Goal: Information Seeking & Learning: Learn about a topic

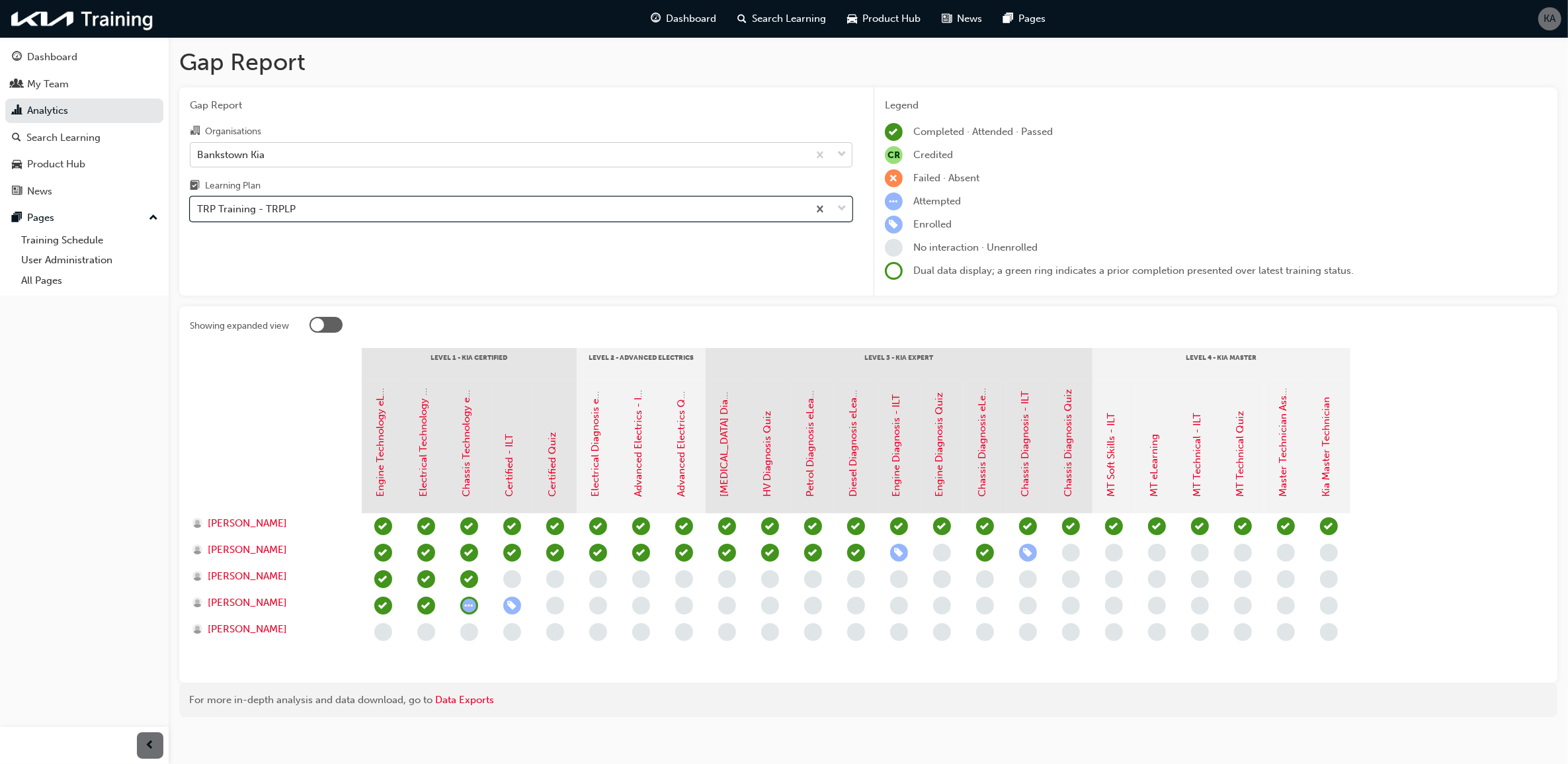
click at [388, 146] on div "Bankstown Kia" at bounding box center [499, 154] width 618 height 23
click at [198, 149] on input "Organisations Bankstown Kia" at bounding box center [198, 154] width 2 height 11
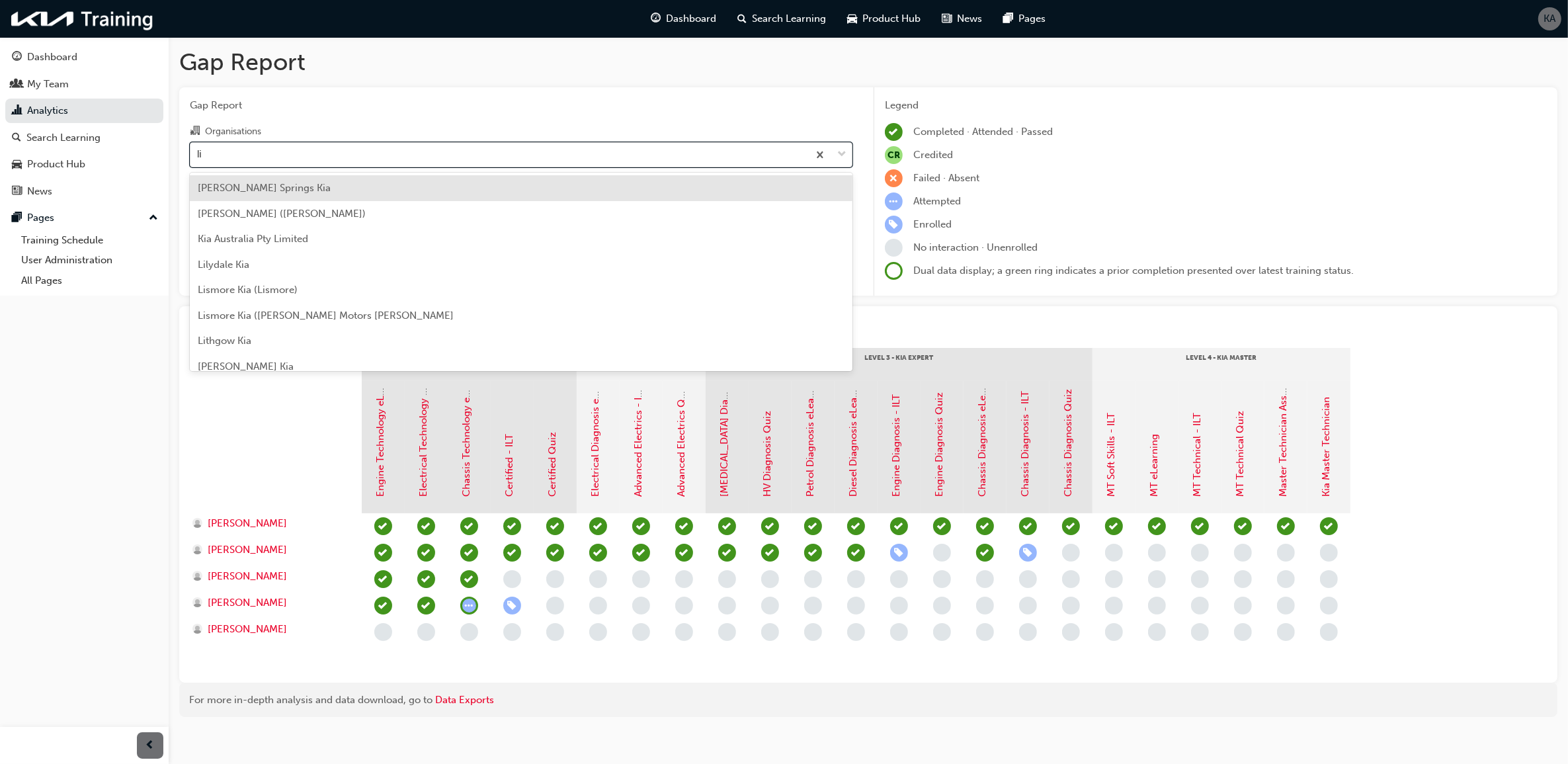
type input "lid"
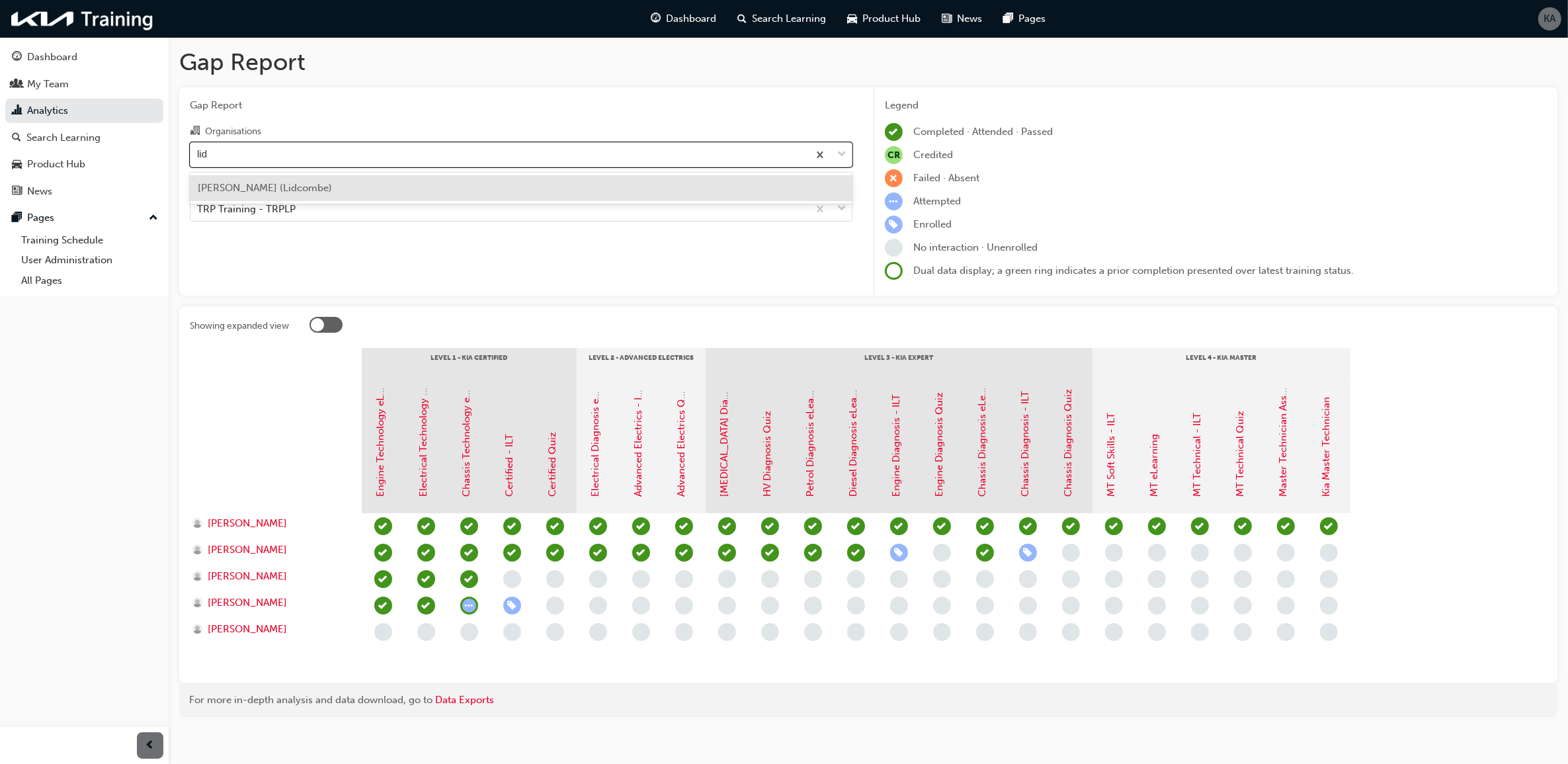
click at [351, 198] on div "[PERSON_NAME] (Lidcombe)" at bounding box center [521, 188] width 663 height 26
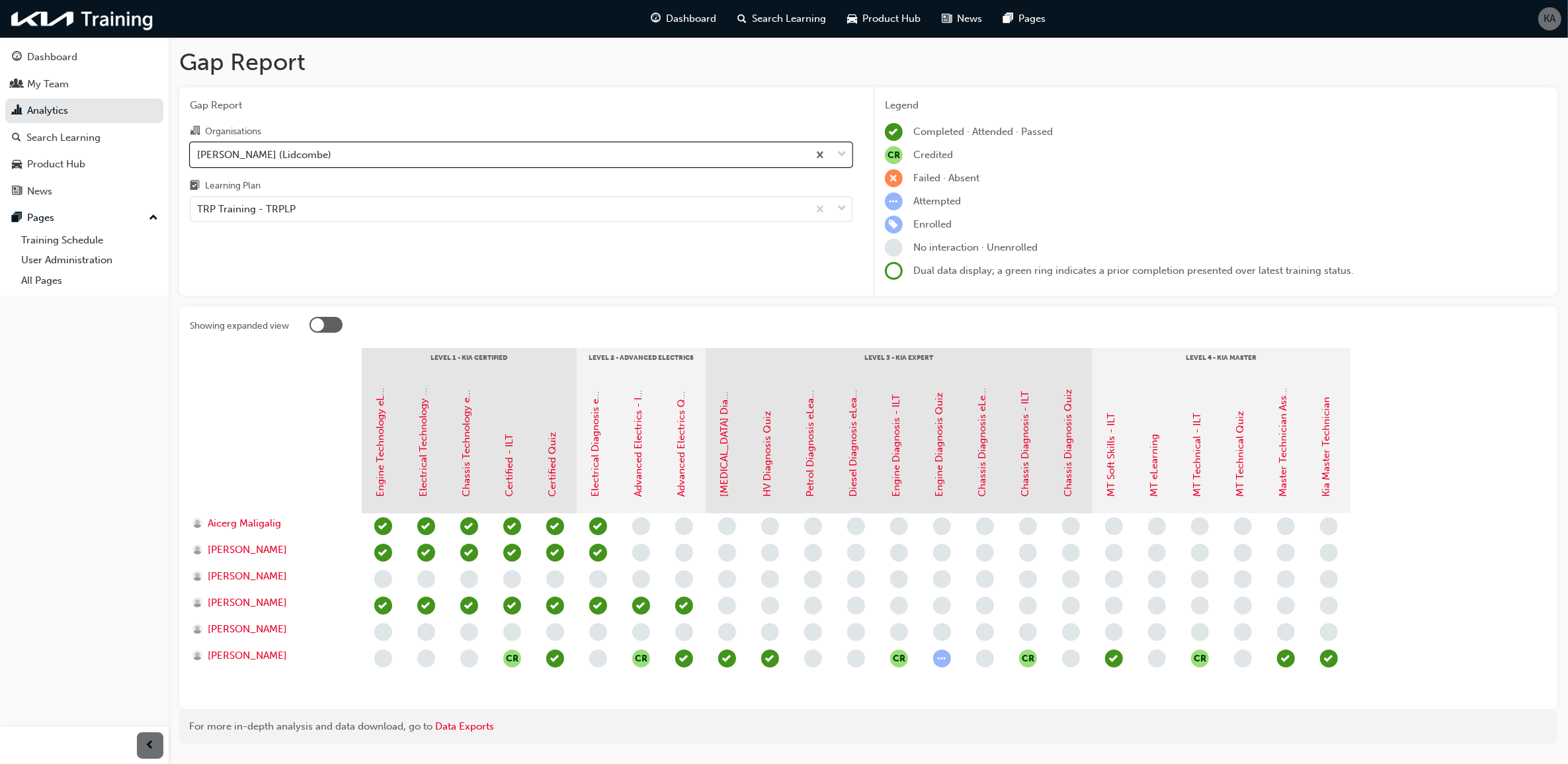
click at [361, 228] on div "Gap Report Organisations option [PERSON_NAME] ([PERSON_NAME]), selected. 0 resu…" at bounding box center [521, 191] width 684 height 209
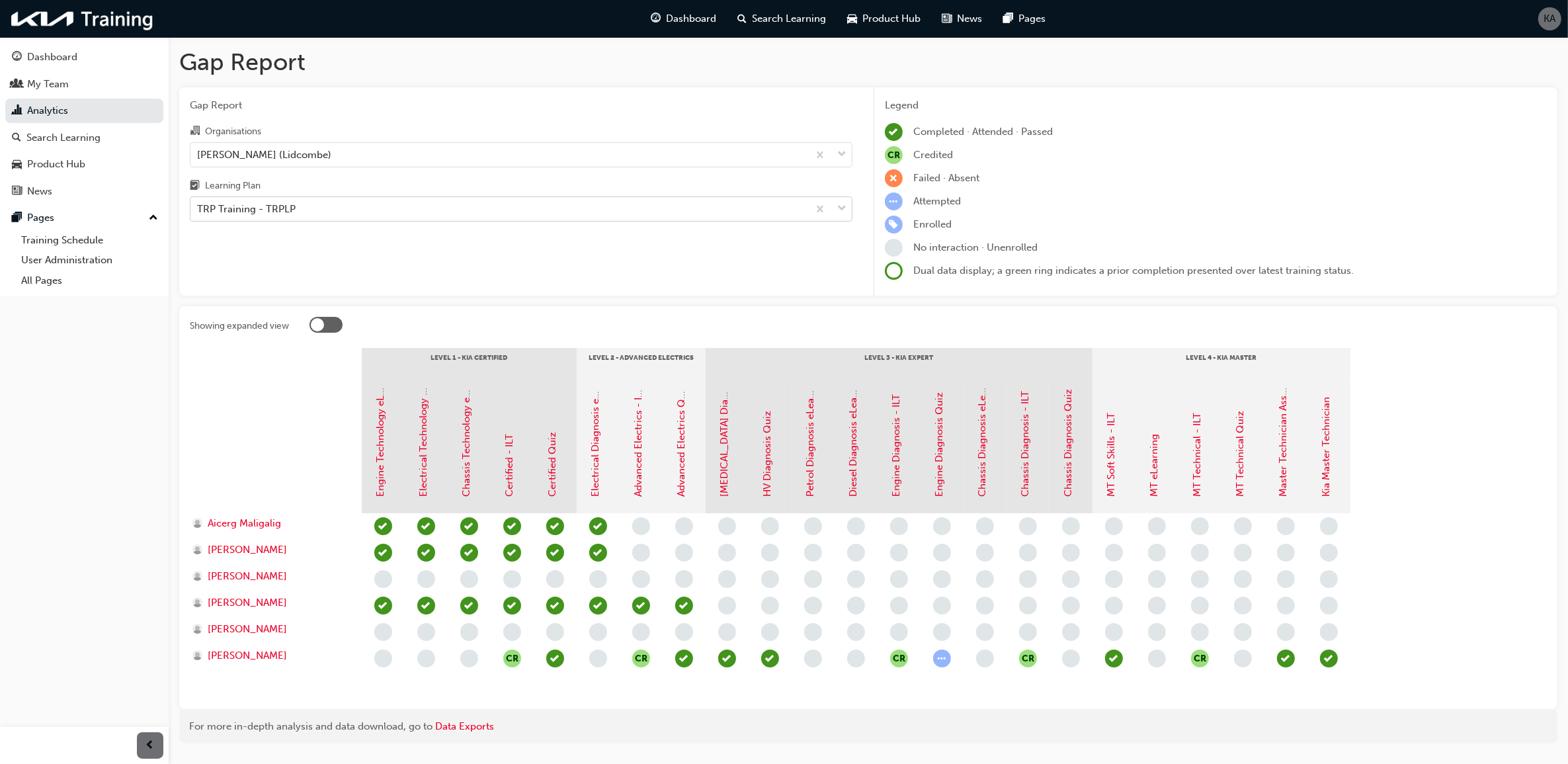
click at [379, 209] on div "TRP Training - TRPLP" at bounding box center [499, 209] width 618 height 23
click at [198, 209] on input "Learning Plan TRP Training - TRPLP" at bounding box center [198, 209] width 2 height 11
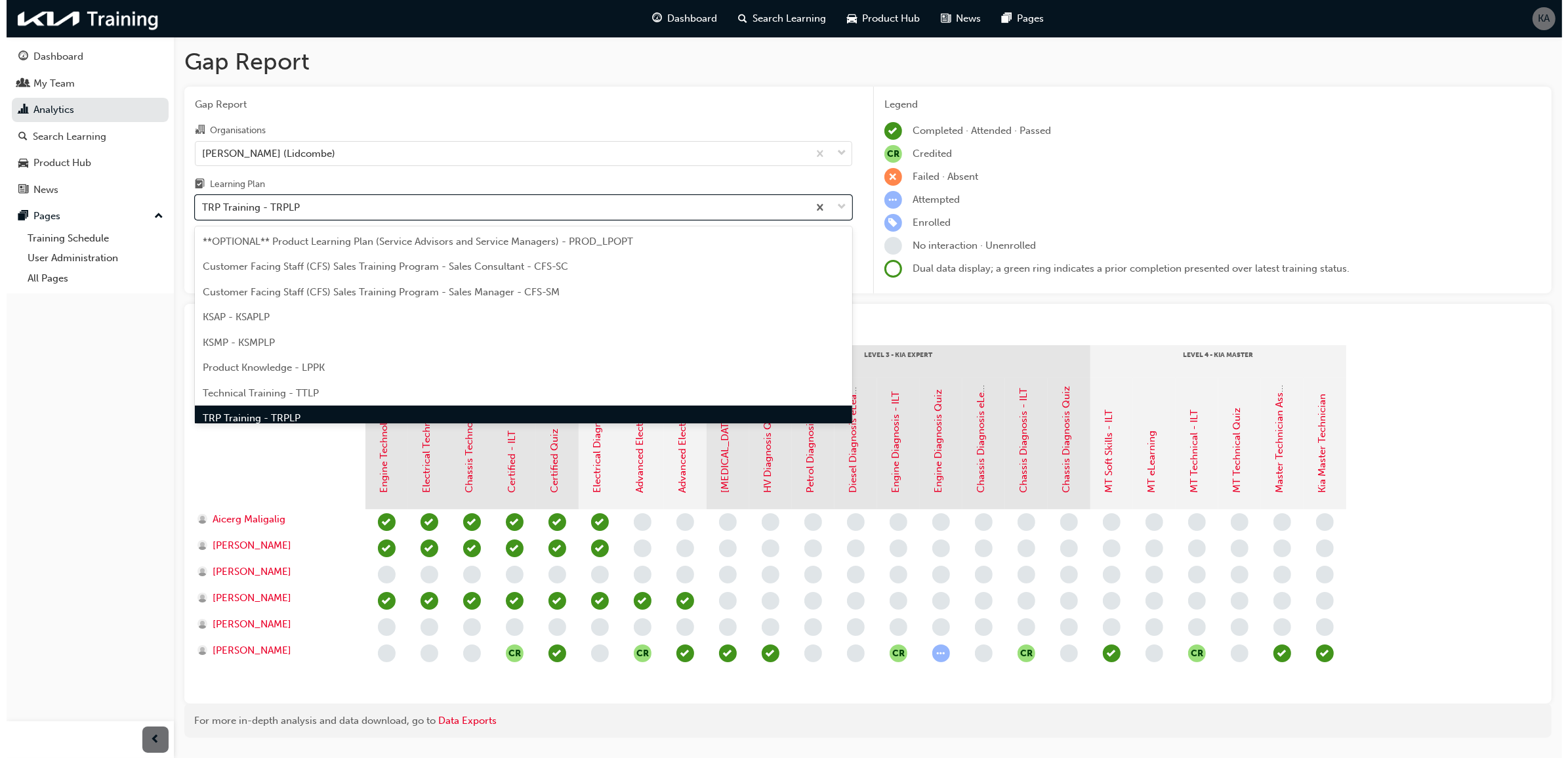
scroll to position [15, 0]
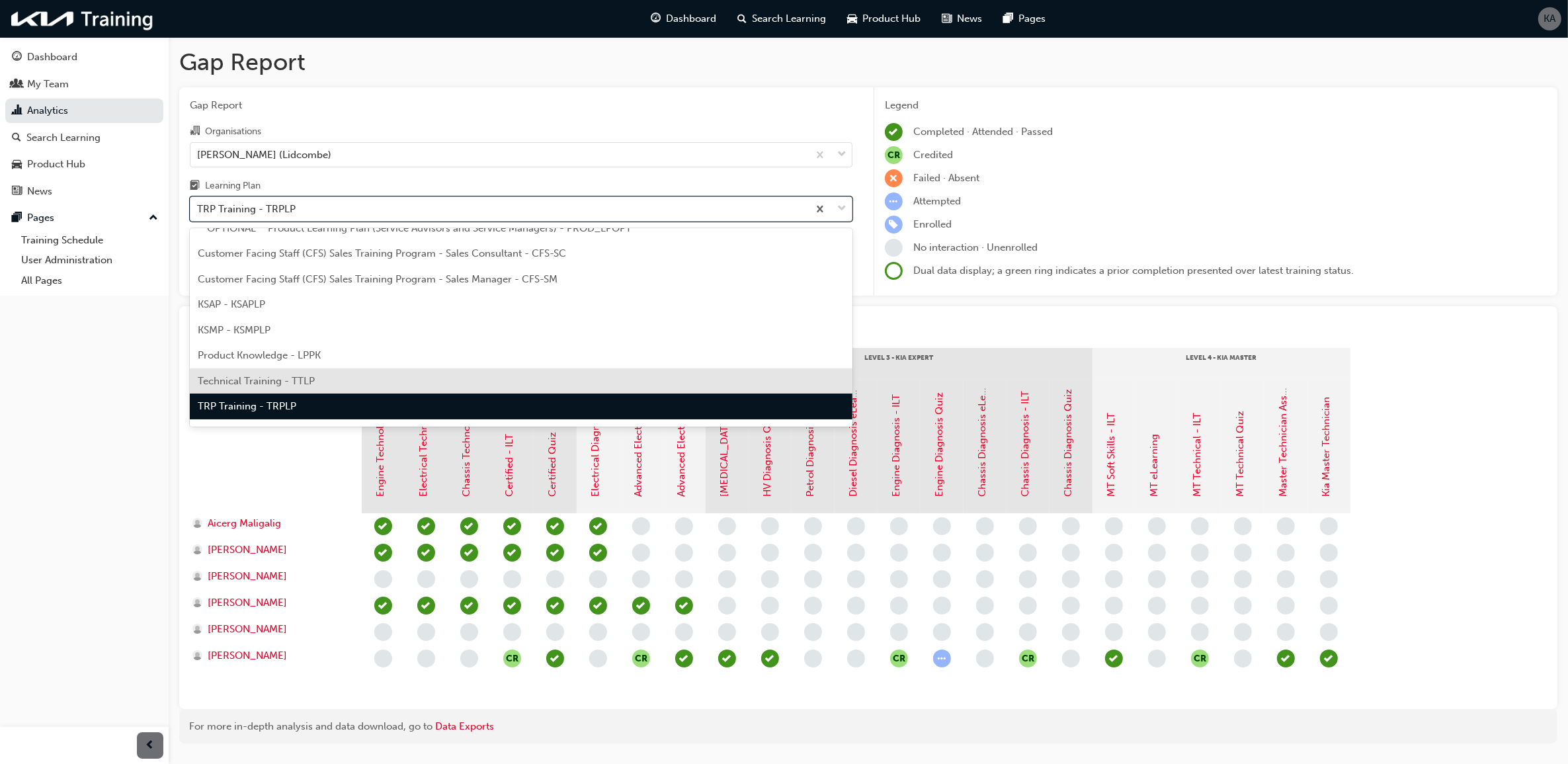
click at [384, 380] on div "Technical Training - TTLP" at bounding box center [521, 381] width 663 height 26
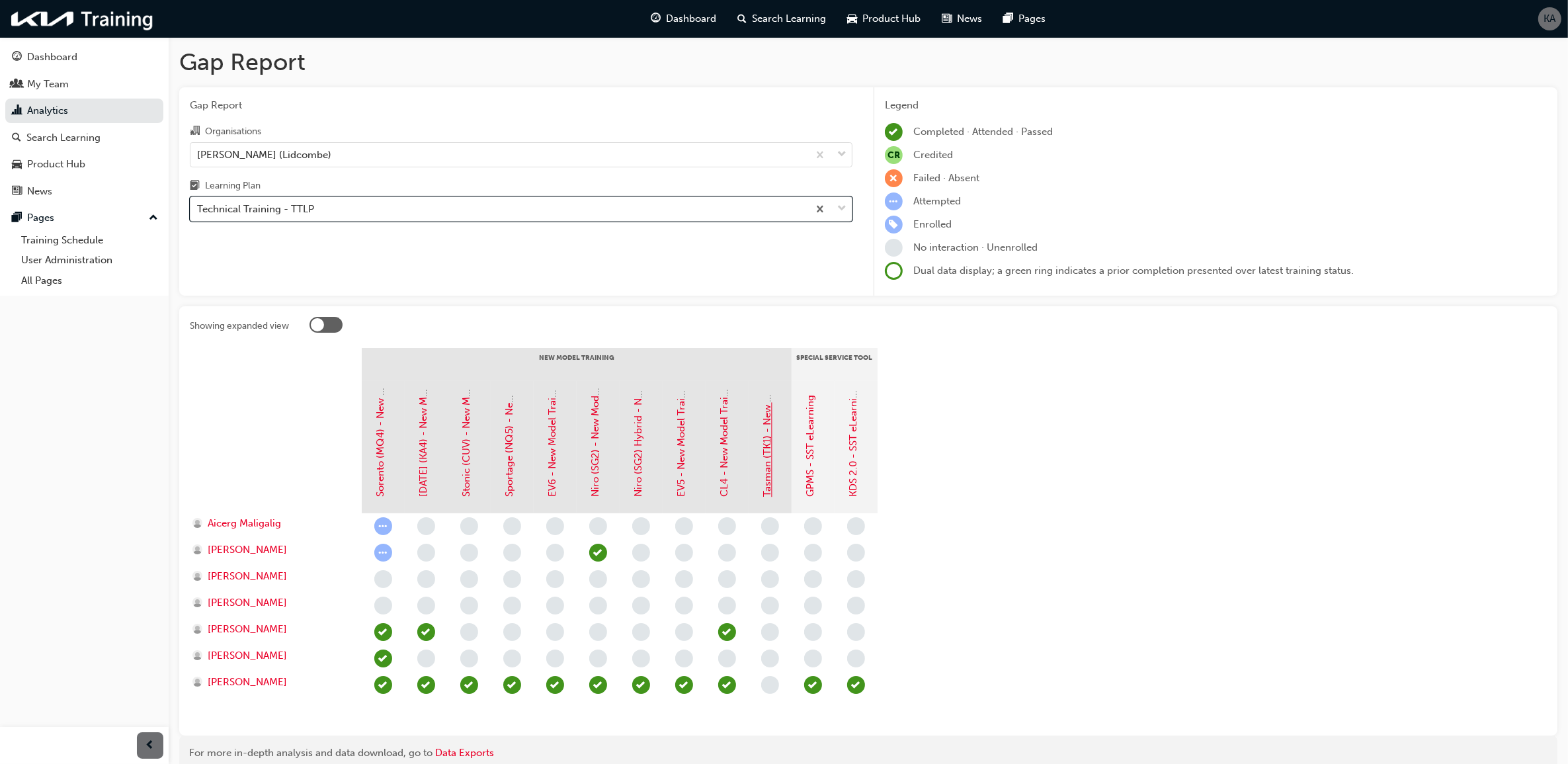
click at [764, 460] on link "Tasman (TK1) - New Model Training - eLearning" at bounding box center [768, 387] width 12 height 219
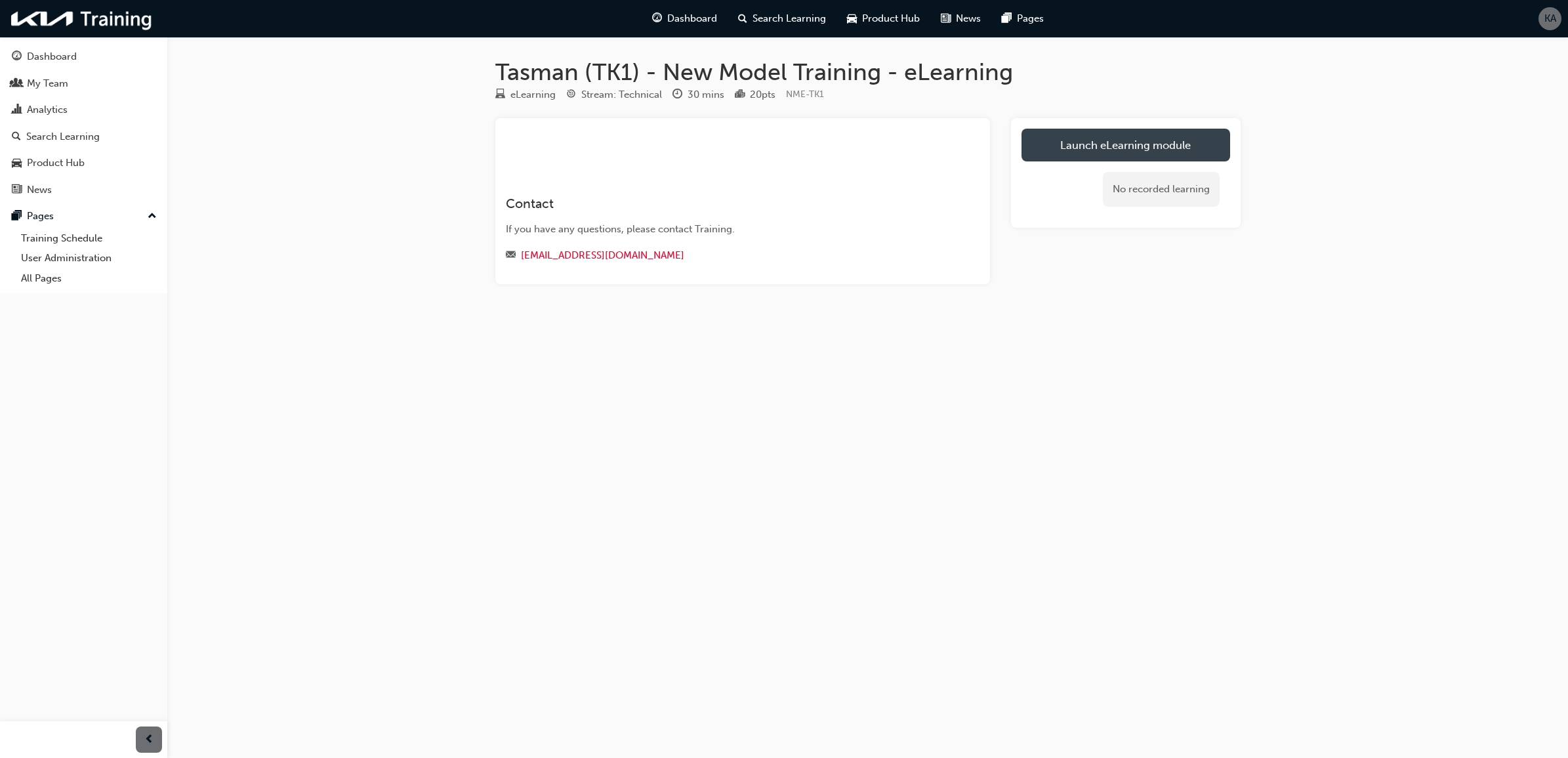
click at [1093, 139] on link "Launch eLearning module" at bounding box center [1125, 145] width 209 height 33
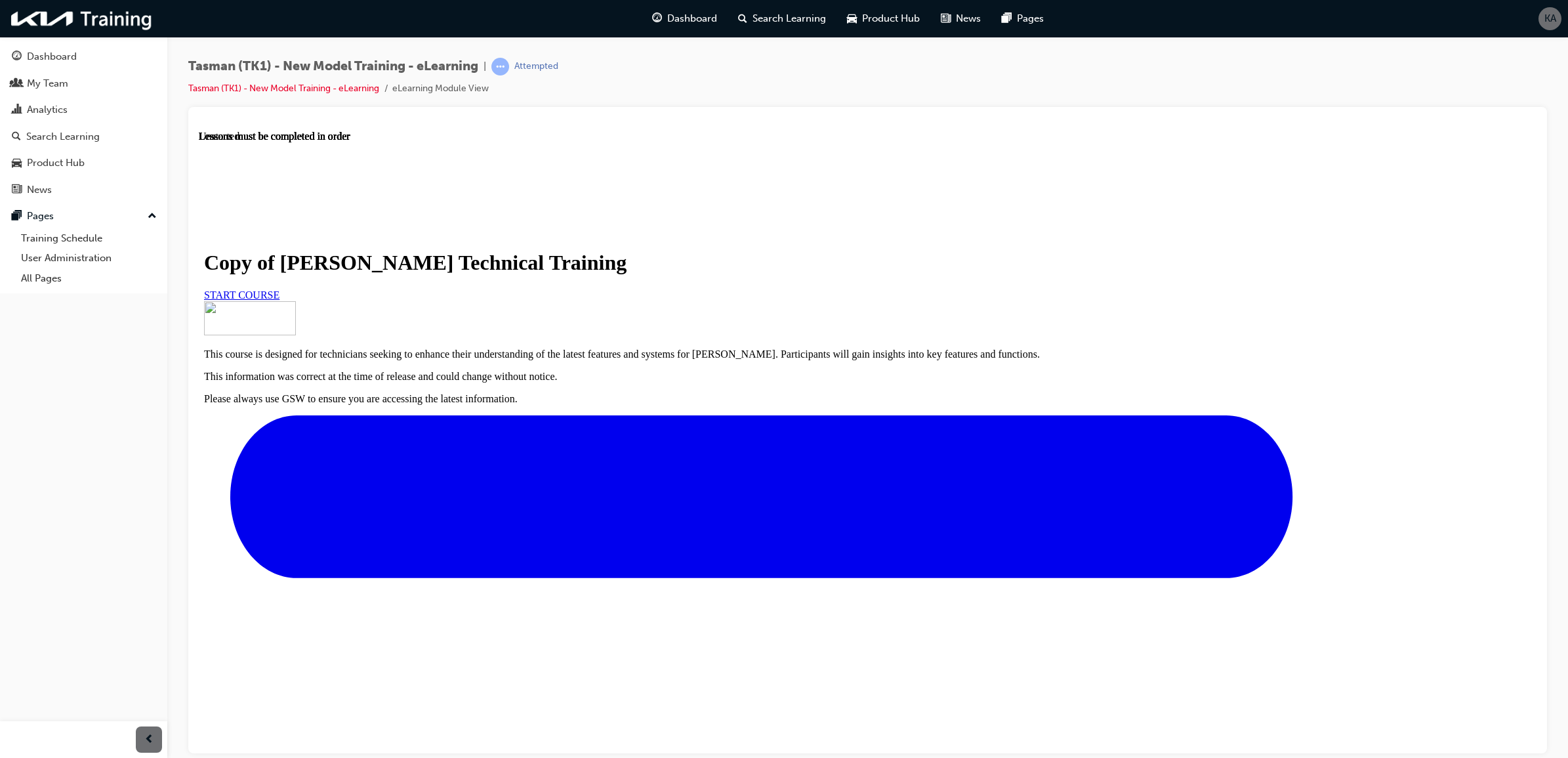
click at [279, 300] on link "START COURSE" at bounding box center [242, 294] width 76 height 11
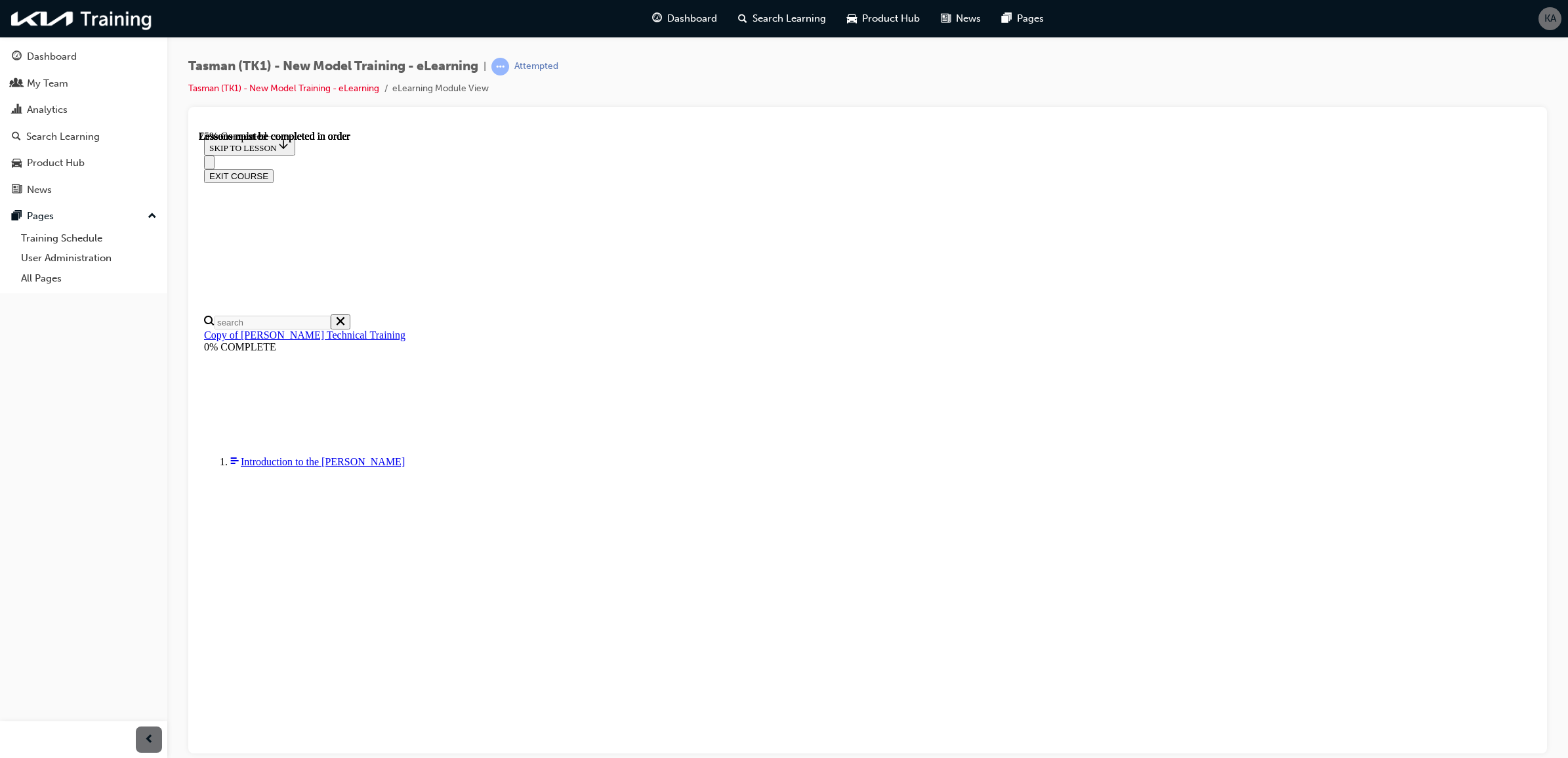
scroll to position [292, 0]
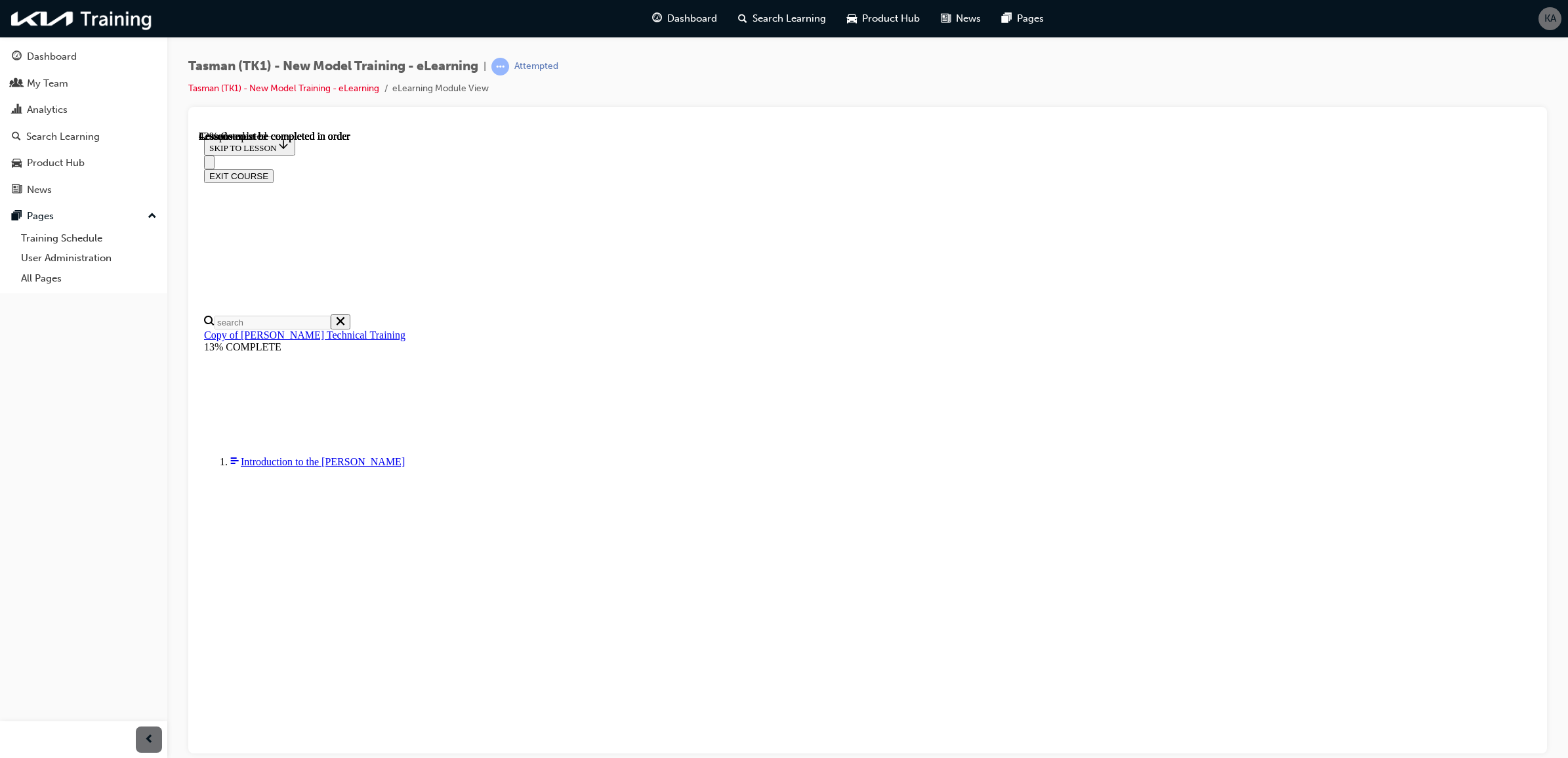
scroll to position [457, 0]
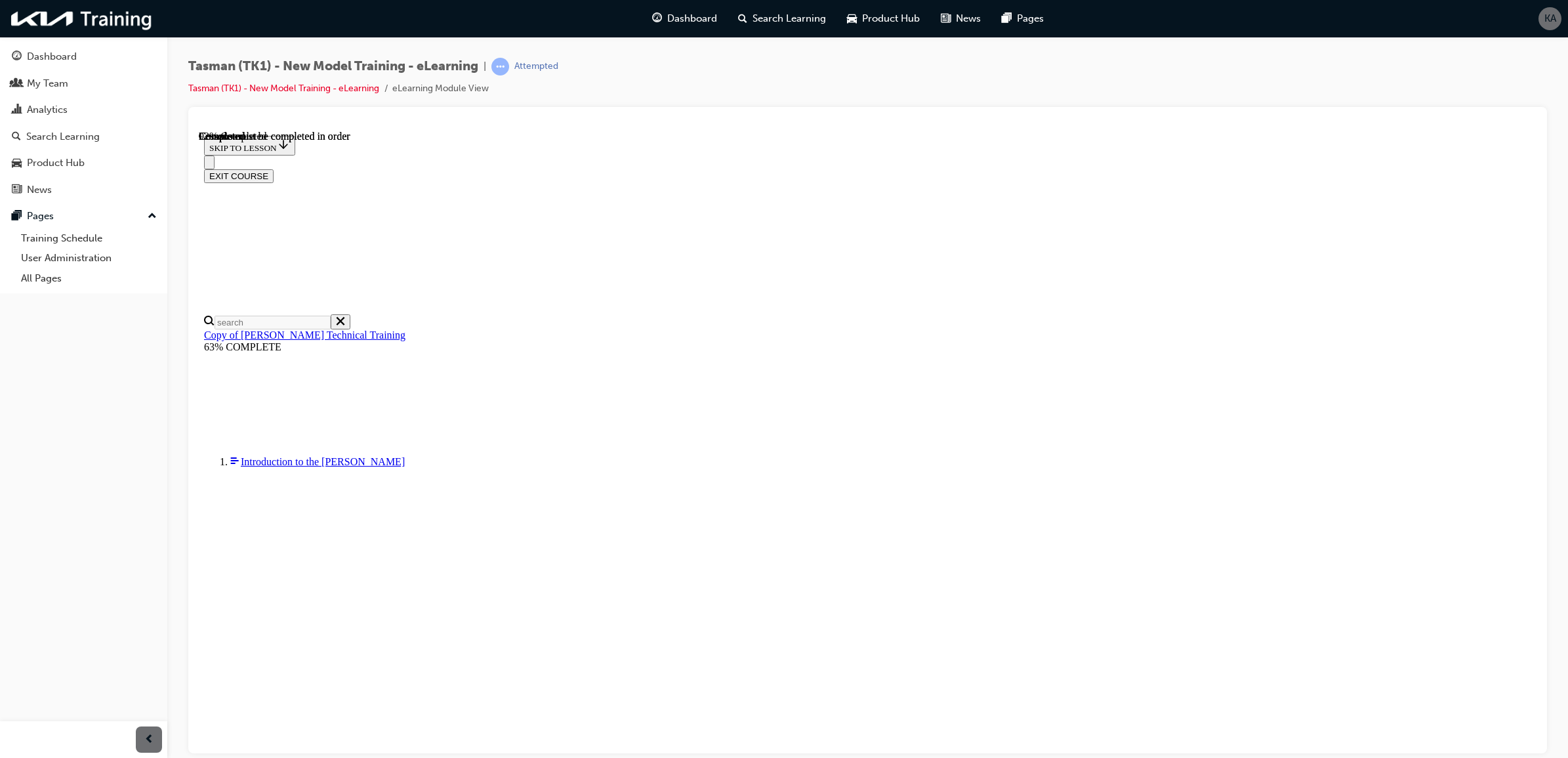
scroll to position [3522, 0]
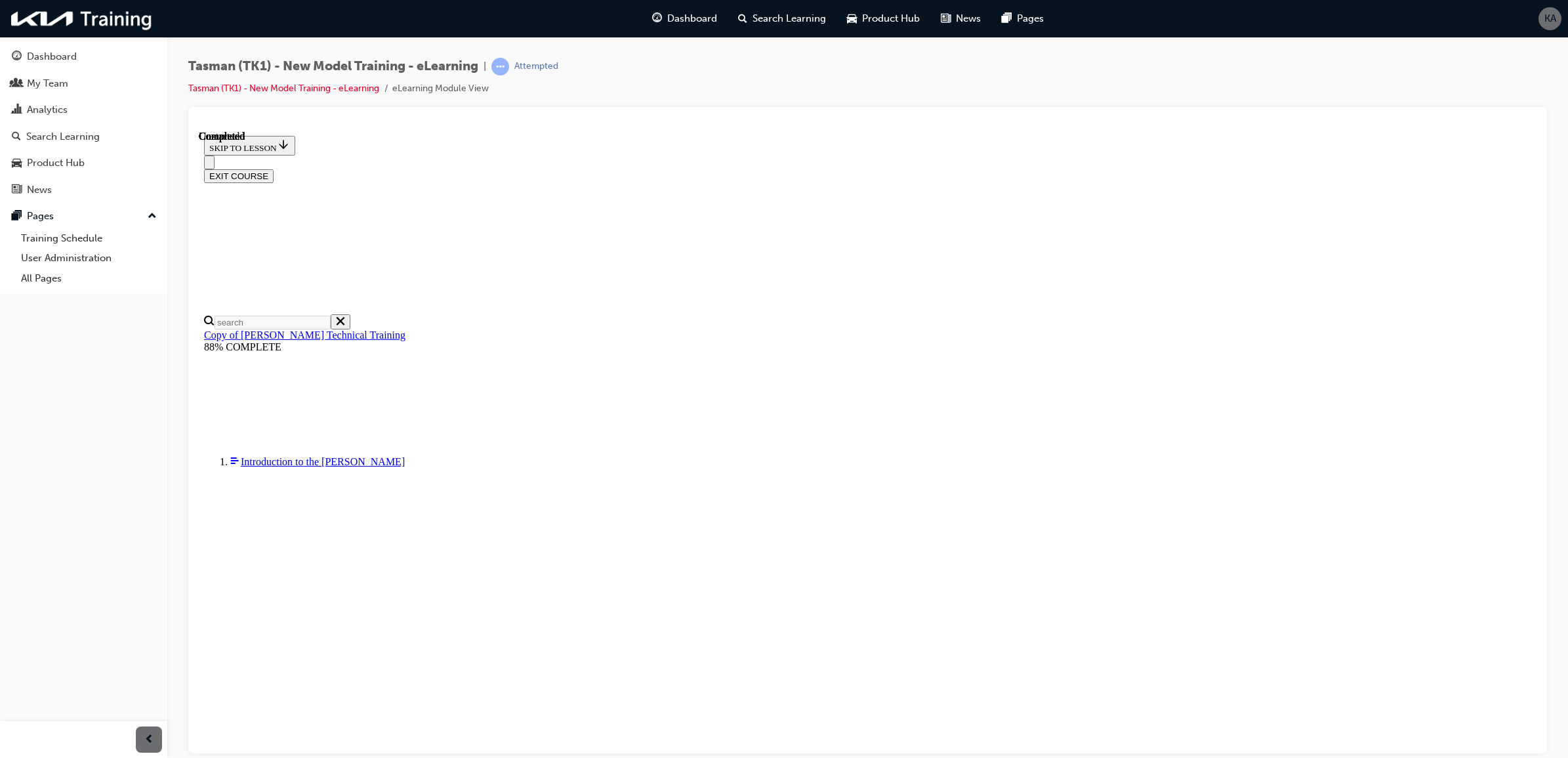
radio input "true"
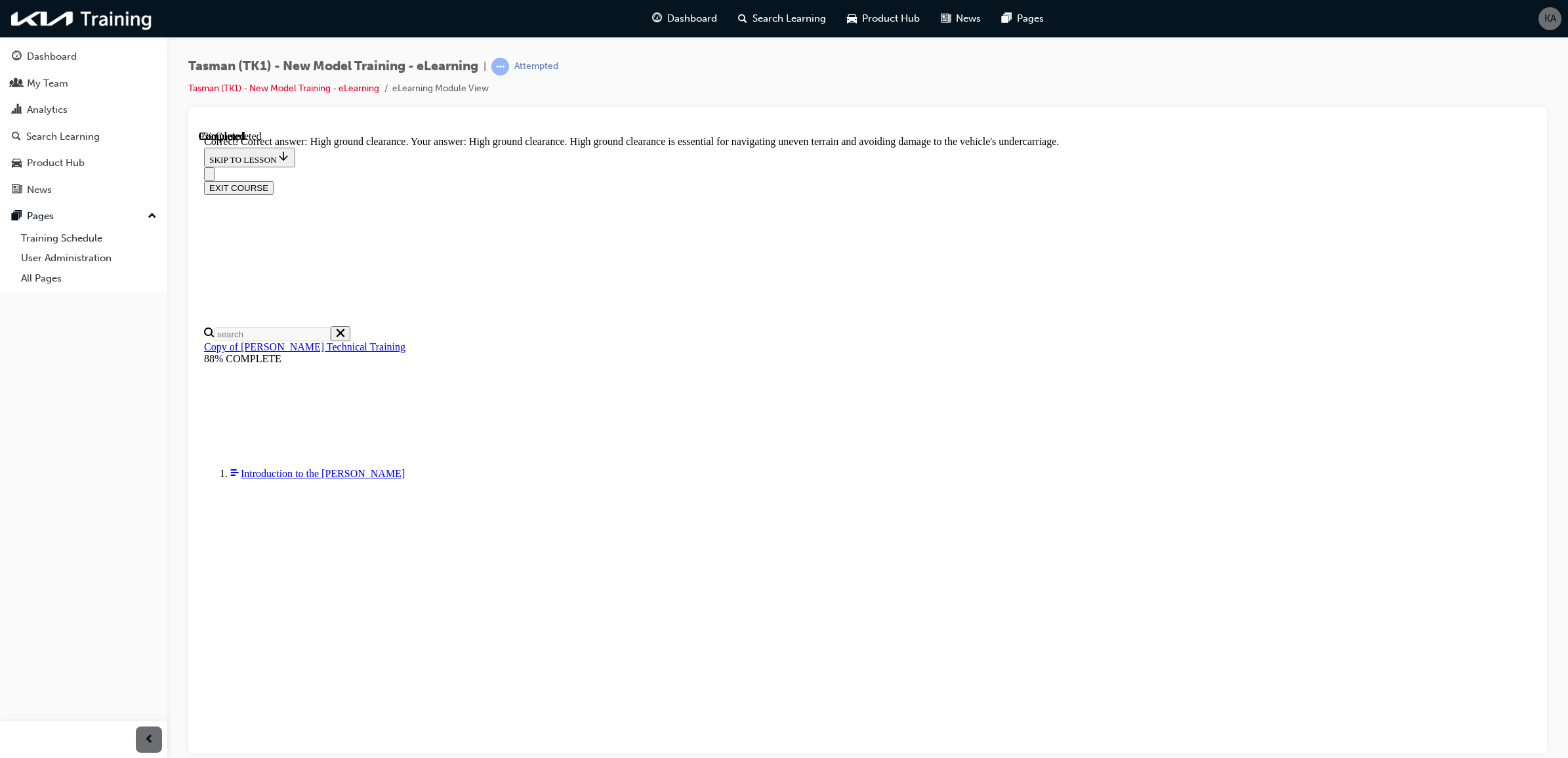
scroll to position [123, 0]
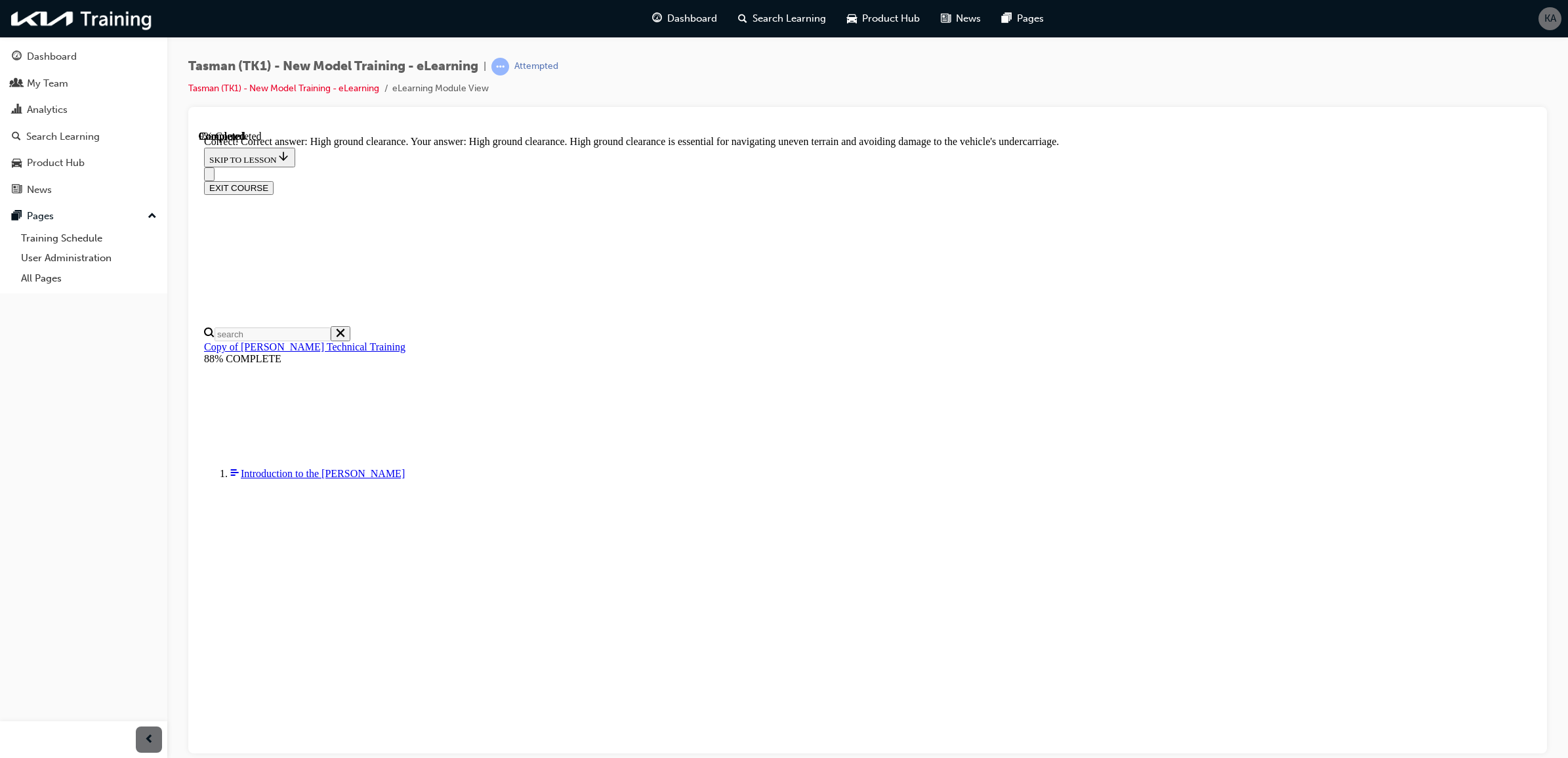
radio input "true"
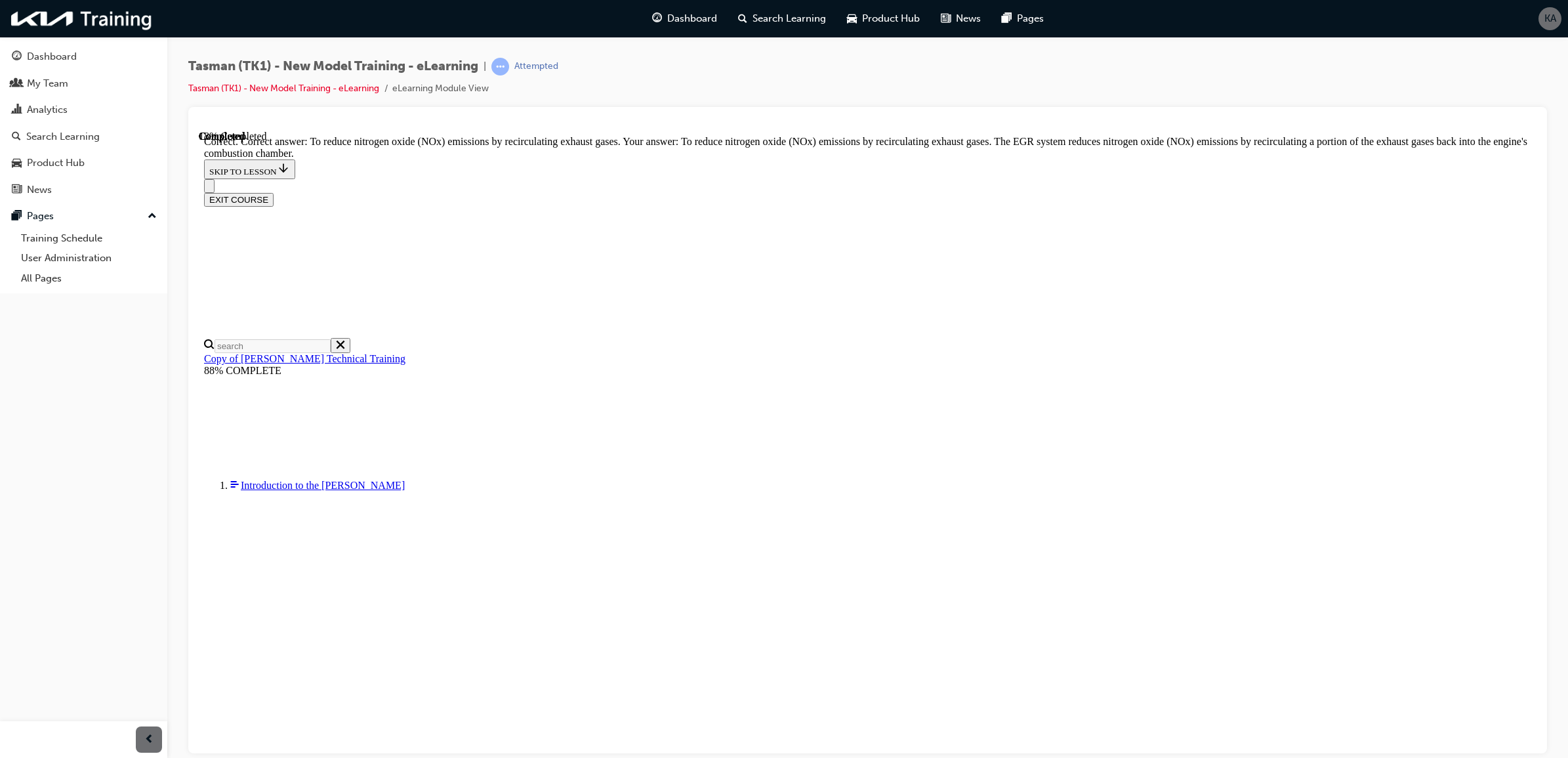
scroll to position [109, 0]
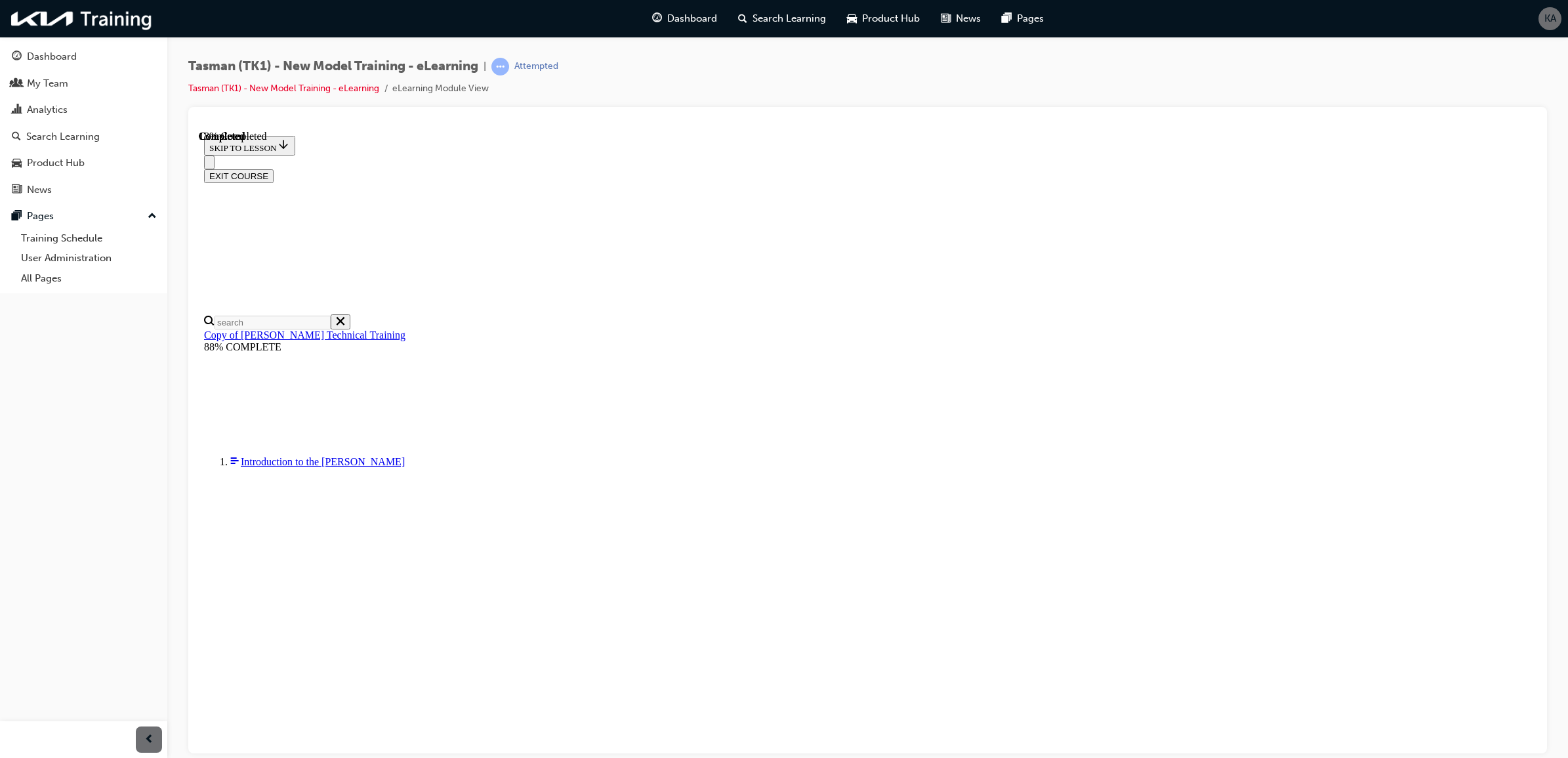
radio input "true"
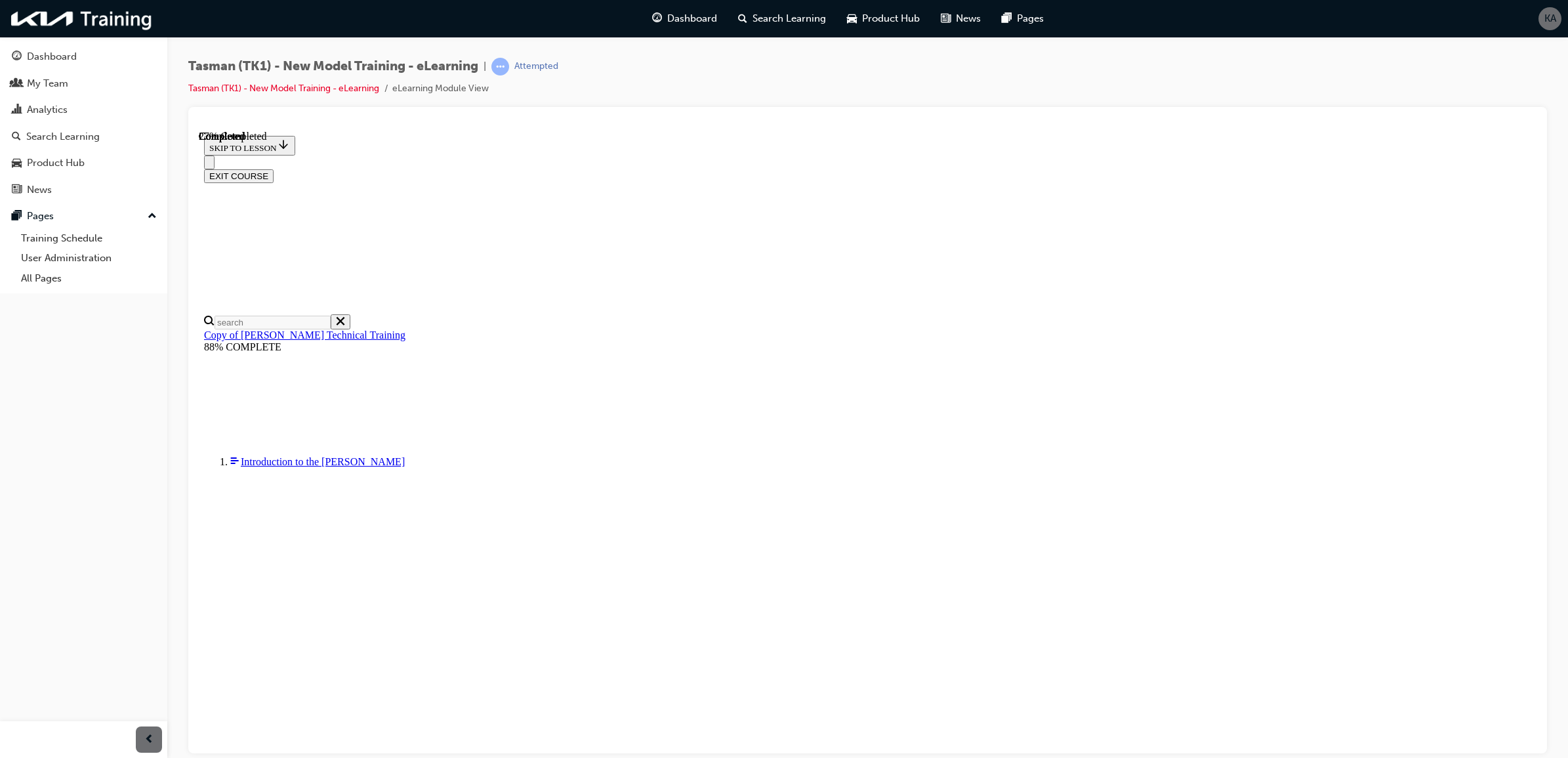
radio input "true"
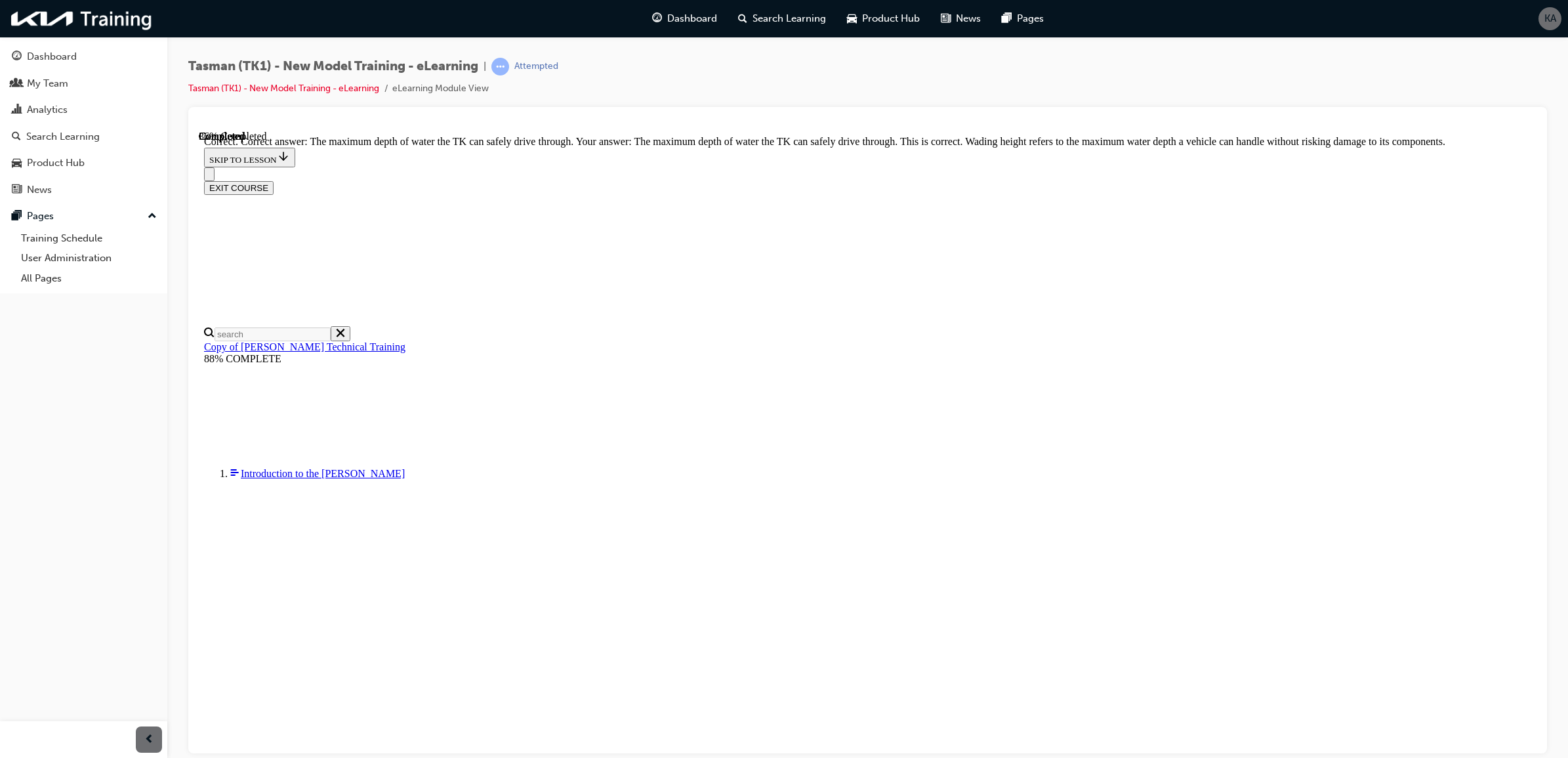
scroll to position [109, 0]
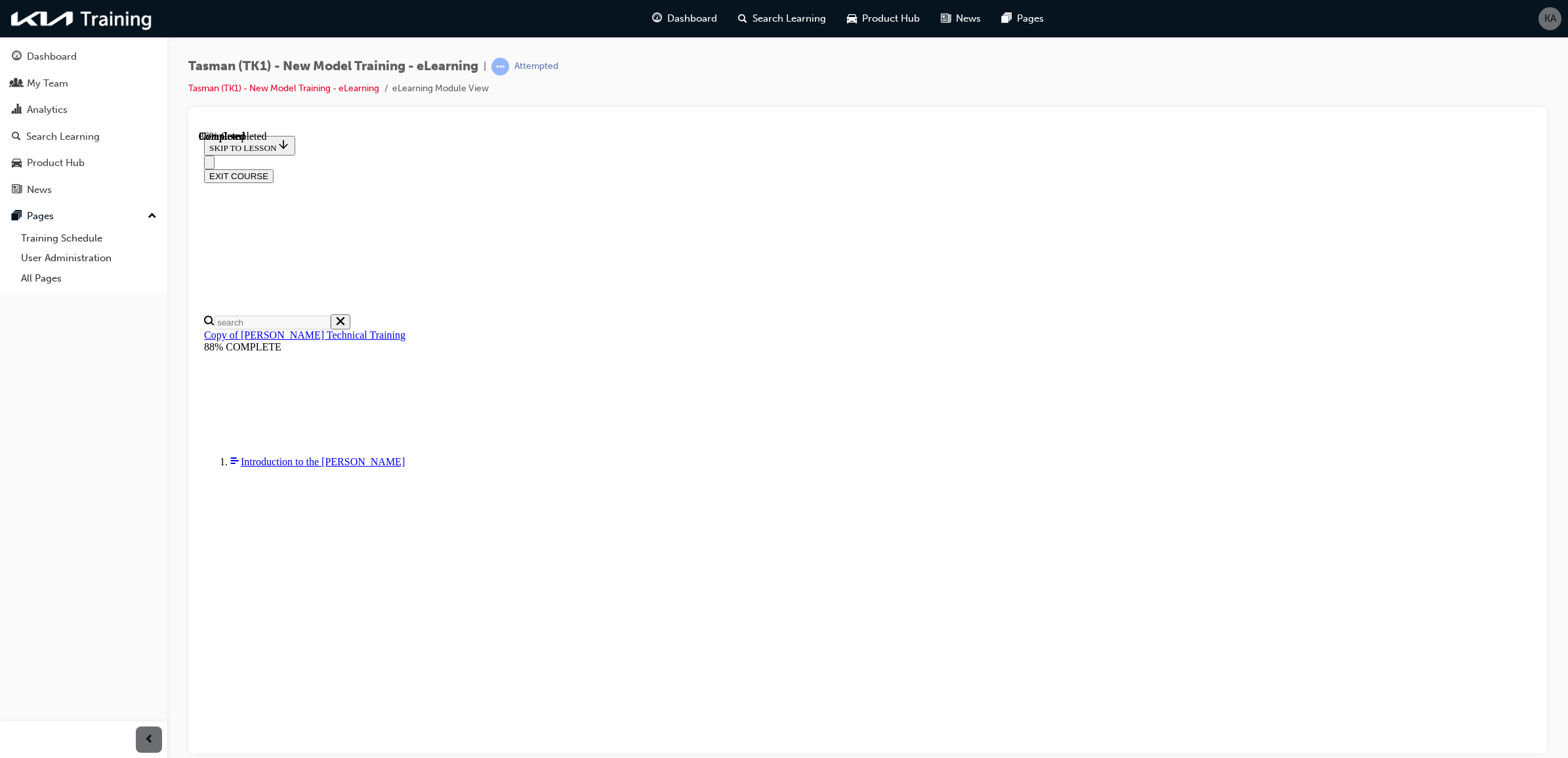
radio input "true"
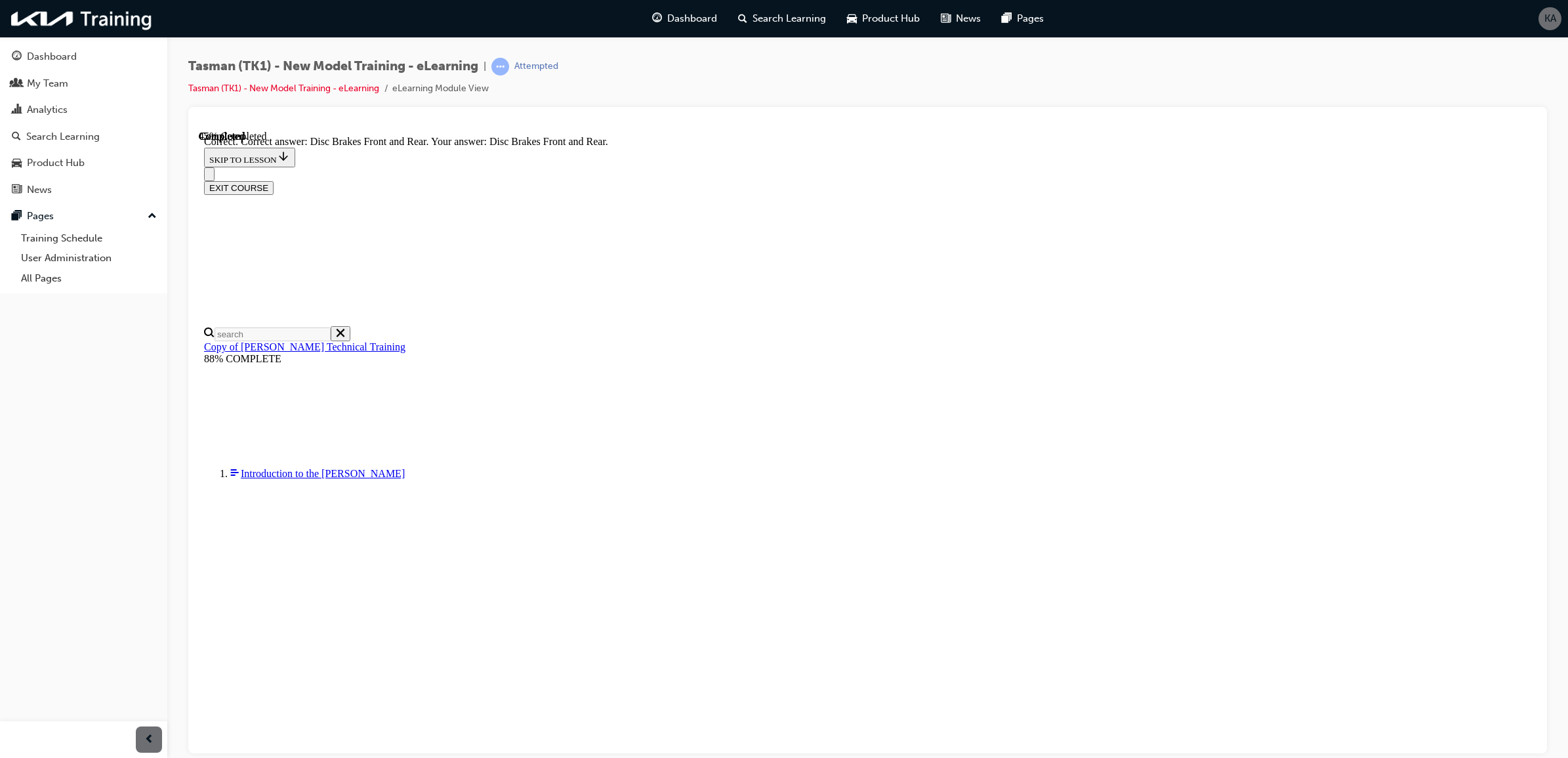
scroll to position [53, 0]
drag, startPoint x: 929, startPoint y: 693, endPoint x: 922, endPoint y: 693, distance: 7.0
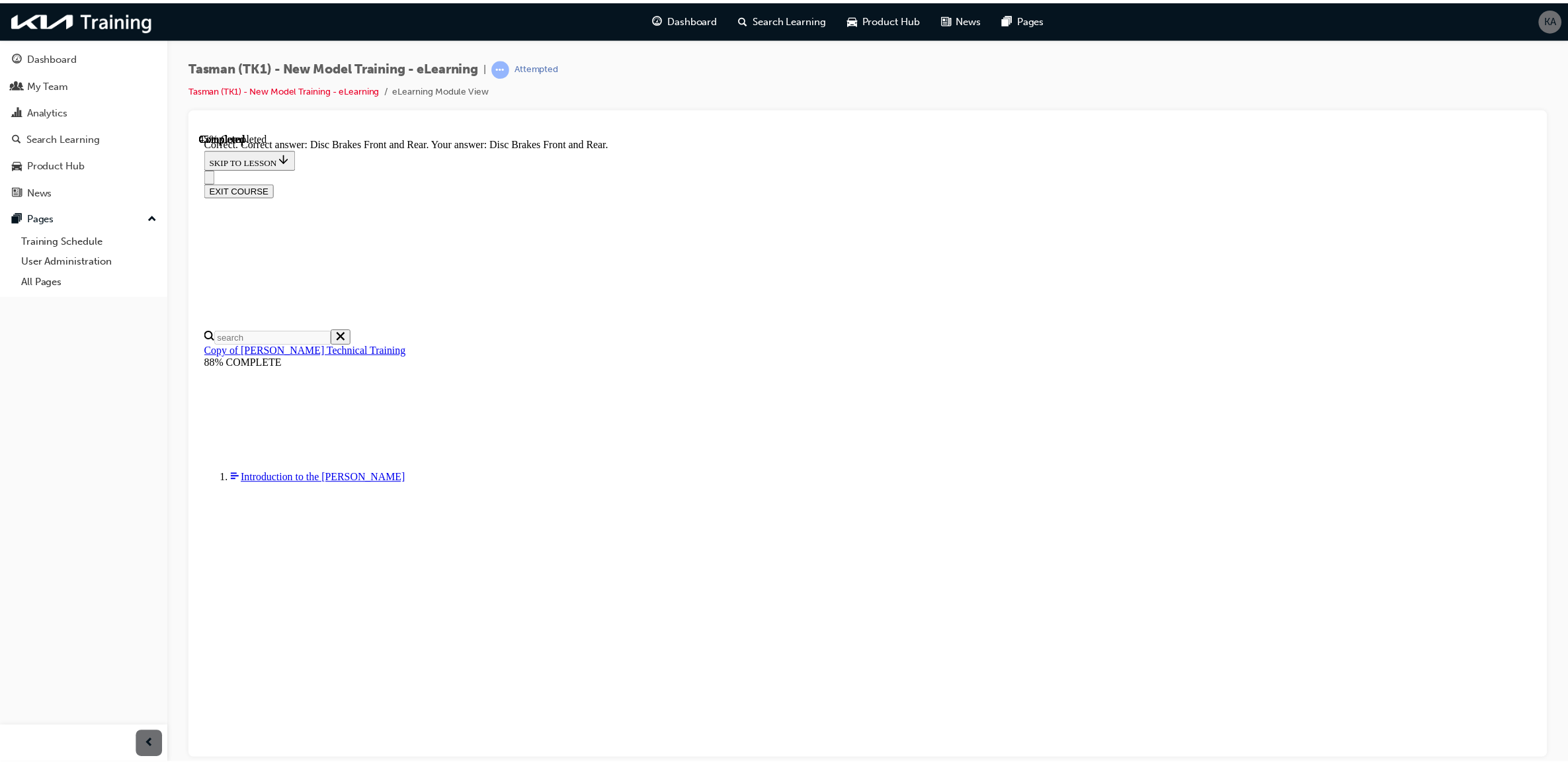
scroll to position [45, 0]
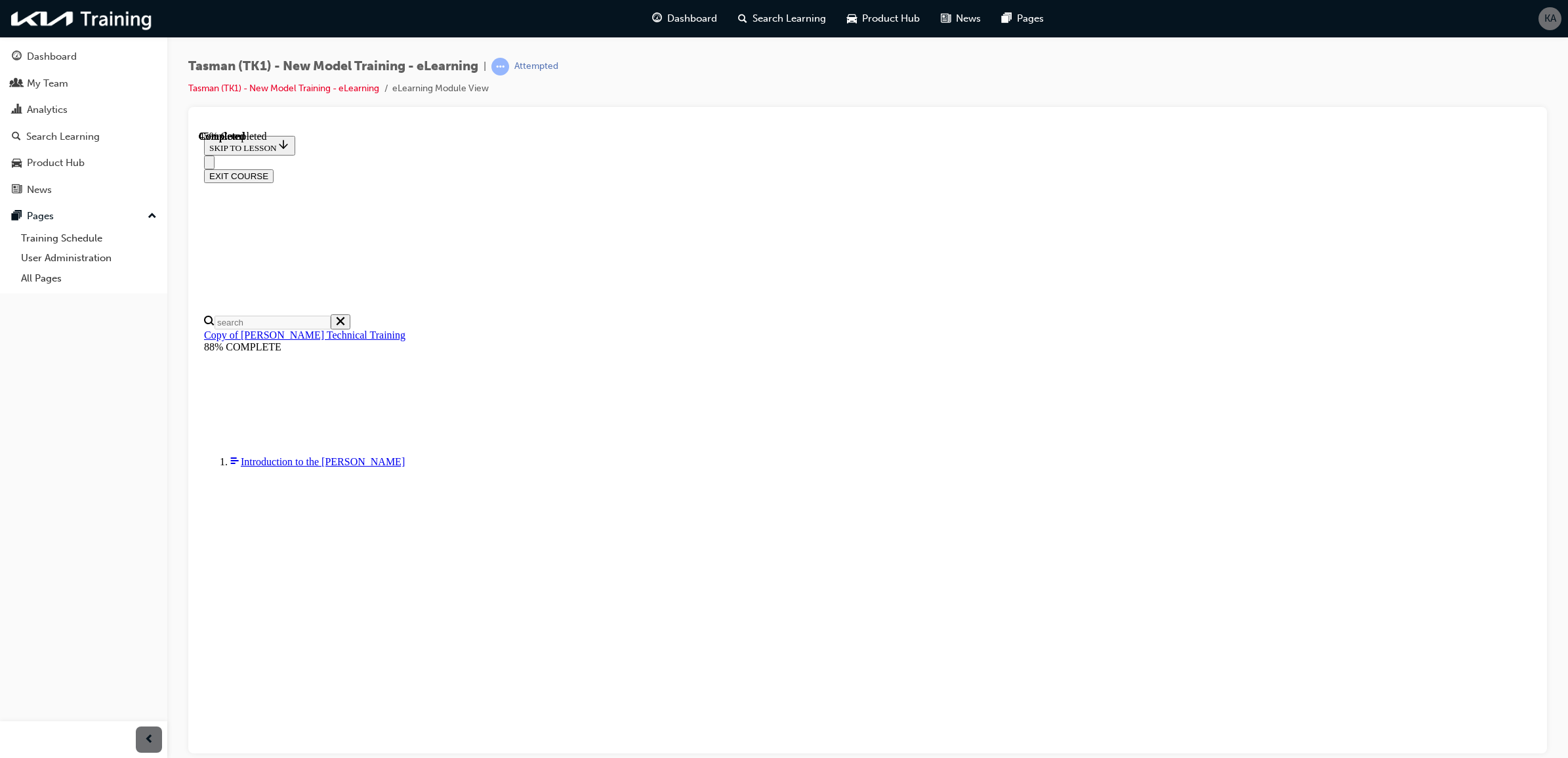
radio input "true"
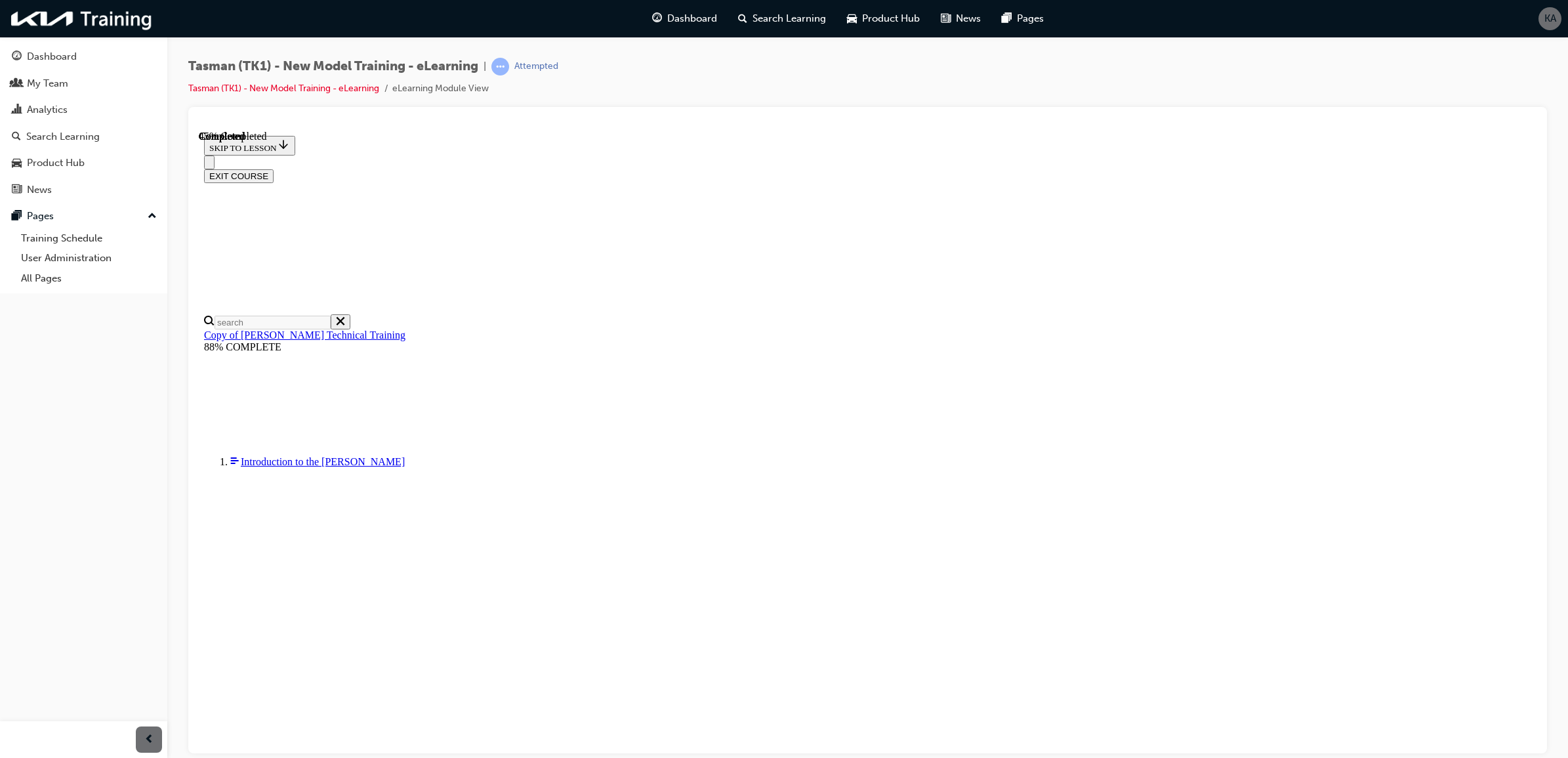
radio input "true"
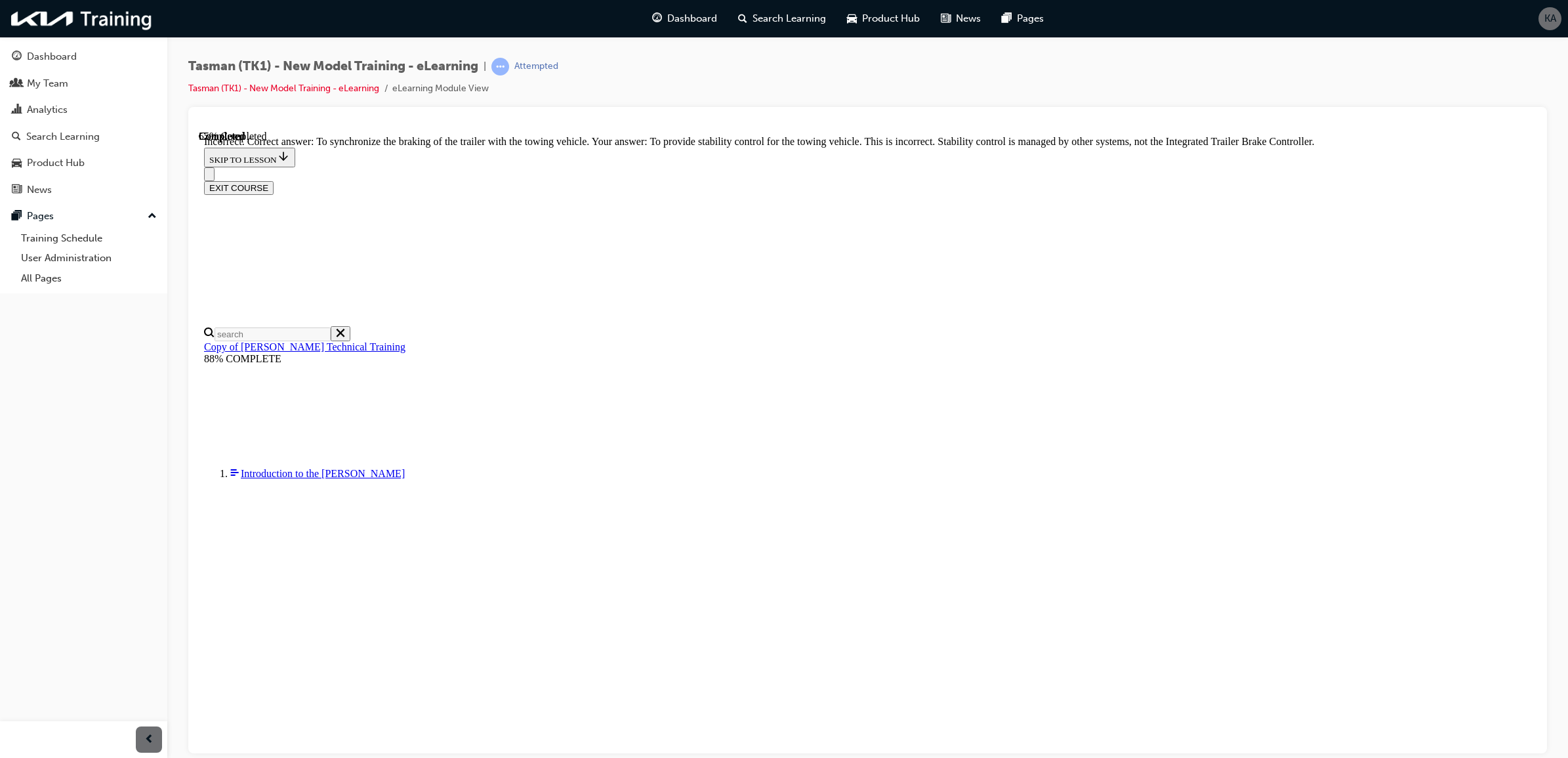
scroll to position [109, 0]
drag, startPoint x: 953, startPoint y: 671, endPoint x: 999, endPoint y: 660, distance: 47.3
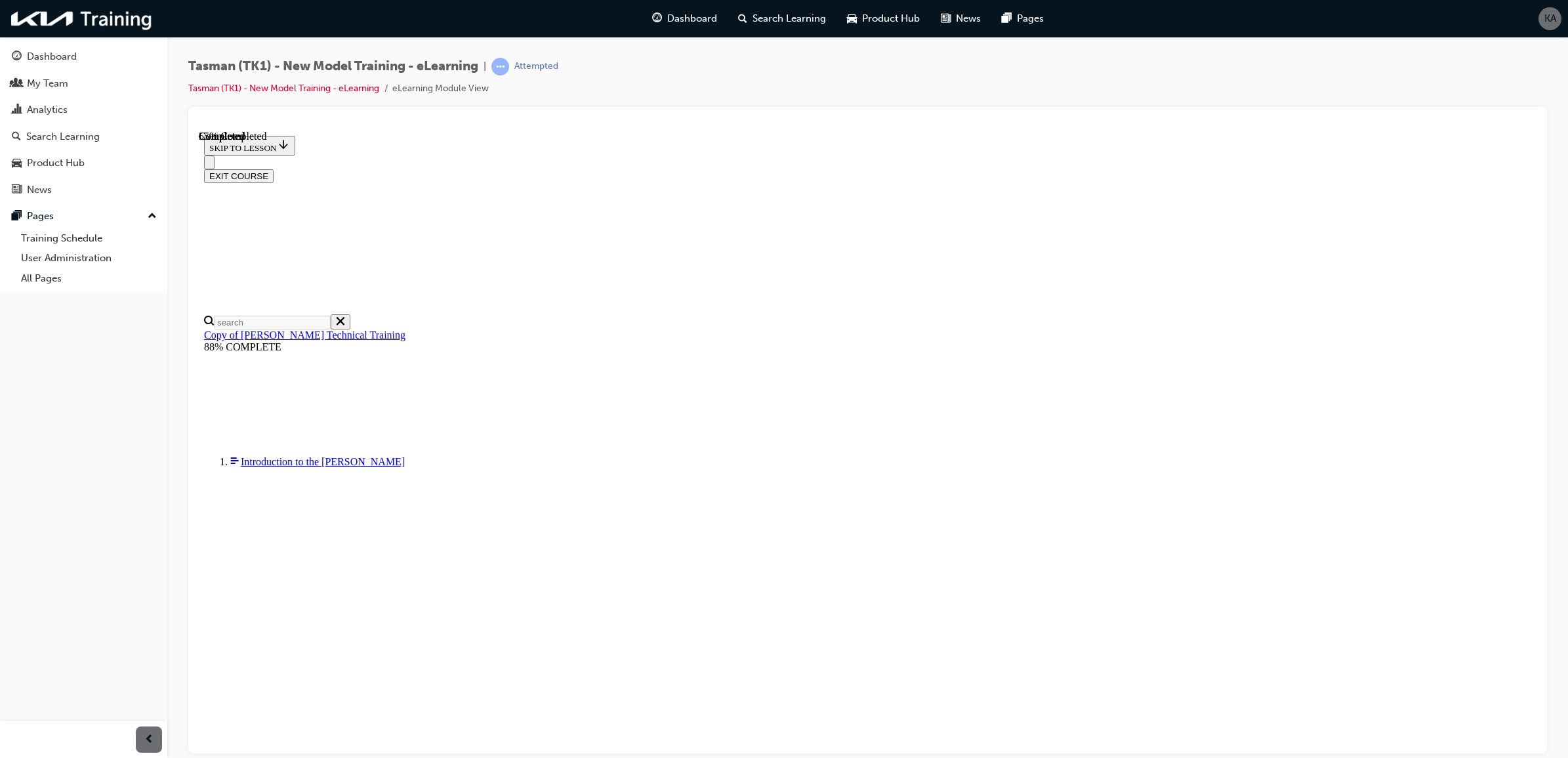
drag, startPoint x: 886, startPoint y: 312, endPoint x: 1025, endPoint y: 319, distance: 139.2
checkbox input "true"
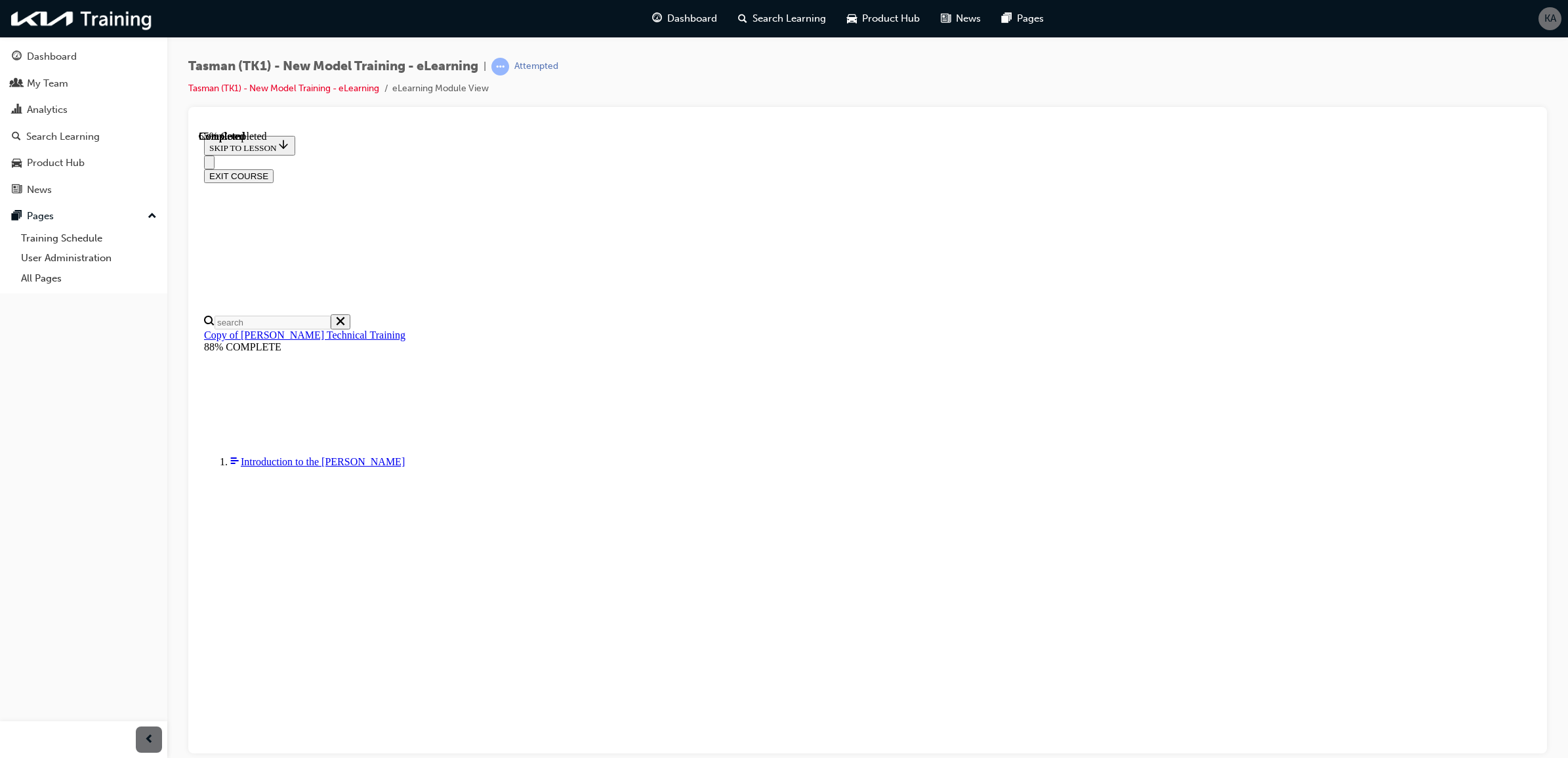
checkbox input "true"
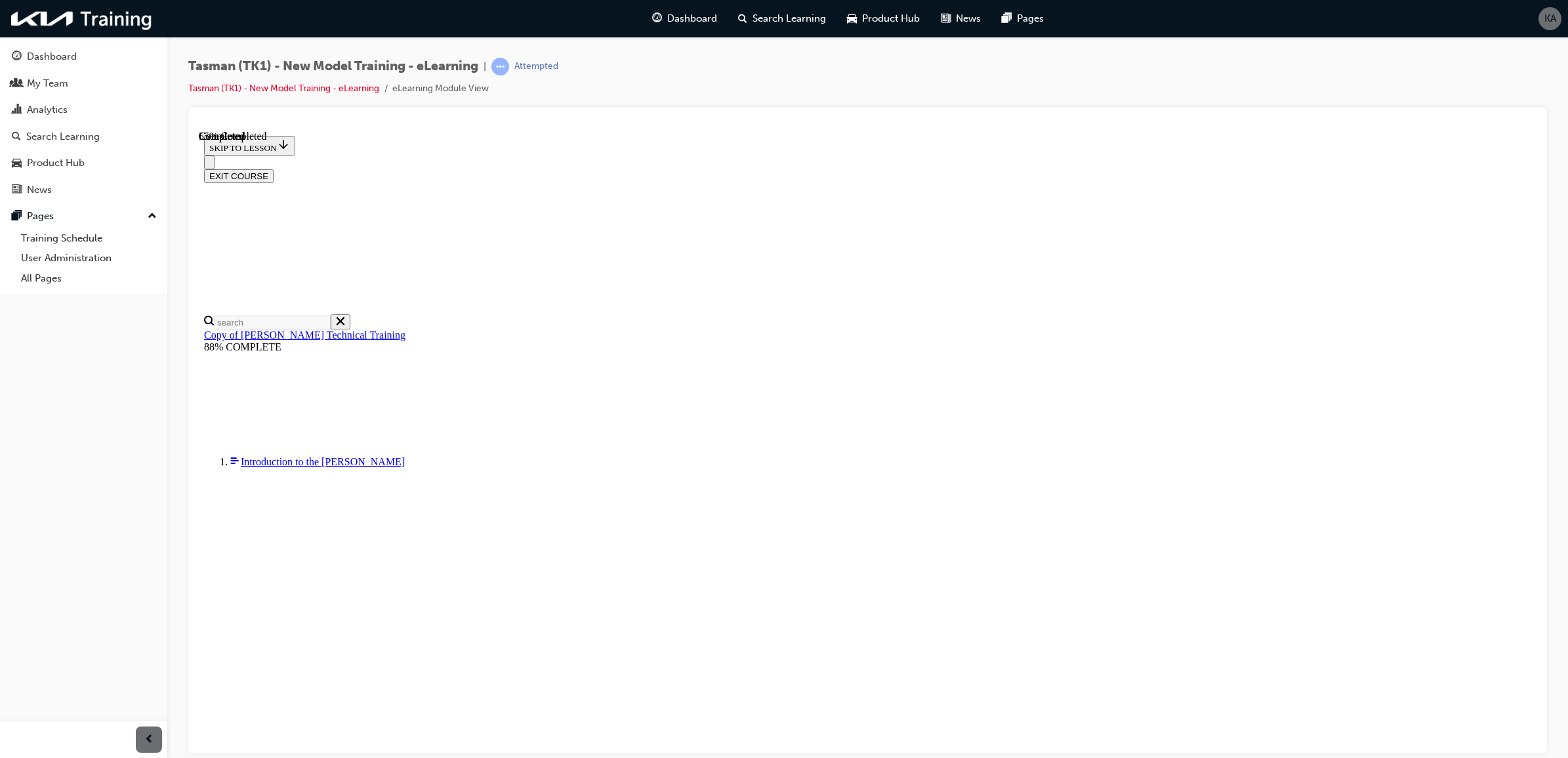
checkbox input "true"
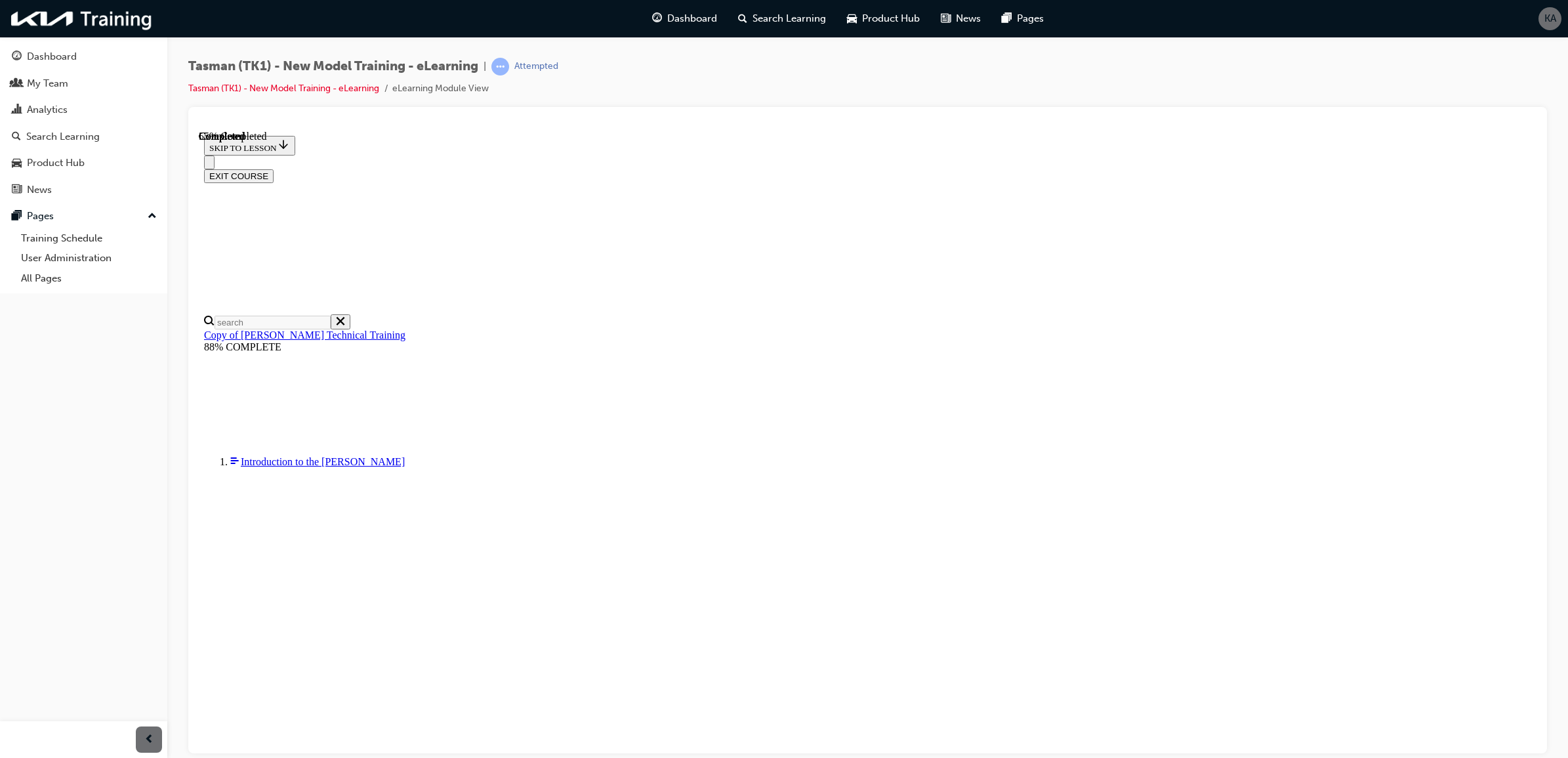
checkbox input "true"
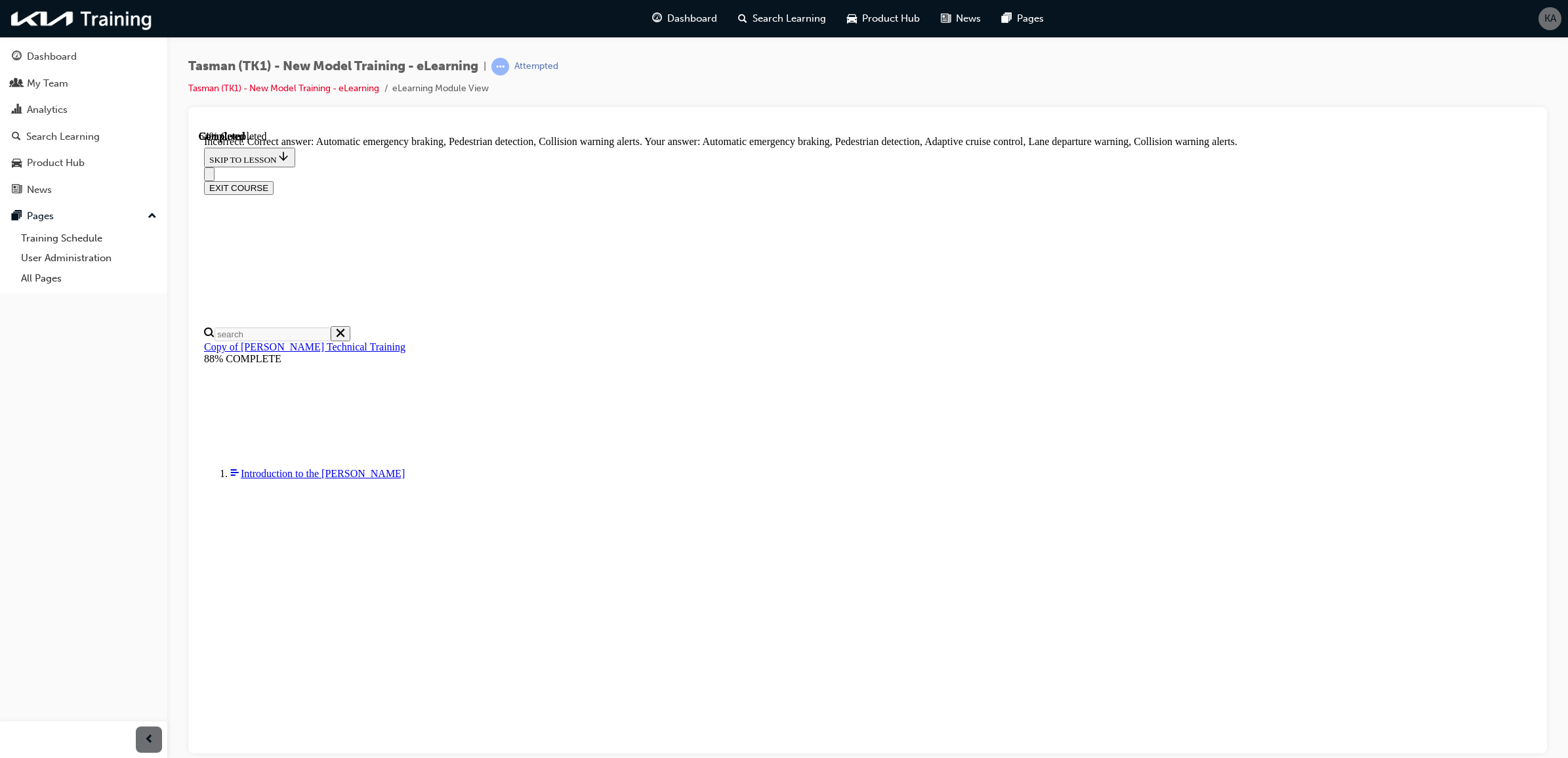
scroll to position [87, 0]
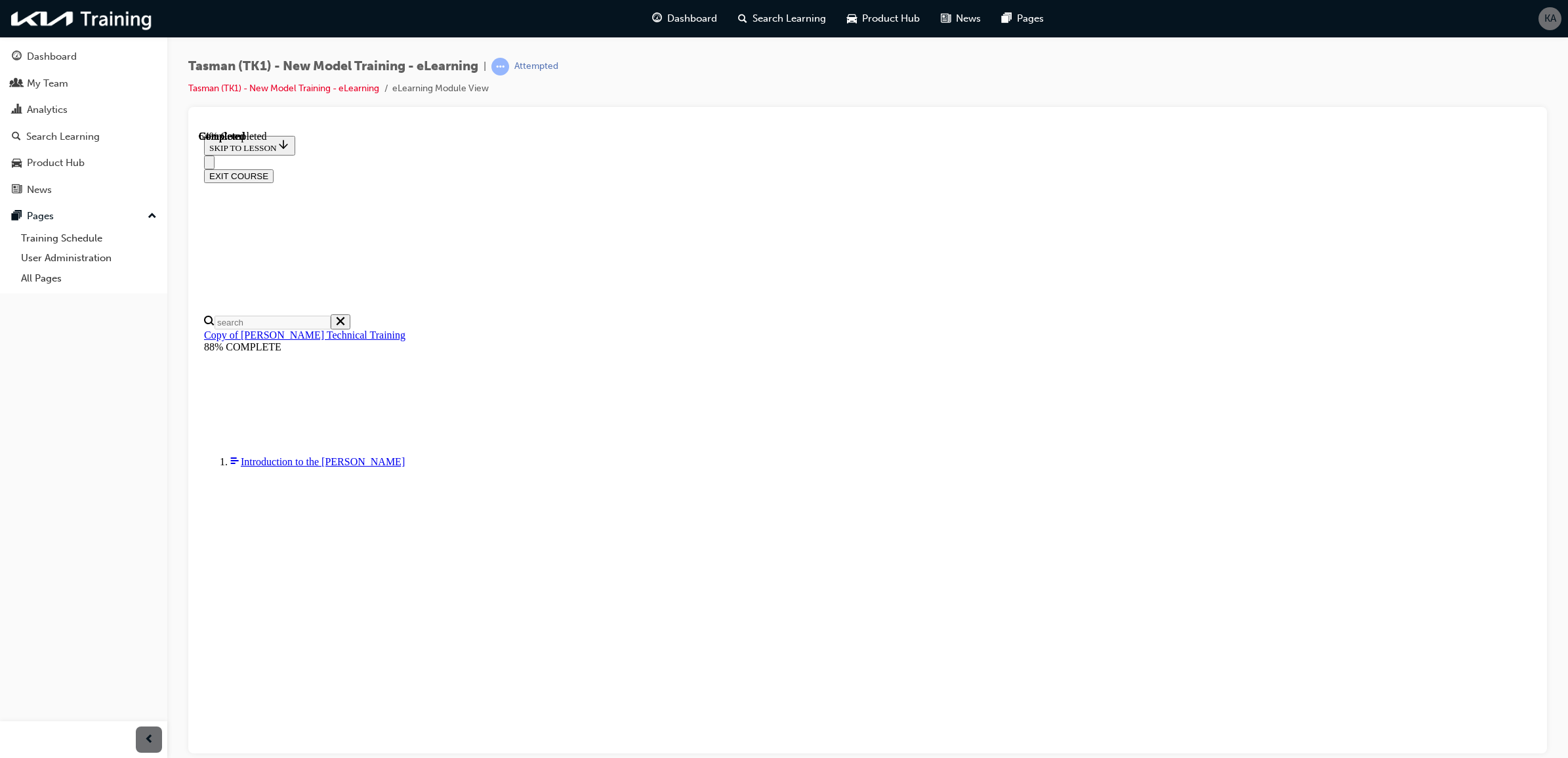
scroll to position [44, 0]
radio input "true"
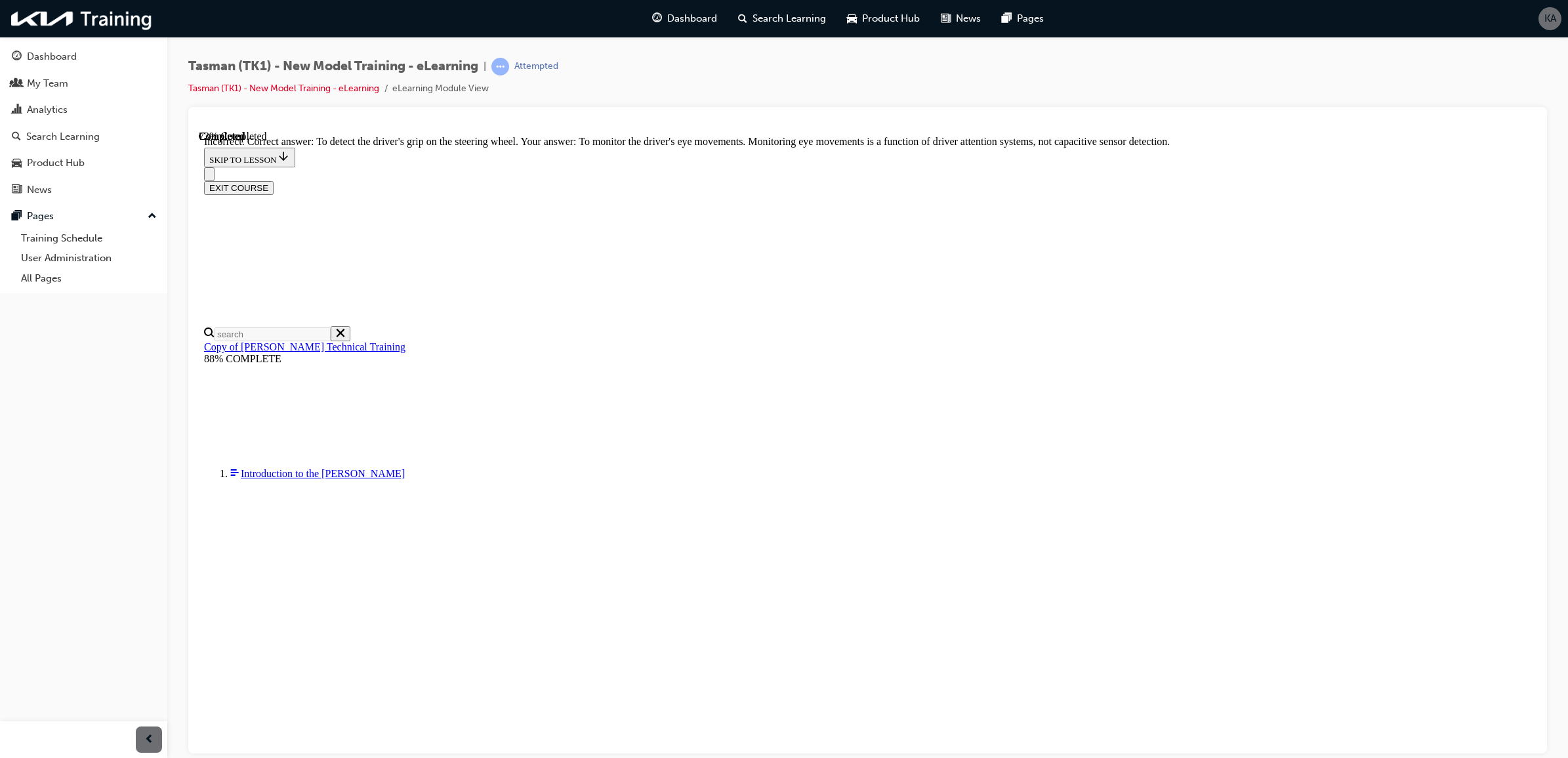
scroll to position [123, 0]
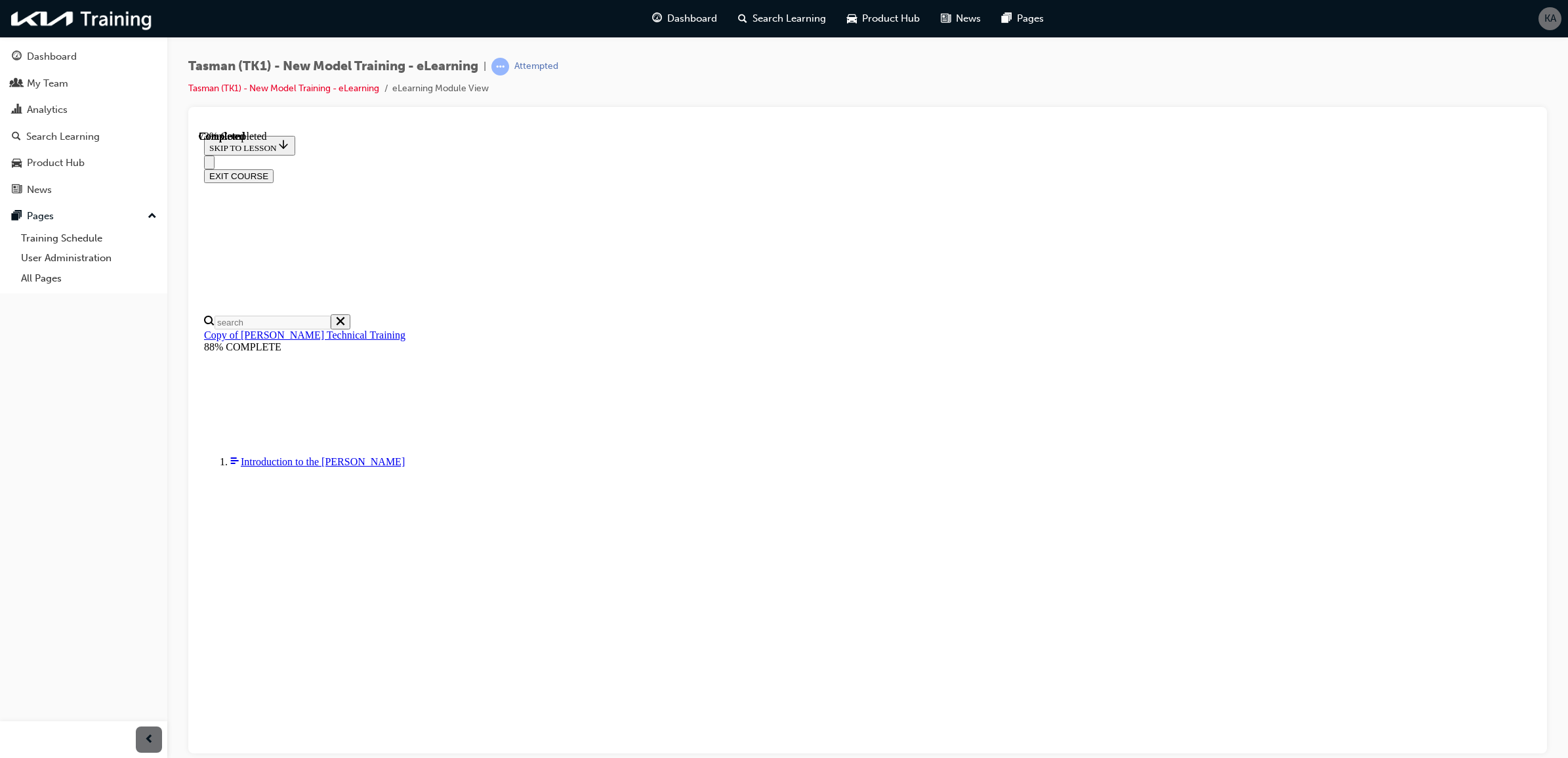
scroll to position [44, 0]
radio input "true"
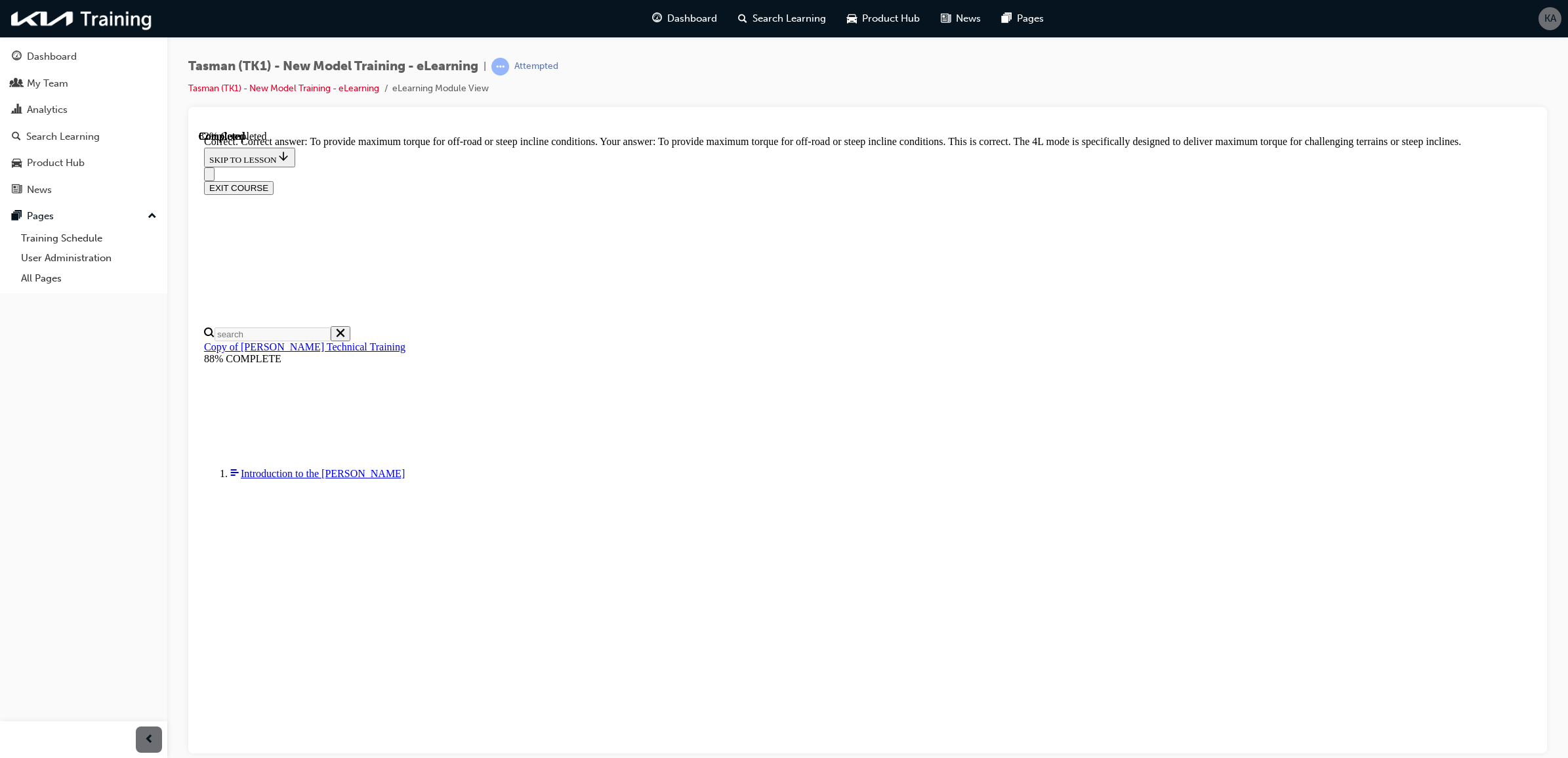
scroll to position [109, 0]
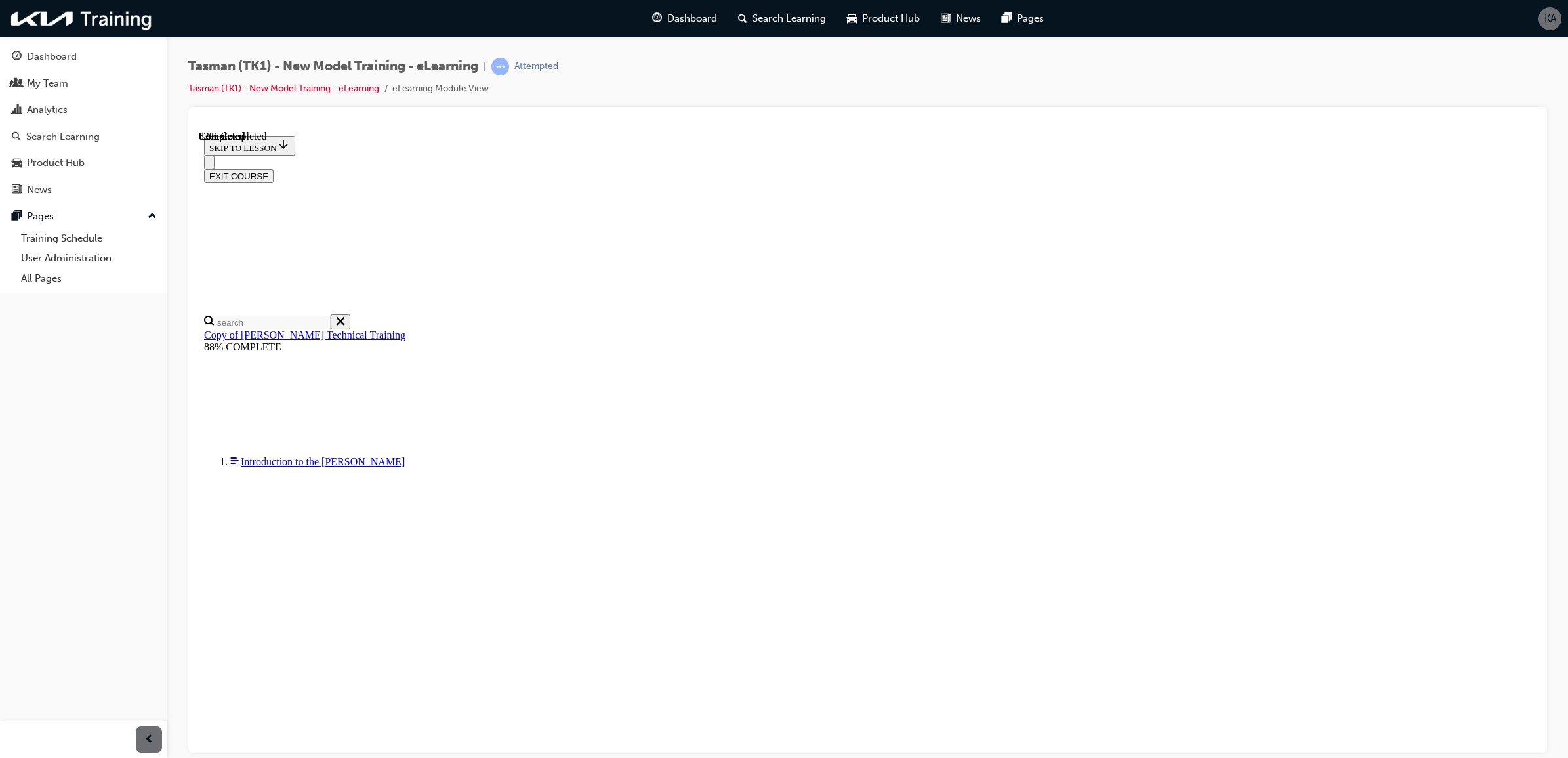
drag, startPoint x: 830, startPoint y: 594, endPoint x: 871, endPoint y: 596, distance: 41.0
drag, startPoint x: 793, startPoint y: 457, endPoint x: 838, endPoint y: 390, distance: 80.7
drag, startPoint x: 779, startPoint y: 534, endPoint x: 814, endPoint y: 462, distance: 80.1
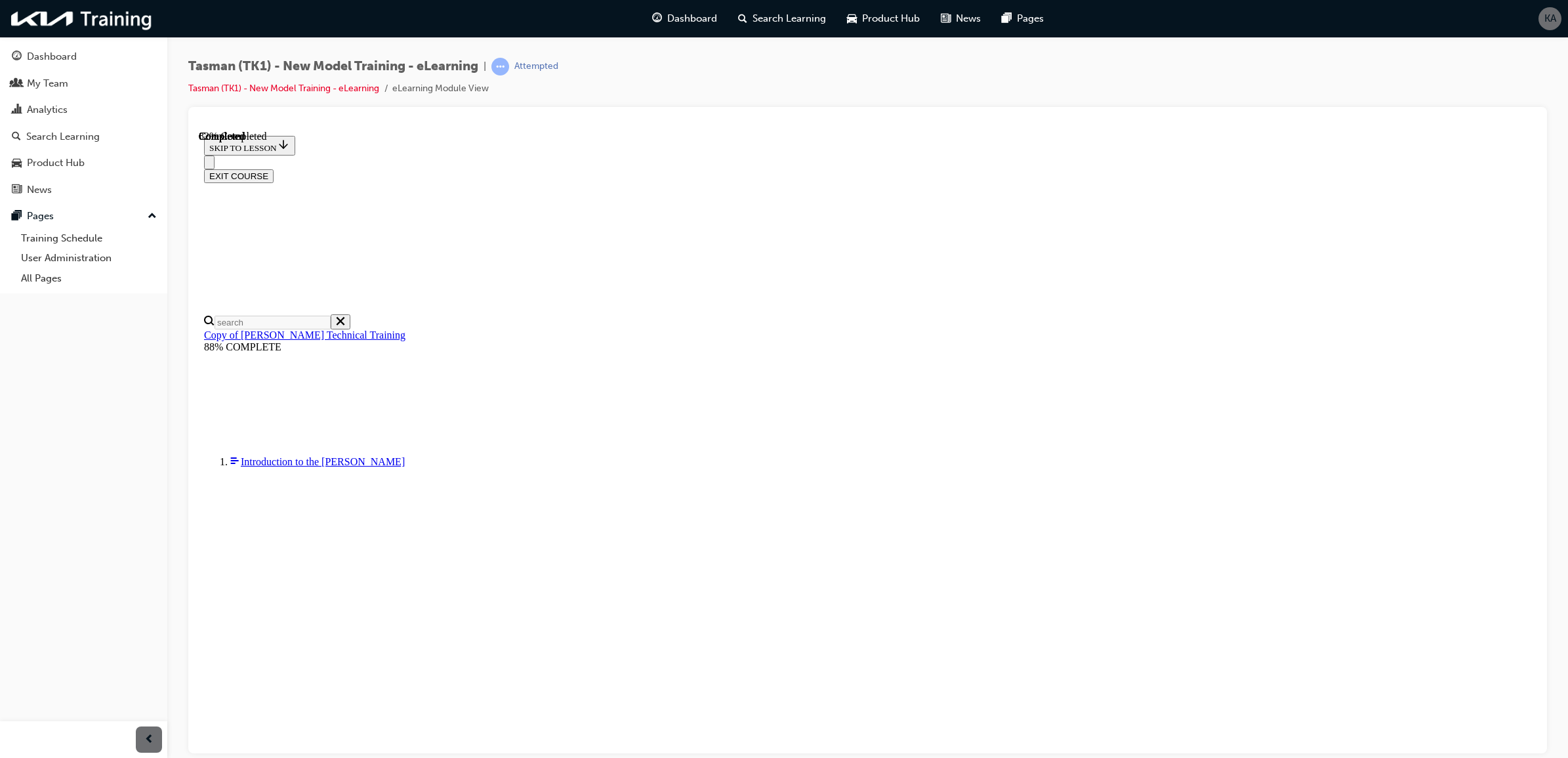
drag, startPoint x: 775, startPoint y: 527, endPoint x: 817, endPoint y: 525, distance: 42.0
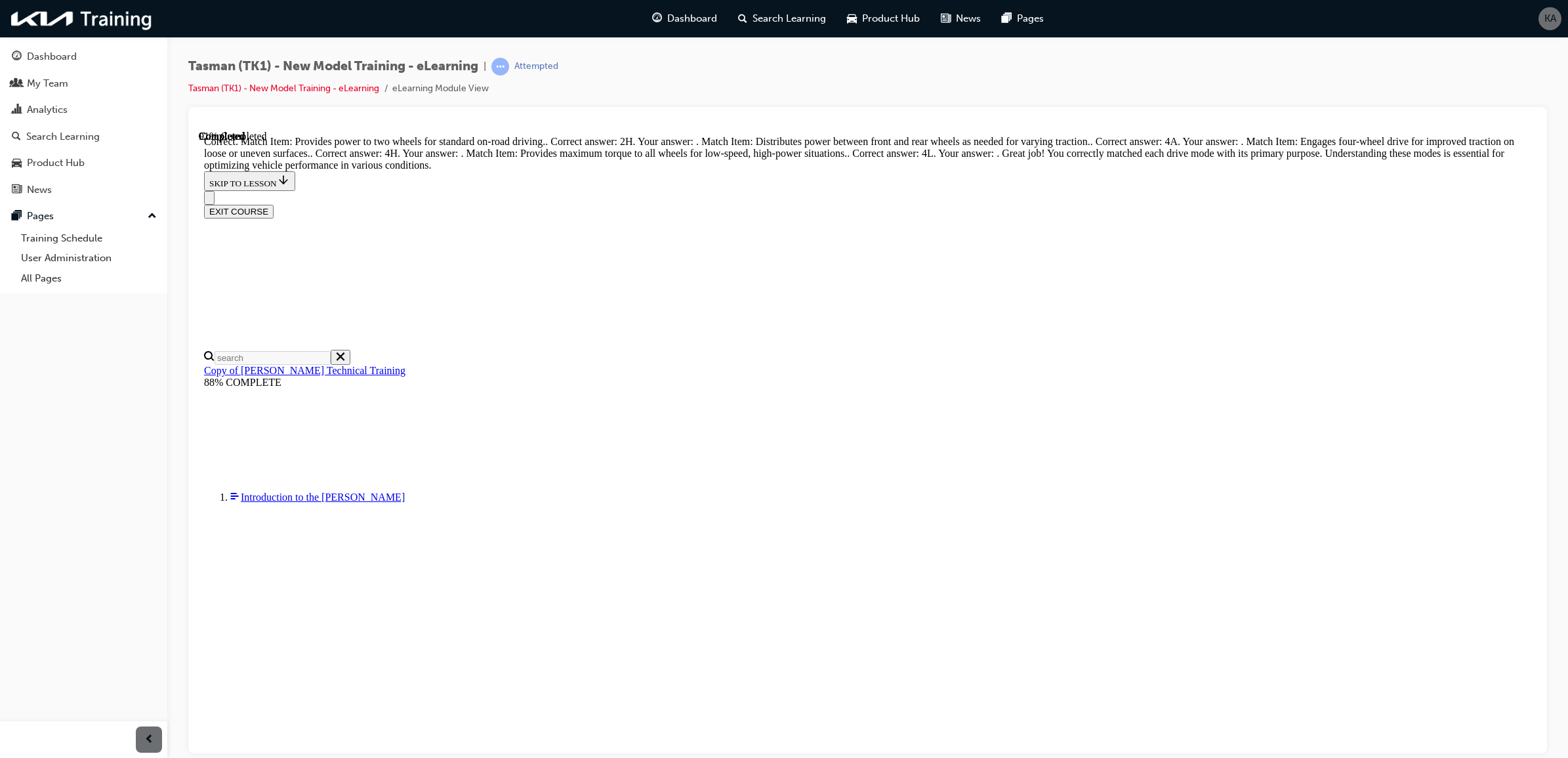
scroll to position [270, 0]
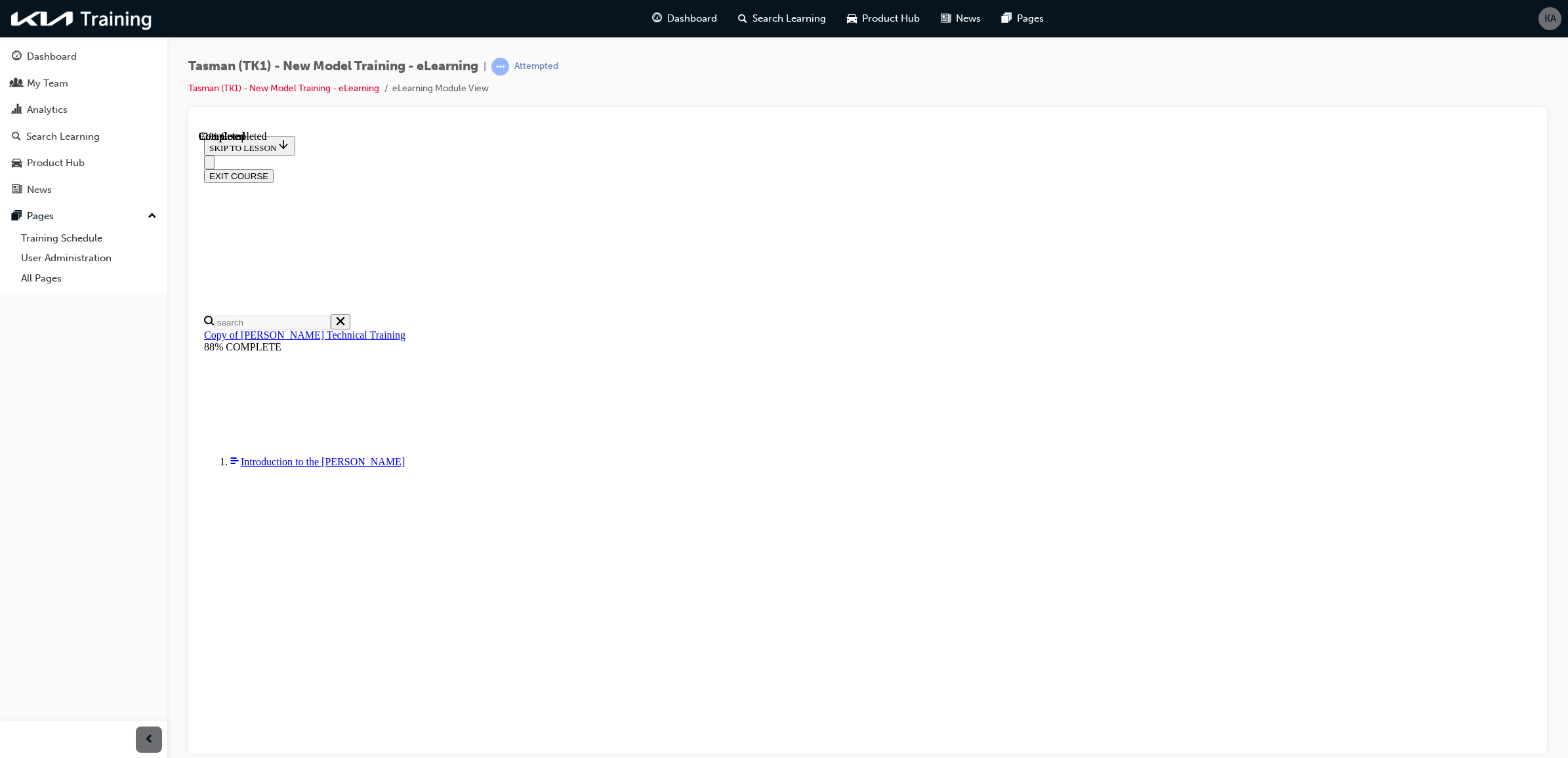
scroll to position [191, 0]
drag, startPoint x: 778, startPoint y: 365, endPoint x: 828, endPoint y: 365, distance: 50.0
drag, startPoint x: 843, startPoint y: 367, endPoint x: 890, endPoint y: 370, distance: 47.1
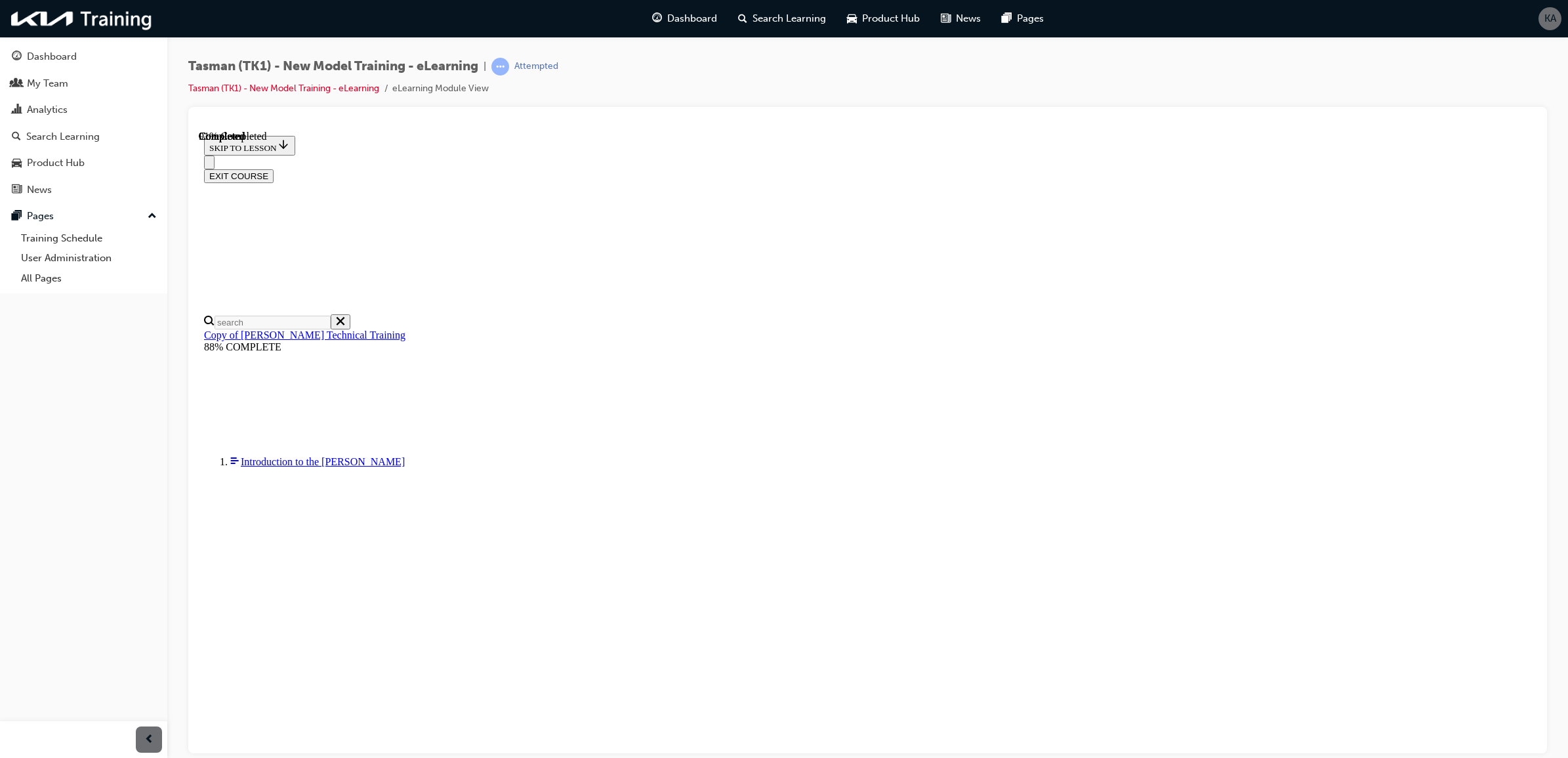
drag, startPoint x: 827, startPoint y: 362, endPoint x: 843, endPoint y: 548, distance: 186.7
drag, startPoint x: 850, startPoint y: 669, endPoint x: 893, endPoint y: 665, distance: 43.2
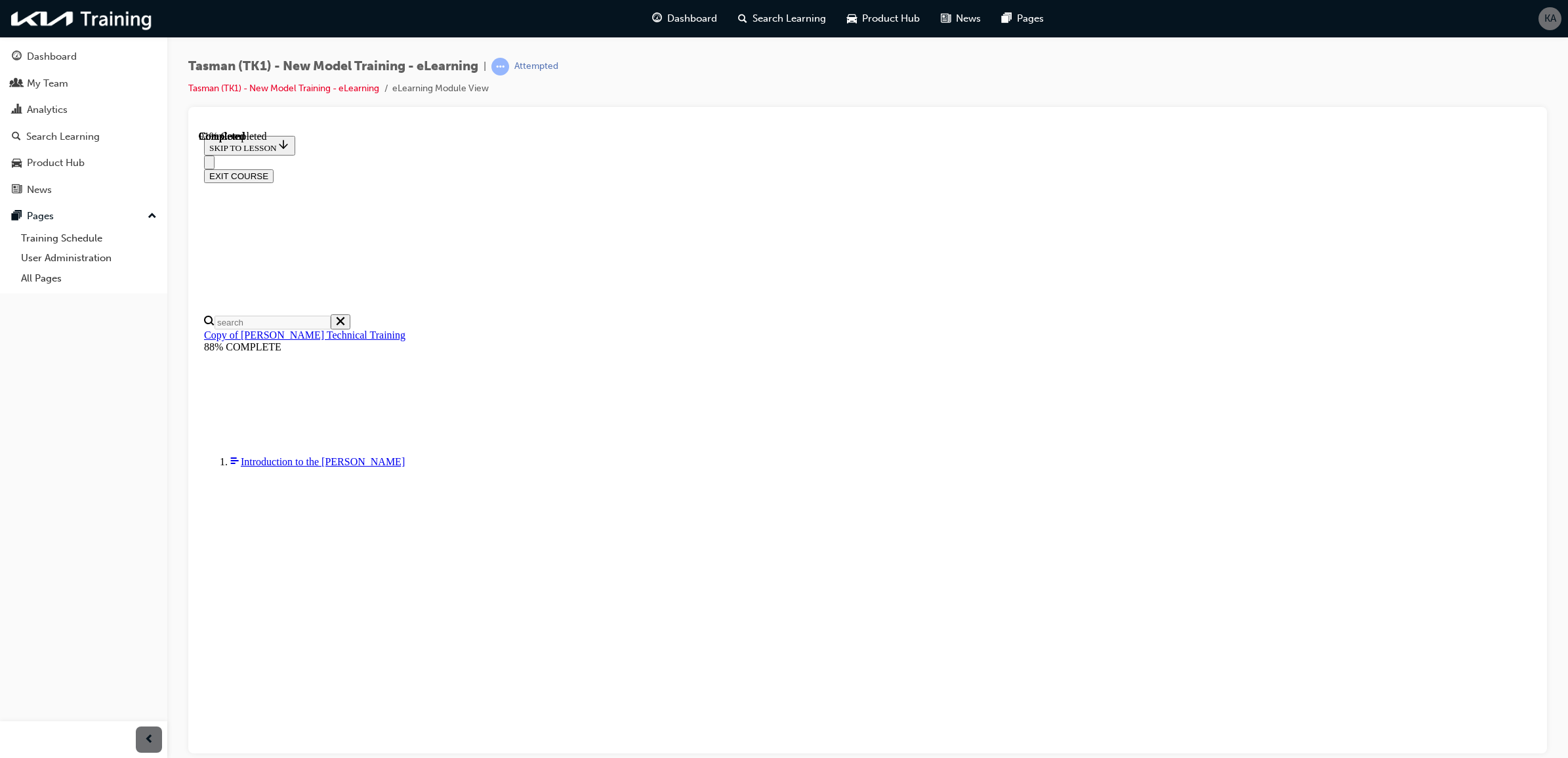
drag, startPoint x: 797, startPoint y: 256, endPoint x: 844, endPoint y: 468, distance: 217.1
drag, startPoint x: 856, startPoint y: 282, endPoint x: 893, endPoint y: 393, distance: 117.0
drag, startPoint x: 831, startPoint y: 260, endPoint x: 889, endPoint y: 260, distance: 58.0
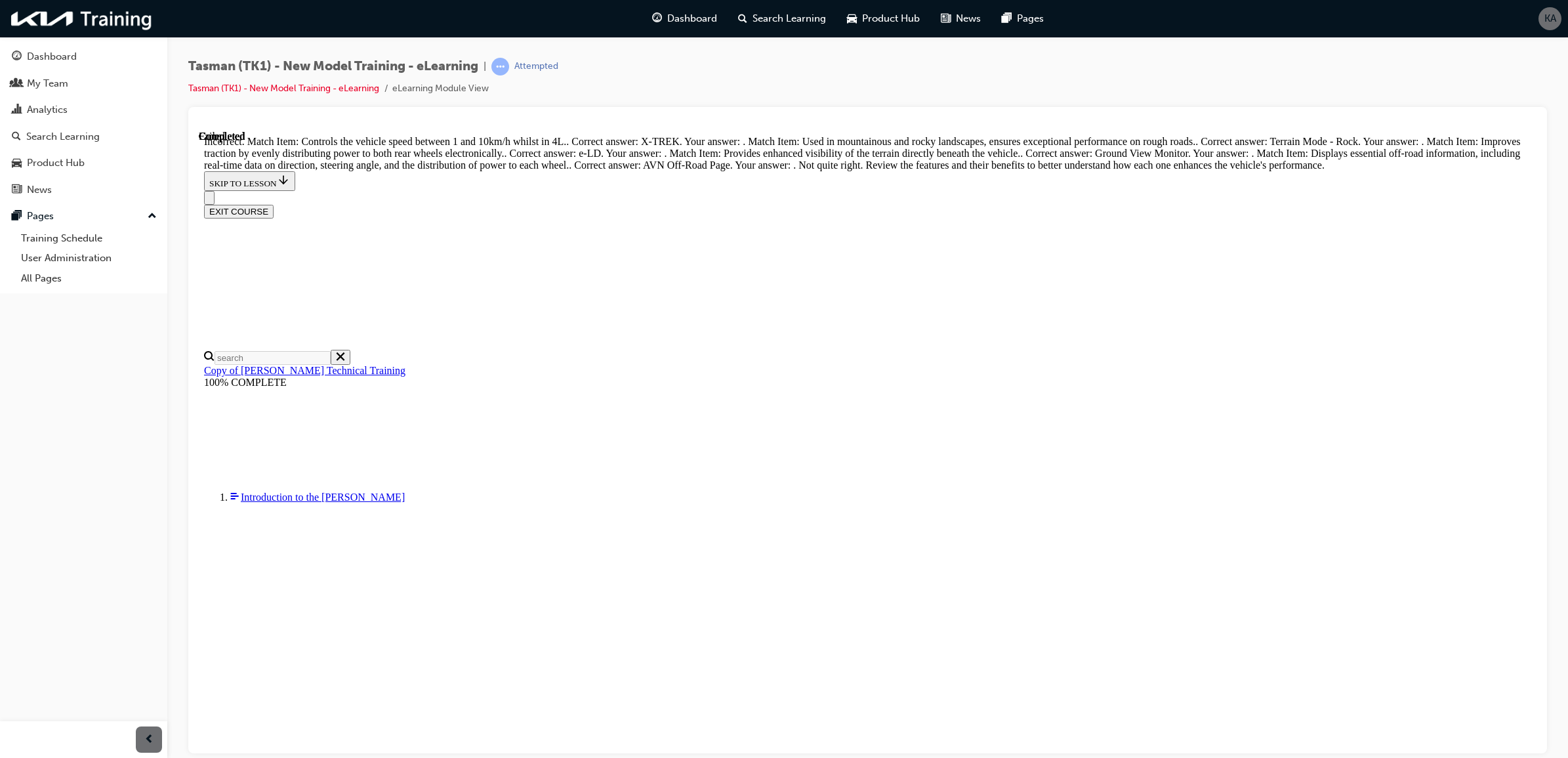
scroll to position [256, 0]
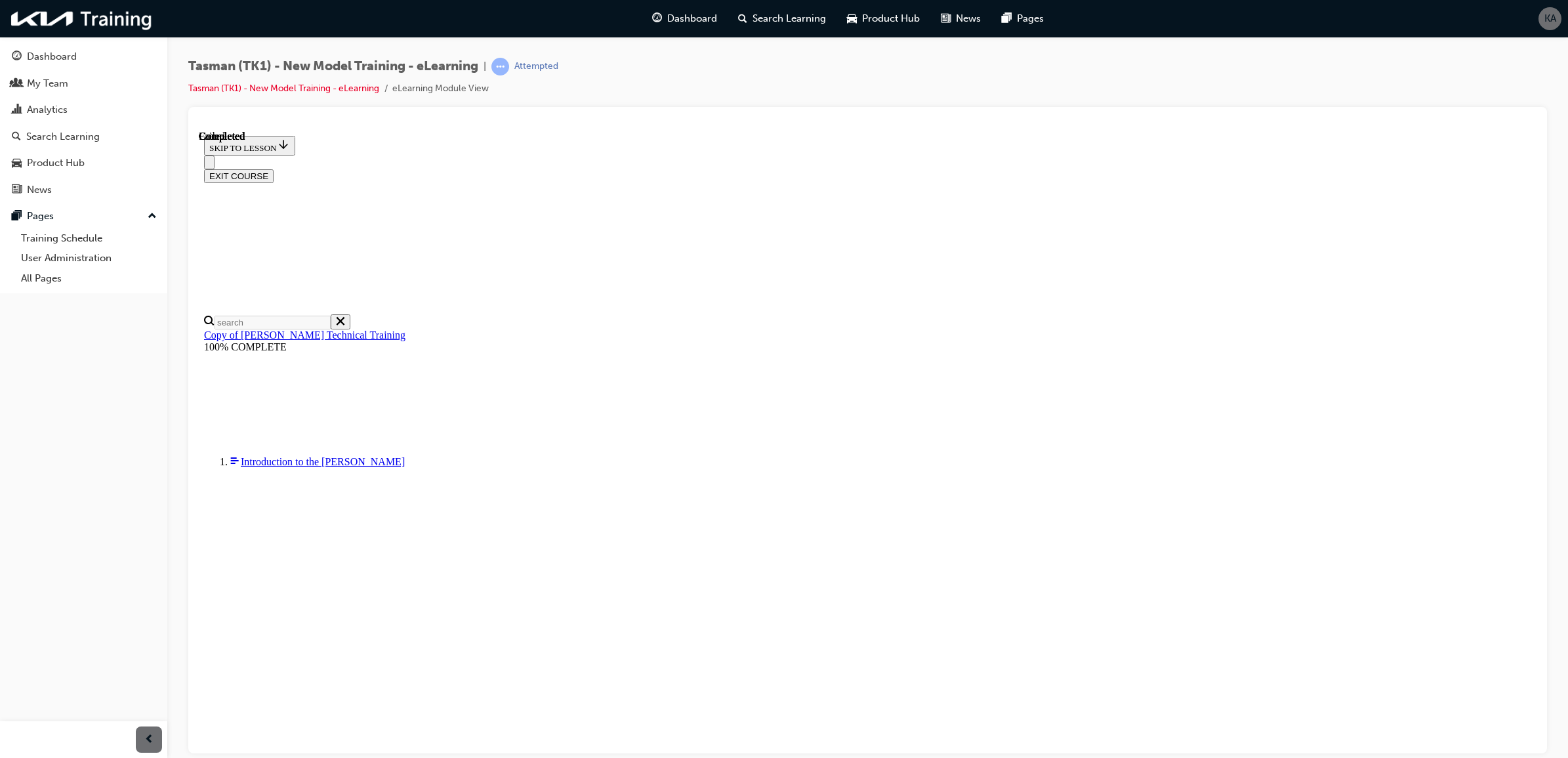
scroll to position [51, 0]
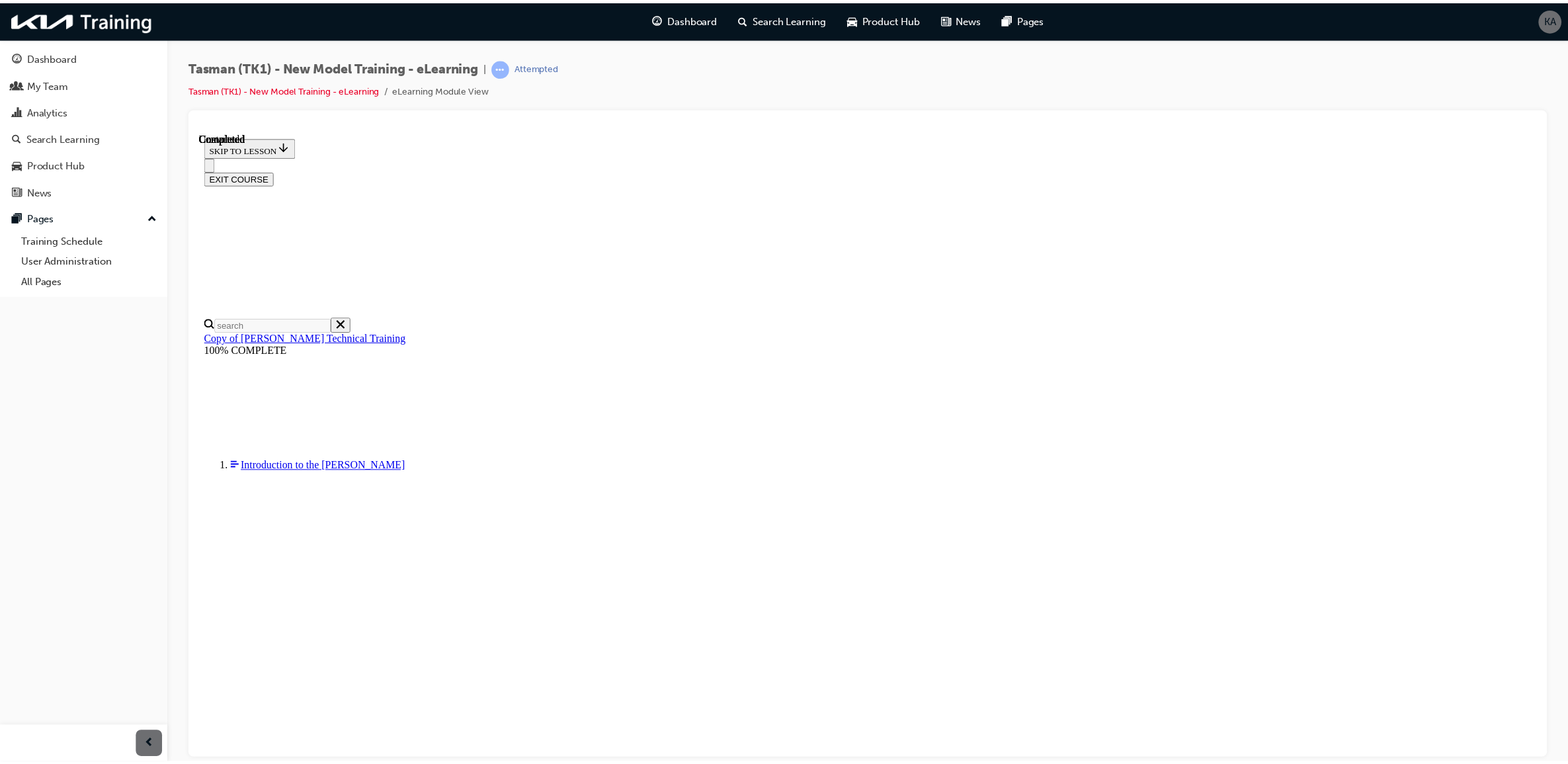
scroll to position [45, 0]
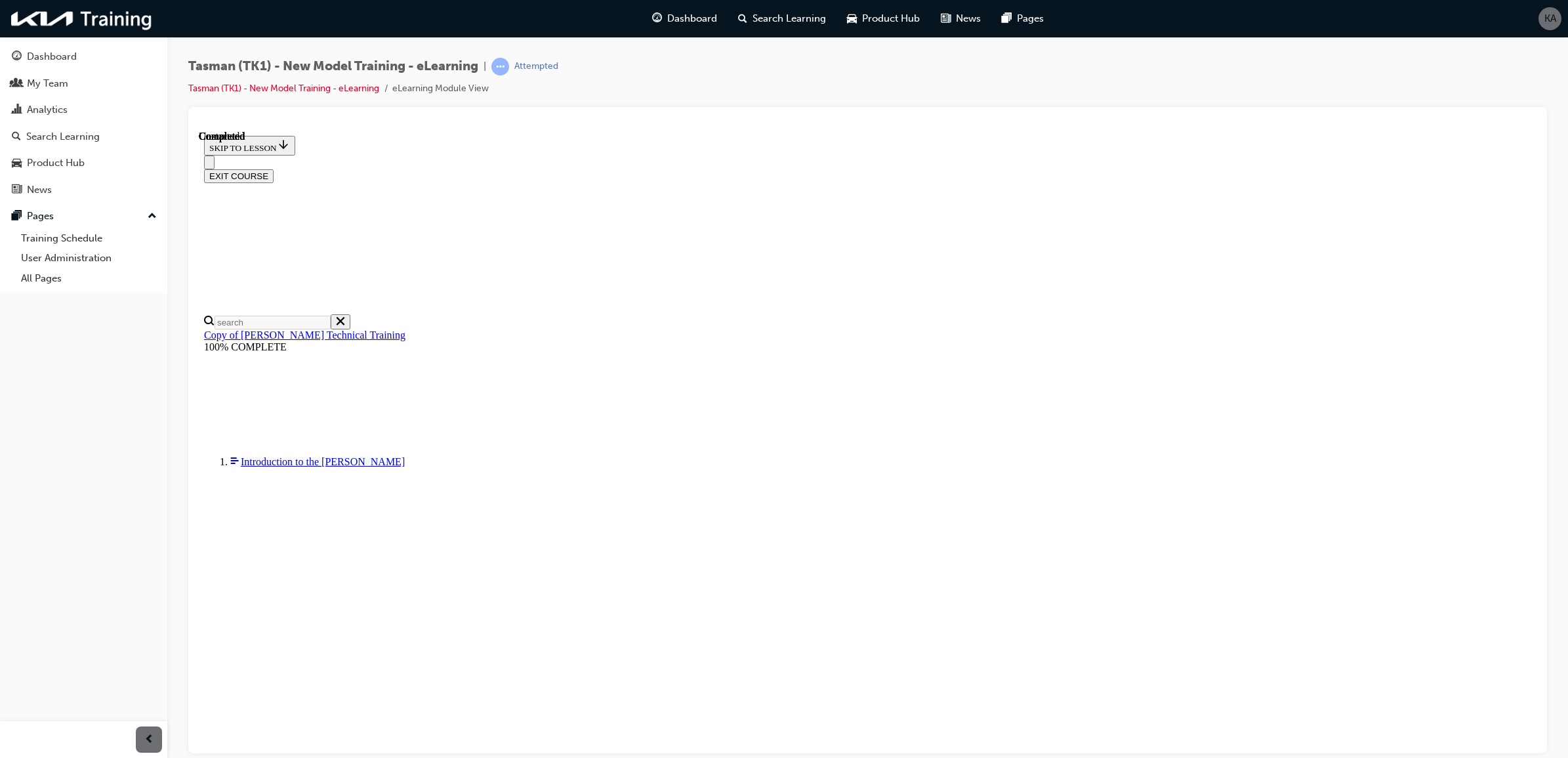
radio input "true"
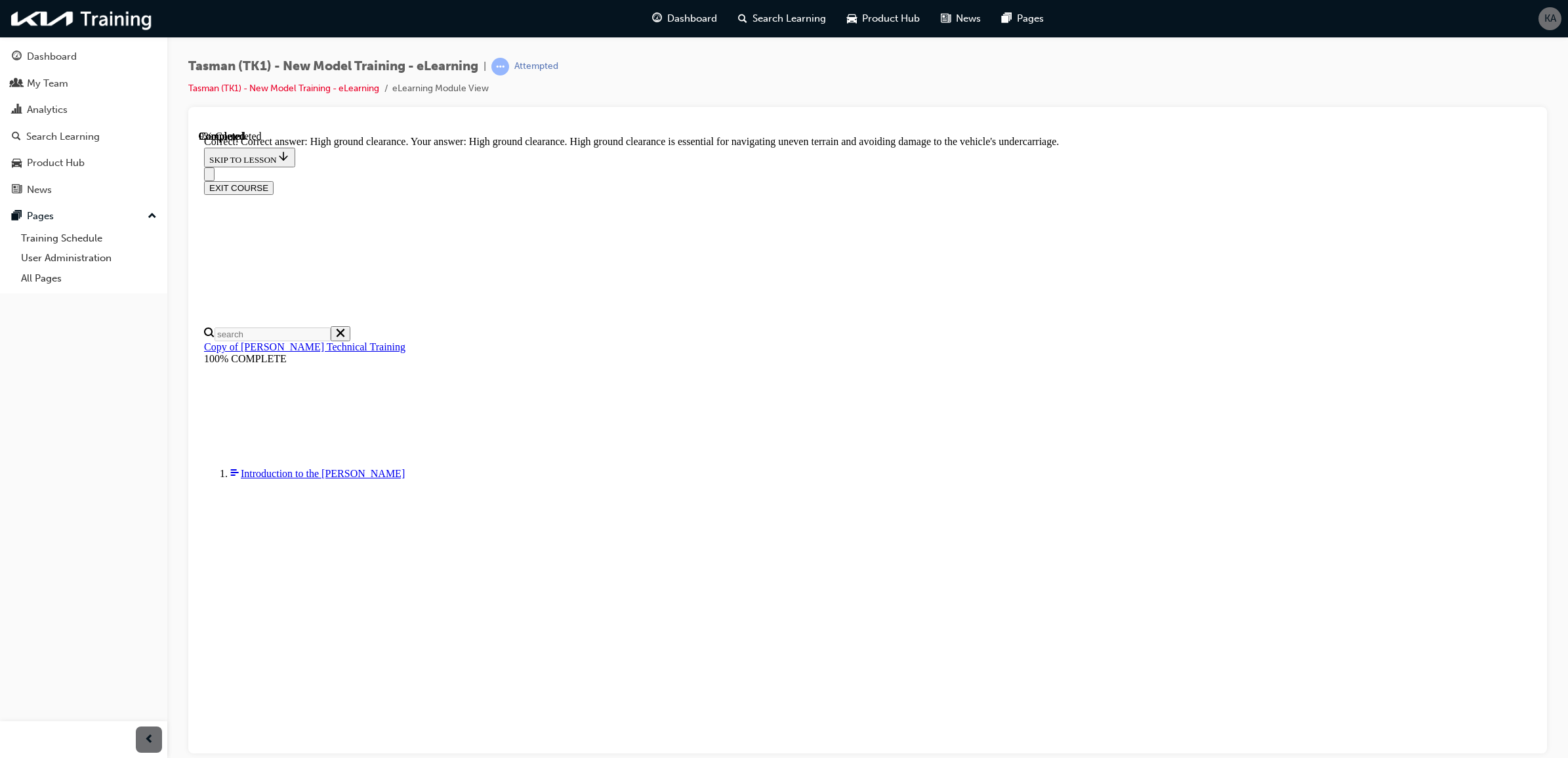
radio input "true"
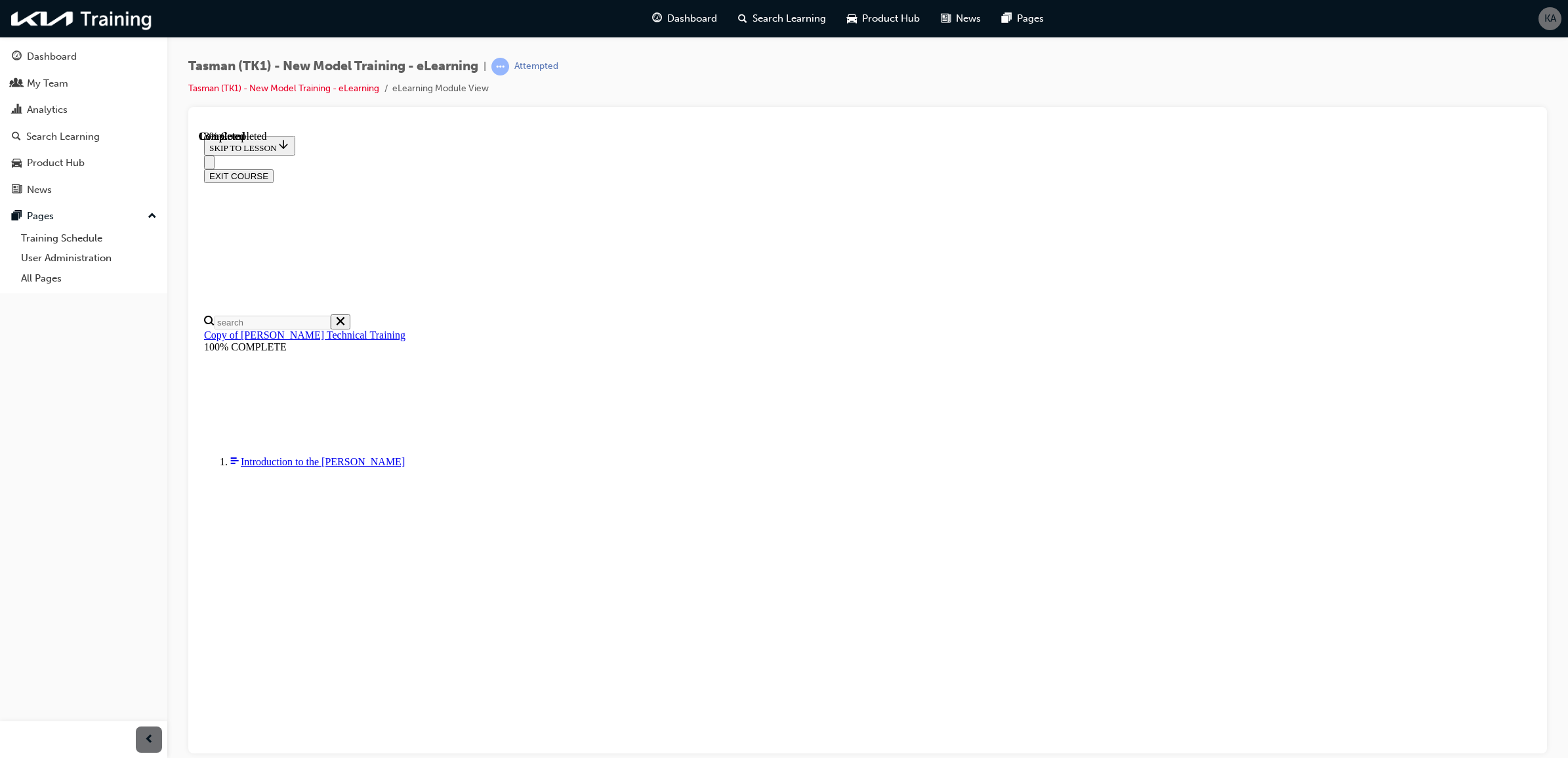
radio input "true"
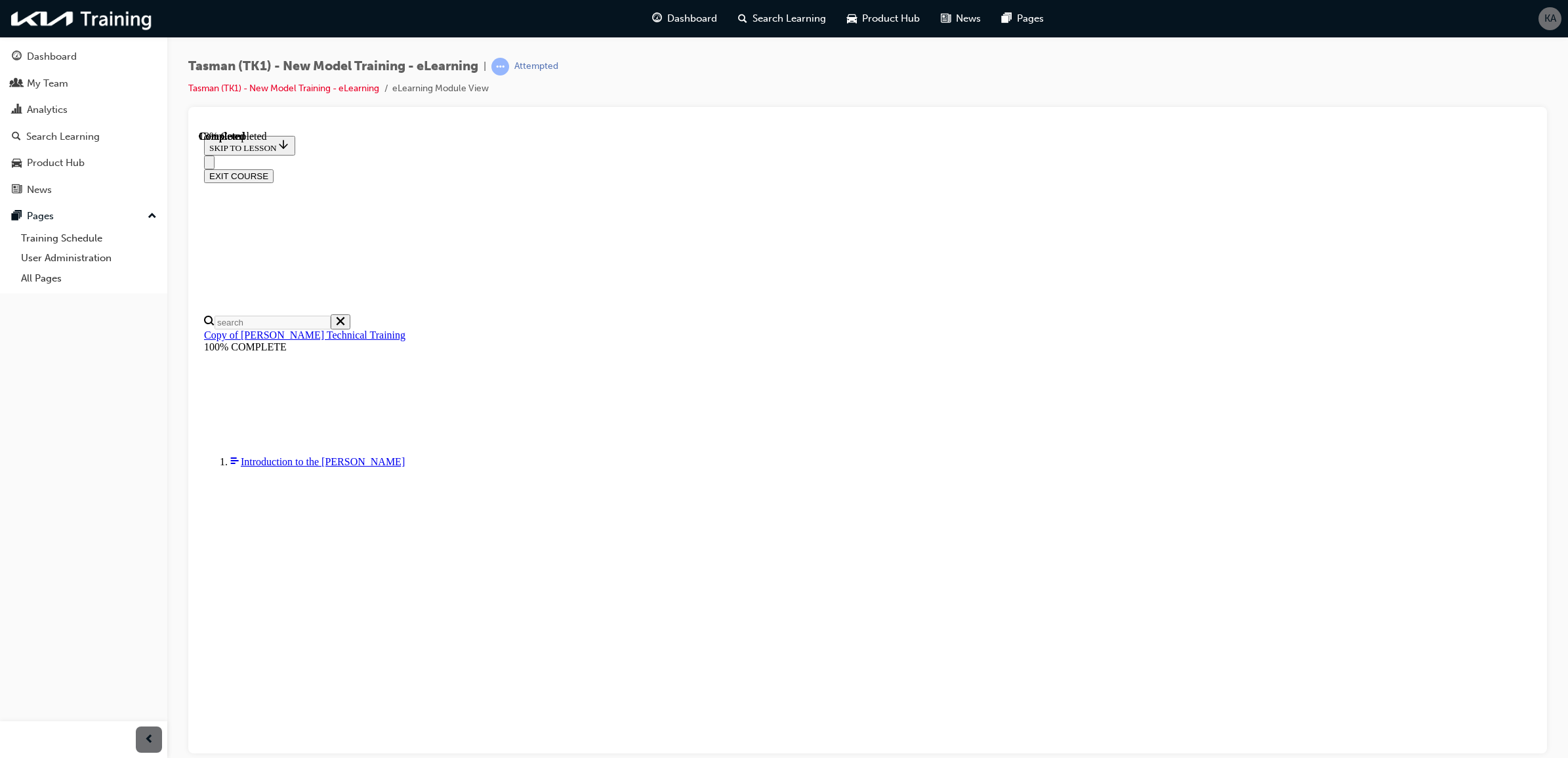
radio input "true"
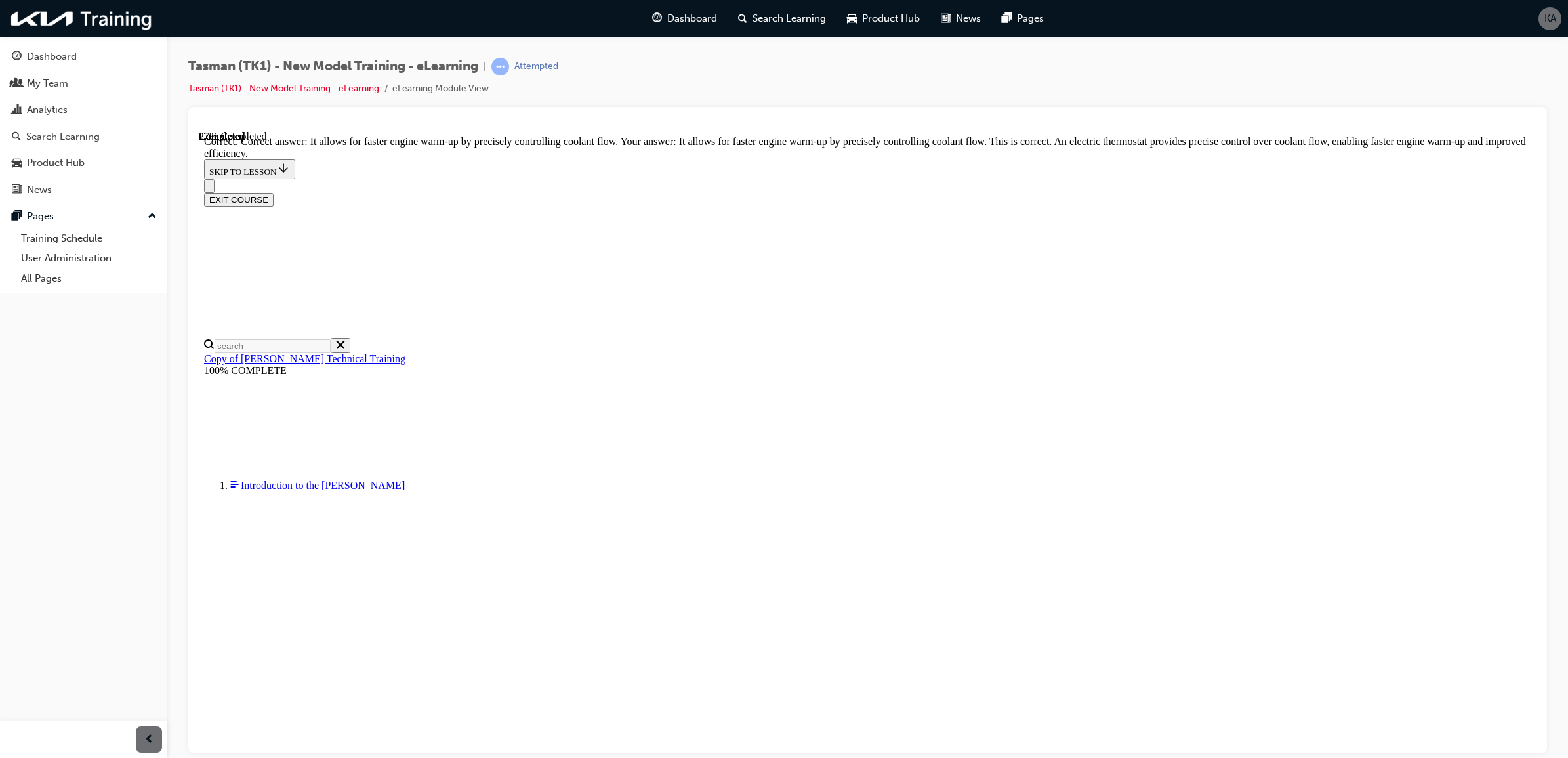
scroll to position [123, 0]
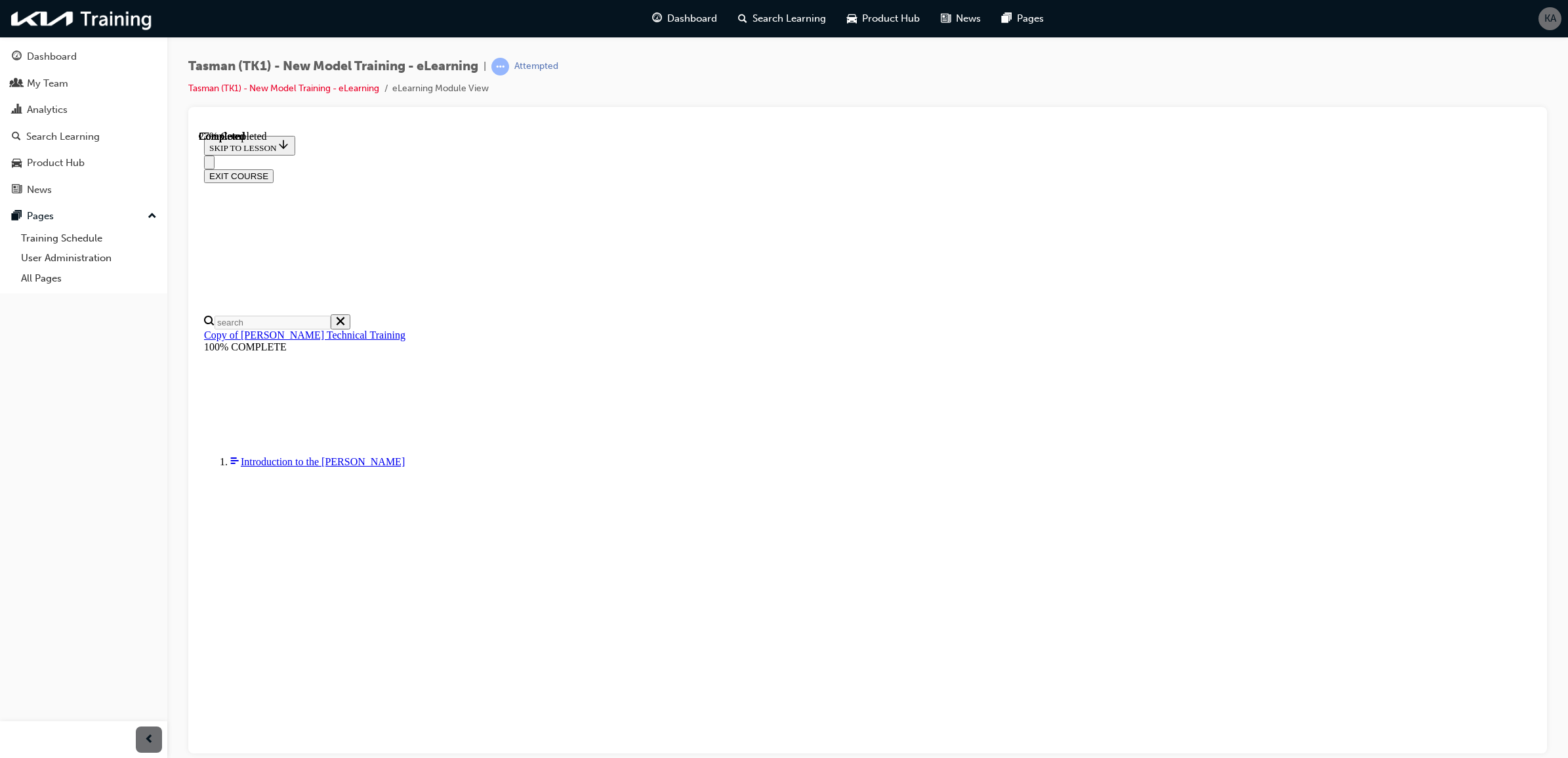
radio input "true"
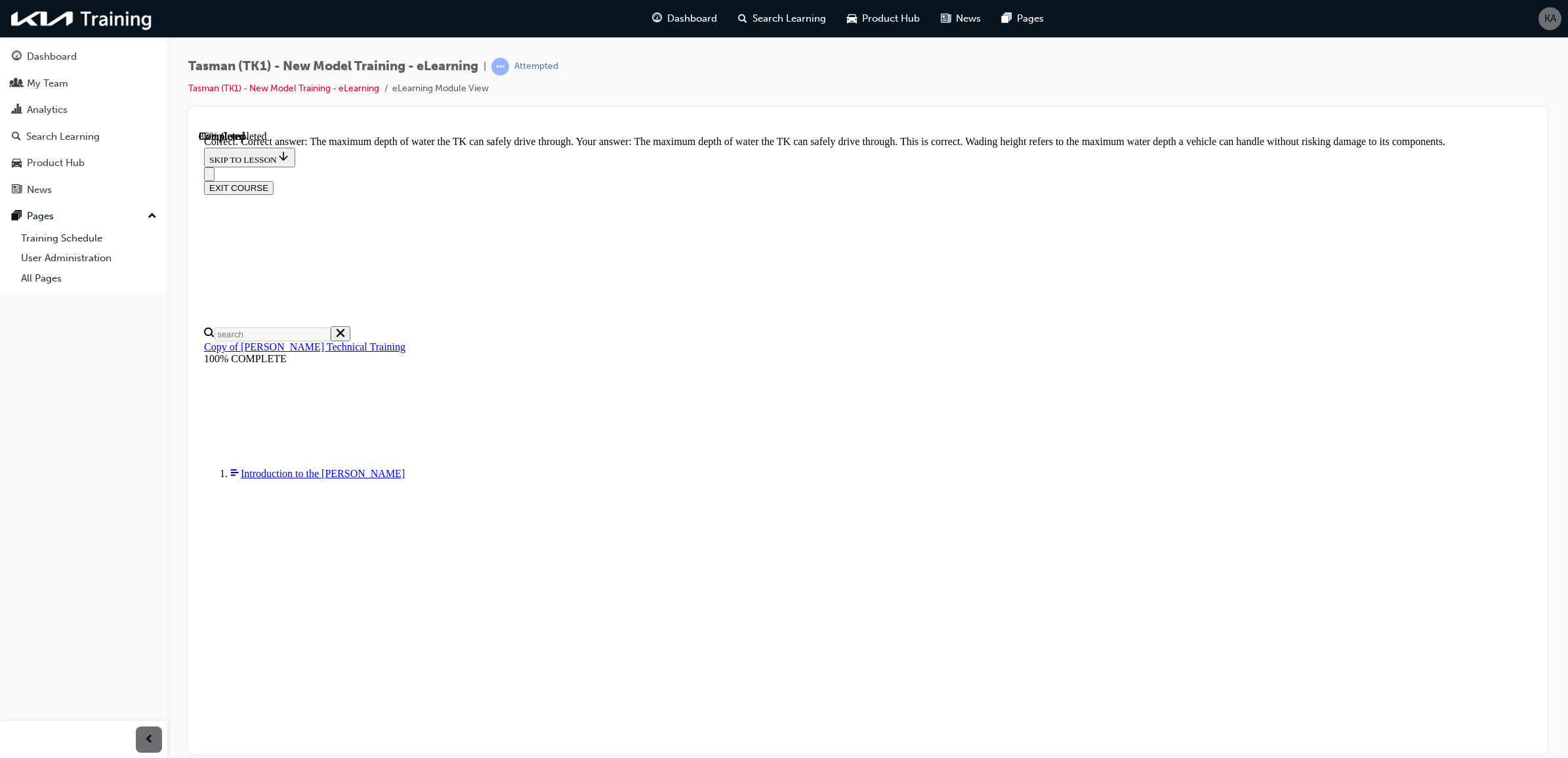
scroll to position [109, 0]
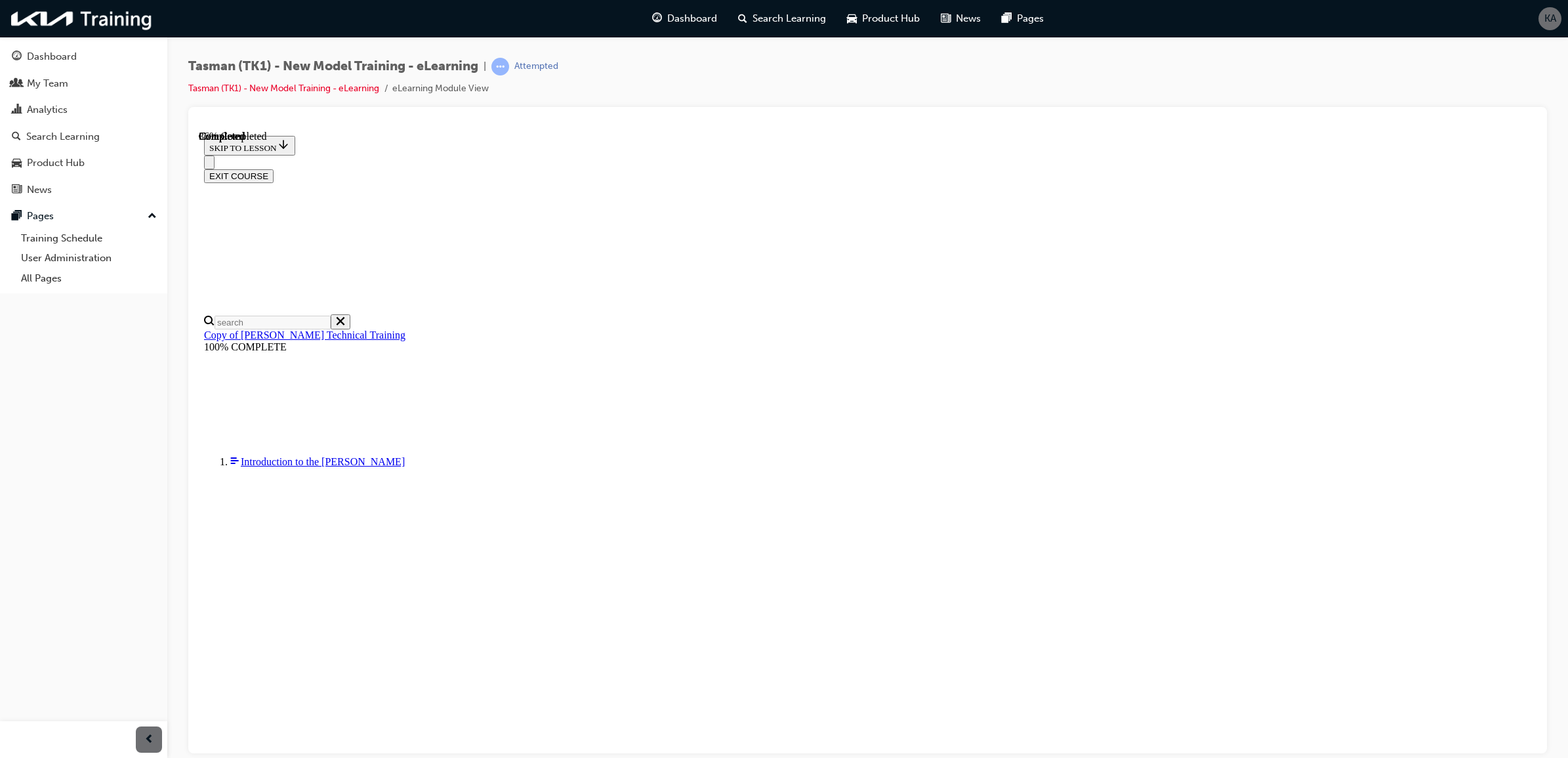
radio input "true"
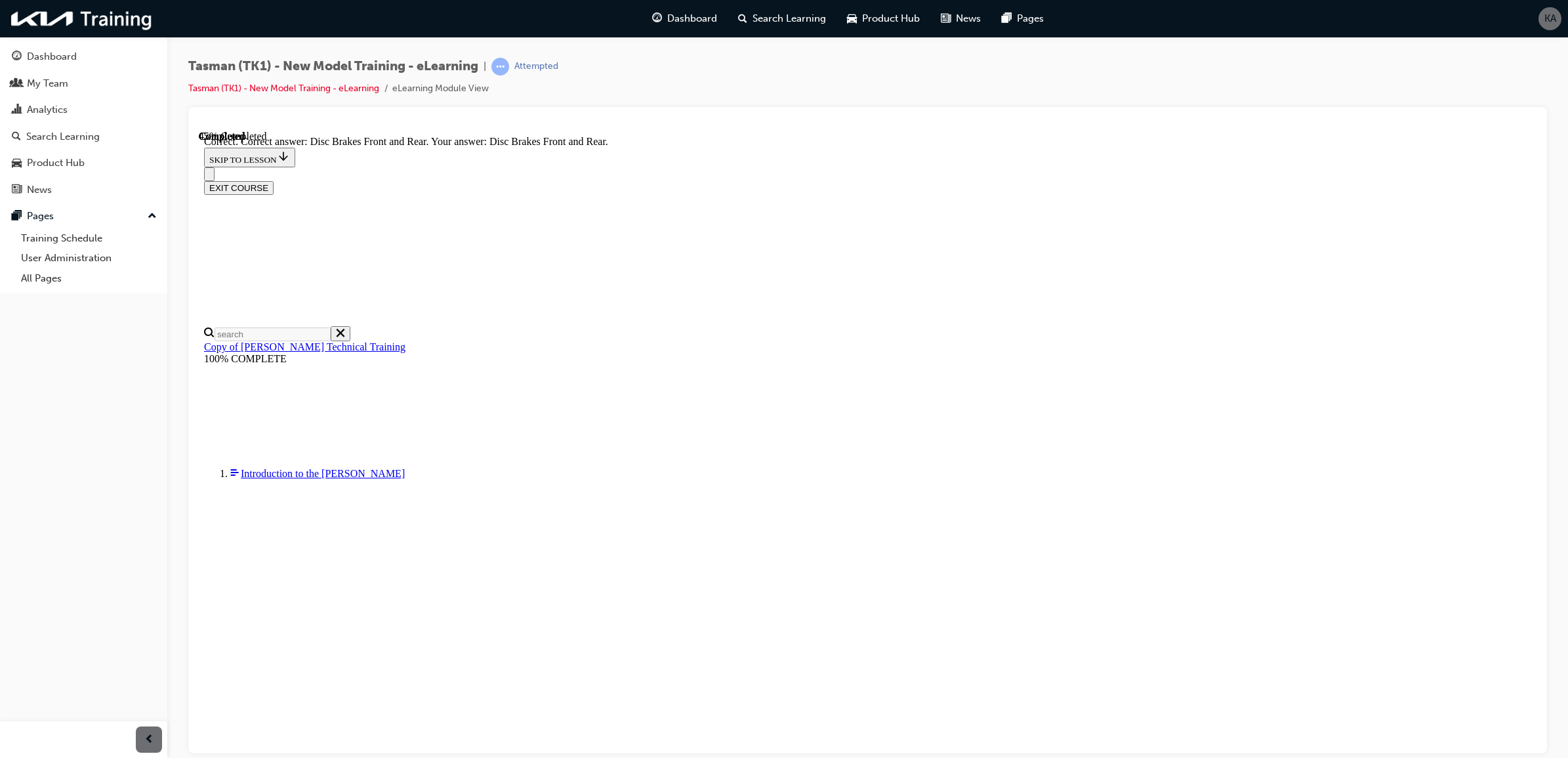
scroll to position [53, 0]
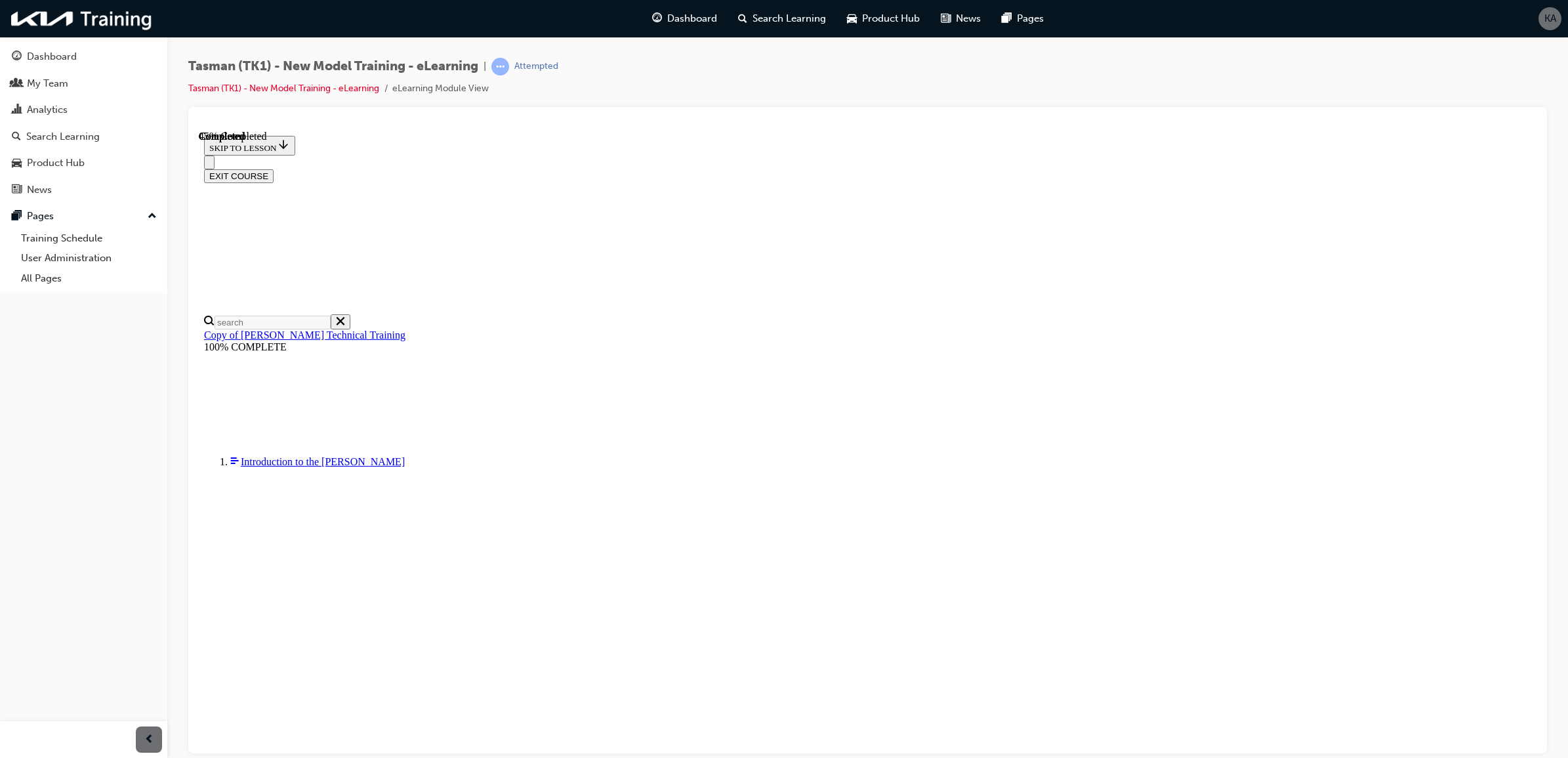
scroll to position [44, 0]
radio input "true"
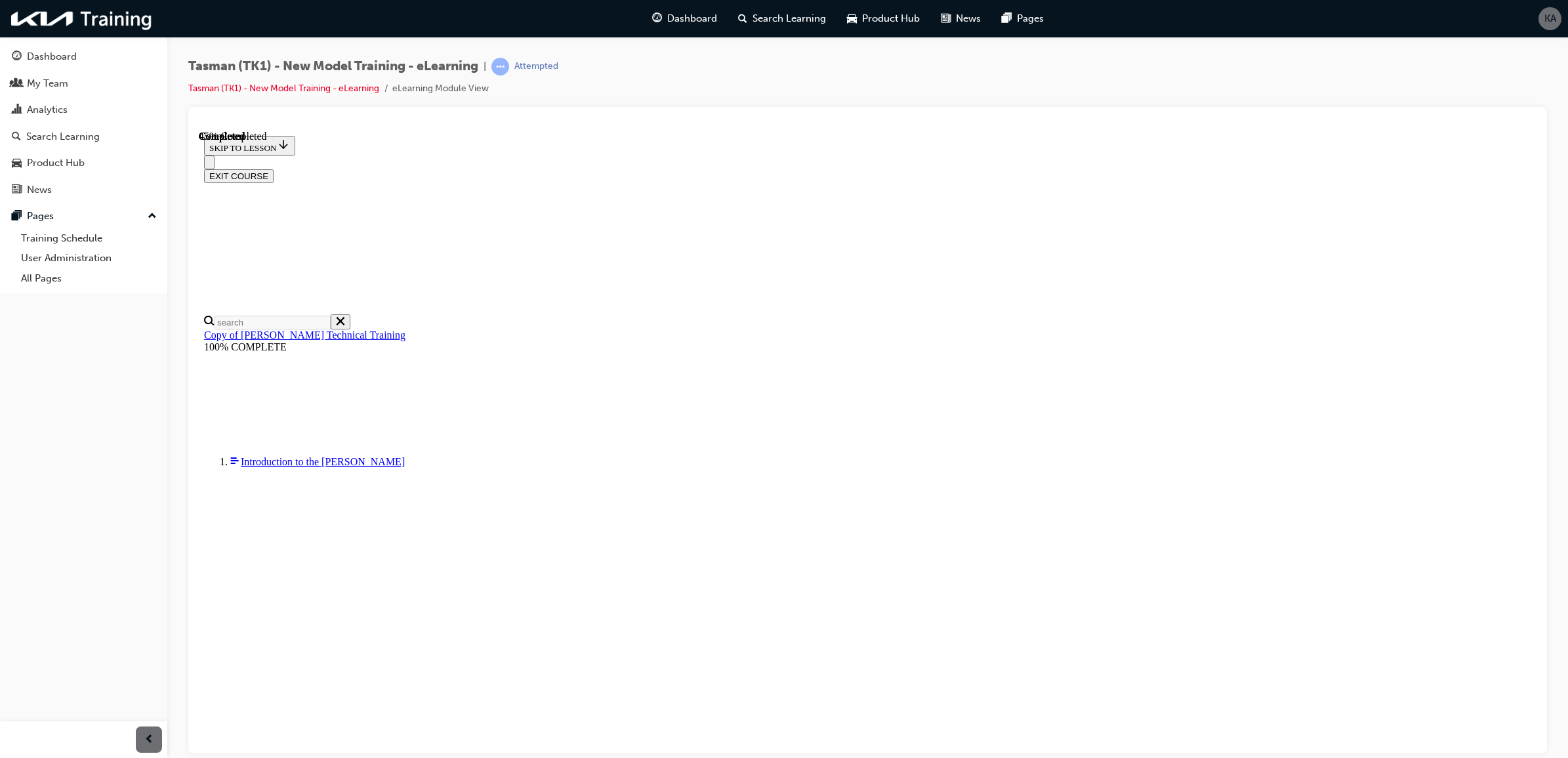
radio input "true"
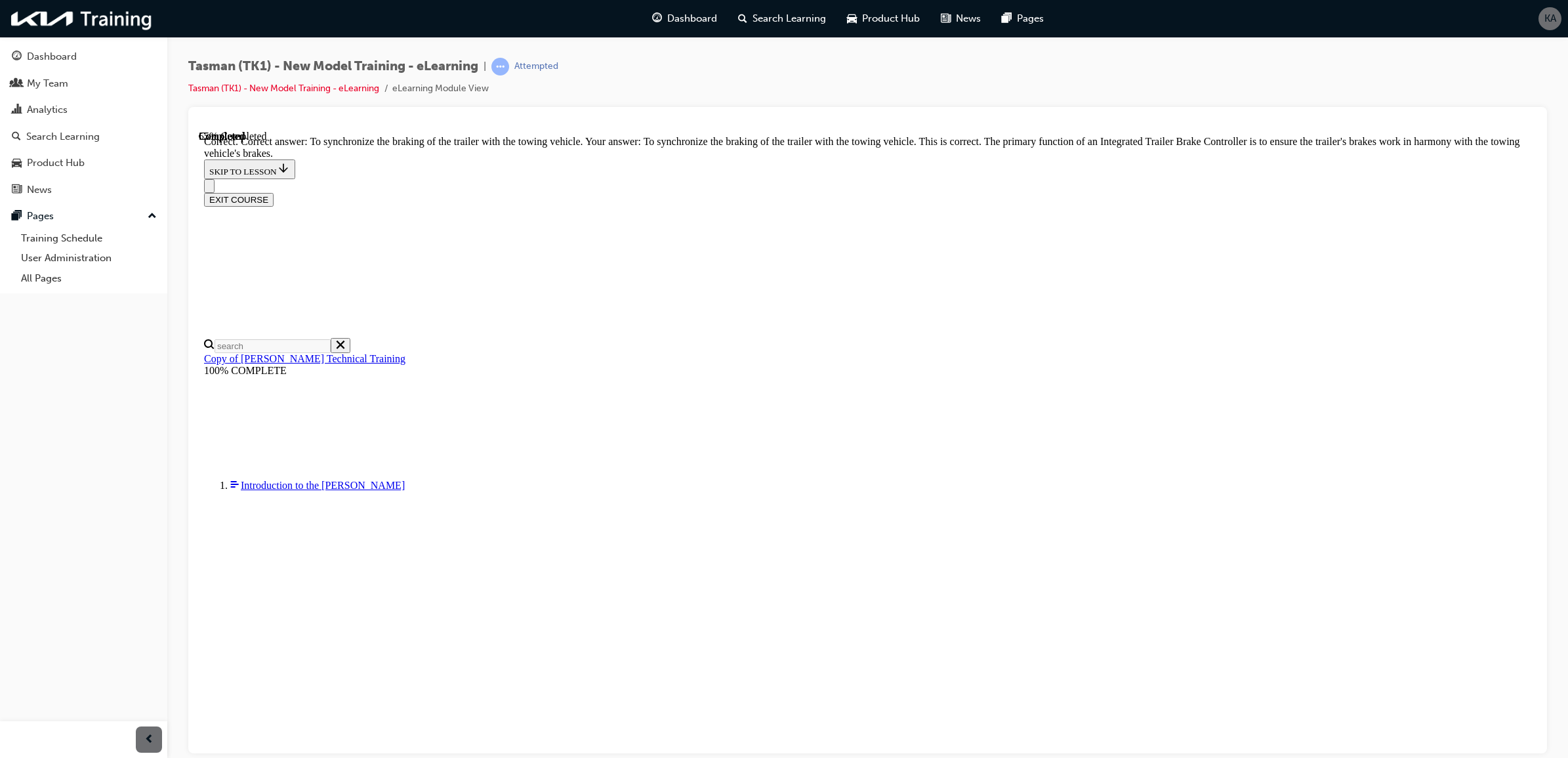
scroll to position [109, 0]
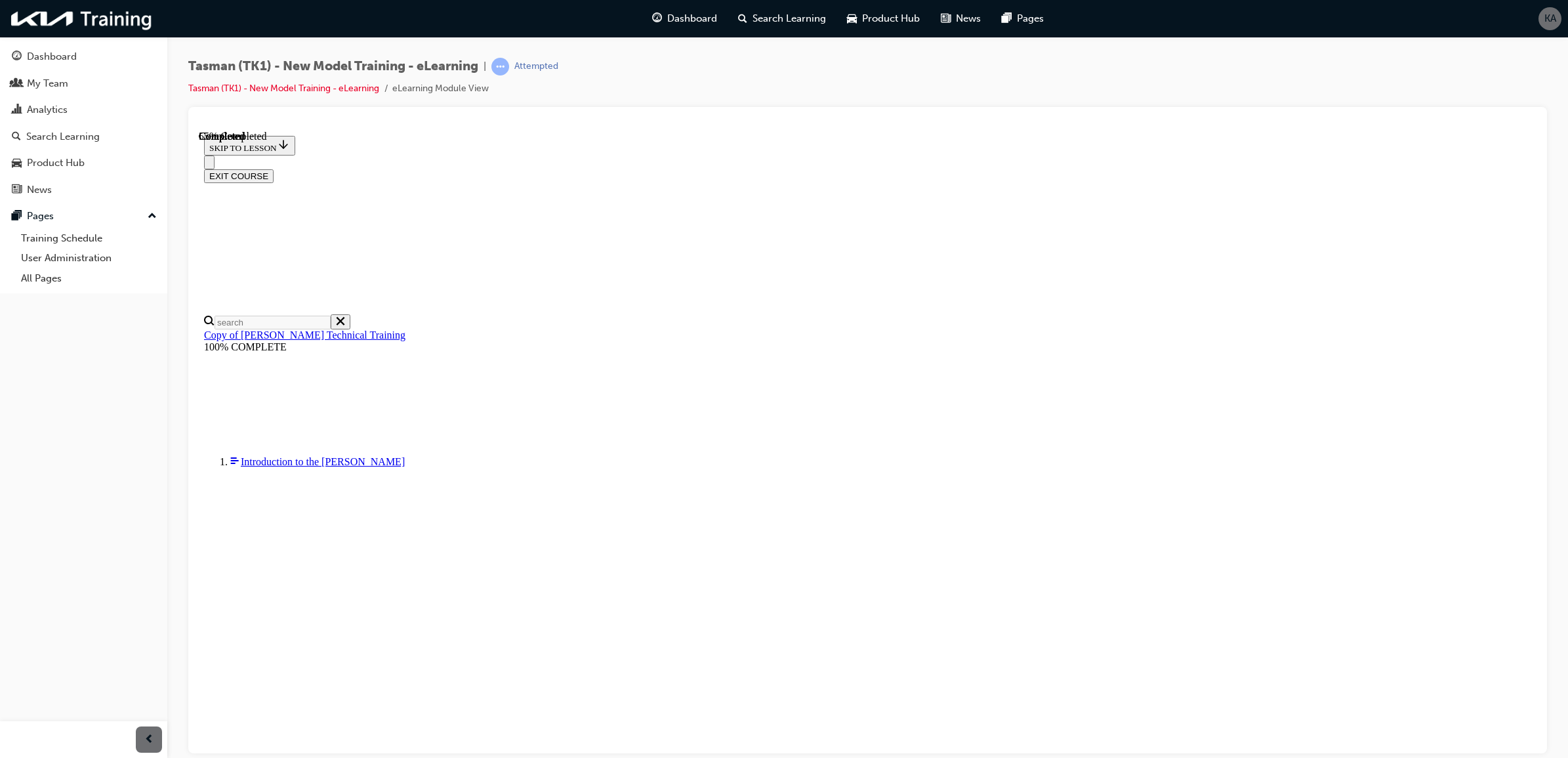
scroll to position [44, 0]
checkbox input "true"
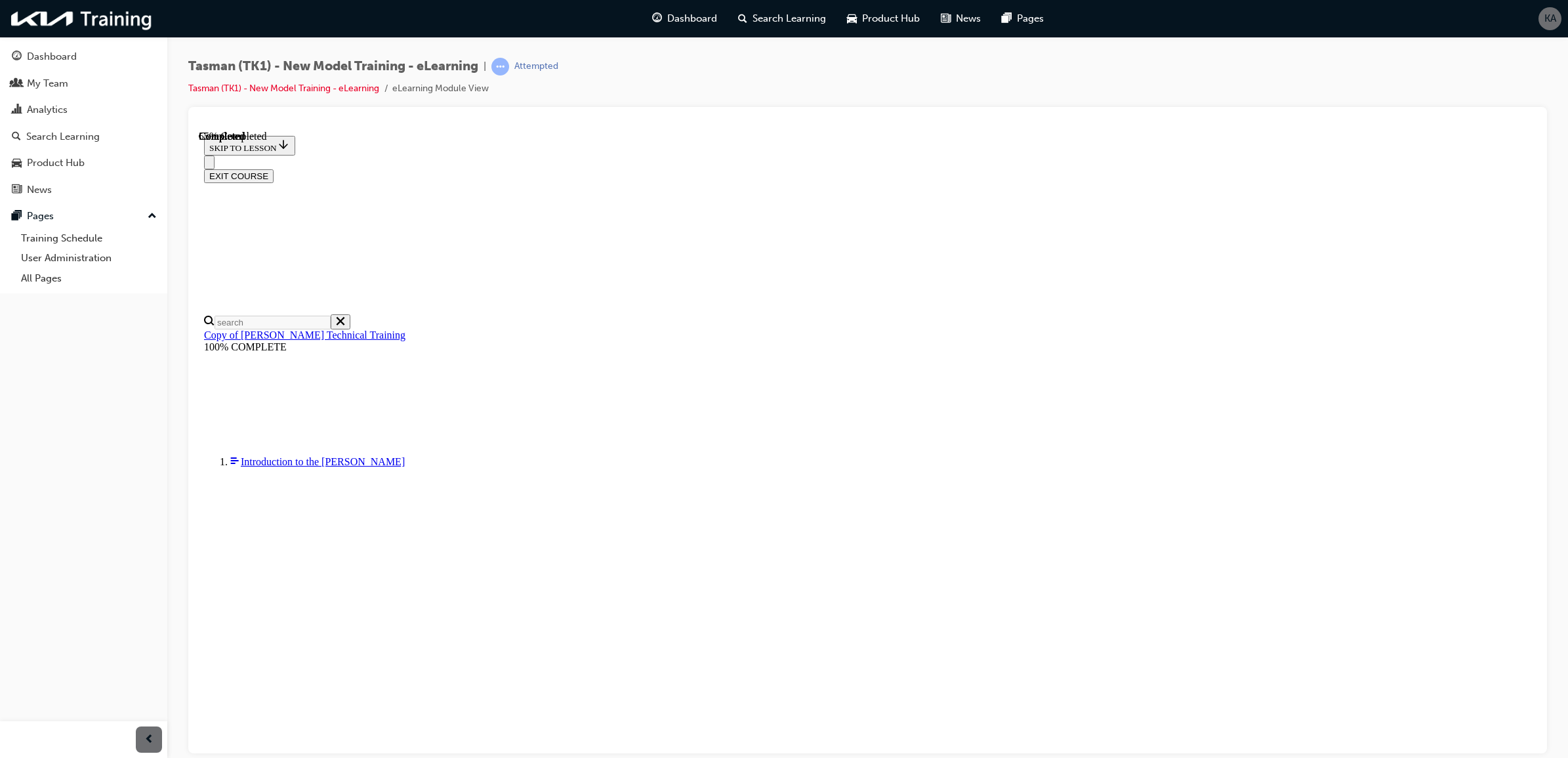
checkbox input "true"
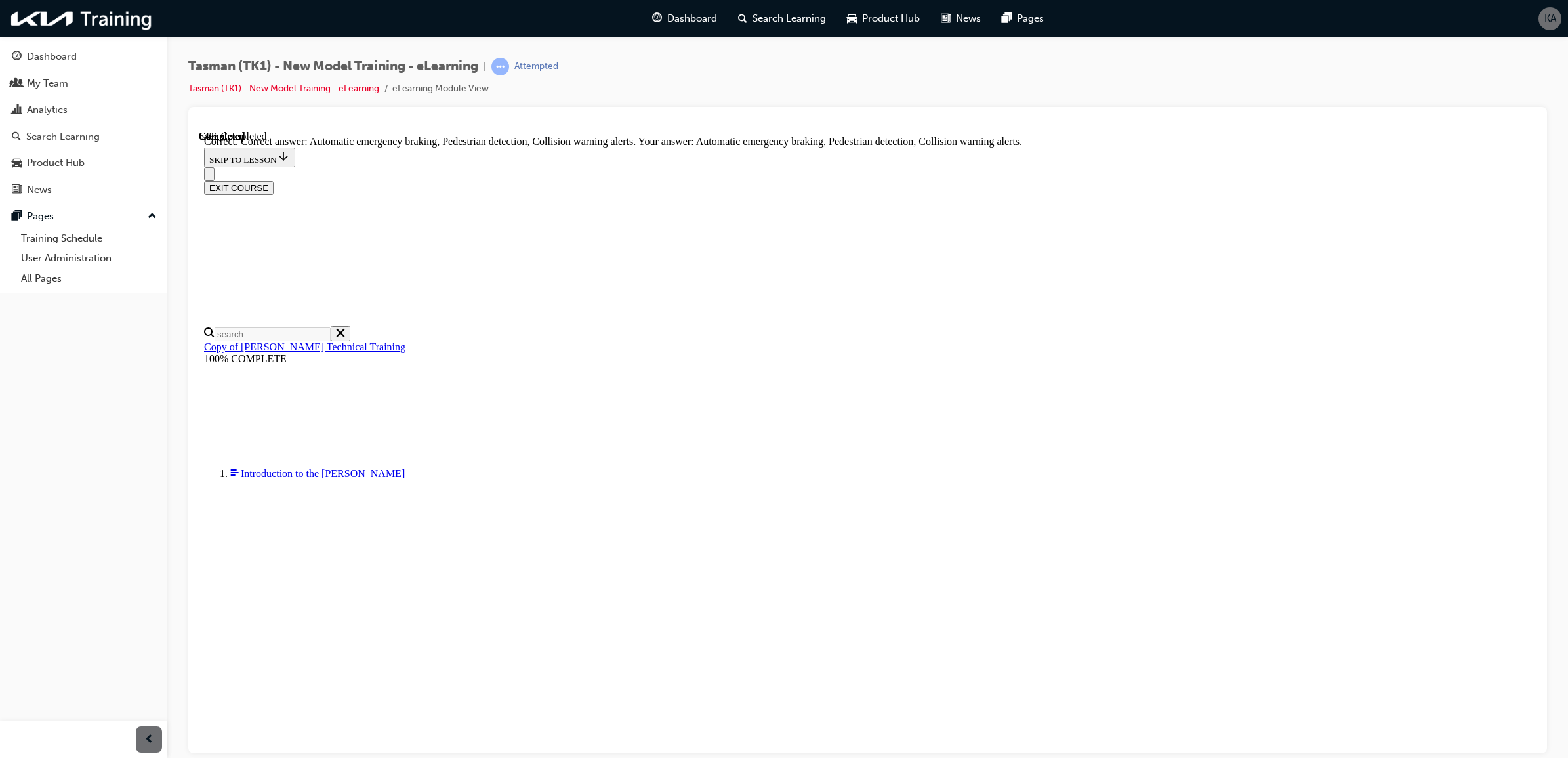
scroll to position [87, 0]
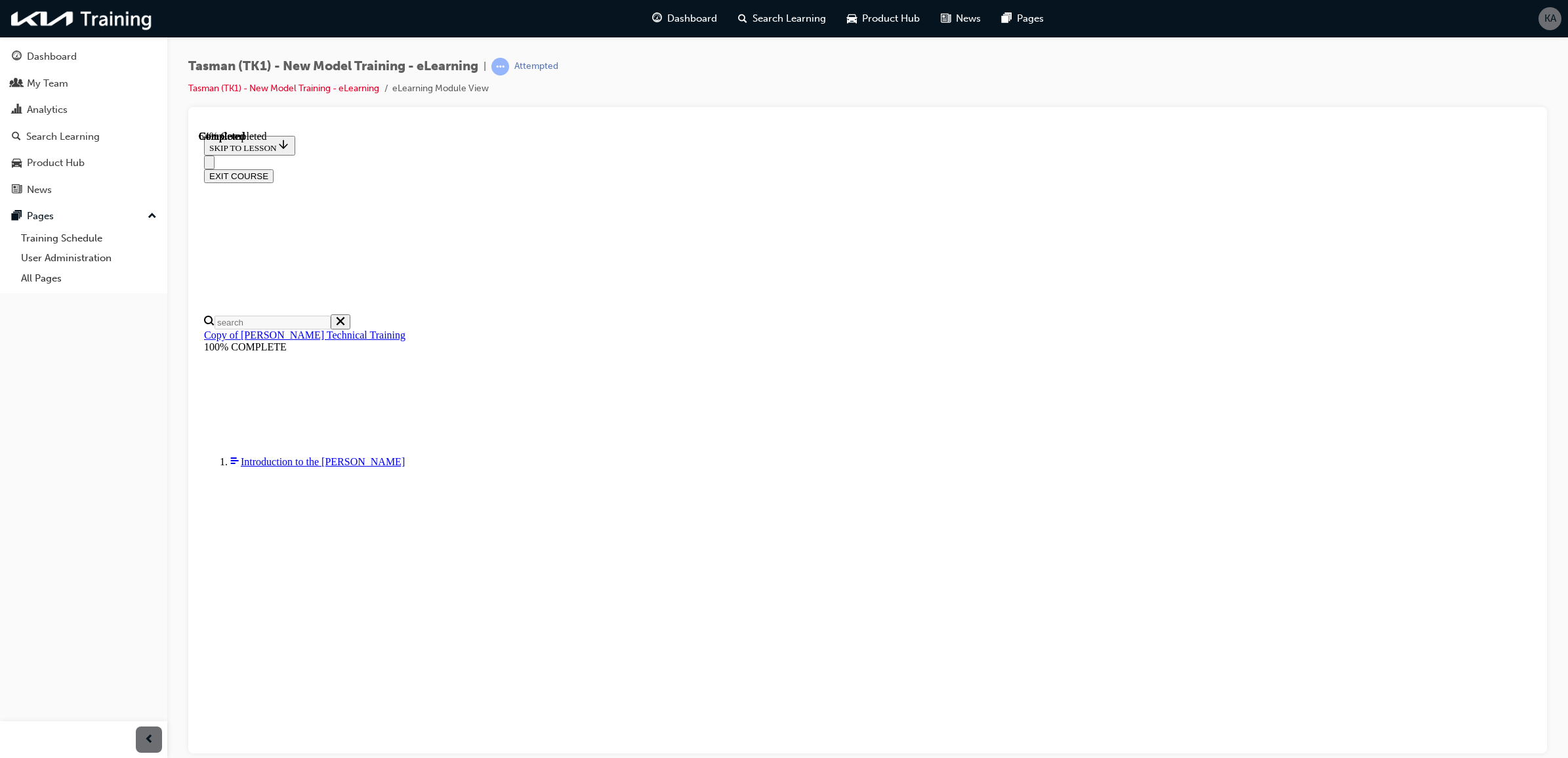
scroll to position [44, 0]
radio input "true"
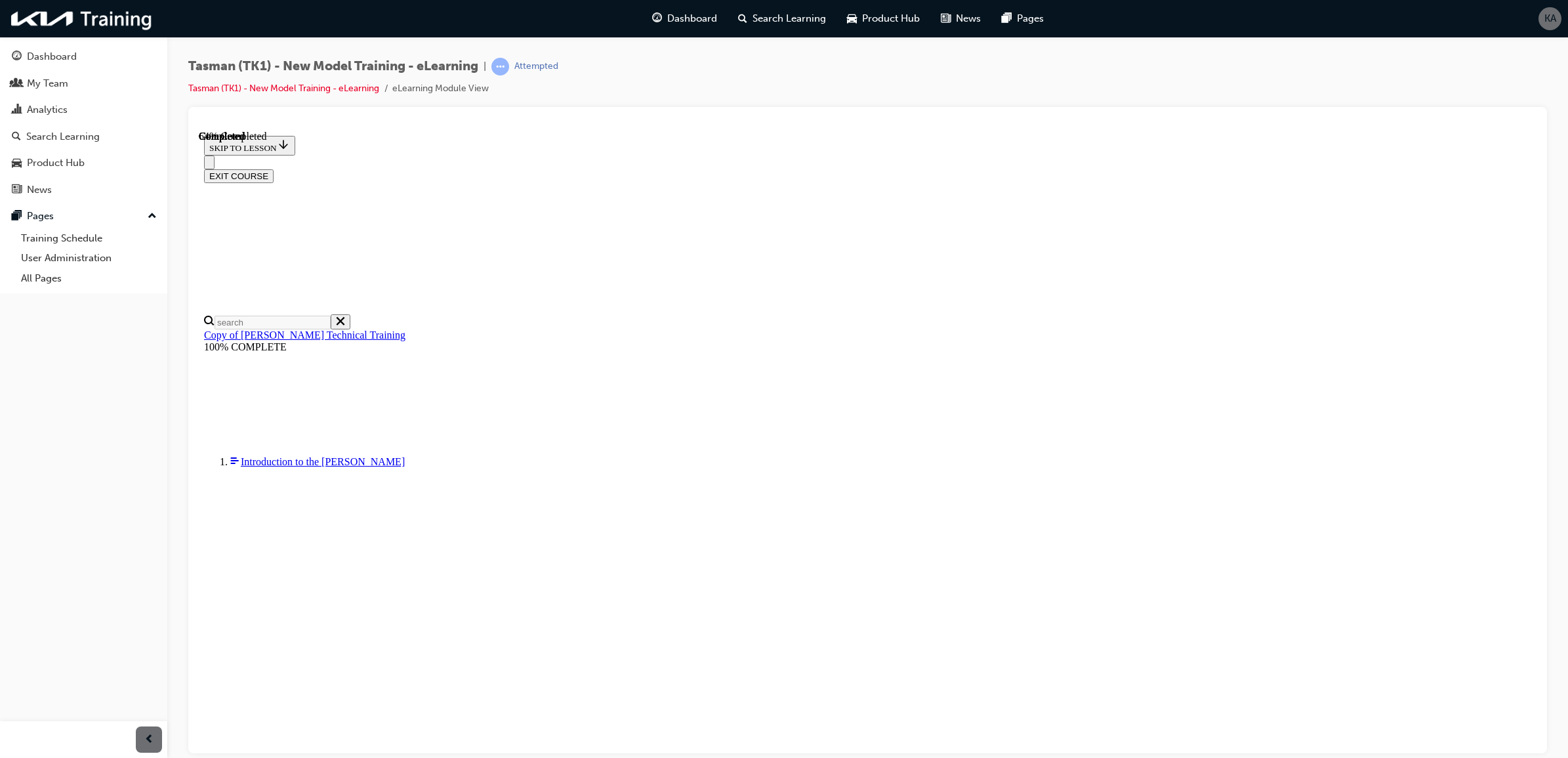
radio input "true"
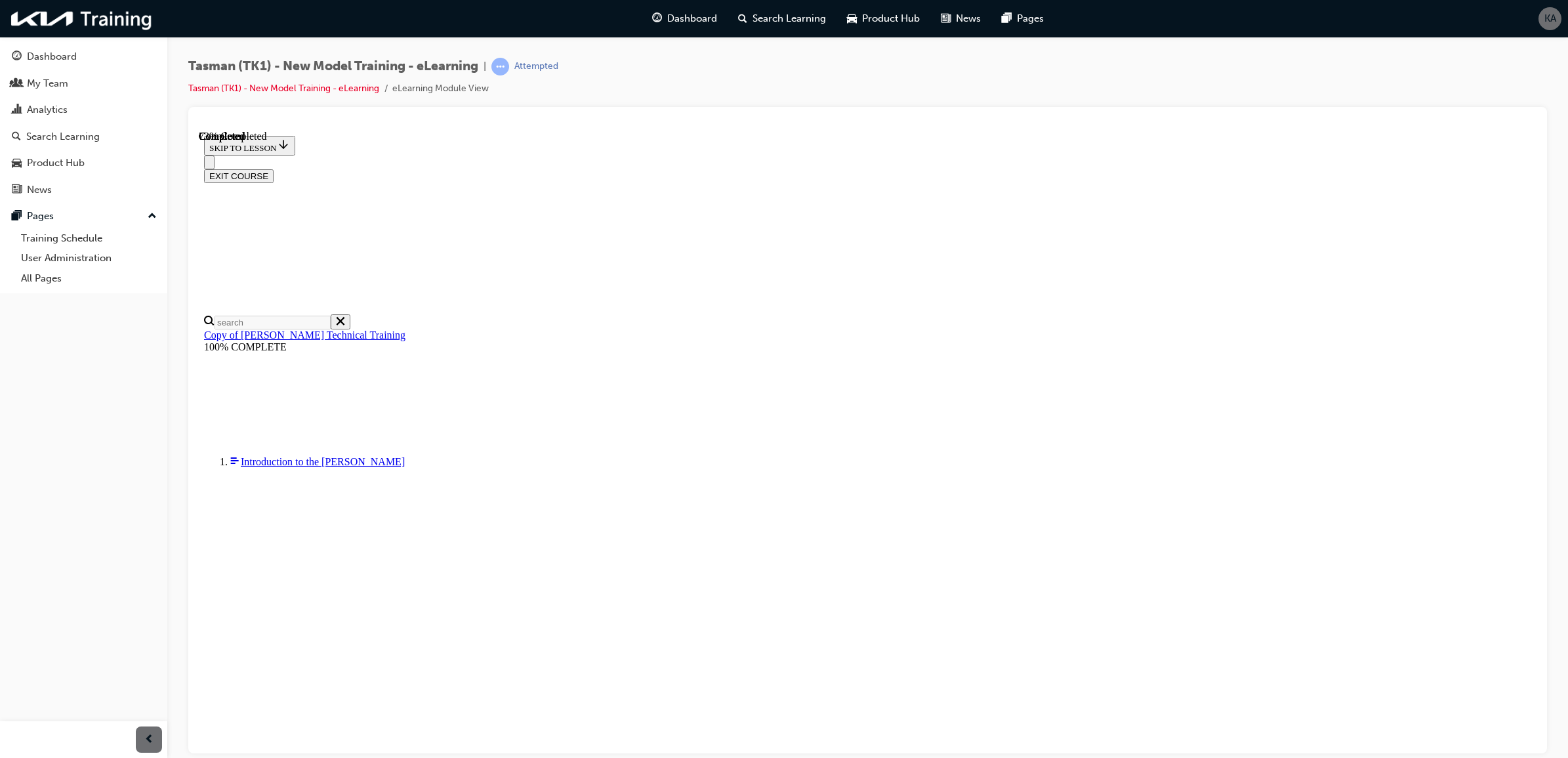
radio input "true"
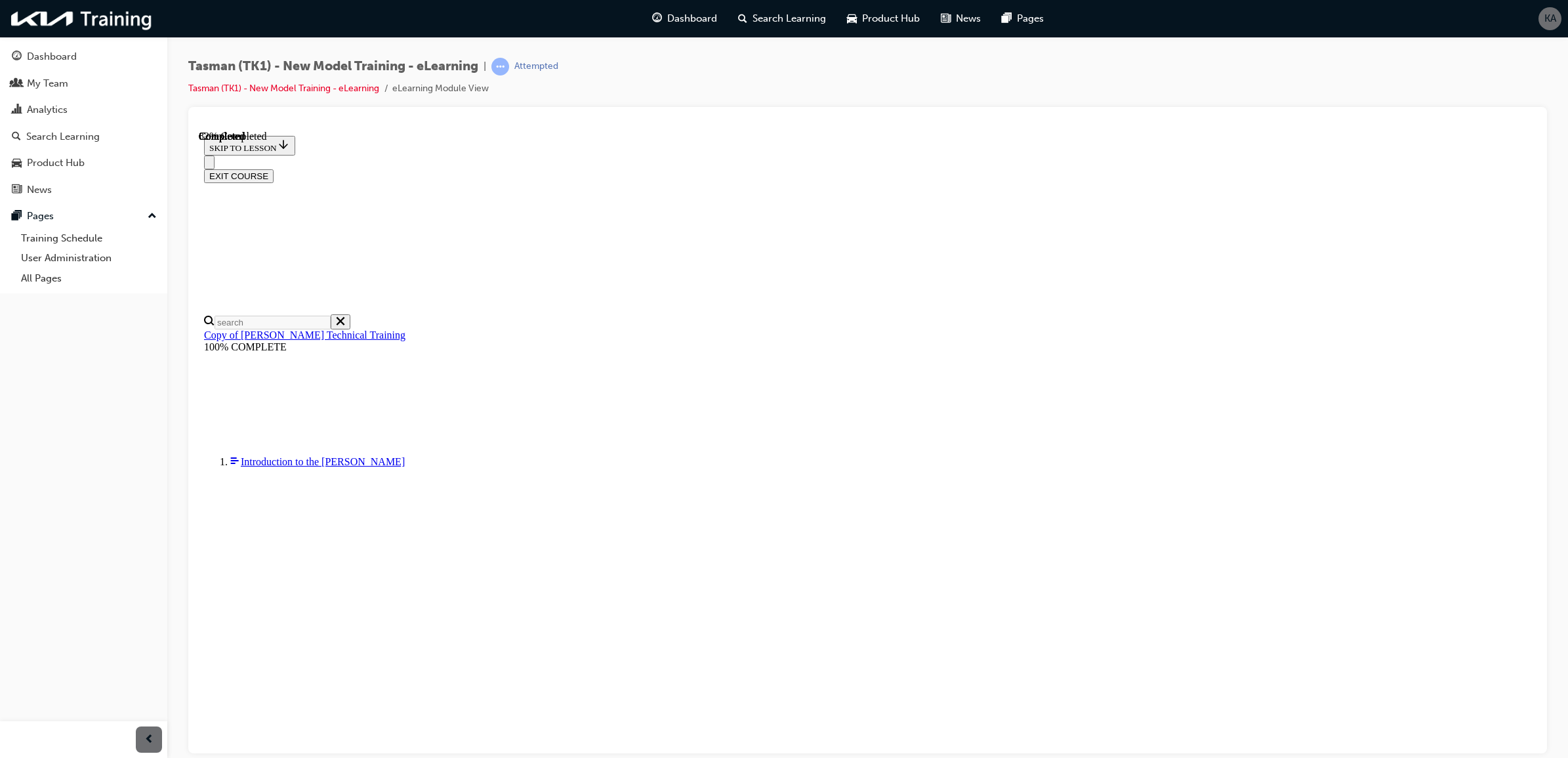
scroll to position [53, 0]
drag, startPoint x: 811, startPoint y: 532, endPoint x: 877, endPoint y: 587, distance: 85.9
drag, startPoint x: 802, startPoint y: 458, endPoint x: 848, endPoint y: 391, distance: 81.3
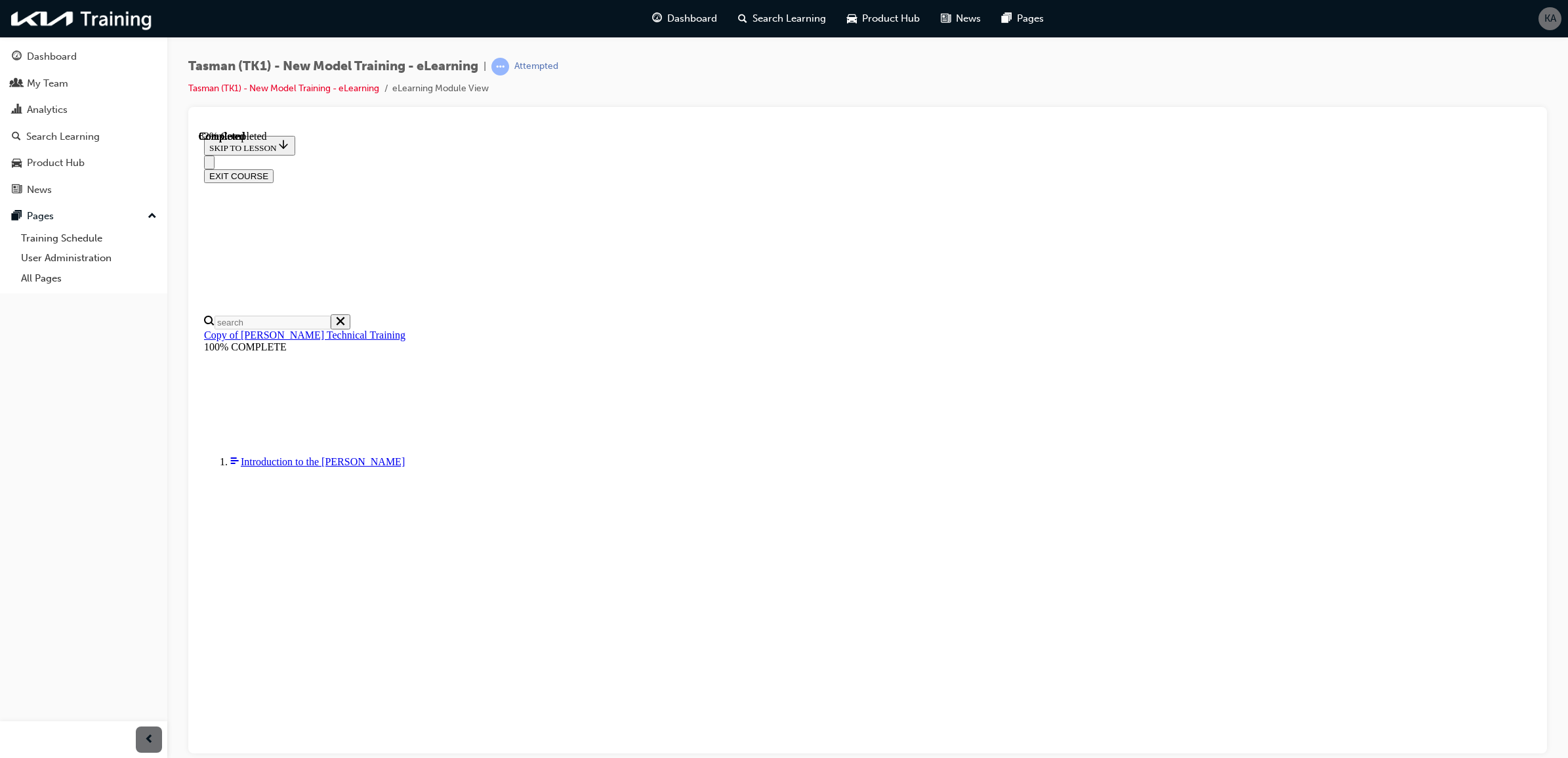
drag, startPoint x: 798, startPoint y: 524, endPoint x: 827, endPoint y: 457, distance: 73.0
drag, startPoint x: 769, startPoint y: 525, endPoint x: 825, endPoint y: 573, distance: 73.8
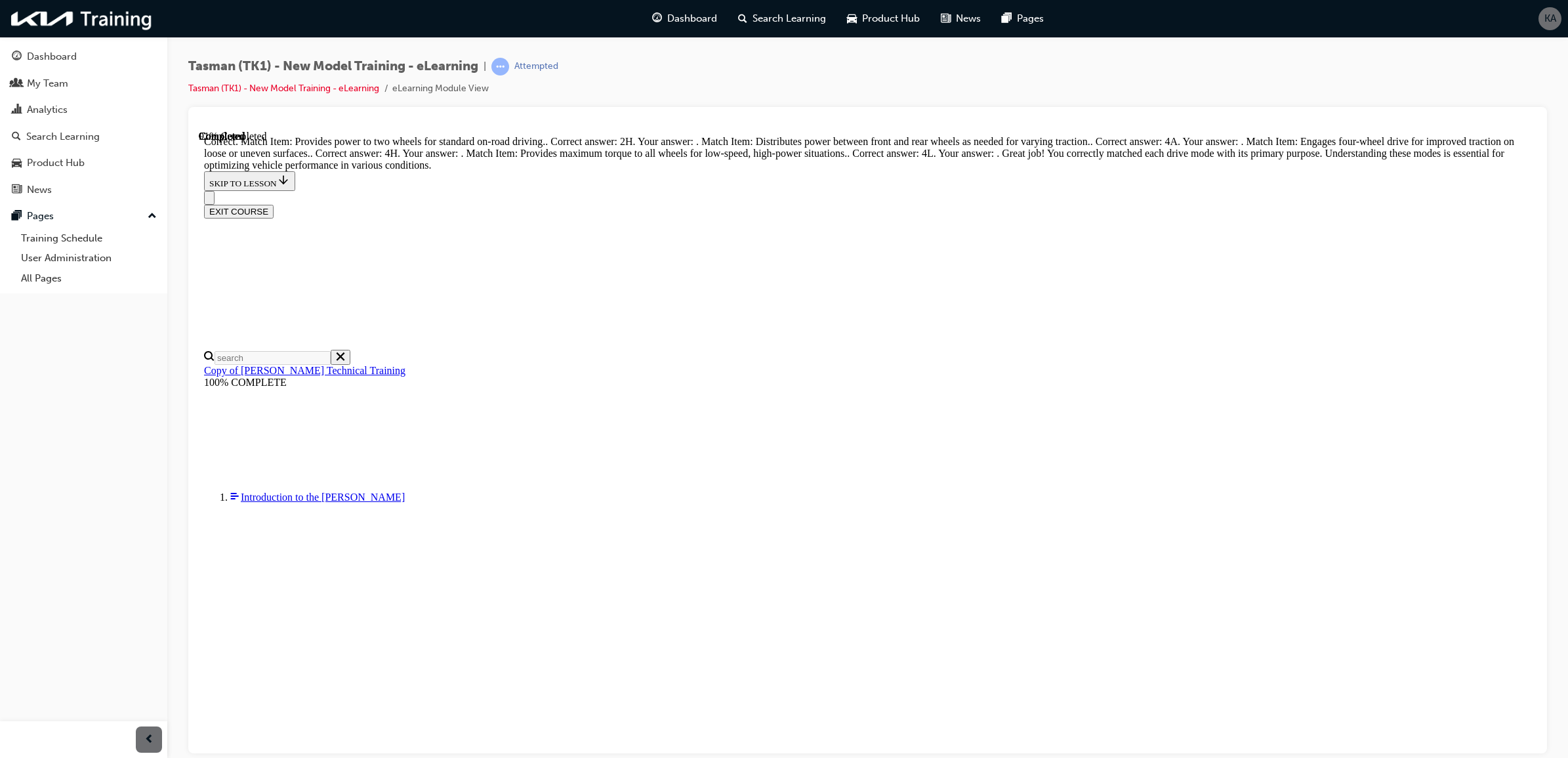
scroll to position [270, 0]
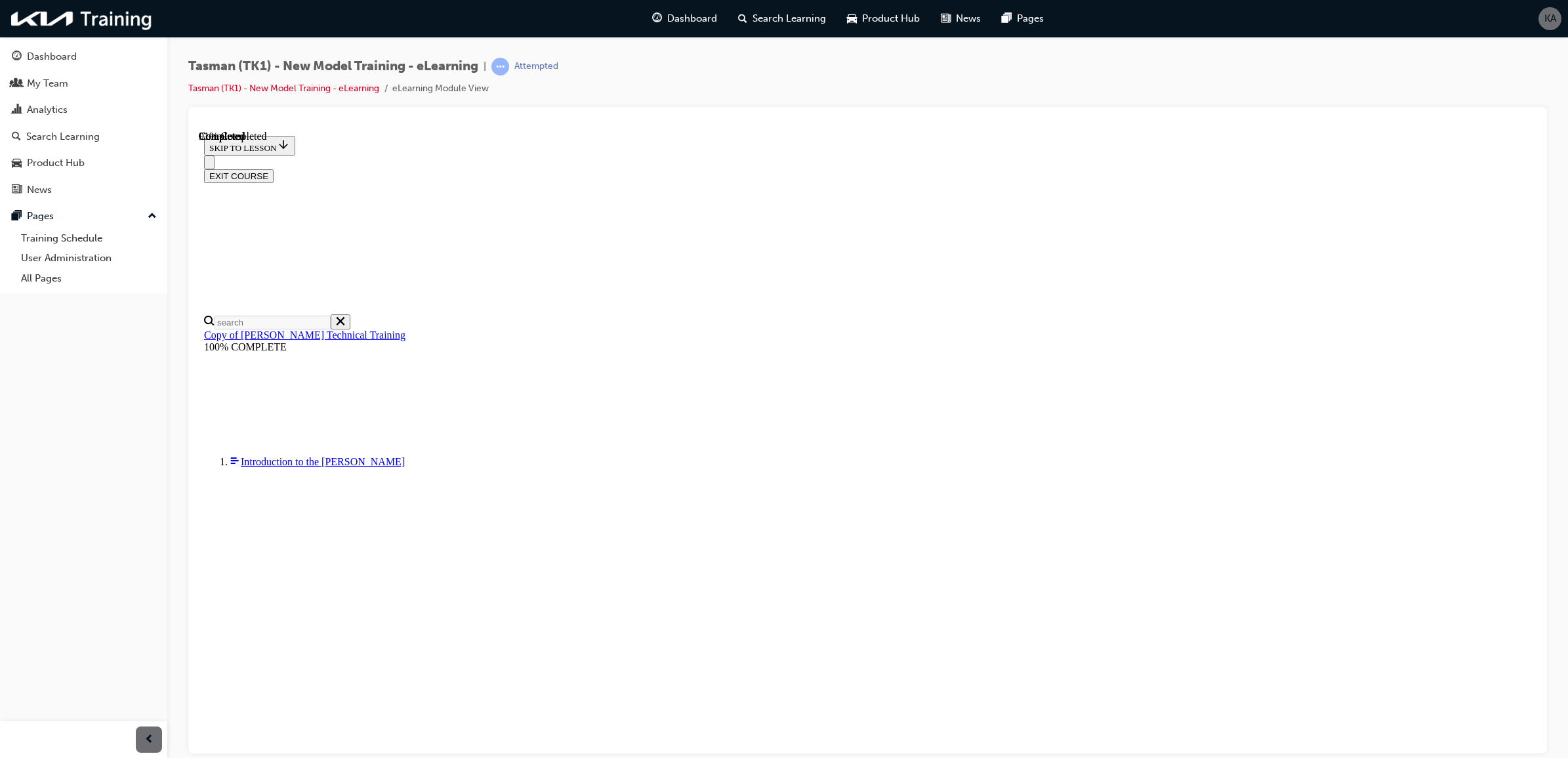
scroll to position [240, 0]
drag, startPoint x: 779, startPoint y: 611, endPoint x: 827, endPoint y: 419, distance: 197.9
drag, startPoint x: 795, startPoint y: 600, endPoint x: 716, endPoint y: 630, distance: 84.5
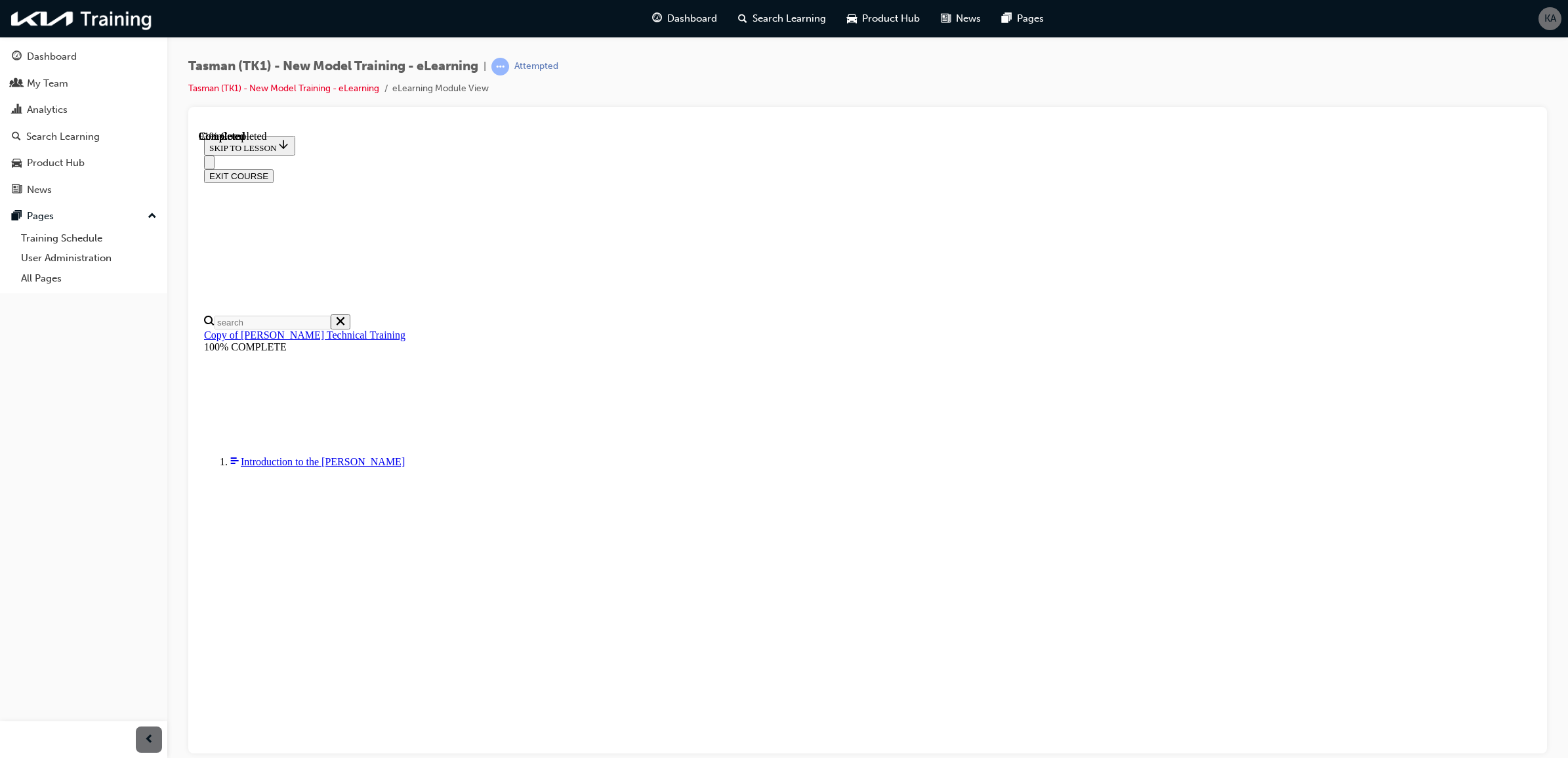
drag, startPoint x: 788, startPoint y: 519, endPoint x: 833, endPoint y: 227, distance: 295.4
drag, startPoint x: 835, startPoint y: 306, endPoint x: 907, endPoint y: 609, distance: 311.4
drag, startPoint x: 818, startPoint y: 378, endPoint x: 821, endPoint y: 474, distance: 96.0
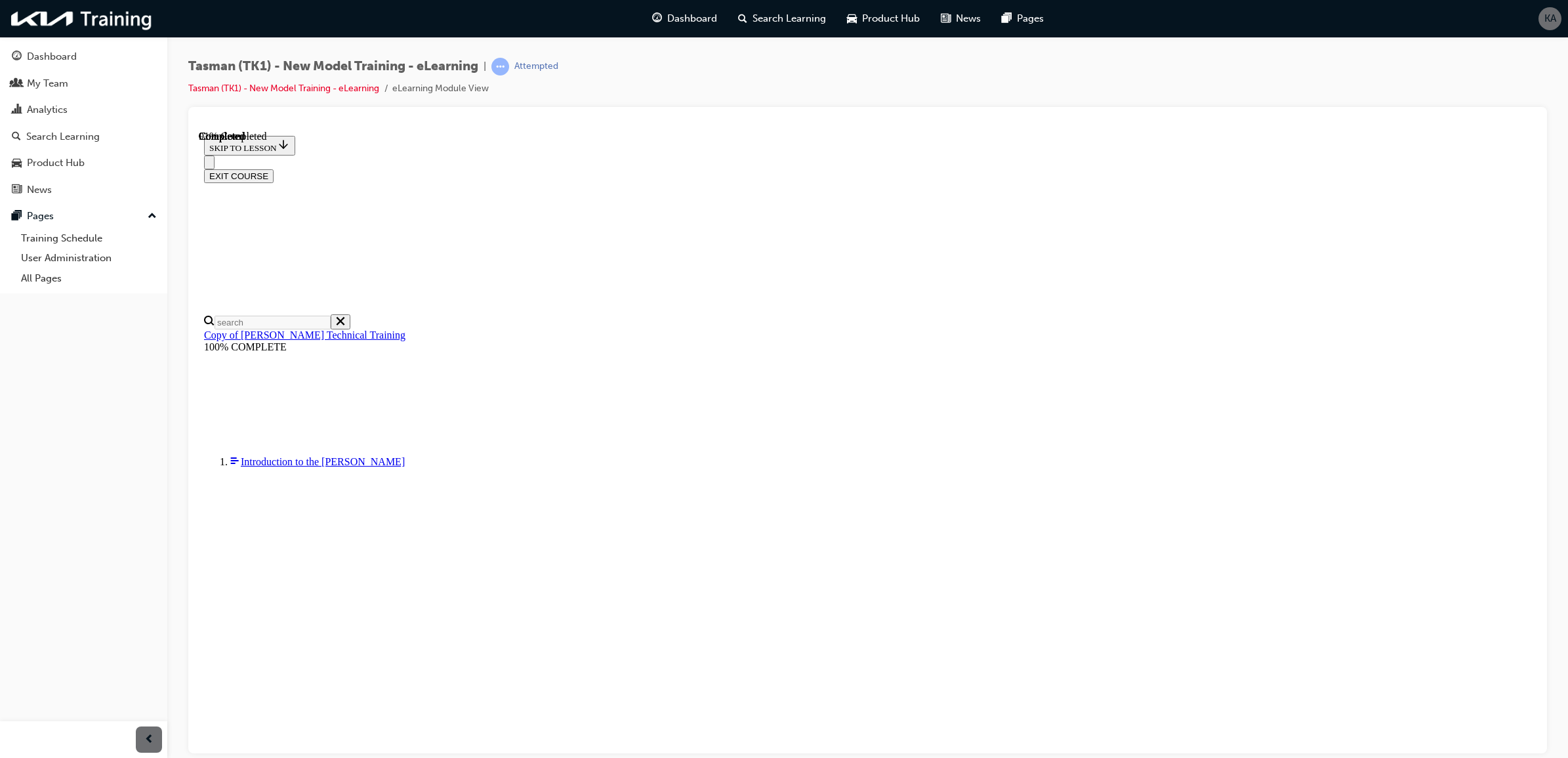
drag, startPoint x: 825, startPoint y: 307, endPoint x: 881, endPoint y: 488, distance: 189.5
drag, startPoint x: 832, startPoint y: 297, endPoint x: 880, endPoint y: 301, distance: 48.2
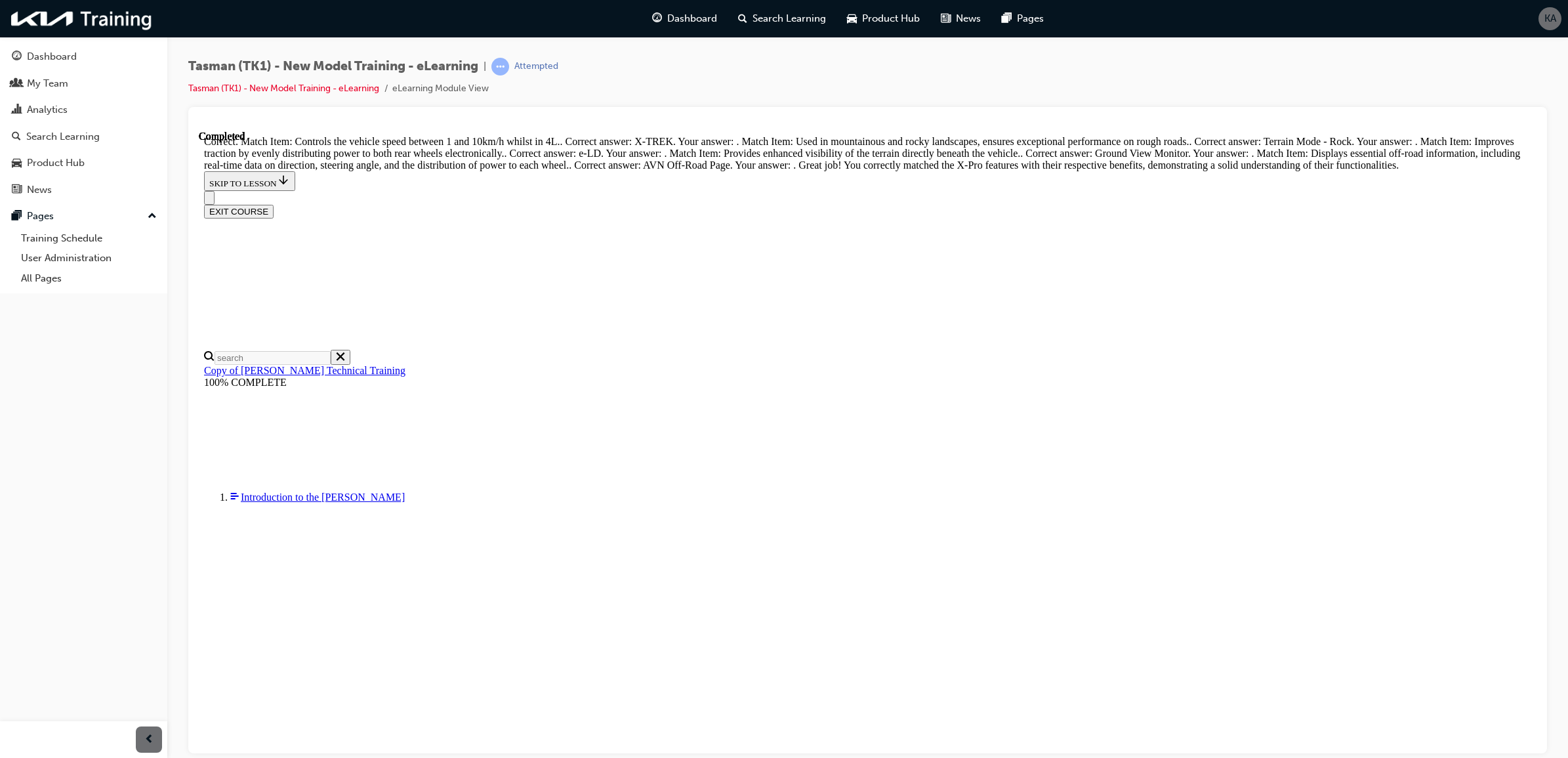
scroll to position [502, 0]
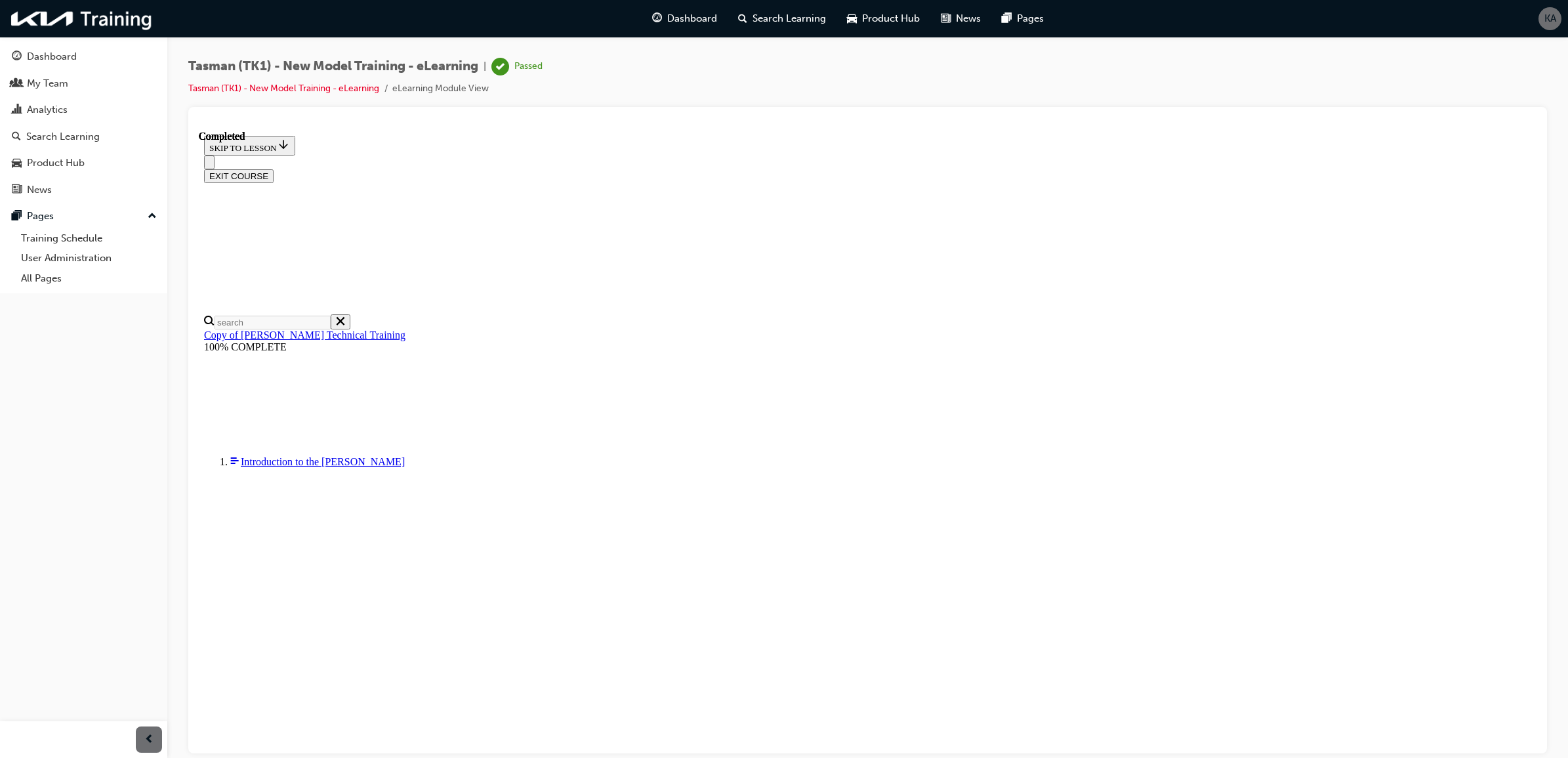
click at [273, 169] on button "EXIT COURSE" at bounding box center [239, 175] width 70 height 14
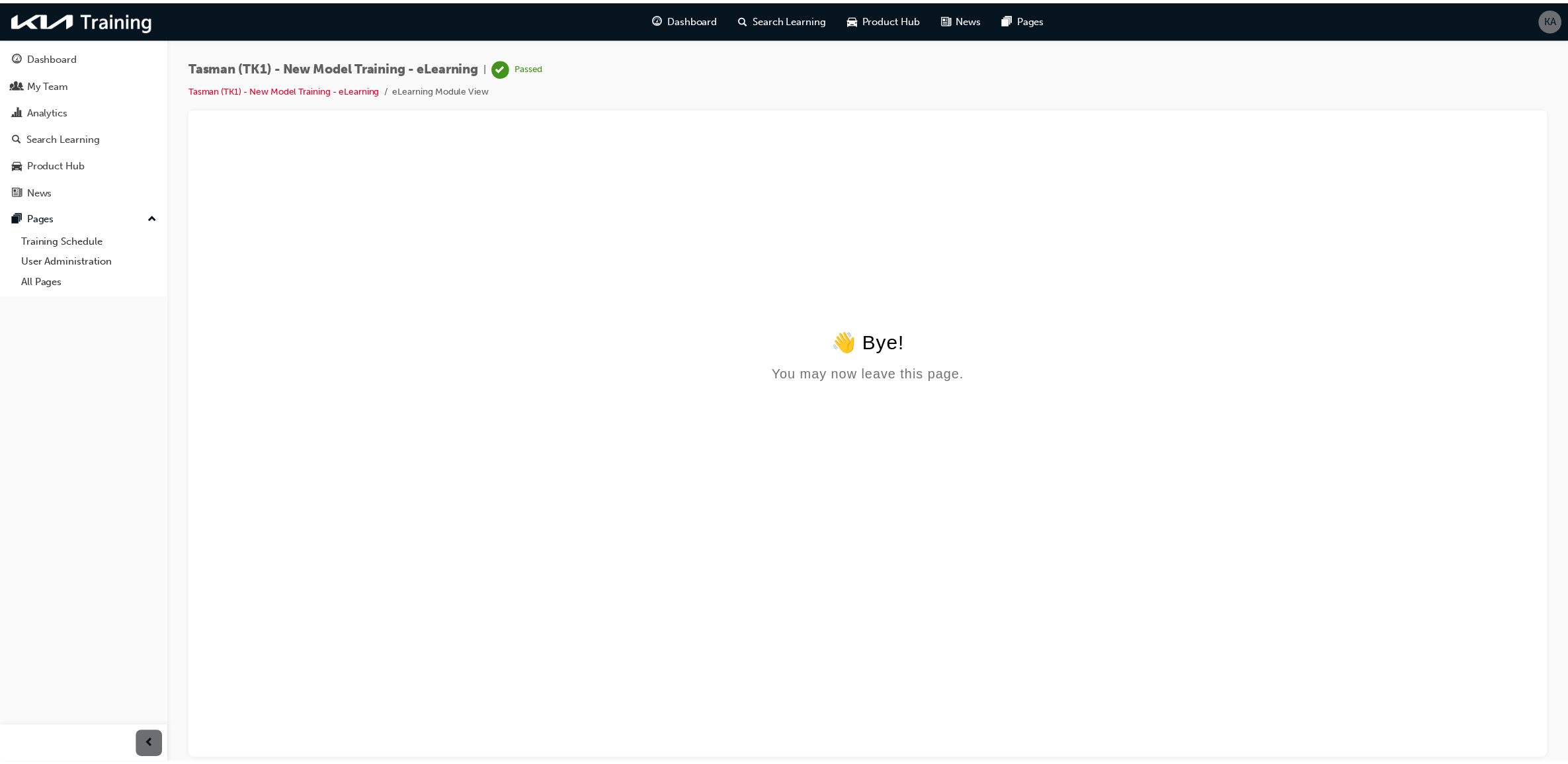
scroll to position [0, 0]
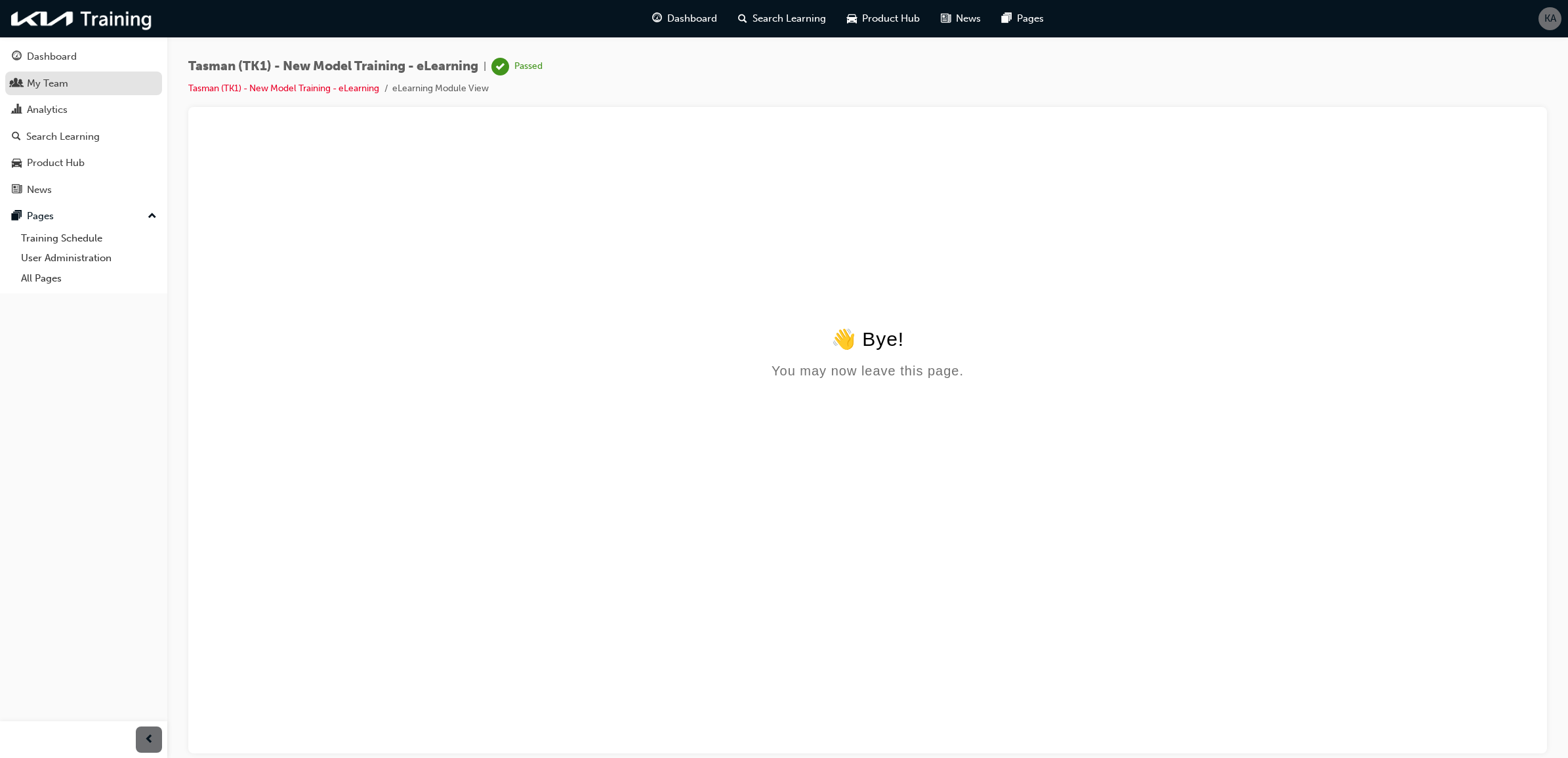
click at [124, 84] on div "My Team" at bounding box center [83, 83] width 144 height 16
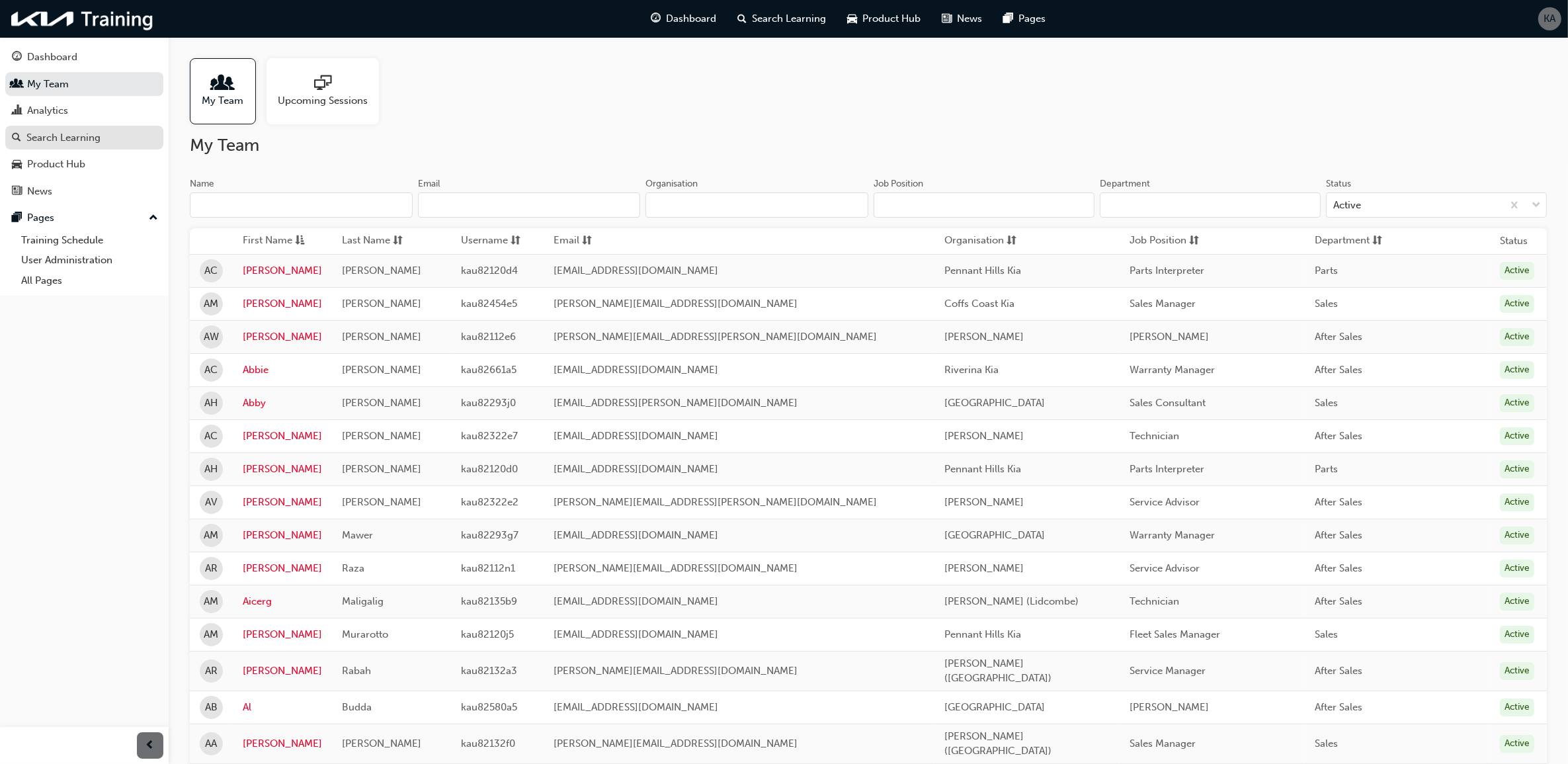
click at [88, 148] on link "Search Learning" at bounding box center [84, 137] width 158 height 25
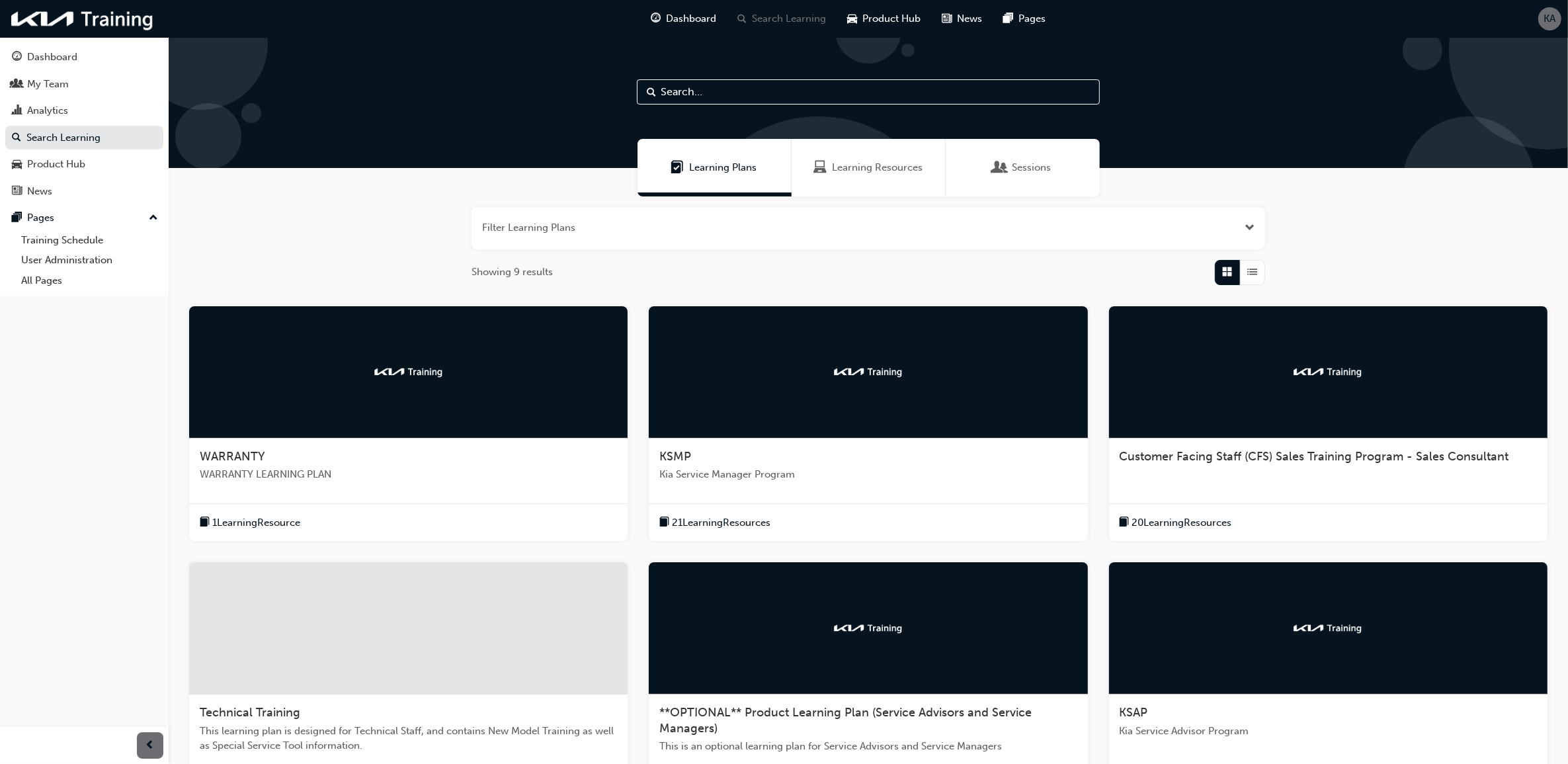
click at [801, 468] on span "Kia Service Manager Program" at bounding box center [868, 475] width 417 height 15
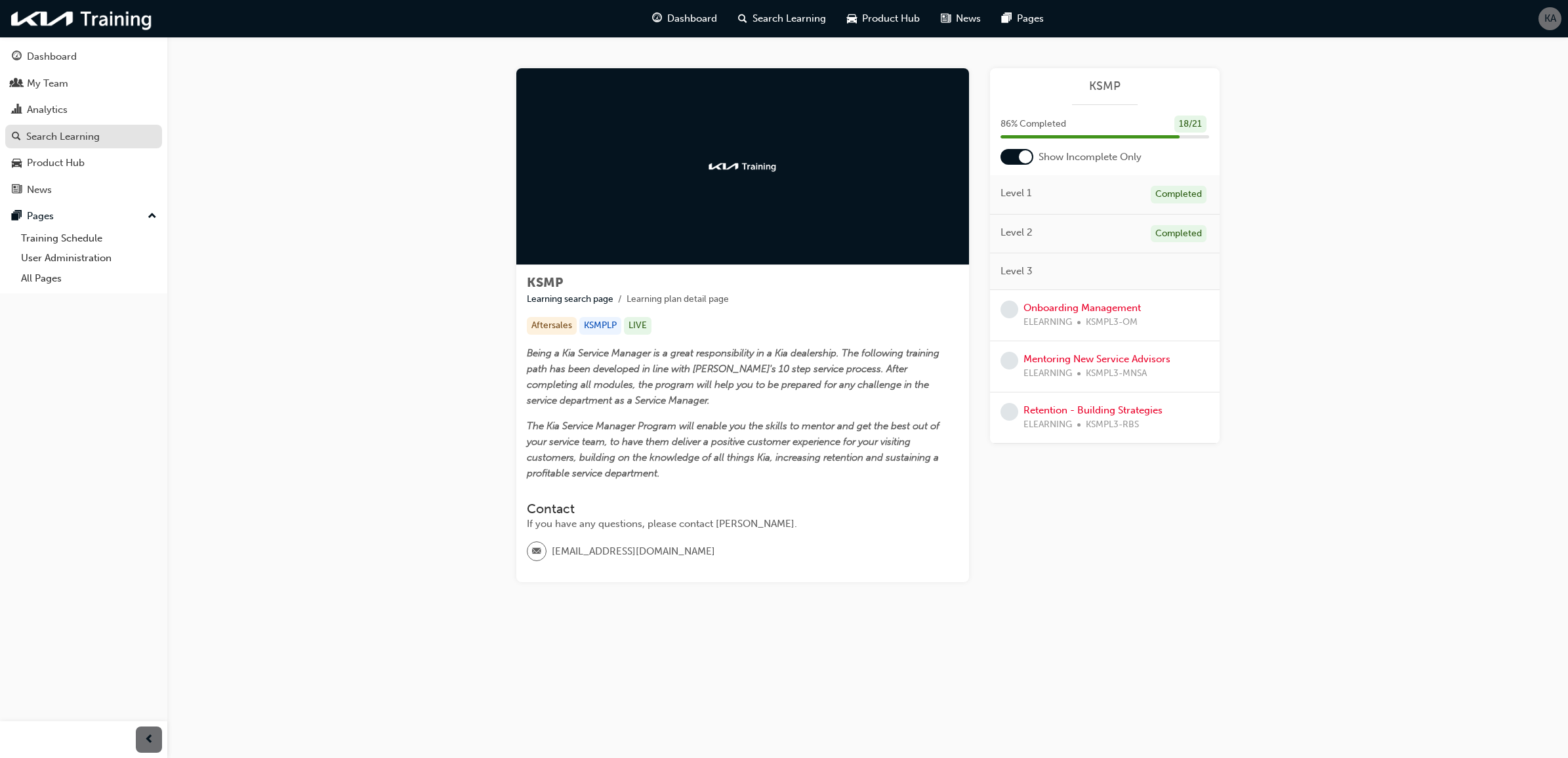
click at [94, 136] on div "Search Learning" at bounding box center [63, 137] width 73 height 15
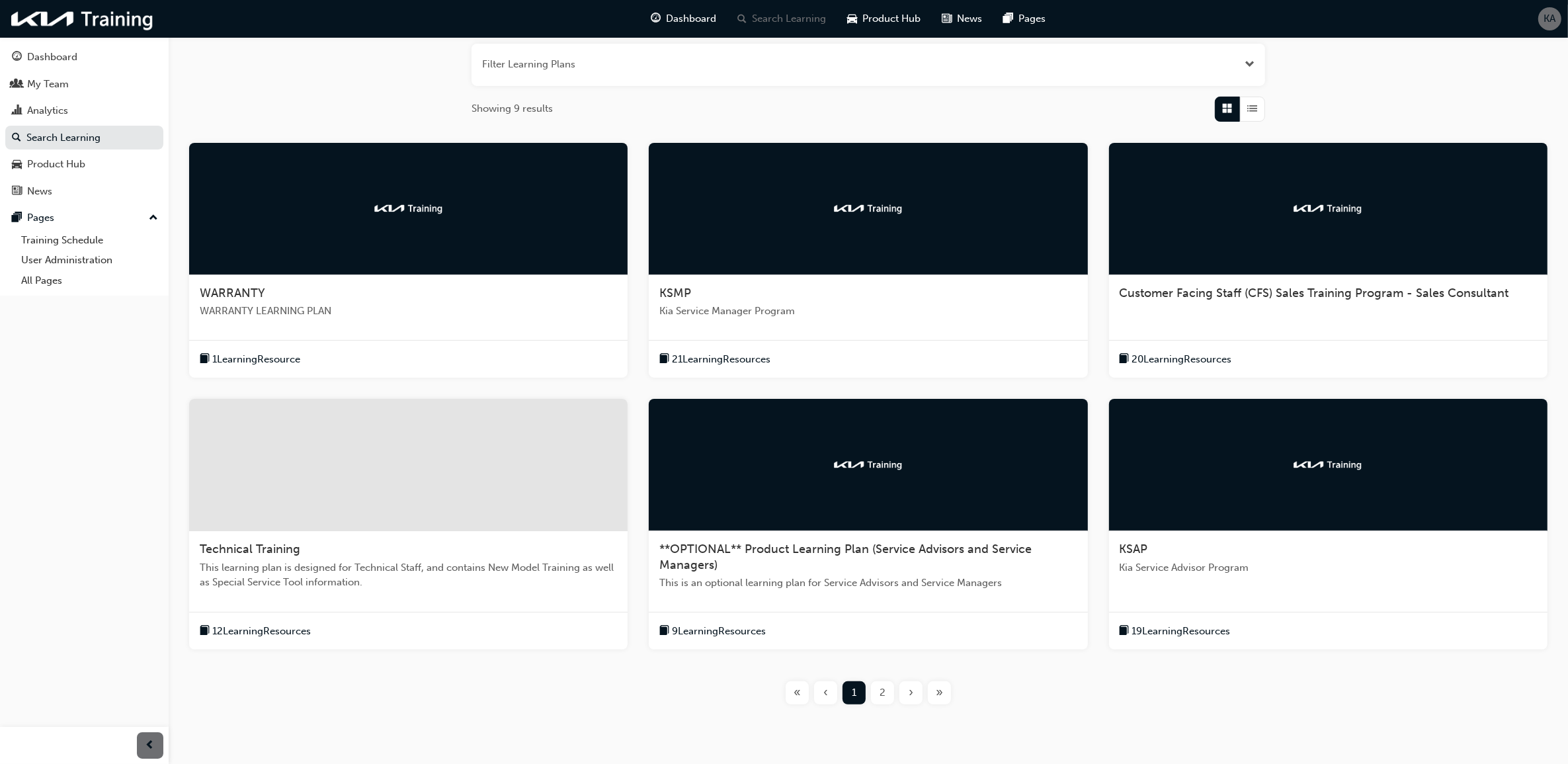
scroll to position [166, 0]
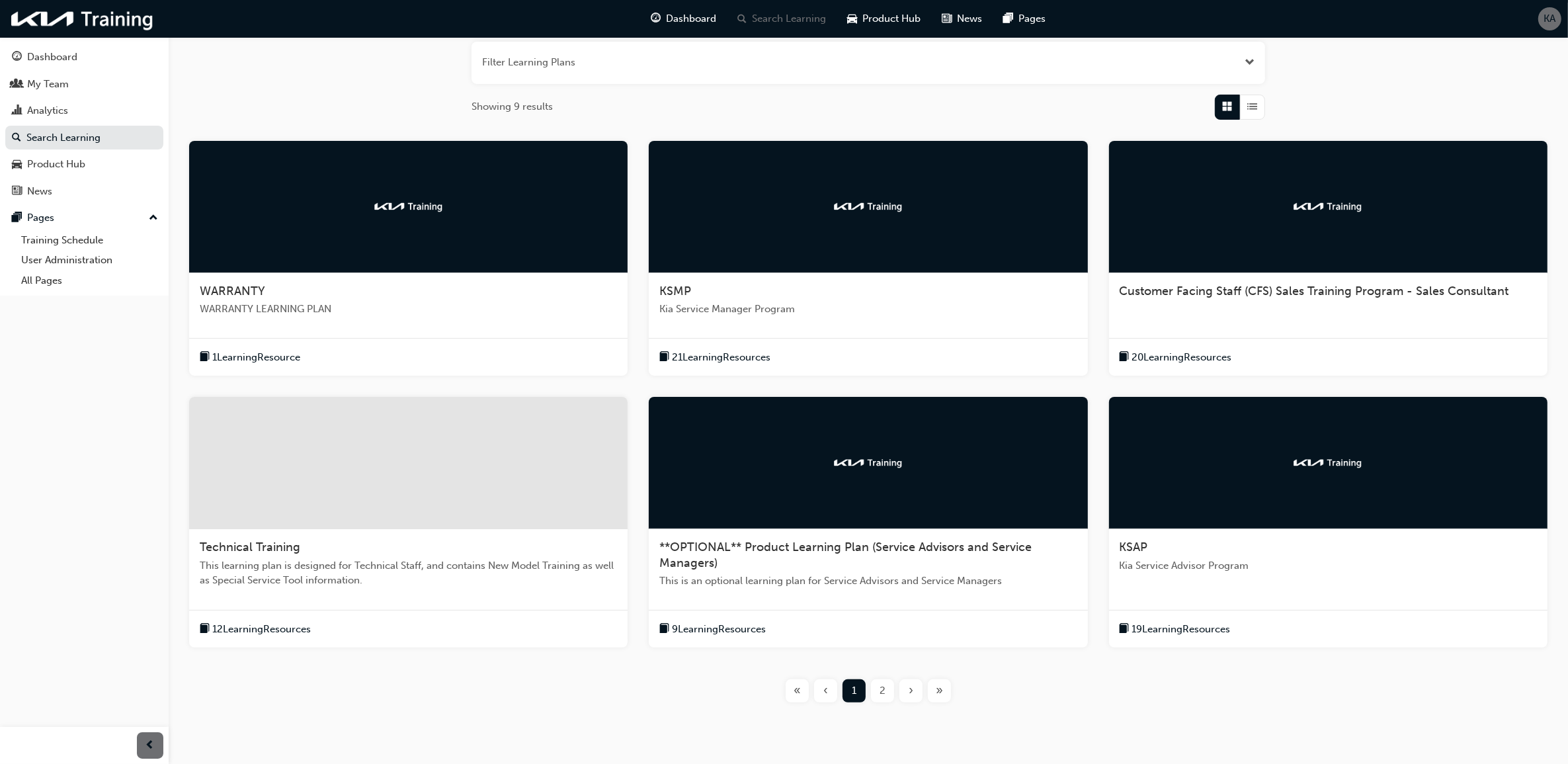
click at [318, 520] on div at bounding box center [408, 463] width 439 height 132
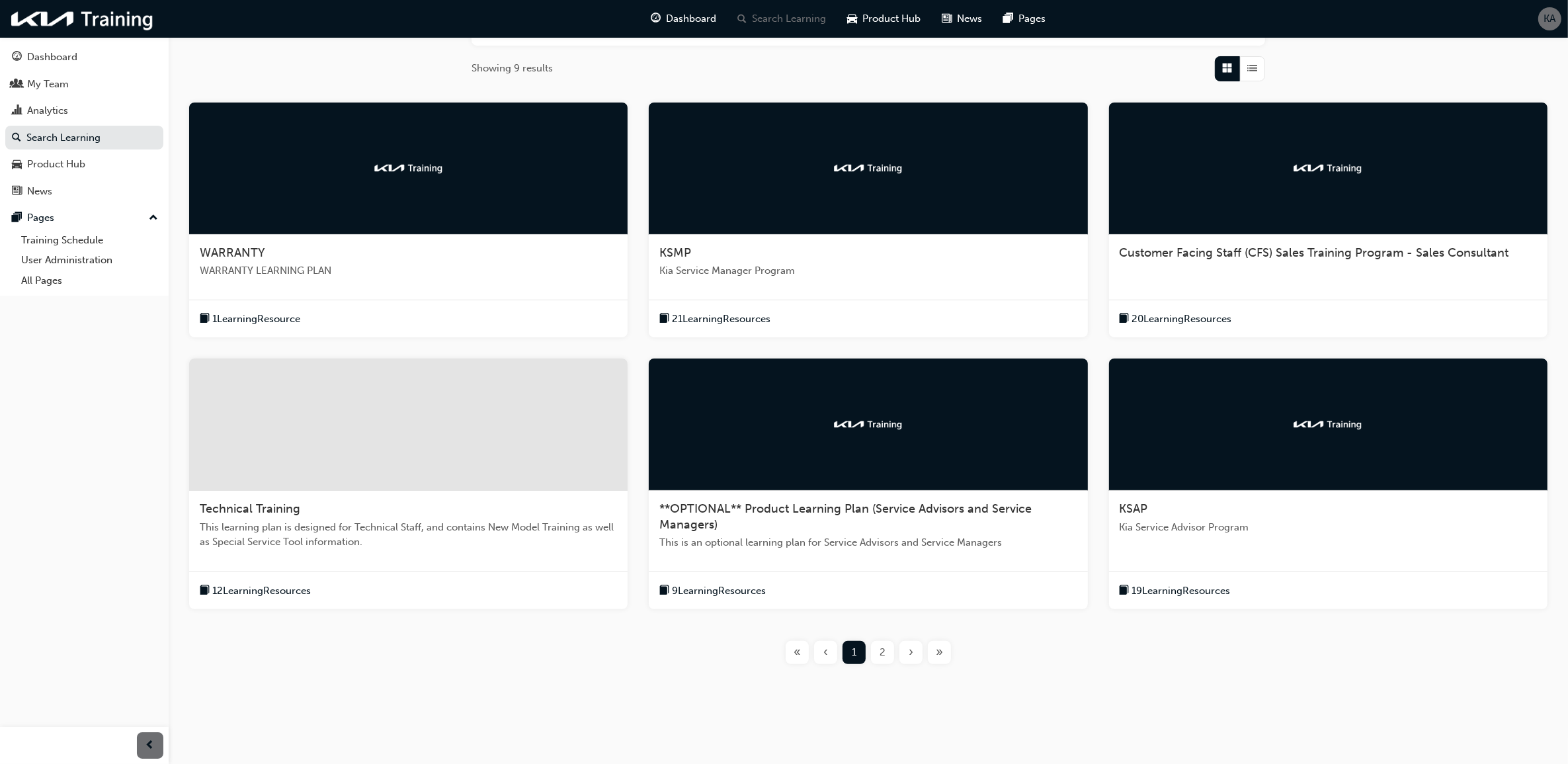
scroll to position [212, 0]
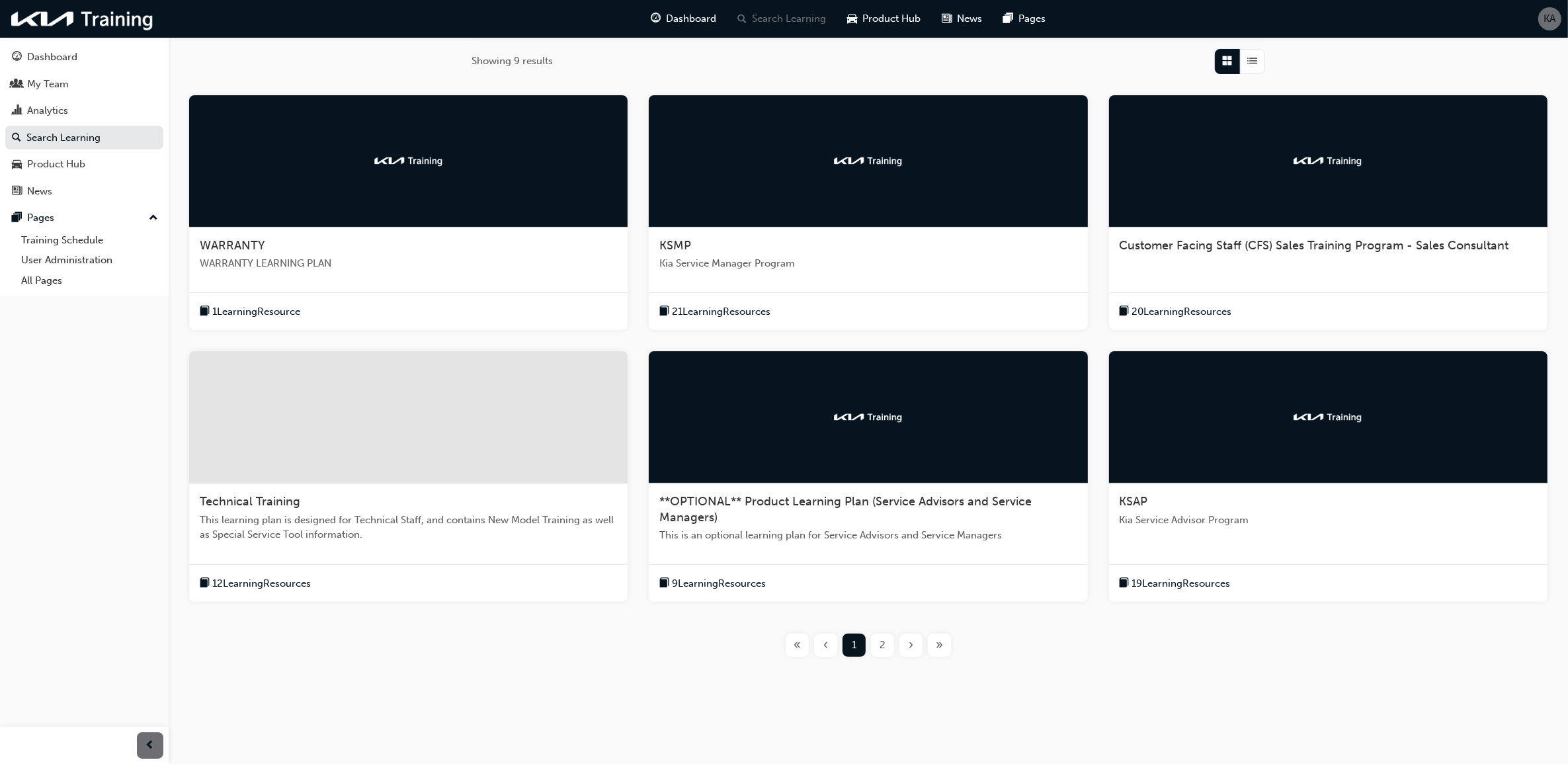
click at [1366, 555] on div "KSAP Kia Service Advisor Program 19 Learning Resources" at bounding box center [1328, 476] width 439 height 251
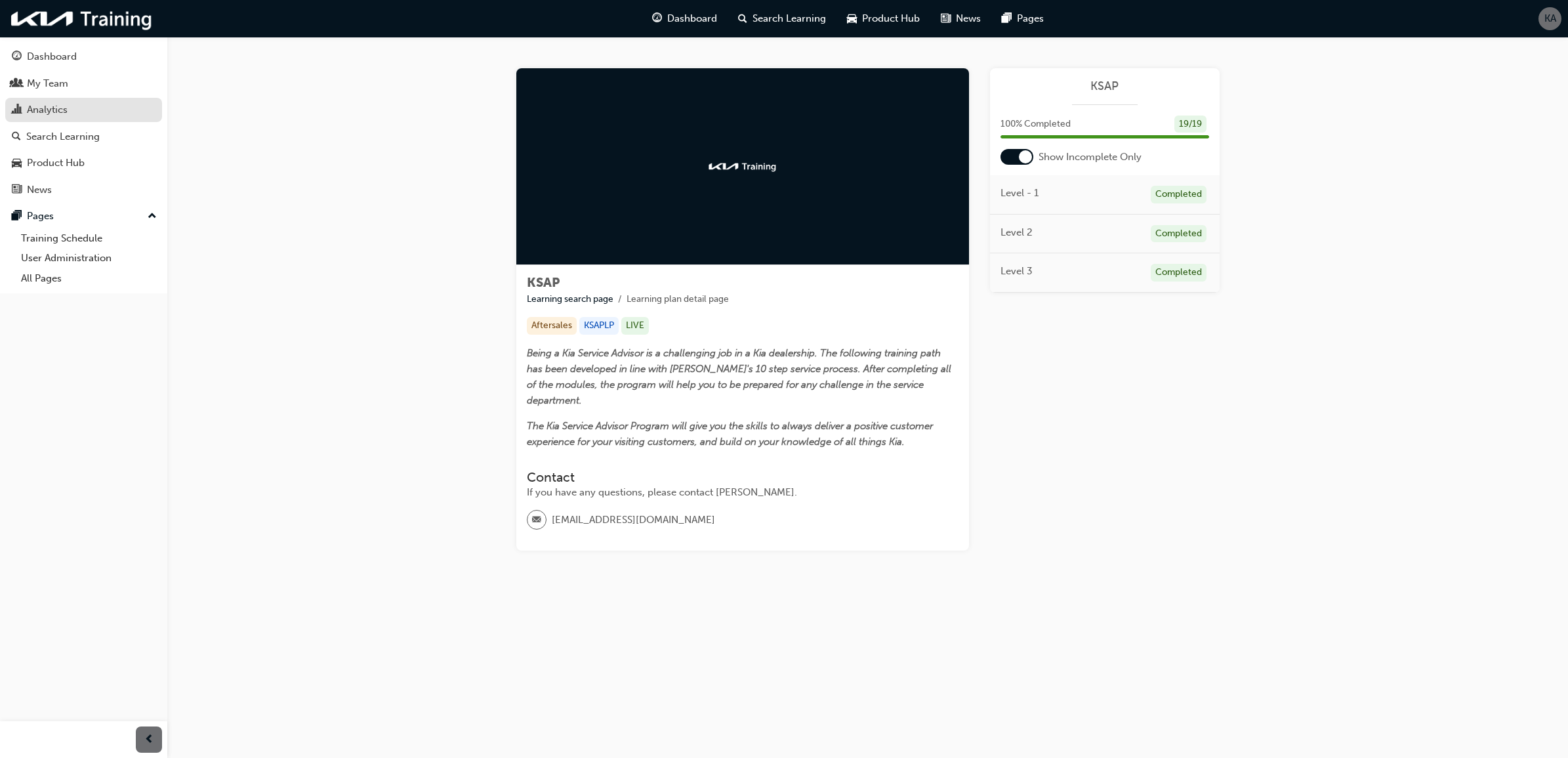
click at [113, 110] on div "Analytics" at bounding box center [83, 109] width 144 height 16
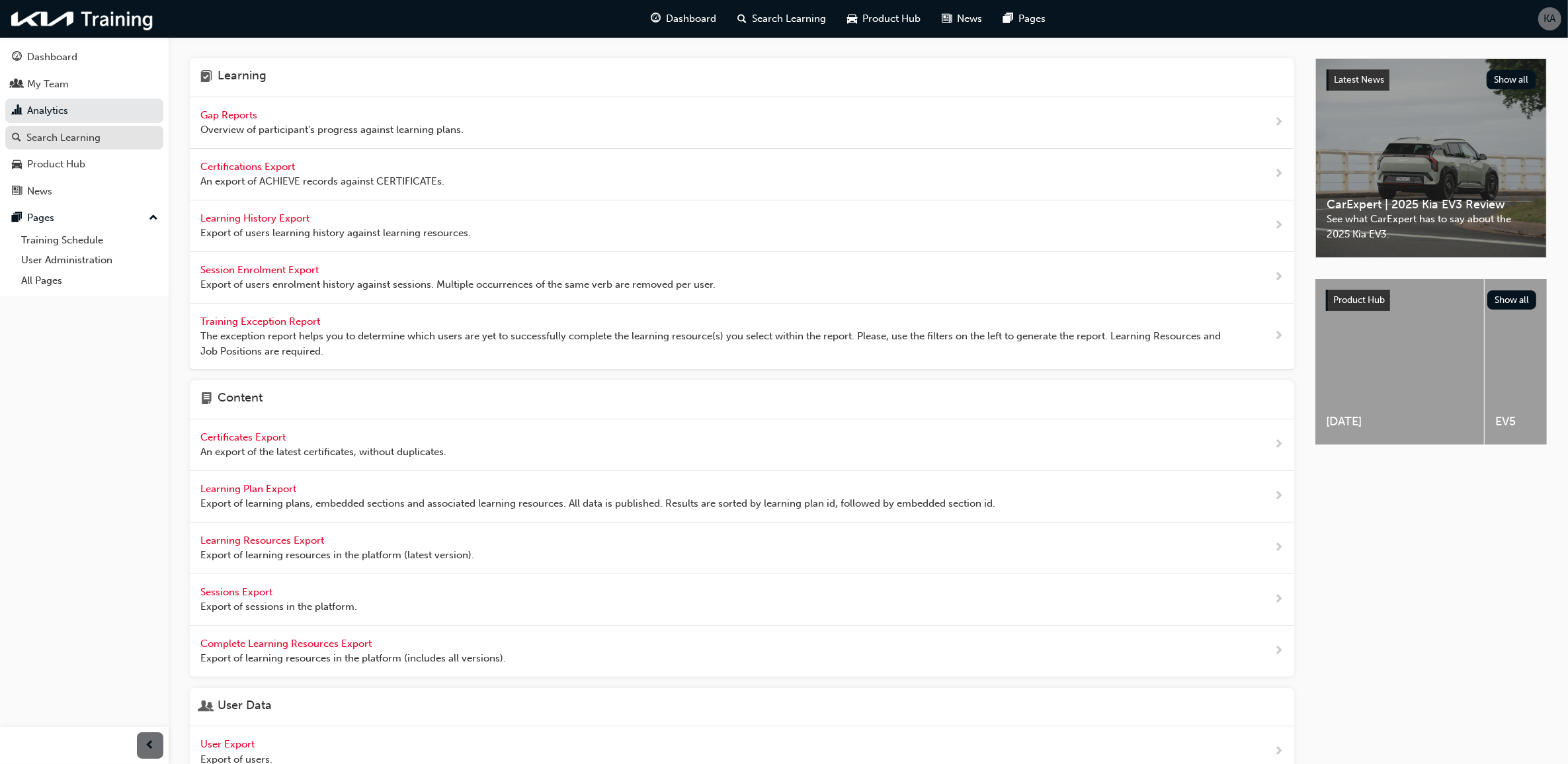
click at [61, 137] on div "Search Learning" at bounding box center [64, 138] width 74 height 15
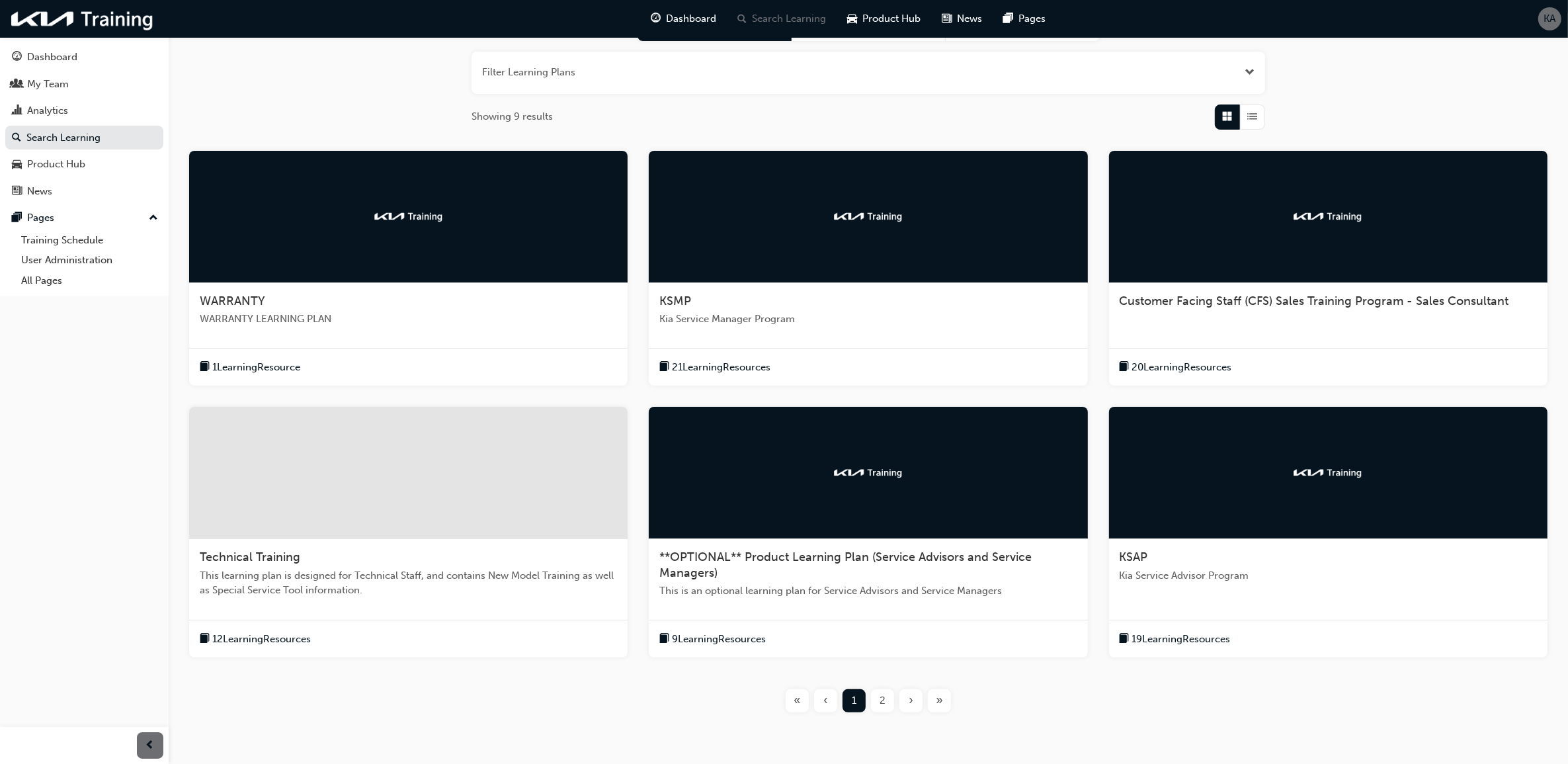
scroll to position [212, 0]
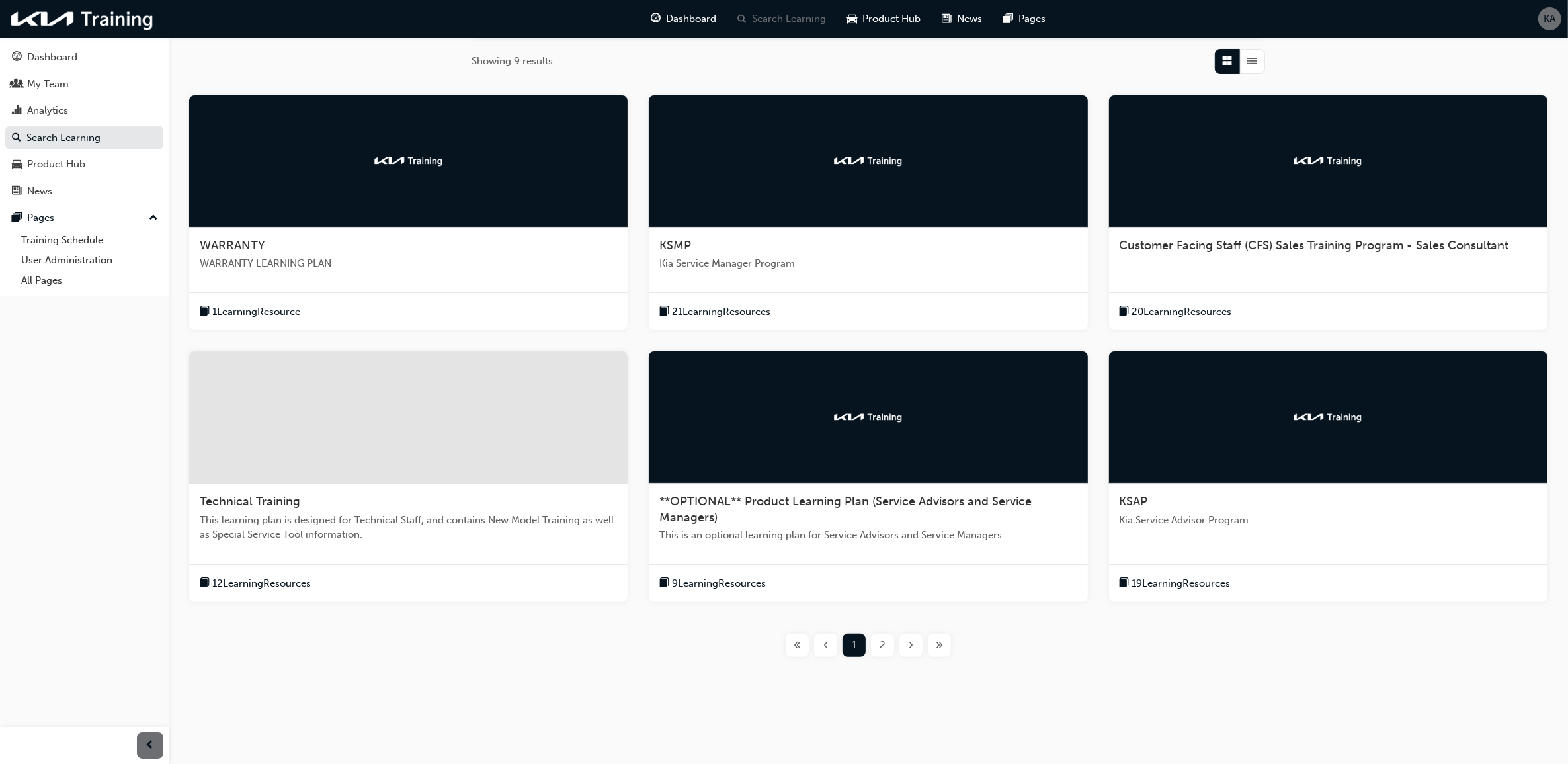
click at [860, 537] on span "This is an optional learning plan for Service Advisors and Service Managers" at bounding box center [868, 536] width 417 height 15
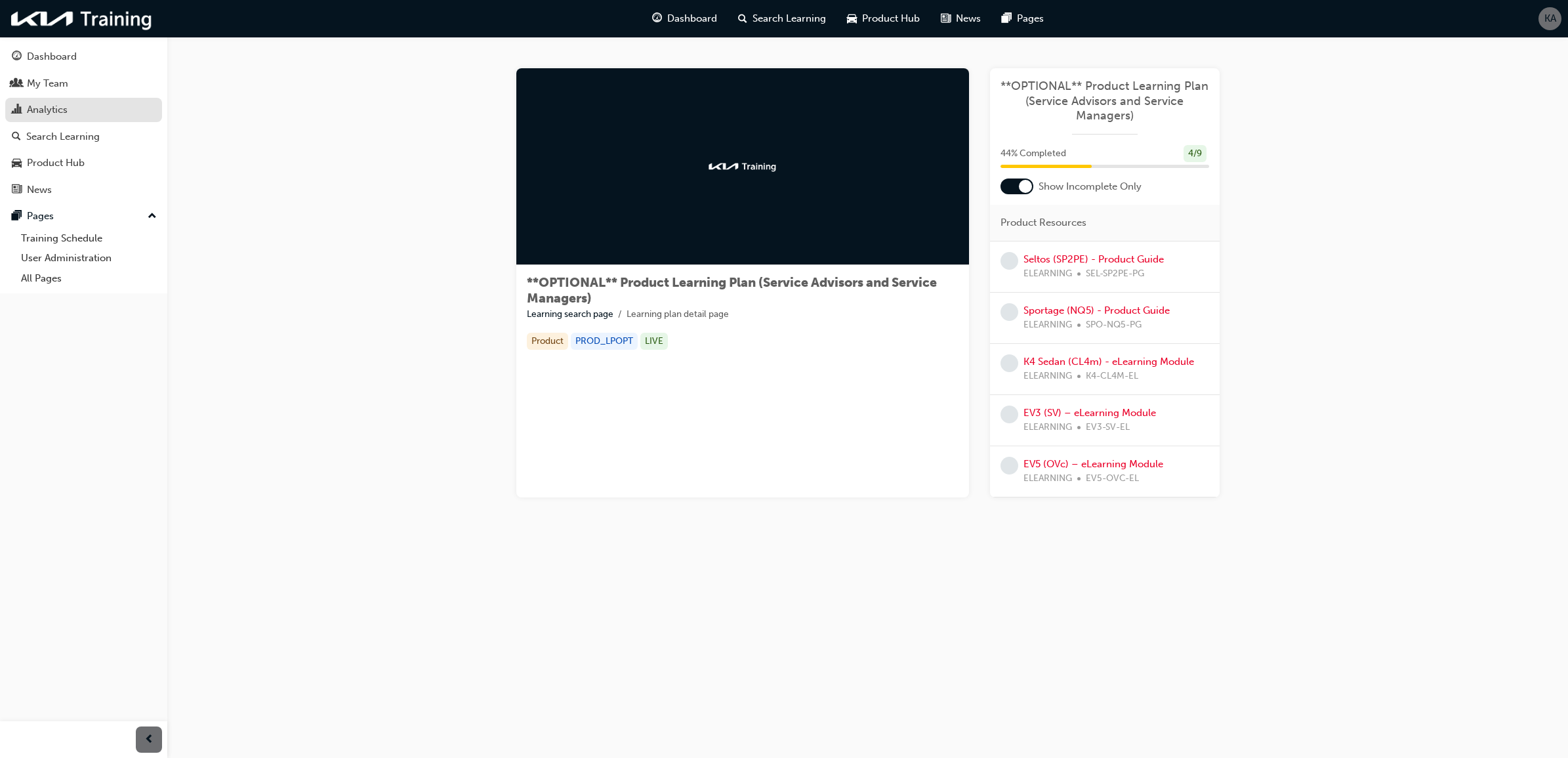
click at [101, 113] on div "Analytics" at bounding box center [83, 109] width 144 height 16
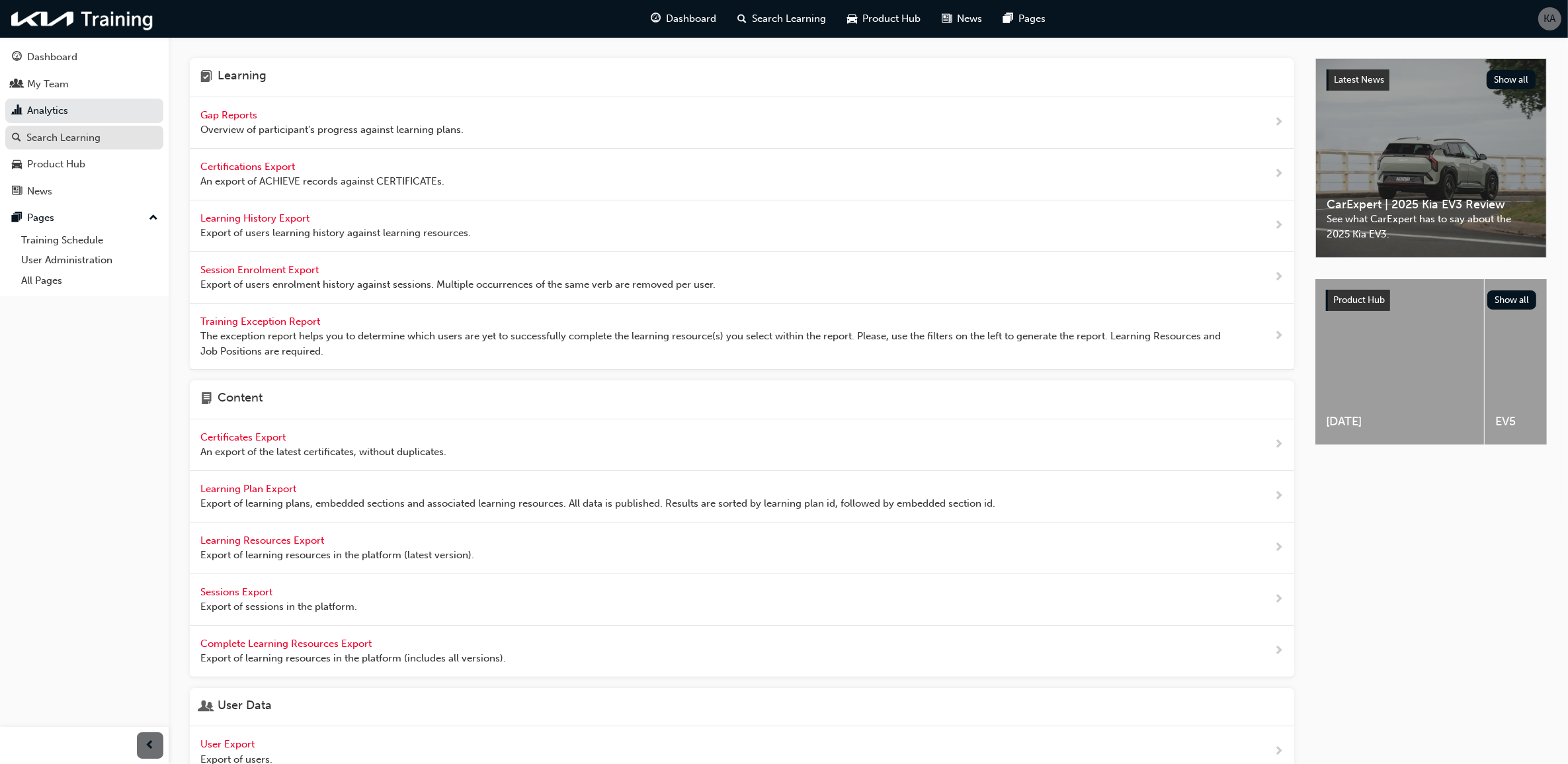
click at [109, 140] on div "Search Learning" at bounding box center [84, 137] width 145 height 16
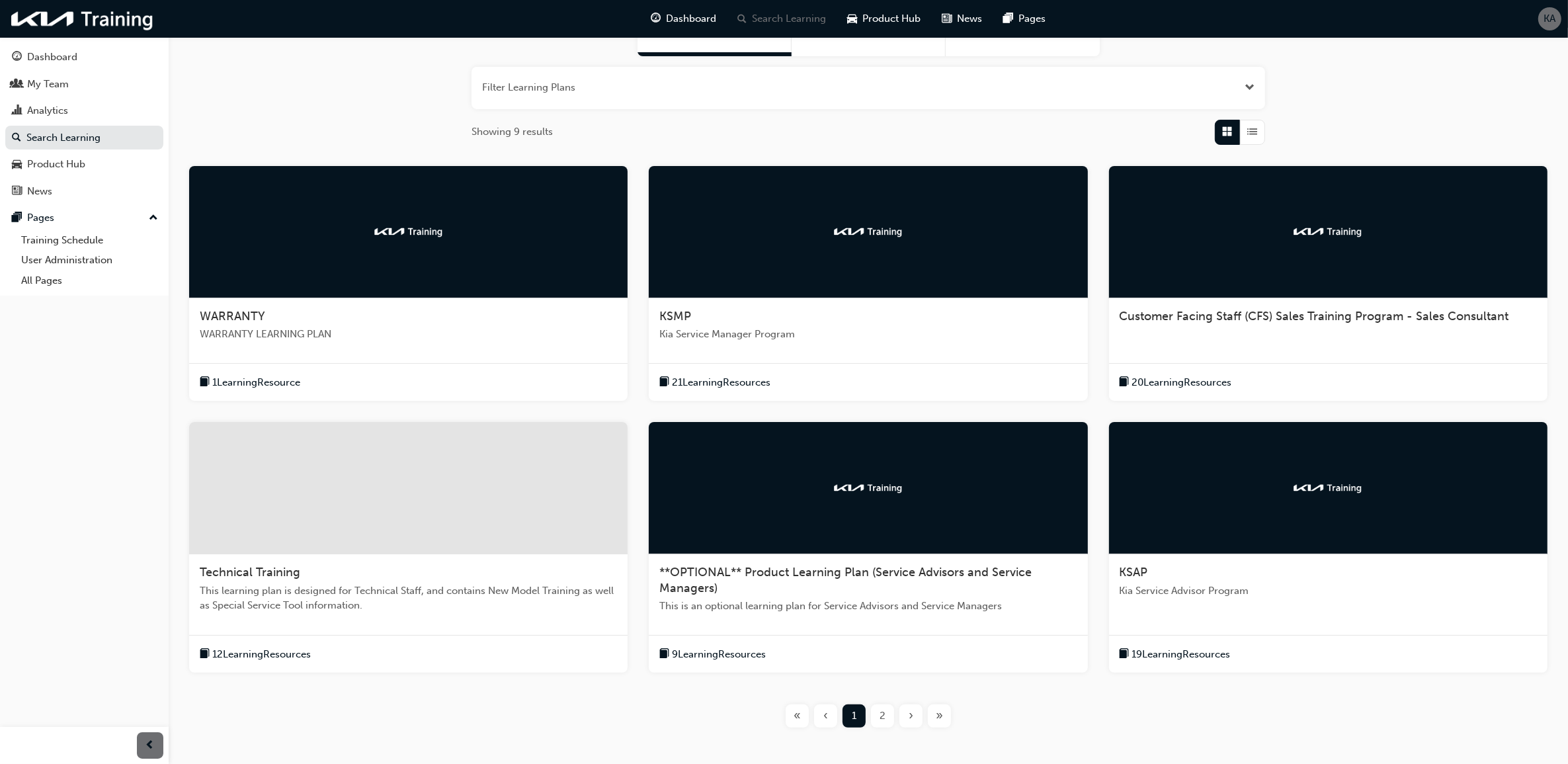
scroll to position [166, 0]
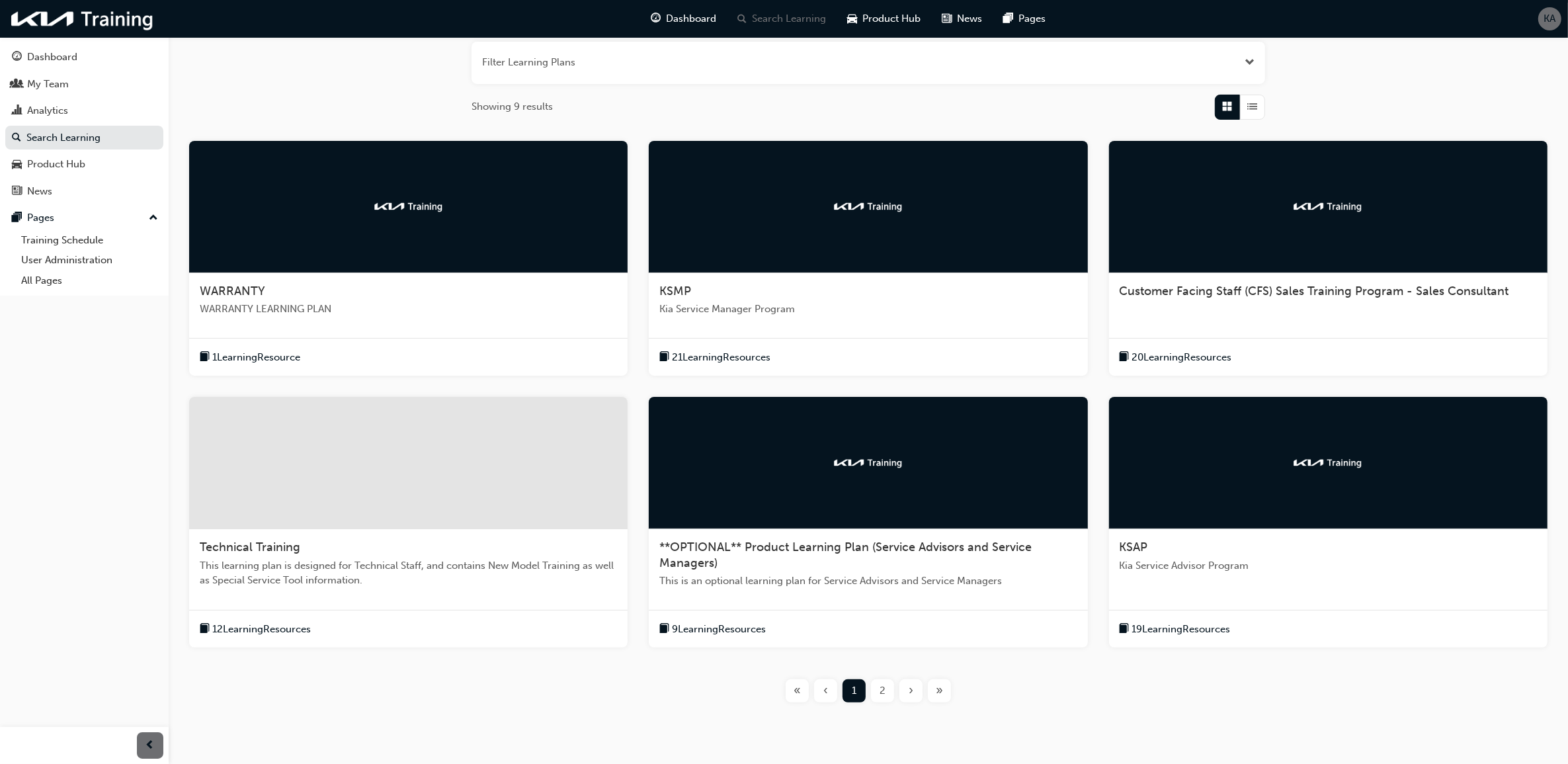
click at [526, 298] on div "WARRANTY" at bounding box center [409, 292] width 417 height 15
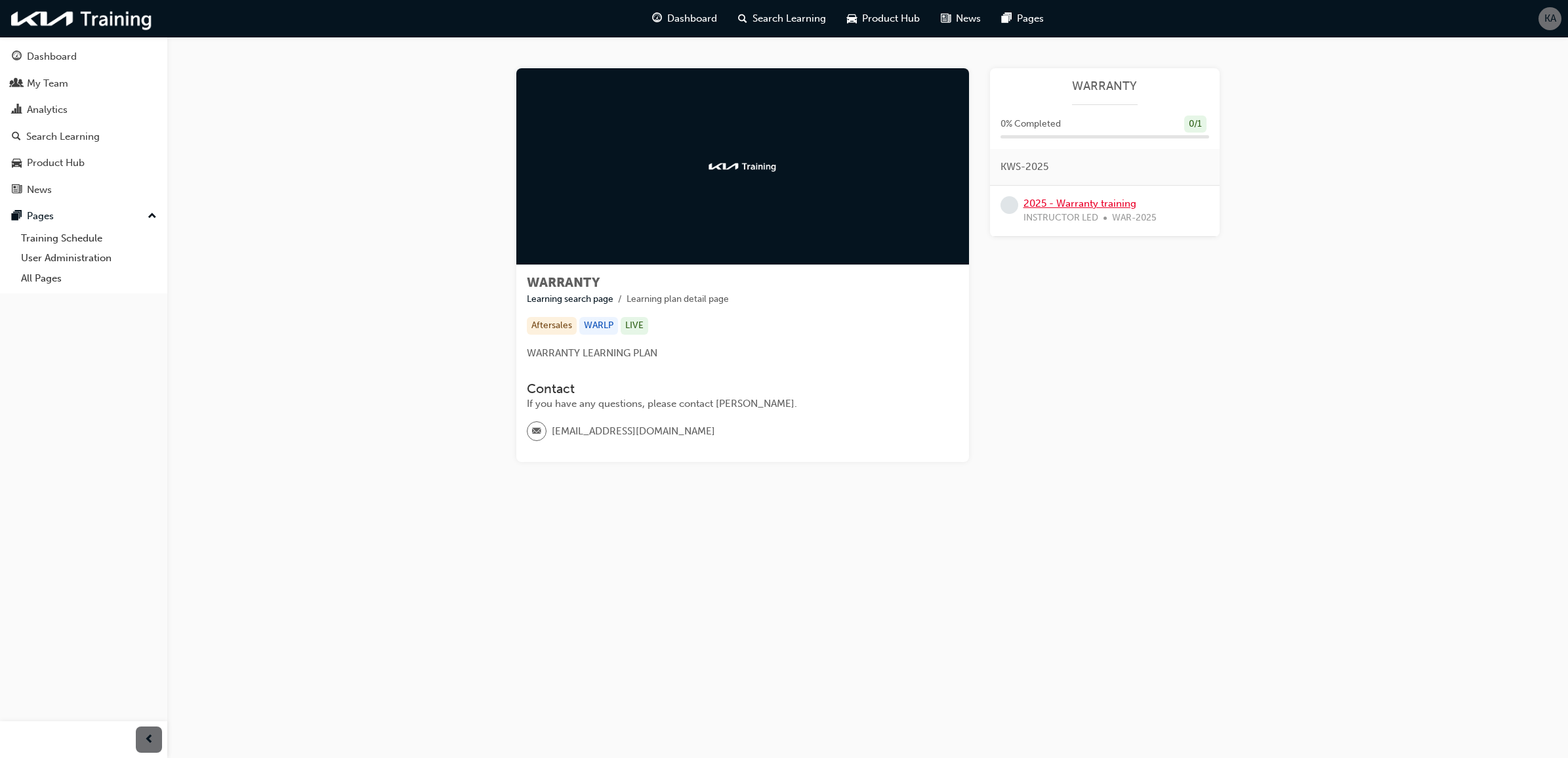
click at [1090, 204] on link "2025 - Warranty training" at bounding box center [1079, 204] width 113 height 12
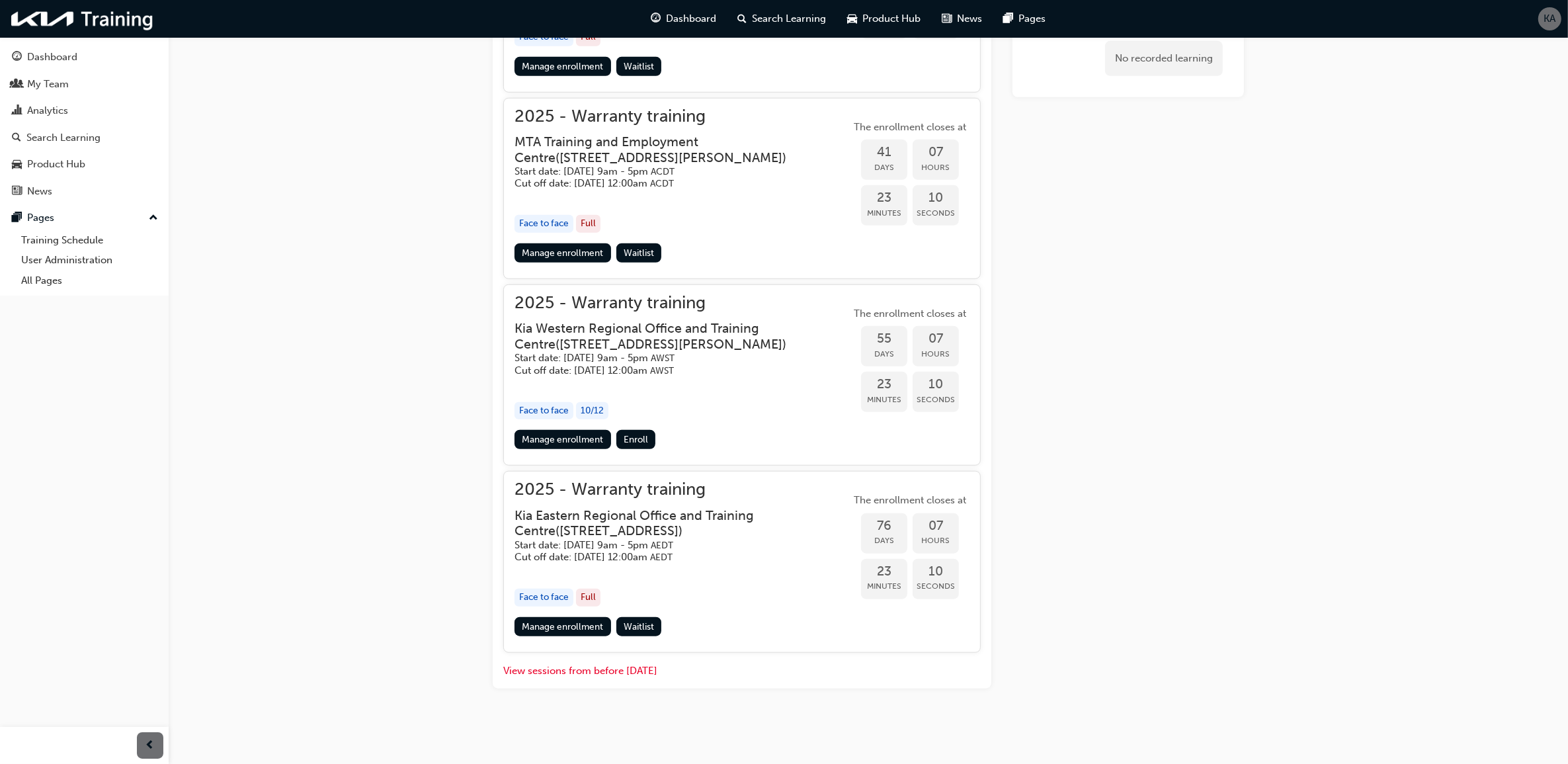
scroll to position [1346, 0]
click at [70, 128] on link "Search Learning" at bounding box center [84, 137] width 158 height 25
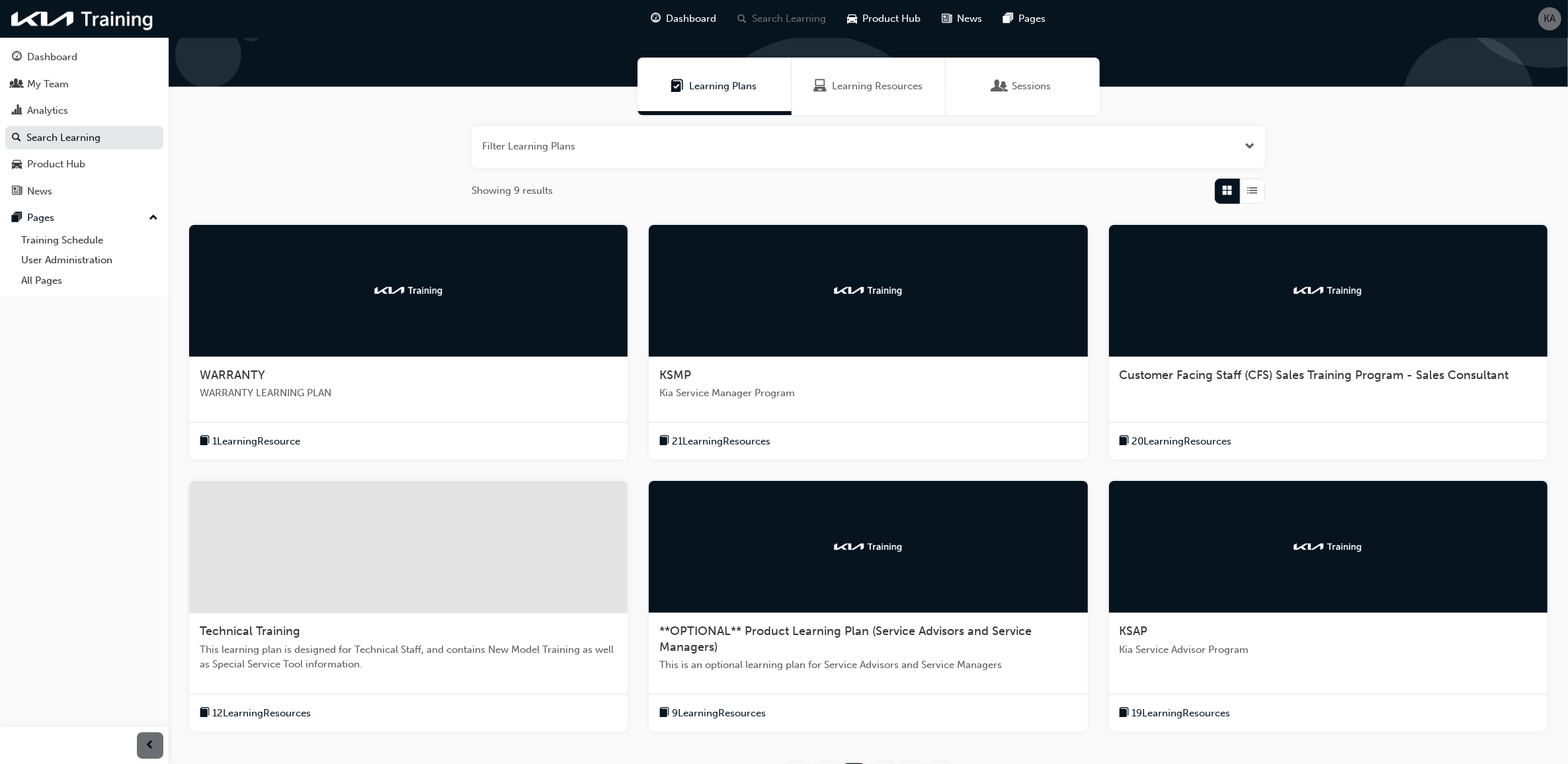
scroll to position [212, 0]
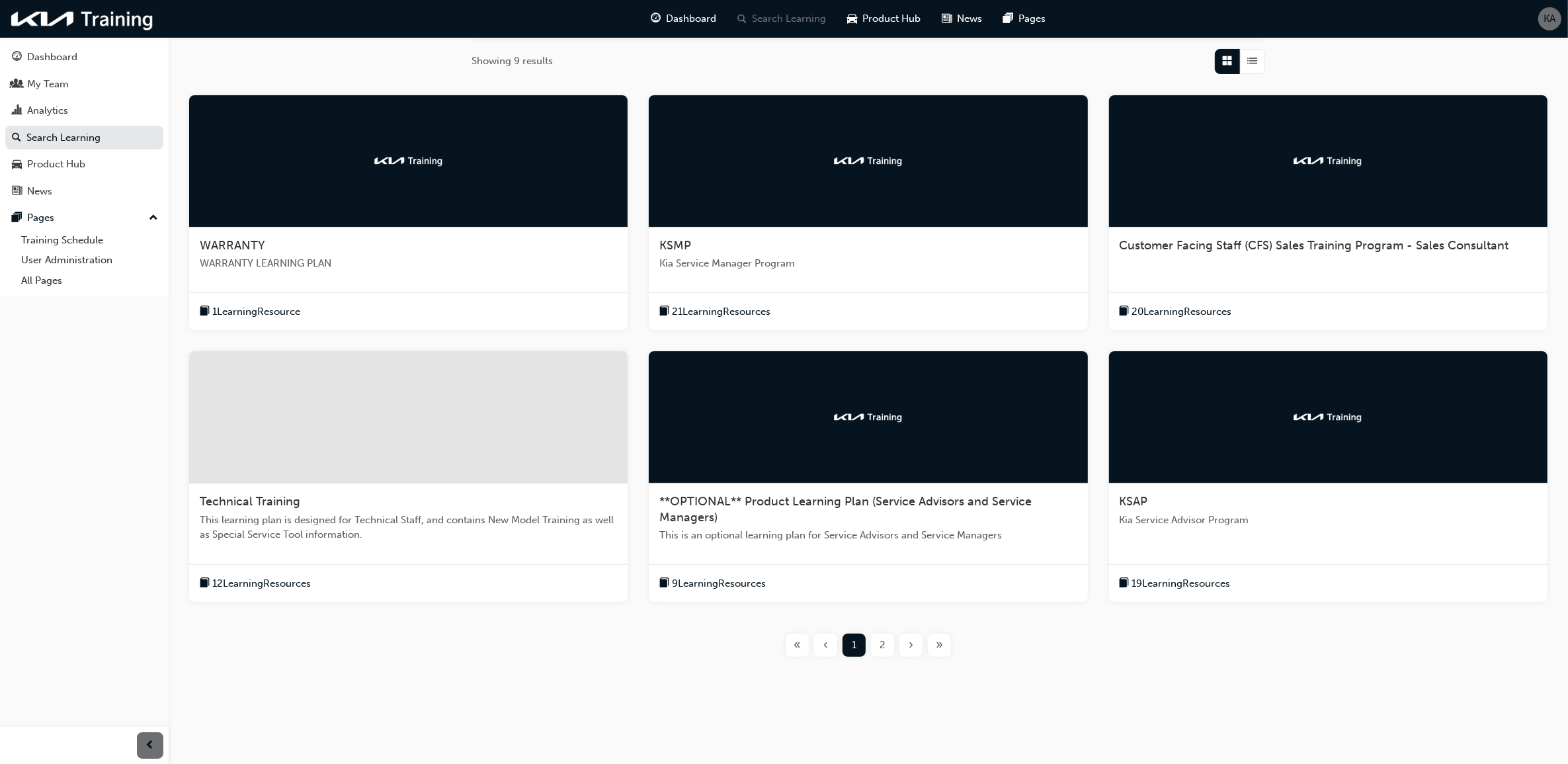
click at [892, 649] on div "2" at bounding box center [882, 645] width 23 height 23
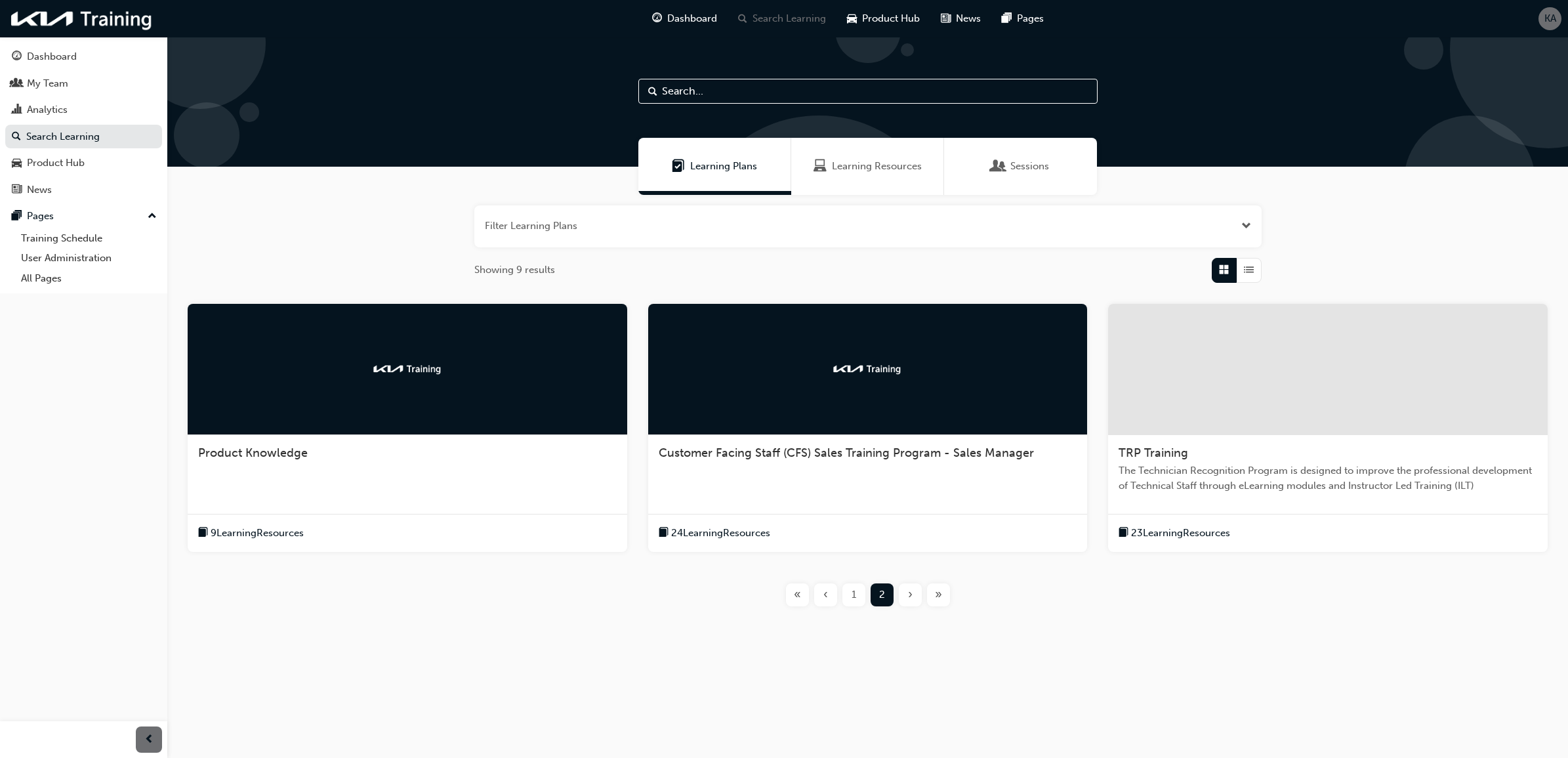
click at [307, 435] on div "Product Knowledge" at bounding box center [407, 460] width 439 height 50
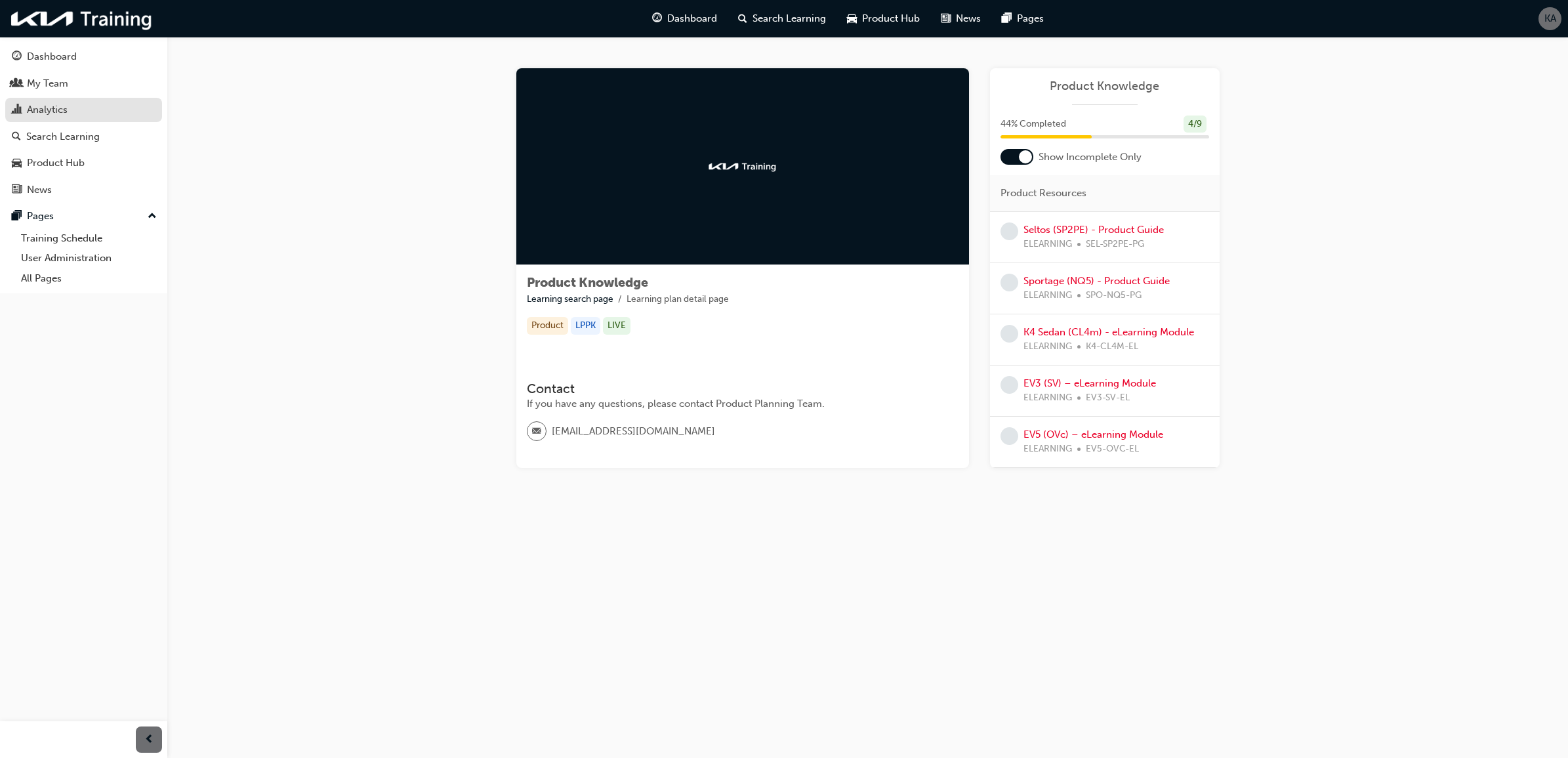
click at [113, 106] on div "Analytics" at bounding box center [83, 109] width 144 height 16
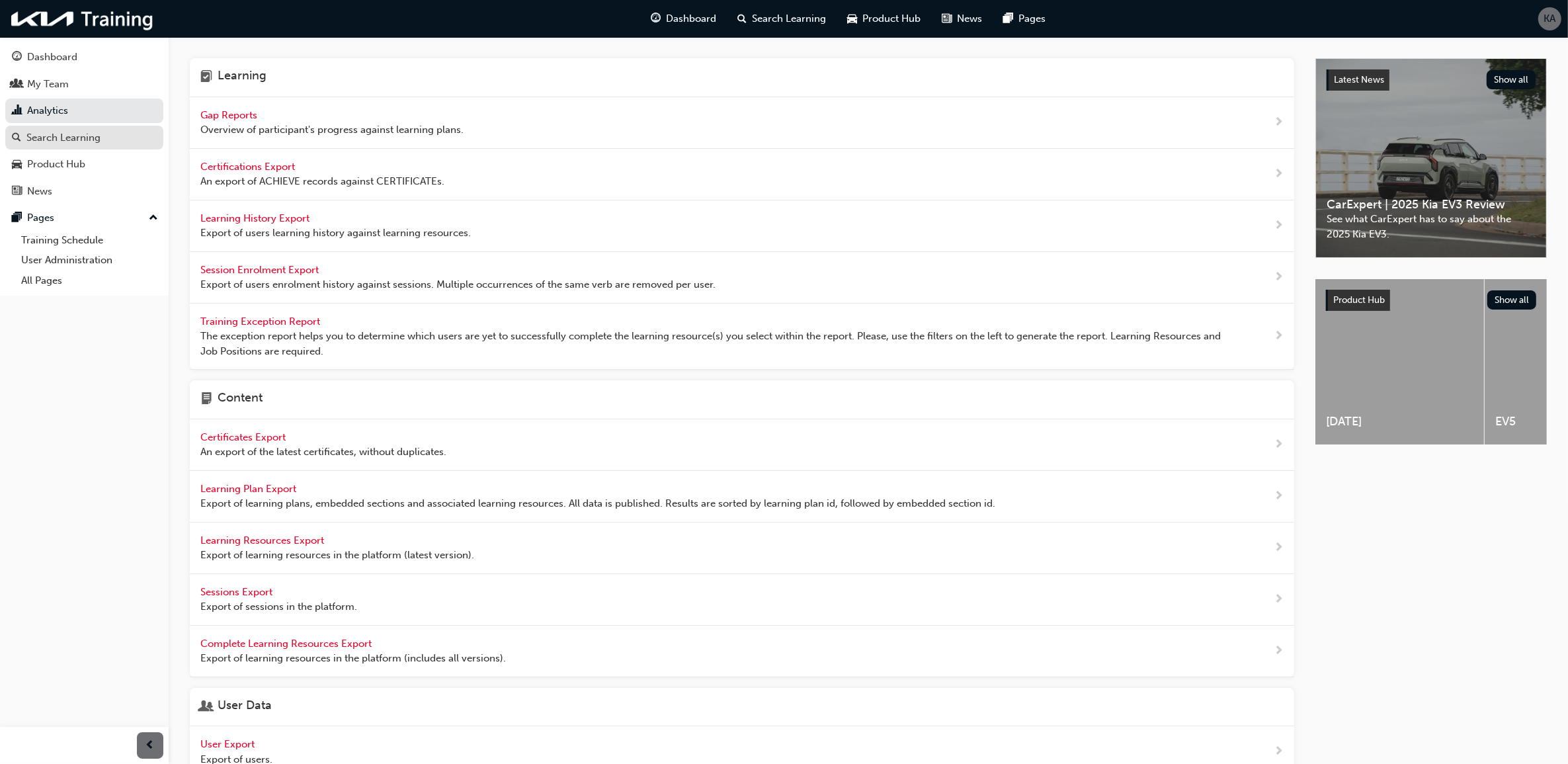
click at [108, 134] on div "Search Learning" at bounding box center [84, 137] width 145 height 16
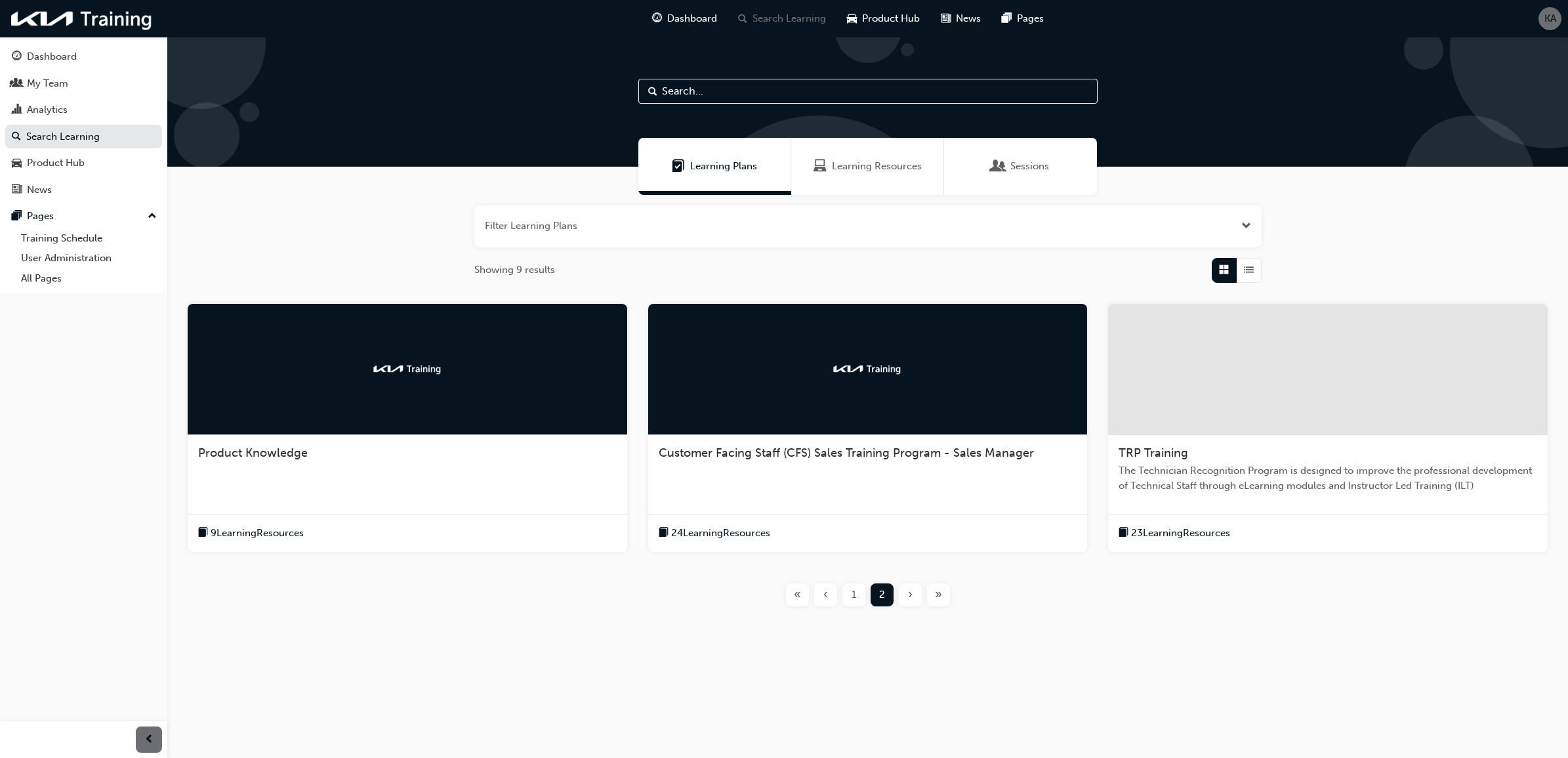
click at [1256, 502] on div "TRP Training The Technician Recognition Program is designed to improve the prof…" at bounding box center [1327, 474] width 439 height 79
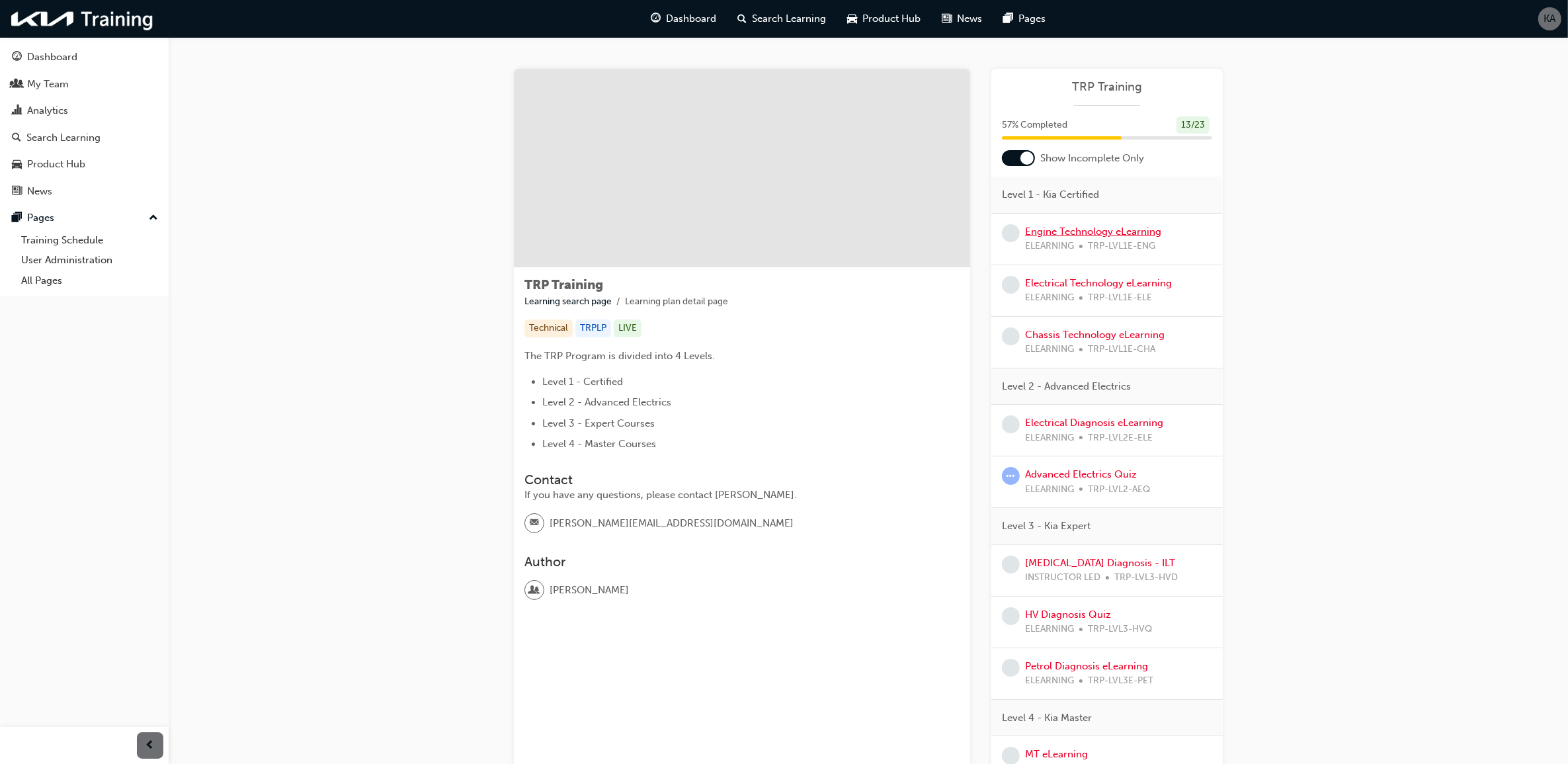
click at [1106, 232] on link "Engine Technology eLearning" at bounding box center [1093, 232] width 136 height 12
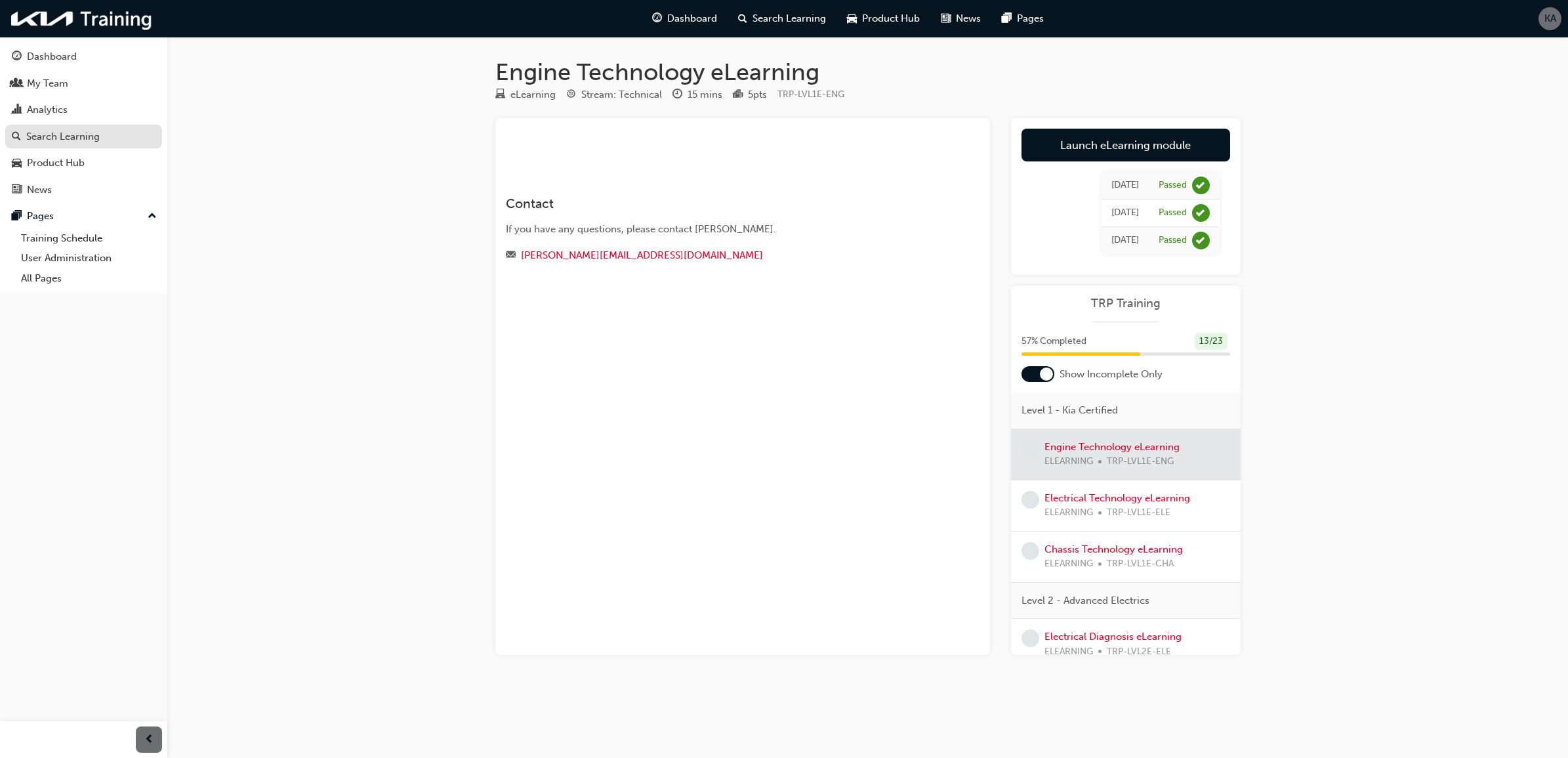
click at [78, 136] on div "Search Learning" at bounding box center [63, 137] width 73 height 15
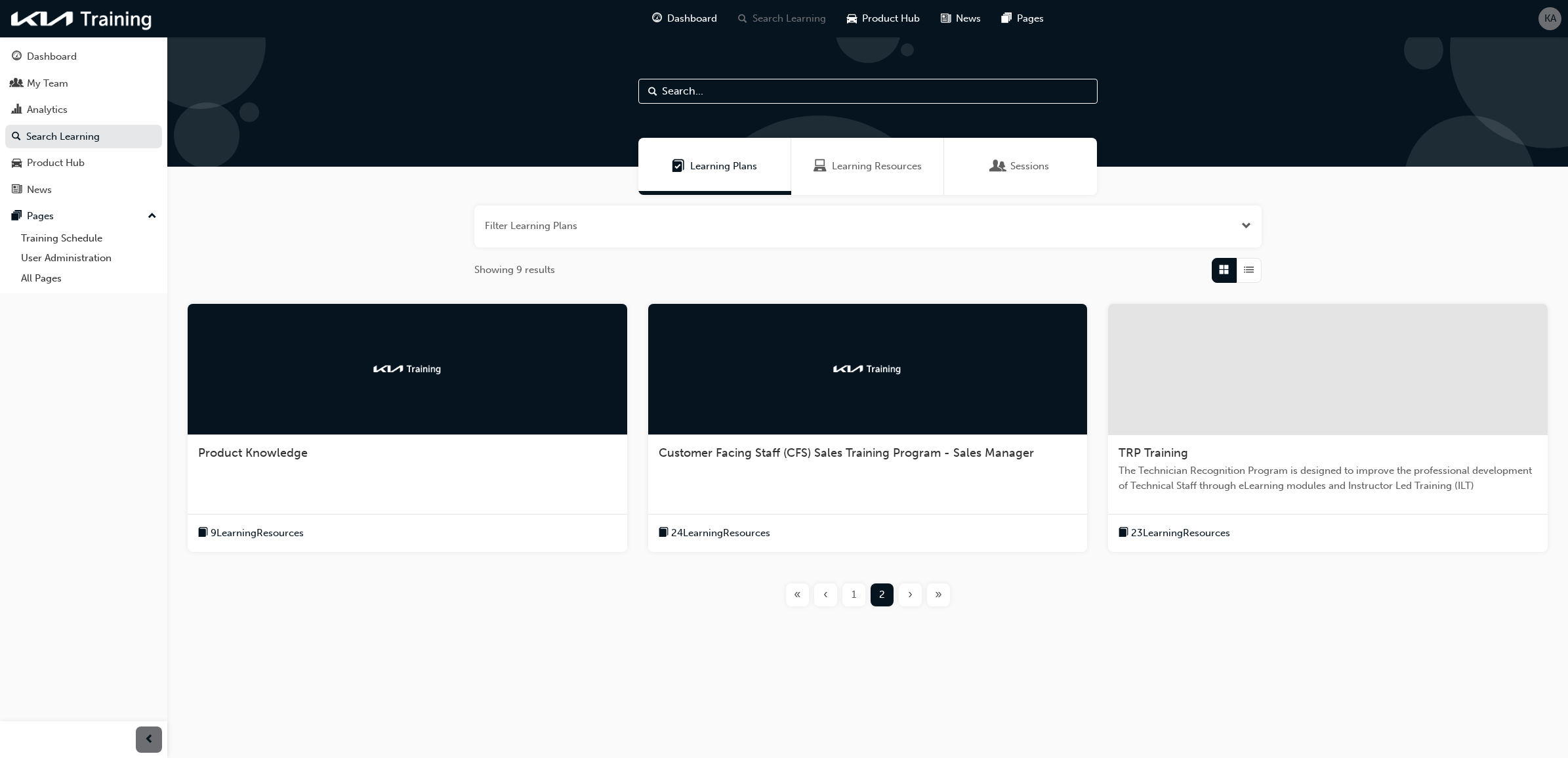
click at [839, 595] on button "1" at bounding box center [853, 594] width 28 height 23
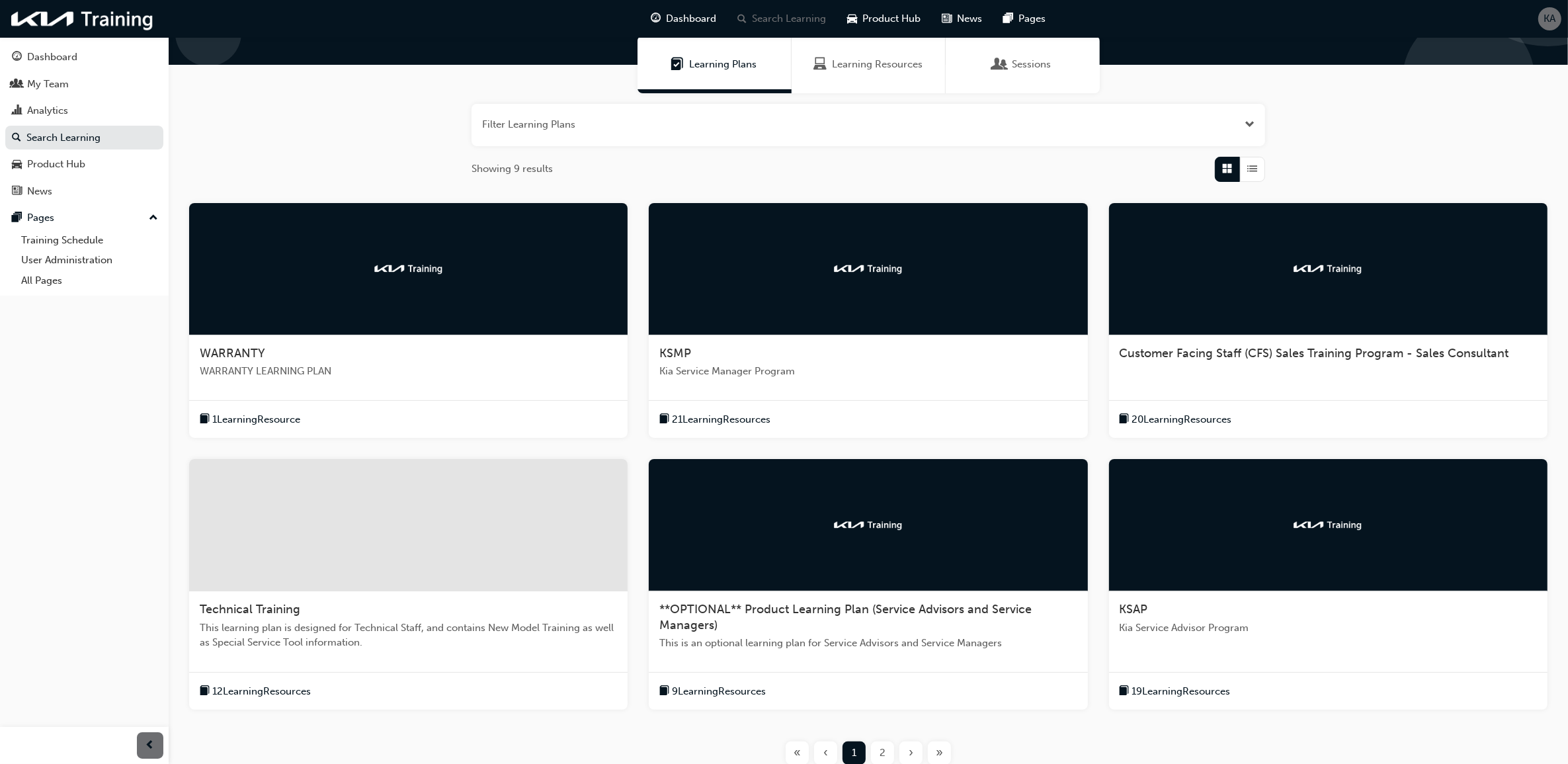
scroll to position [212, 0]
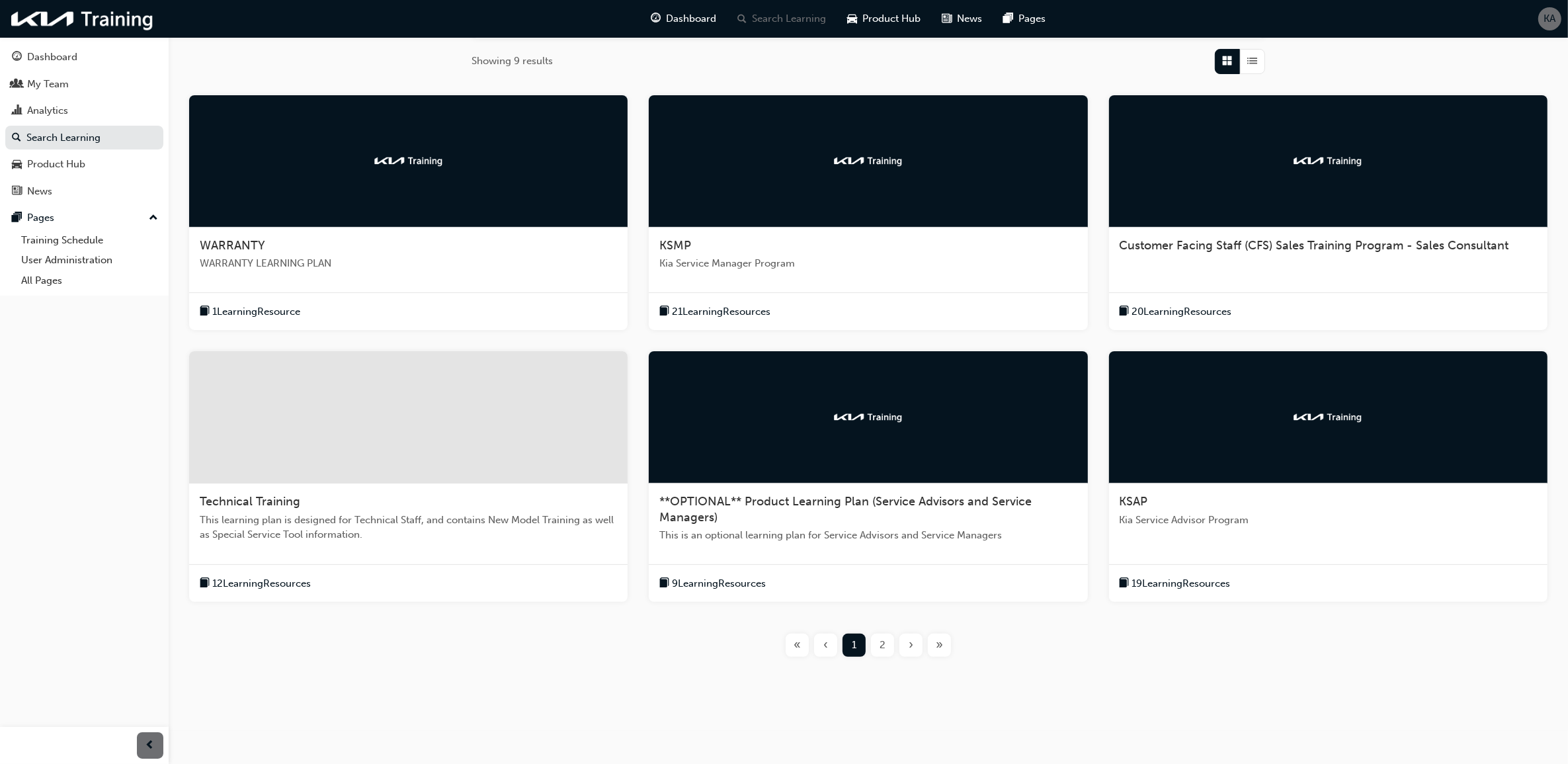
click at [500, 529] on span "This learning plan is designed for Technical Staff, and contains New Model Trai…" at bounding box center [409, 527] width 417 height 30
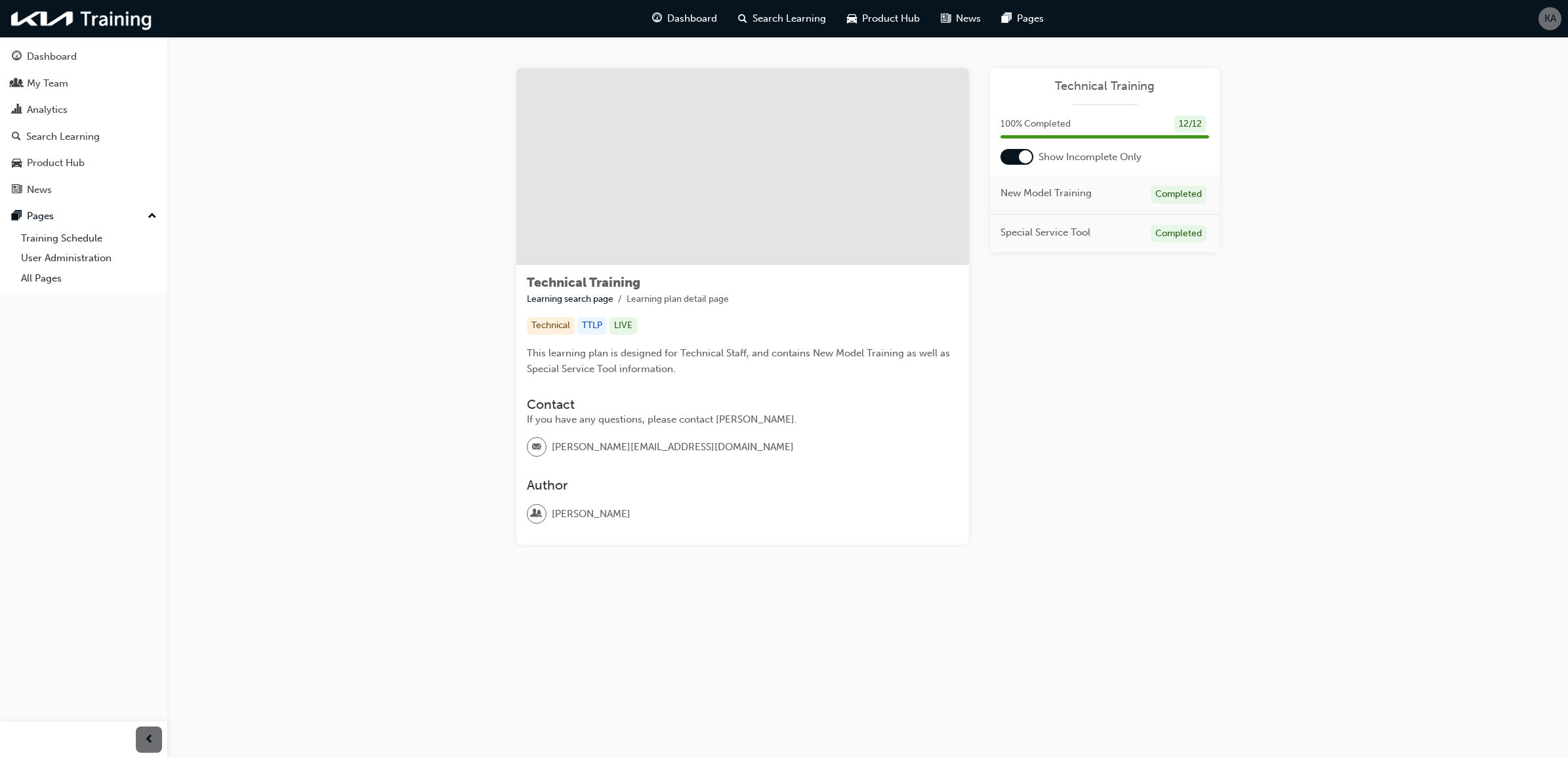
click at [1176, 192] on div "Completed" at bounding box center [1178, 194] width 55 height 18
click at [1031, 184] on div "New Model Training Completed" at bounding box center [1105, 195] width 230 height 39
click at [1015, 154] on div at bounding box center [1016, 157] width 33 height 15
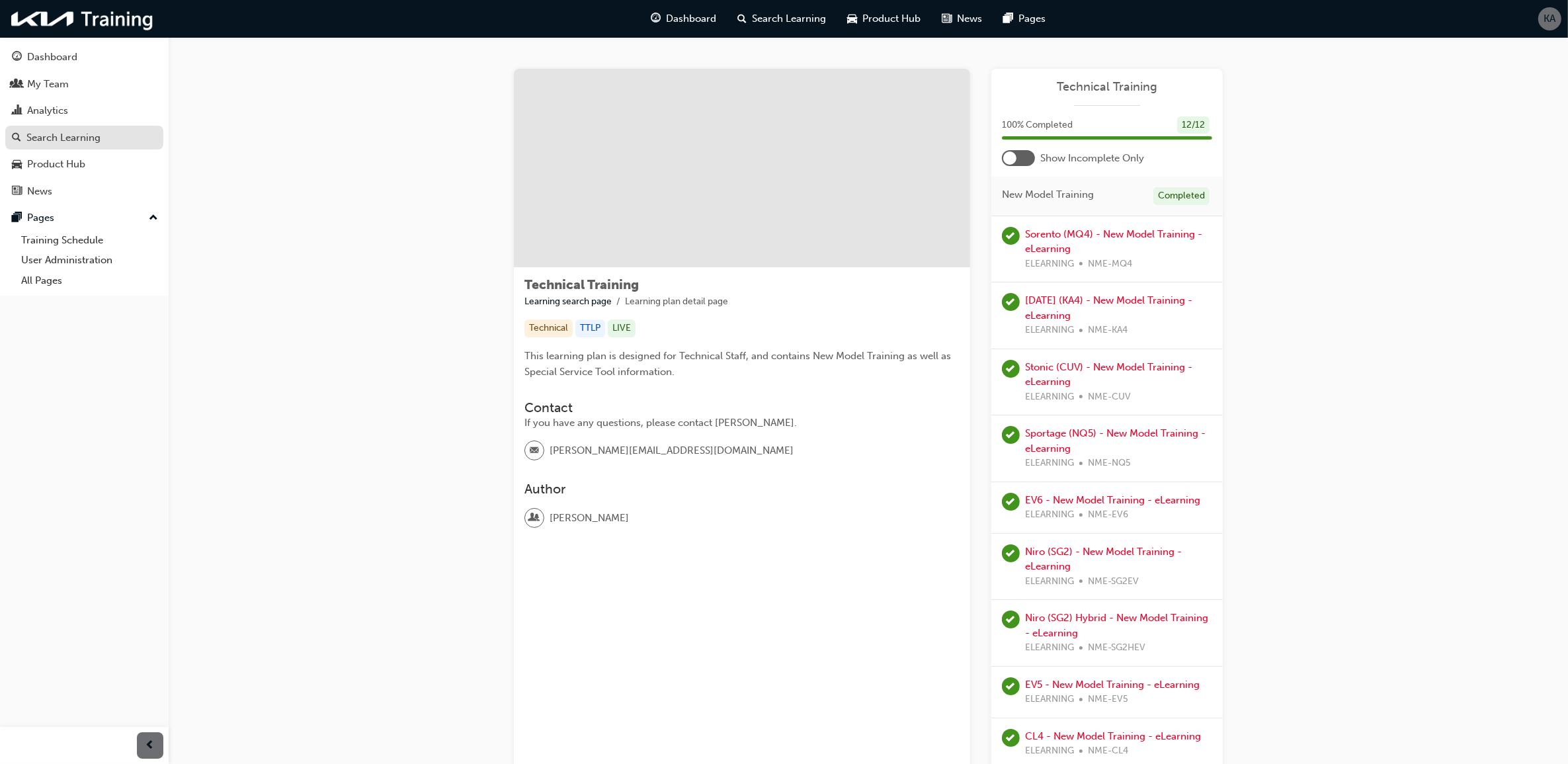
click at [107, 136] on div "Search Learning" at bounding box center [84, 137] width 145 height 16
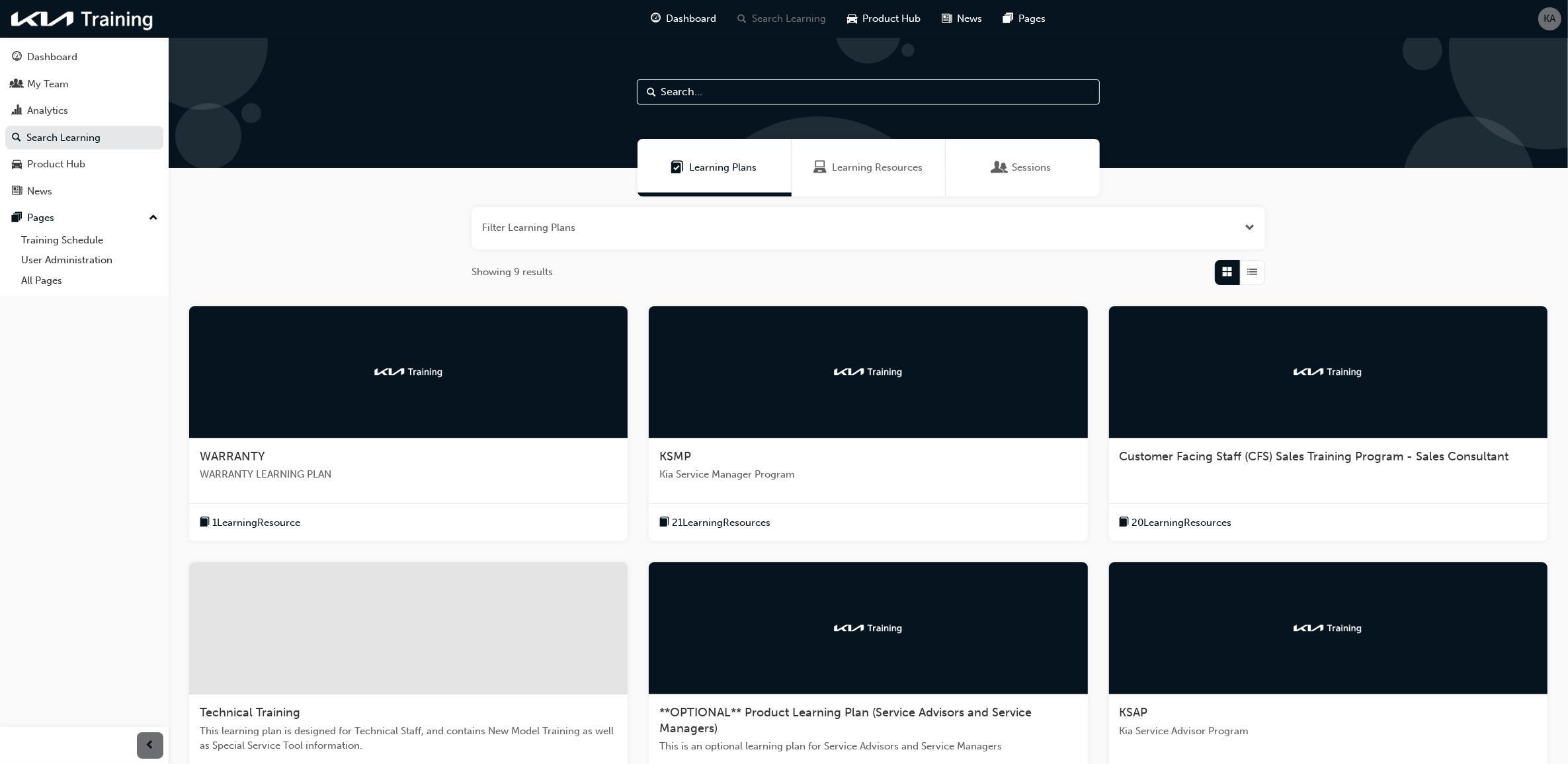
click at [1225, 494] on div "Customer Facing Staff (CFS) Sales Training Program - Sales Consultant 20 Learni…" at bounding box center [1328, 424] width 439 height 235
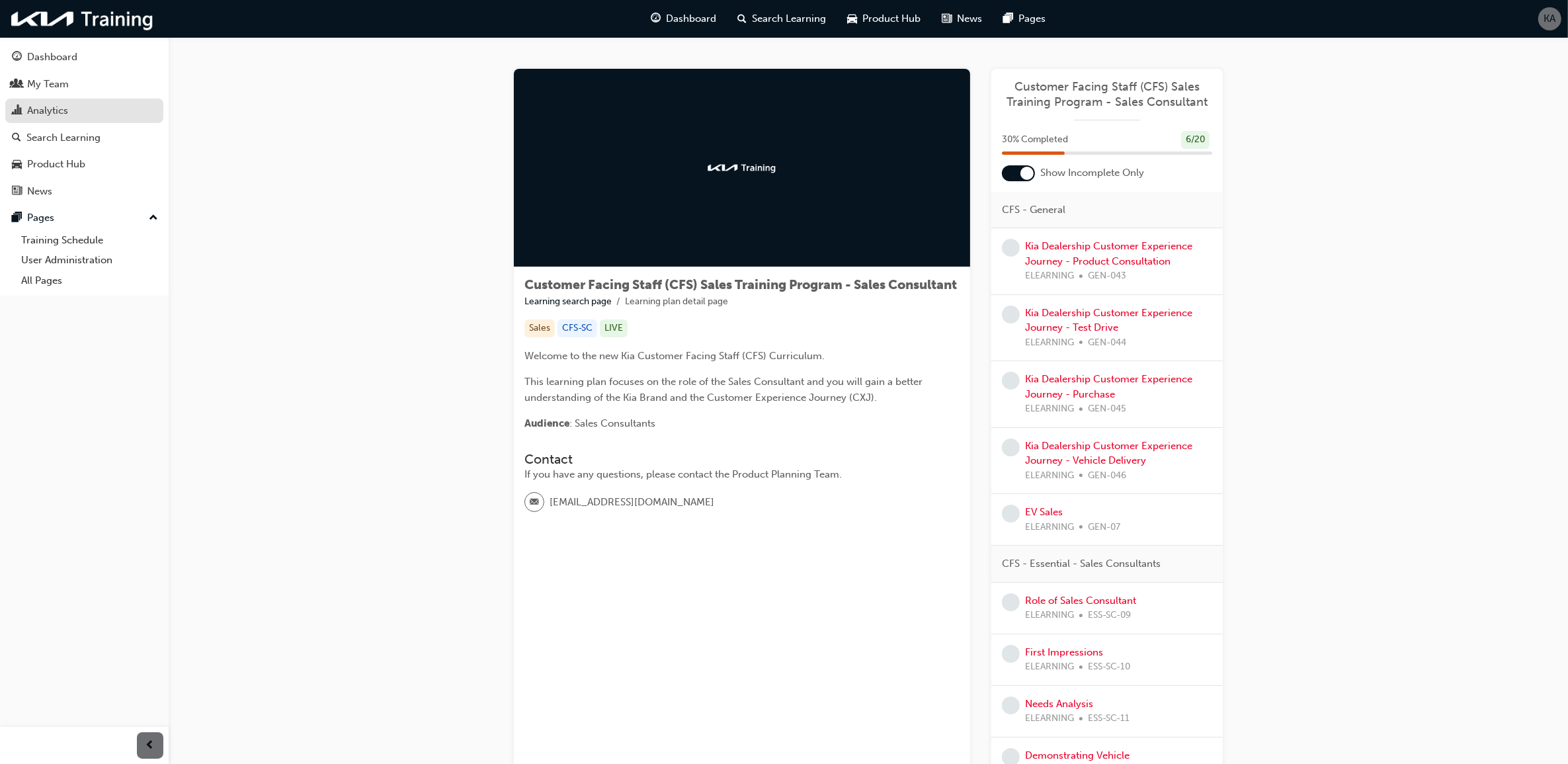
click at [102, 117] on div "Analytics" at bounding box center [84, 110] width 145 height 16
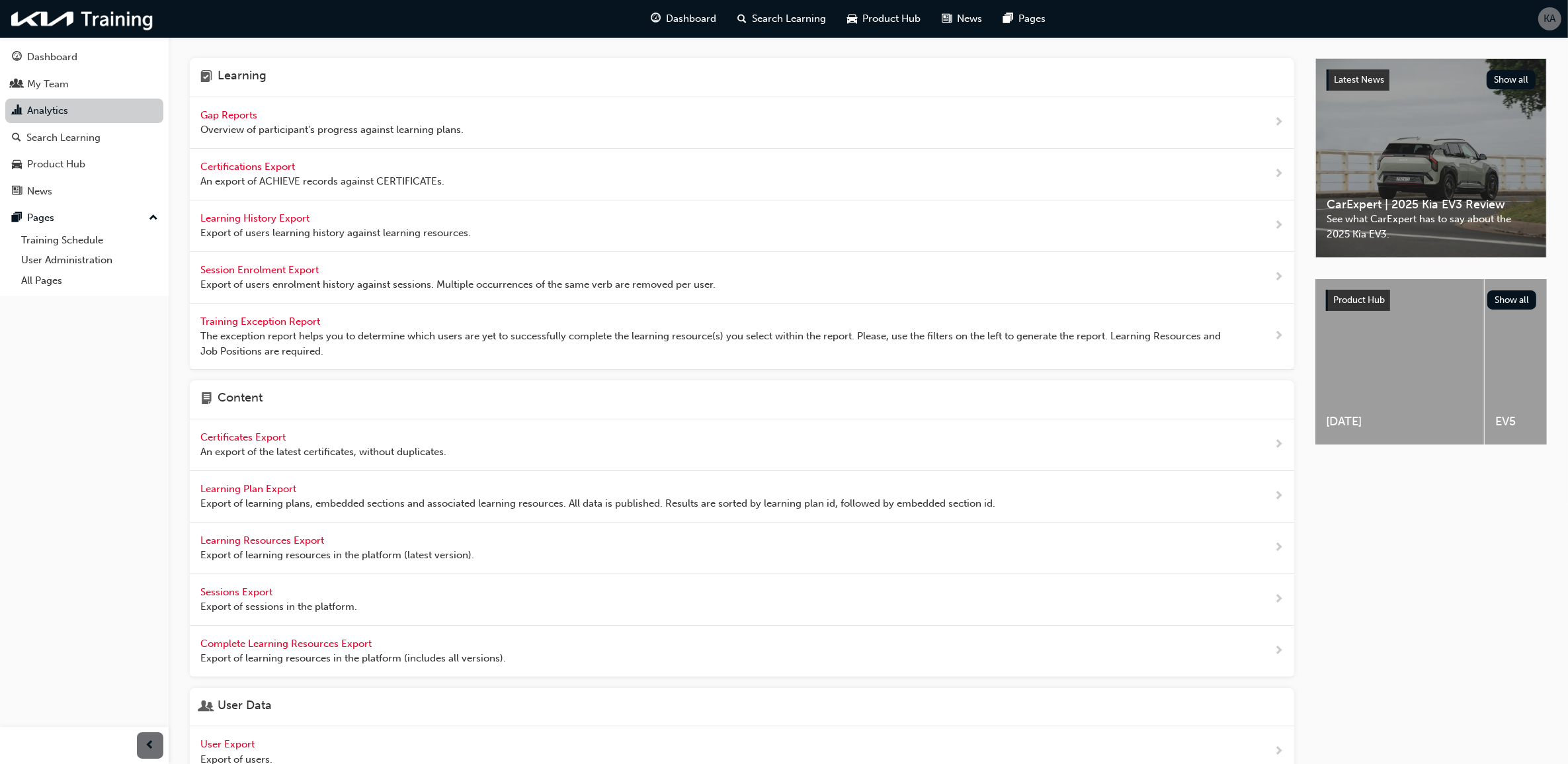
click at [100, 119] on link "Analytics" at bounding box center [84, 111] width 158 height 25
click at [100, 134] on div "Search Learning" at bounding box center [84, 137] width 145 height 16
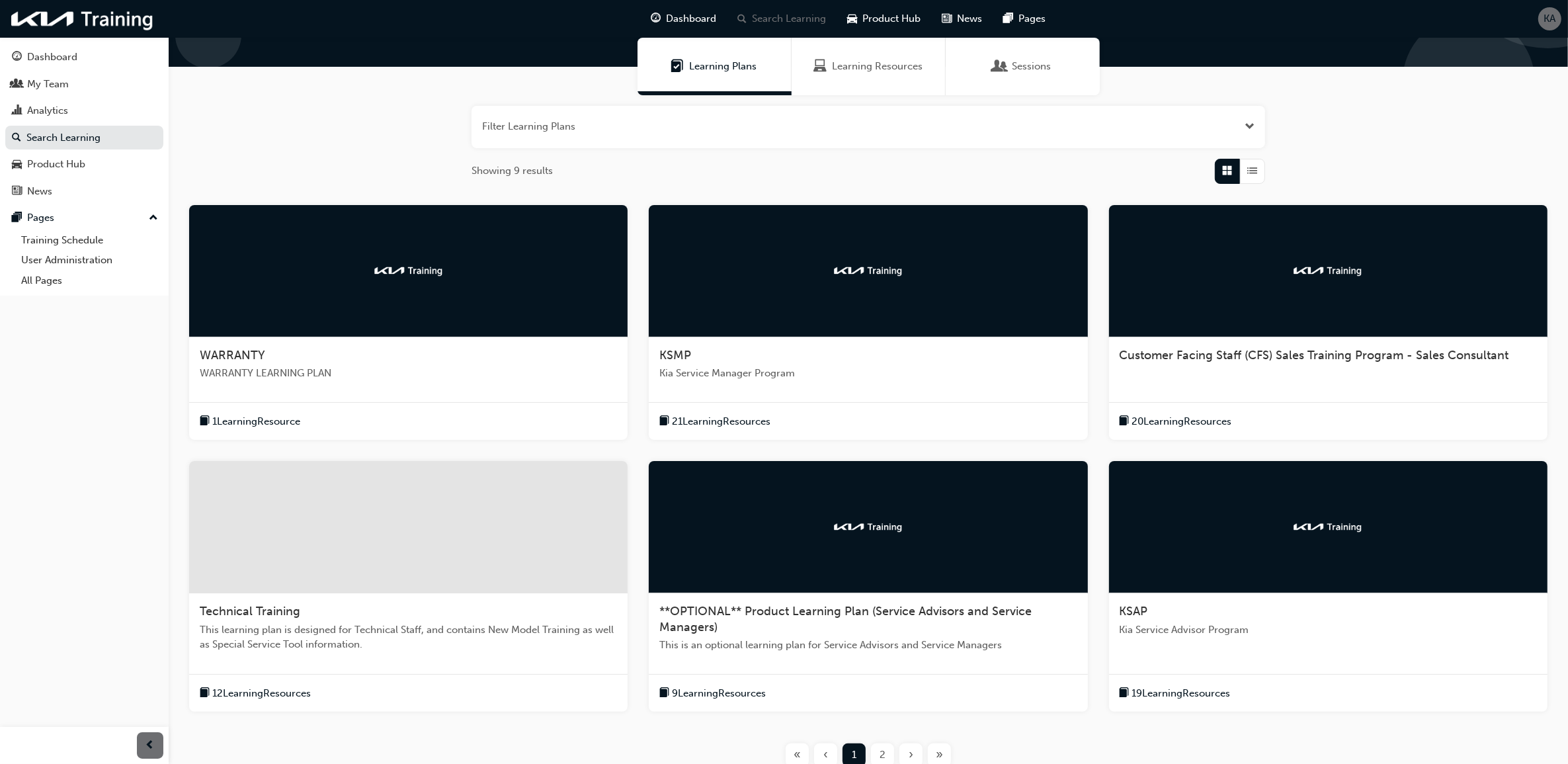
scroll to position [212, 0]
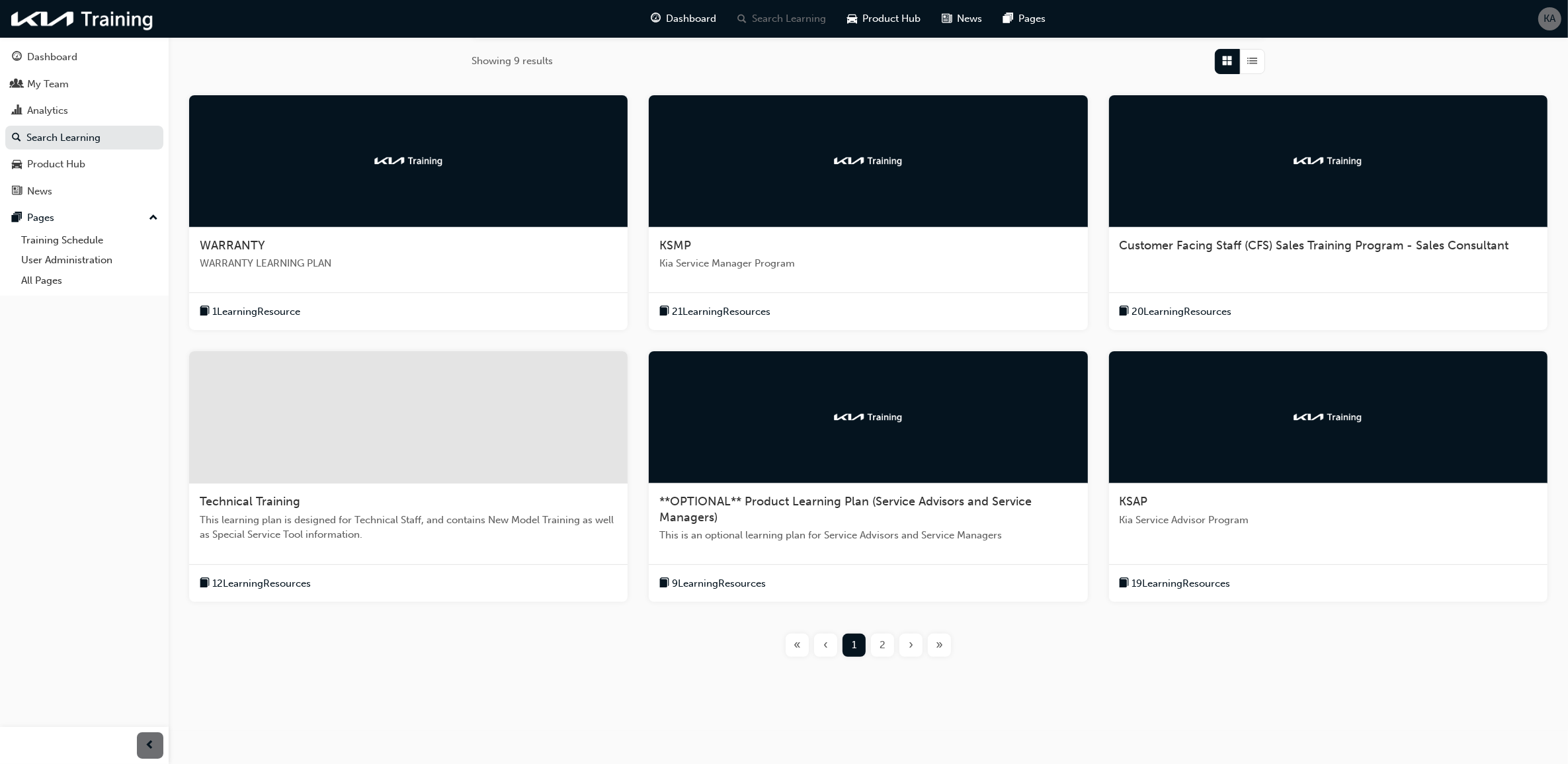
click at [923, 532] on span "This is an optional learning plan for Service Advisors and Service Managers" at bounding box center [868, 536] width 417 height 15
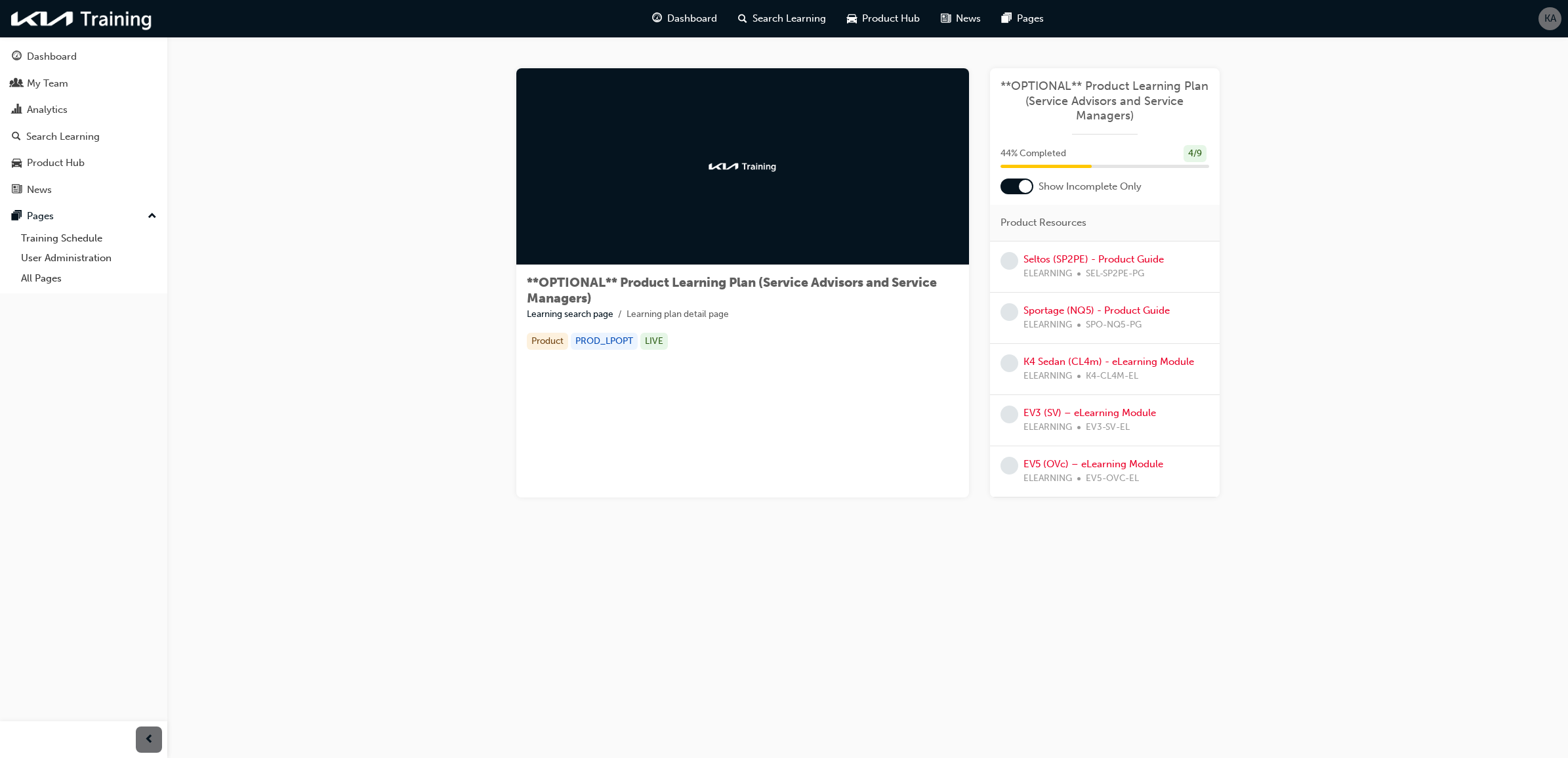
click at [1027, 185] on div at bounding box center [1025, 186] width 13 height 13
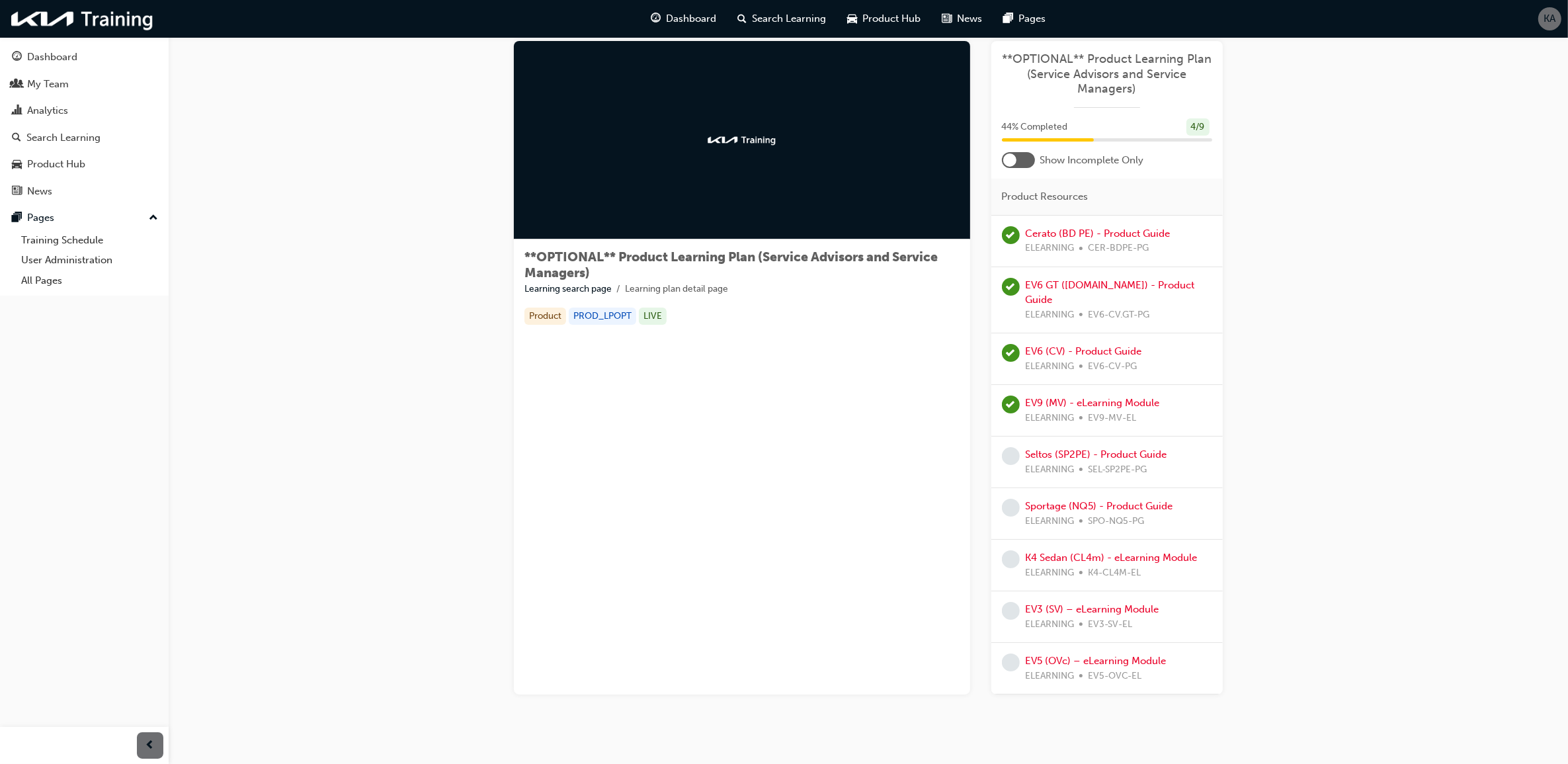
scroll to position [41, 0]
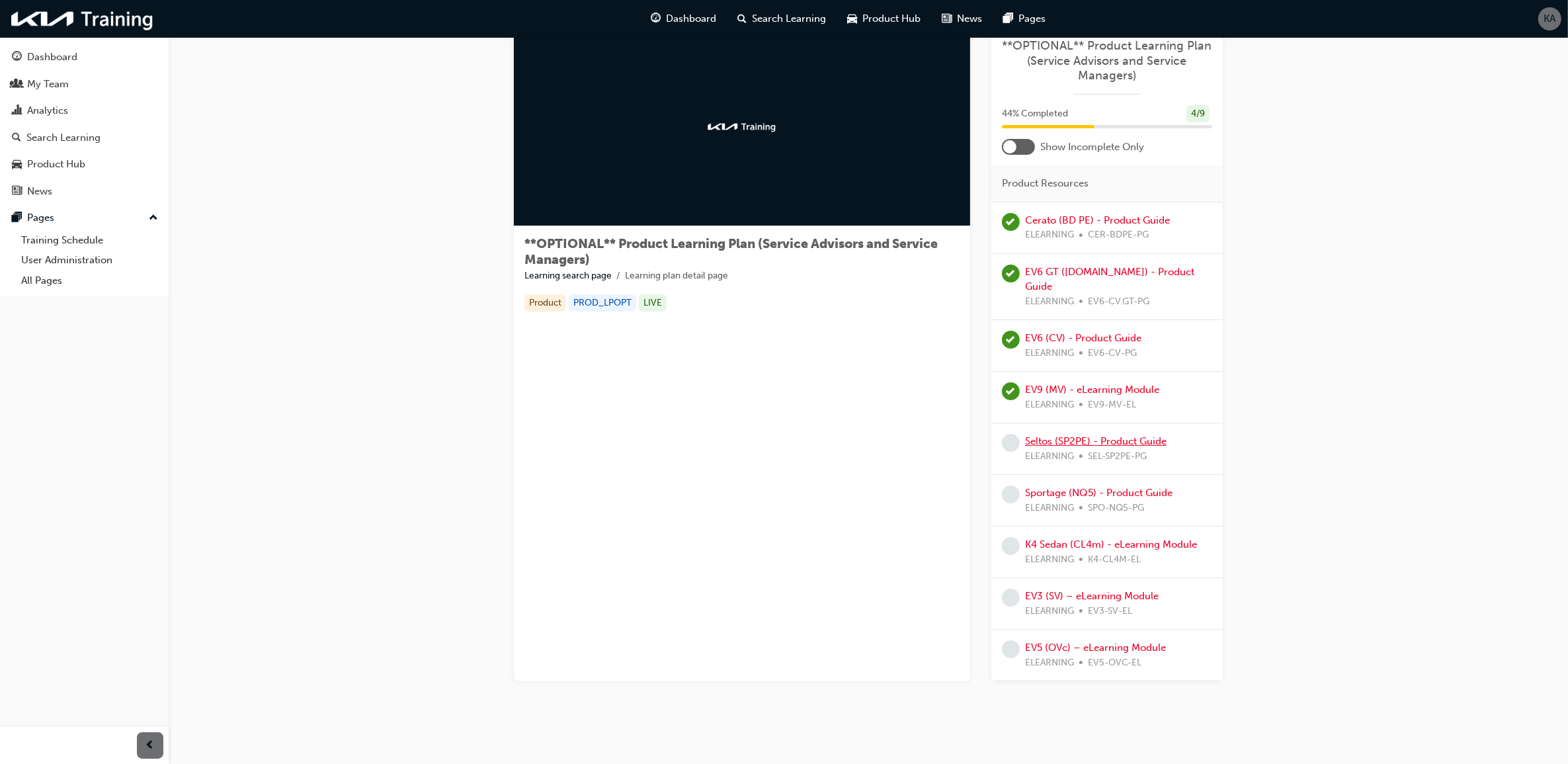
click at [1091, 435] on link "Seltos (SP2PE) - Product Guide" at bounding box center [1095, 441] width 142 height 12
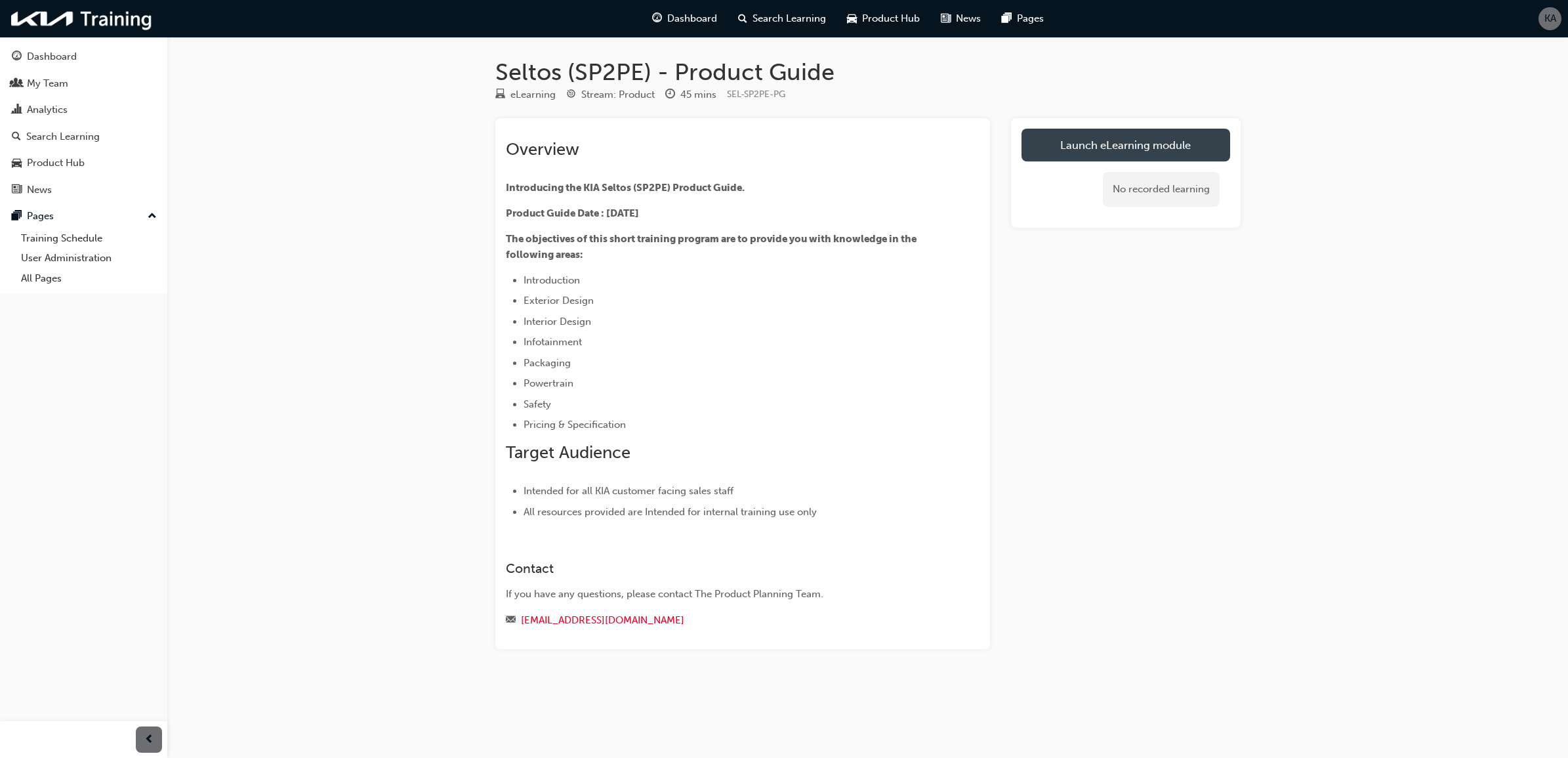
click at [1143, 133] on link "Launch eLearning module" at bounding box center [1125, 145] width 209 height 33
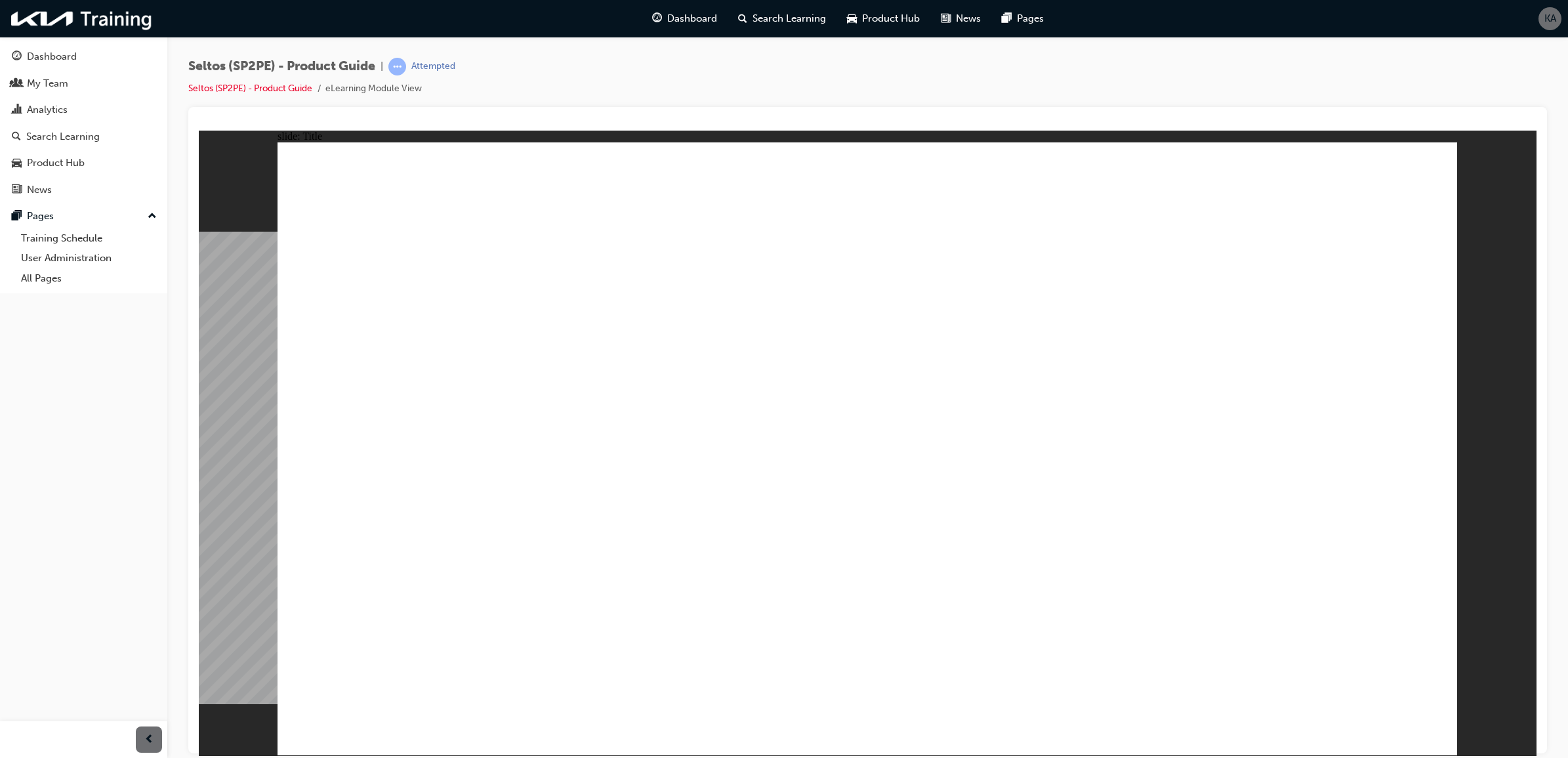
click at [198, 130] on image at bounding box center [198, 130] width 0 height 0
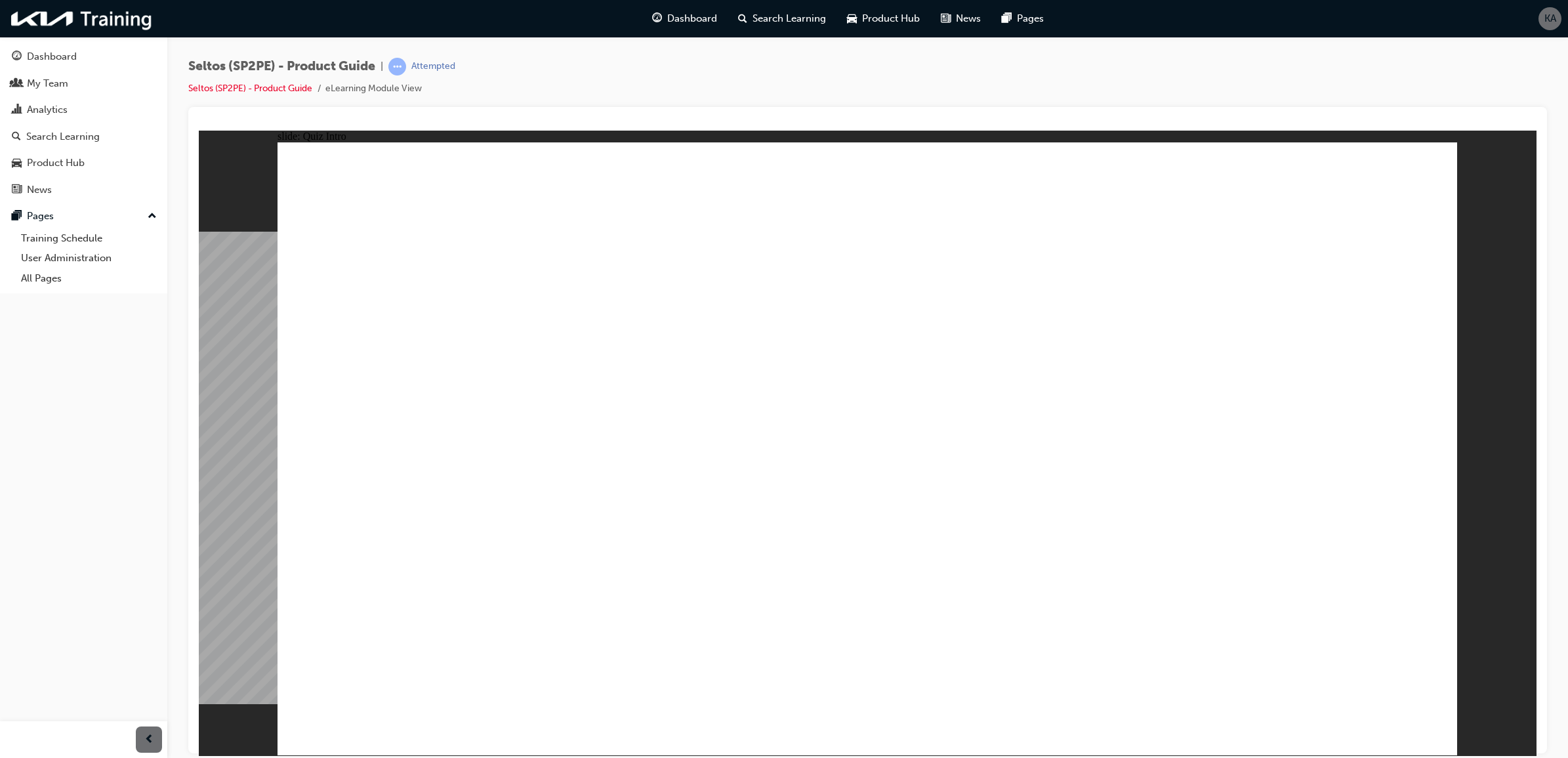
radio input "true"
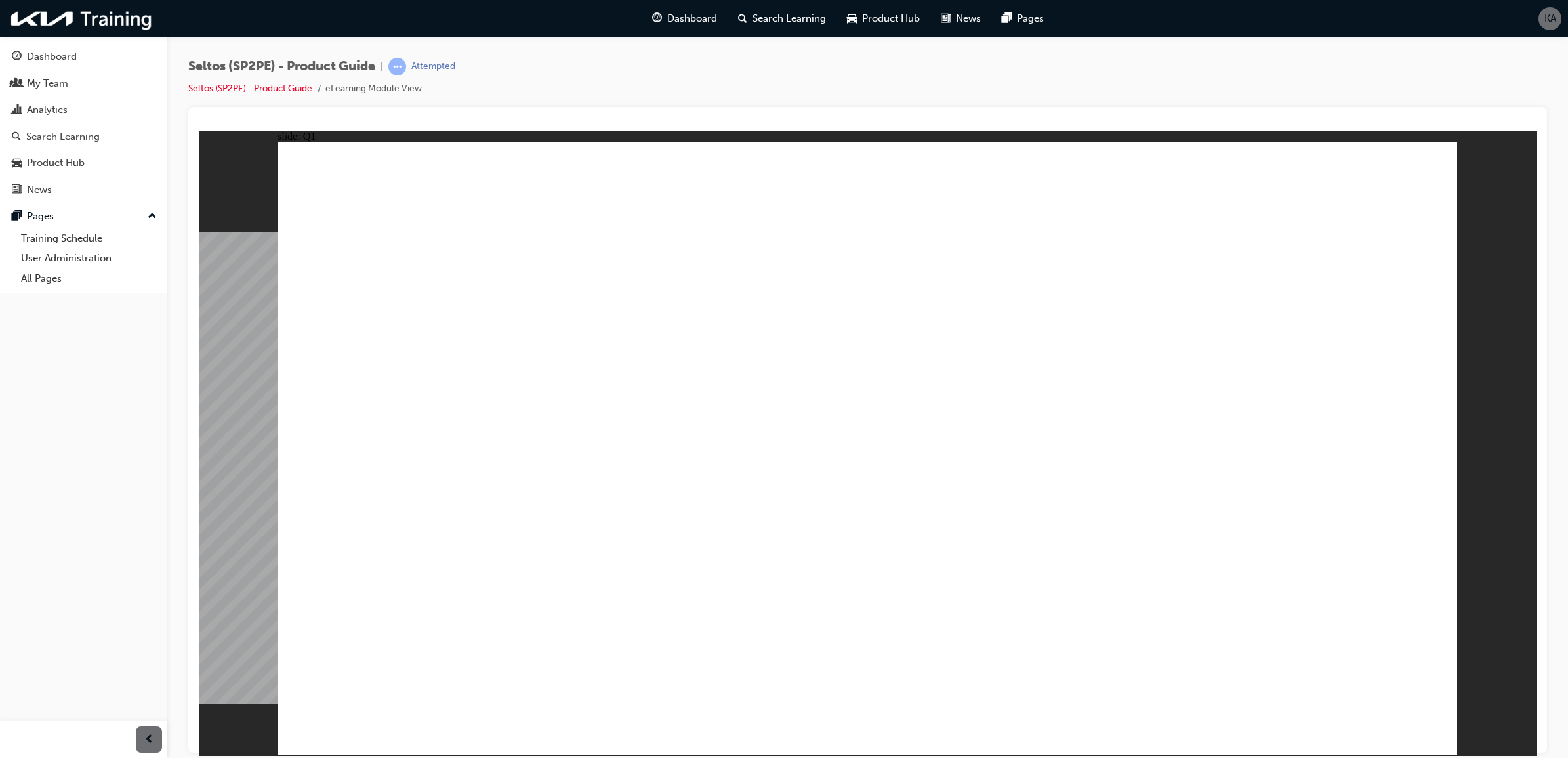
radio input "true"
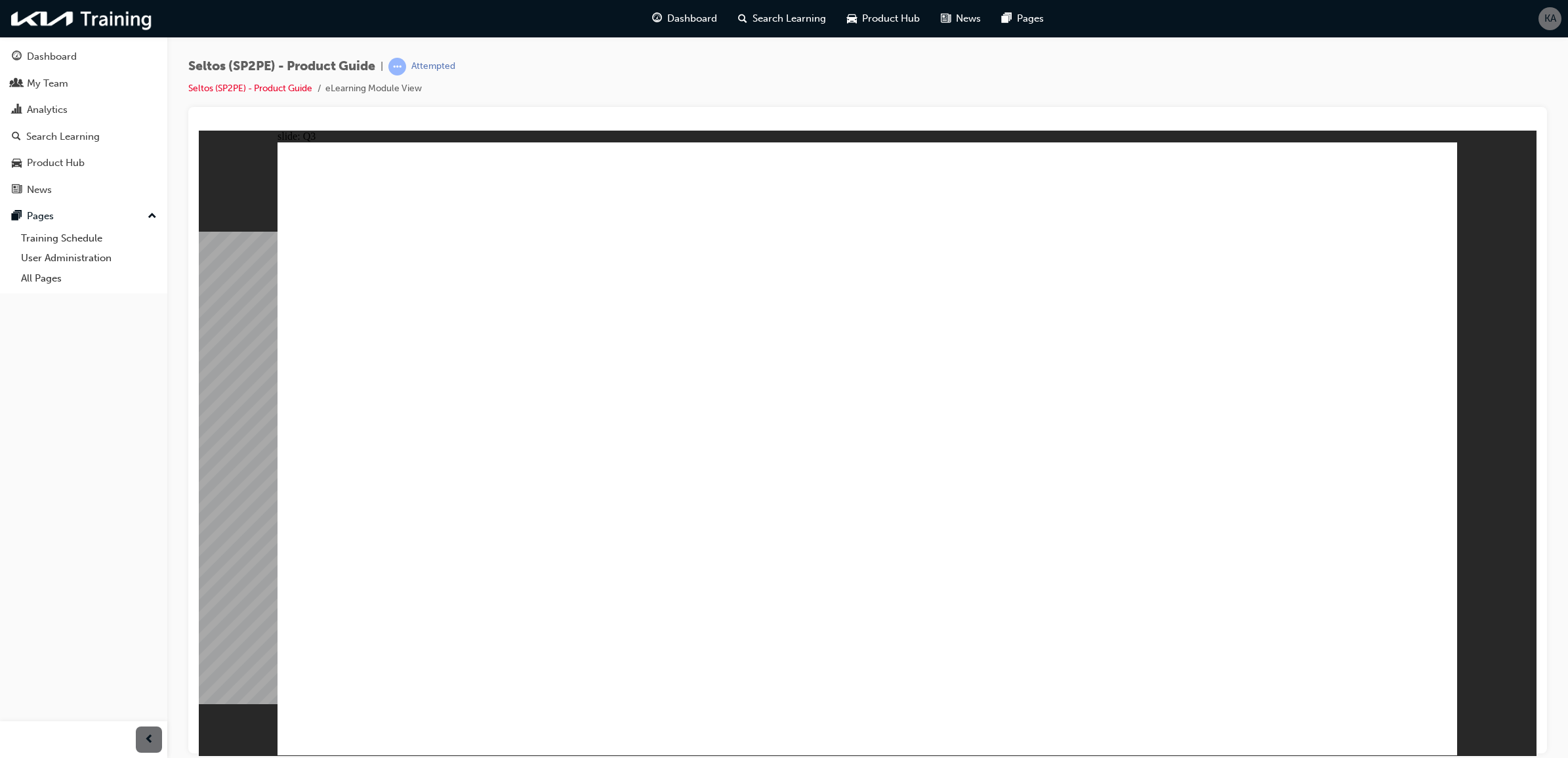
radio input "true"
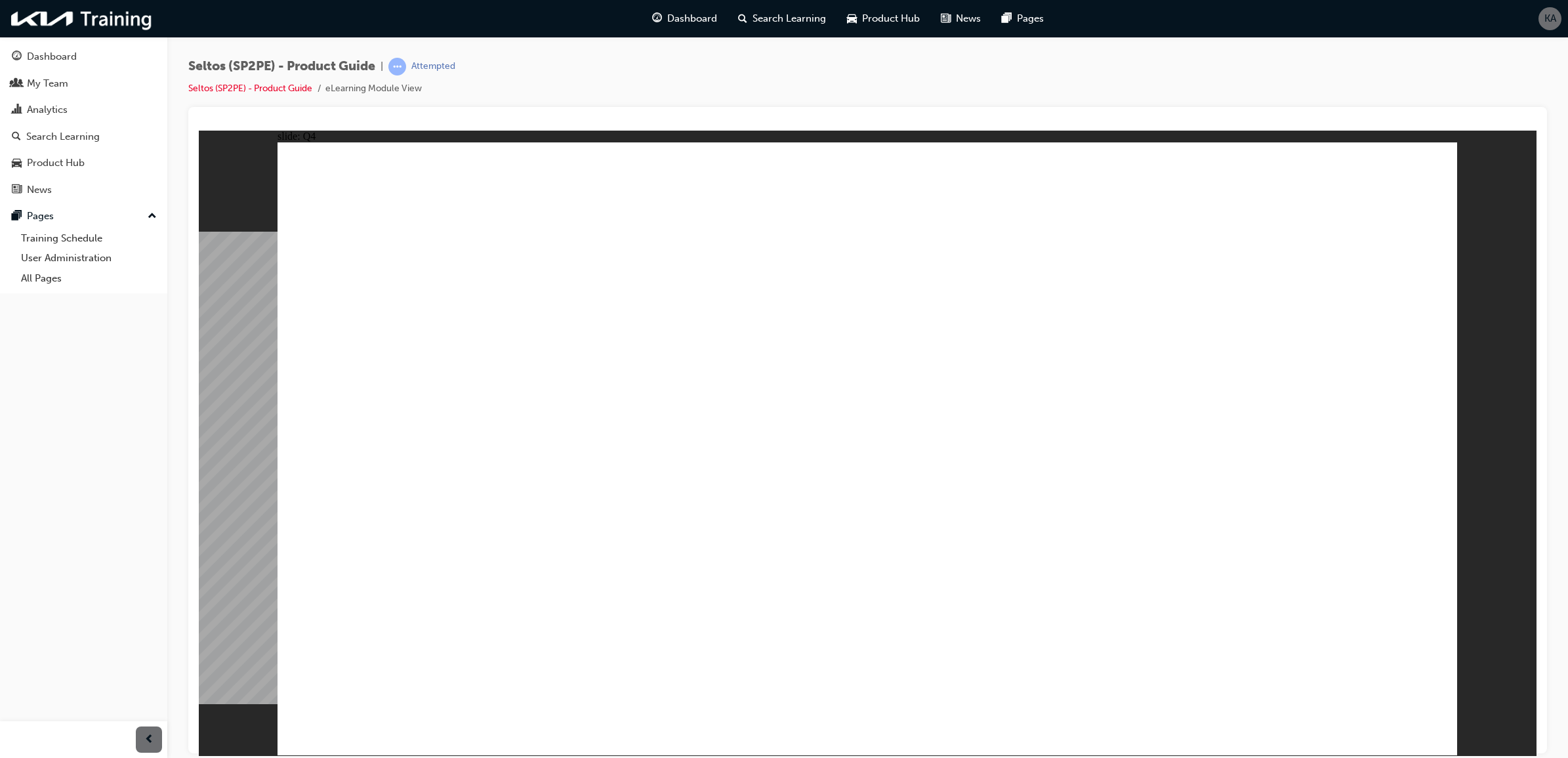
radio input "true"
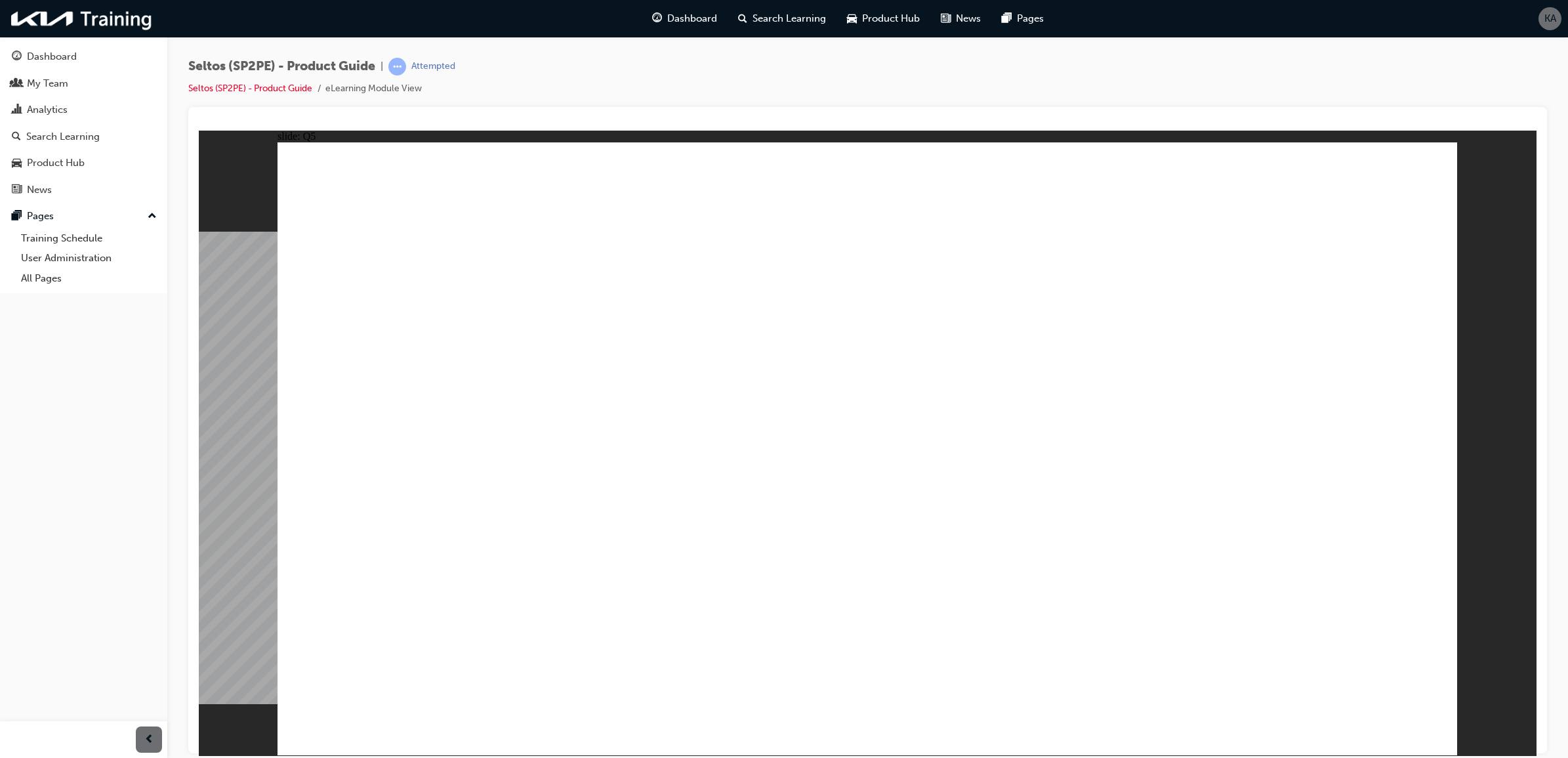
radio input "false"
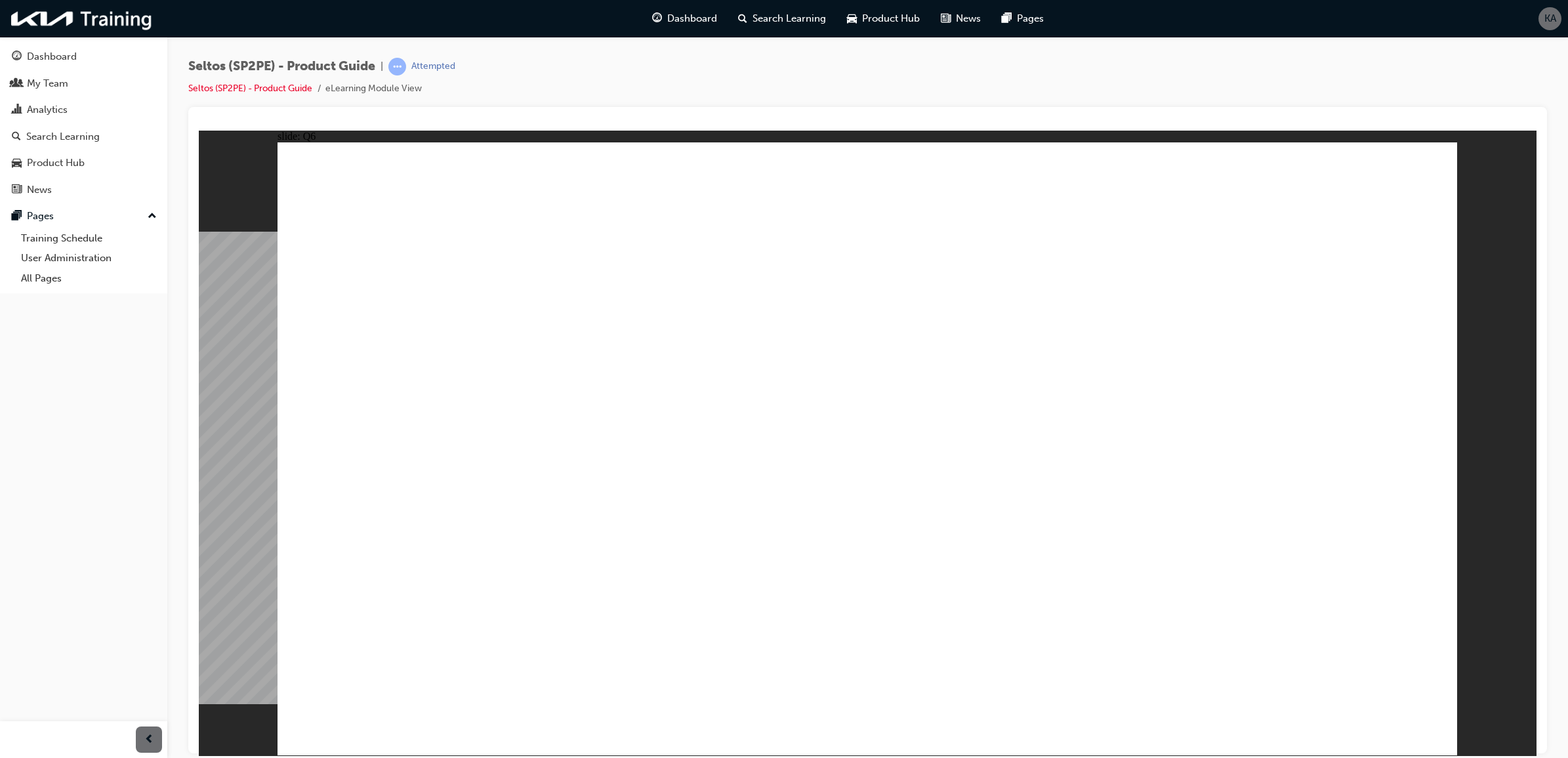
radio input "true"
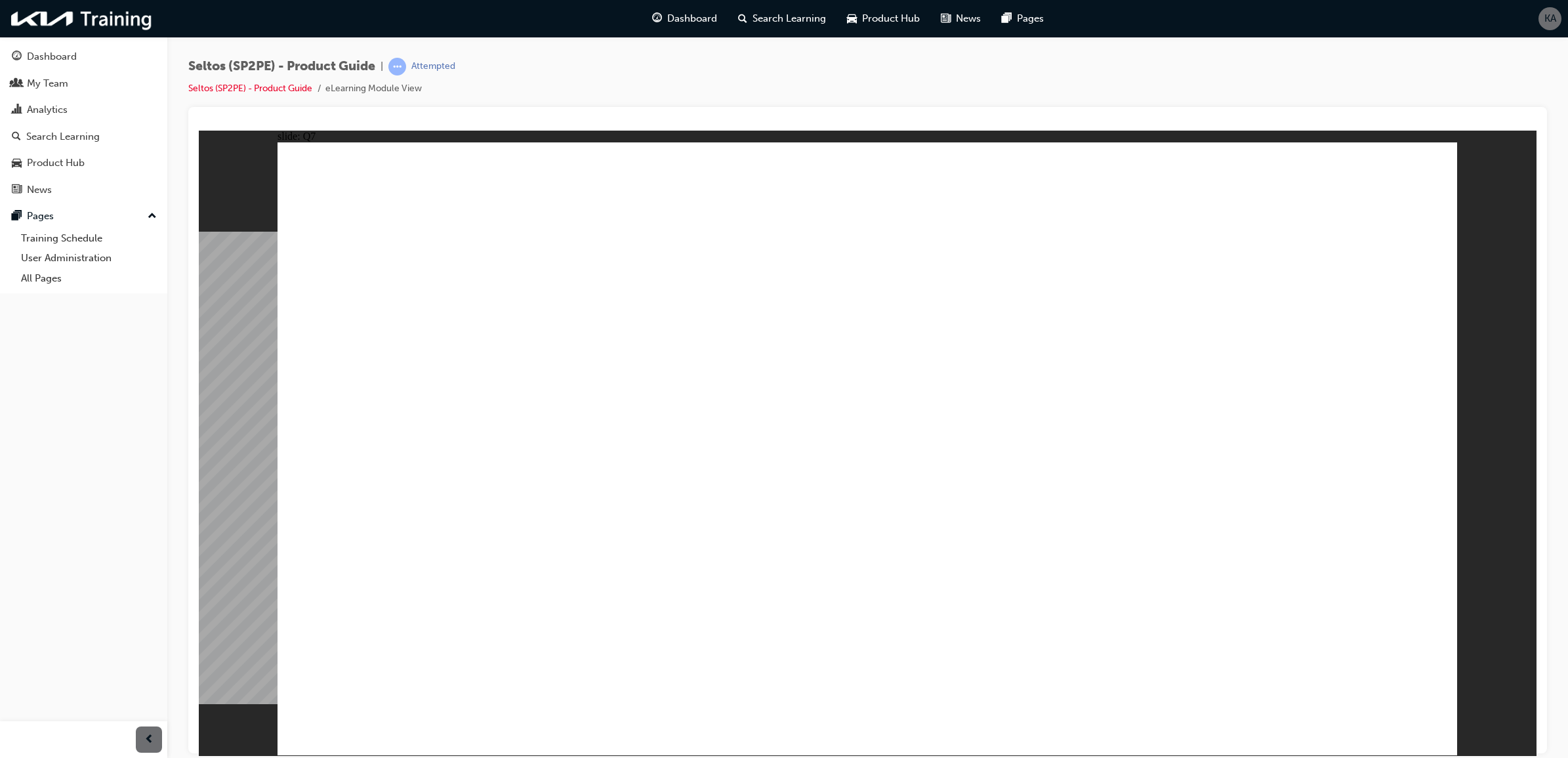
radio input "false"
radio input "true"
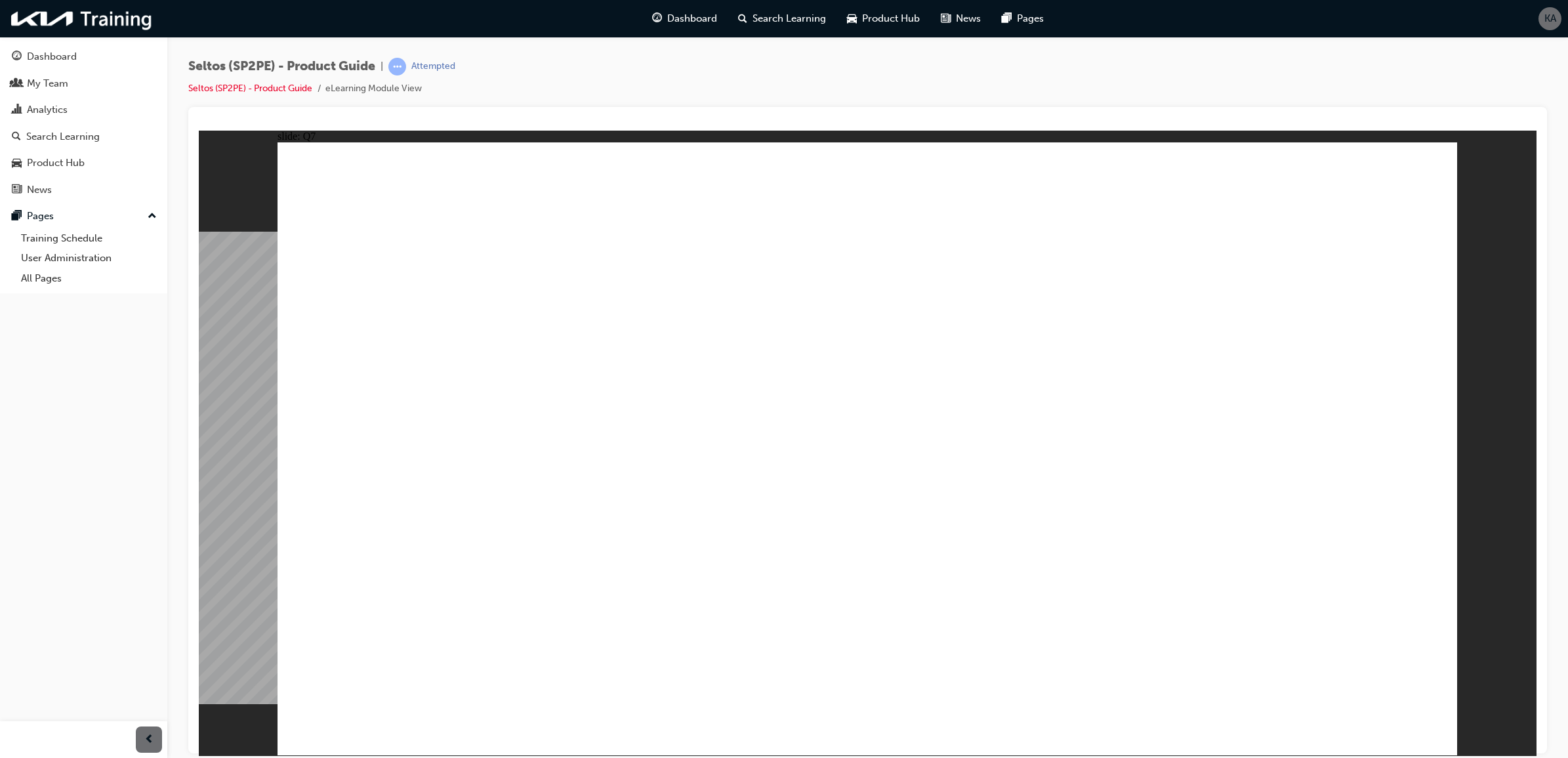
radio input "true"
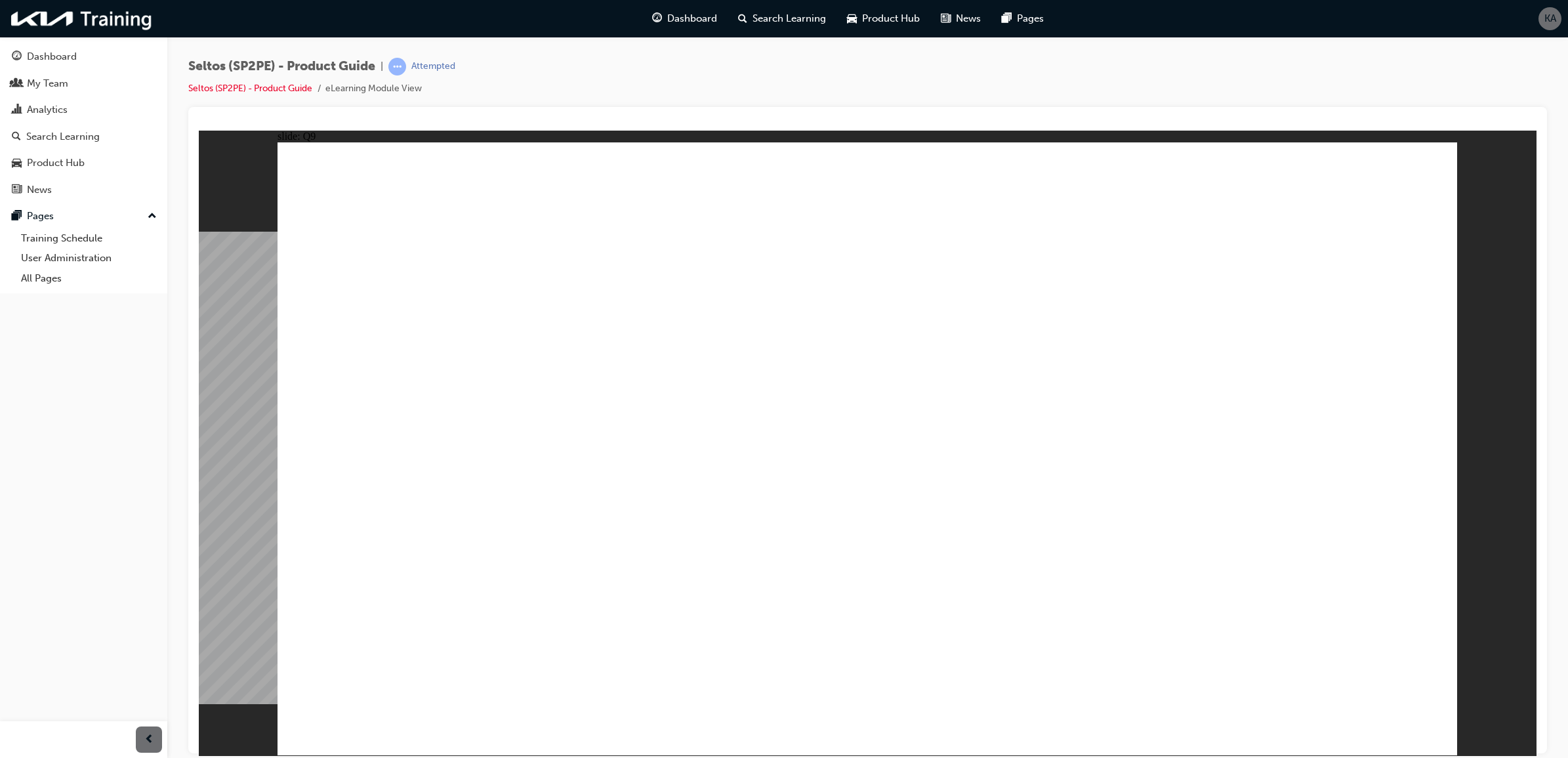
radio input "true"
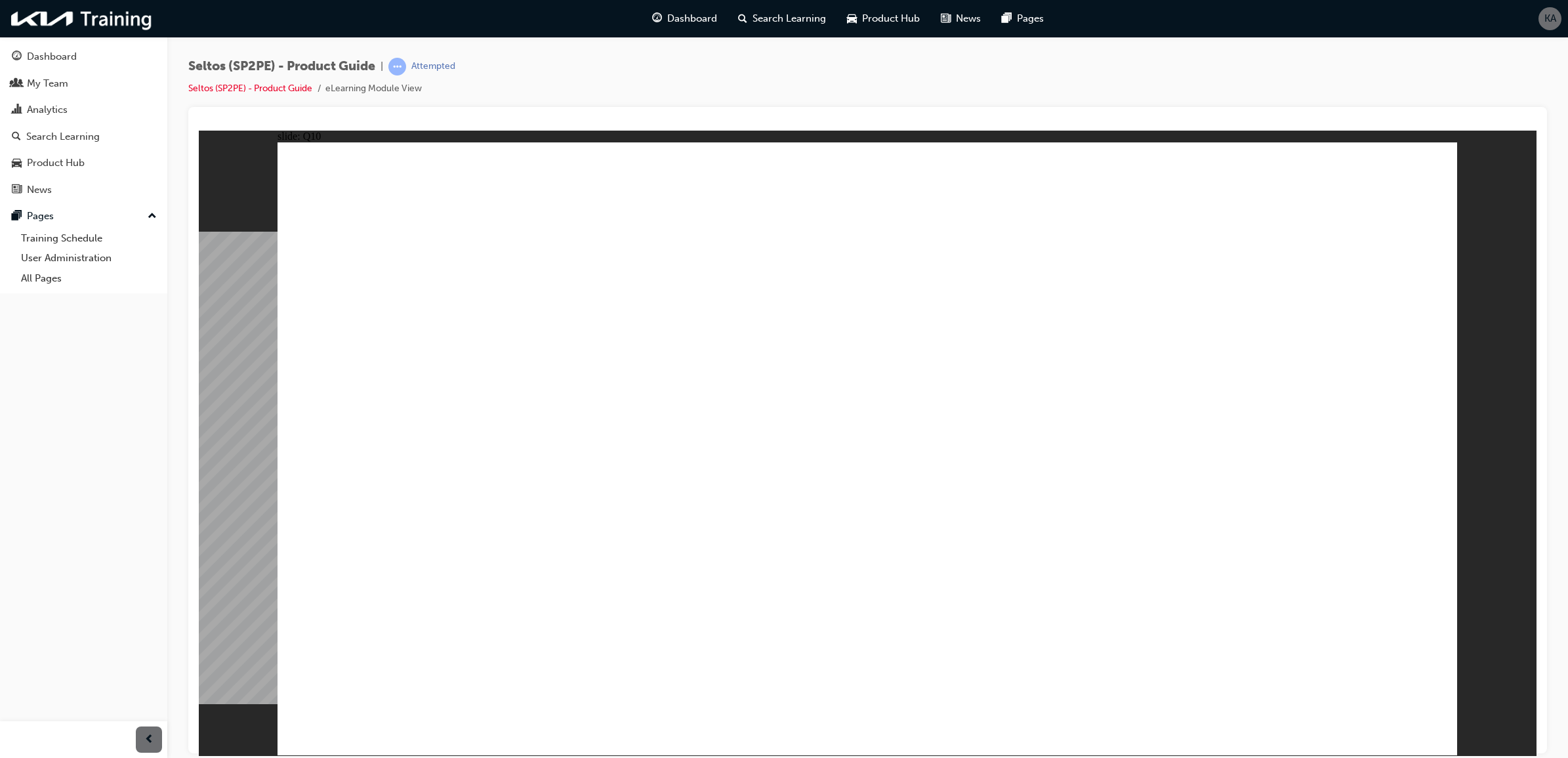
radio input "true"
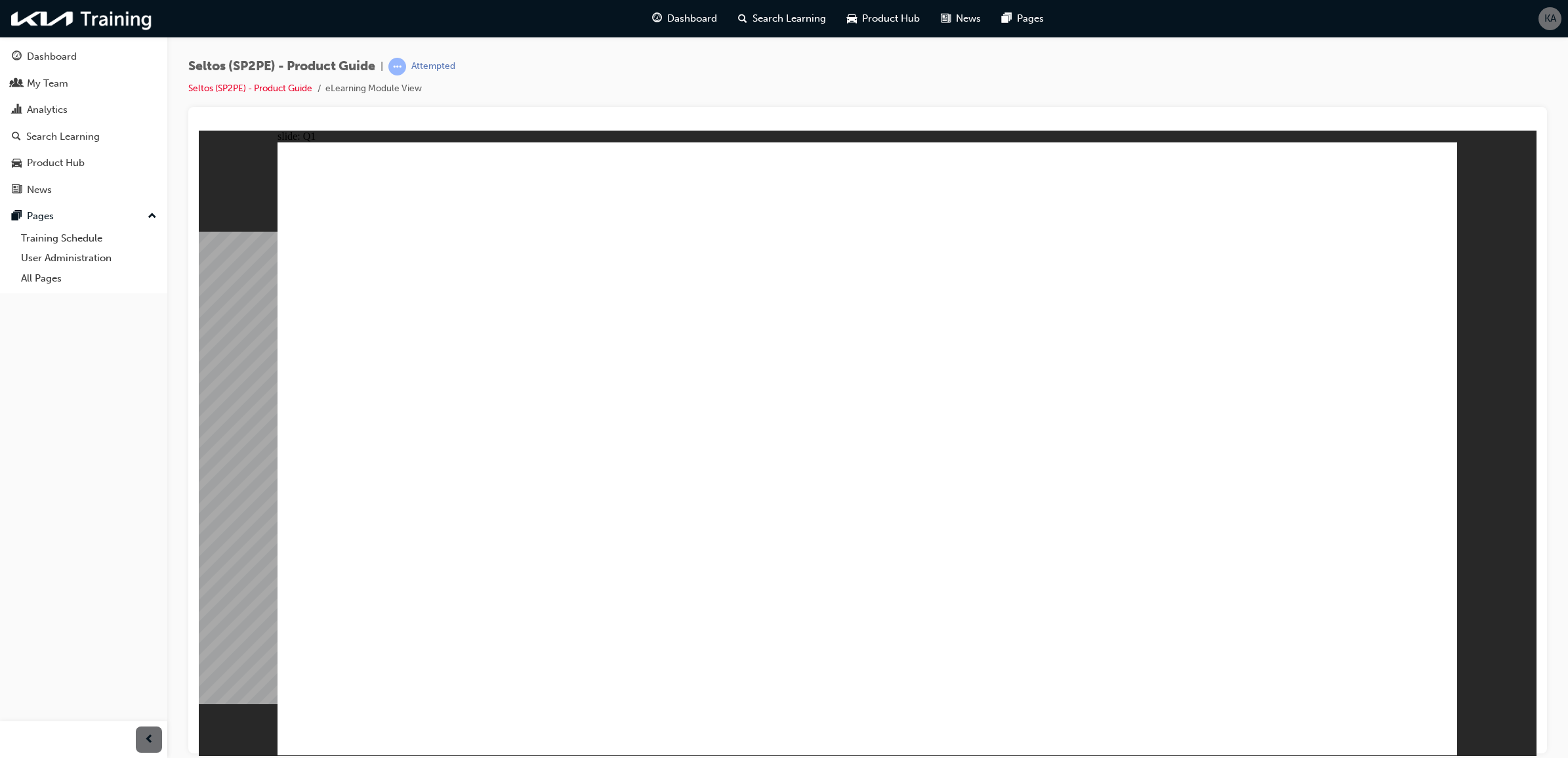
radio input "true"
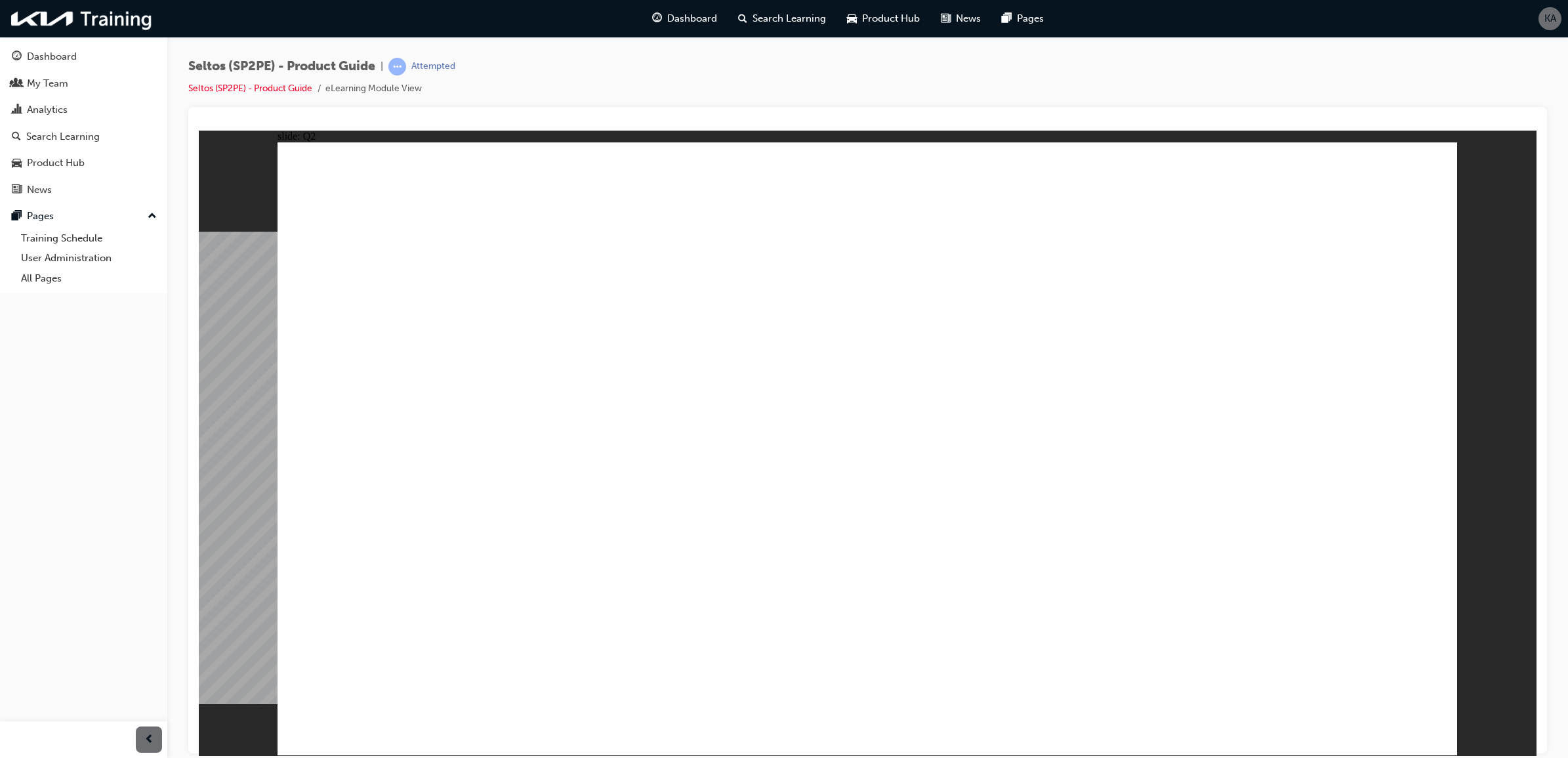
radio input "true"
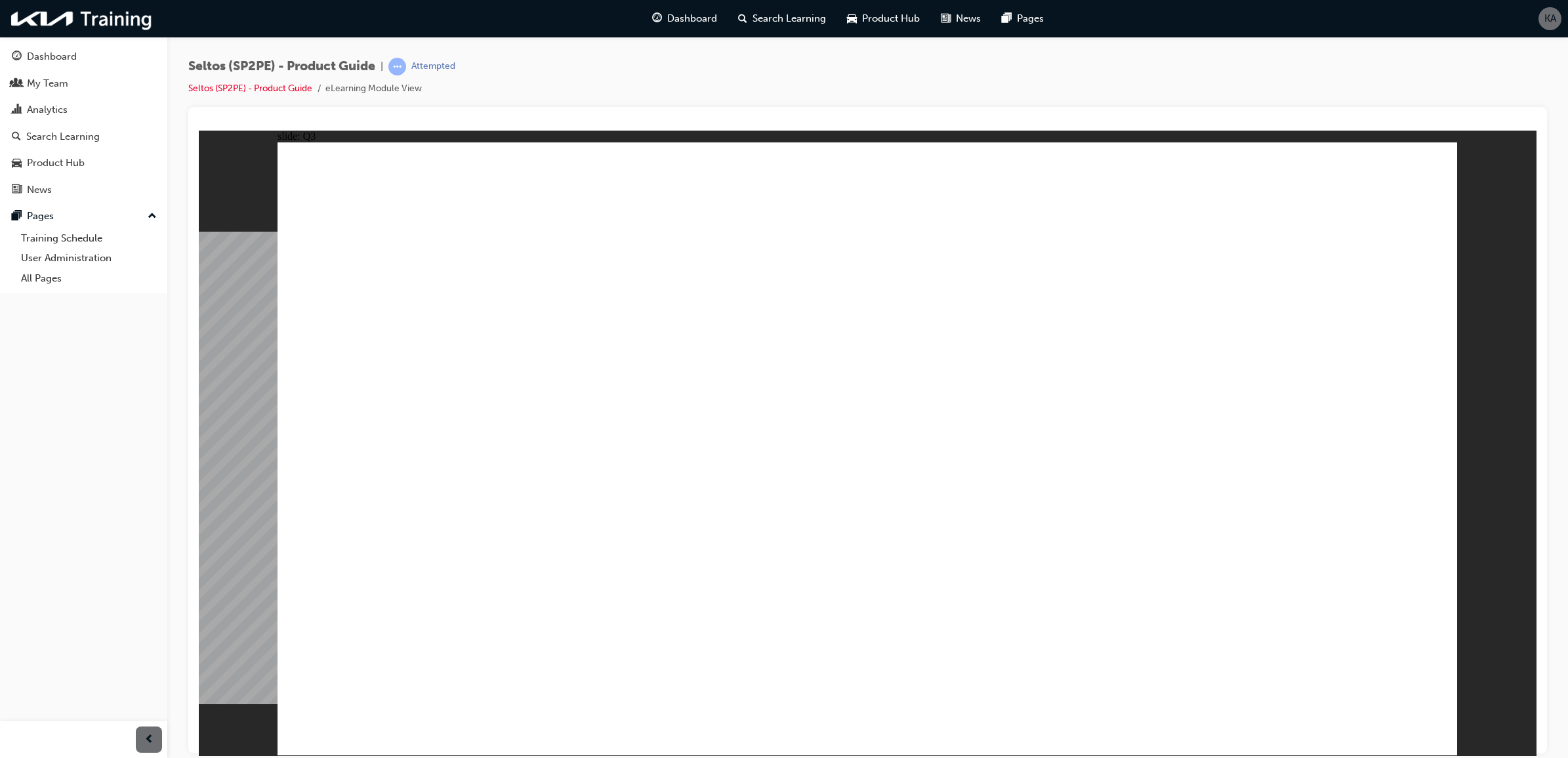
radio input "false"
radio input "true"
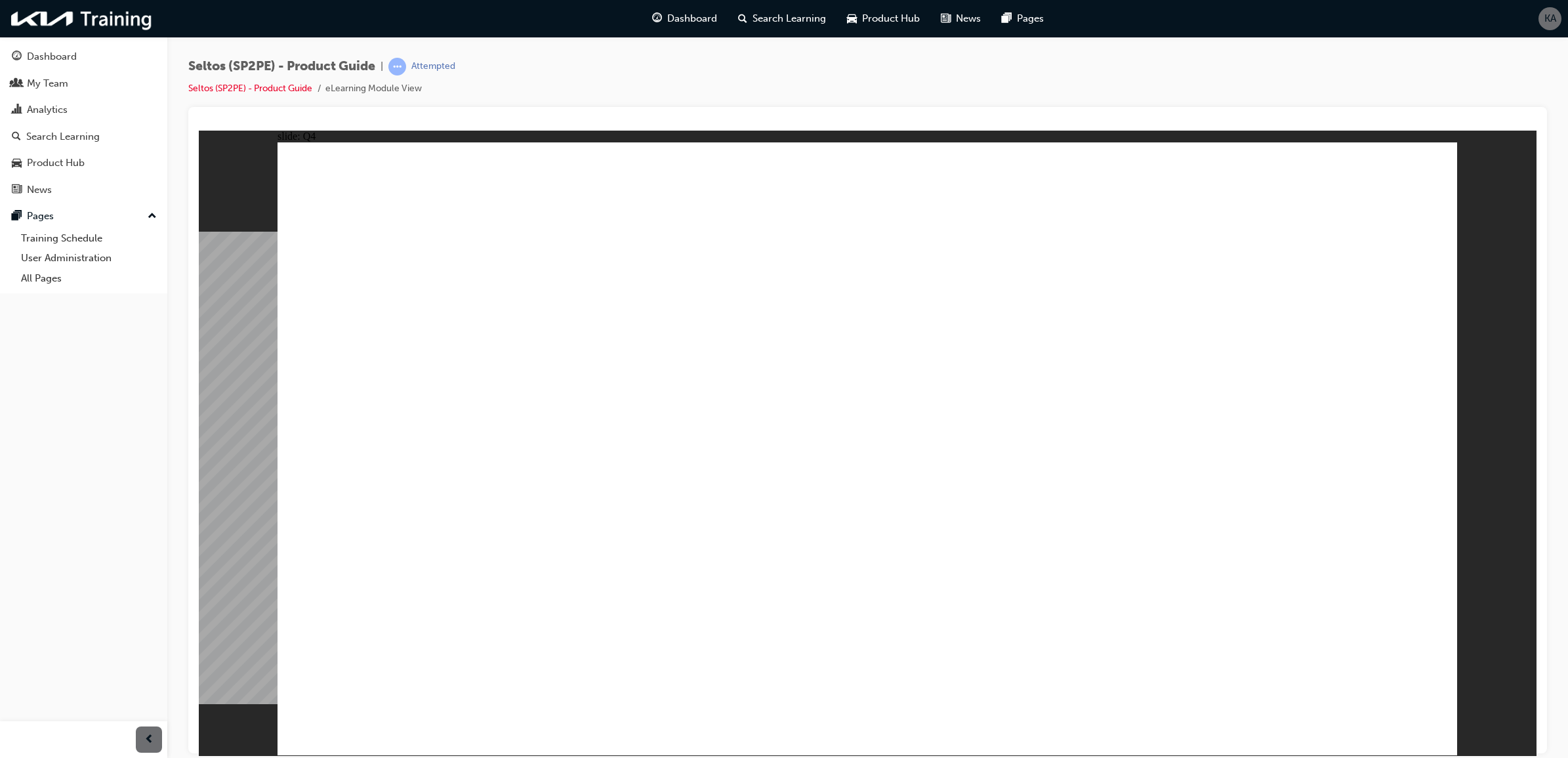
radio input "true"
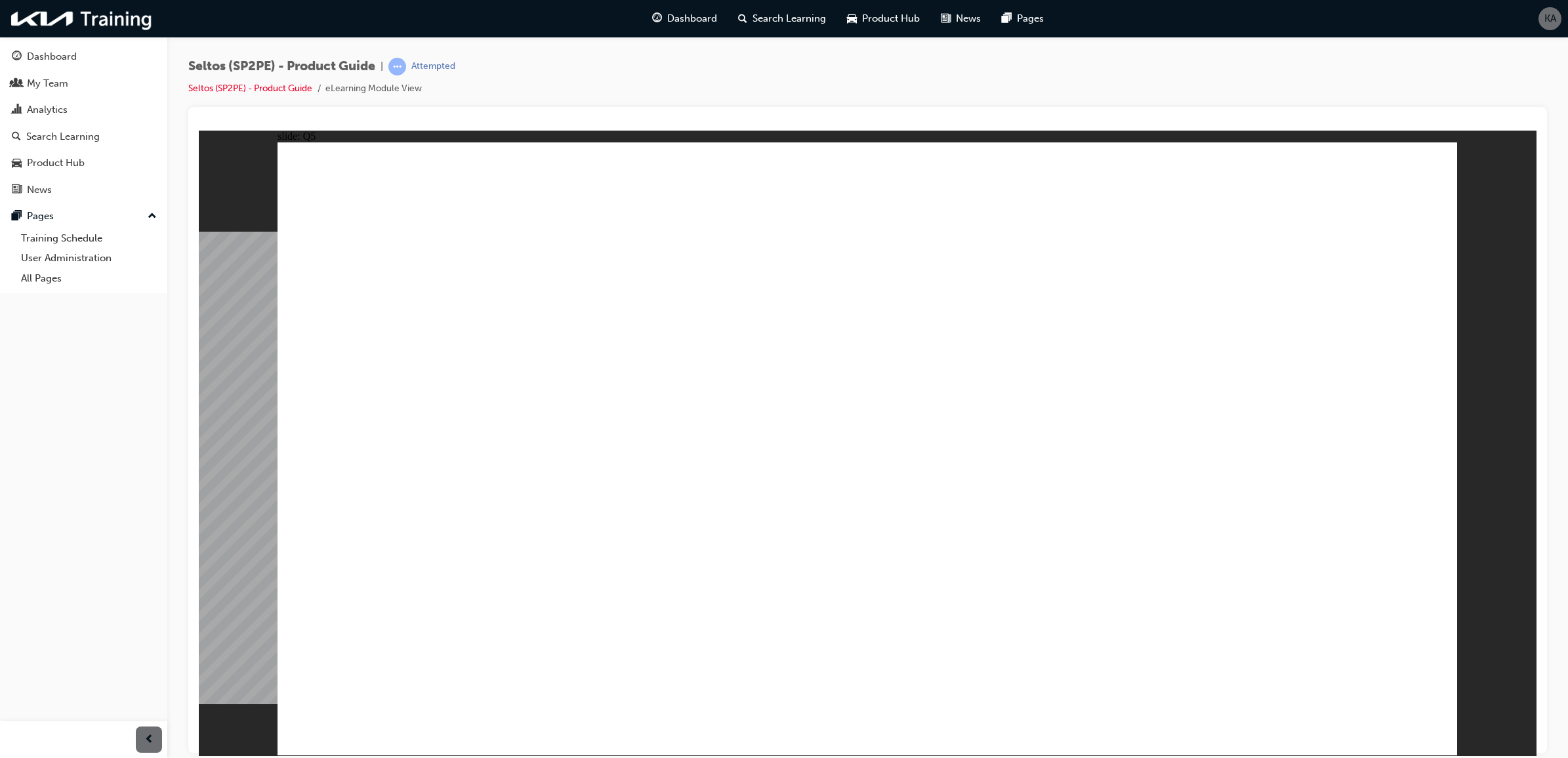
radio input "true"
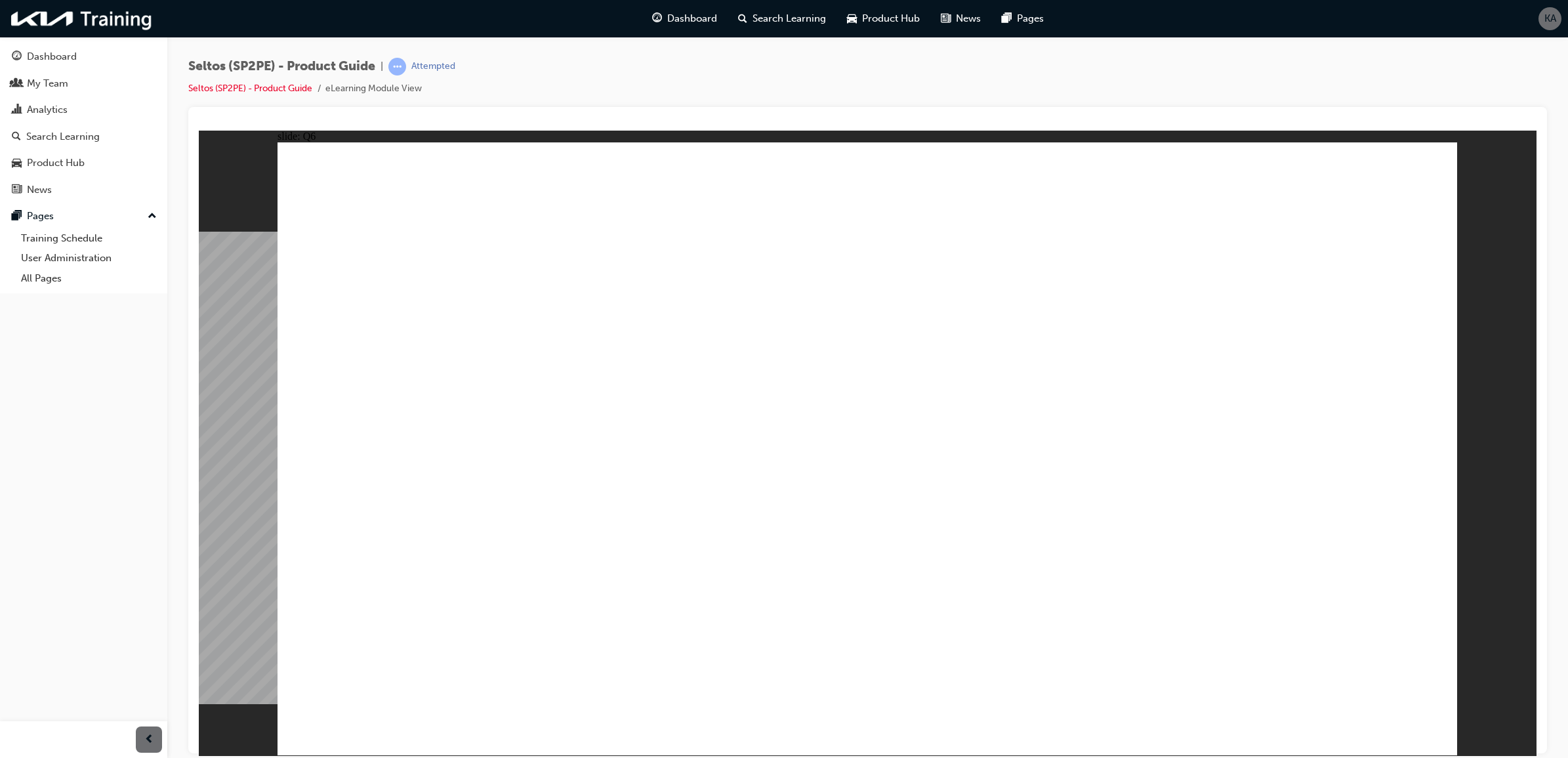
radio input "true"
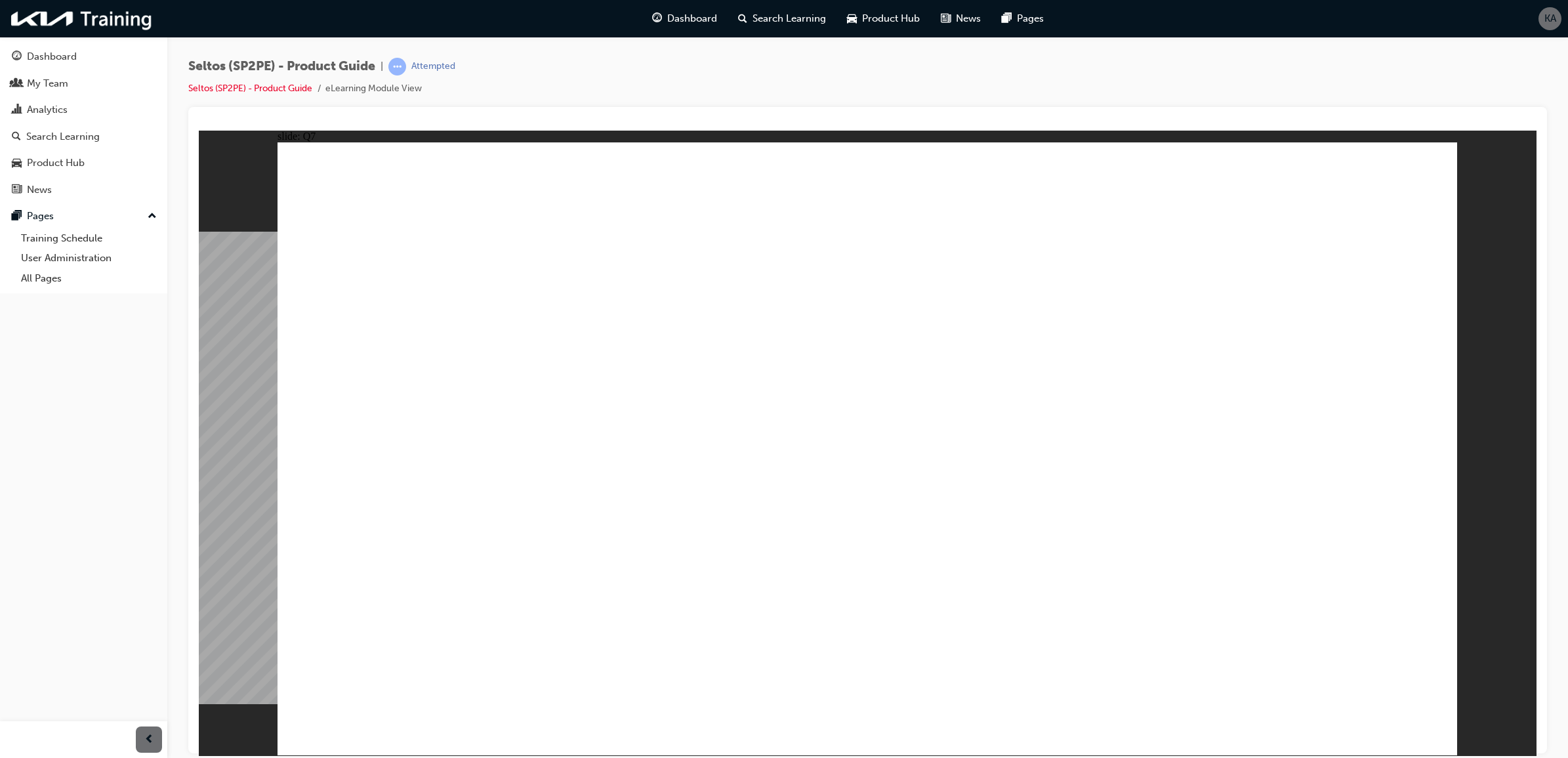
radio input "true"
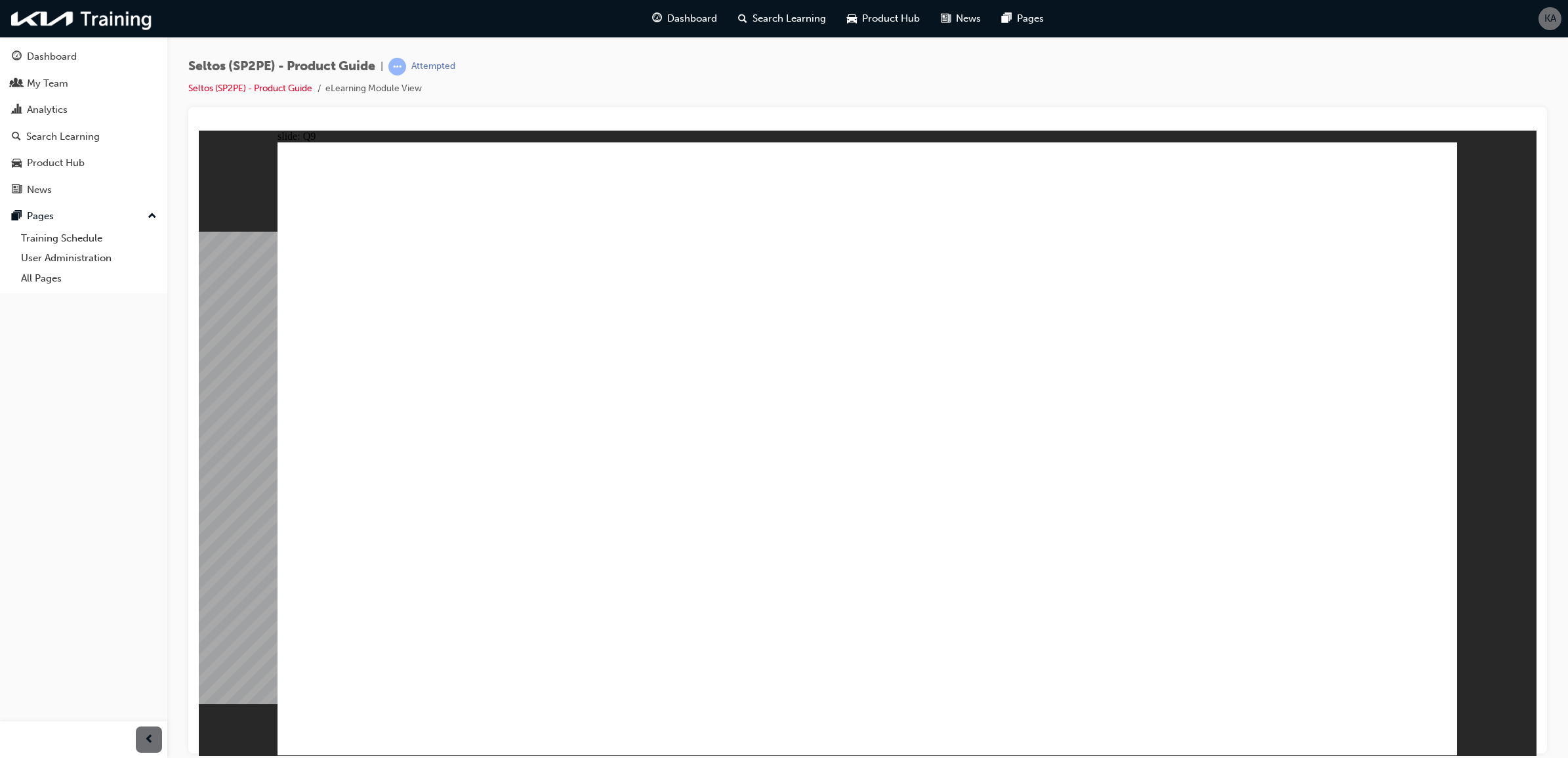
radio input "false"
radio input "true"
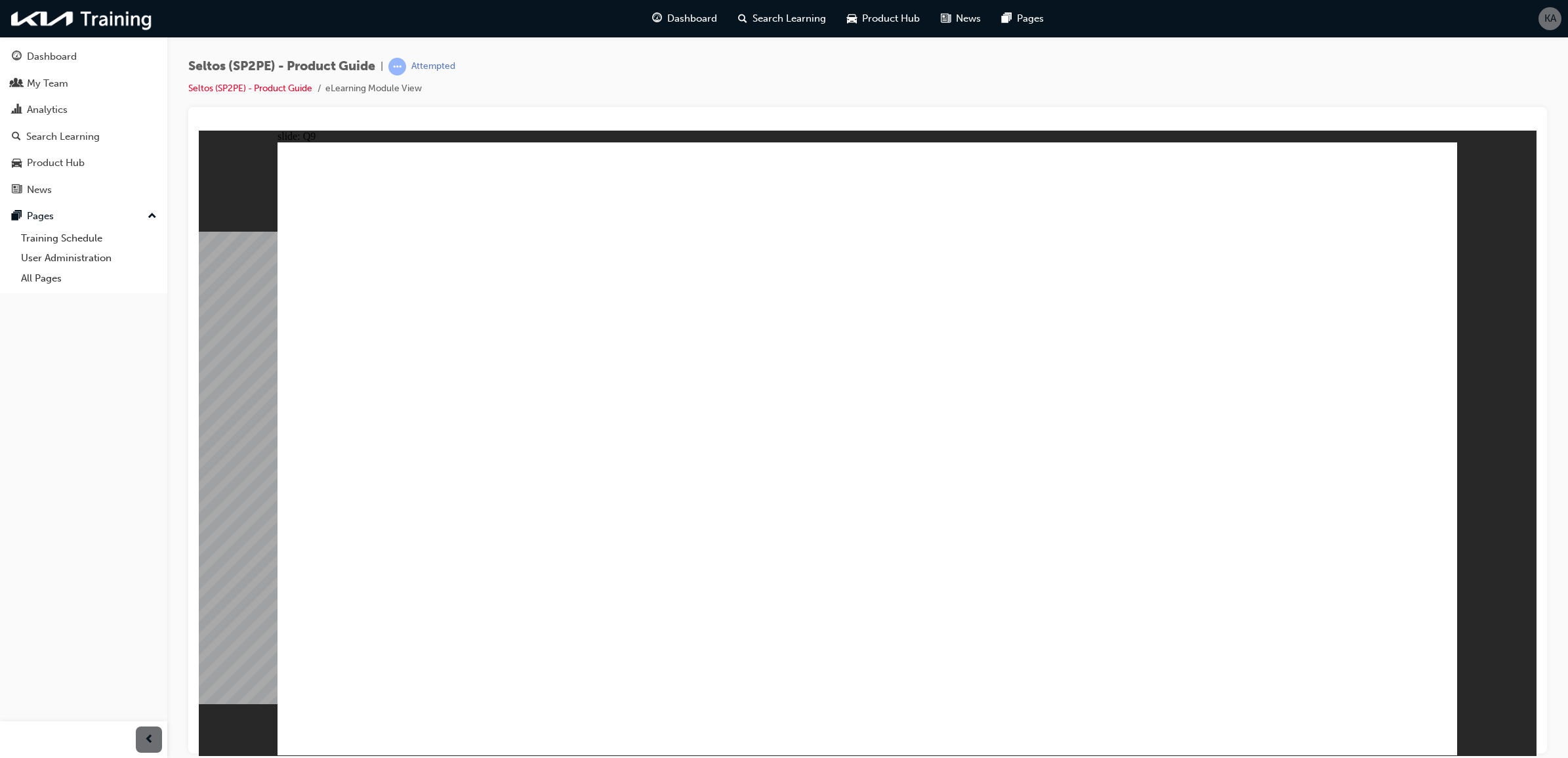
drag, startPoint x: 1010, startPoint y: 501, endPoint x: 1020, endPoint y: 511, distance: 14.1
radio input "true"
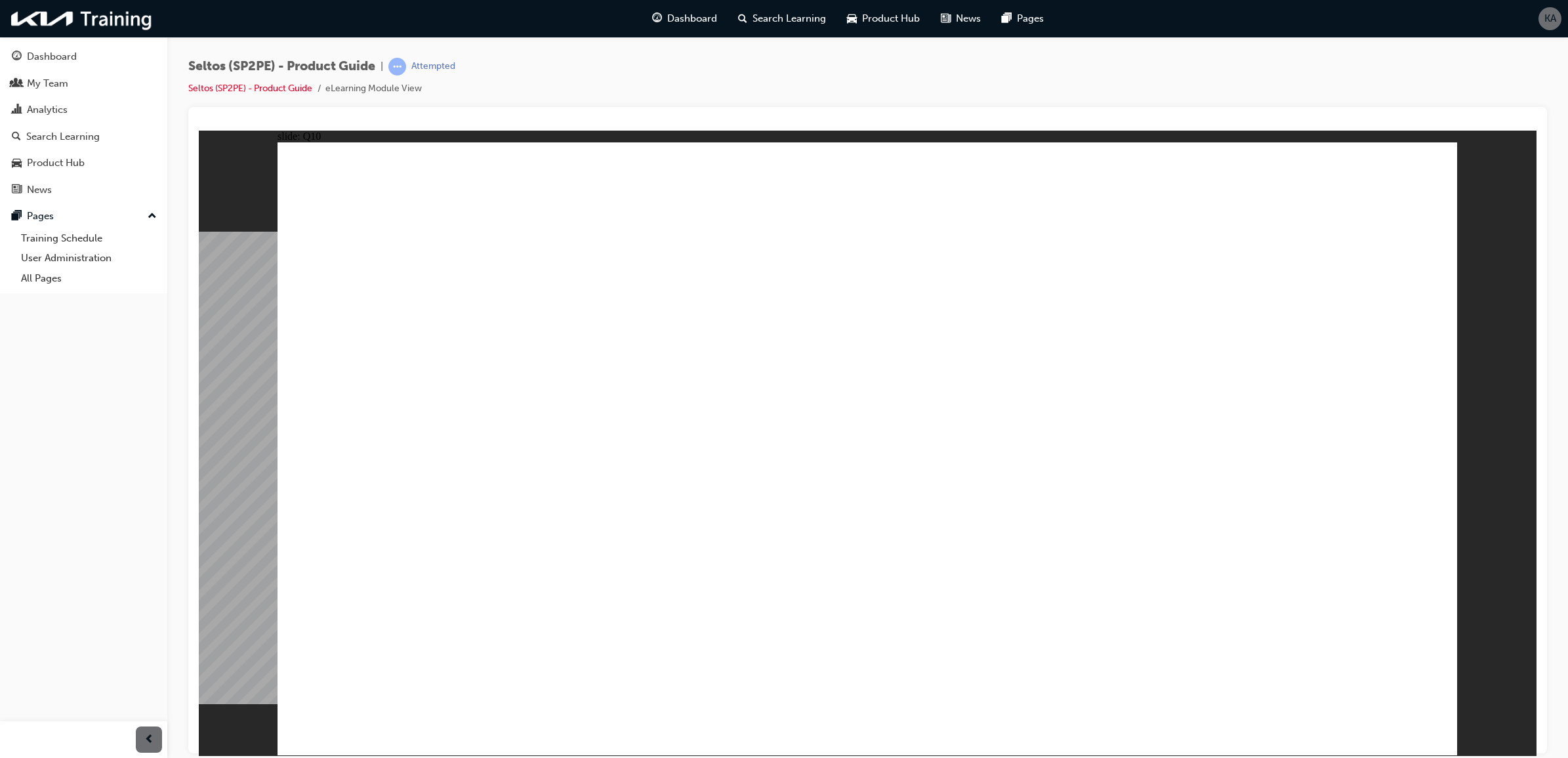
radio input "true"
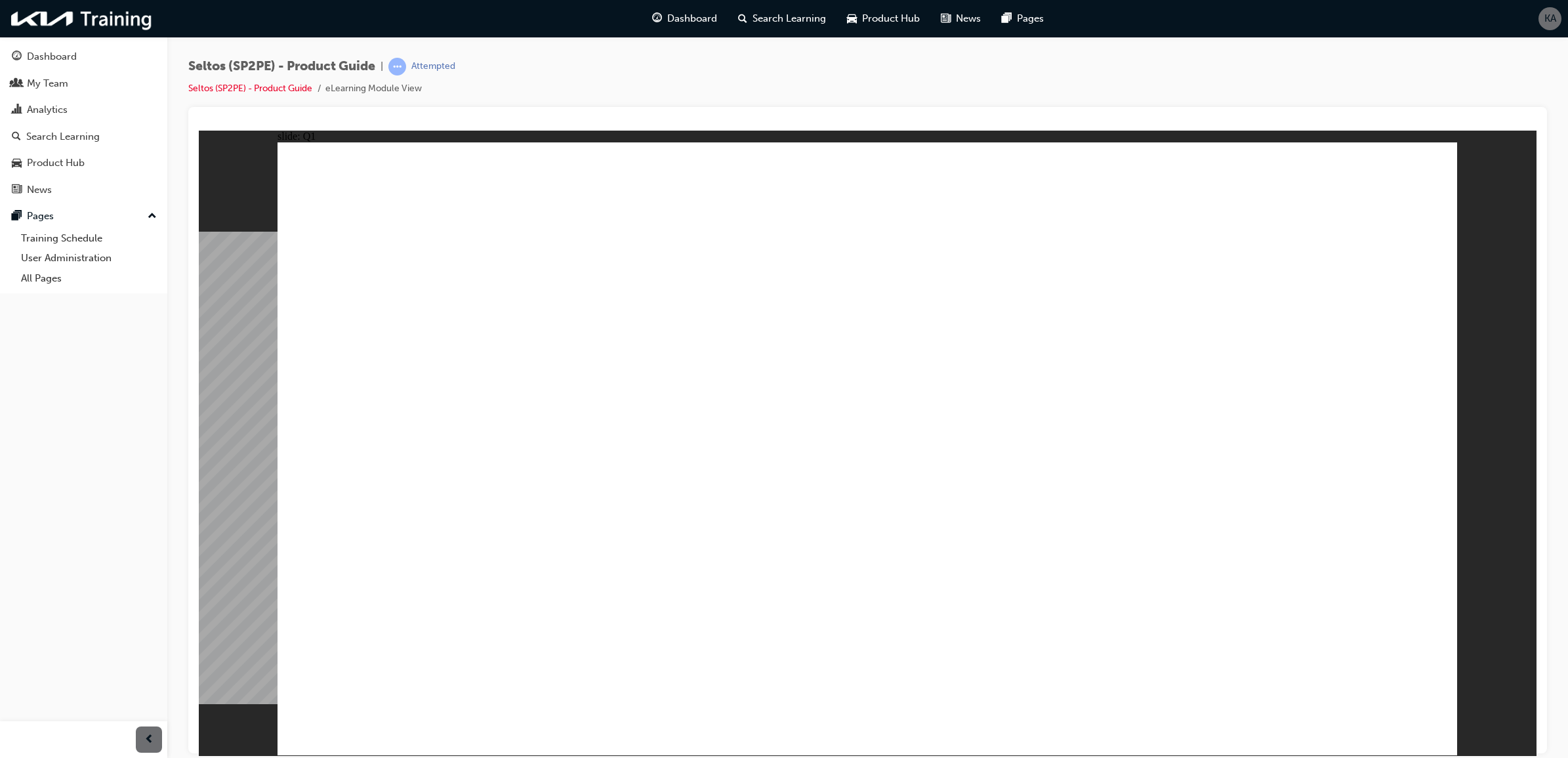
radio input "true"
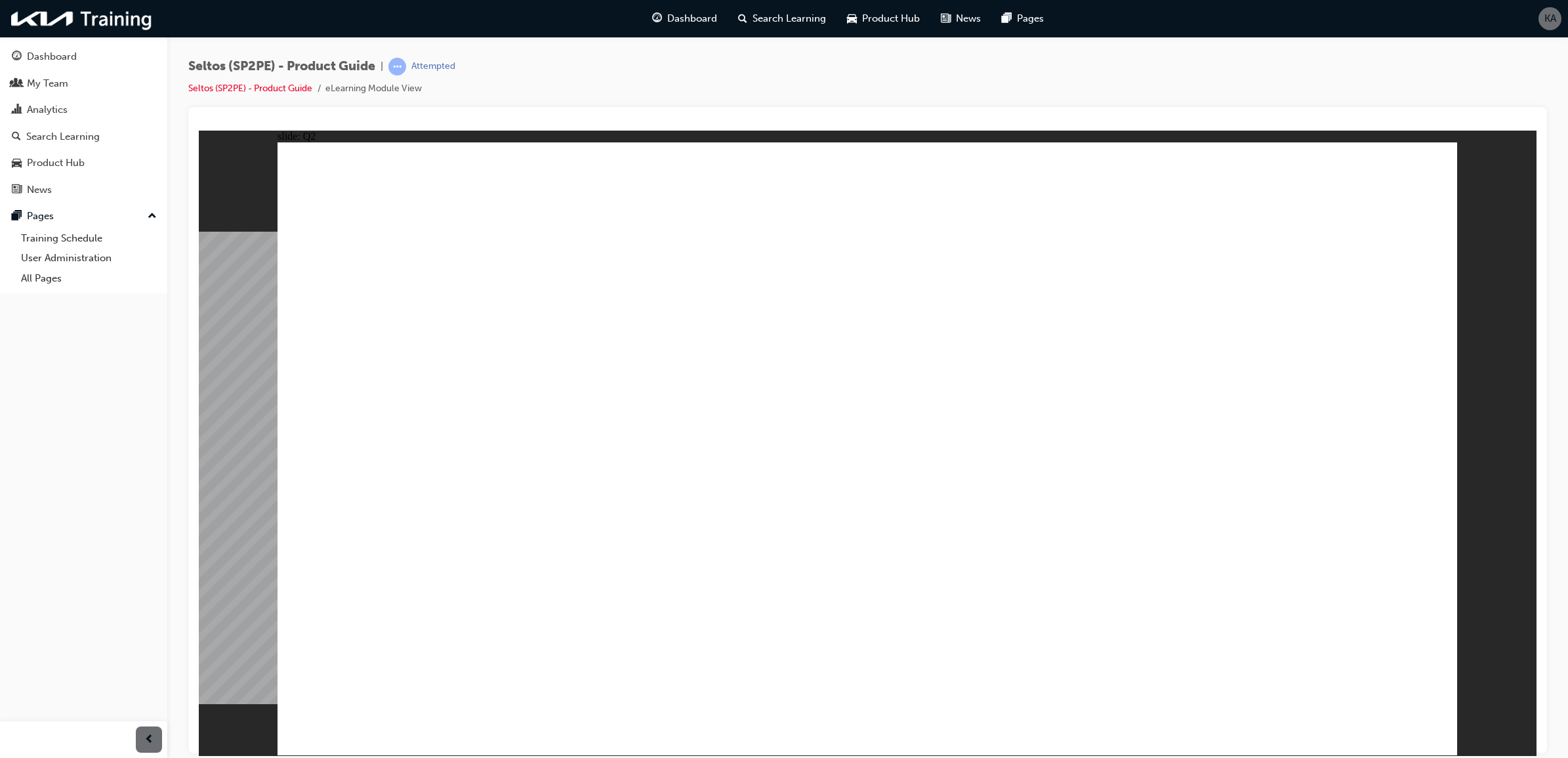
radio input "true"
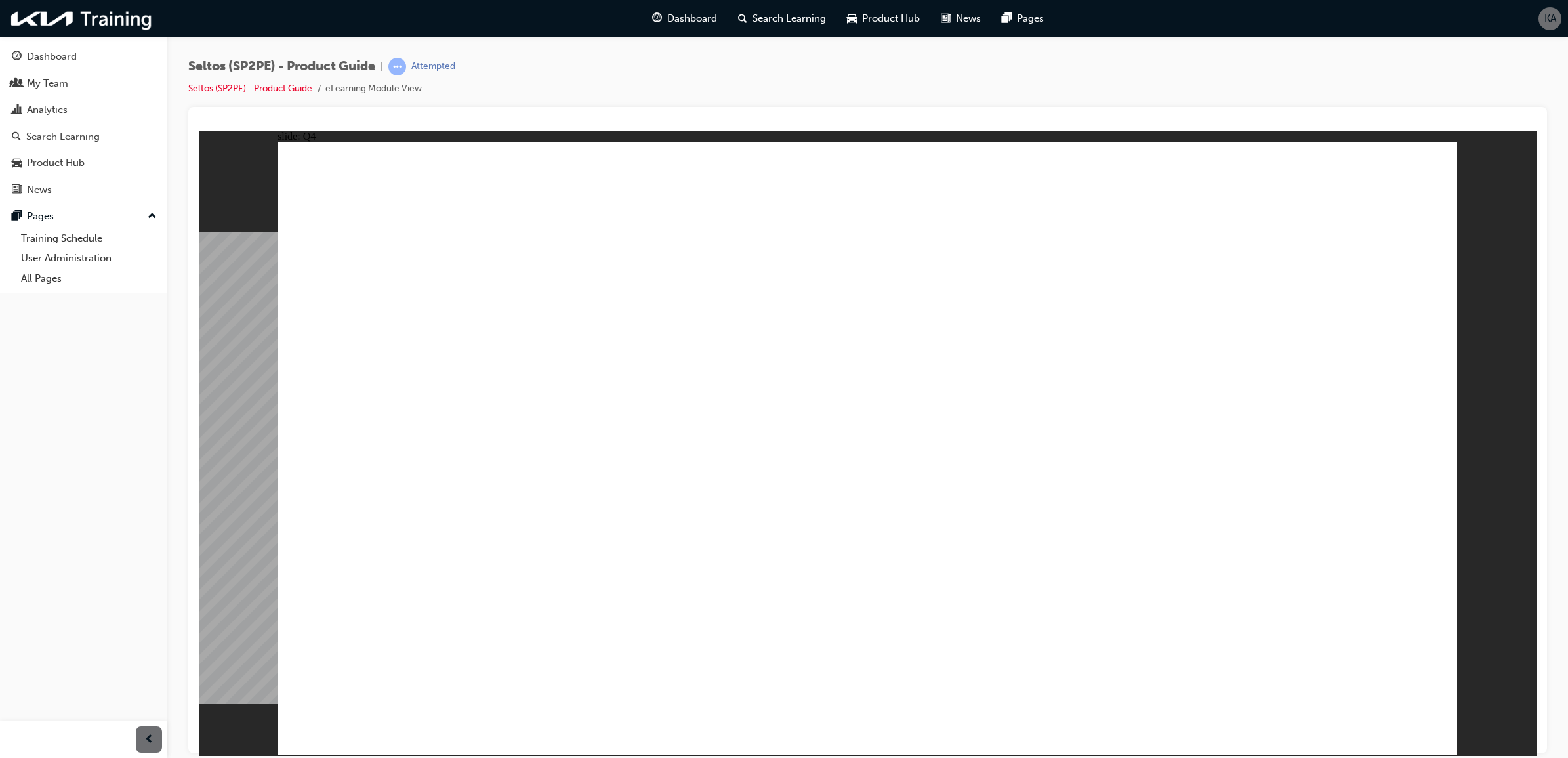
radio input "true"
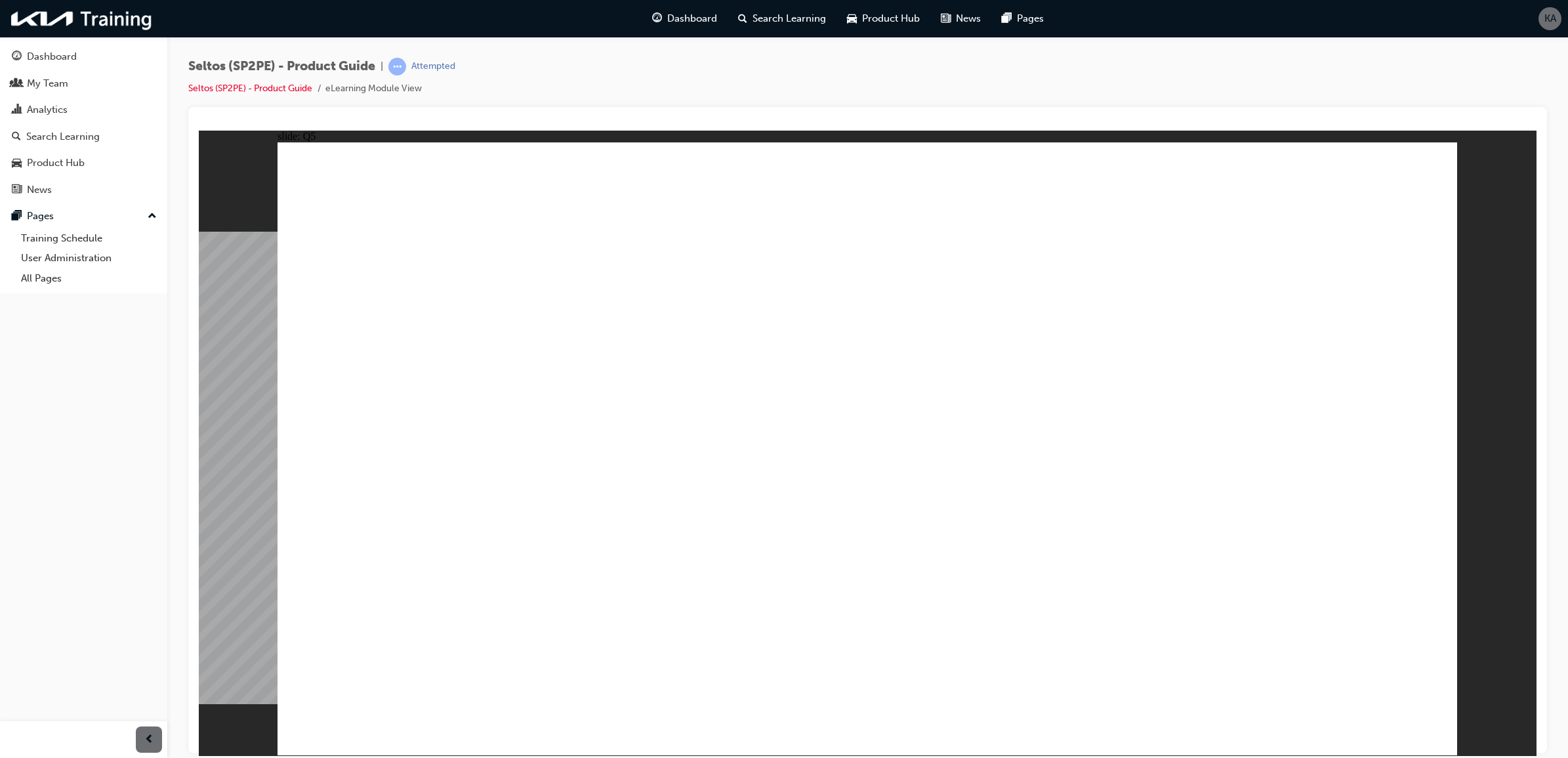
radio input "true"
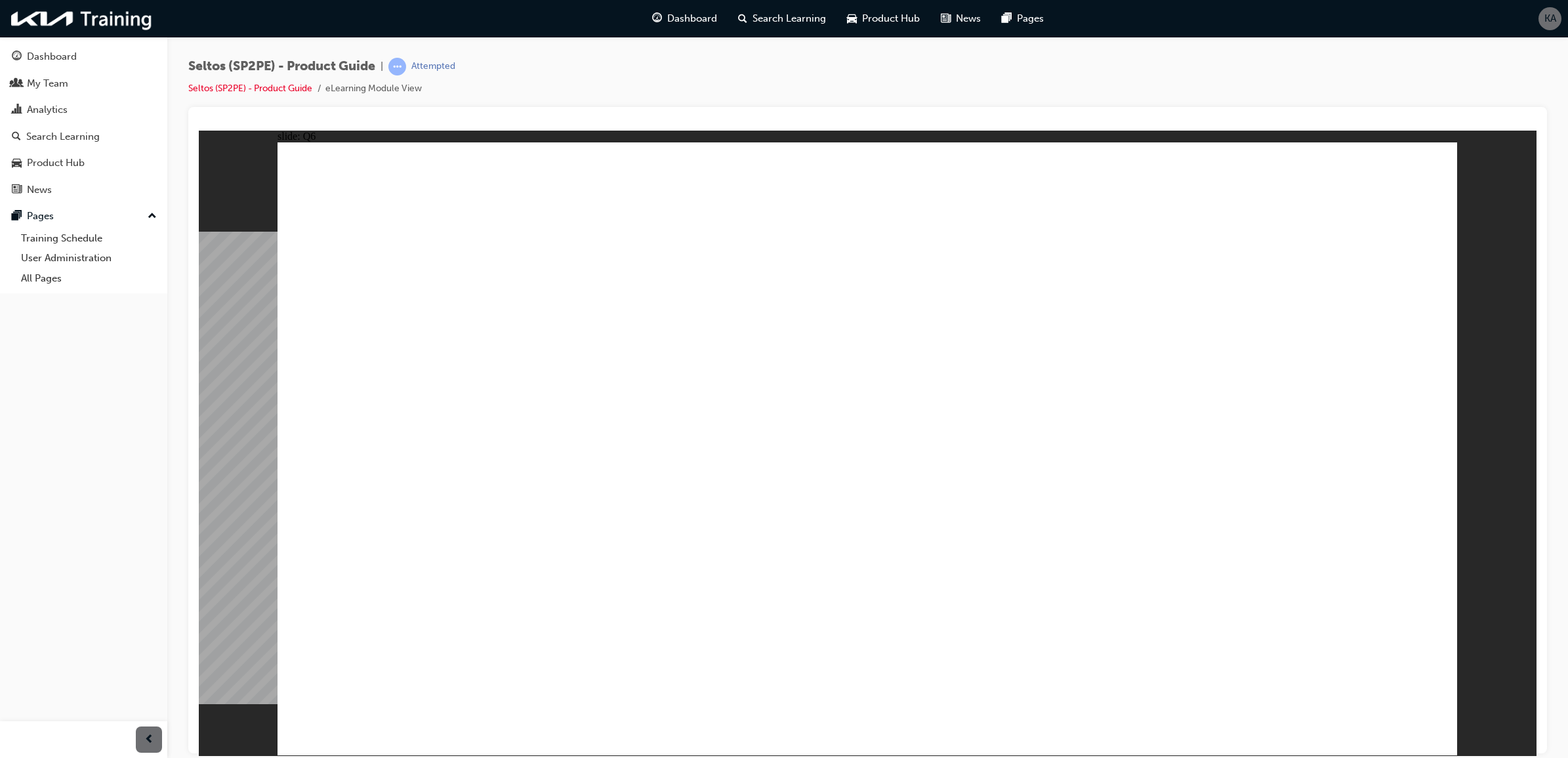
radio input "true"
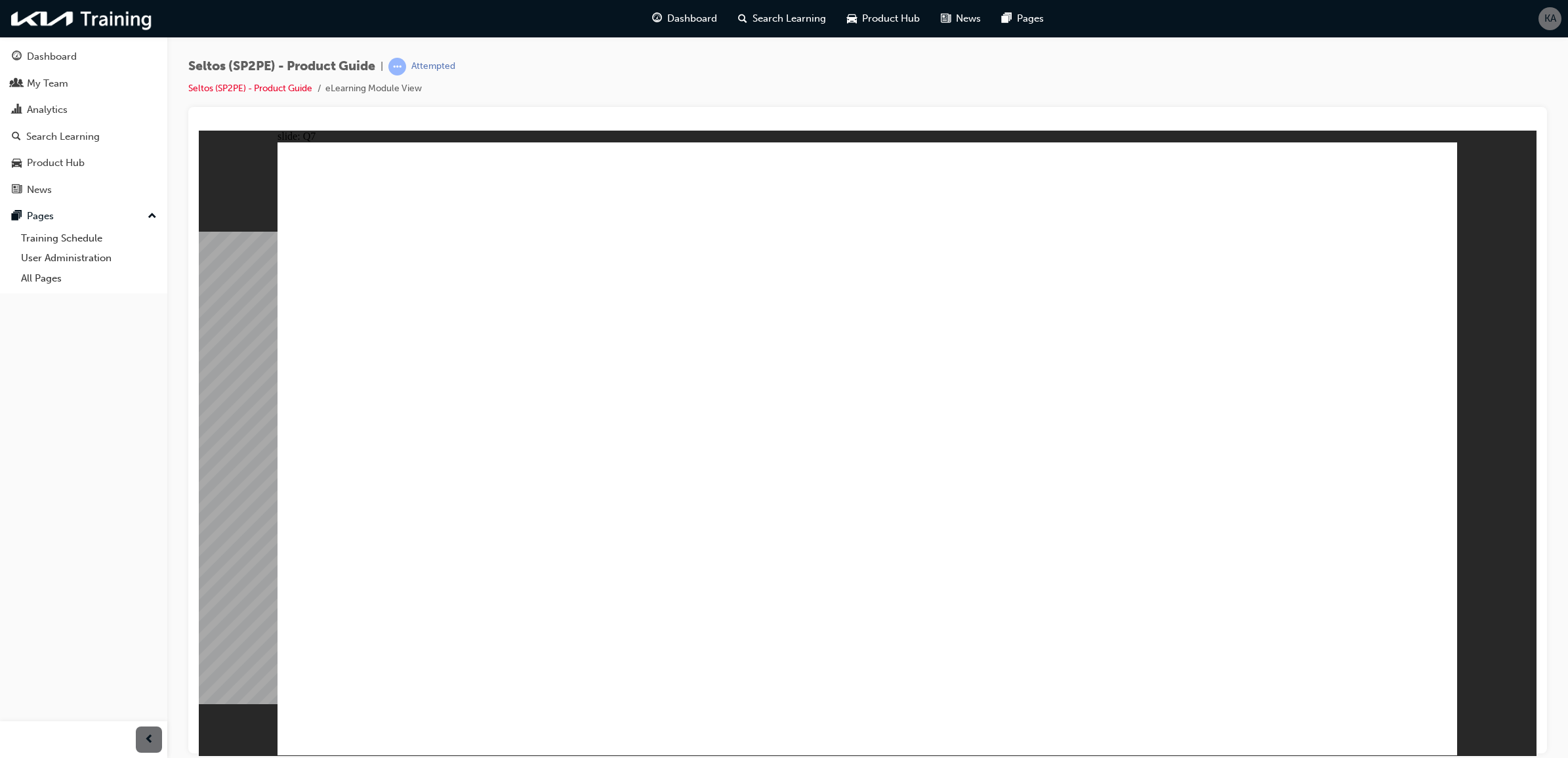
radio input "true"
drag, startPoint x: 1304, startPoint y: 676, endPoint x: 1342, endPoint y: 699, distance: 44.4
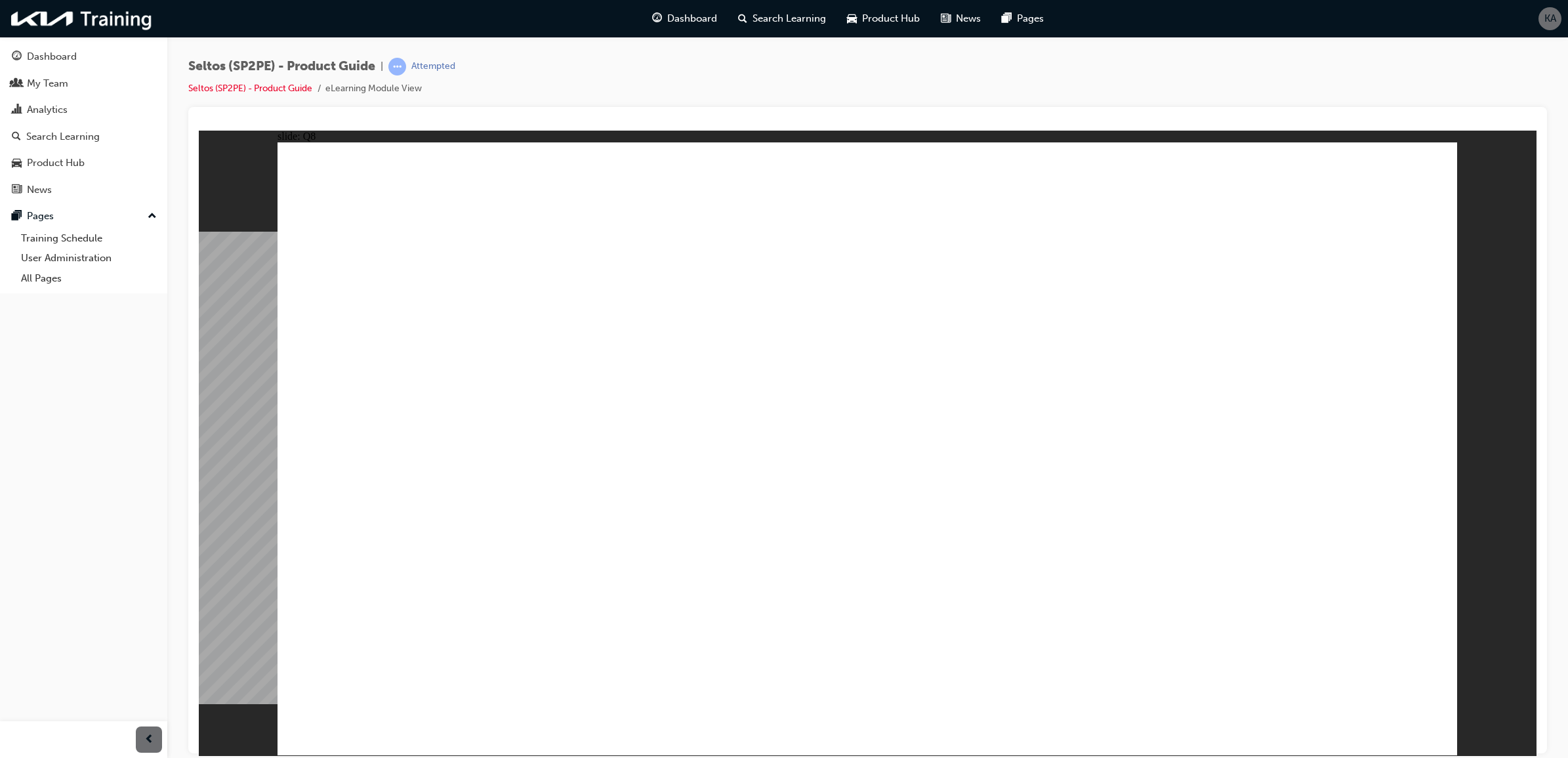
radio input "true"
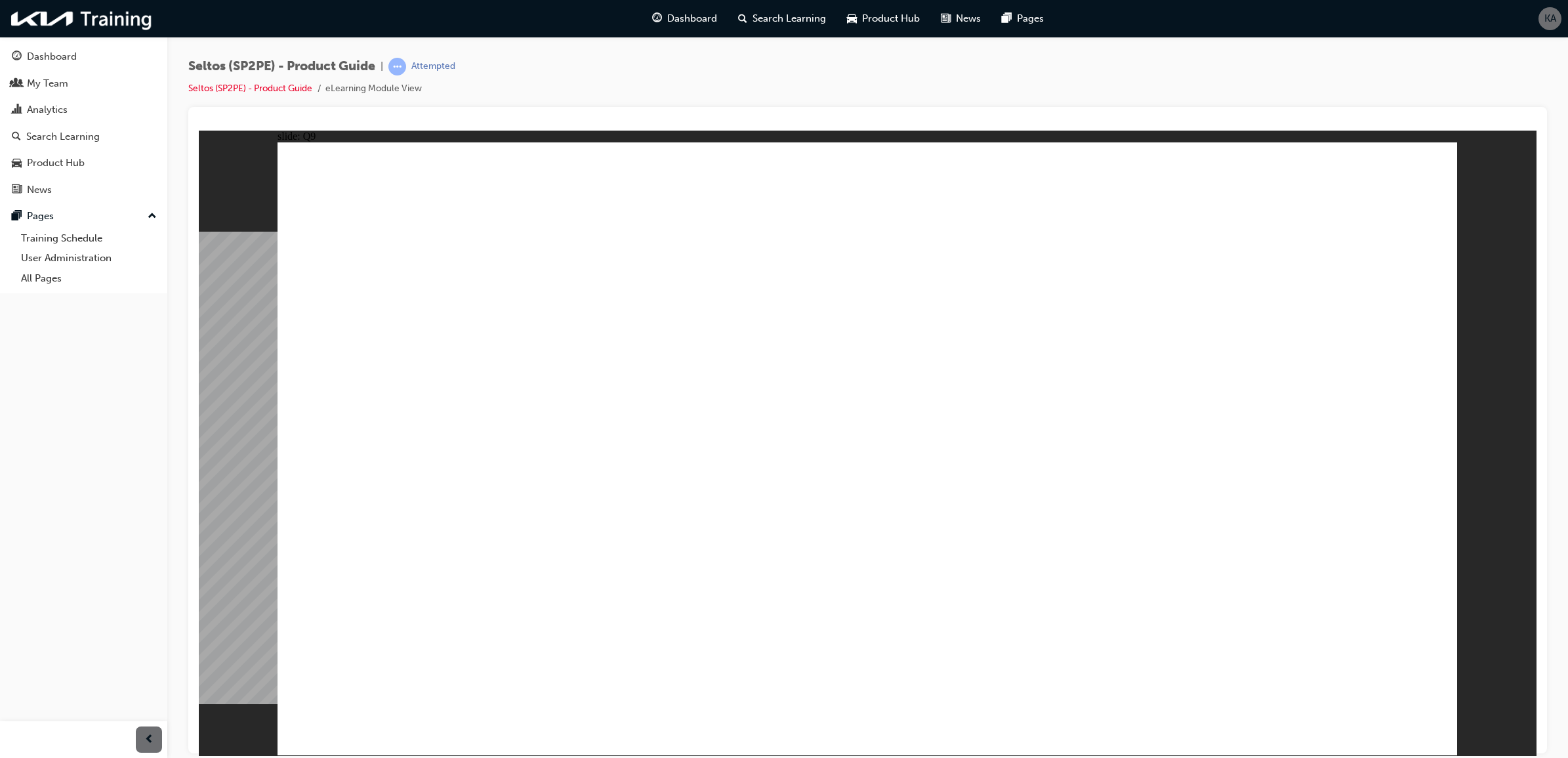
radio input "true"
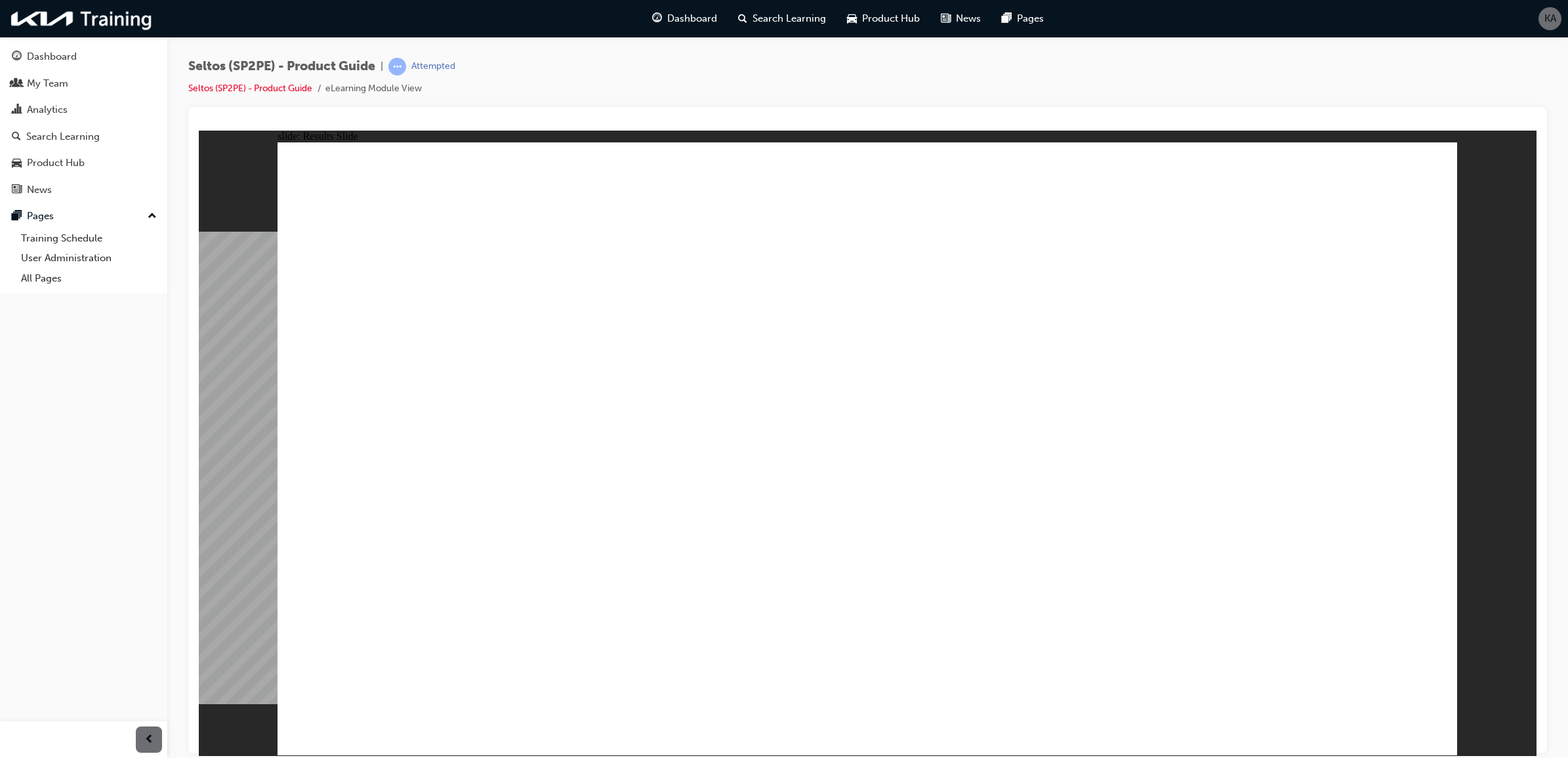
radio input "true"
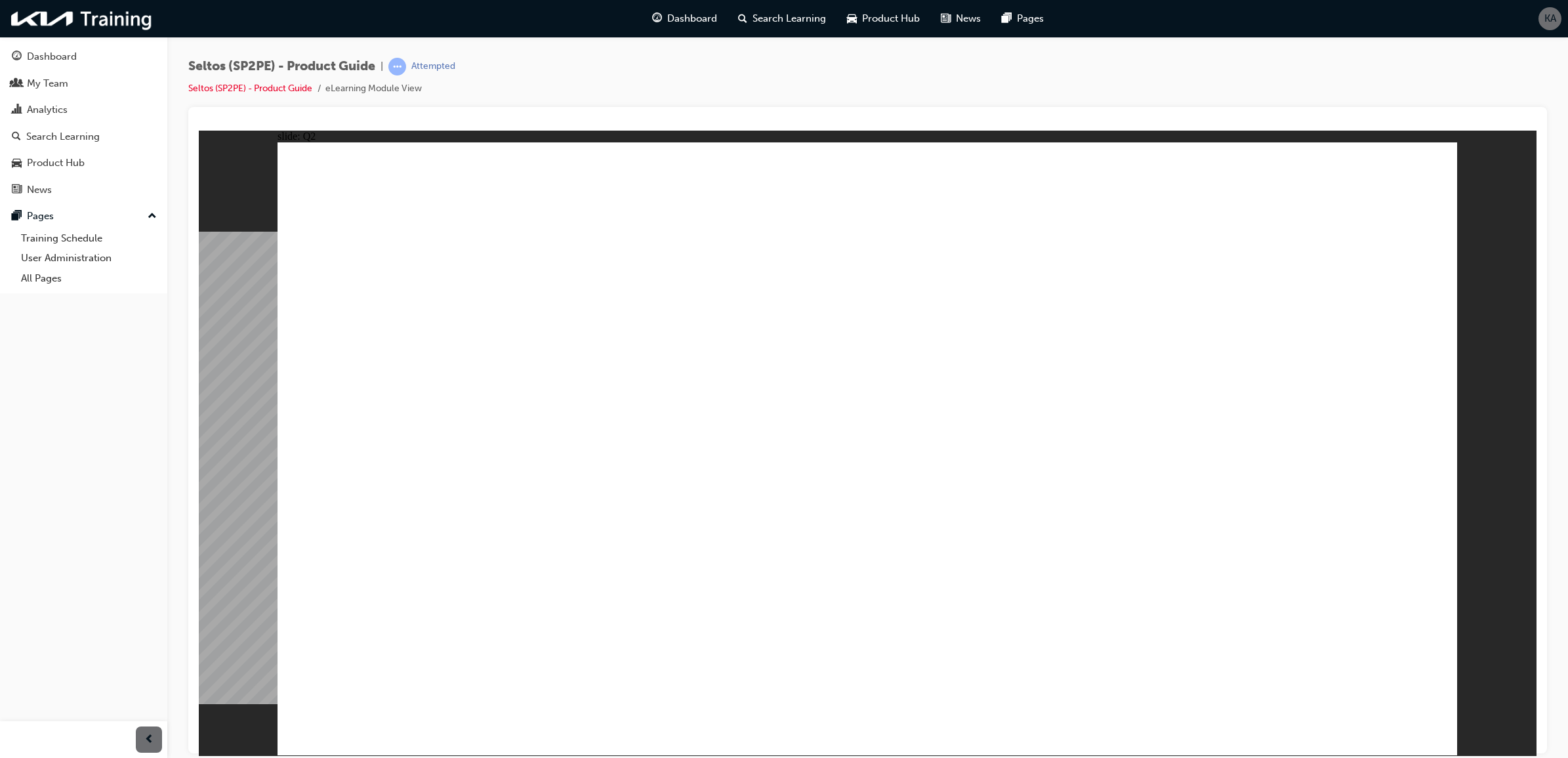
radio input "true"
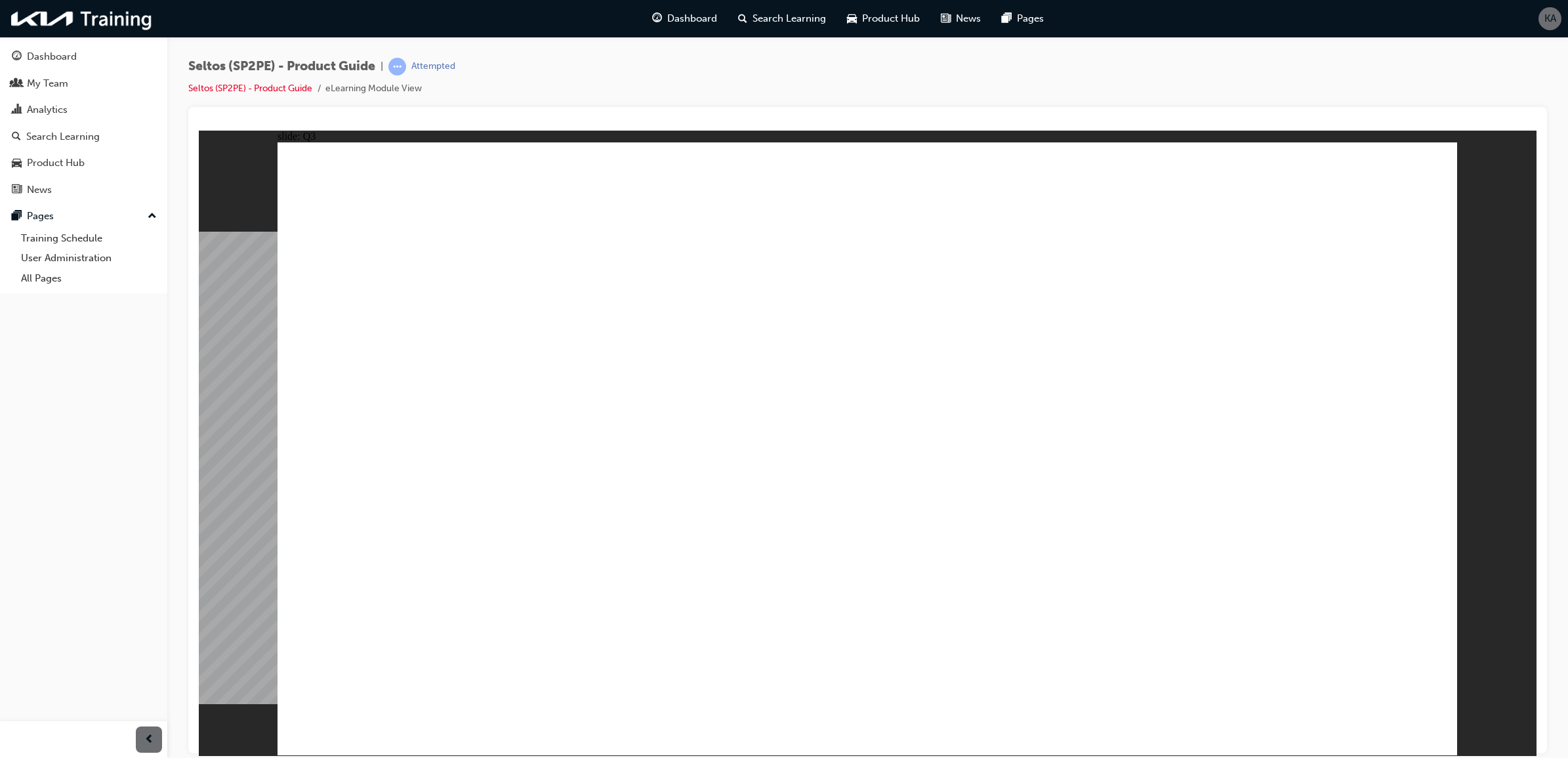
radio input "true"
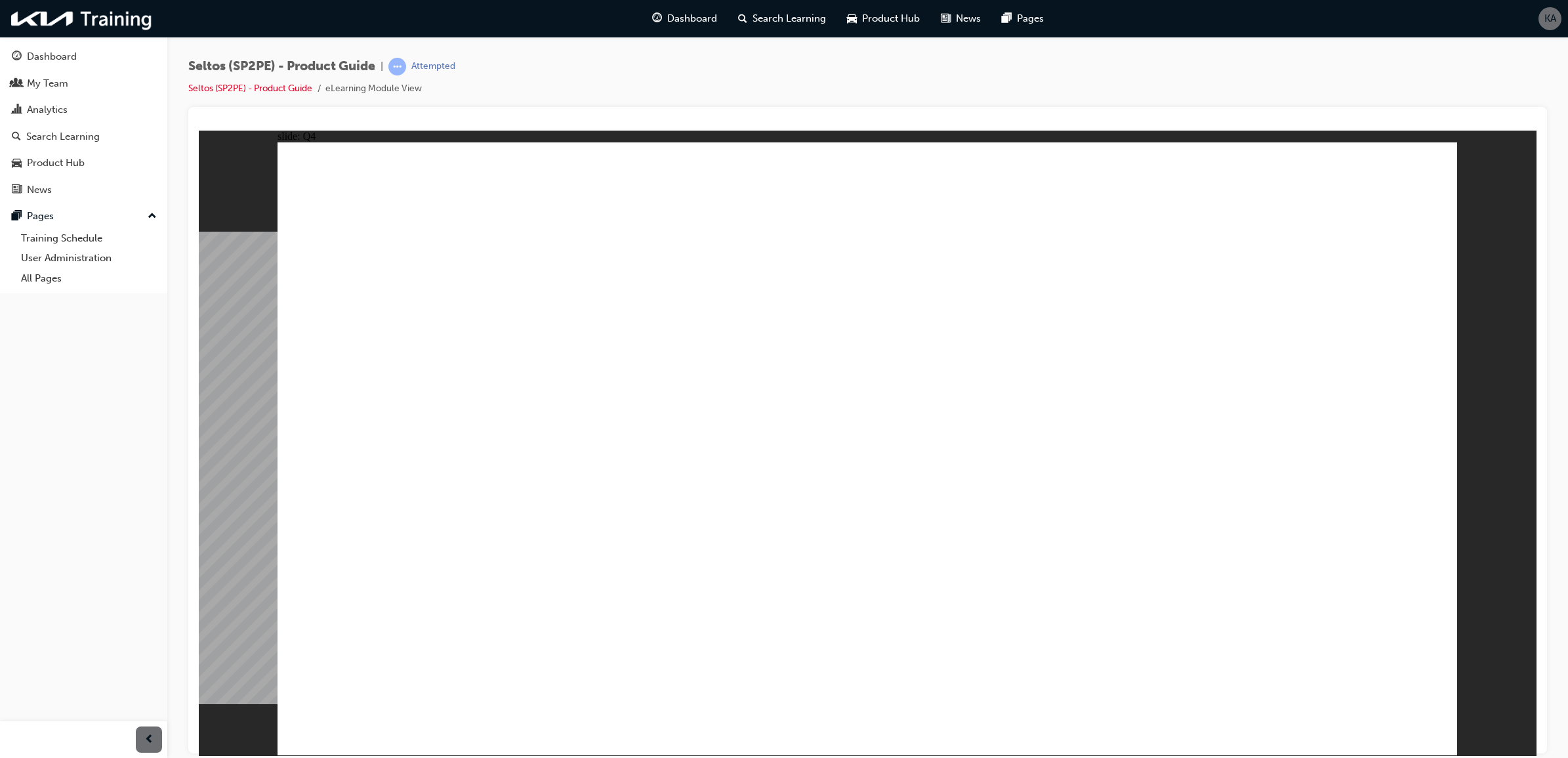
radio input "true"
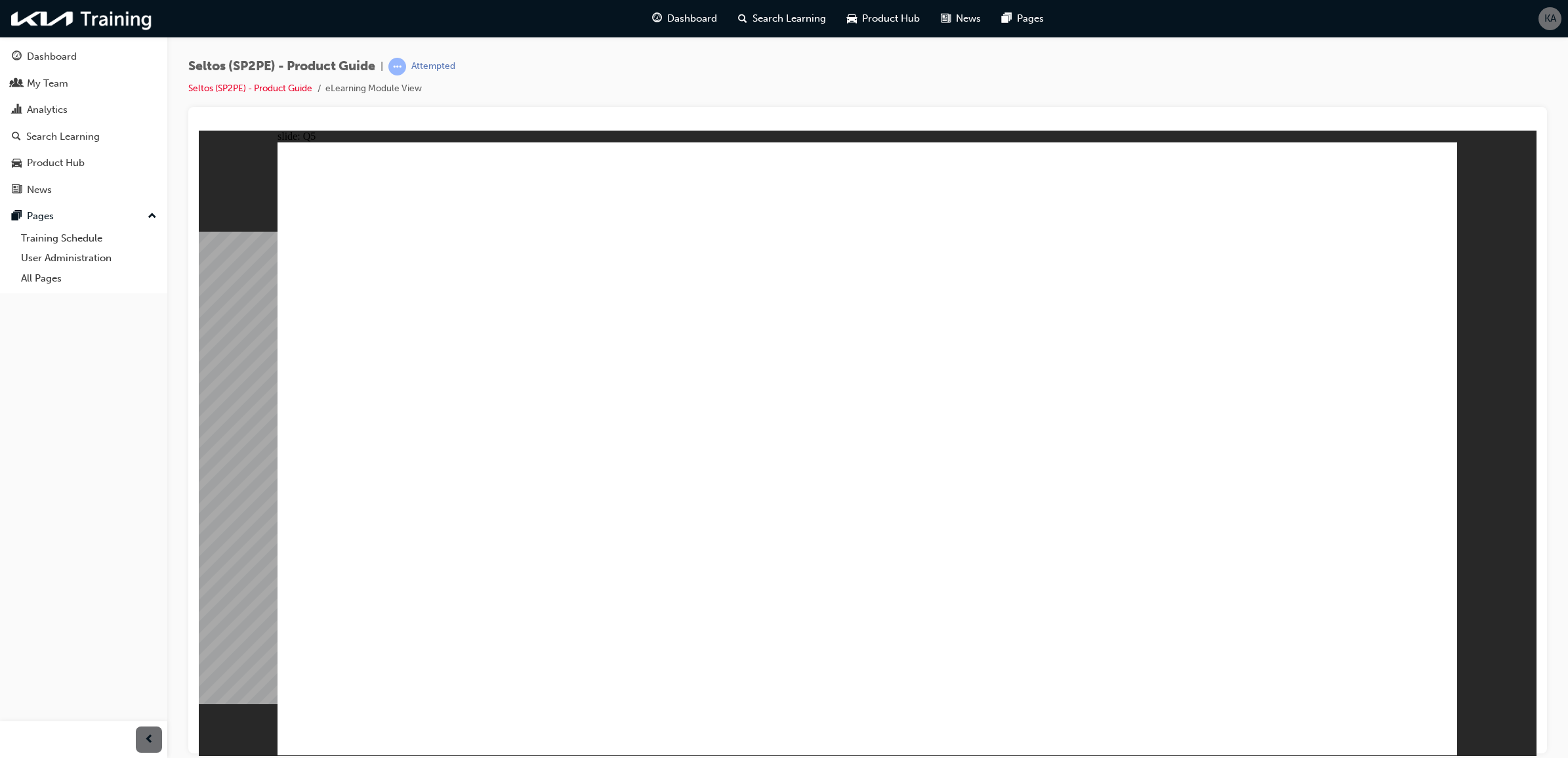
radio input "true"
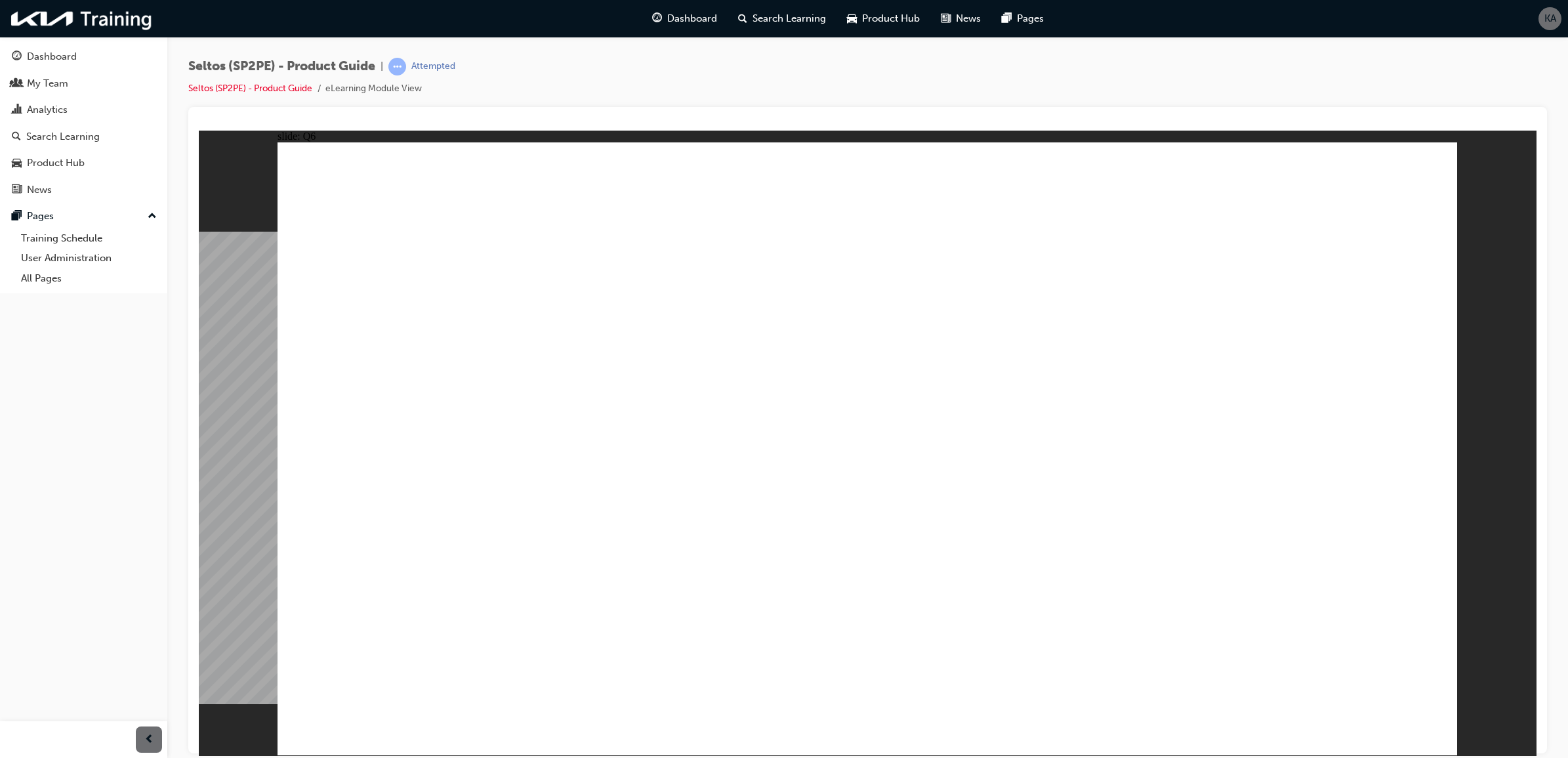
radio input "true"
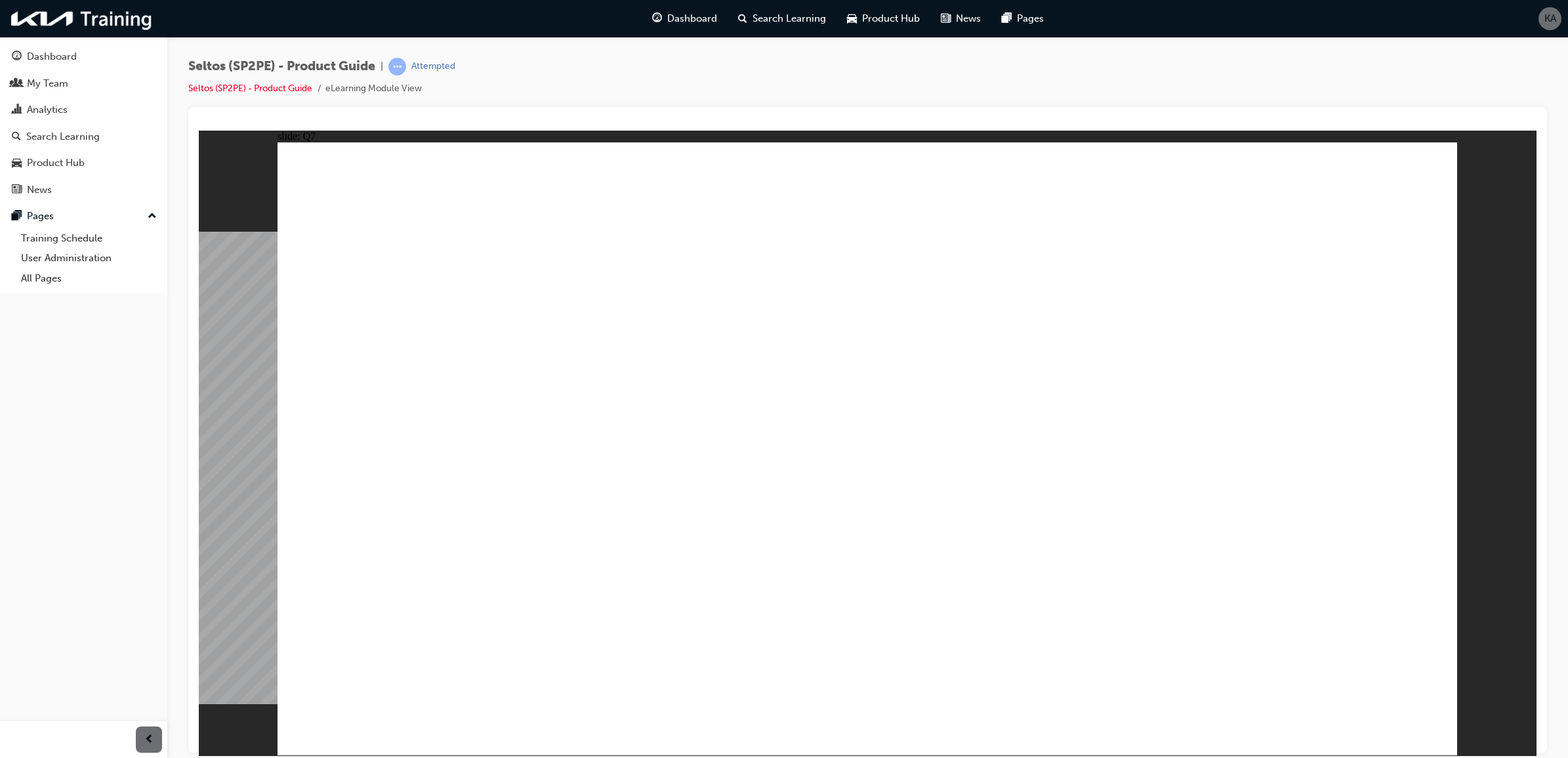
radio input "true"
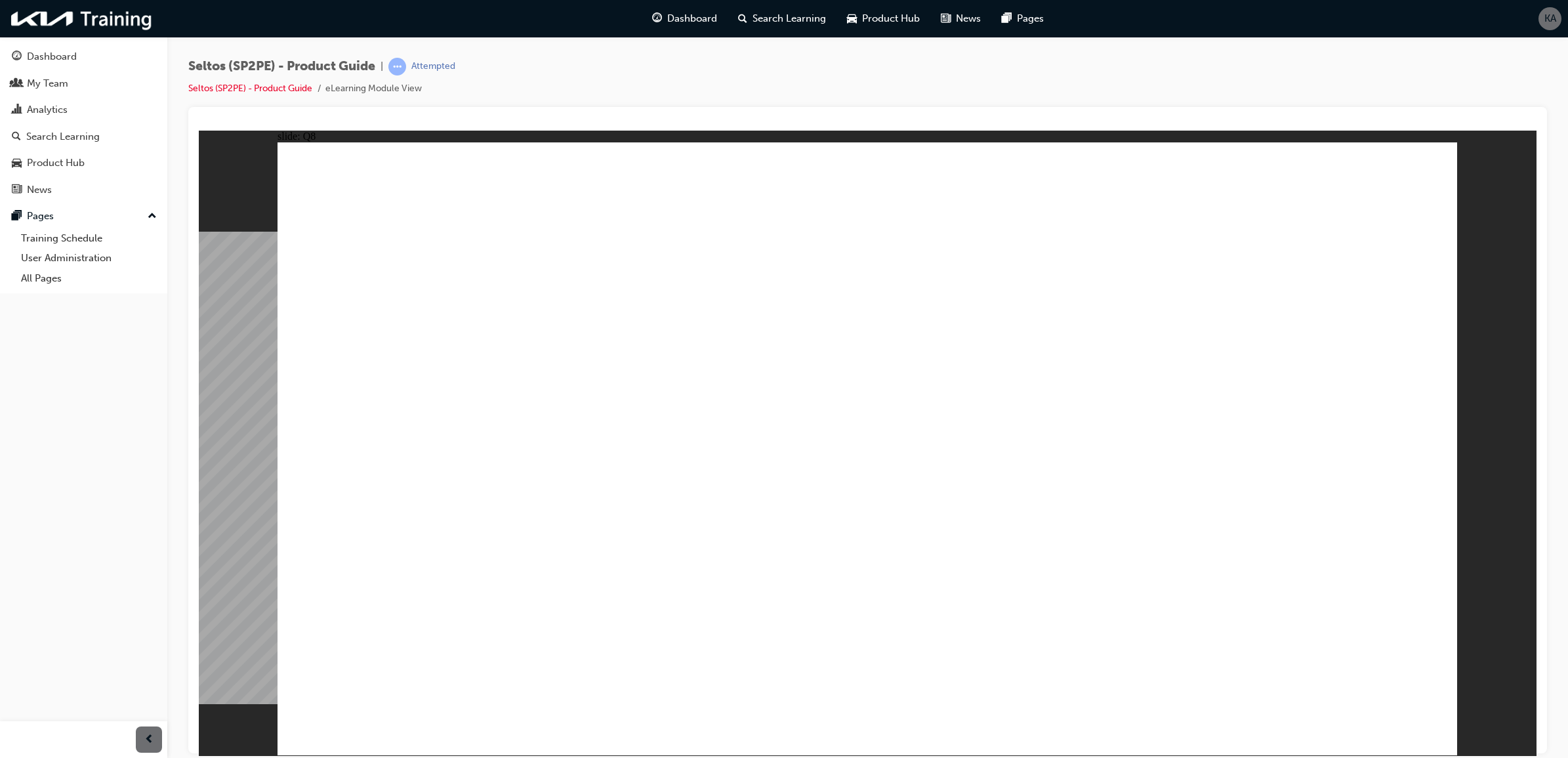
radio input "true"
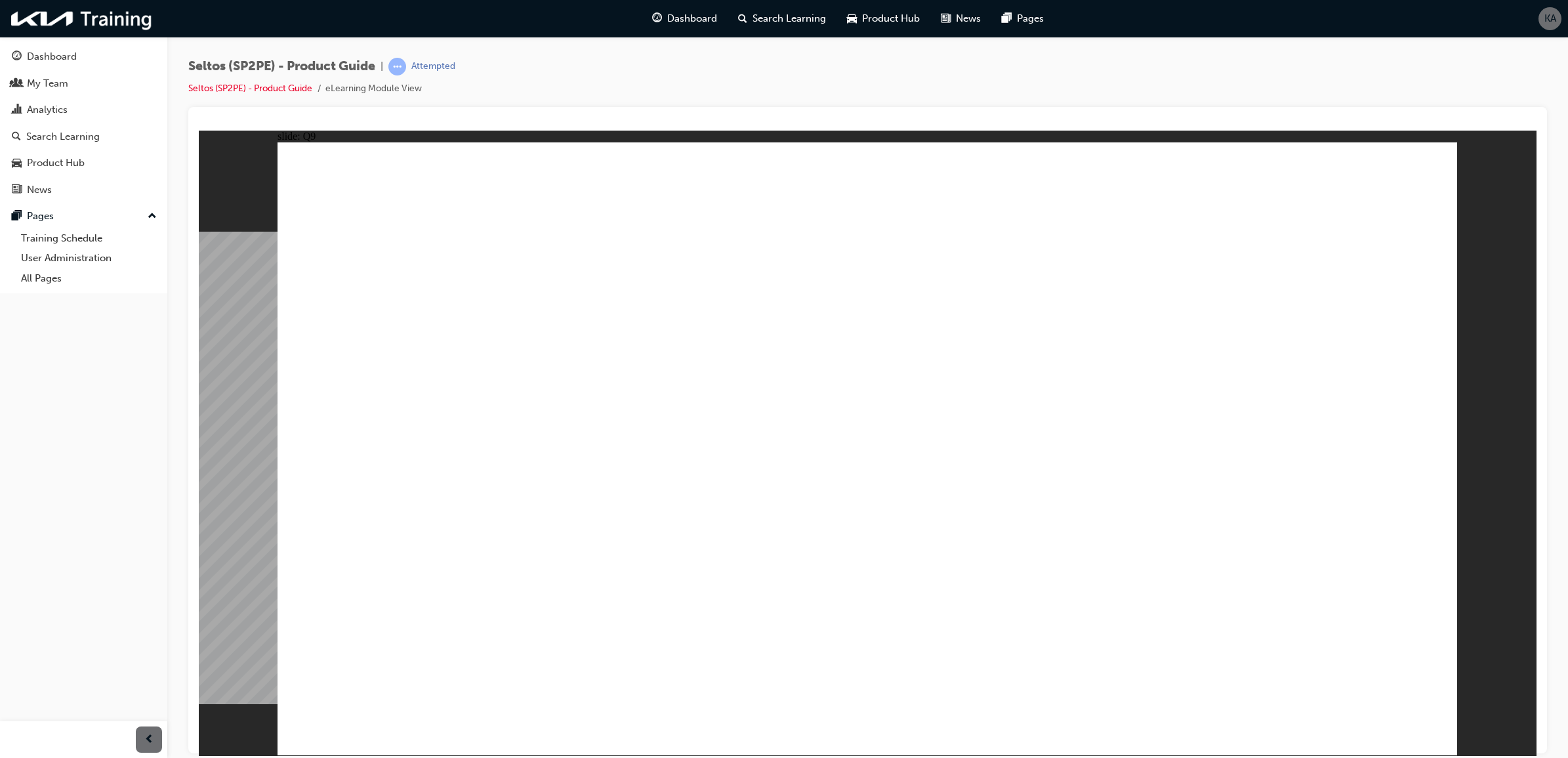
radio input "true"
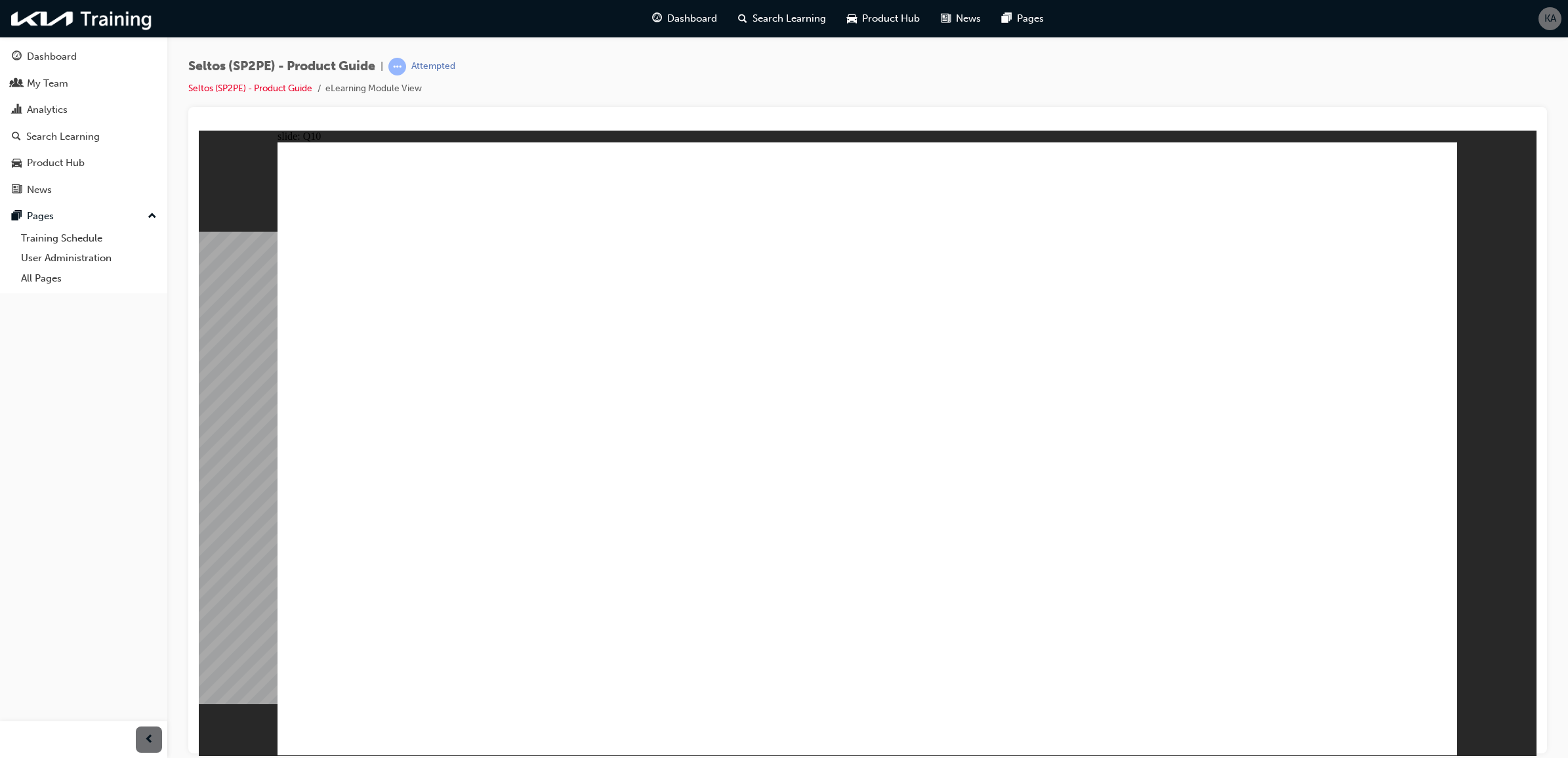
radio input "true"
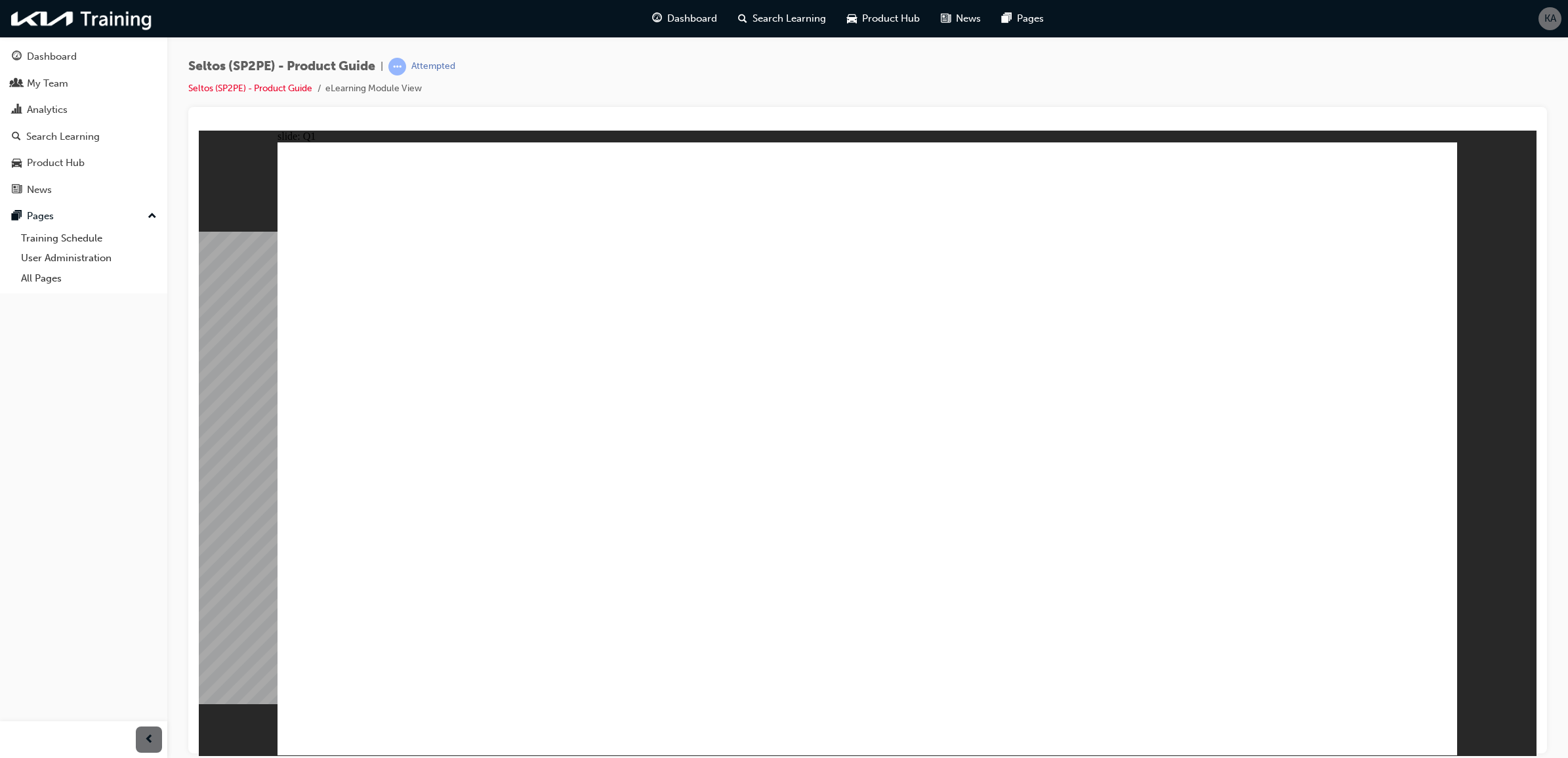
radio input "true"
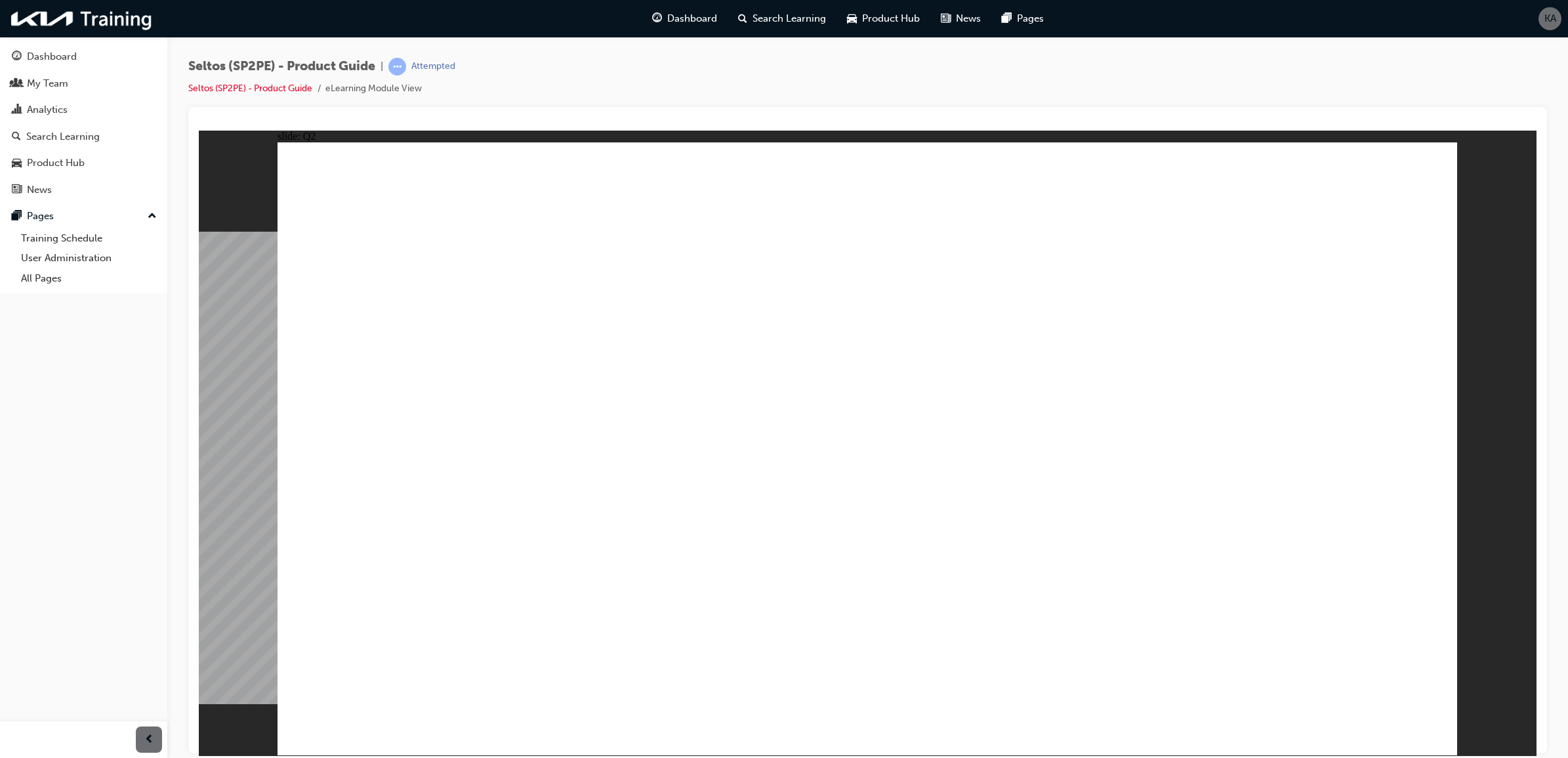
radio input "true"
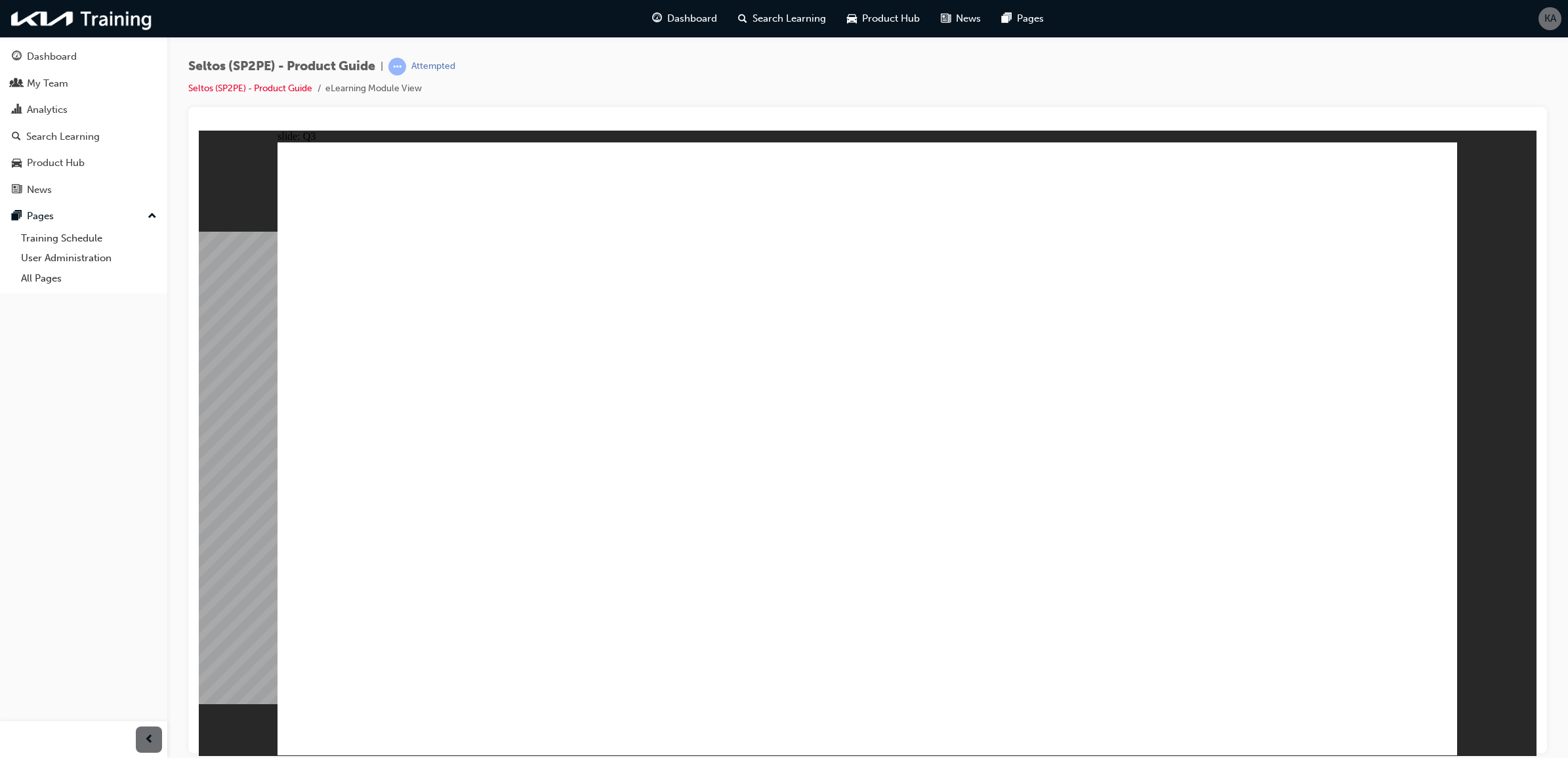
radio input "true"
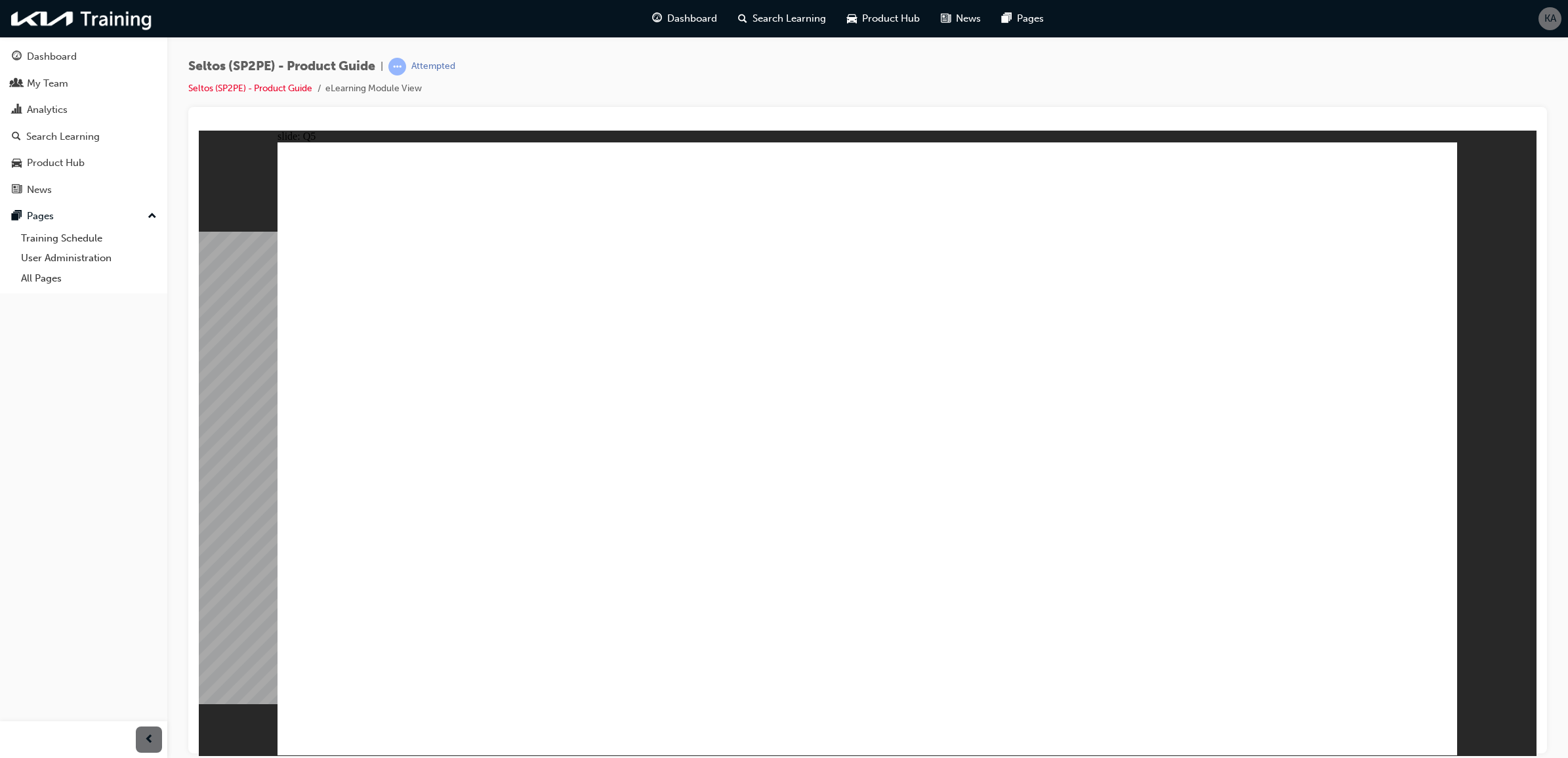
radio input "true"
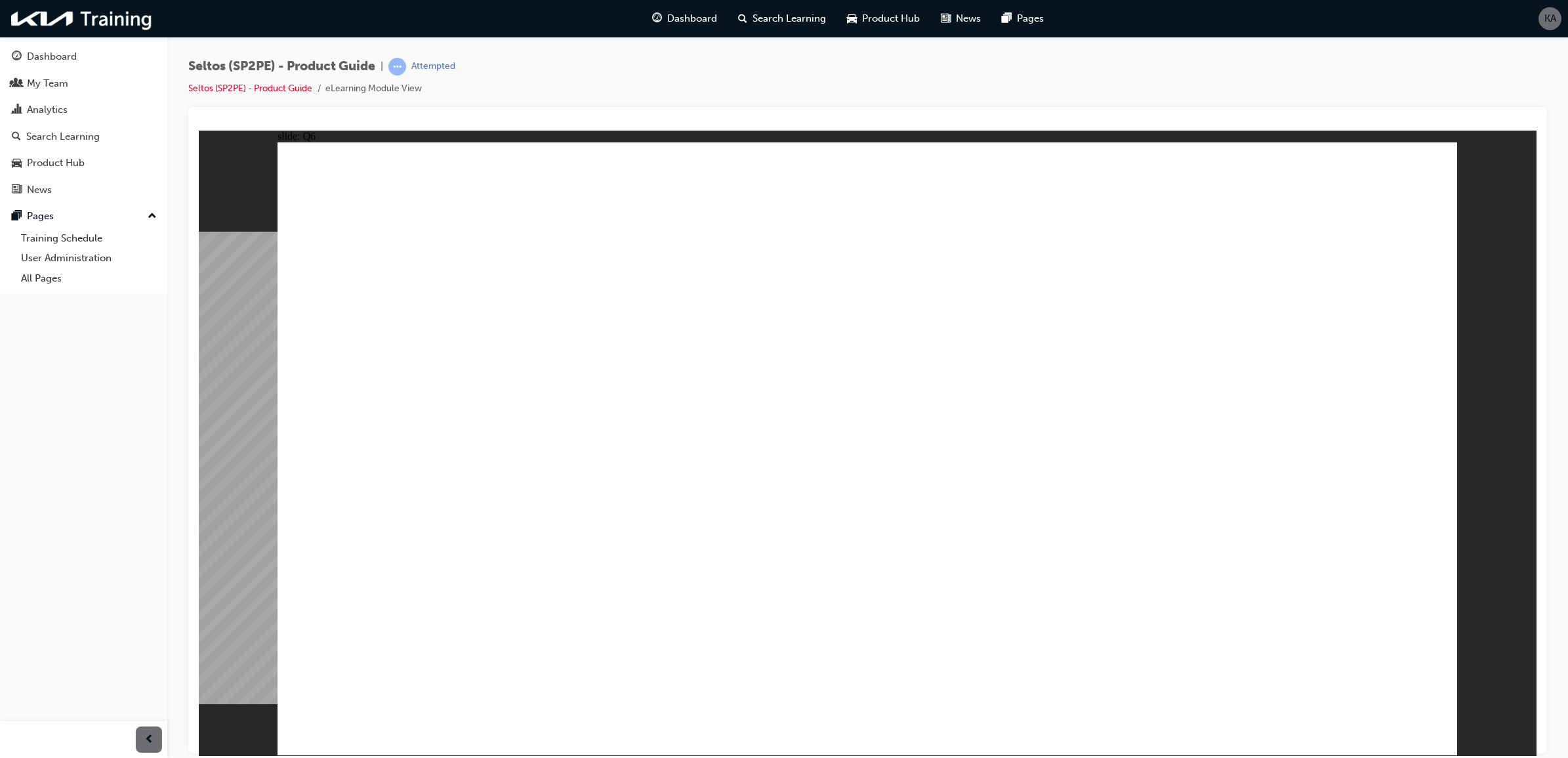
radio input "true"
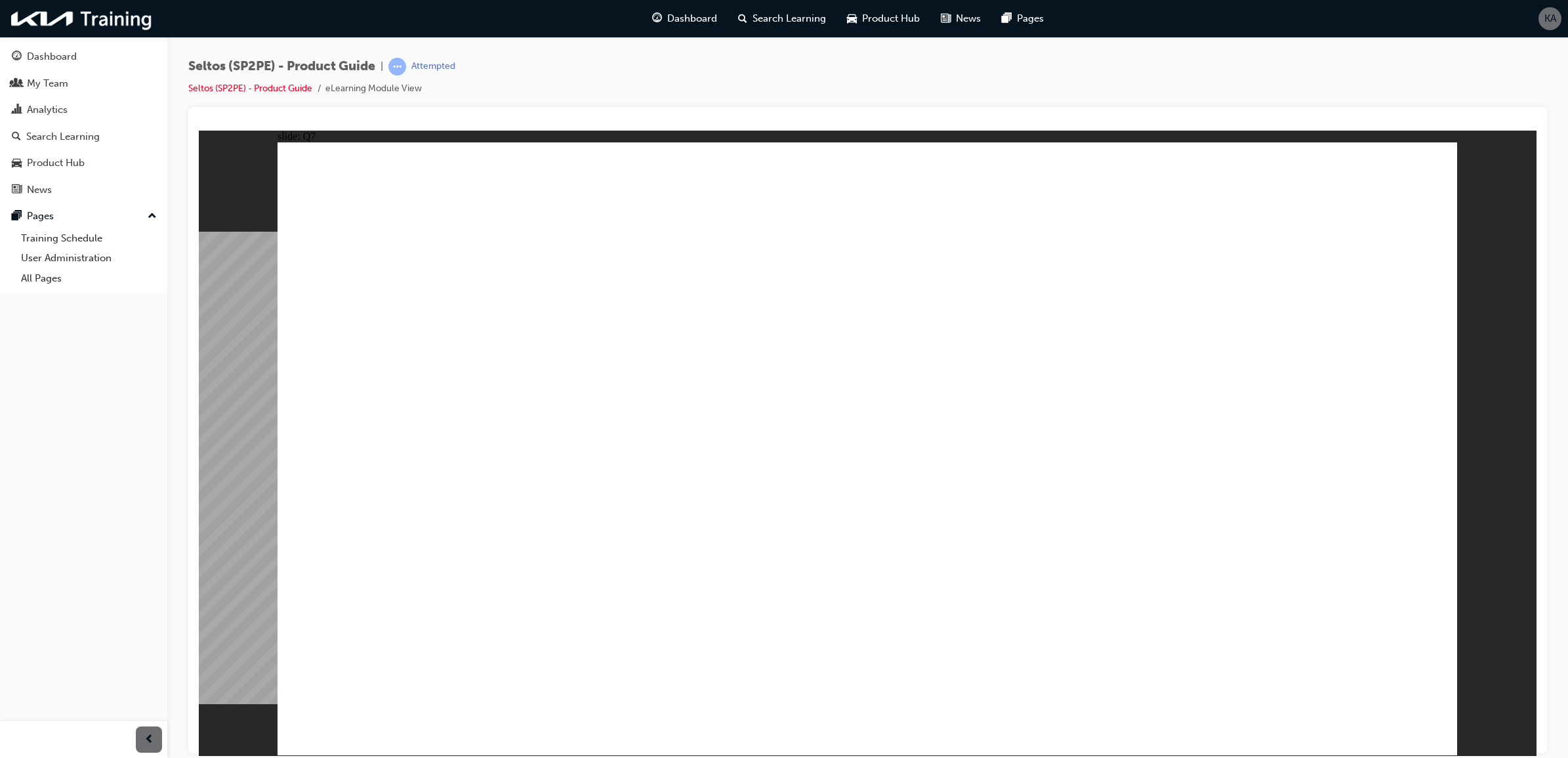
radio input "true"
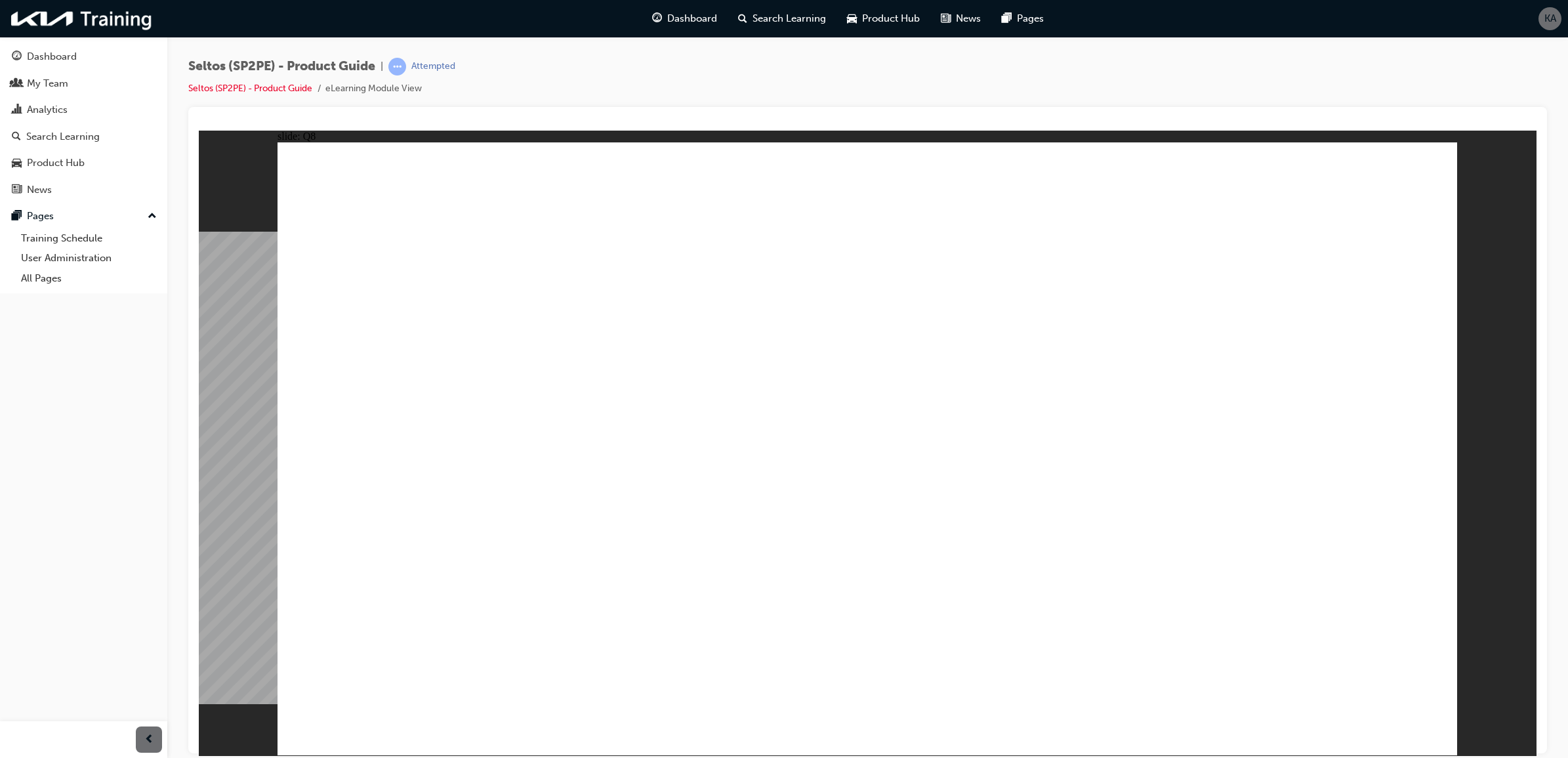
radio input "true"
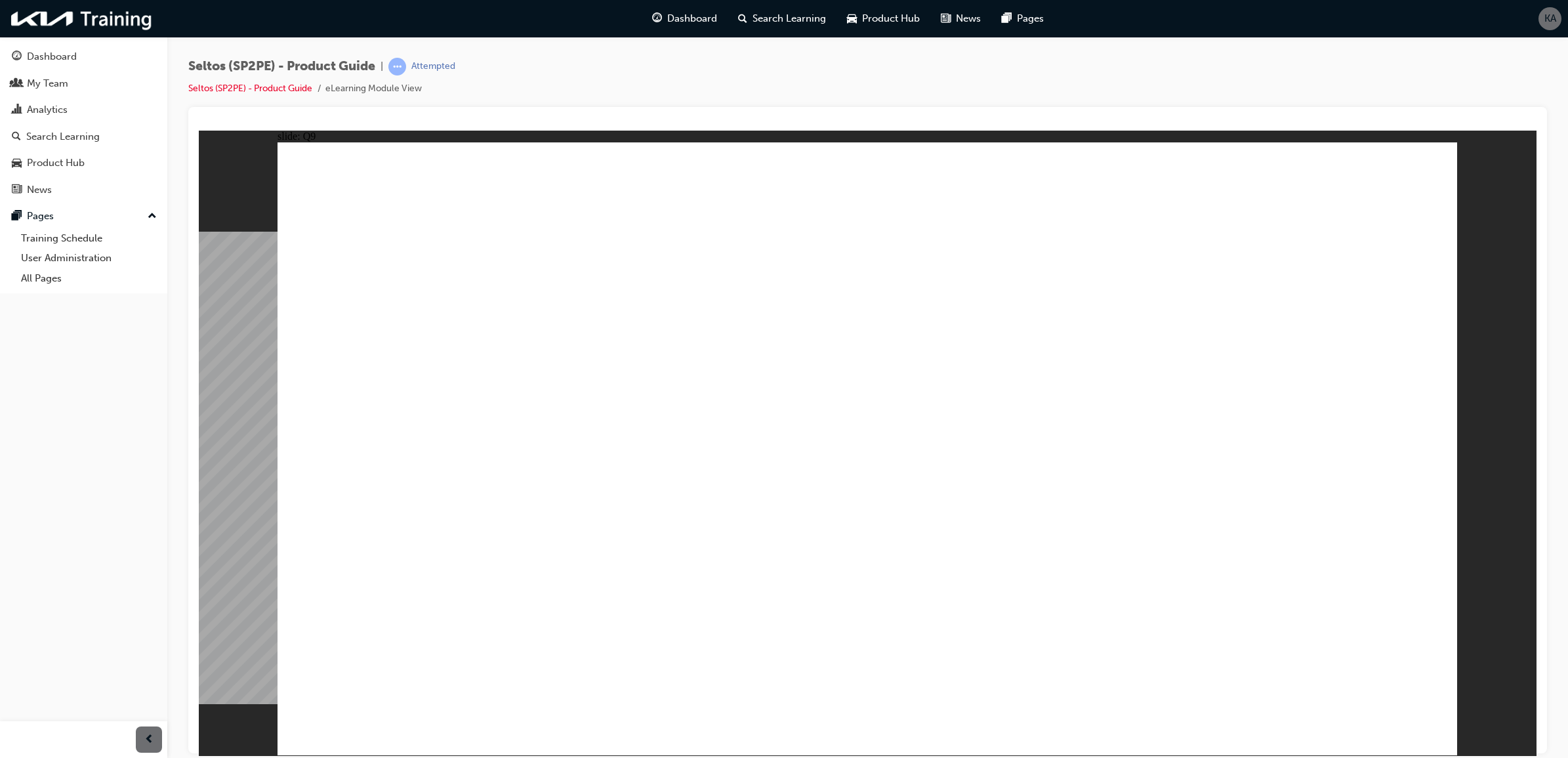
radio input "false"
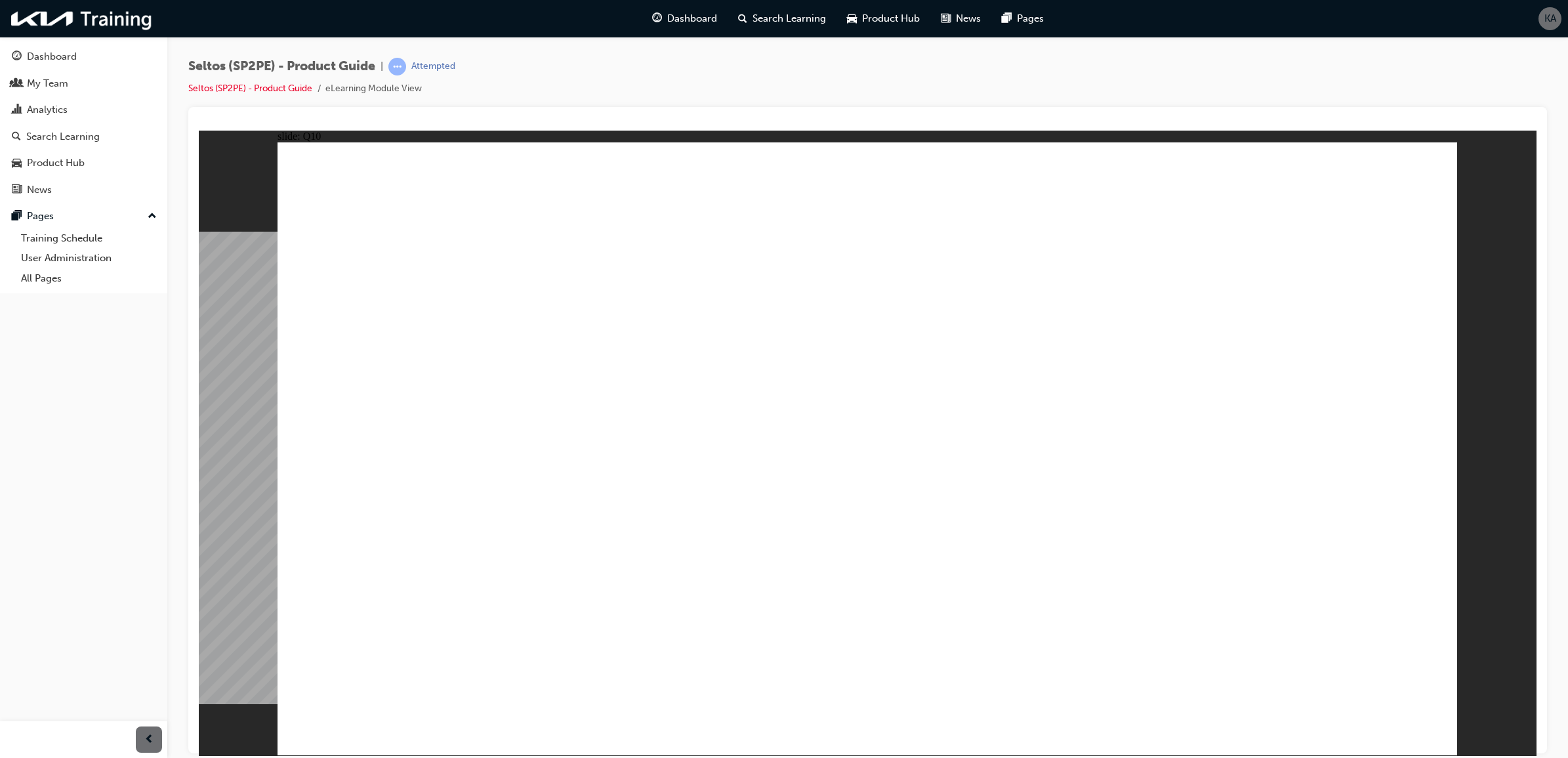
radio input "true"
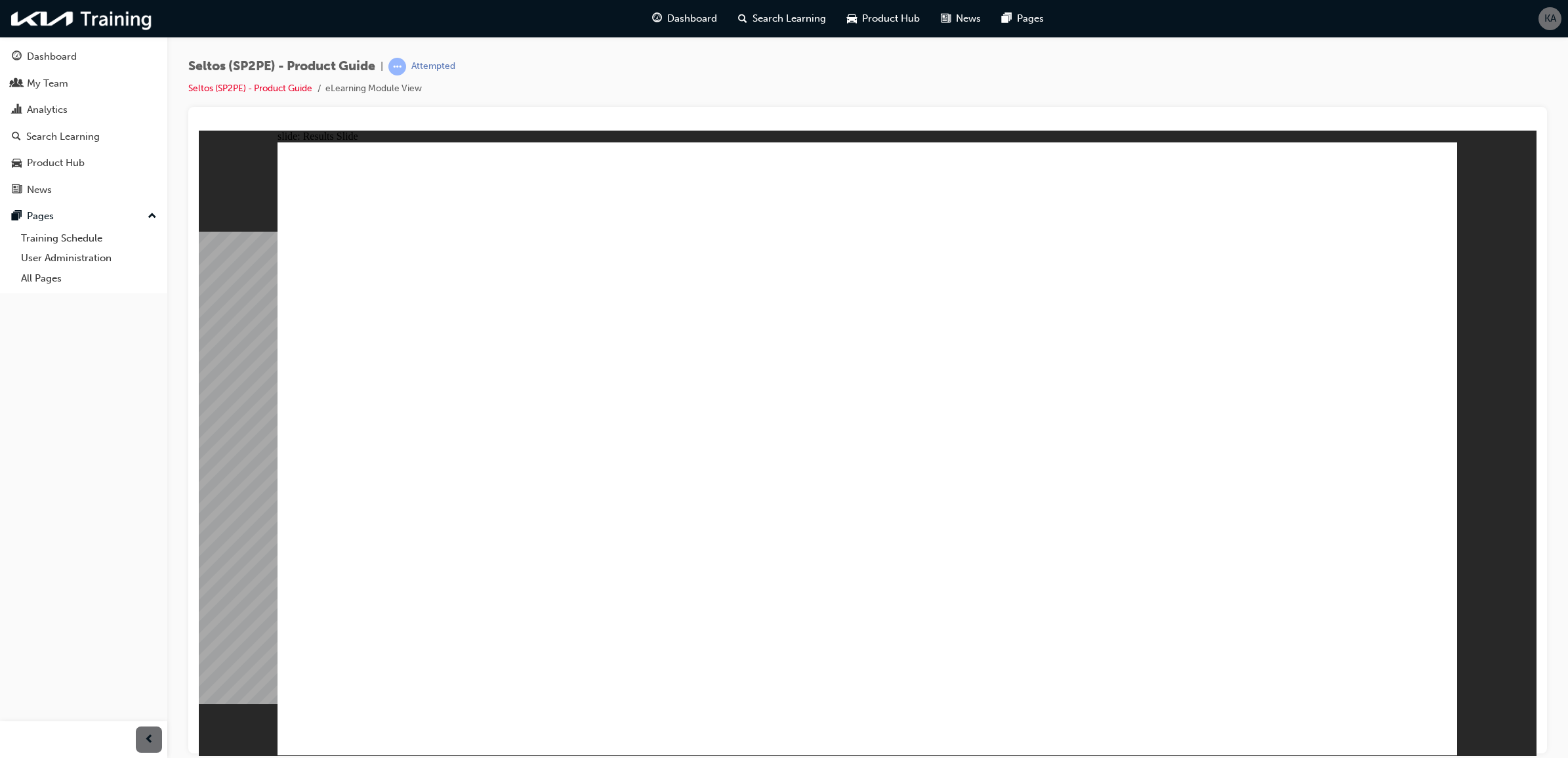
radio input "true"
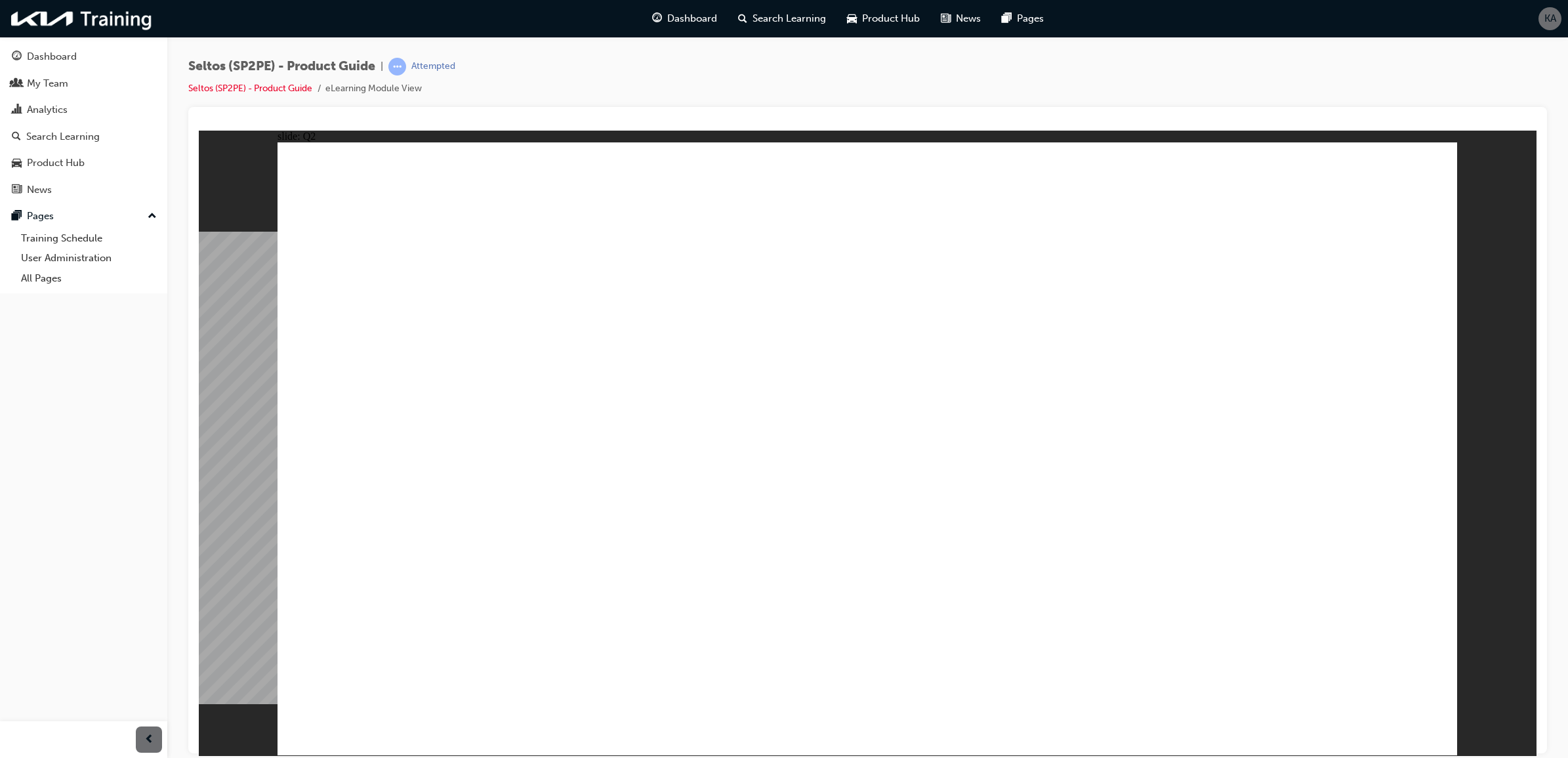
radio input "true"
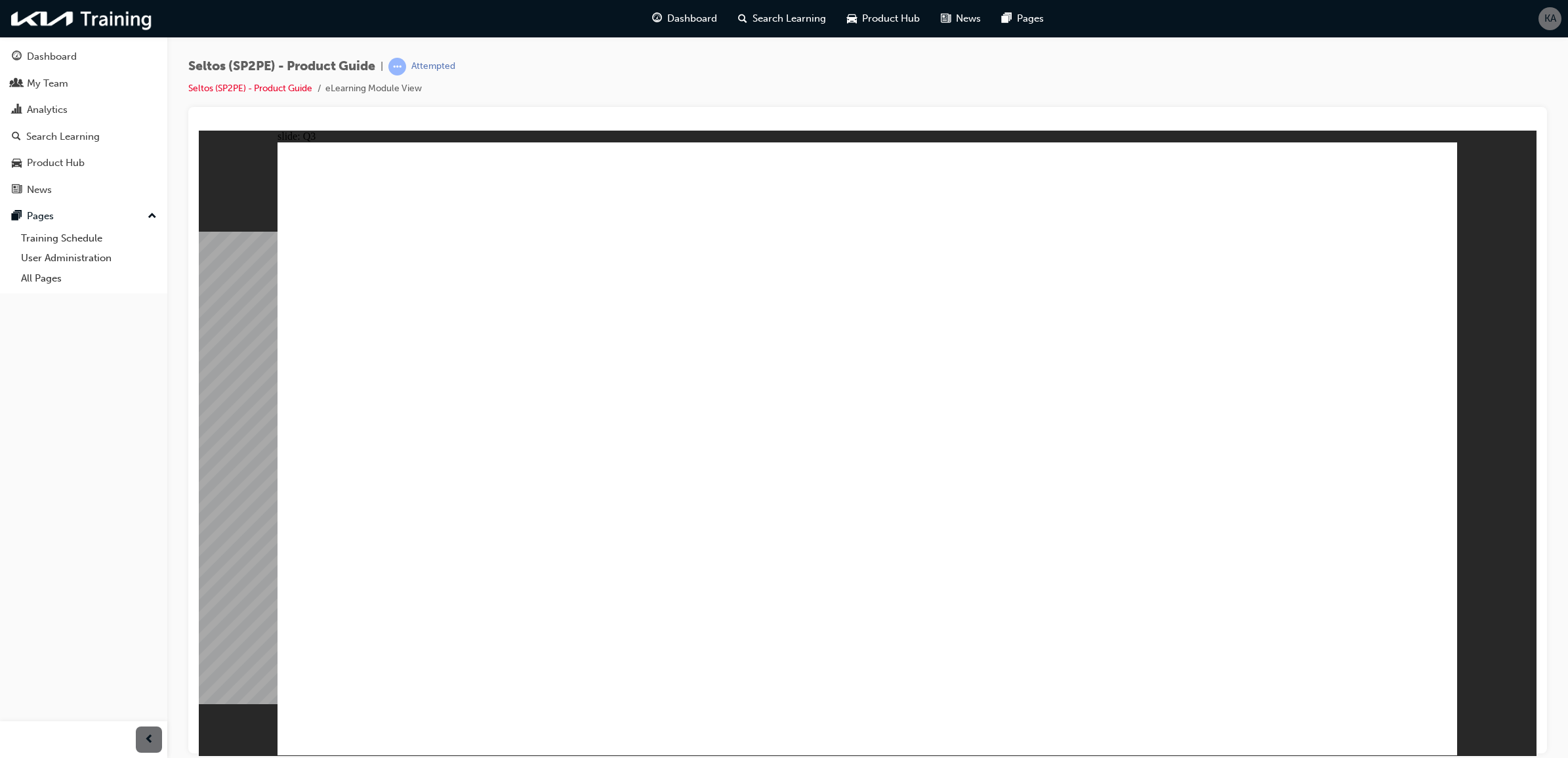
radio input "true"
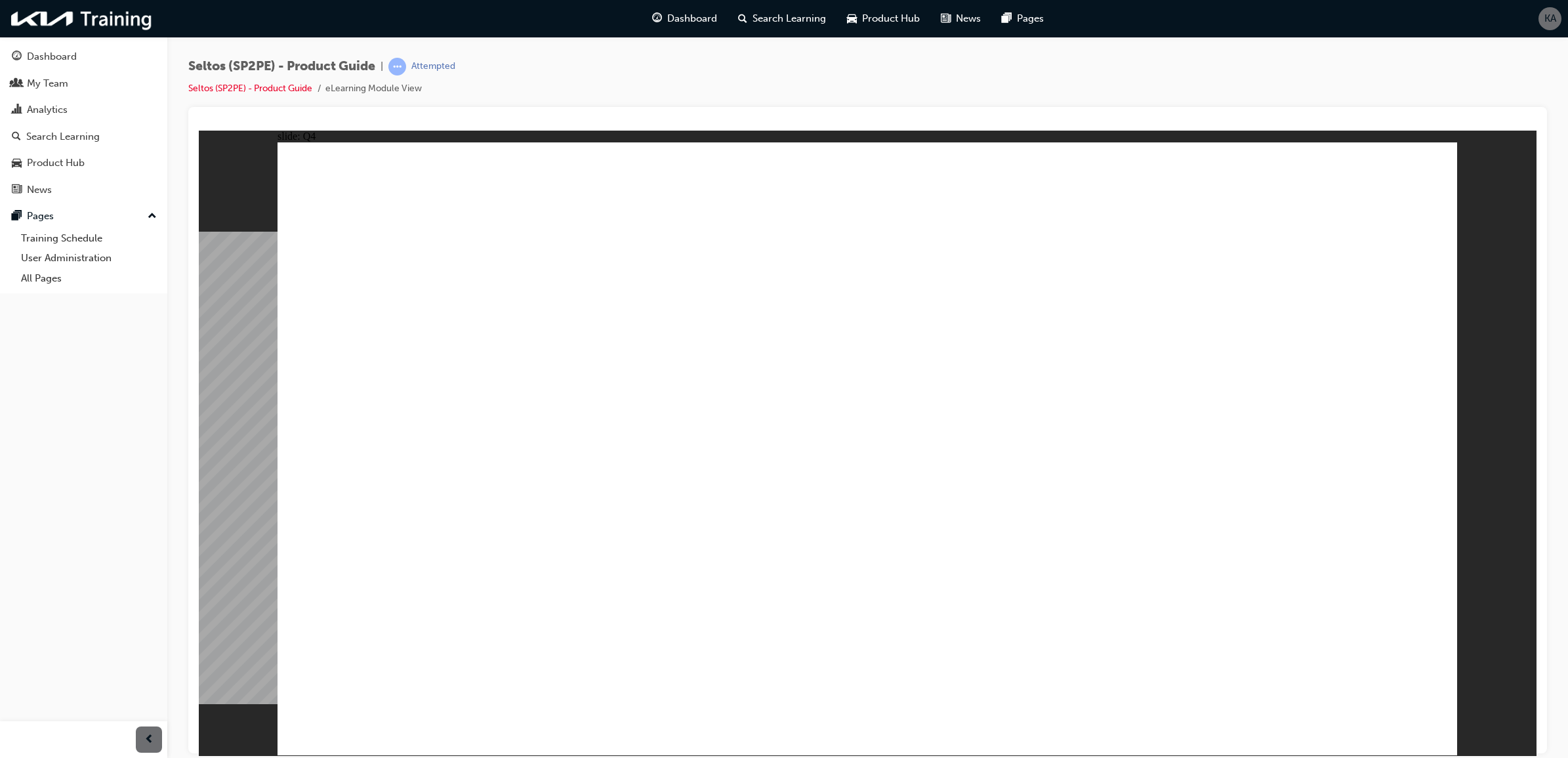
radio input "true"
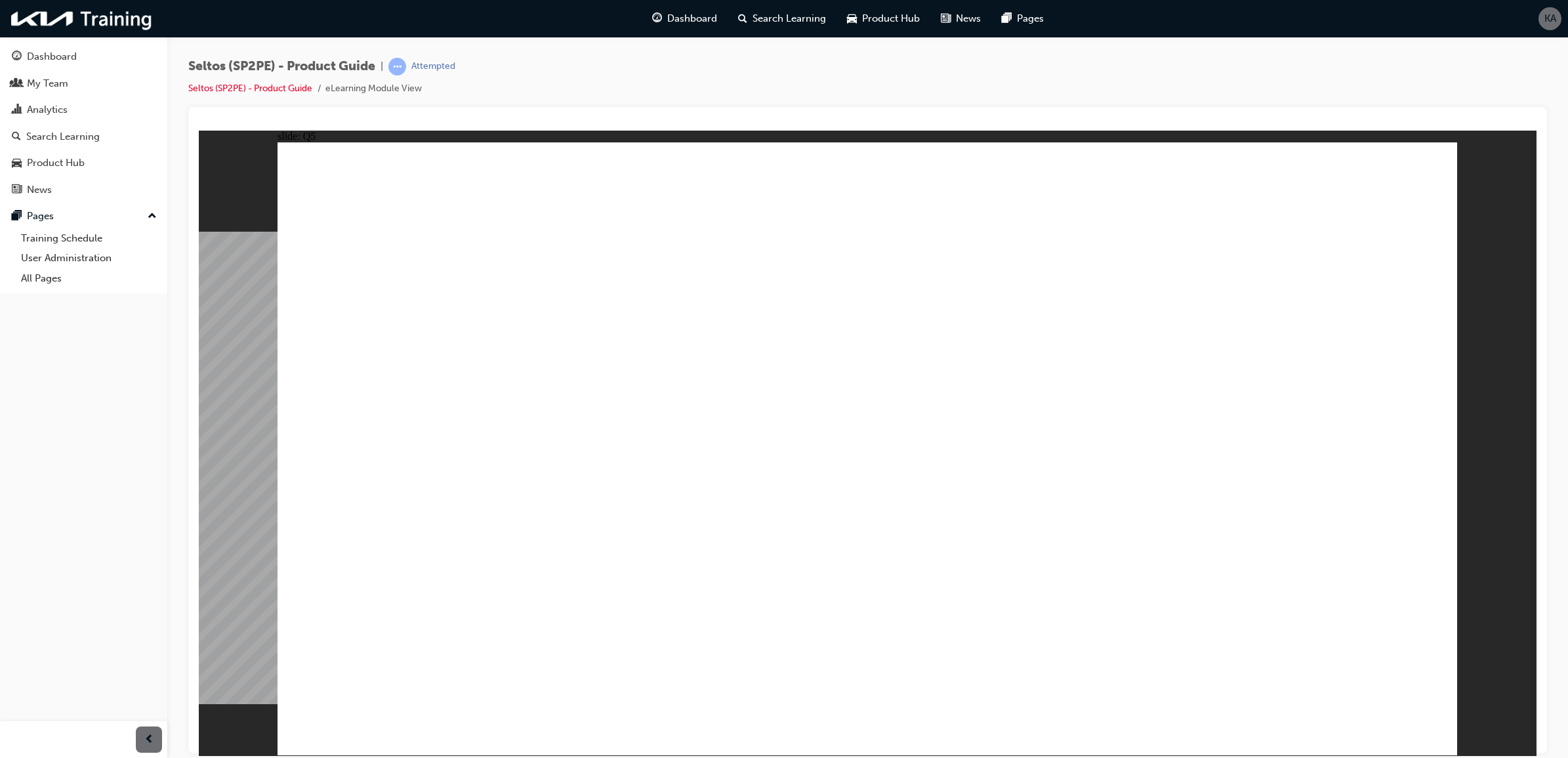
radio input "true"
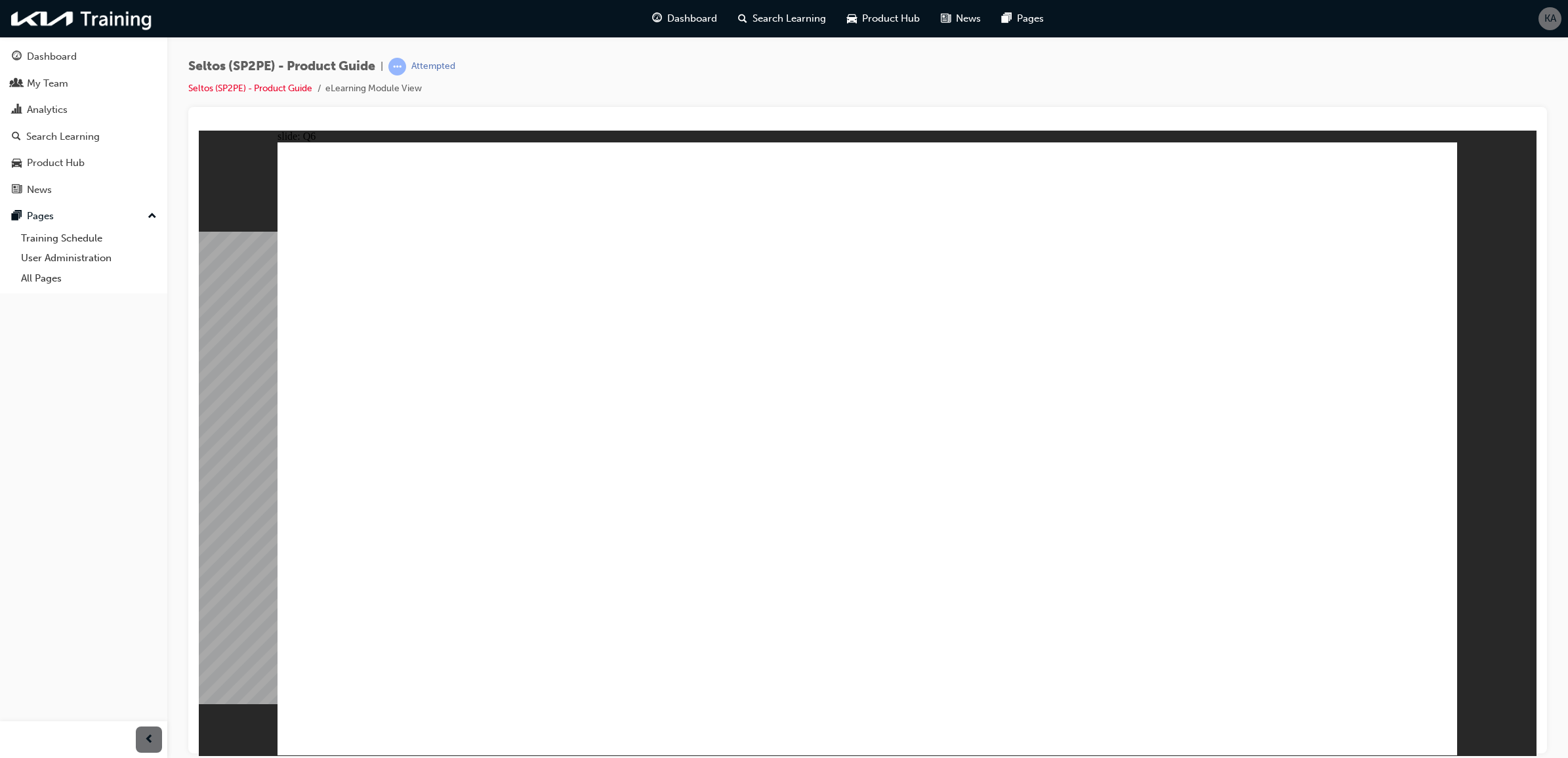
radio input "true"
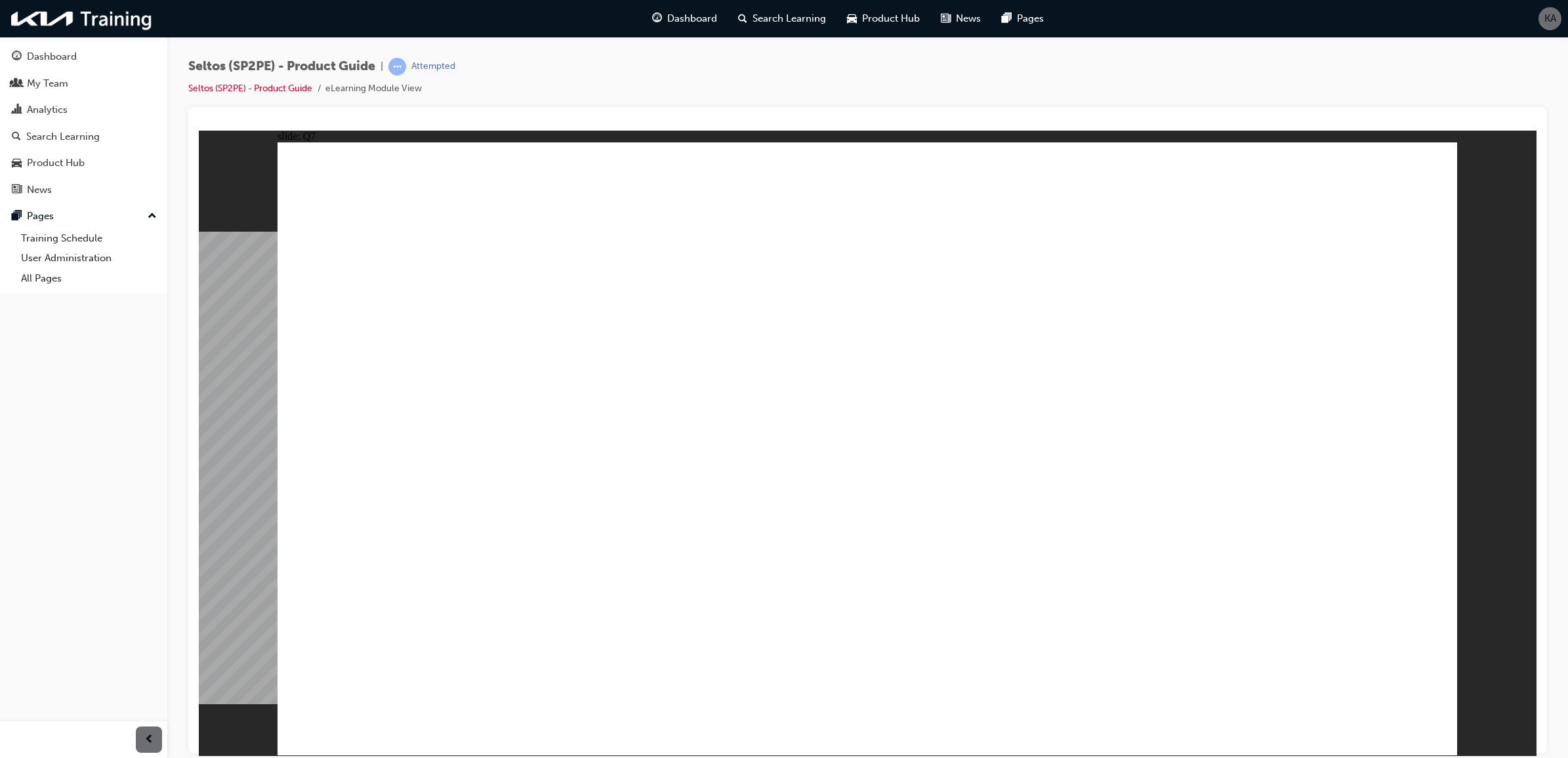
radio input "true"
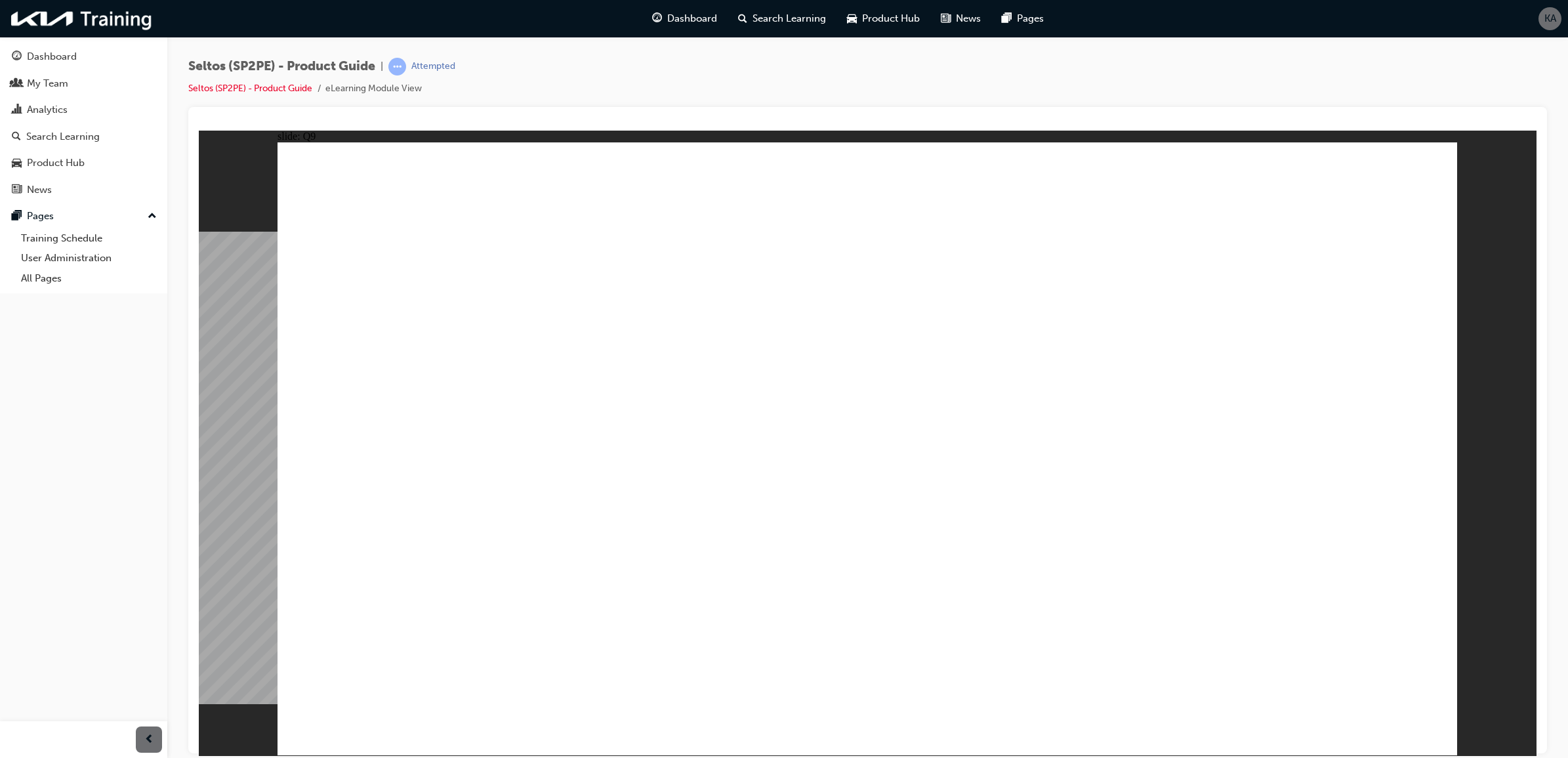
radio input "true"
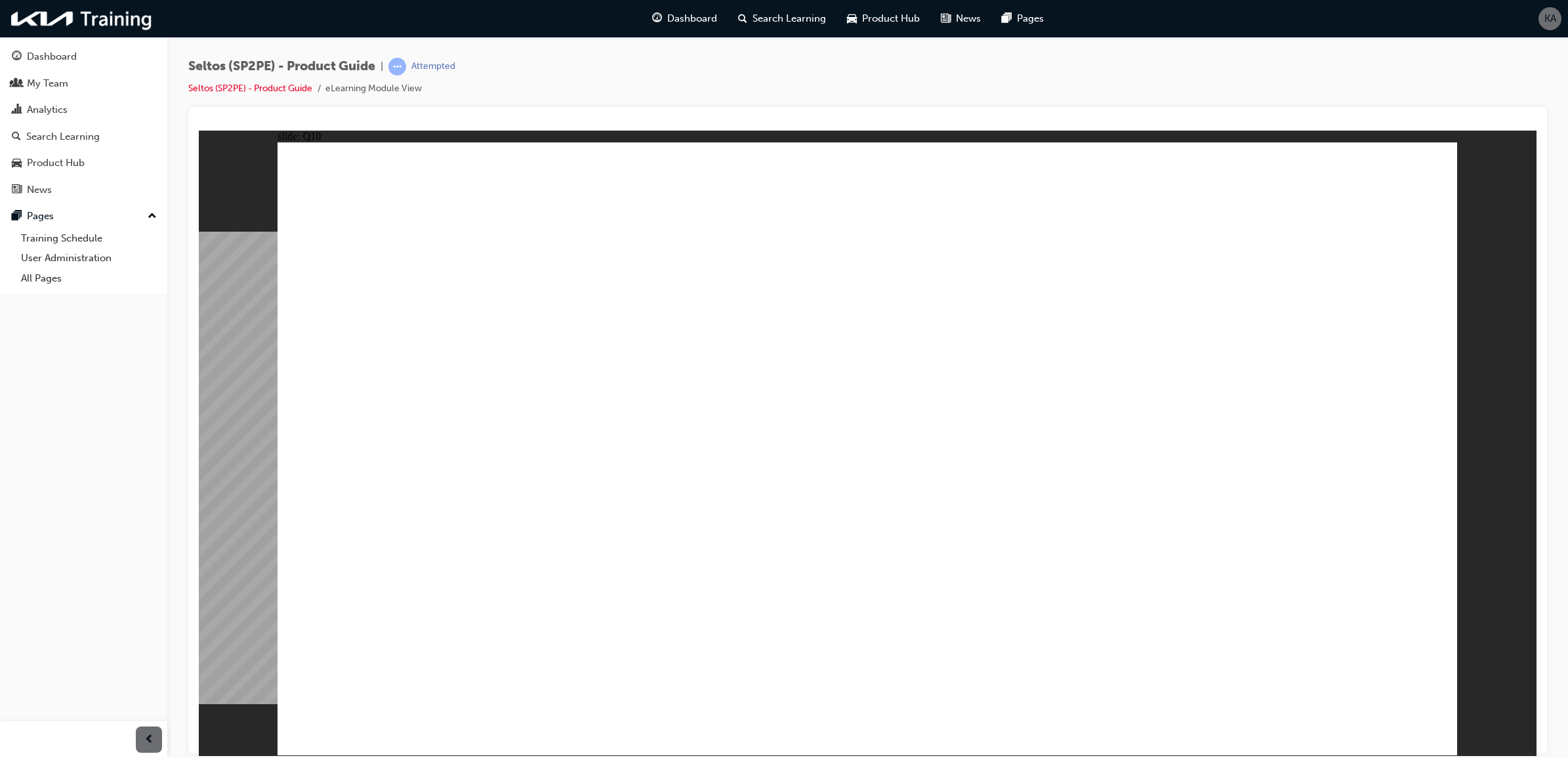
radio input "true"
drag, startPoint x: 1370, startPoint y: 682, endPoint x: 1365, endPoint y: 717, distance: 35.4
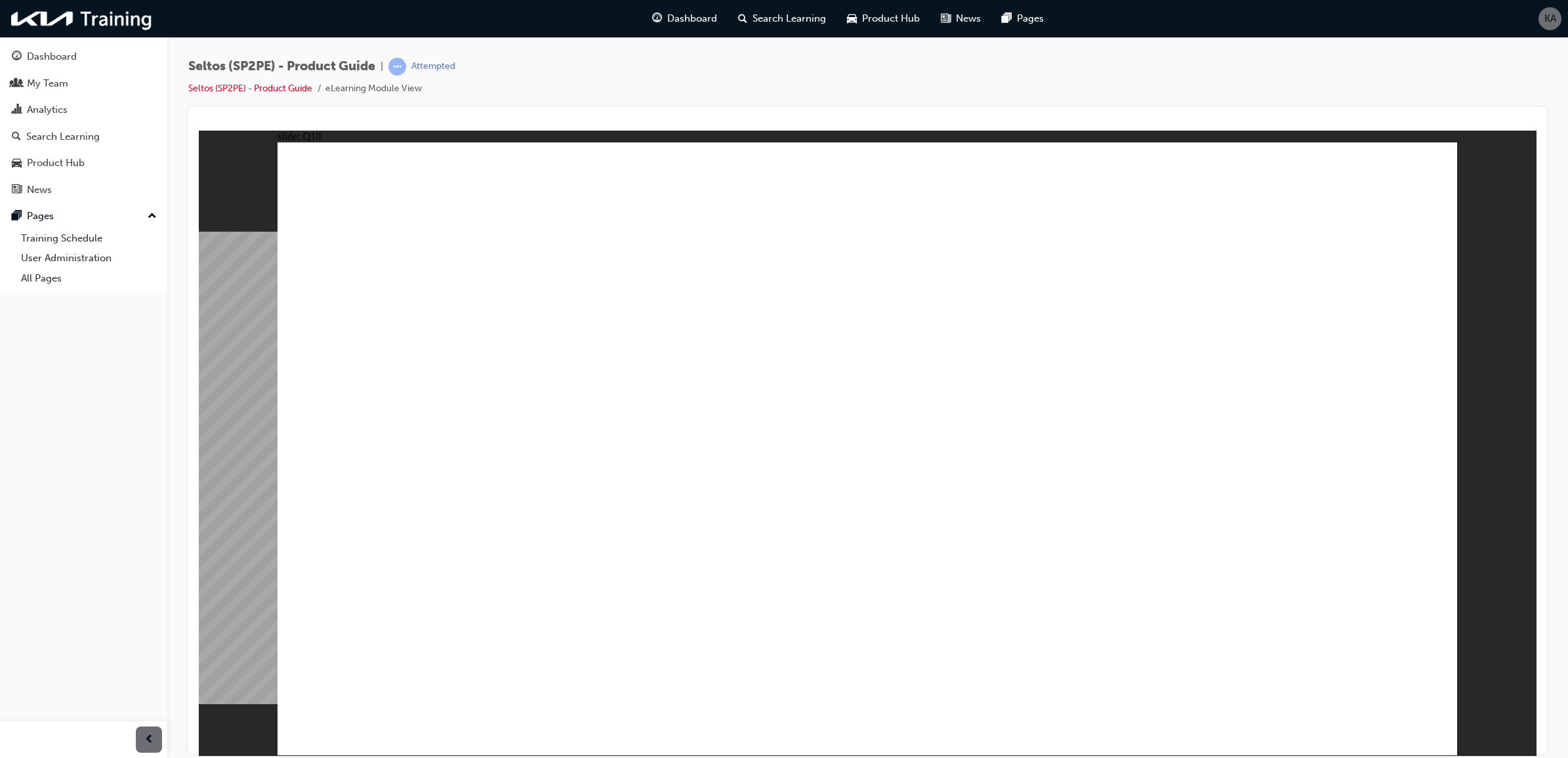
radio input "true"
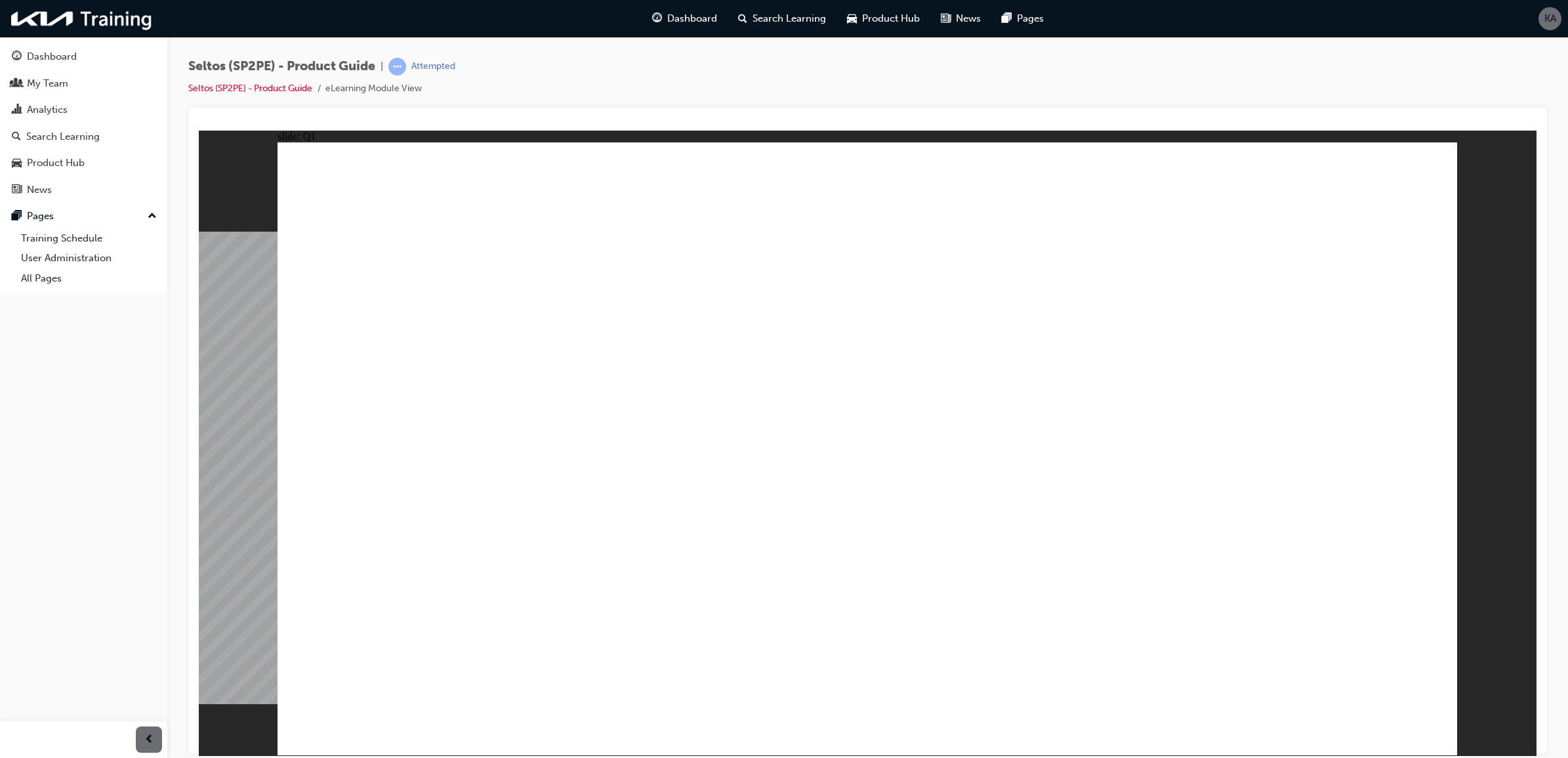
radio input "true"
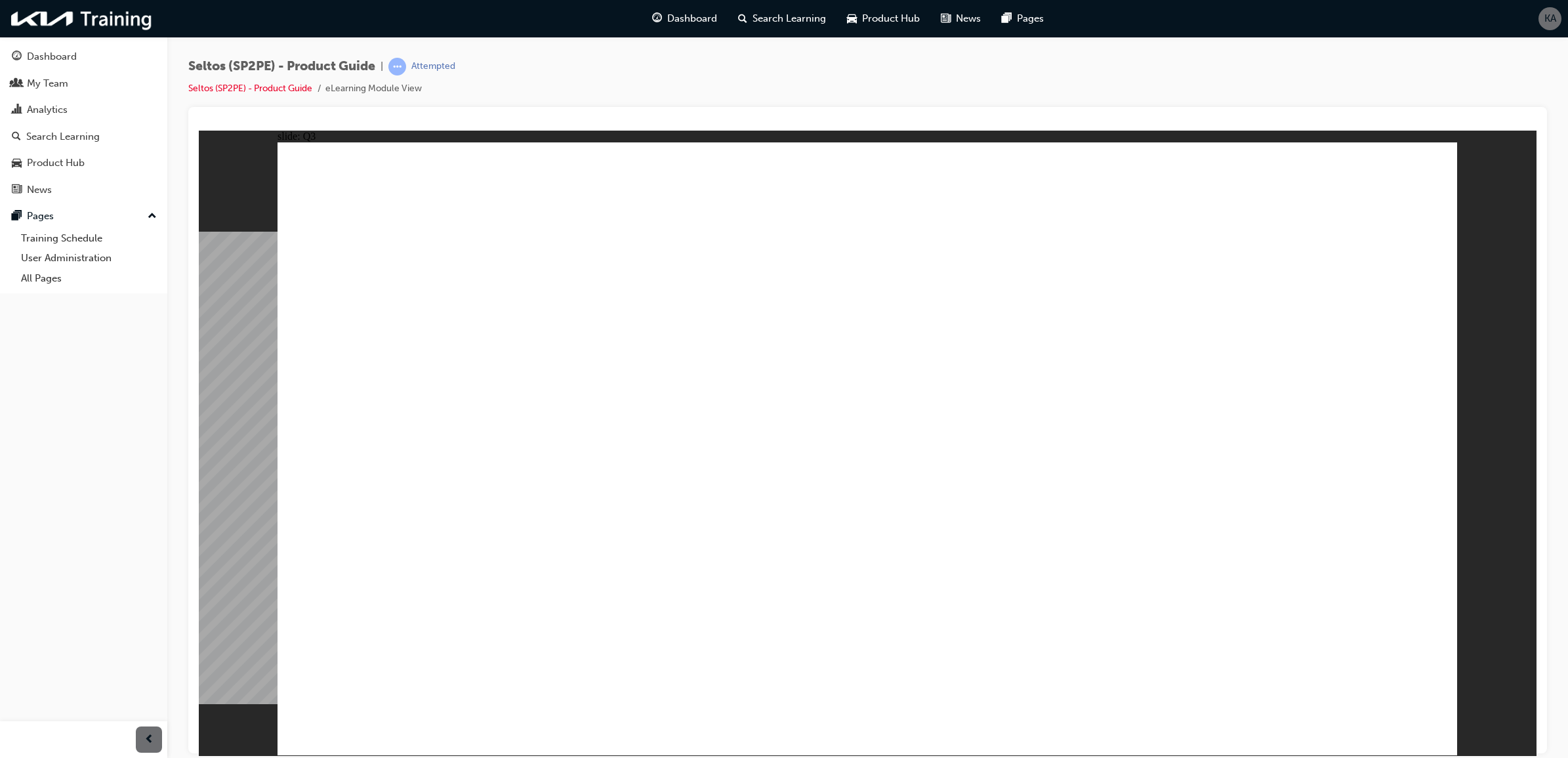
radio input "true"
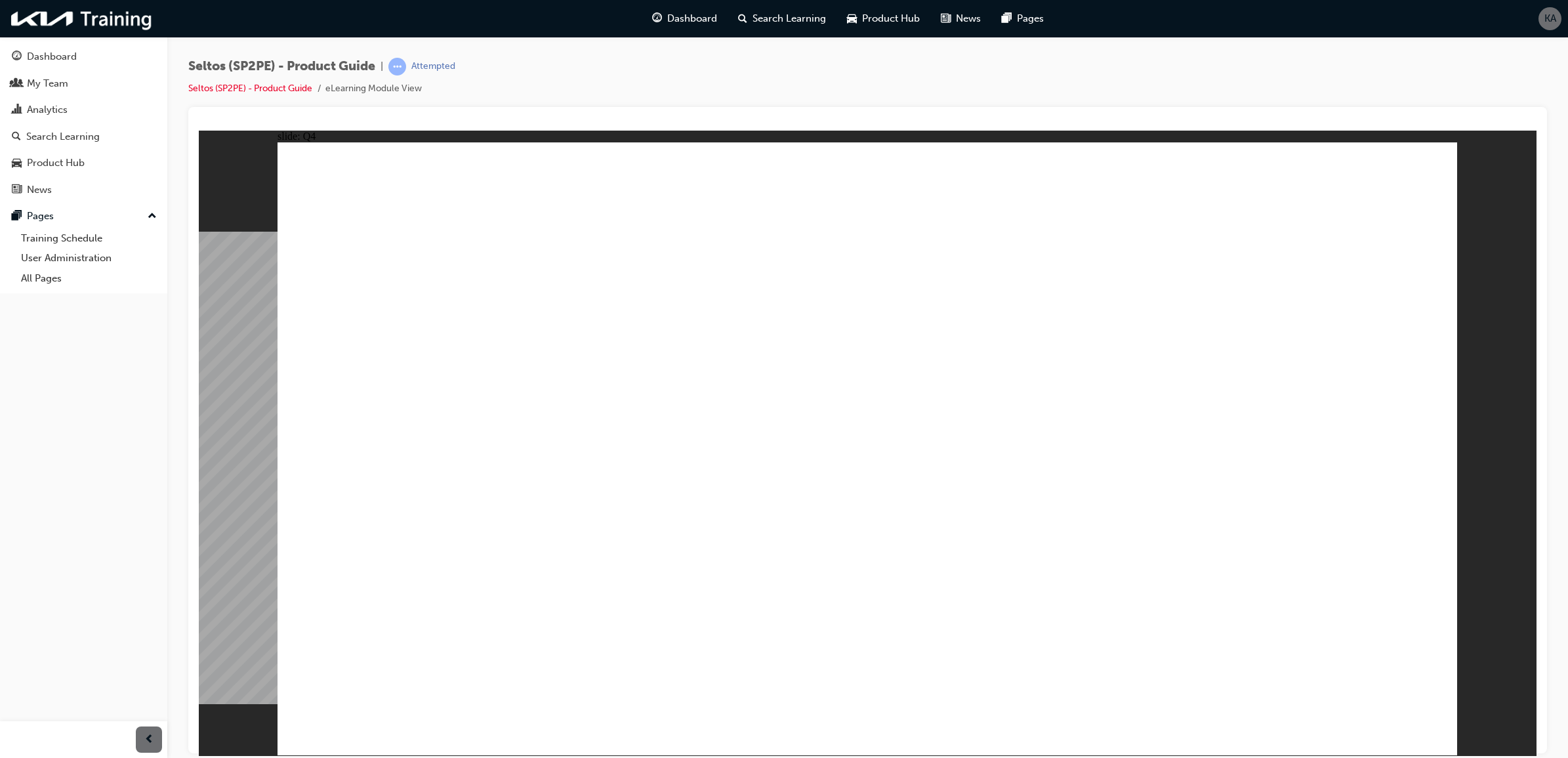
radio input "true"
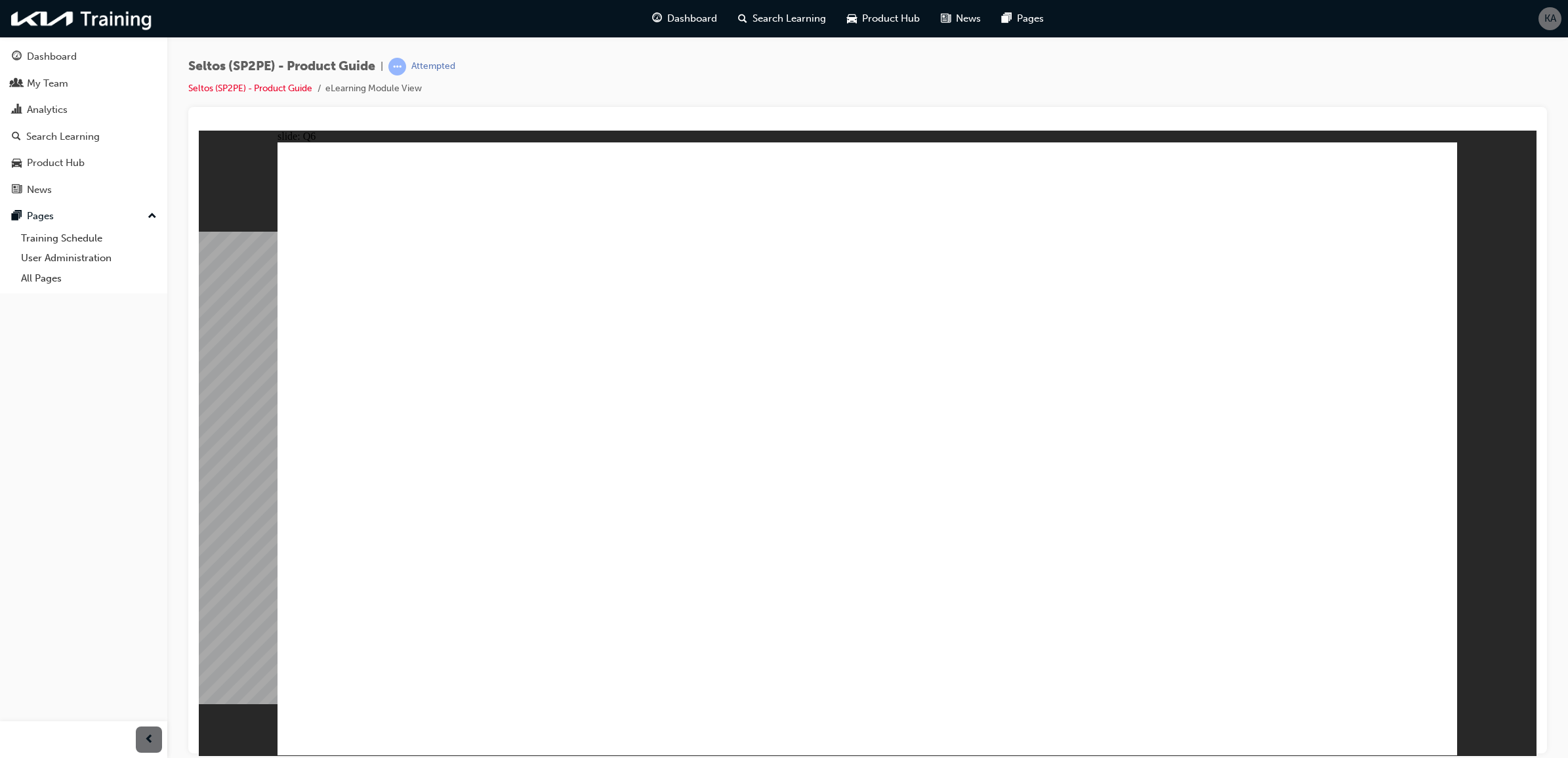
radio input "true"
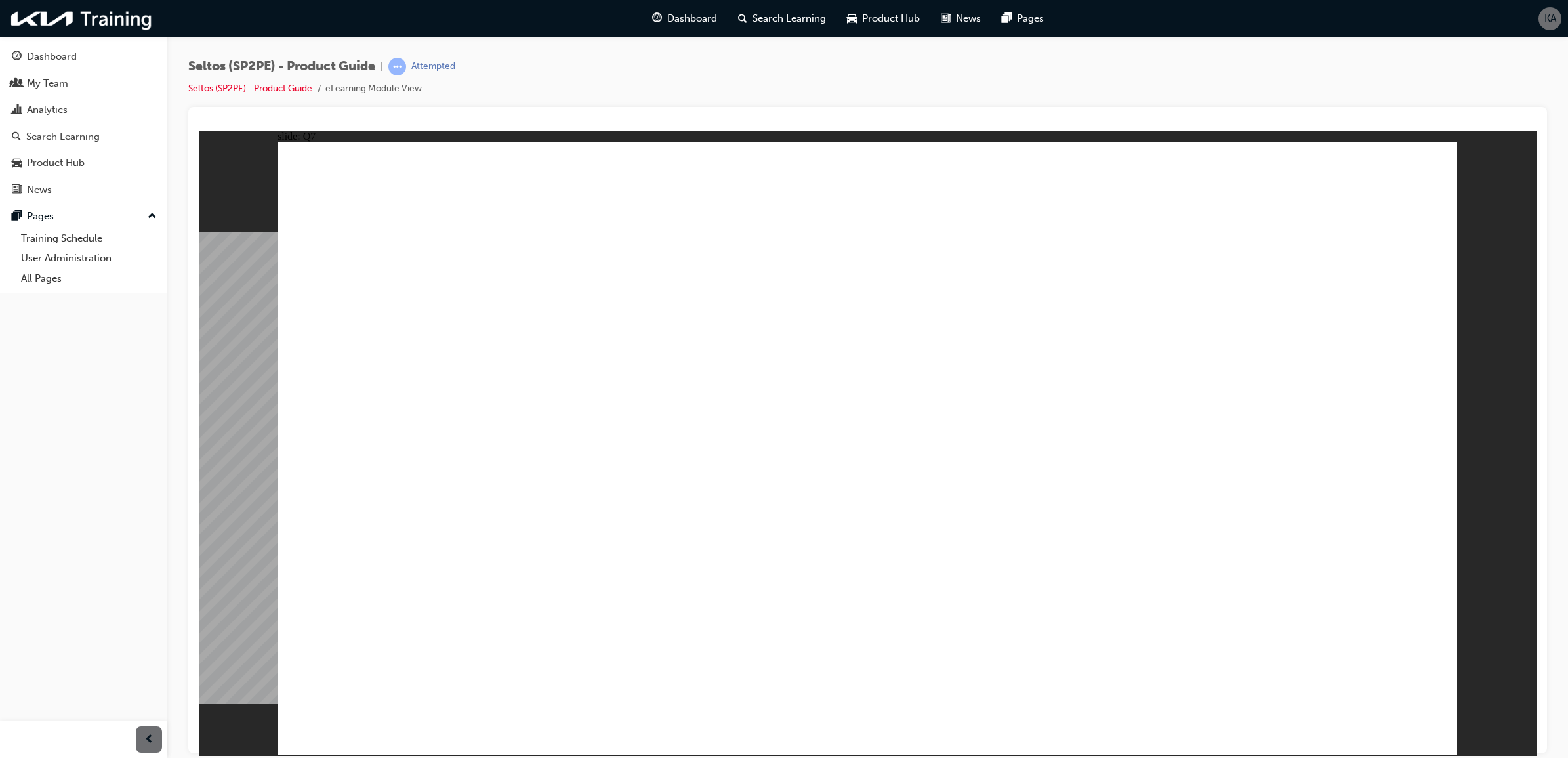
radio input "true"
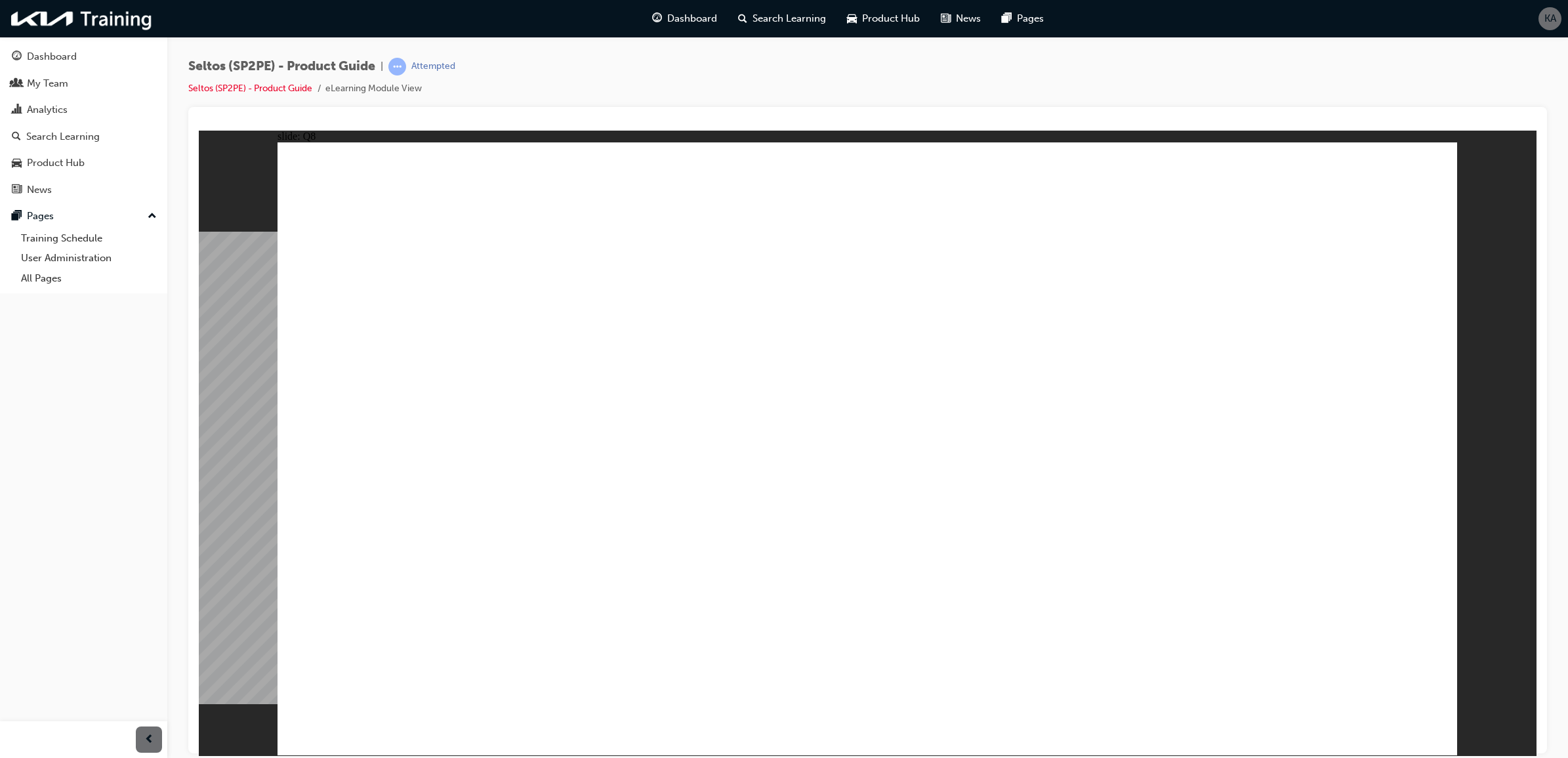
radio input "true"
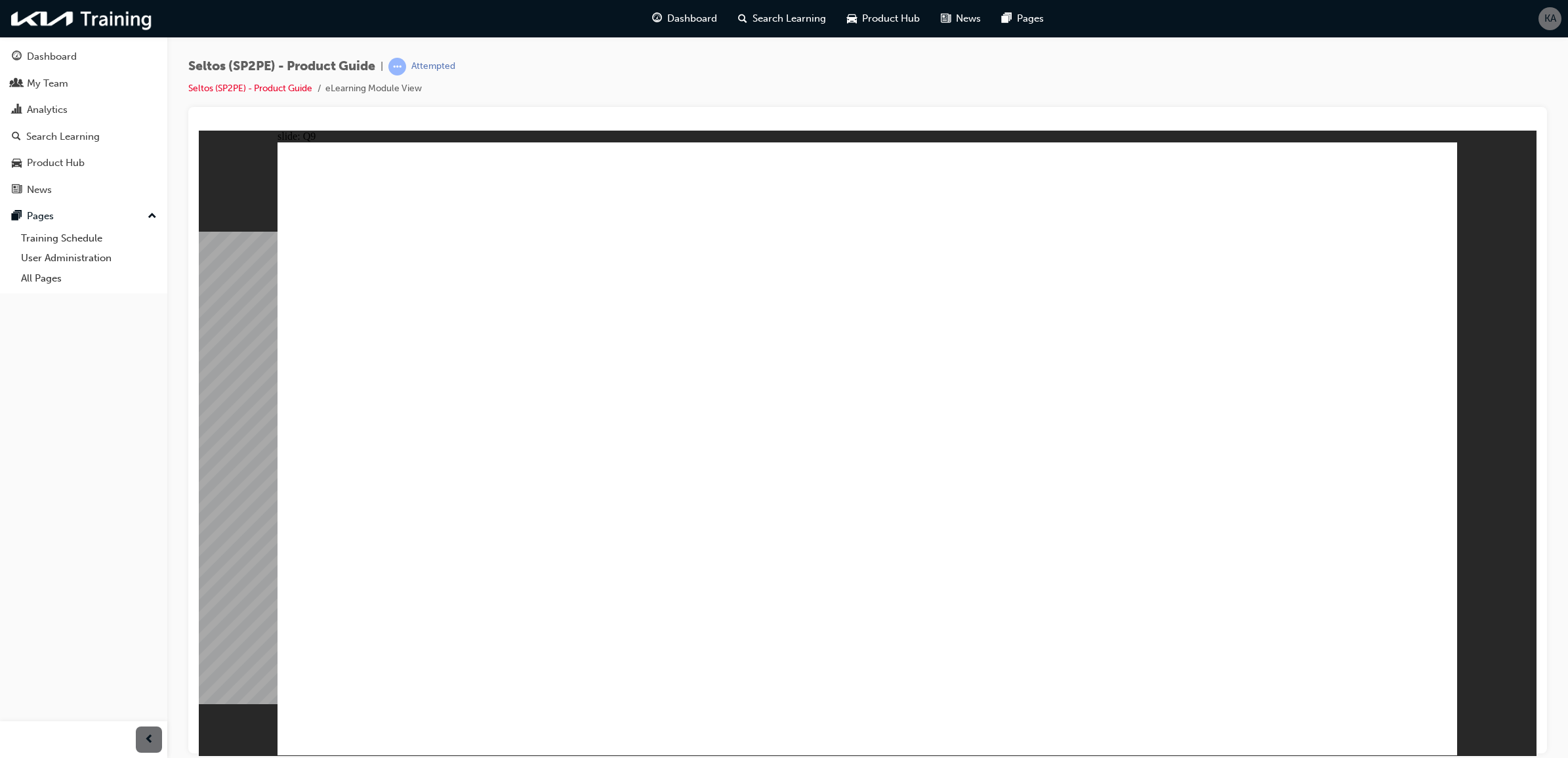
radio input "true"
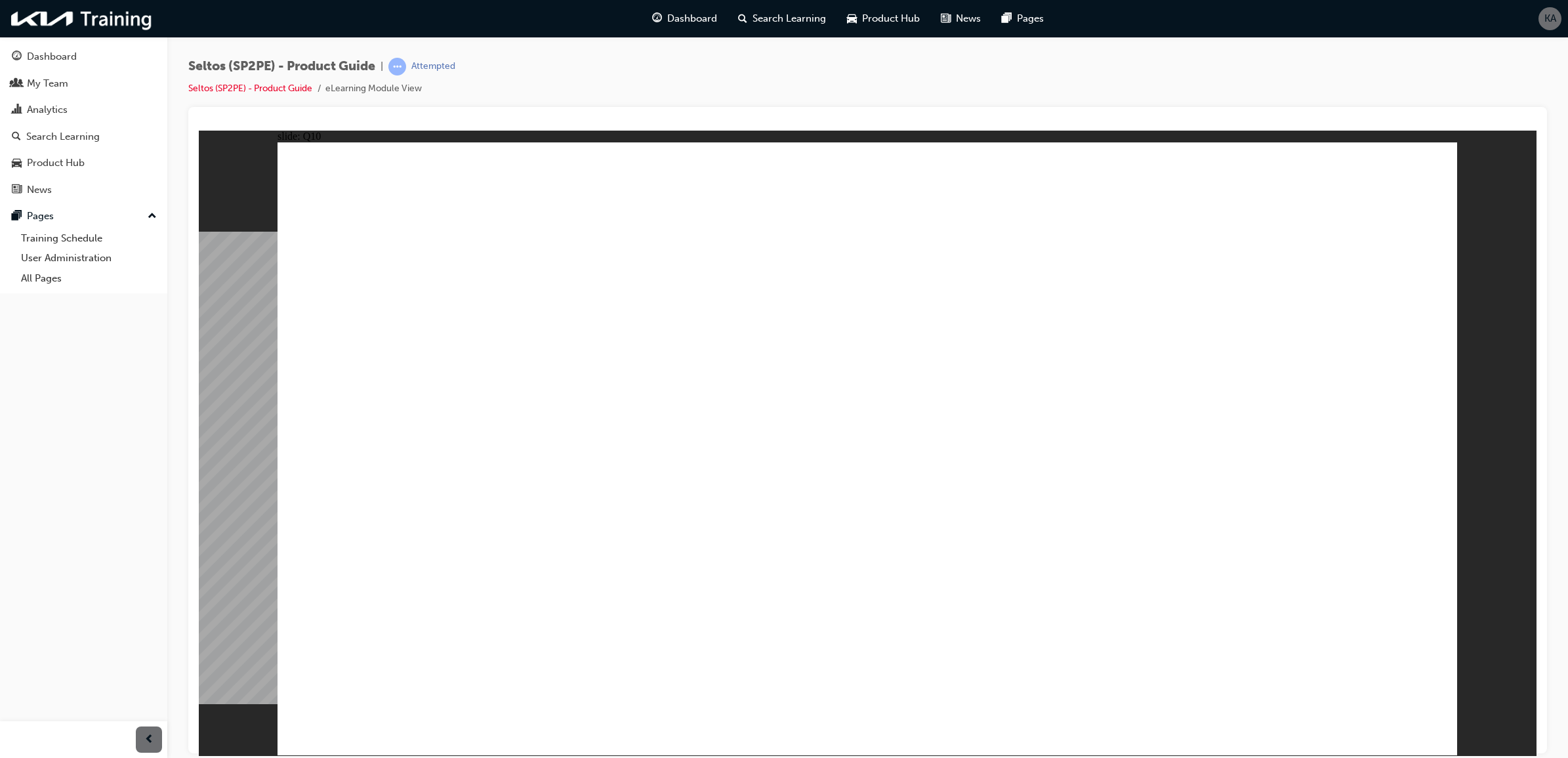
radio input "true"
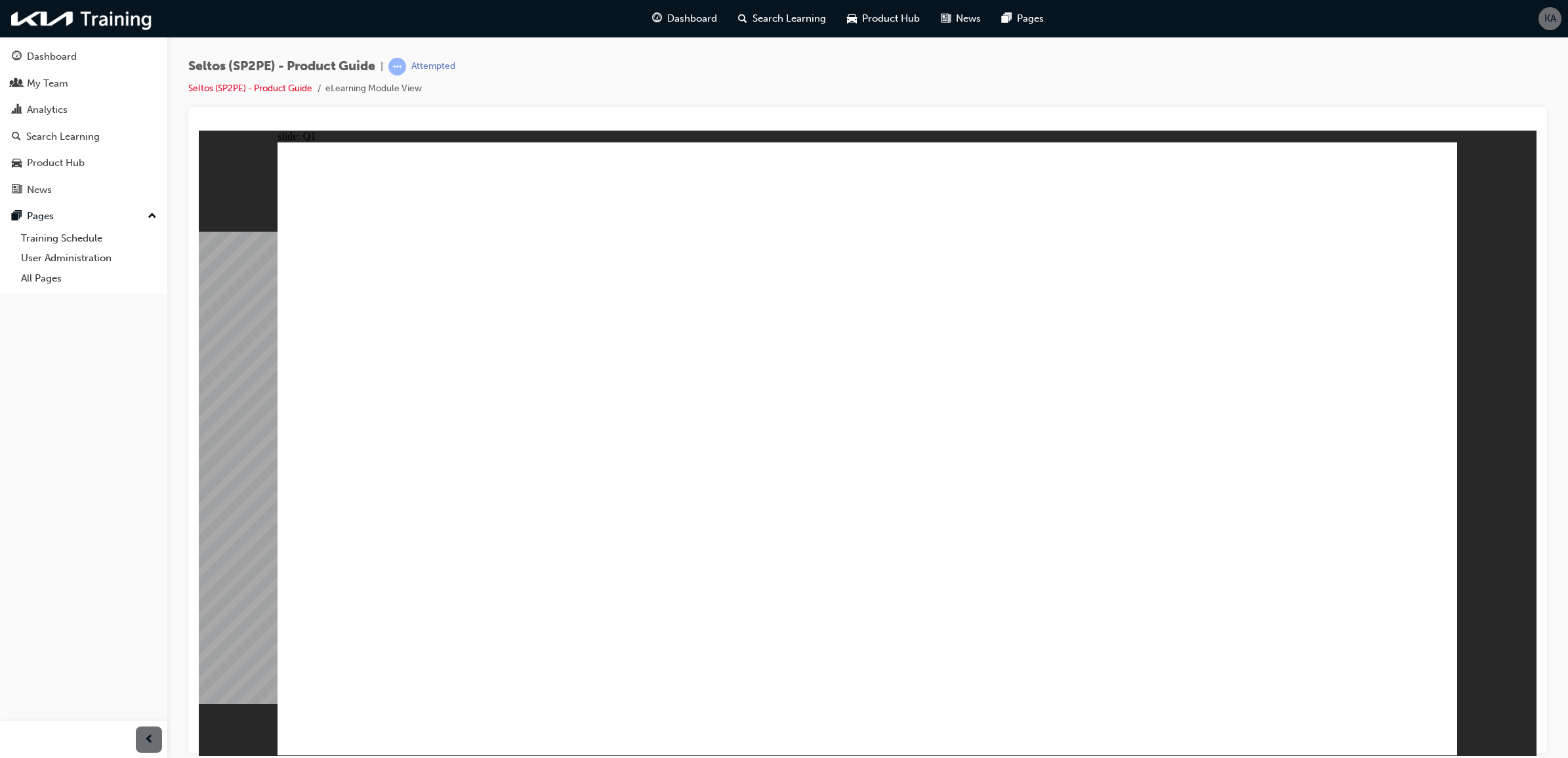
radio input "true"
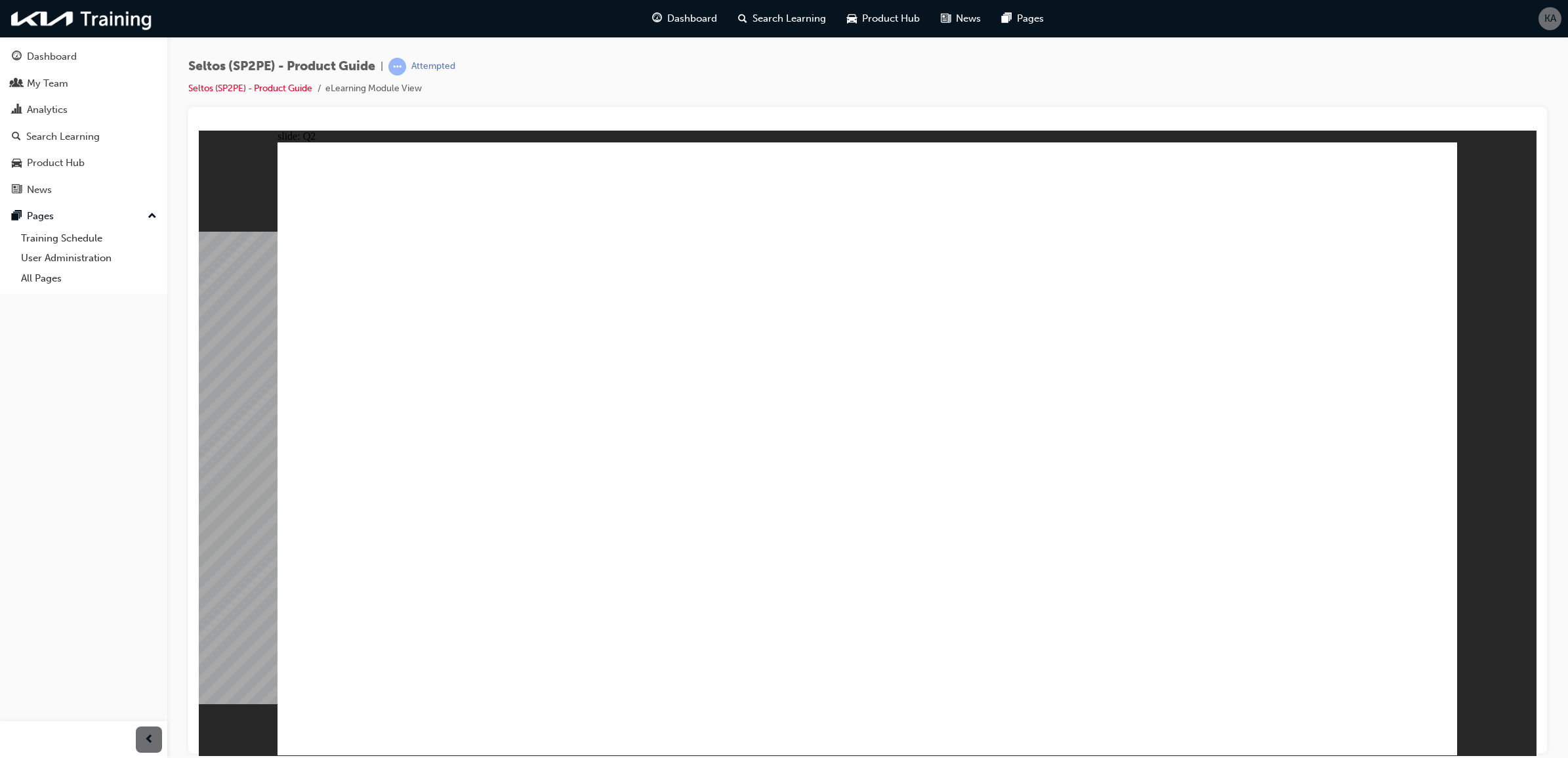
radio input "true"
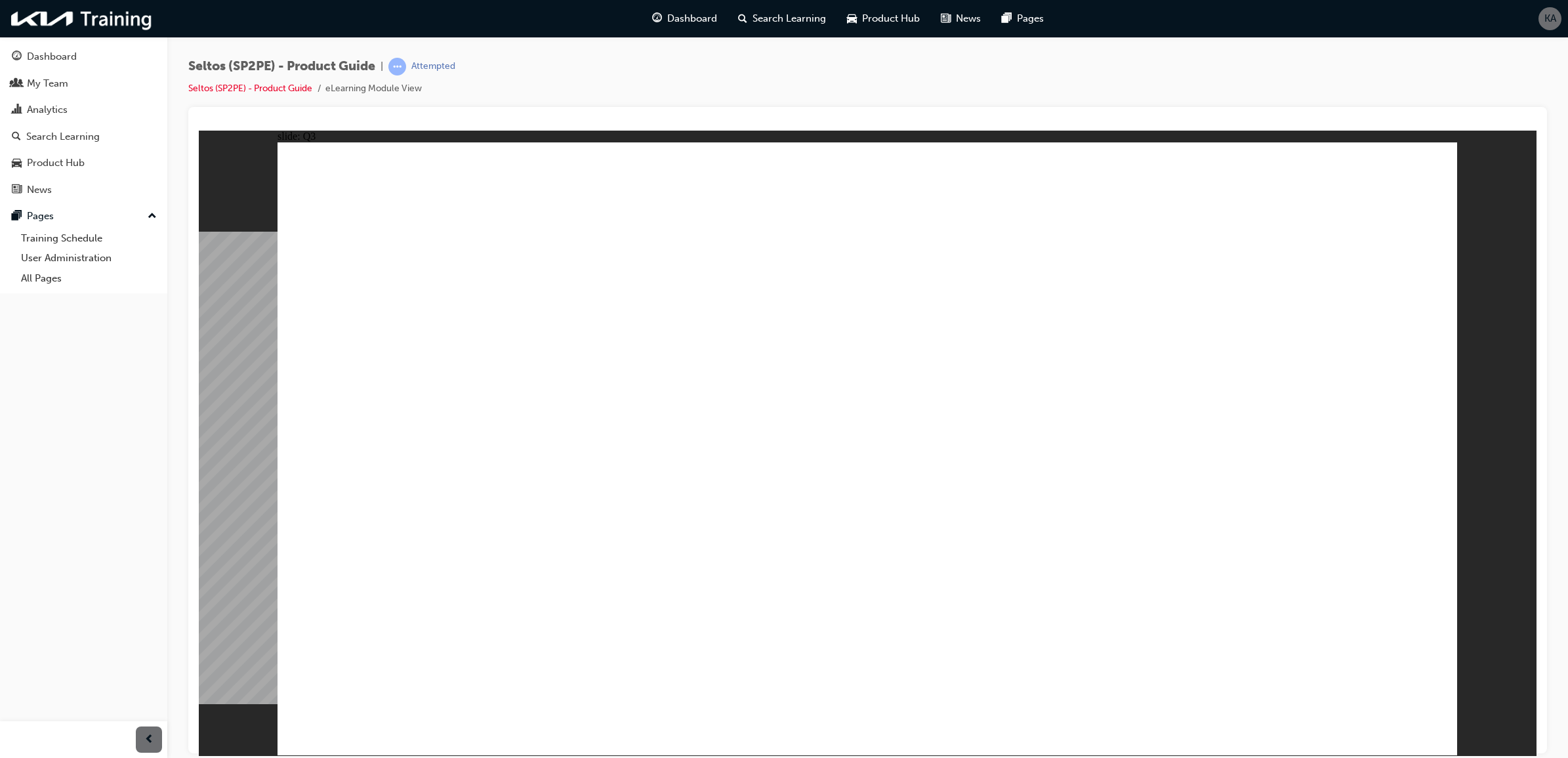
radio input "true"
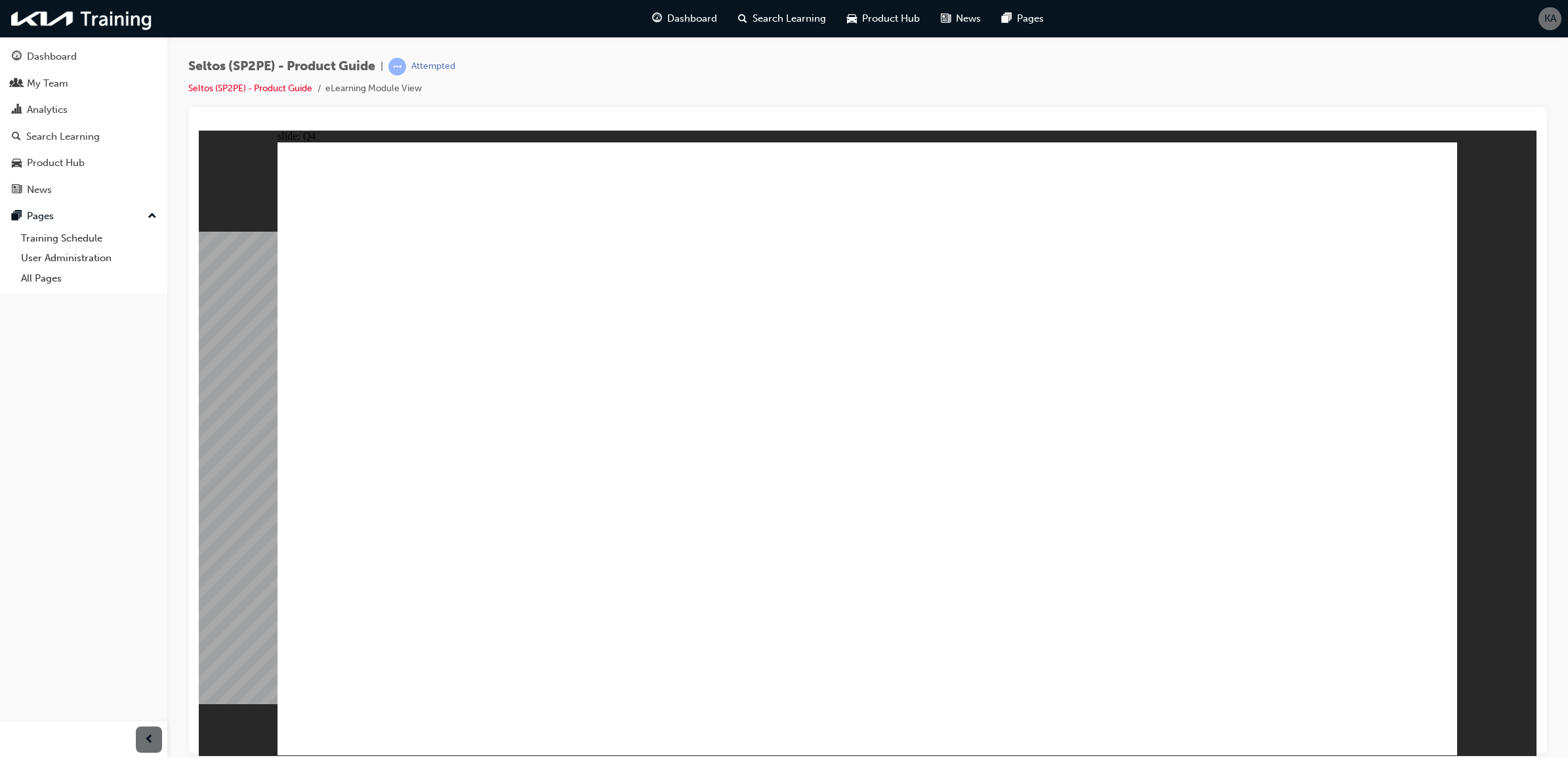
radio input "true"
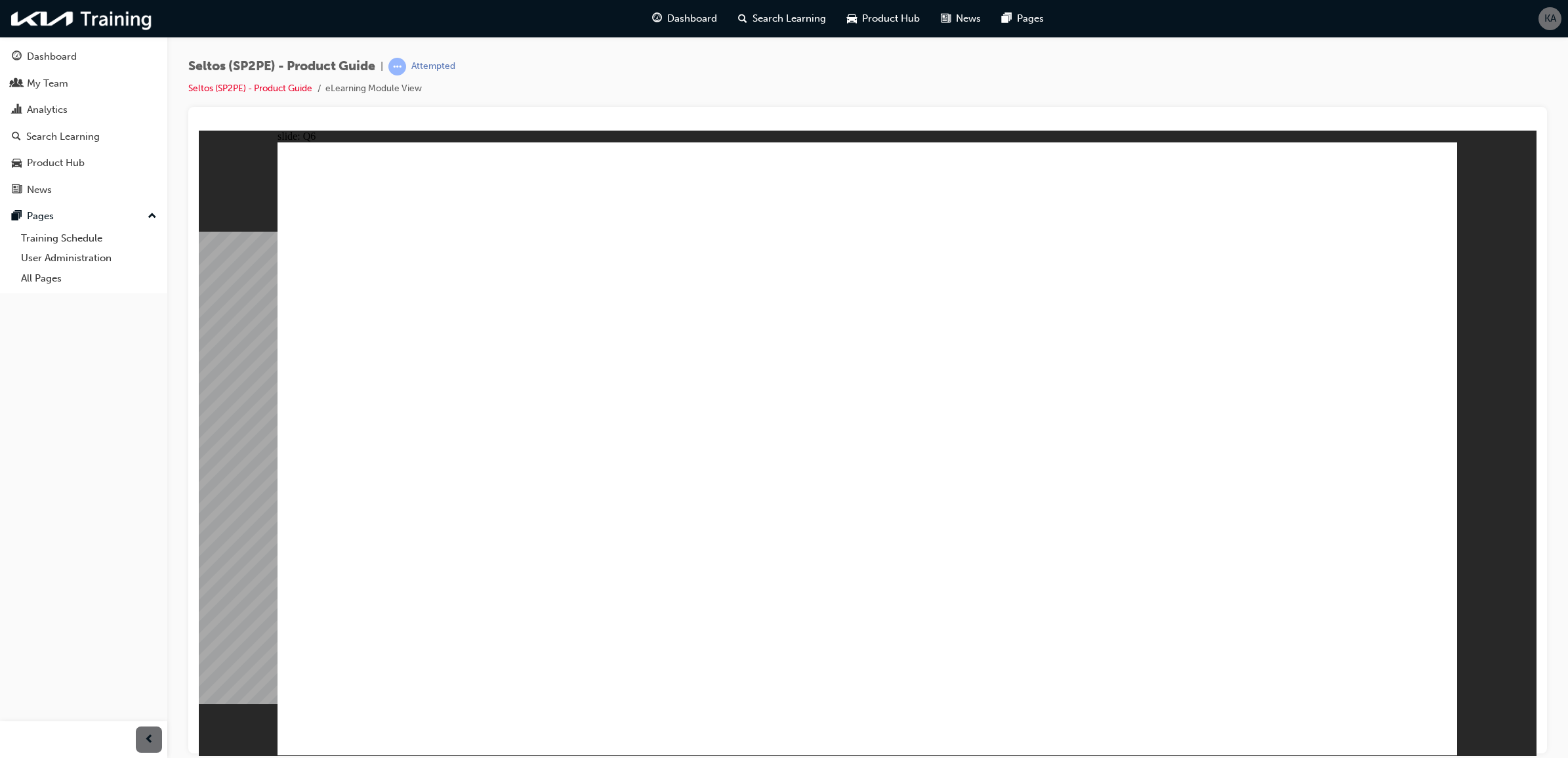
radio input "true"
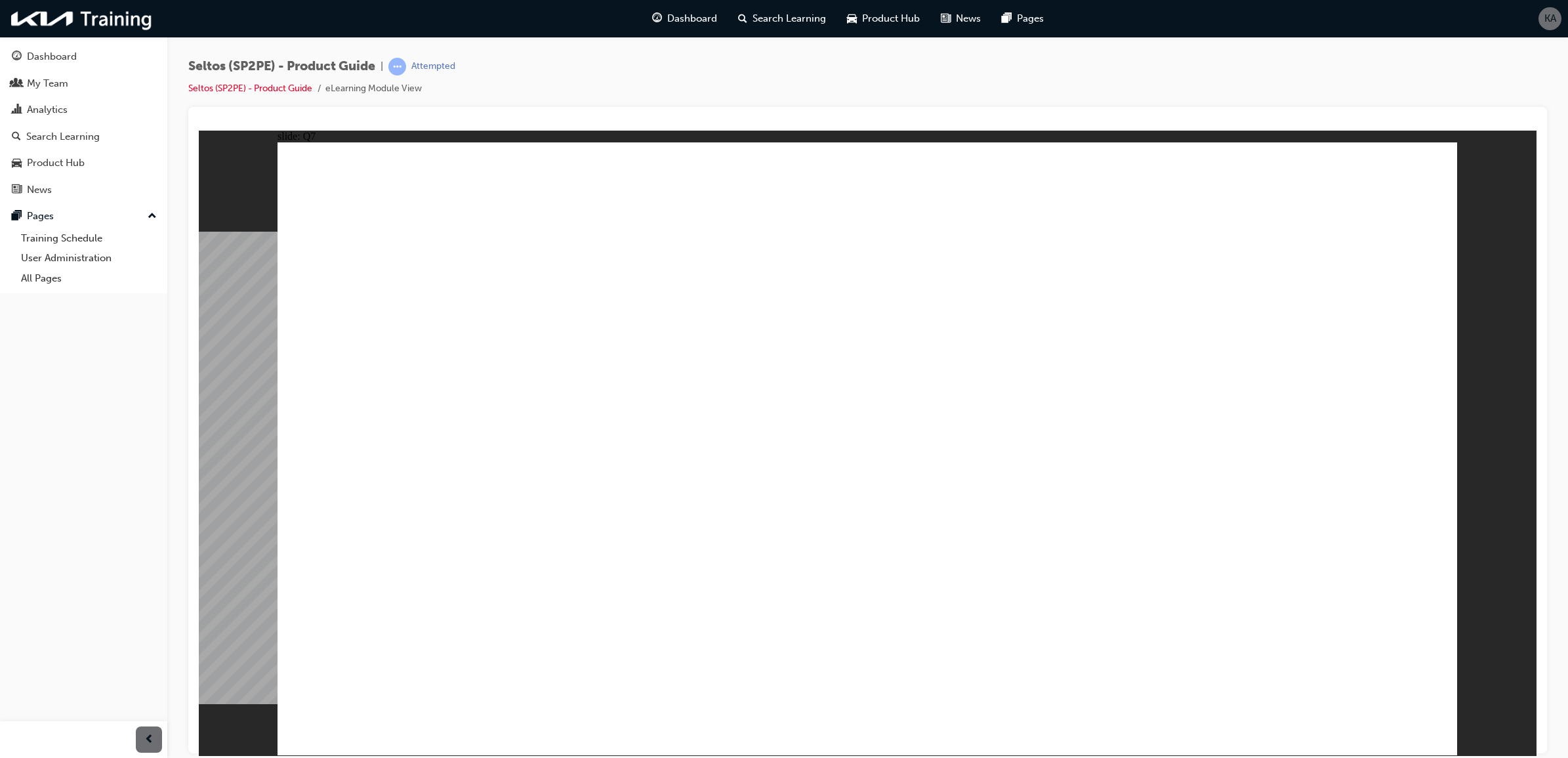
radio input "true"
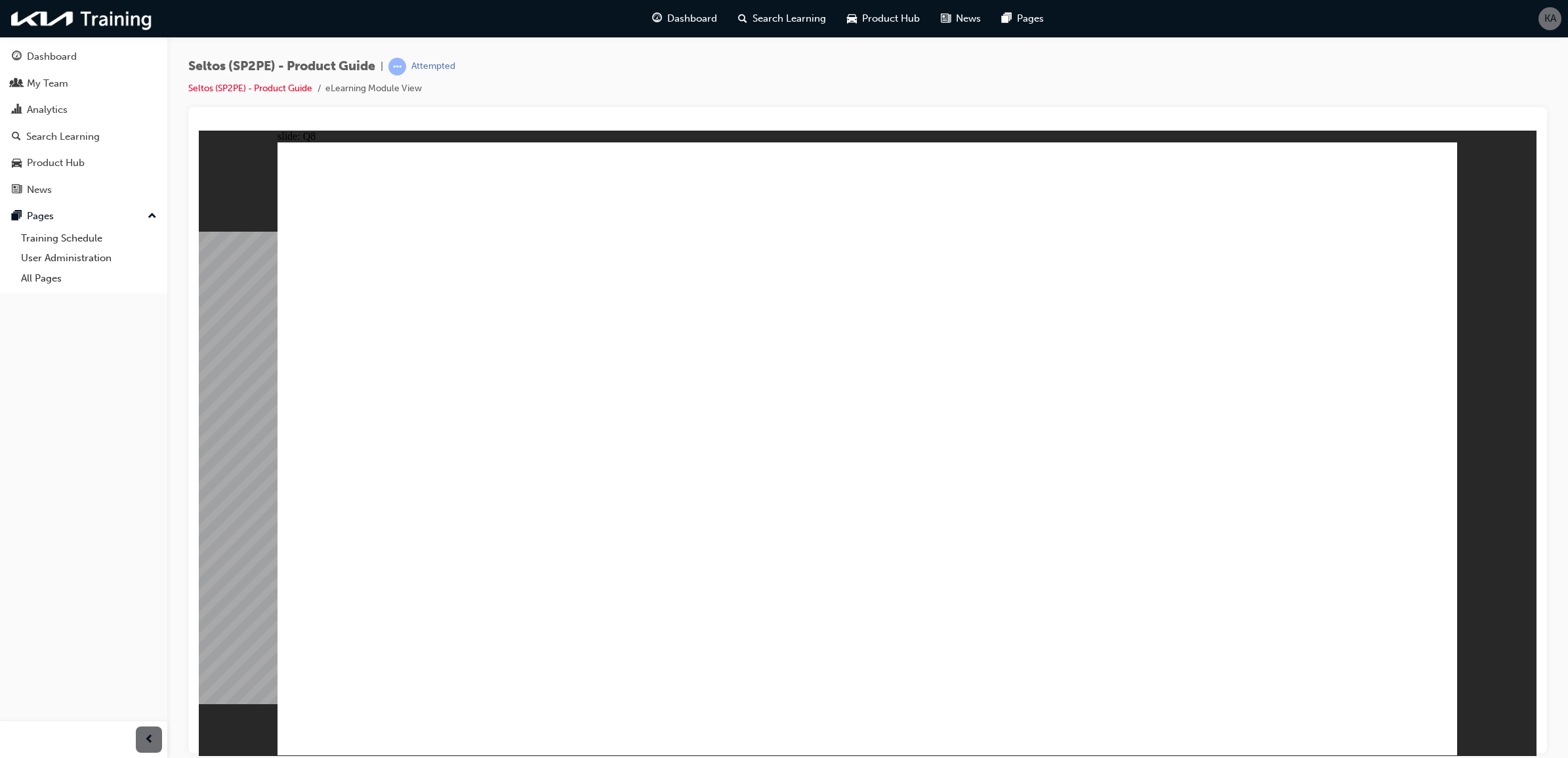
radio input "true"
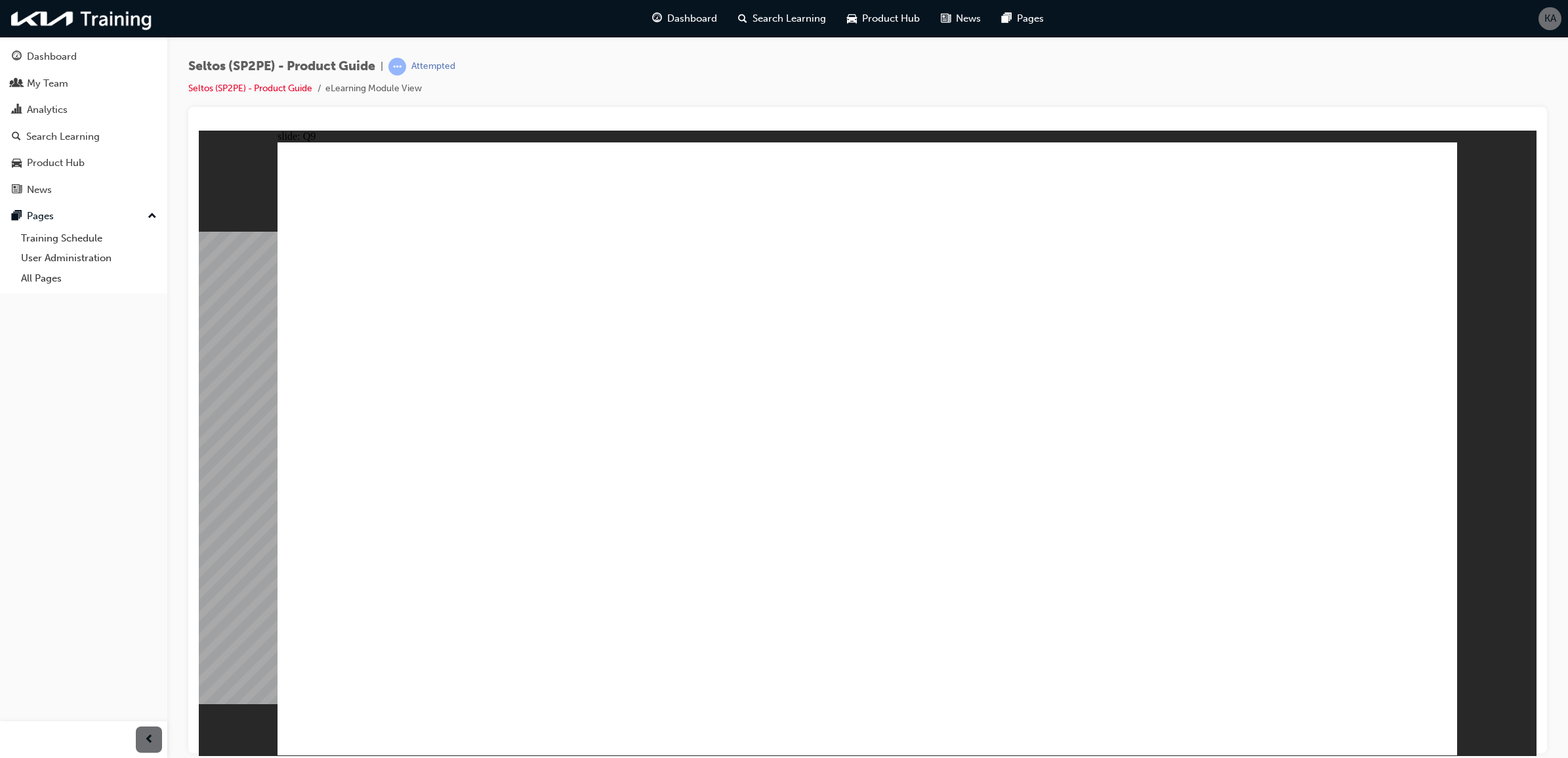
radio input "true"
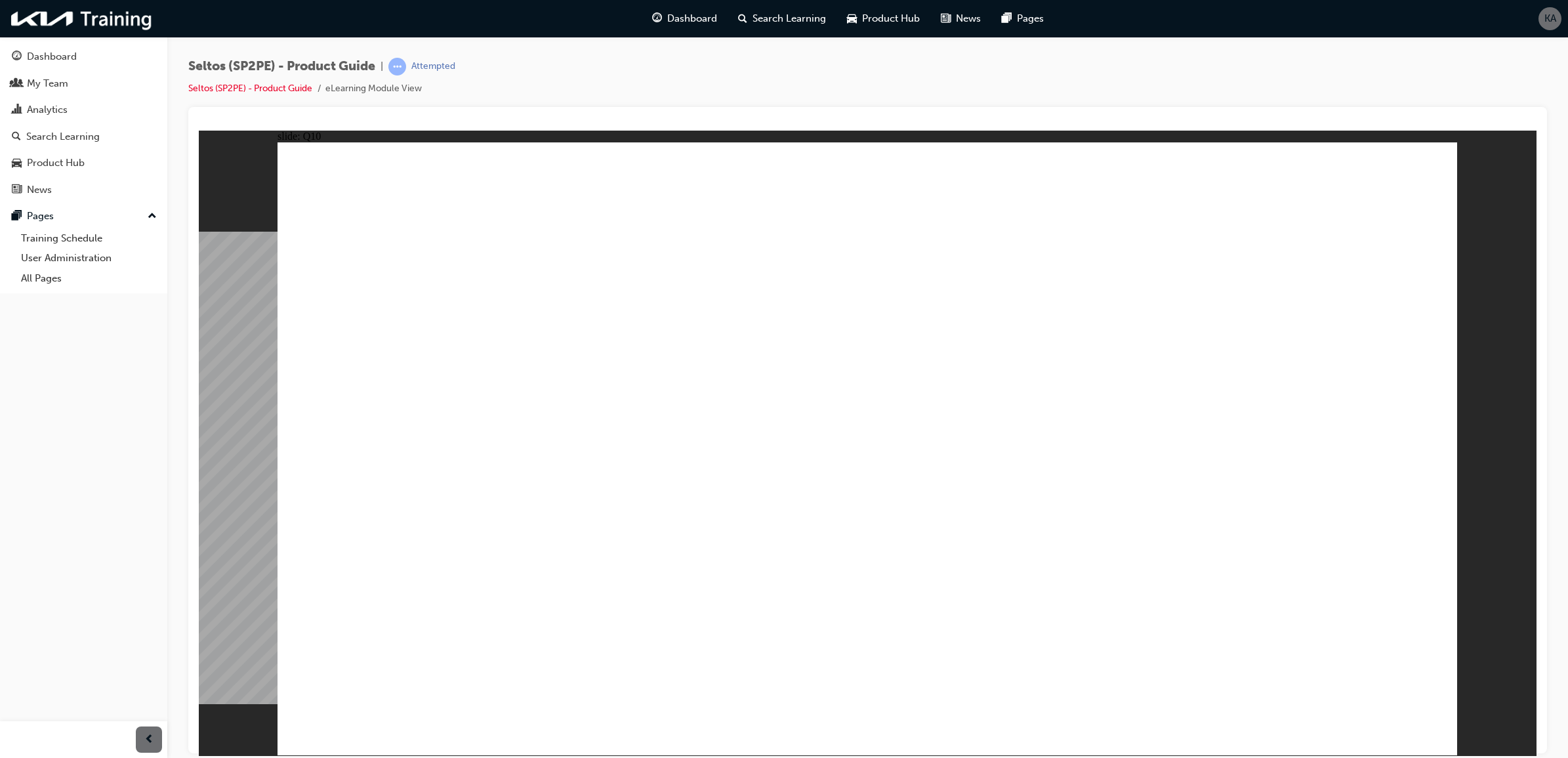
radio input "true"
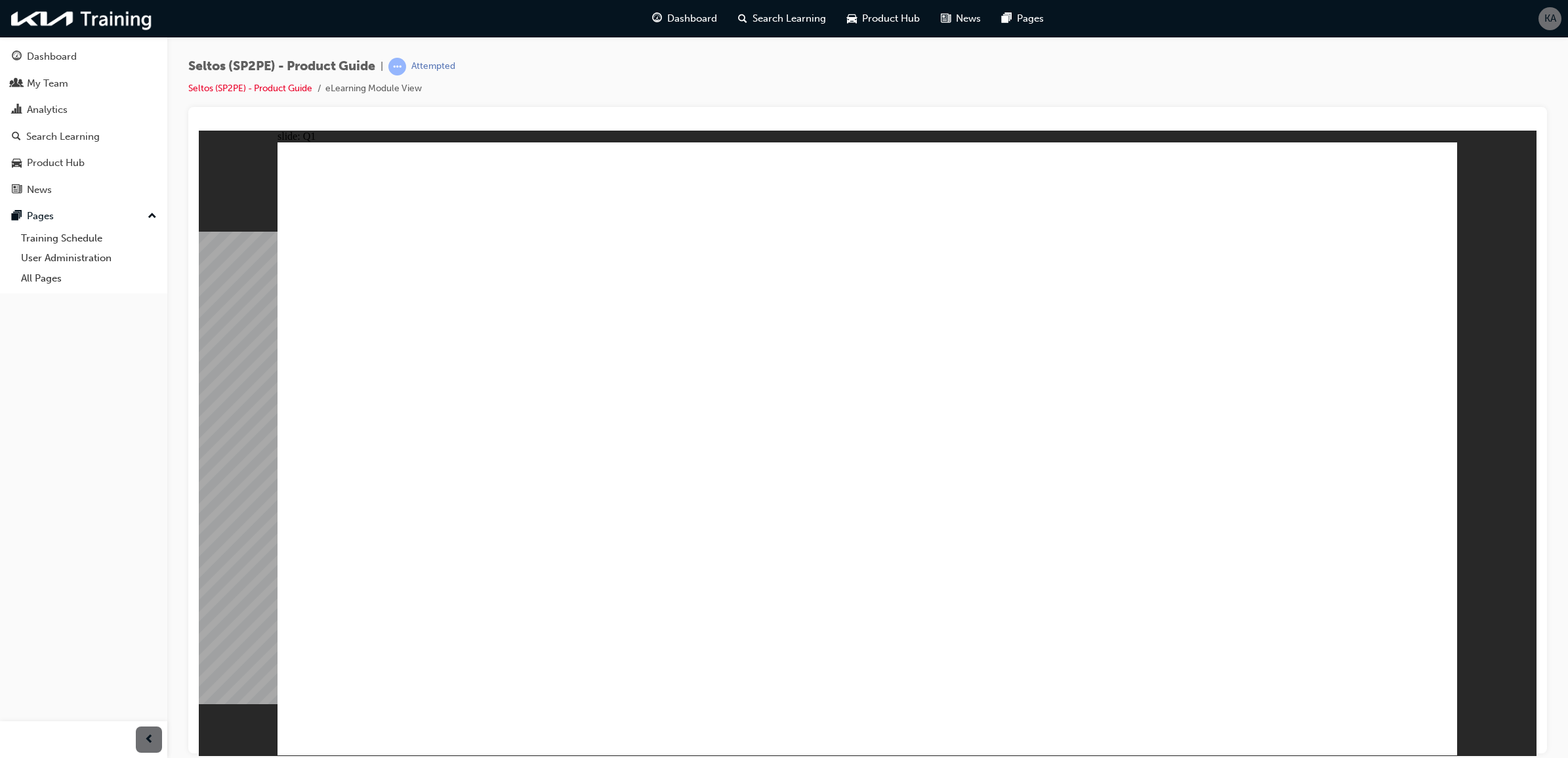
radio input "true"
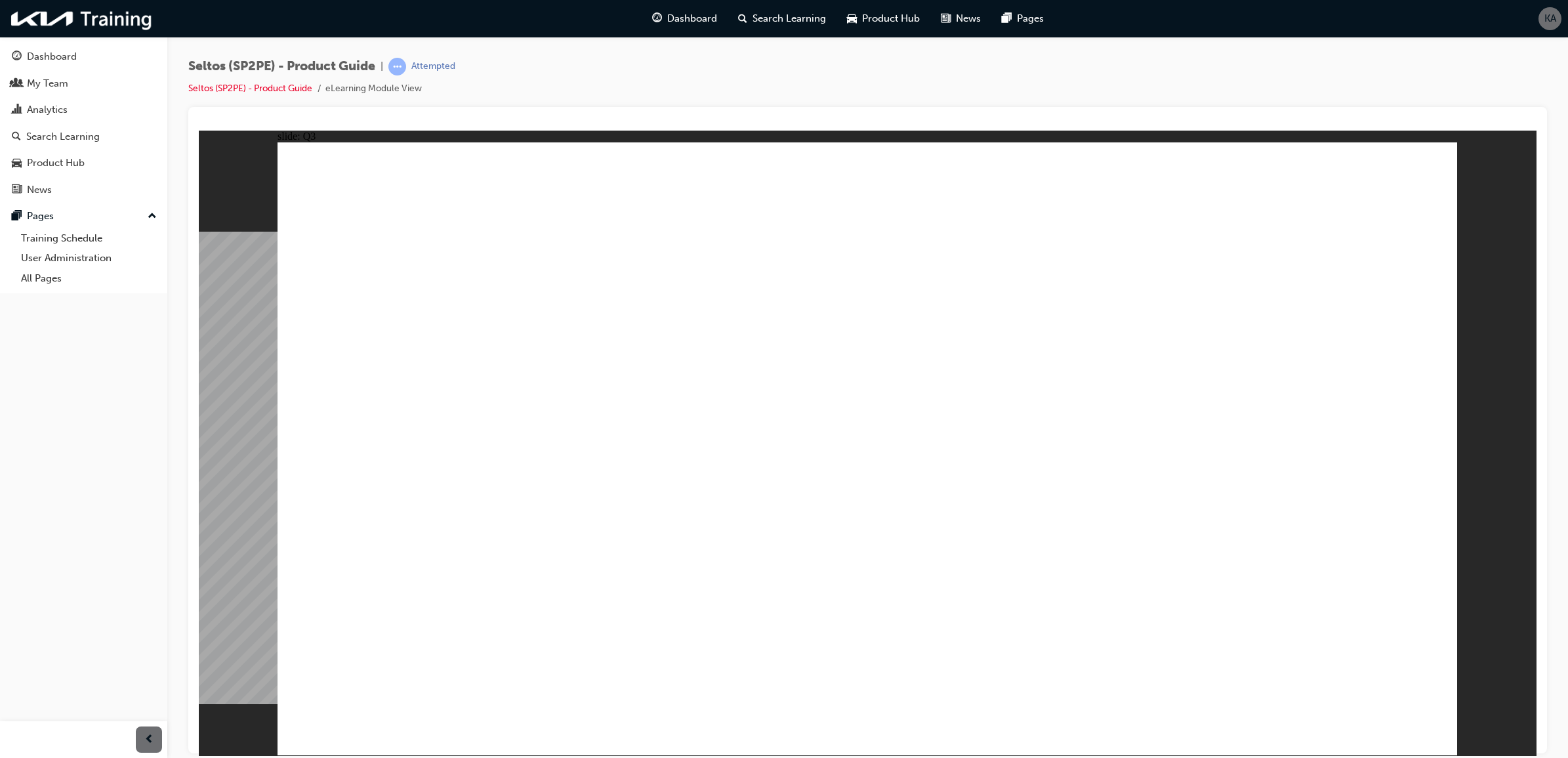
radio input "true"
radio input "false"
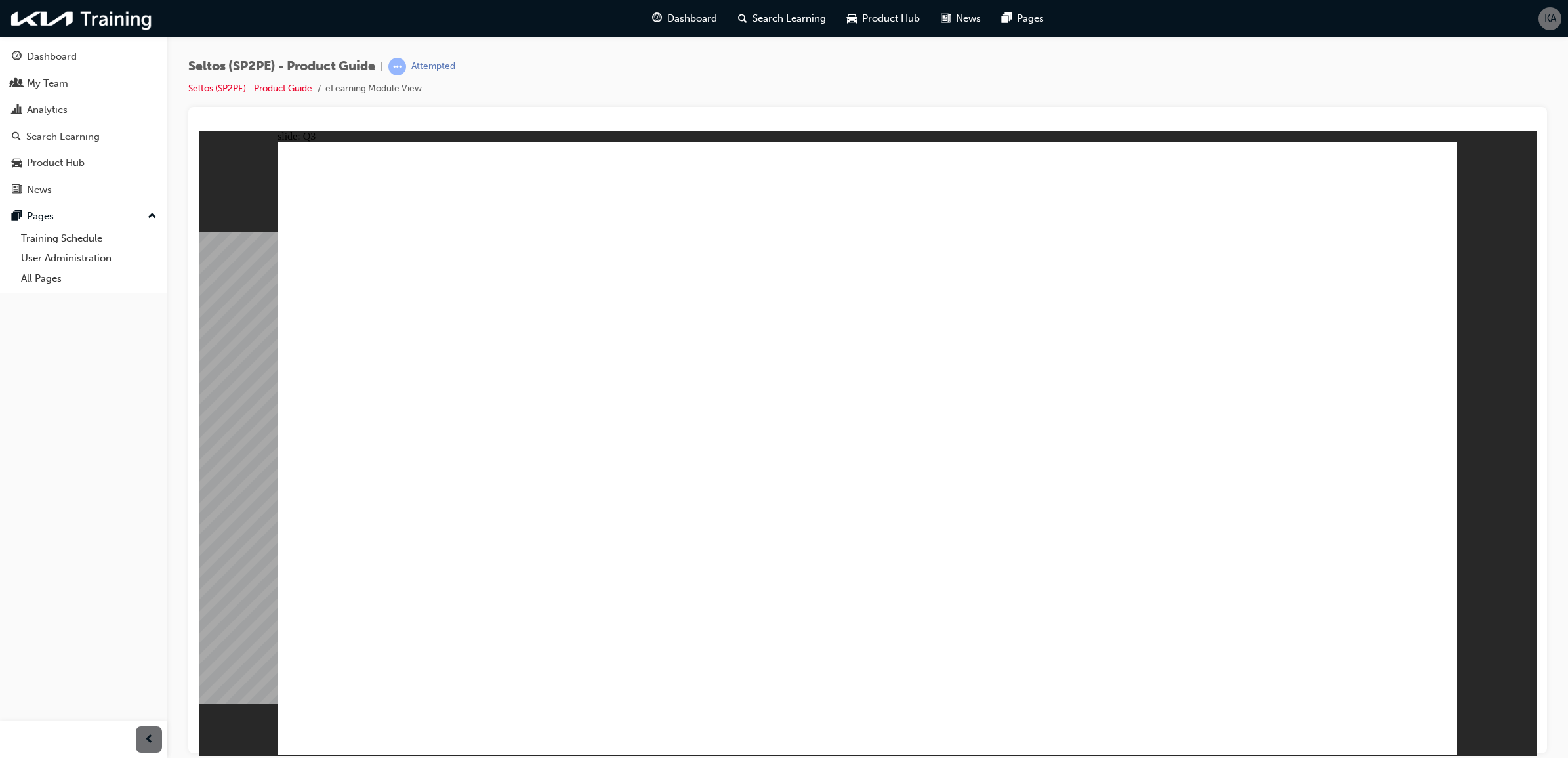
radio input "true"
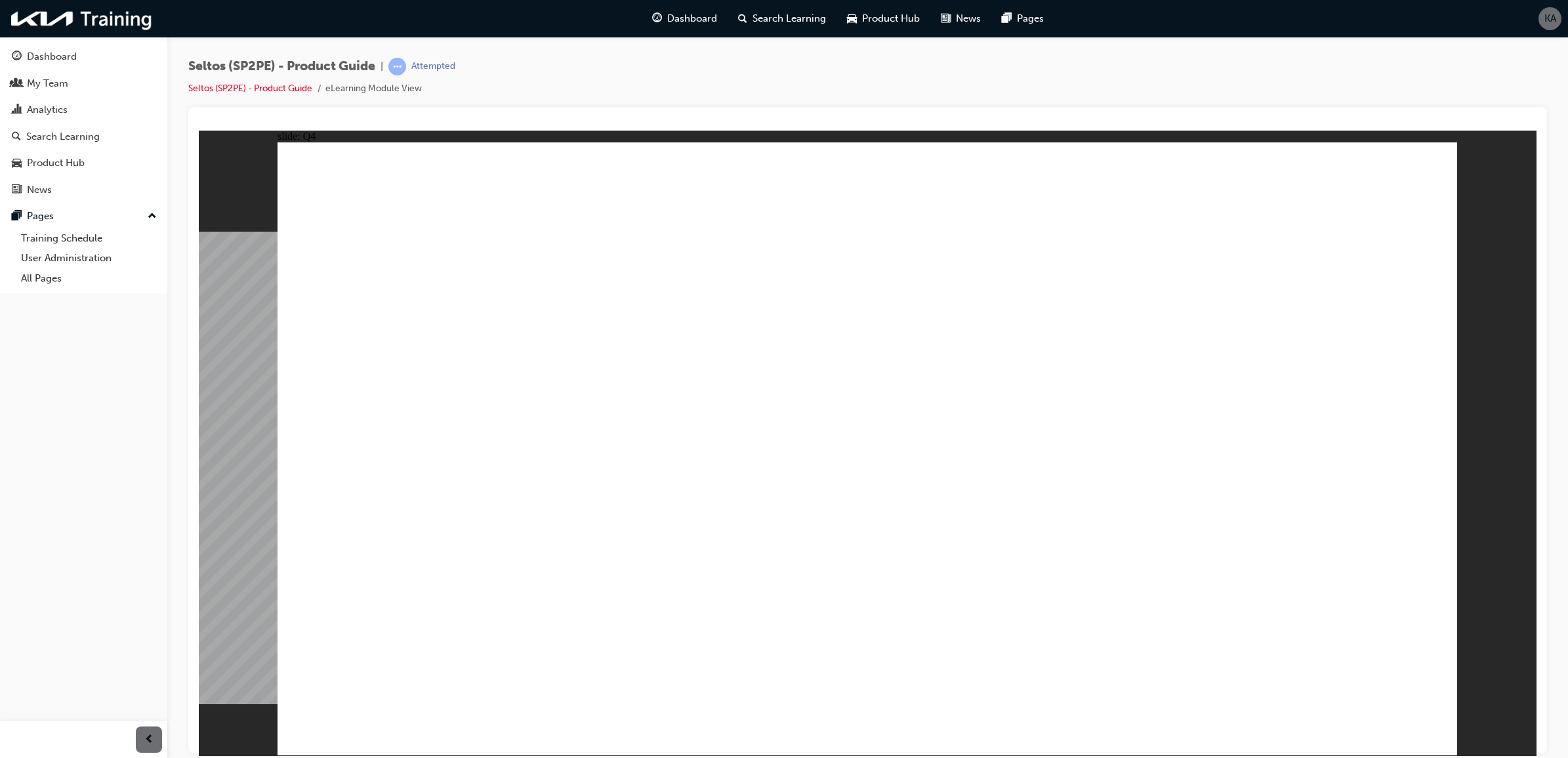
radio input "true"
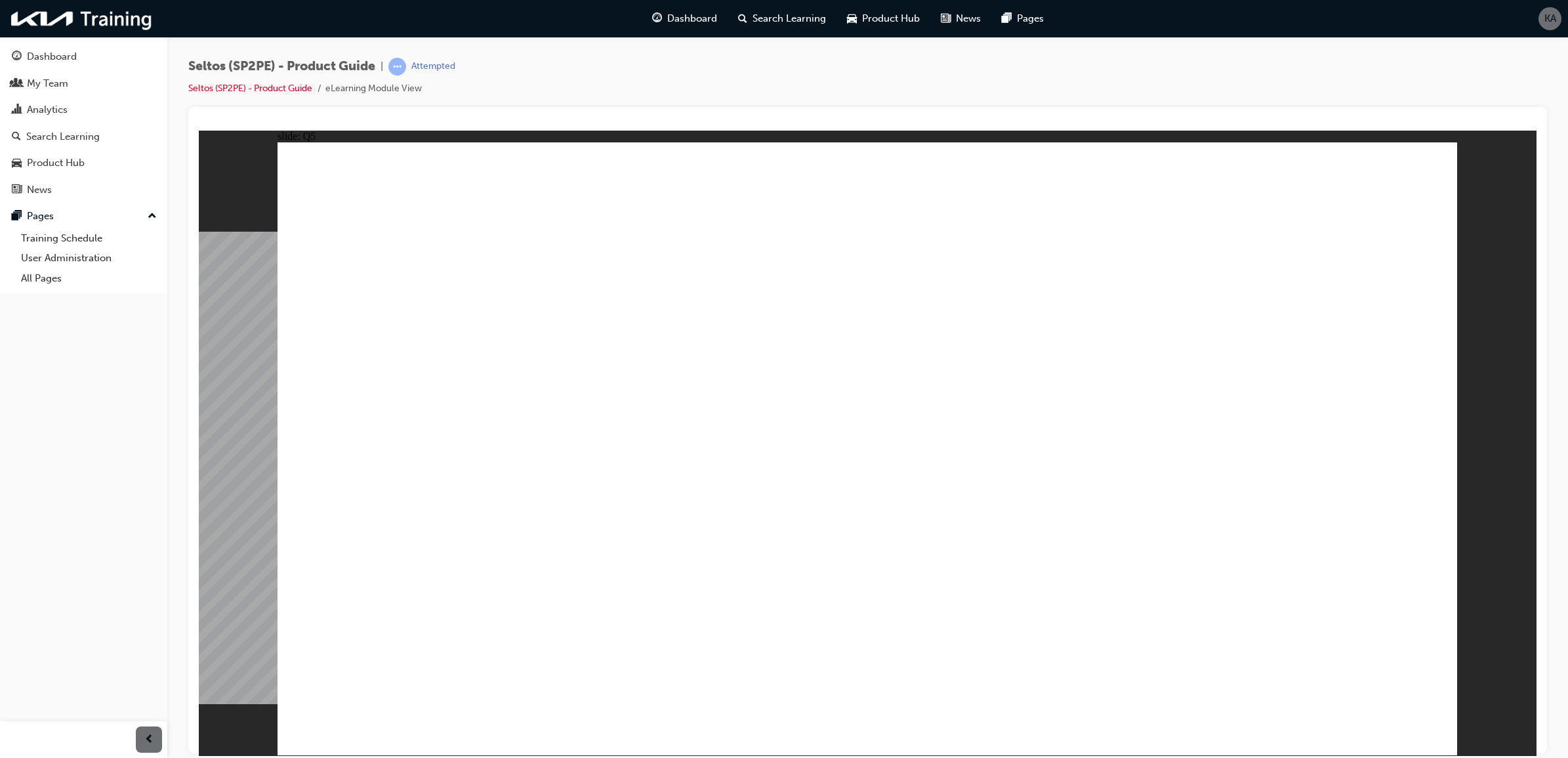
radio input "true"
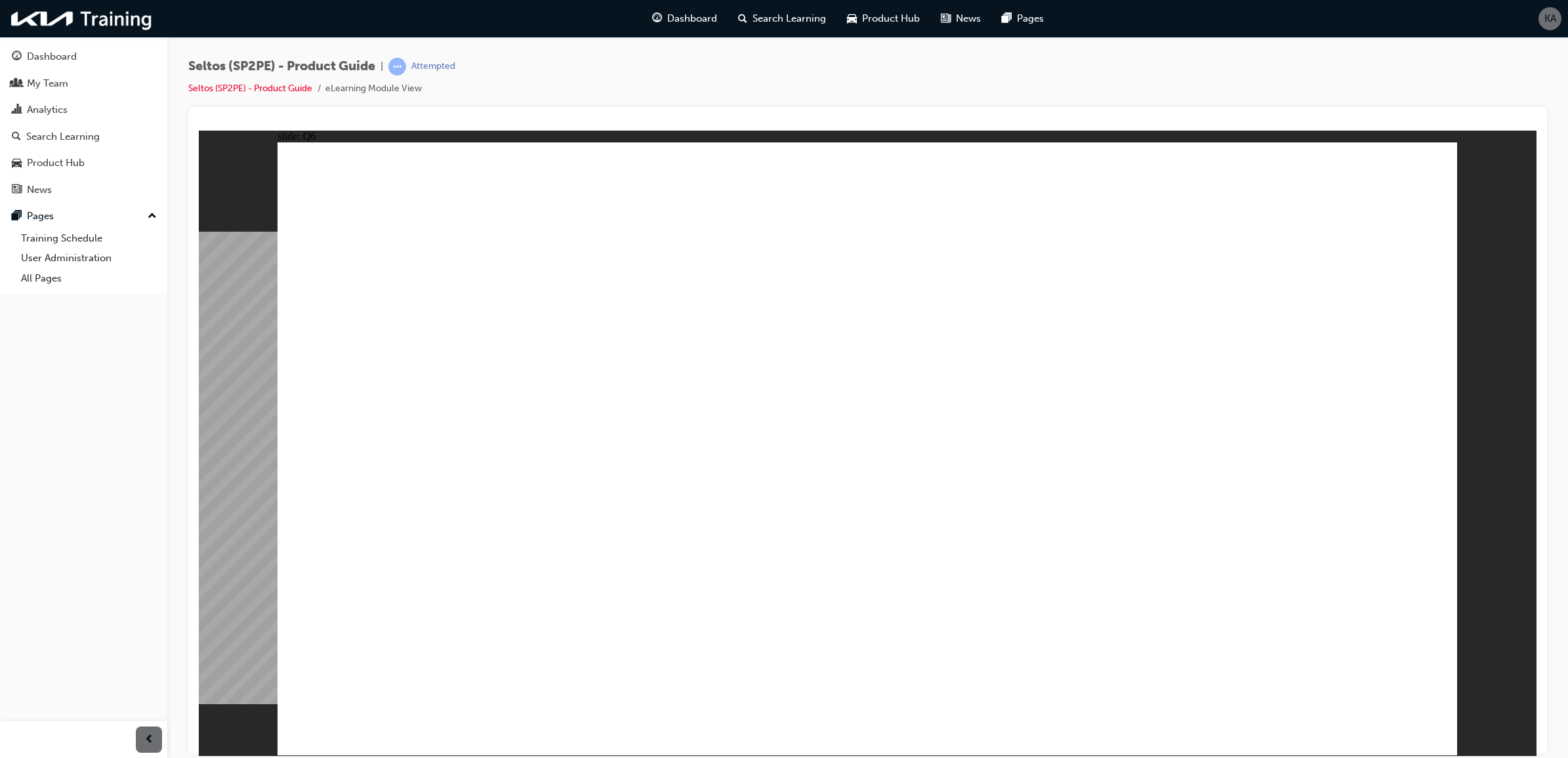
radio input "true"
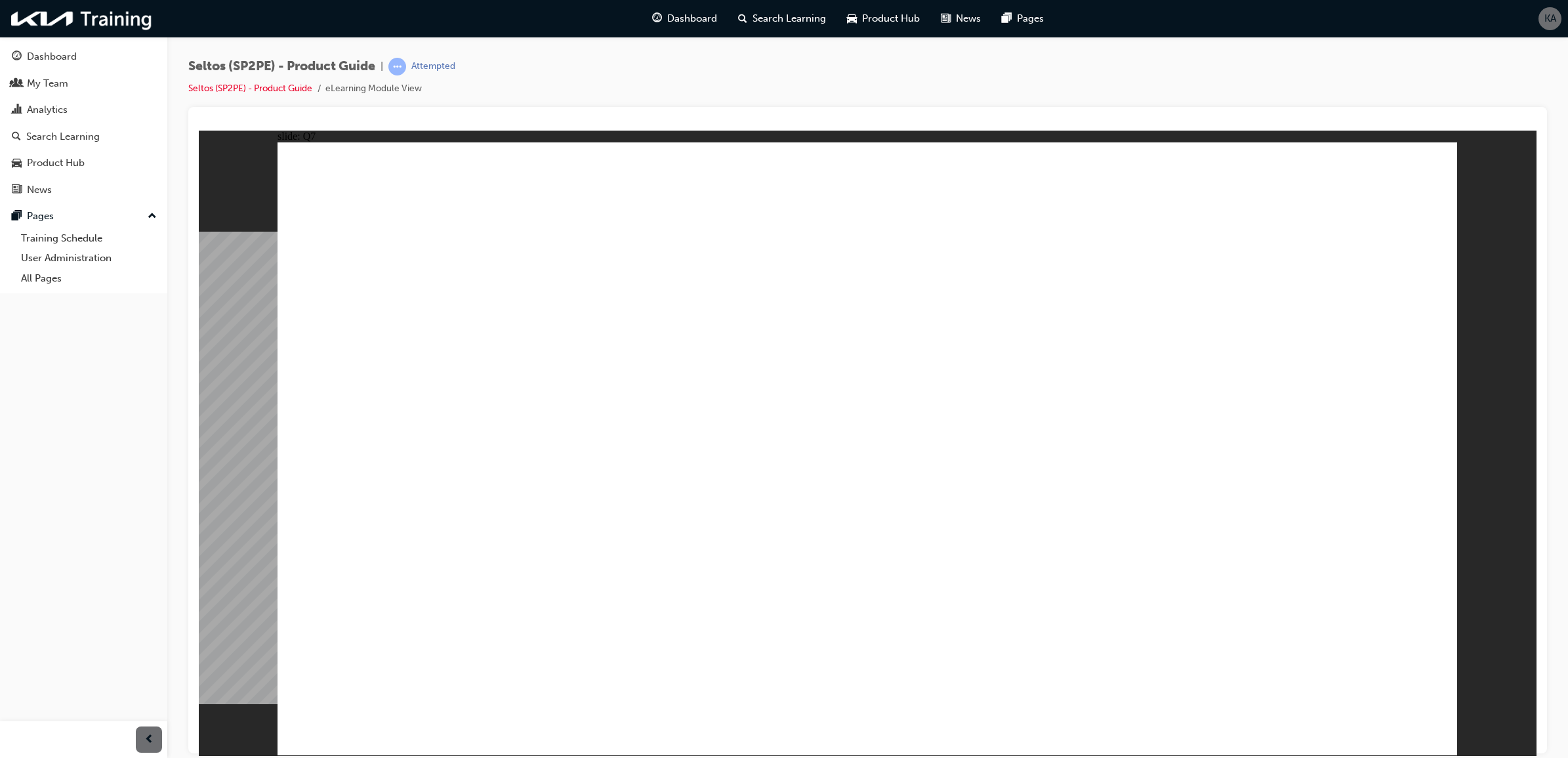
radio input "true"
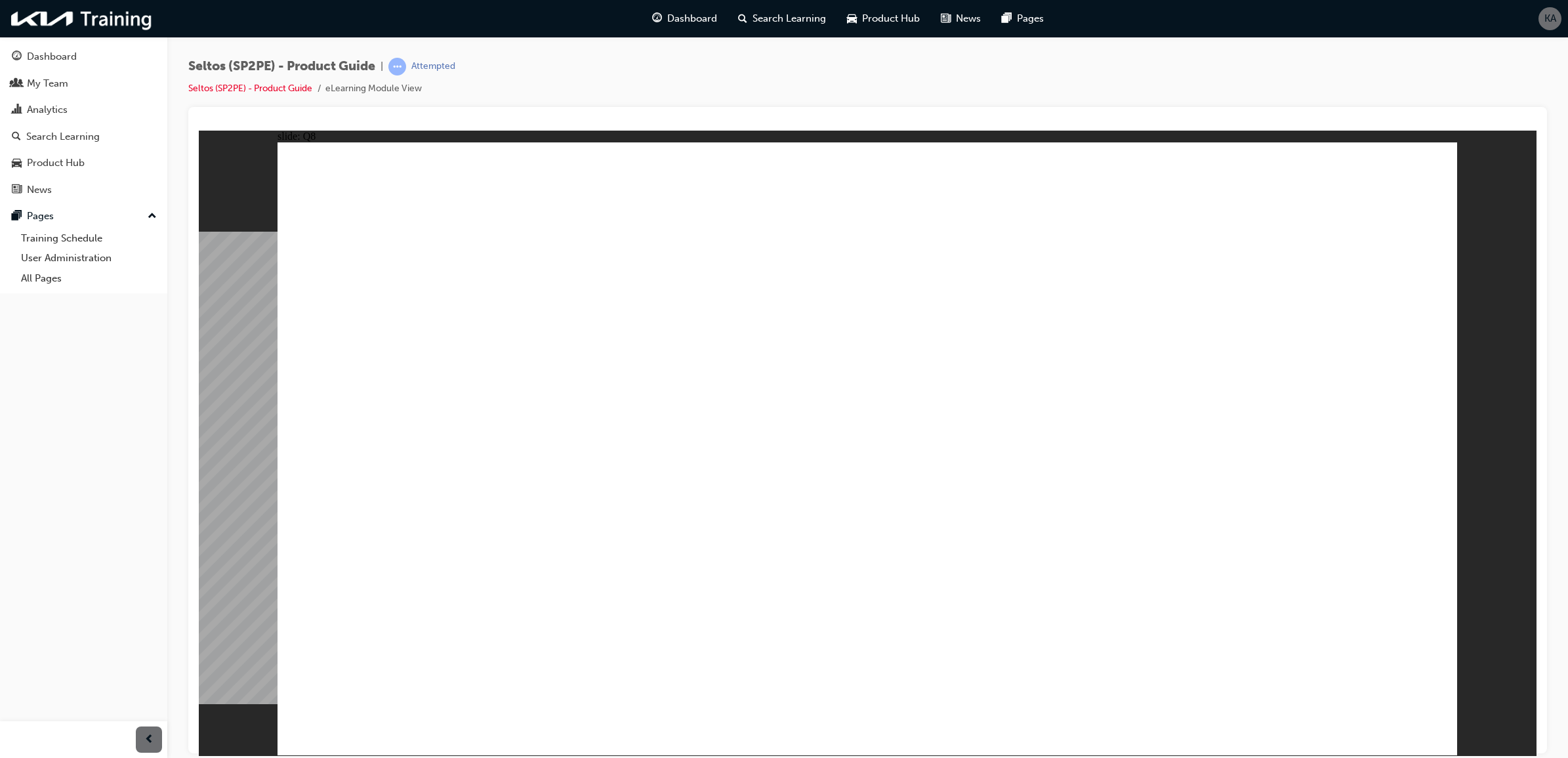
radio input "true"
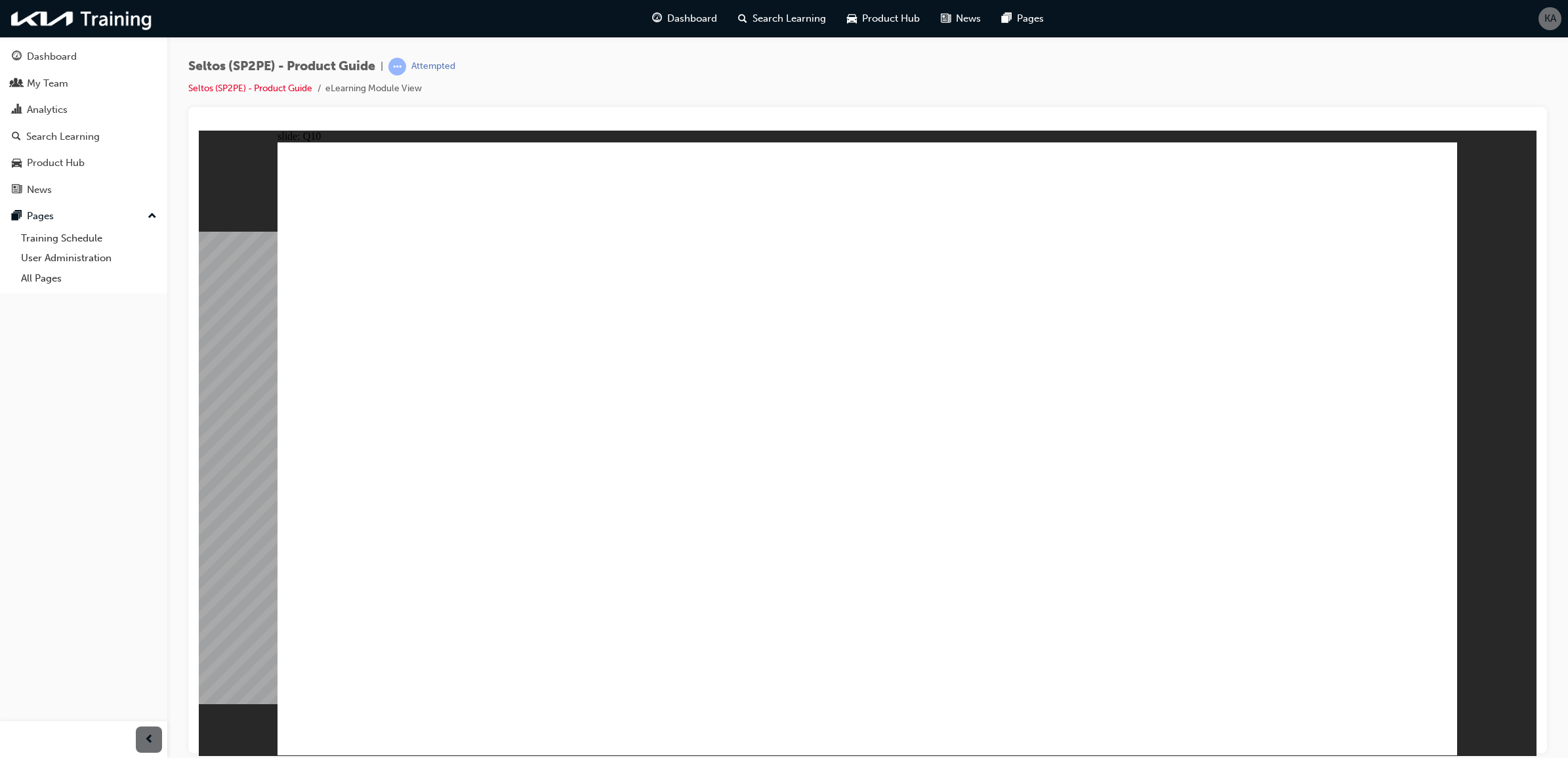
radio input "true"
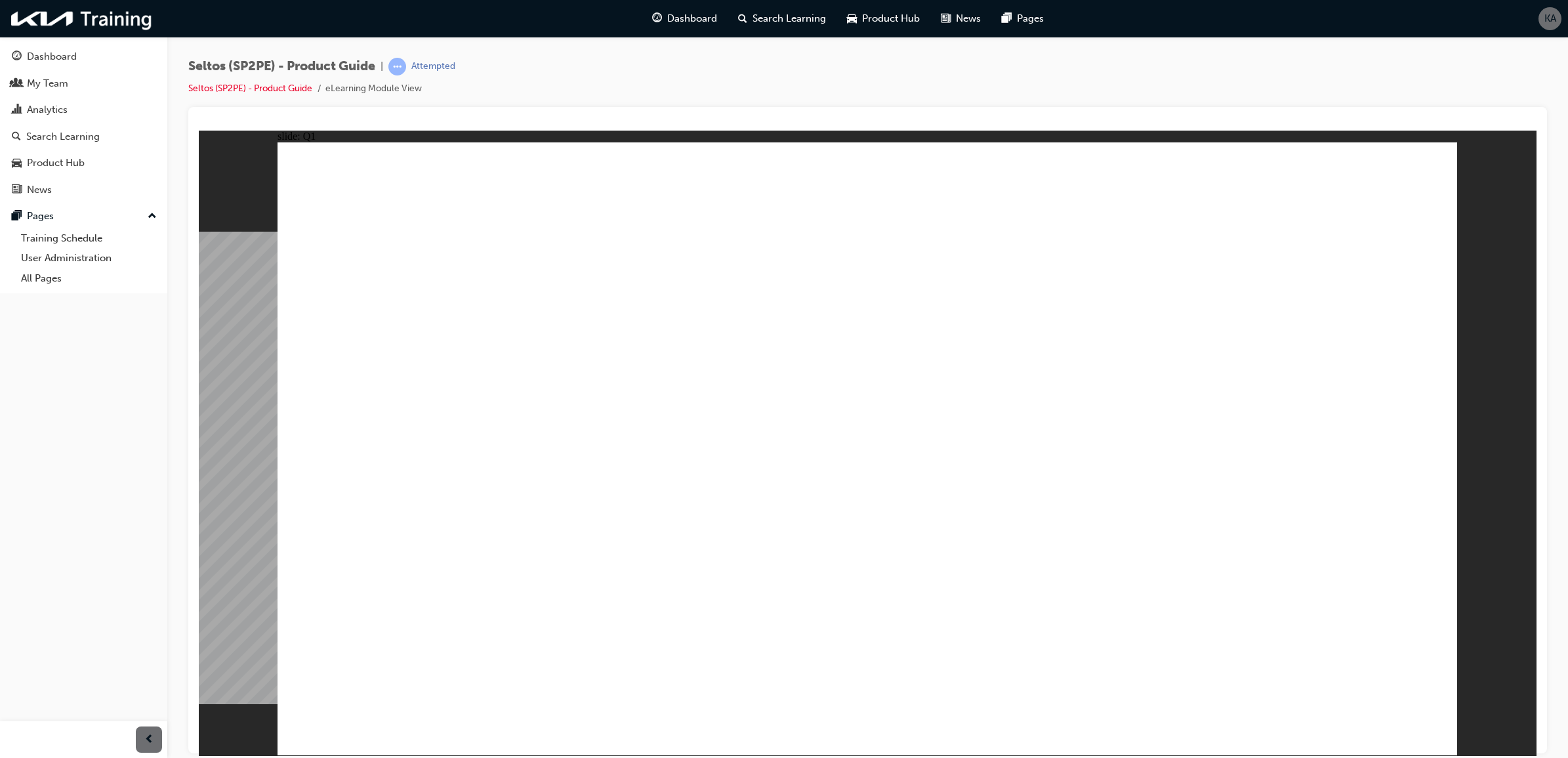
radio input "true"
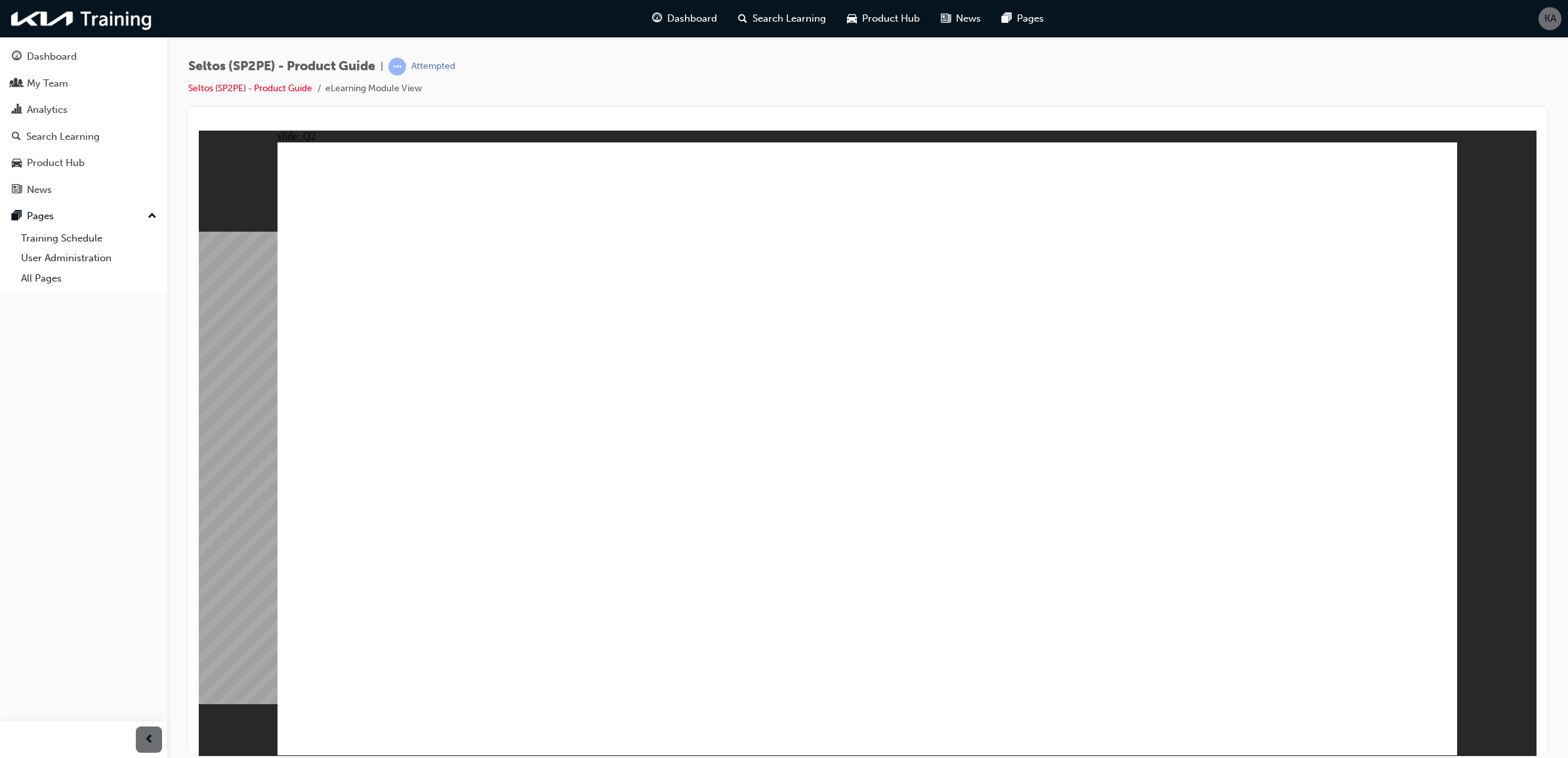
radio input "true"
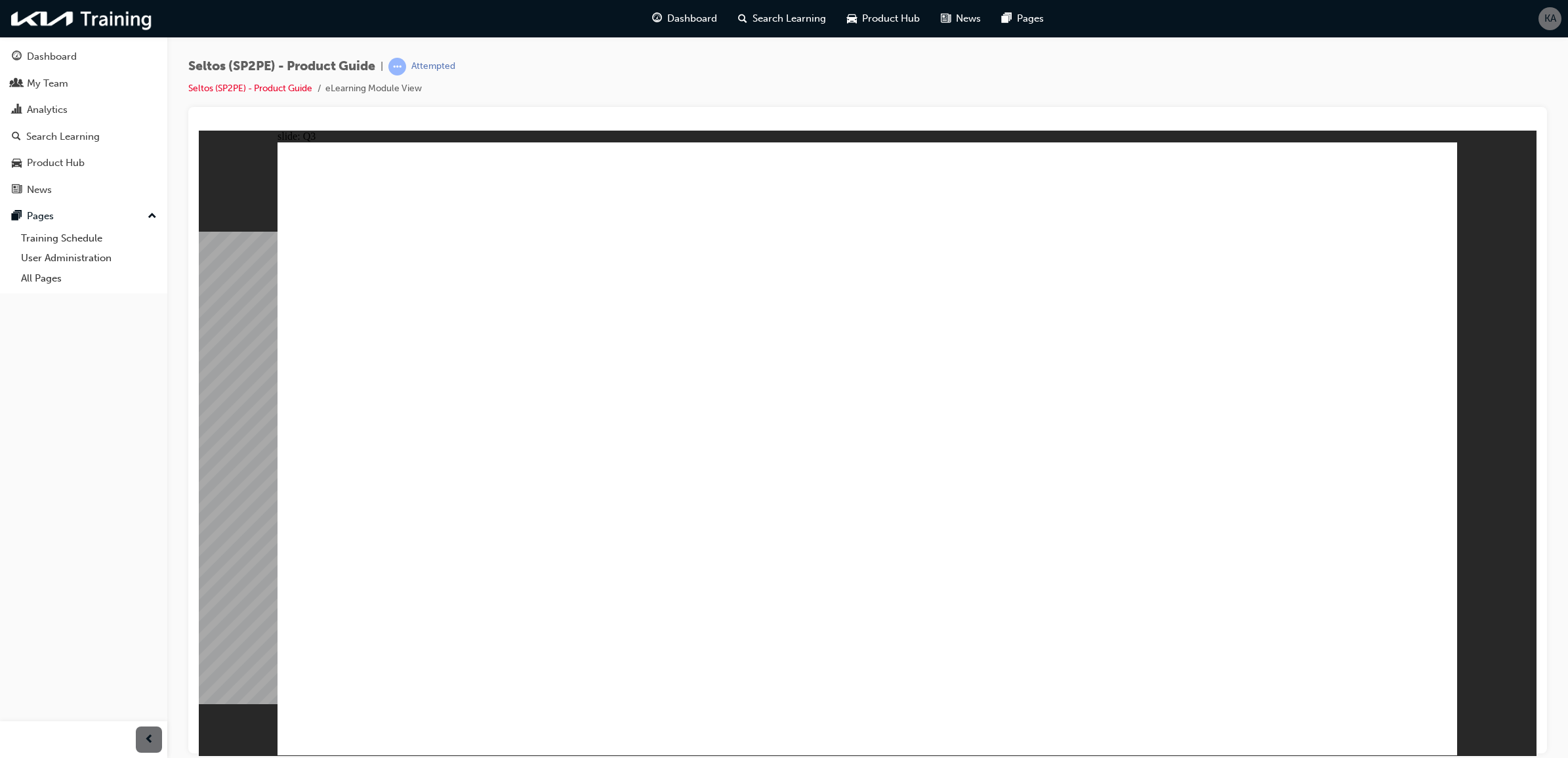
radio input "true"
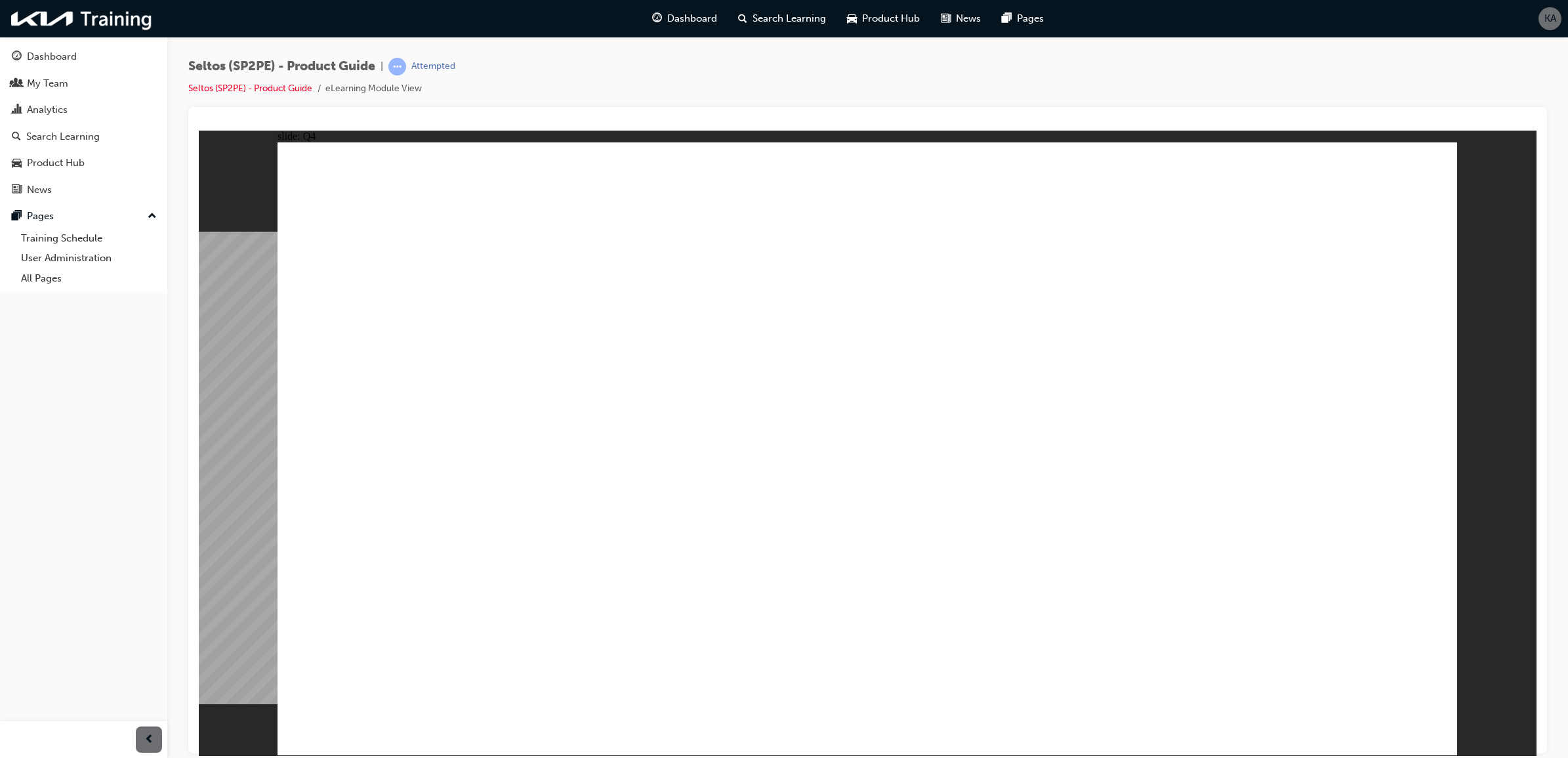
radio input "true"
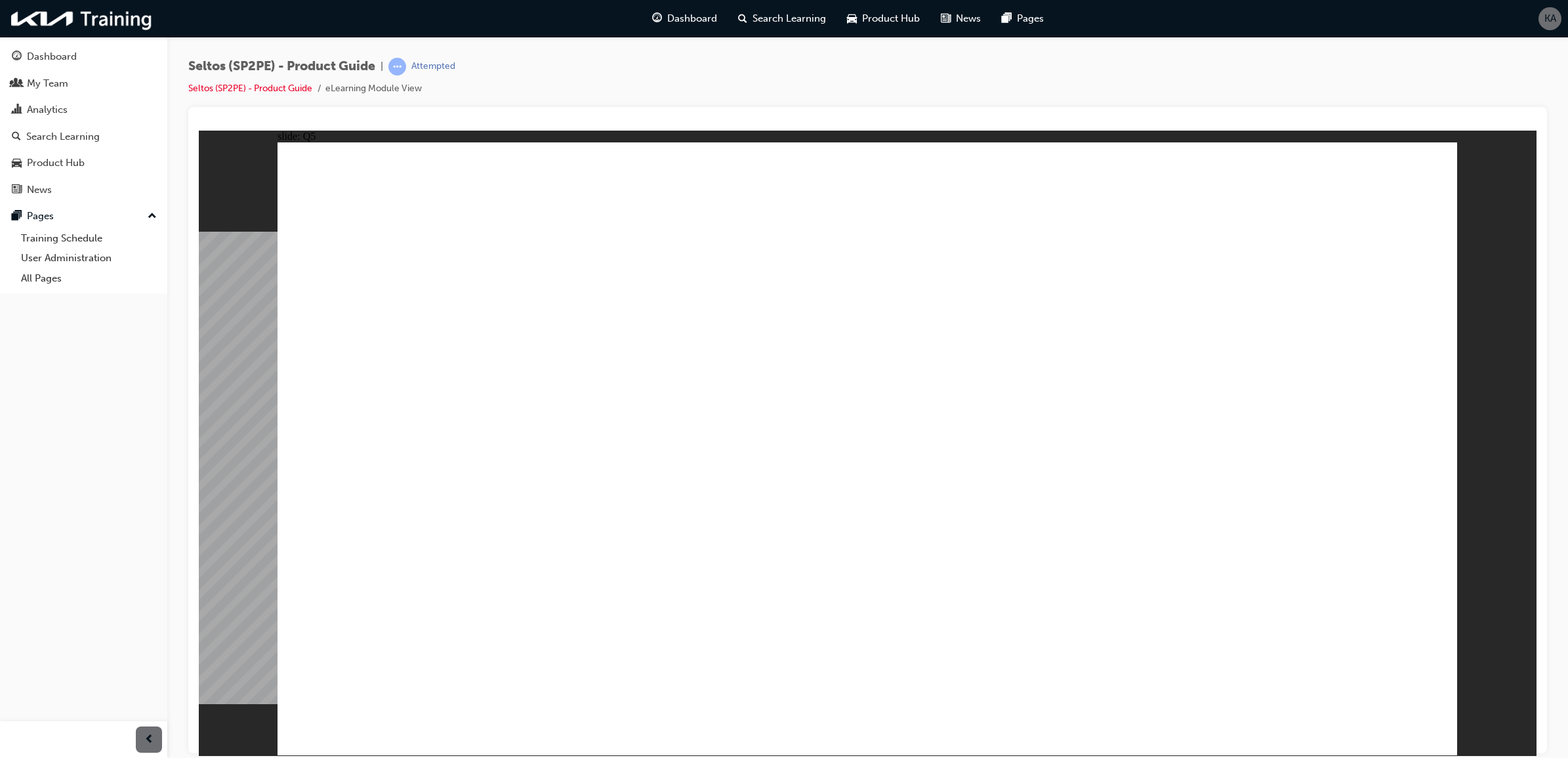
radio input "true"
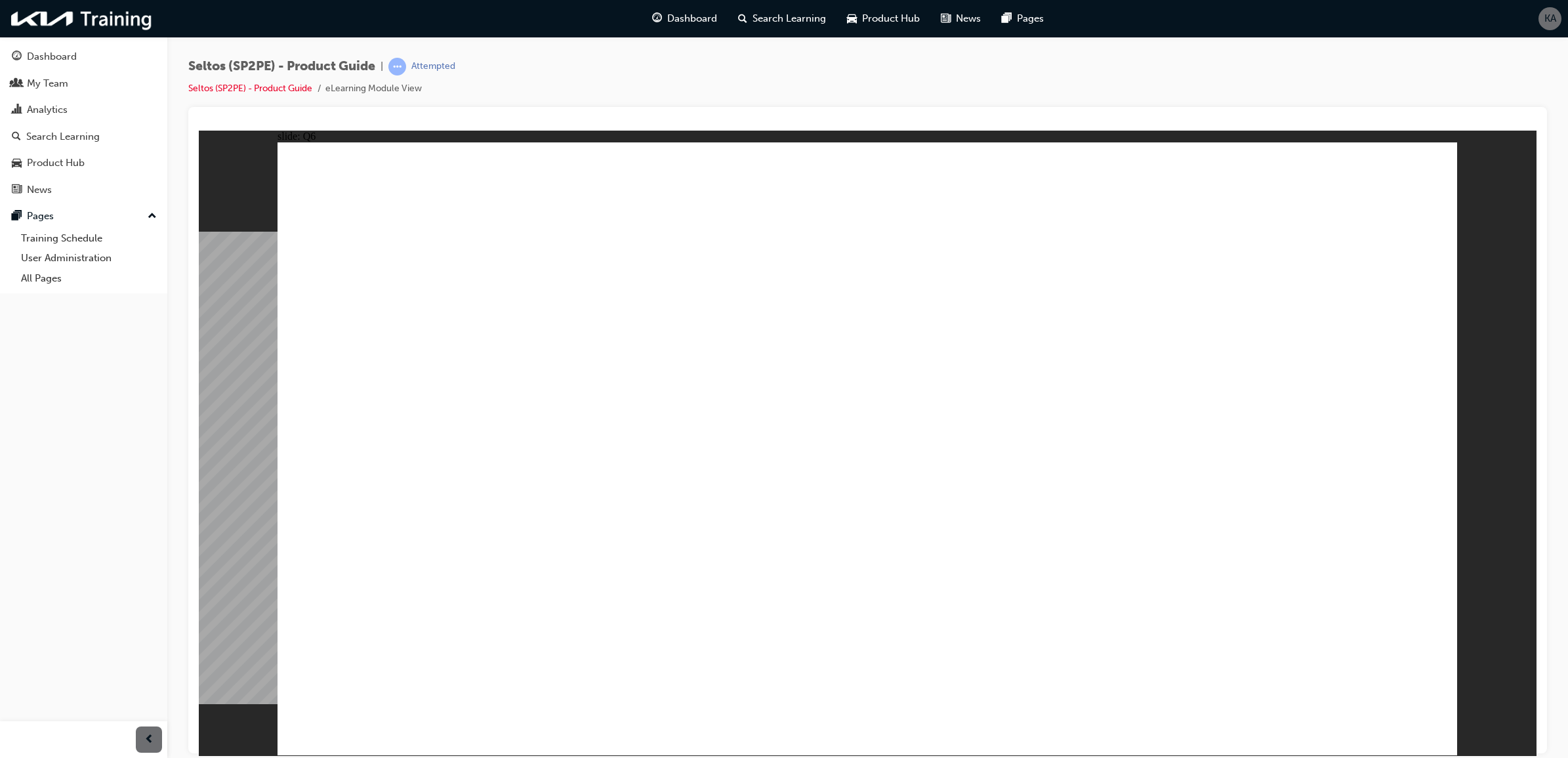
radio input "true"
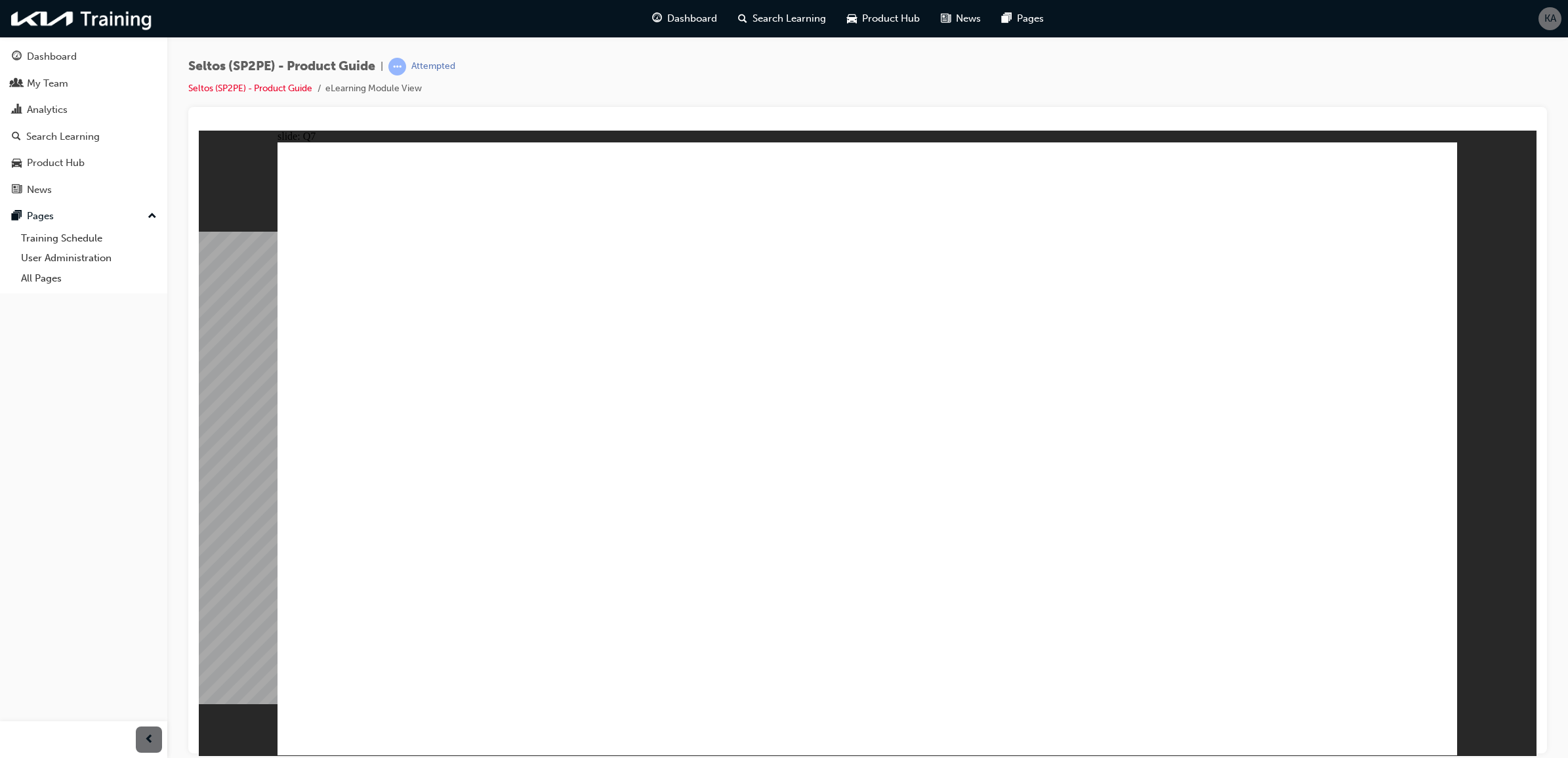
radio input "true"
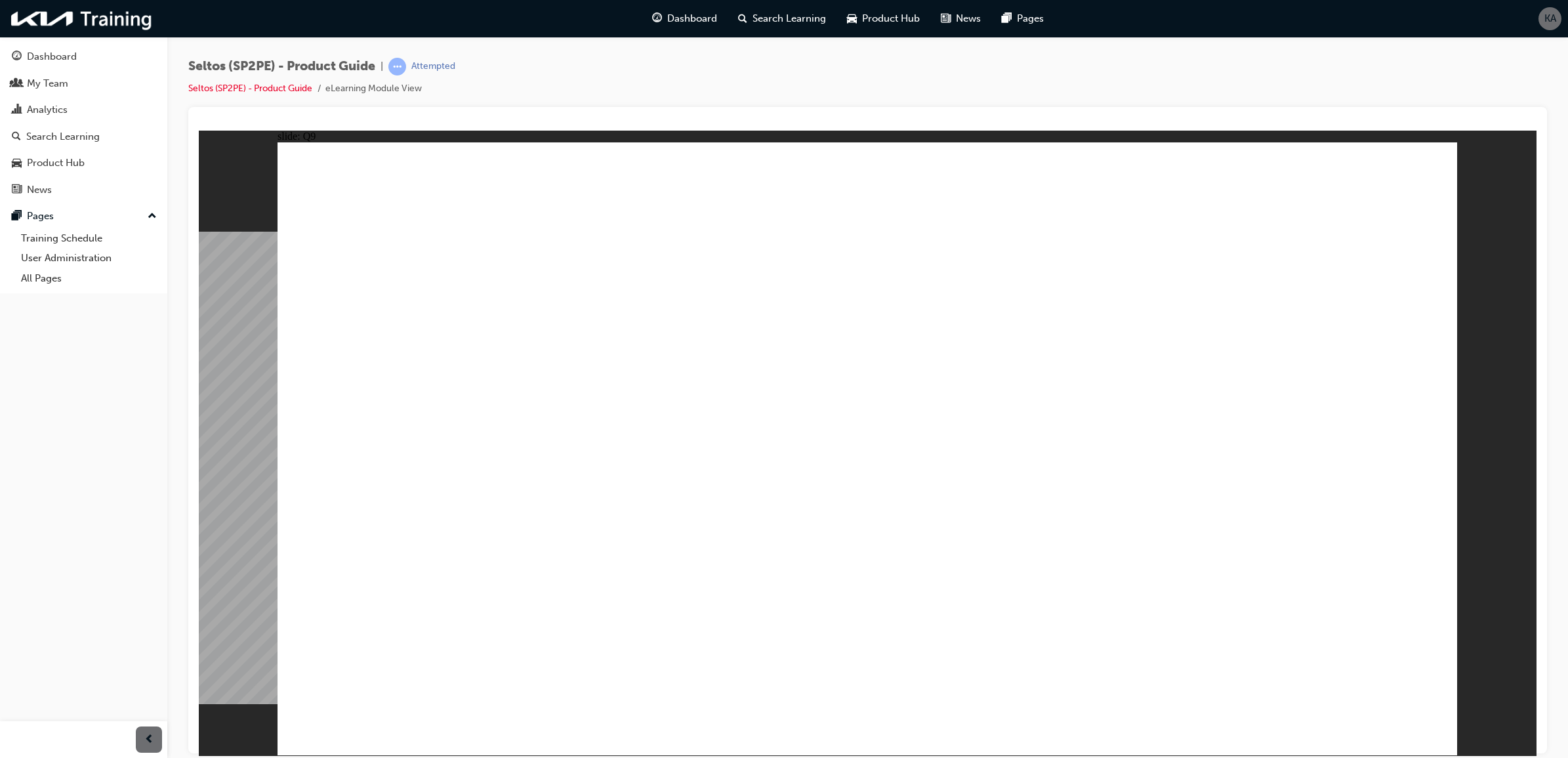
radio input "true"
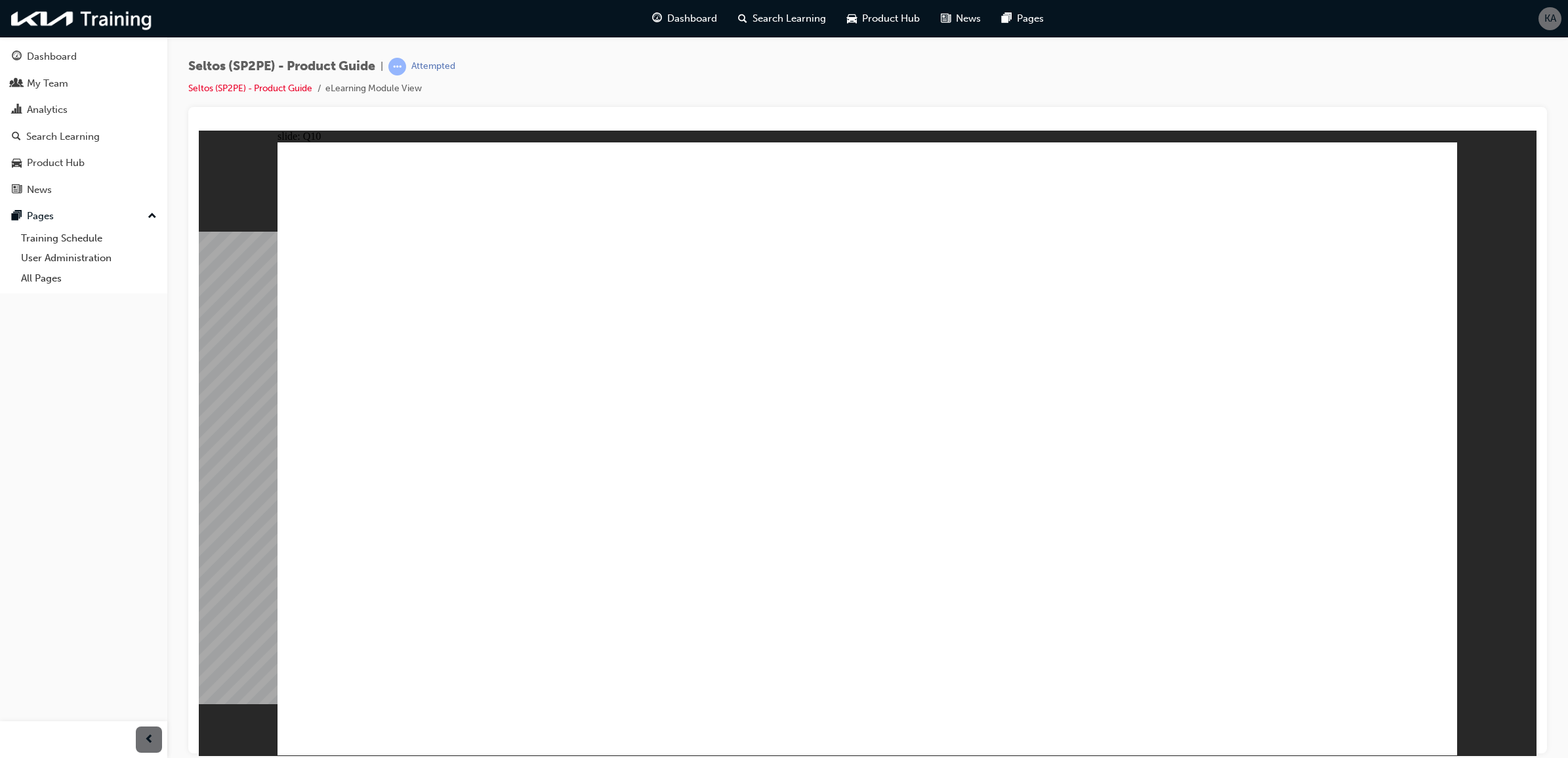
radio input "true"
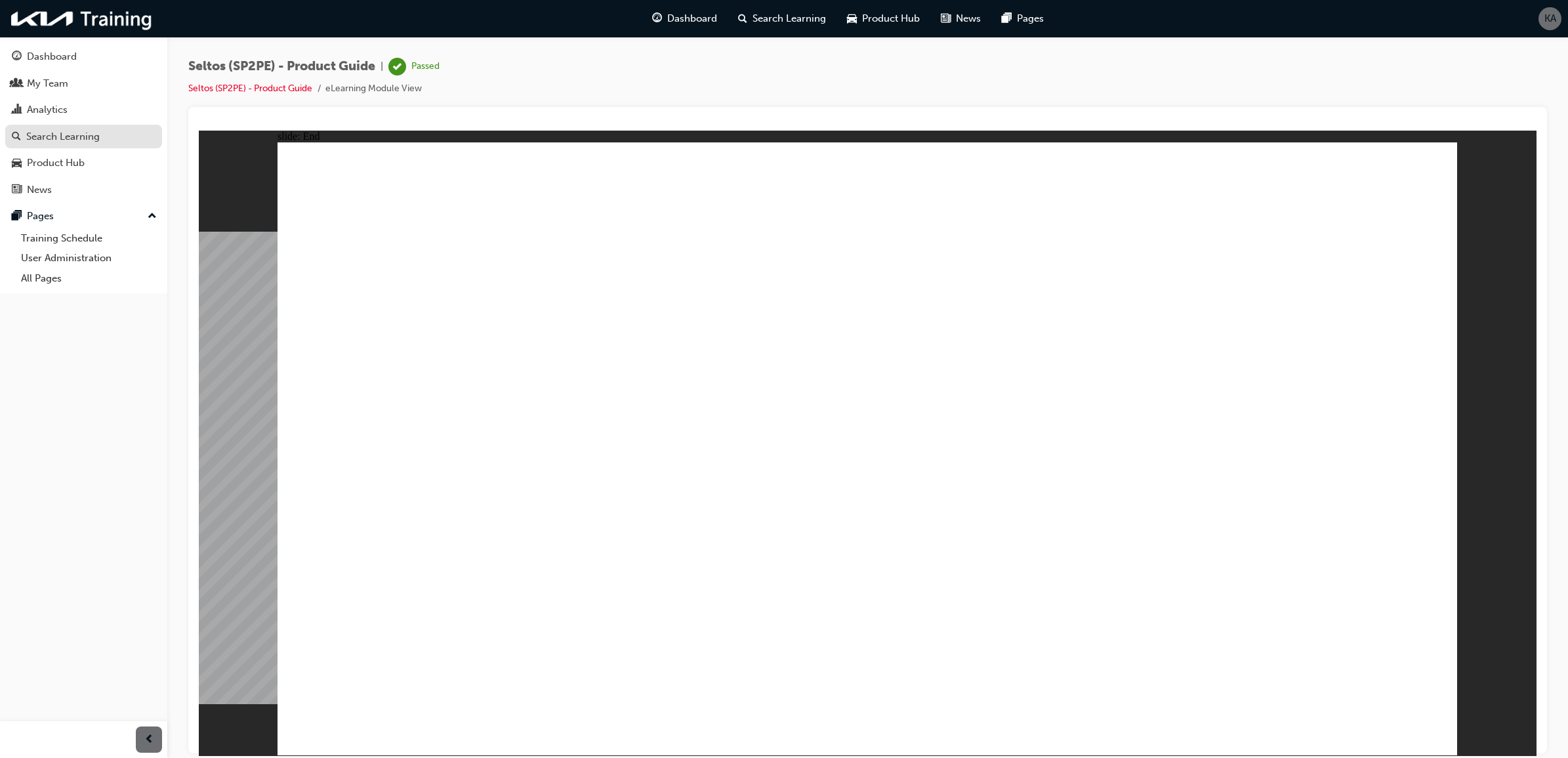
click at [124, 126] on link "Search Learning" at bounding box center [83, 136] width 157 height 25
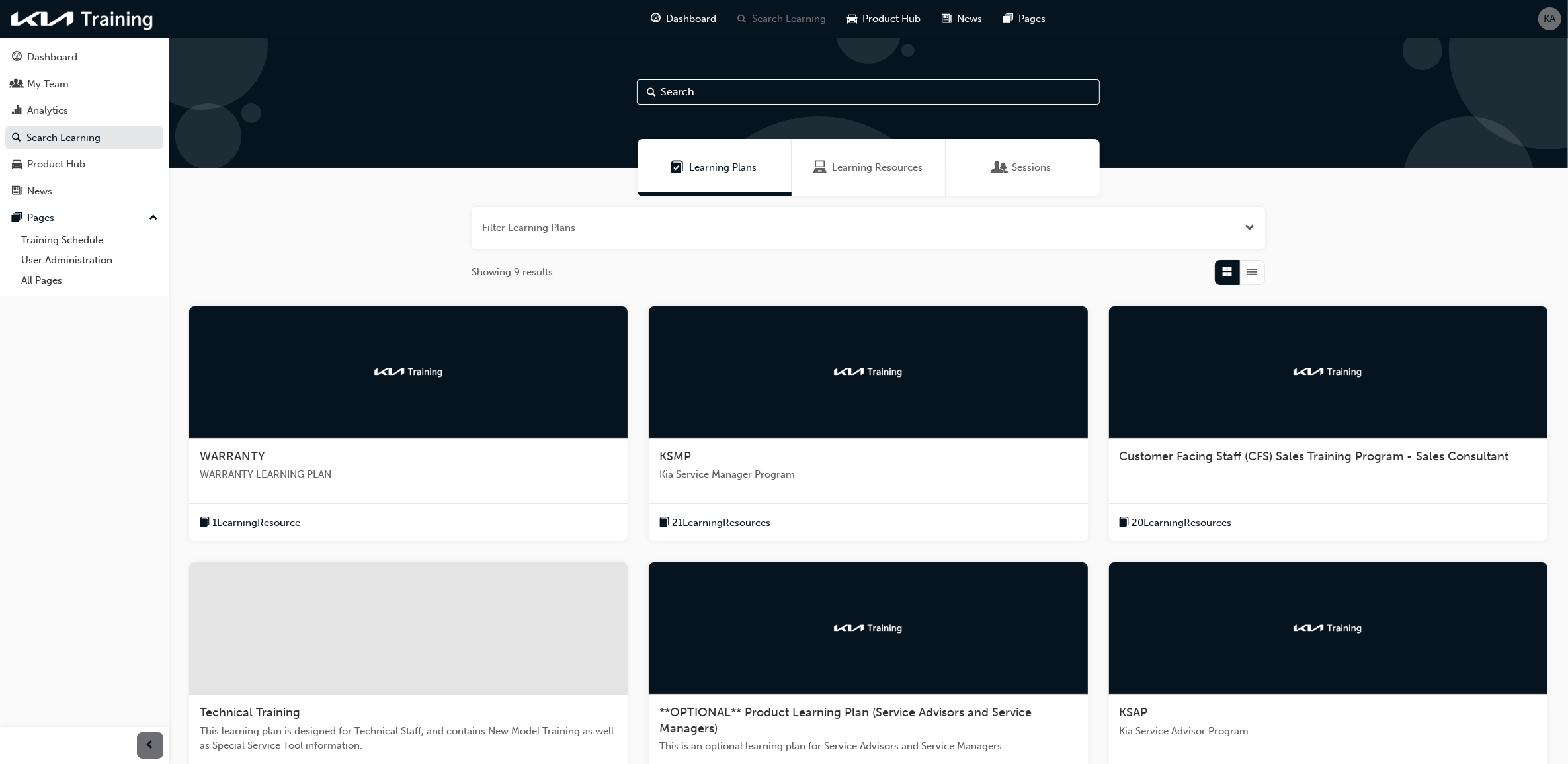
click at [760, 708] on span "**OPTIONAL** Product Learning Plan (Service Advisors and Service Managers)" at bounding box center [845, 719] width 372 height 30
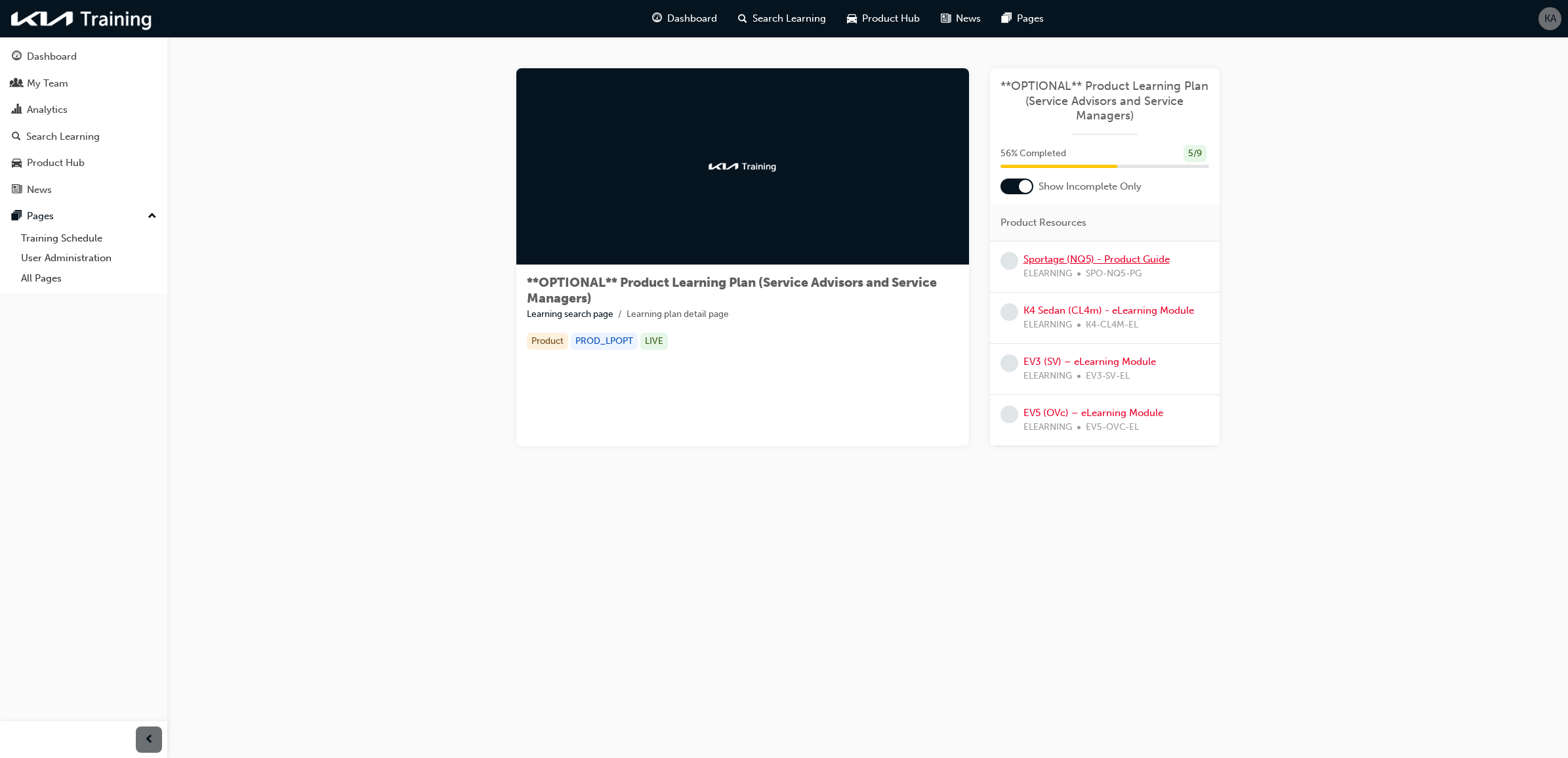
click at [1100, 265] on link "Sportage (NQ5) - Product Guide" at bounding box center [1096, 259] width 146 height 12
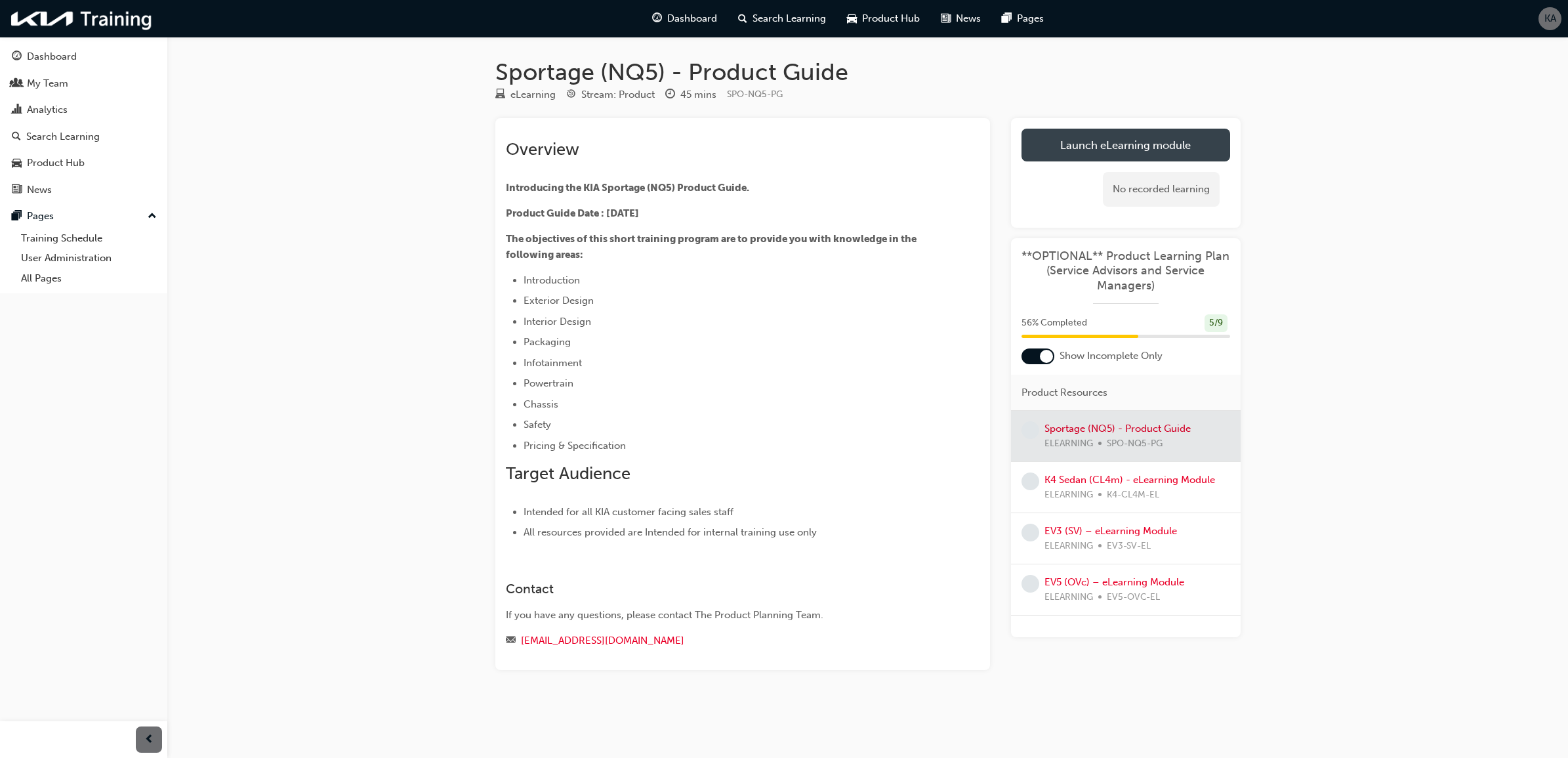
click at [1120, 136] on link "Launch eLearning module" at bounding box center [1125, 145] width 209 height 33
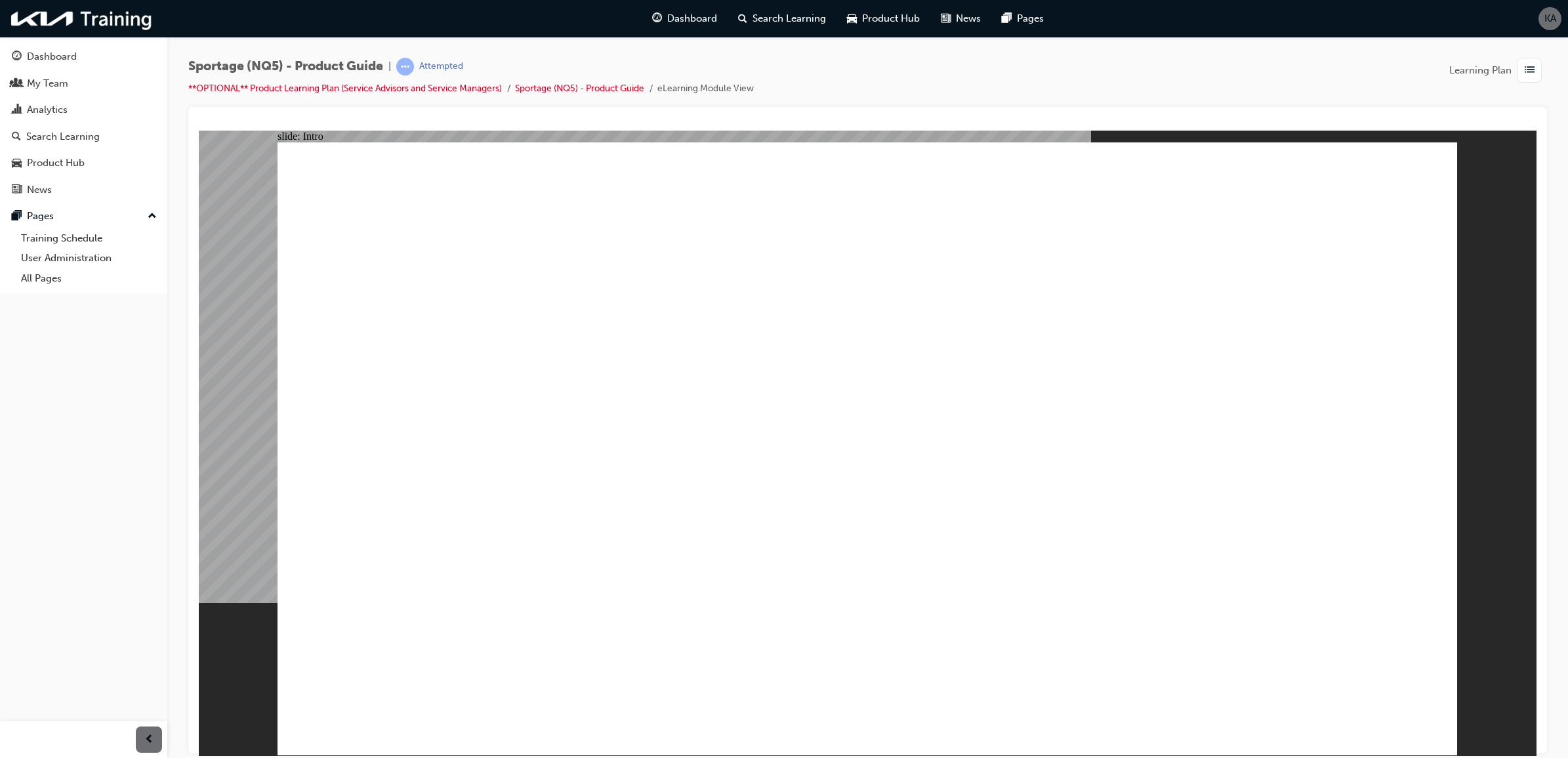
drag, startPoint x: 1308, startPoint y: 182, endPoint x: 1176, endPoint y: 236, distance: 142.6
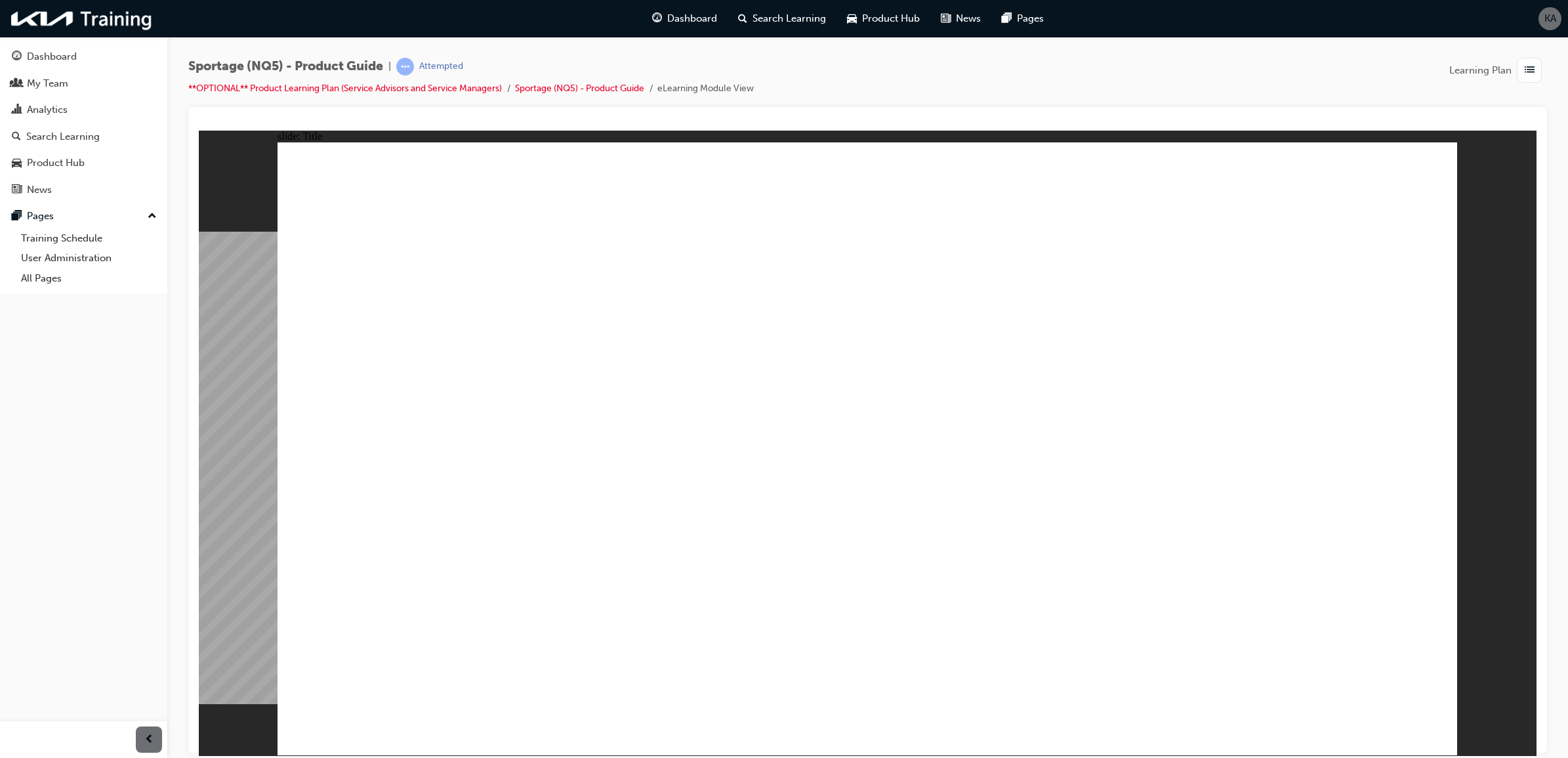
click at [198, 130] on image at bounding box center [198, 130] width 0 height 0
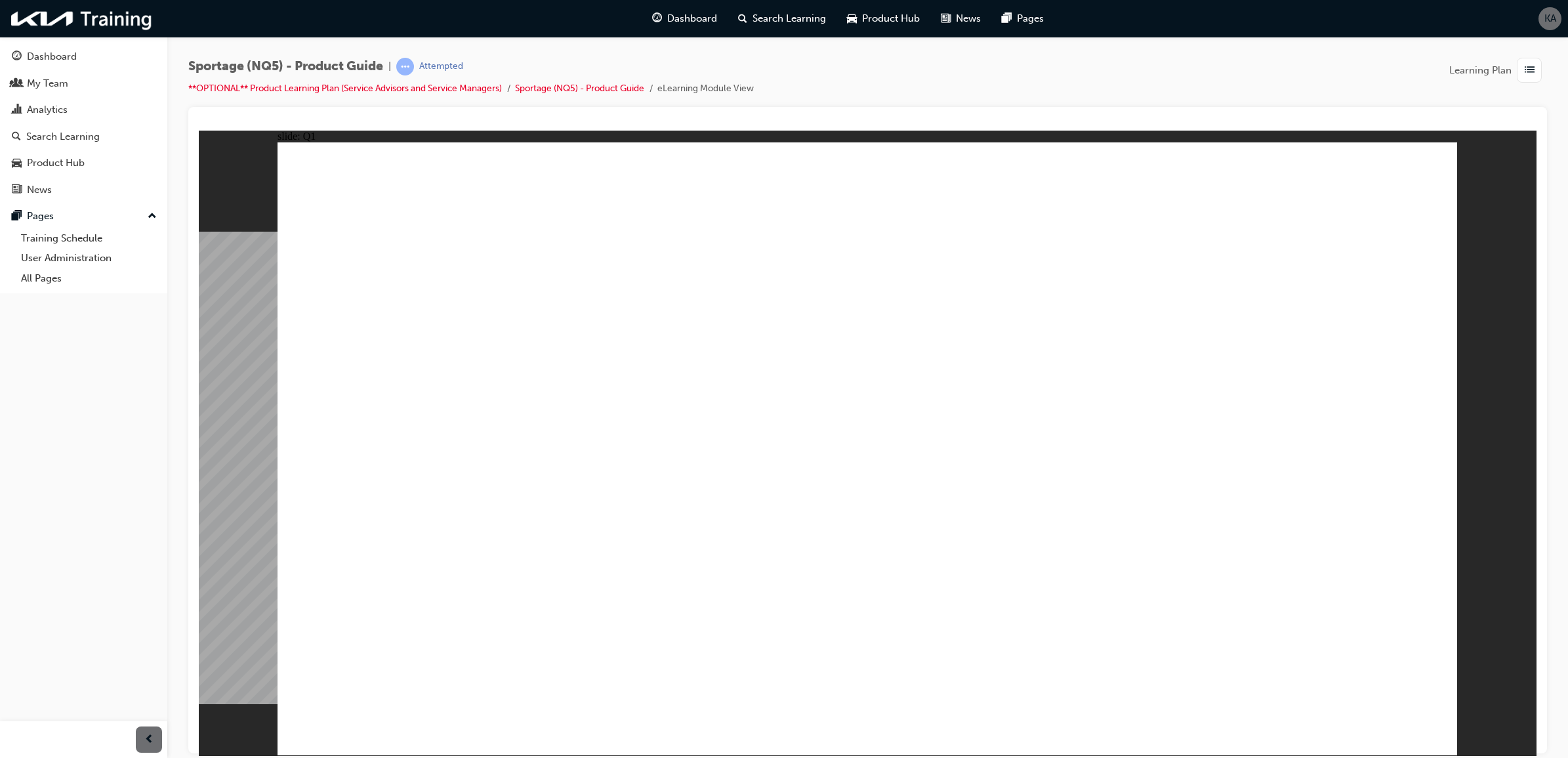
radio input "true"
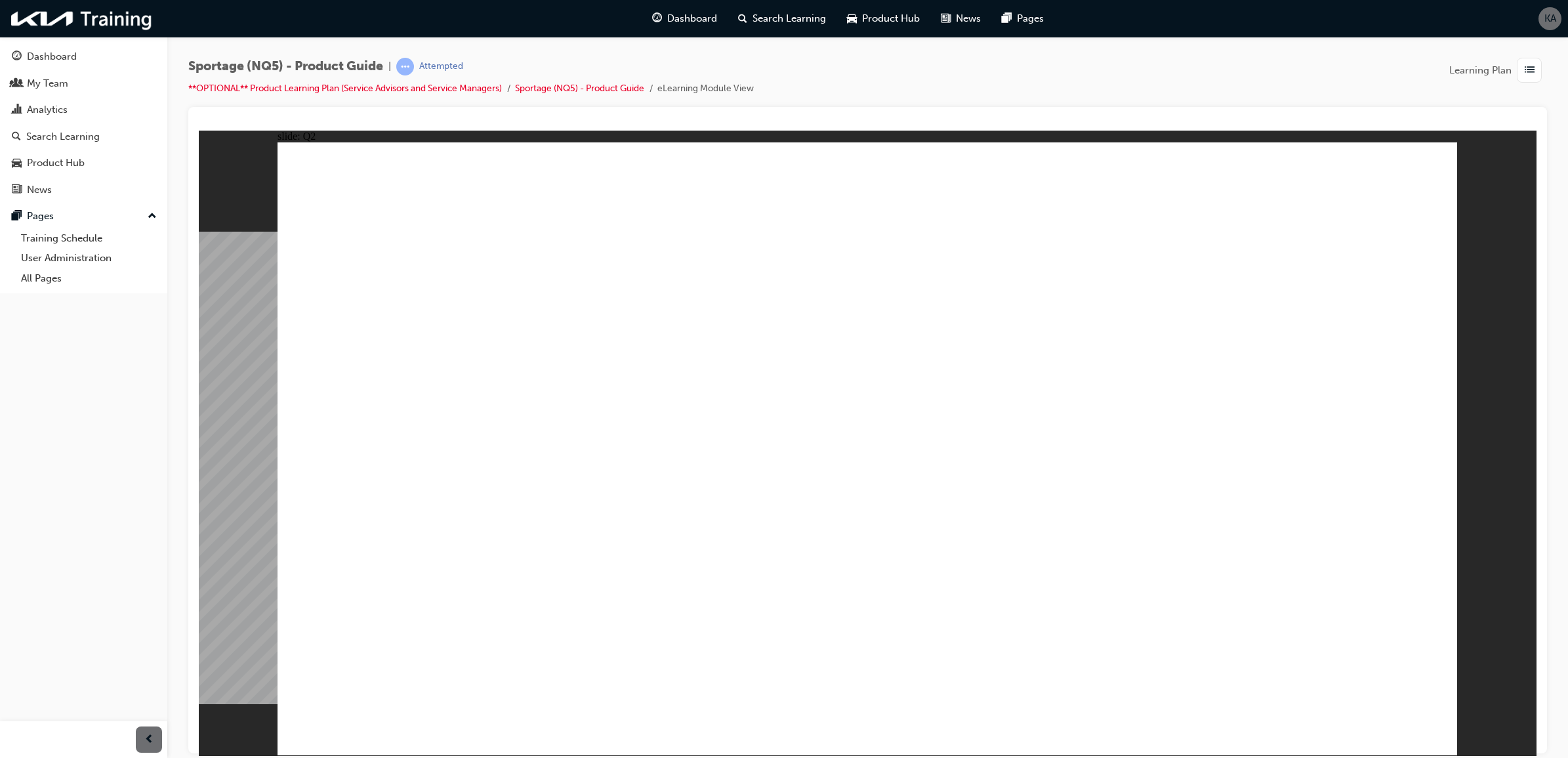
radio input "false"
radio input "true"
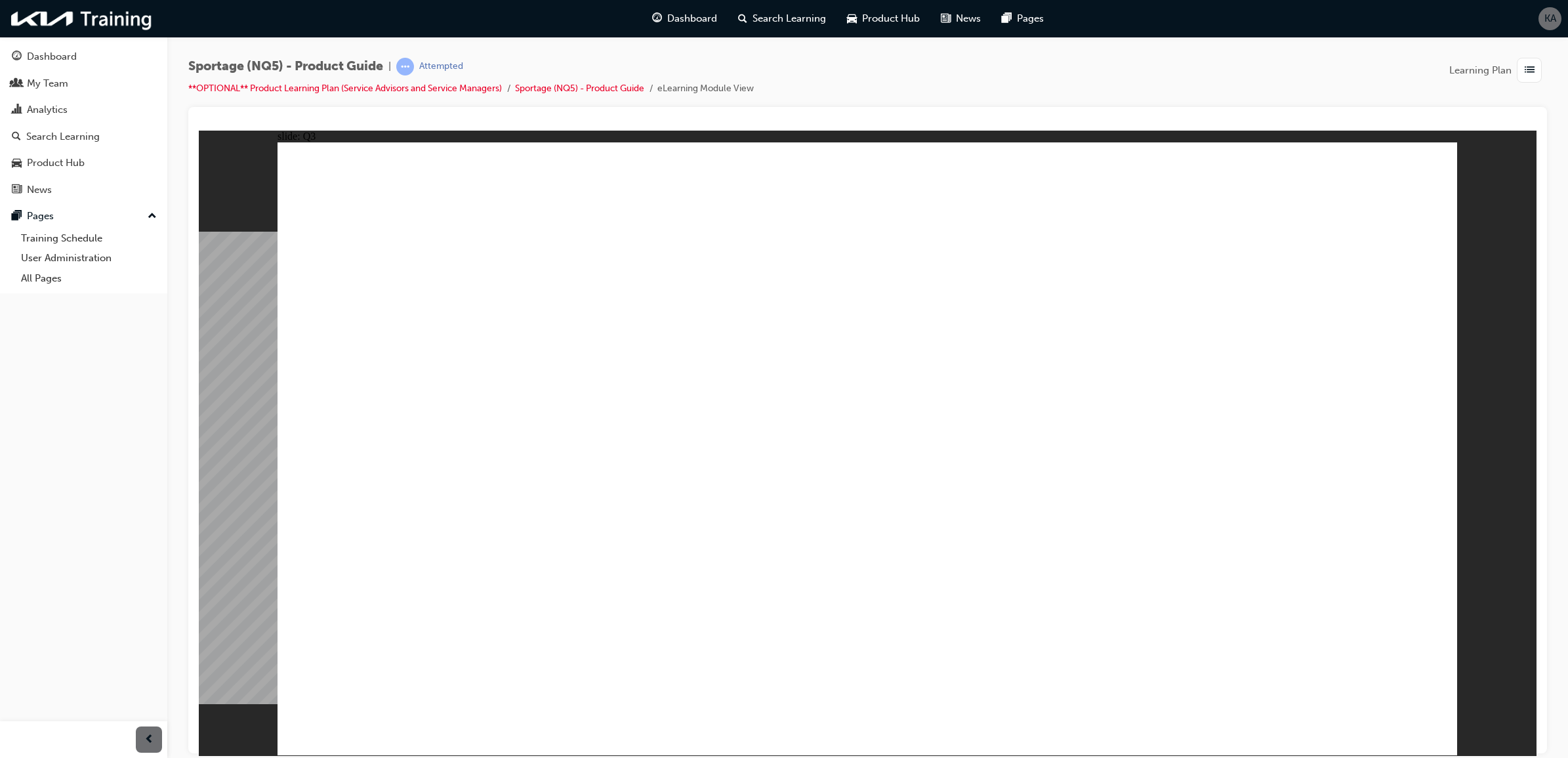
radio input "false"
radio input "true"
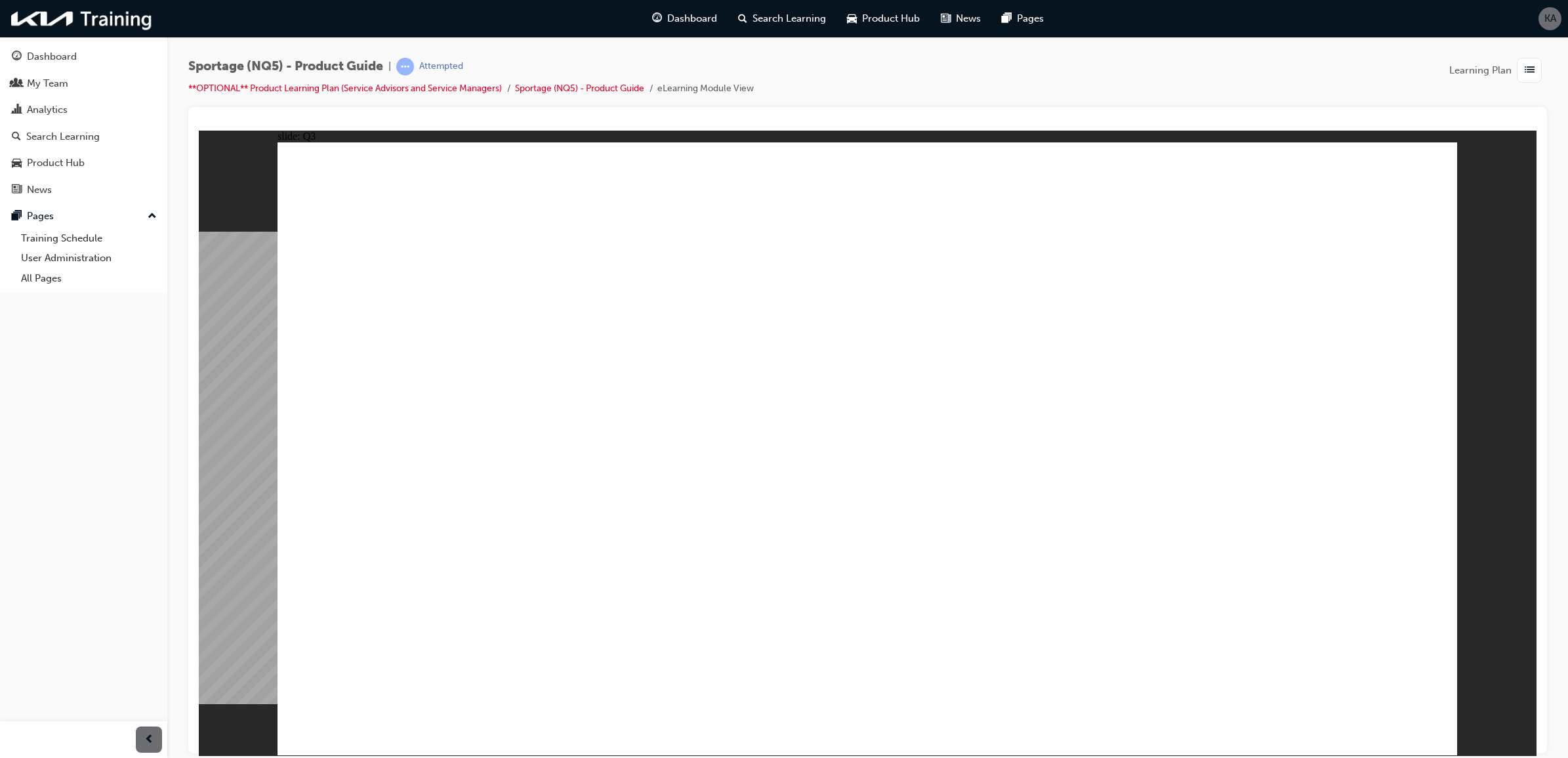
radio input "true"
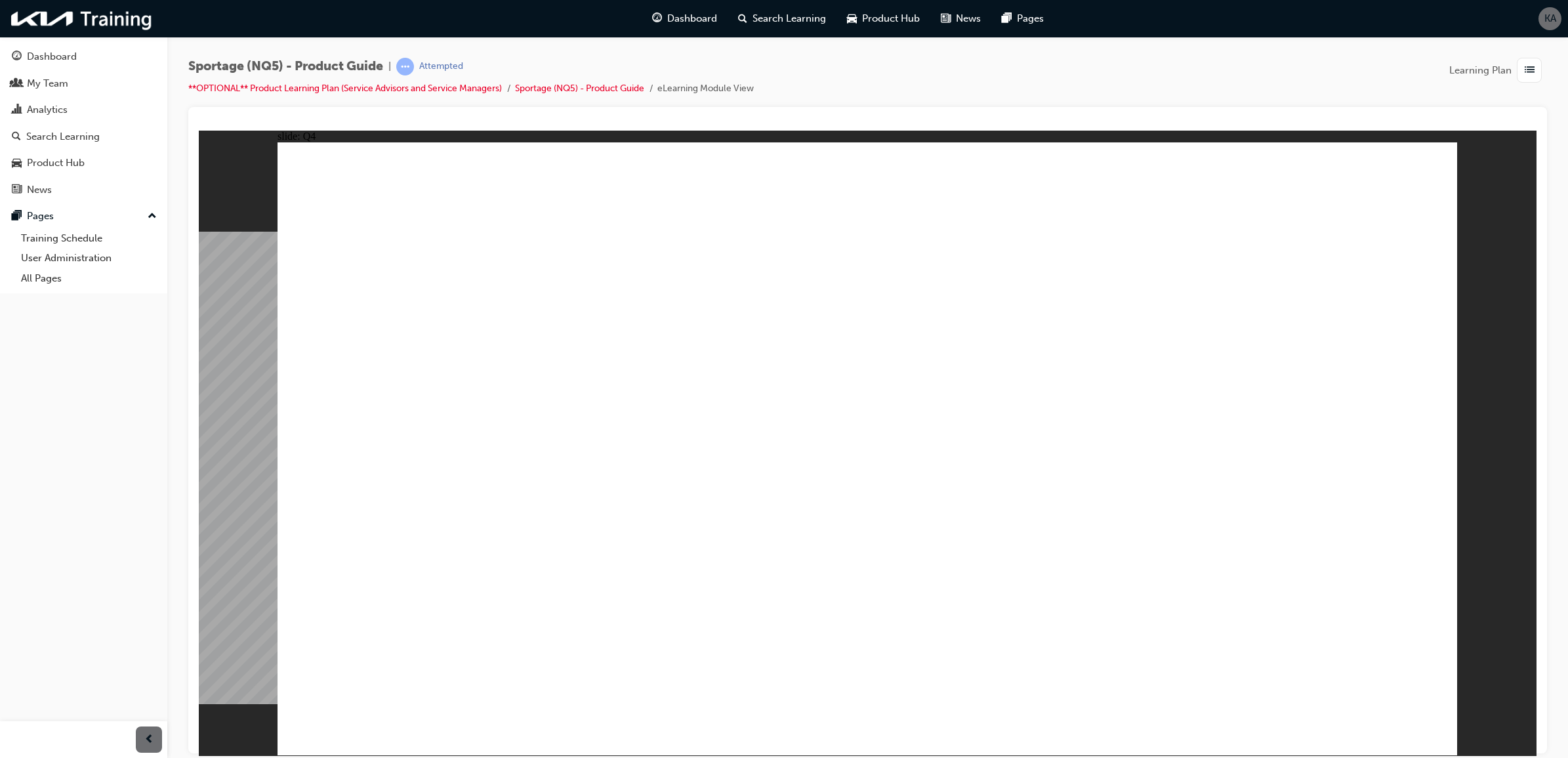
radio input "true"
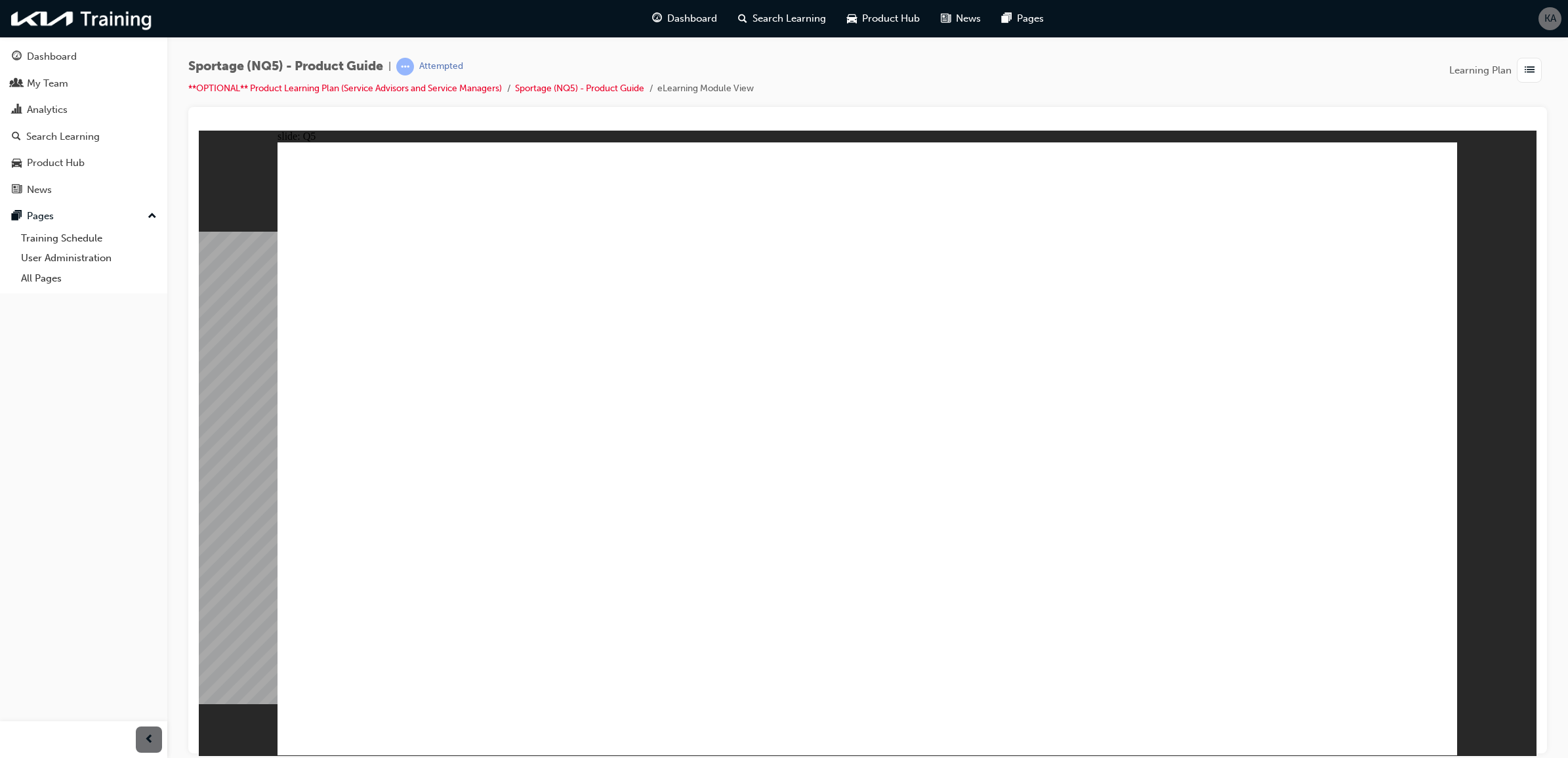
radio input "true"
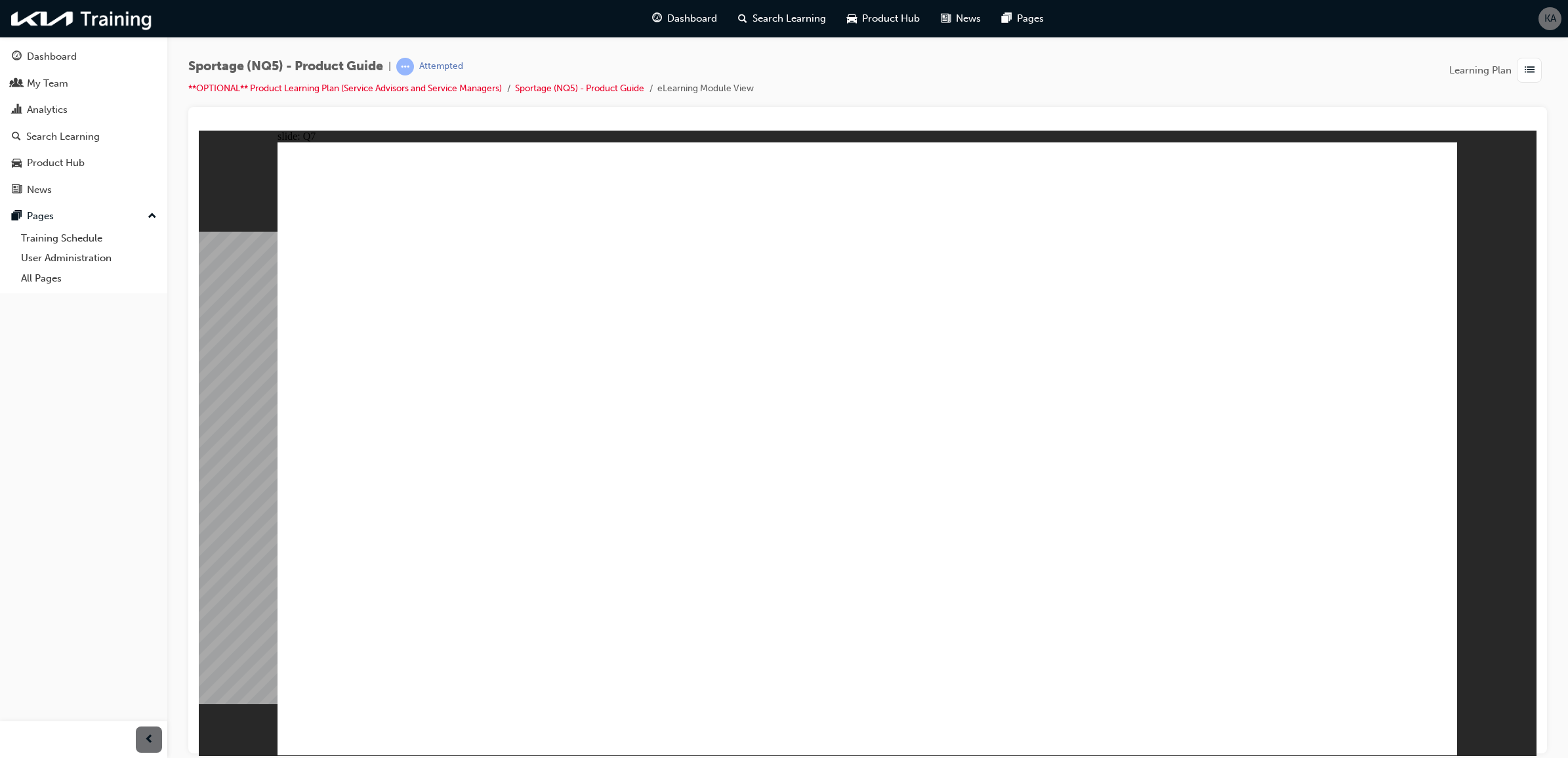
radio input "true"
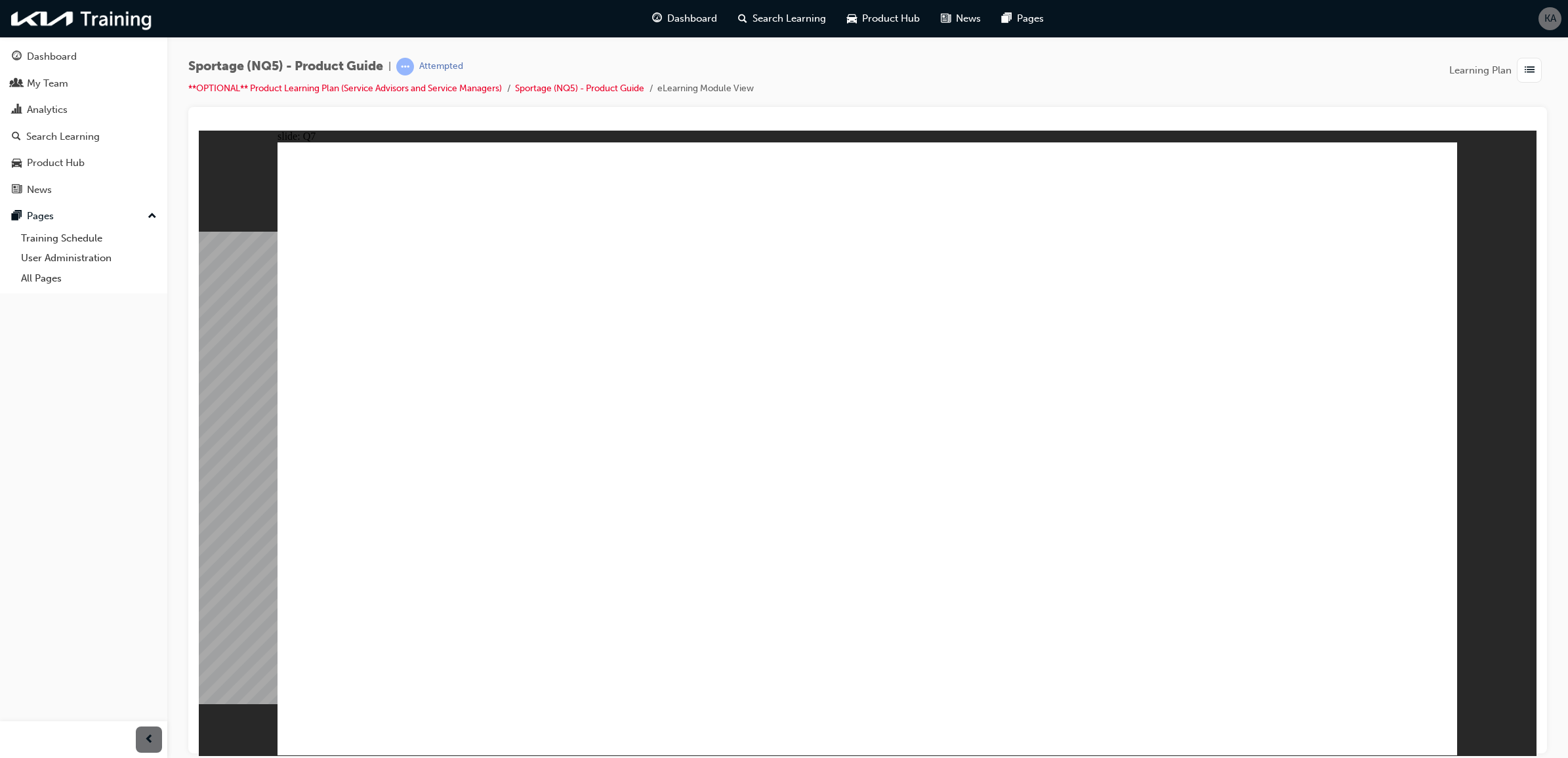
radio input "false"
radio input "true"
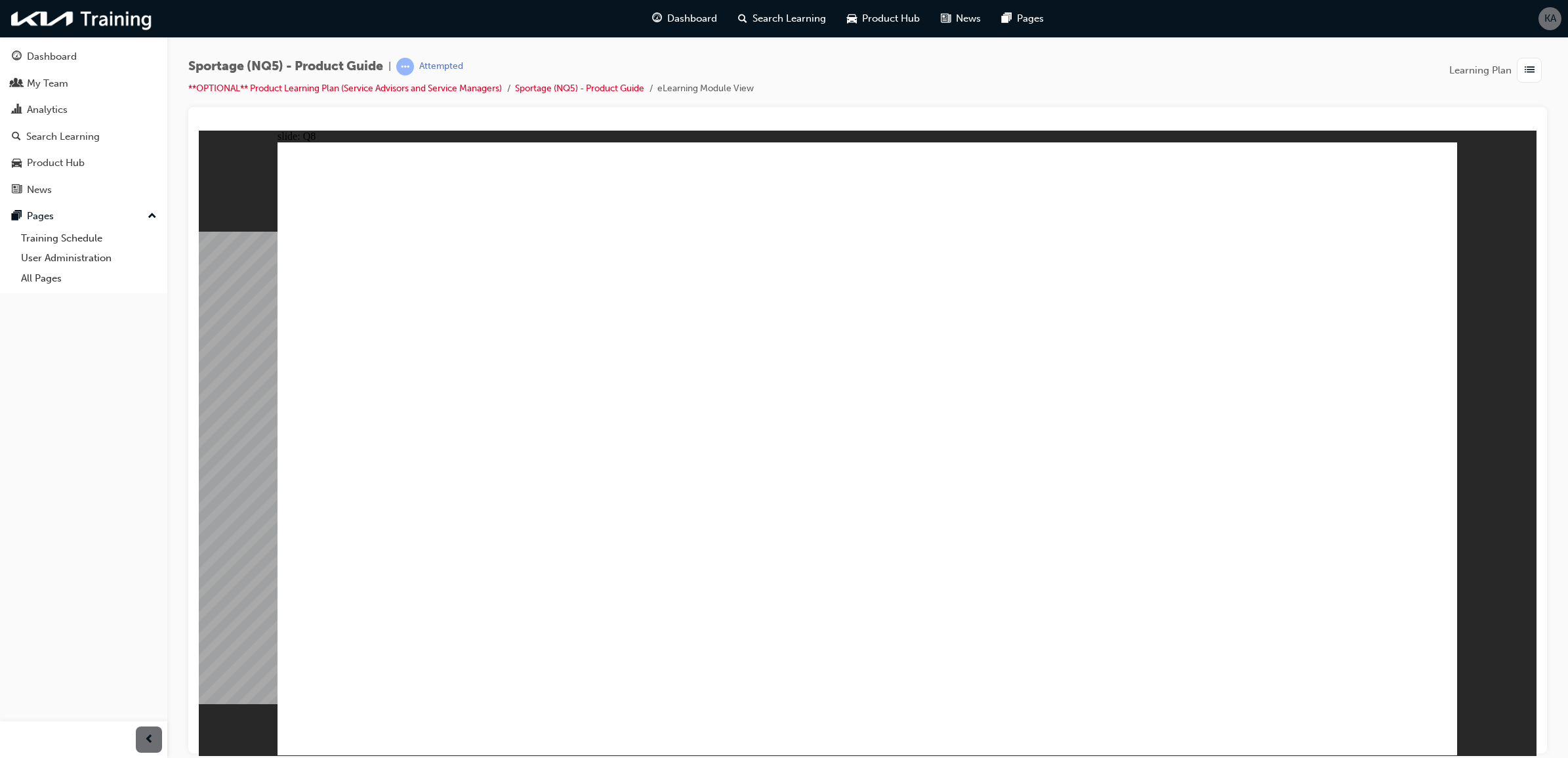
radio input "true"
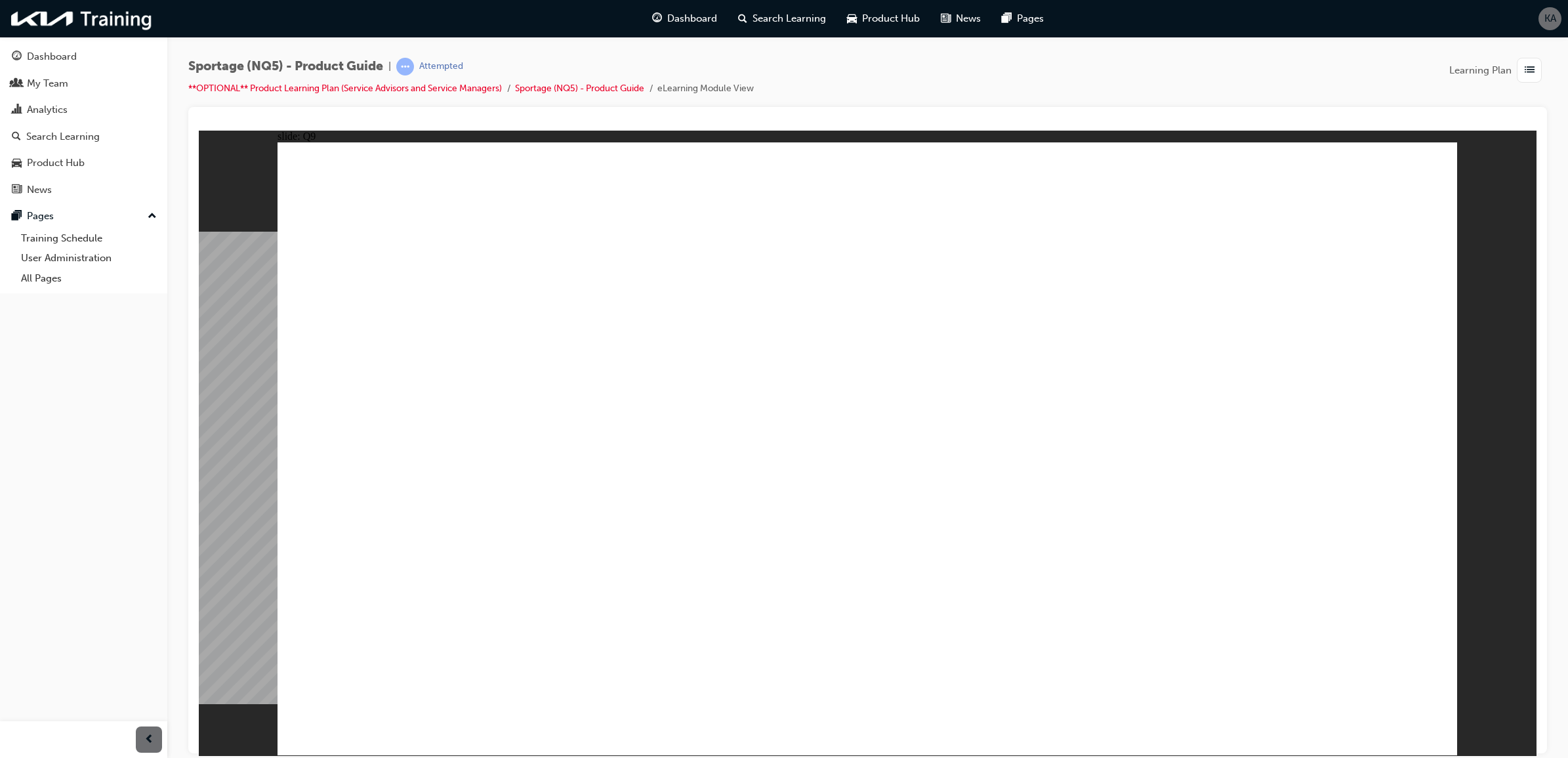
radio input "true"
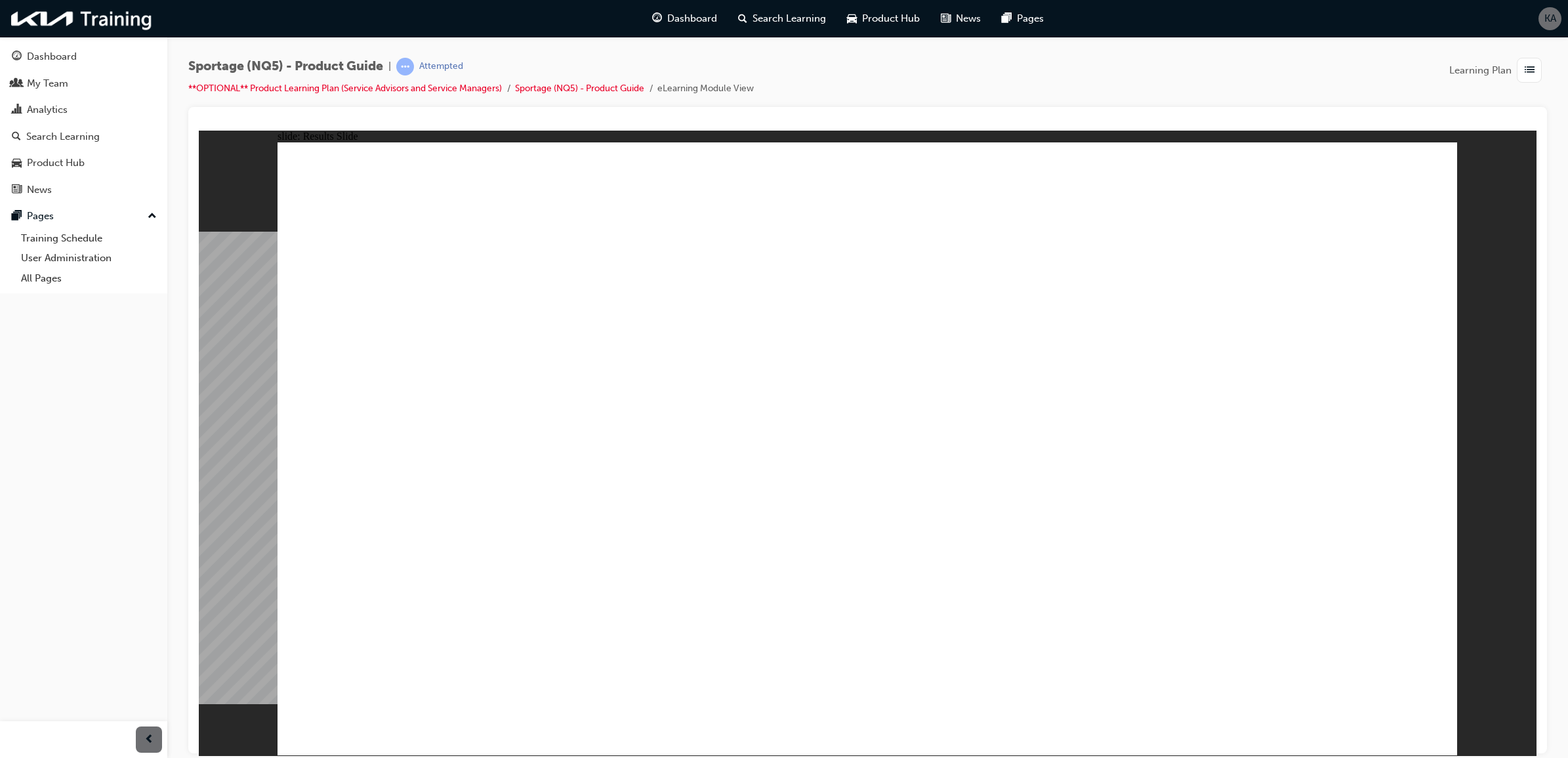
radio input "true"
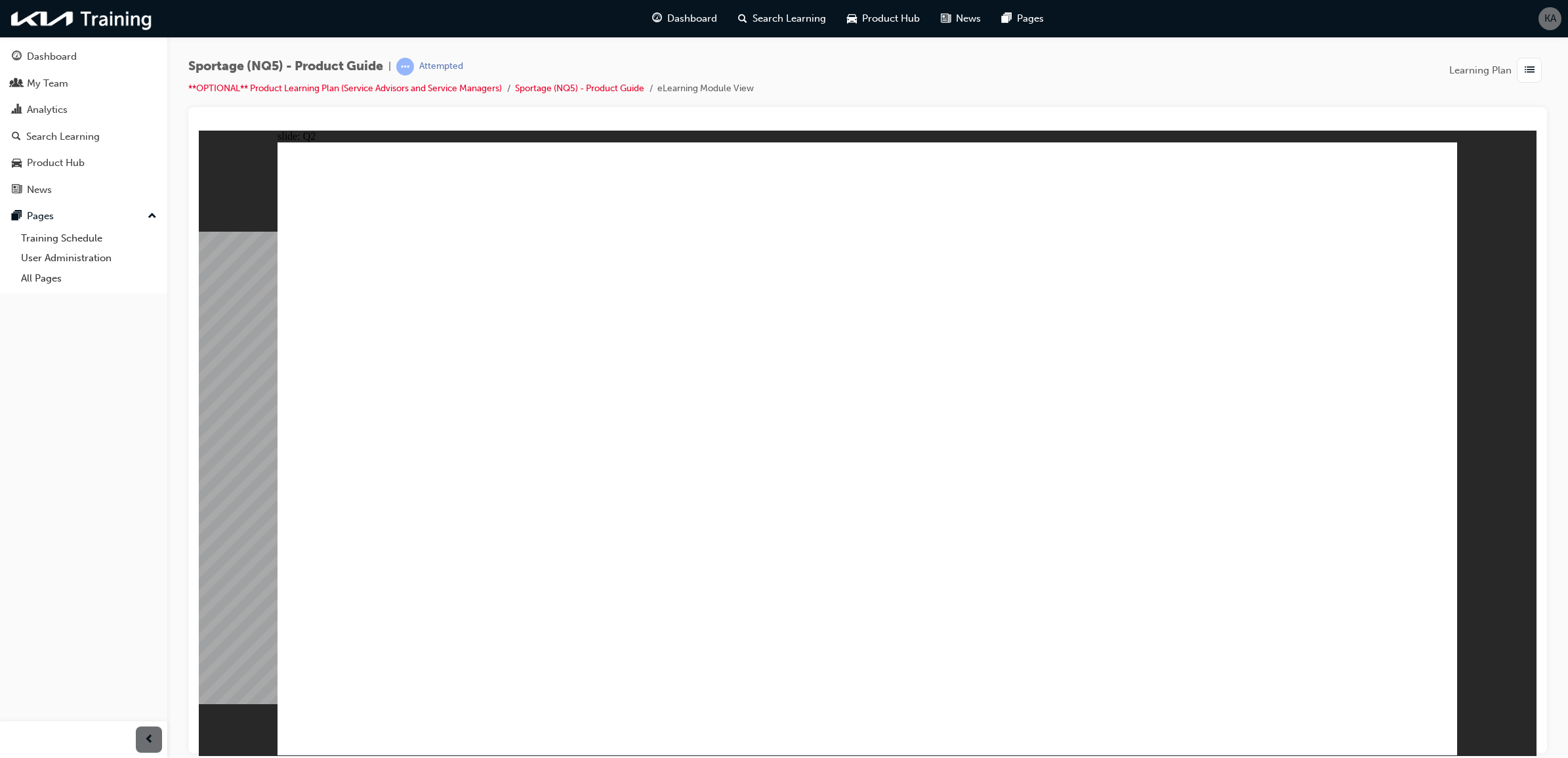
radio input "false"
radio input "true"
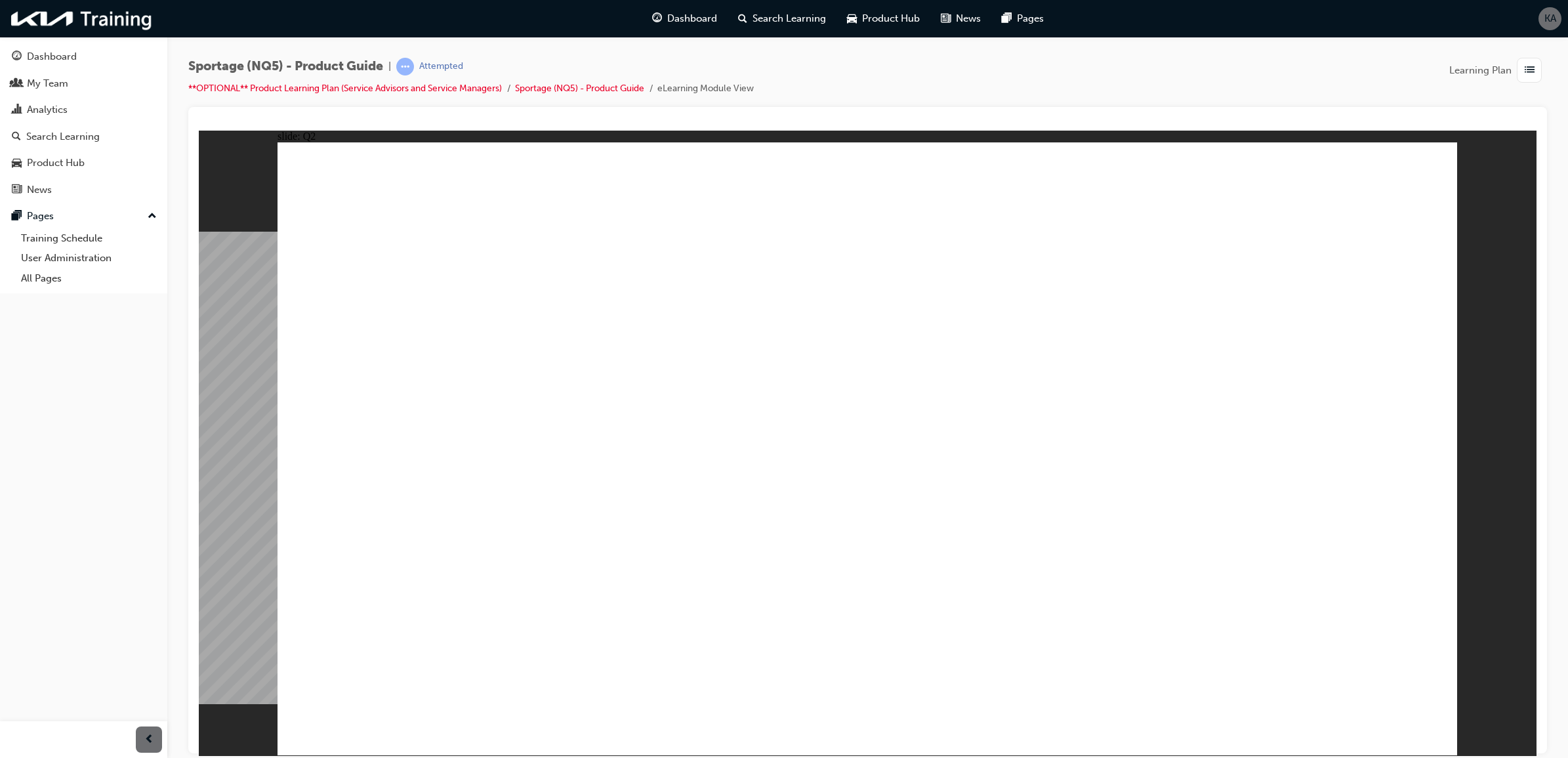
radio input "true"
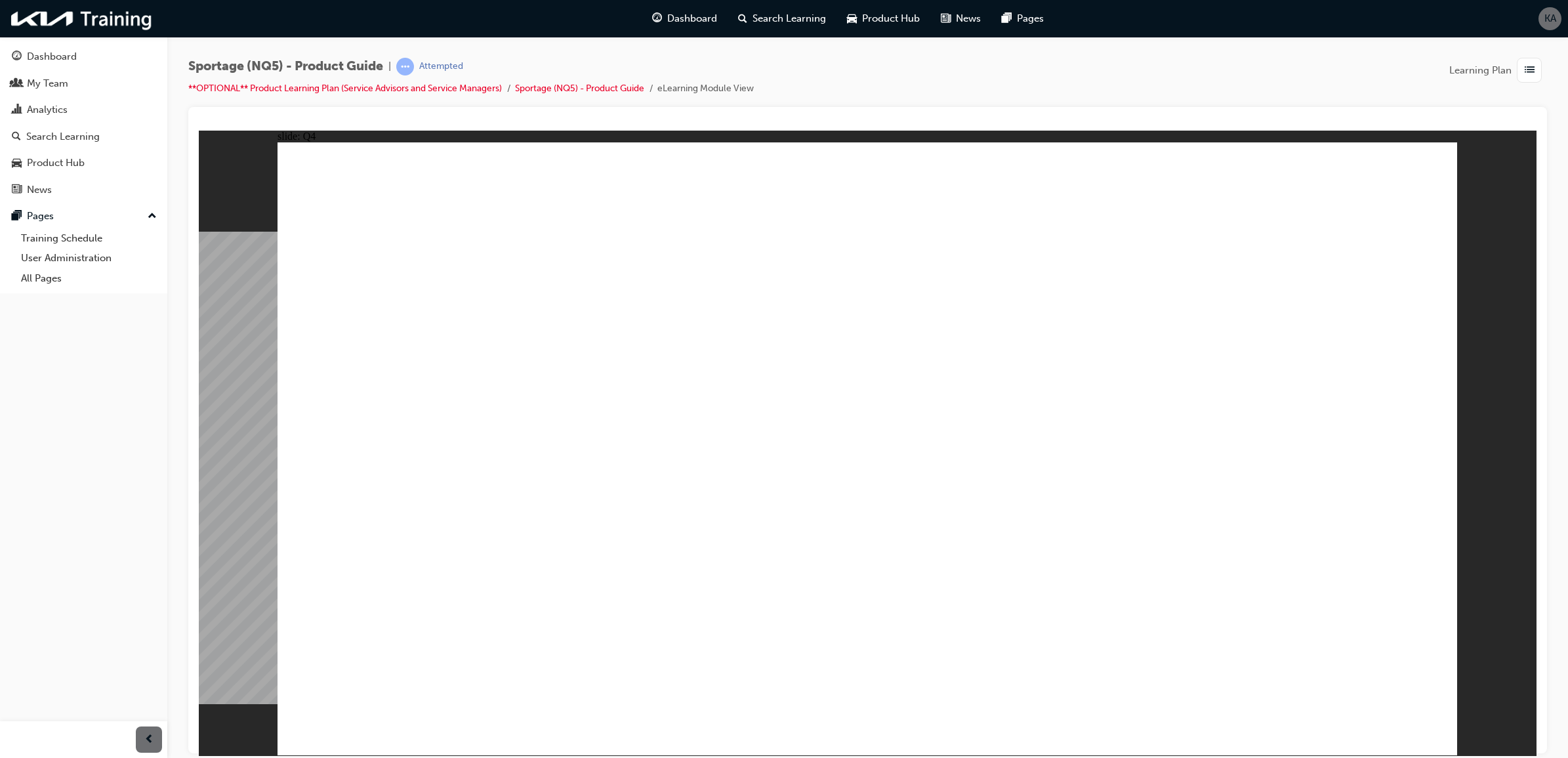
radio input "true"
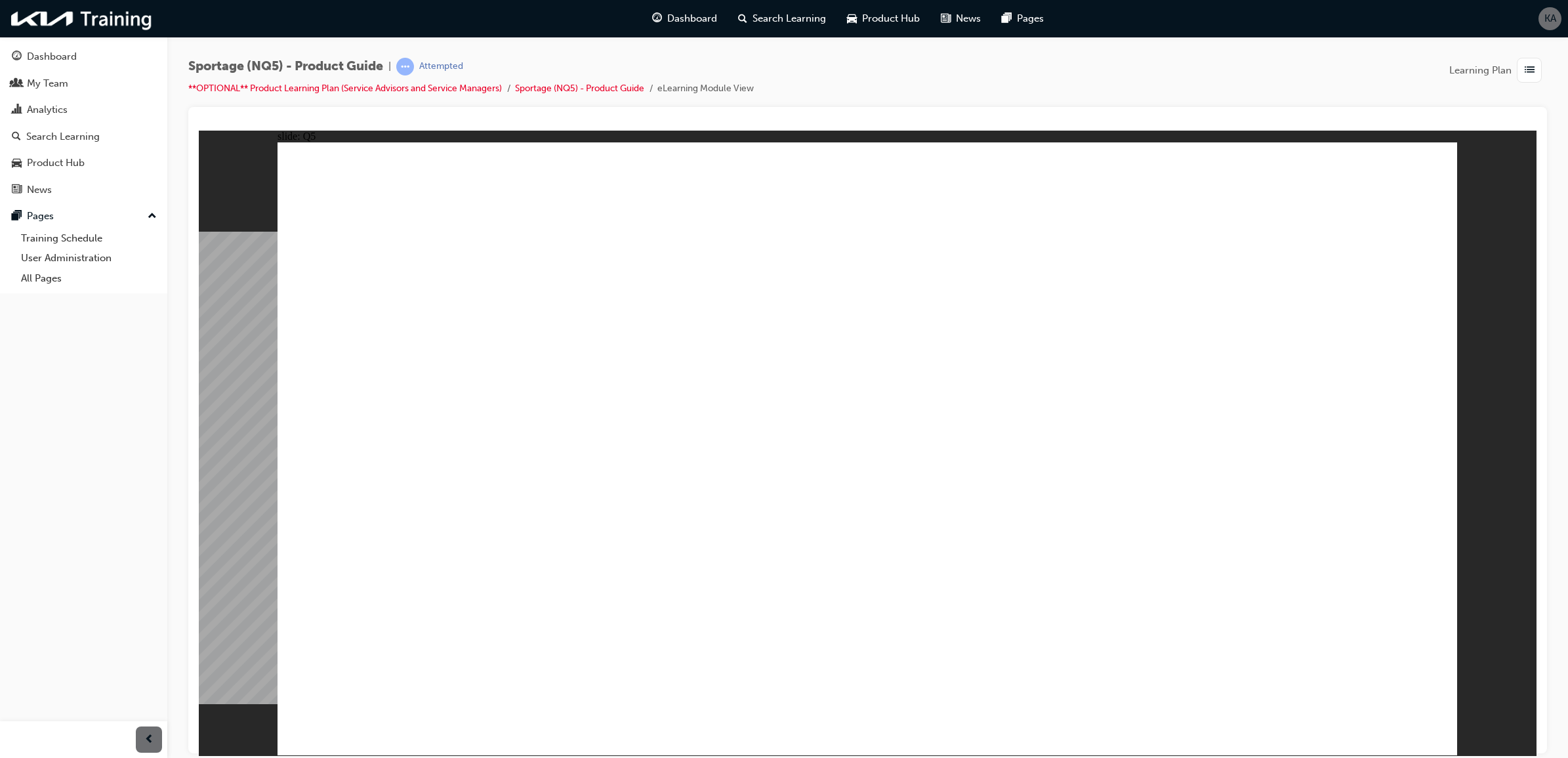
radio input "true"
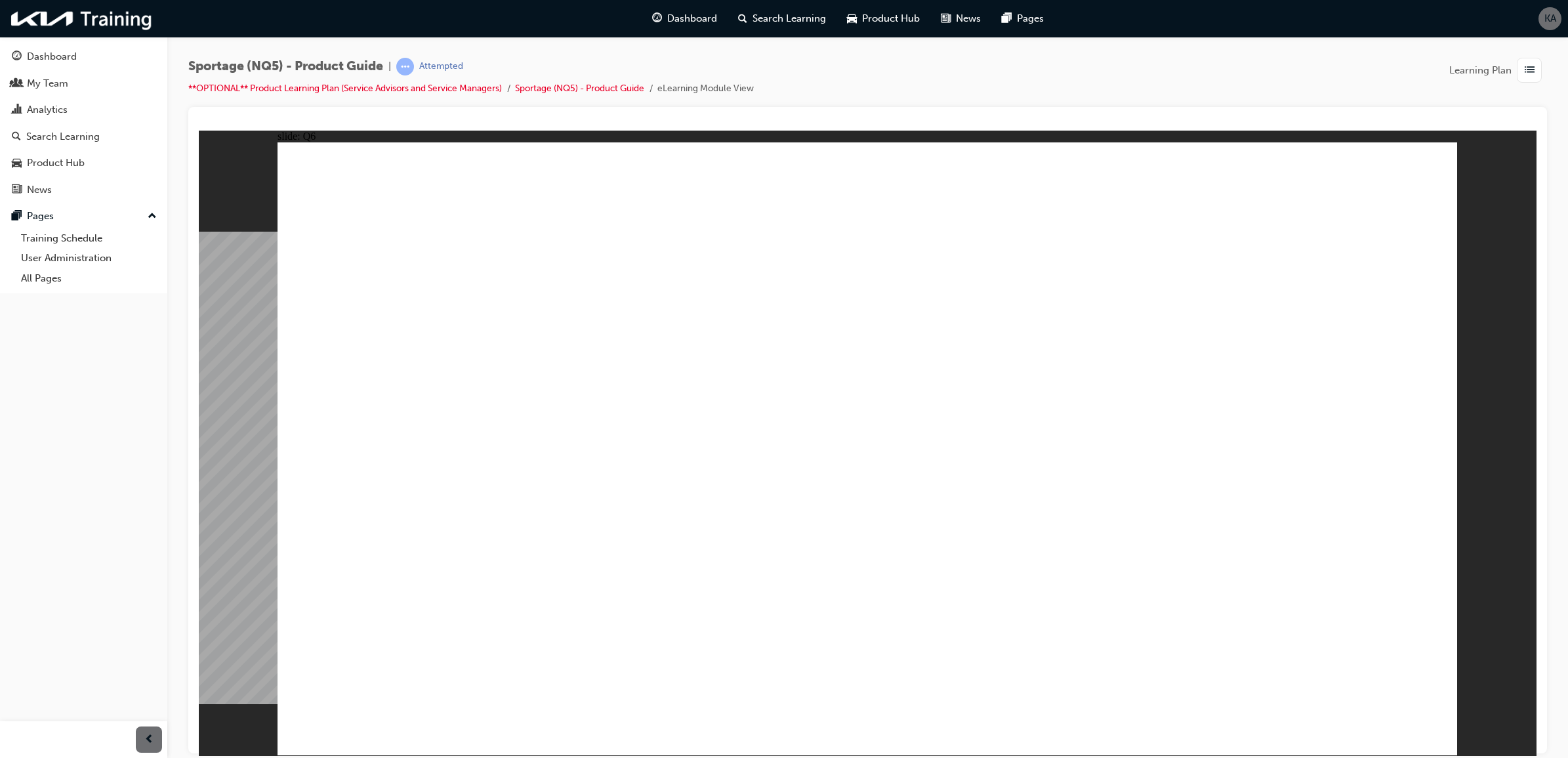
radio input "true"
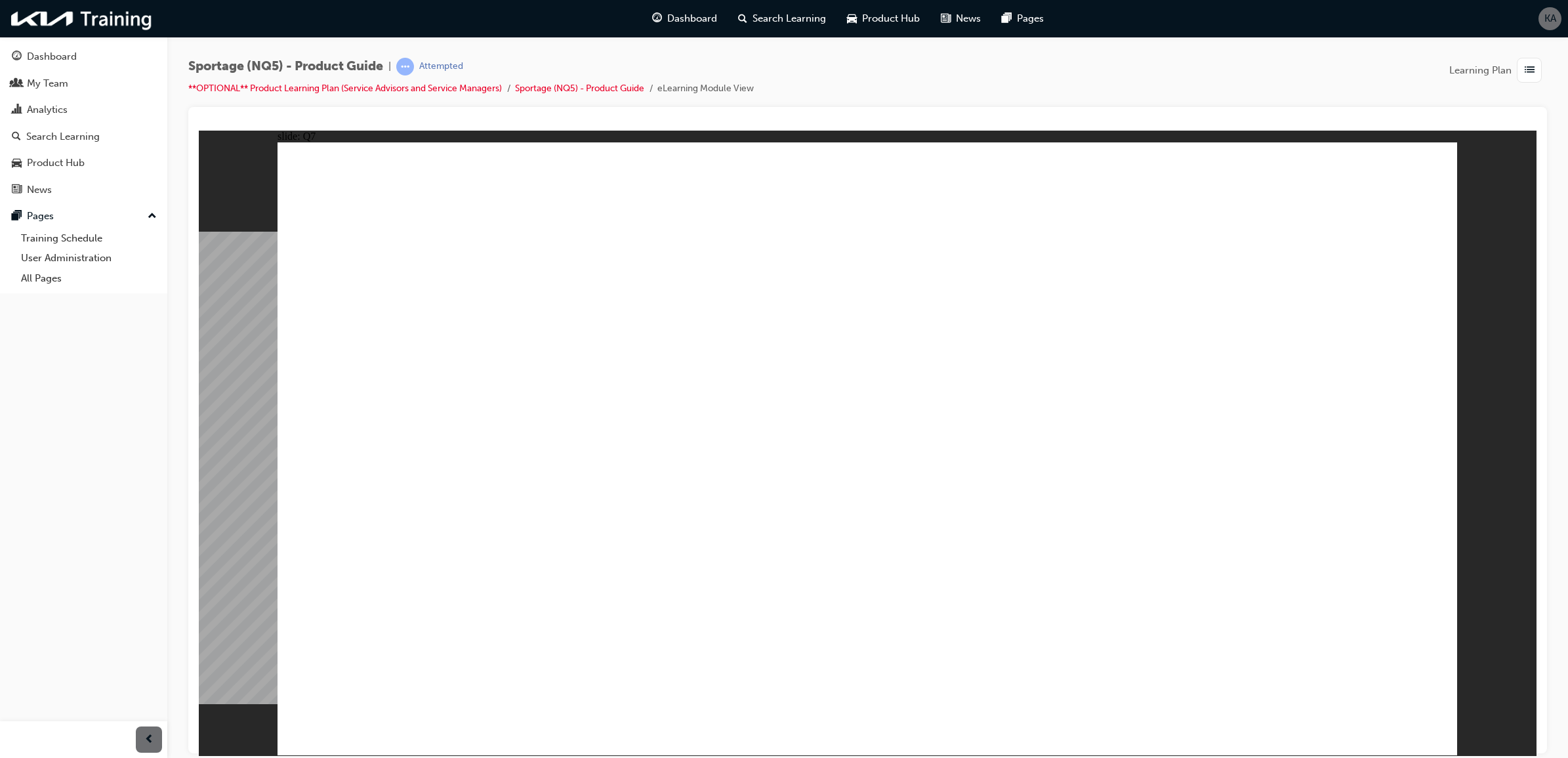
radio input "true"
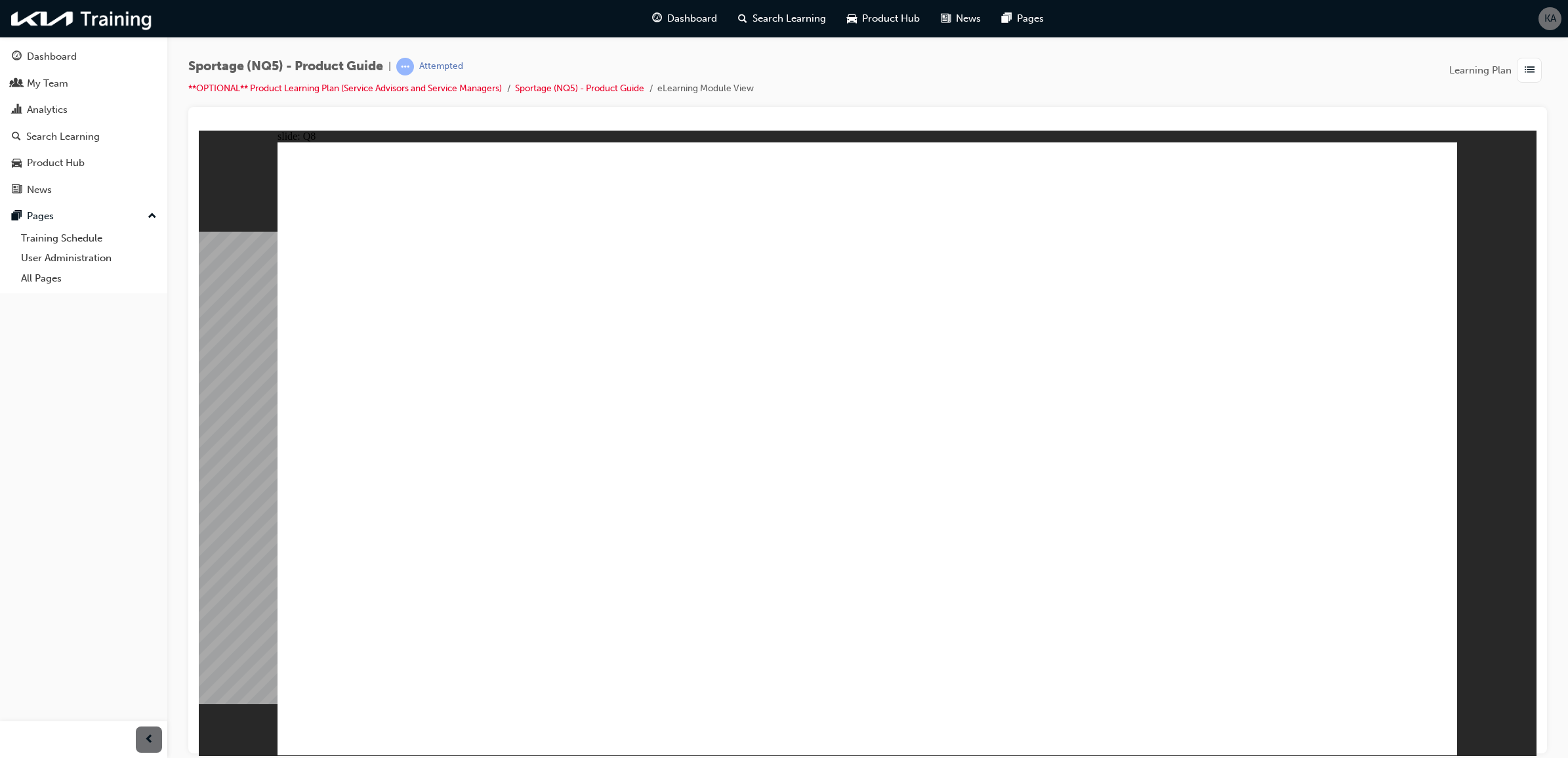
radio input "true"
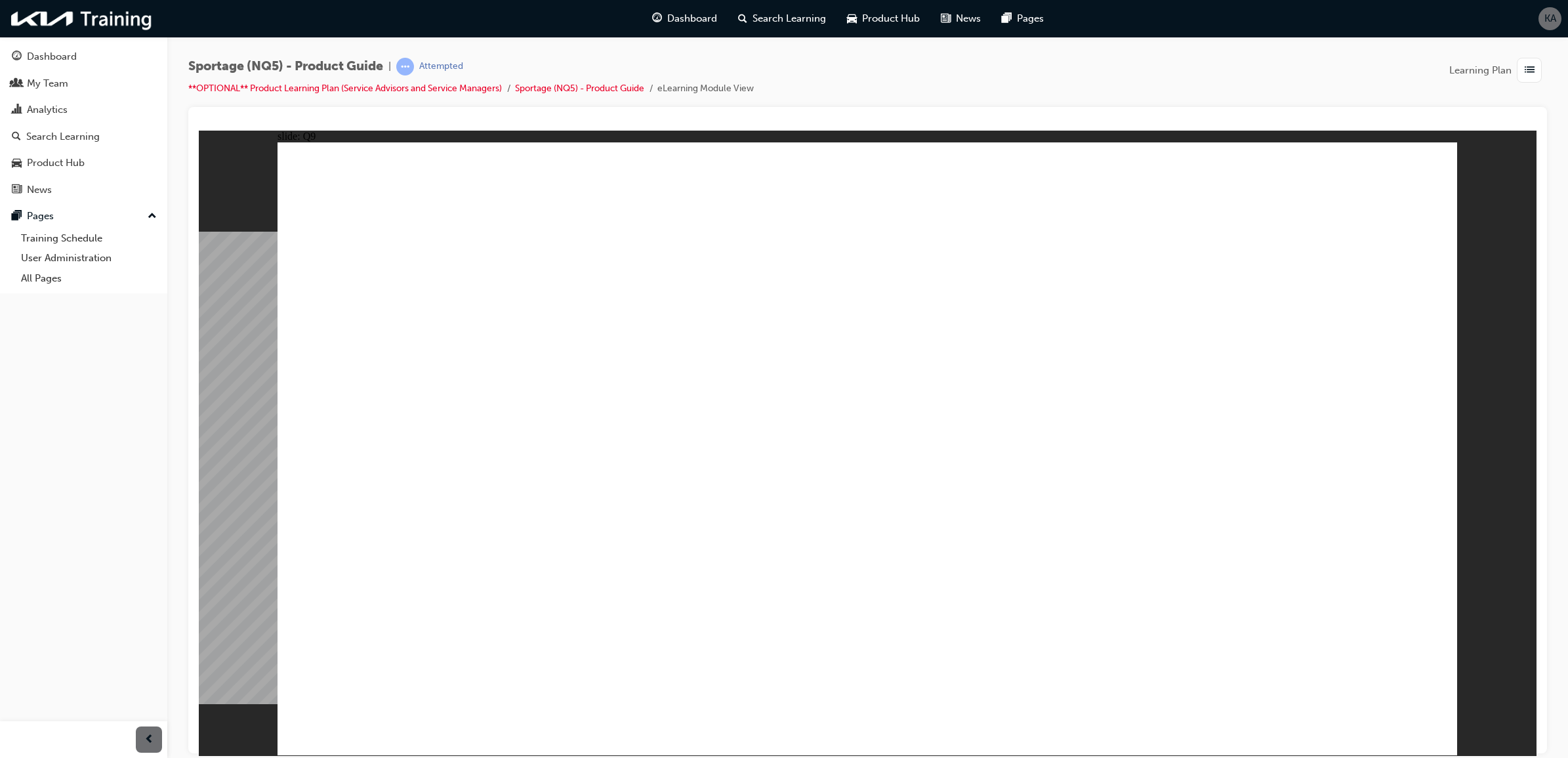
radio input "true"
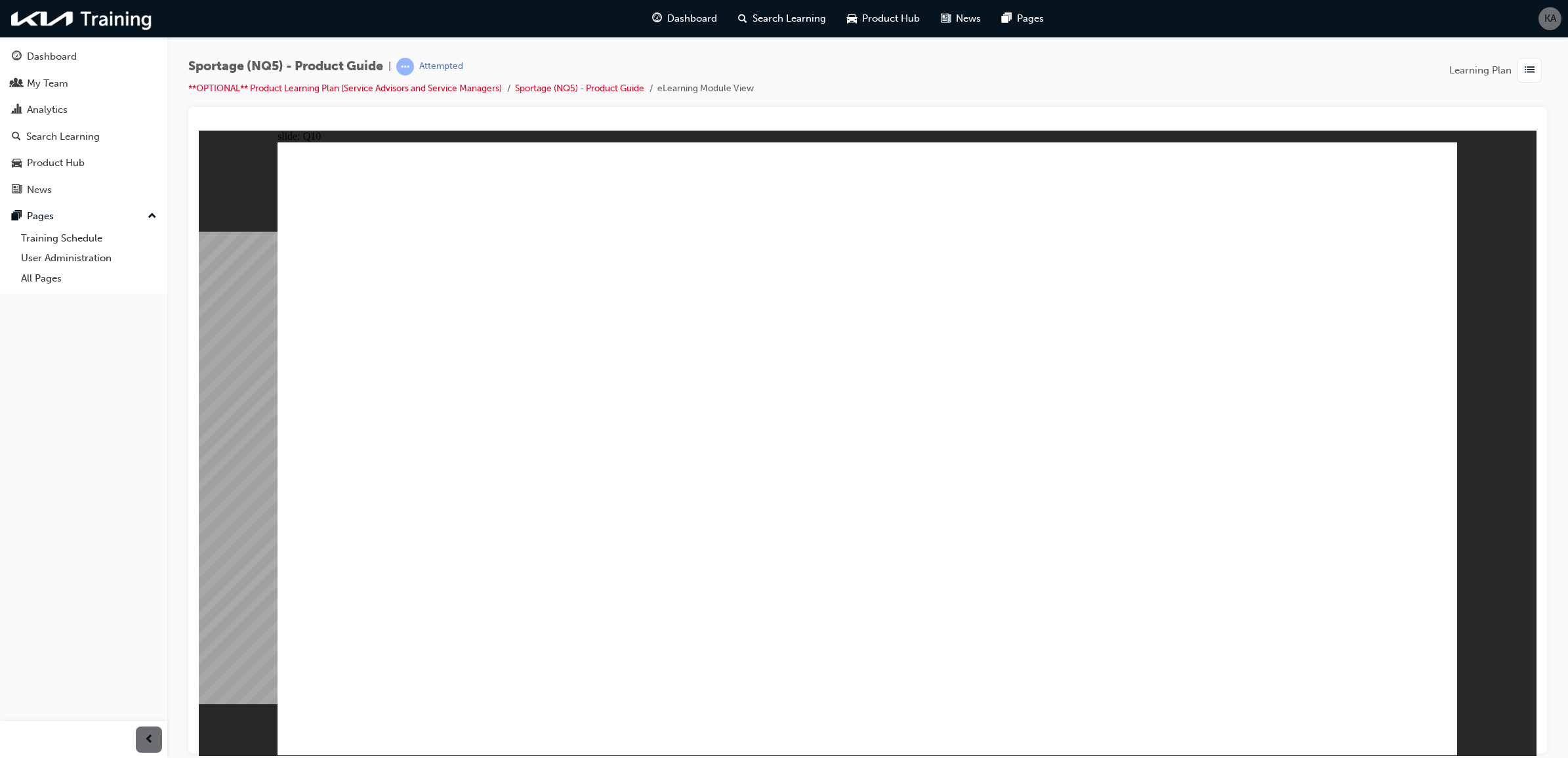
radio input "true"
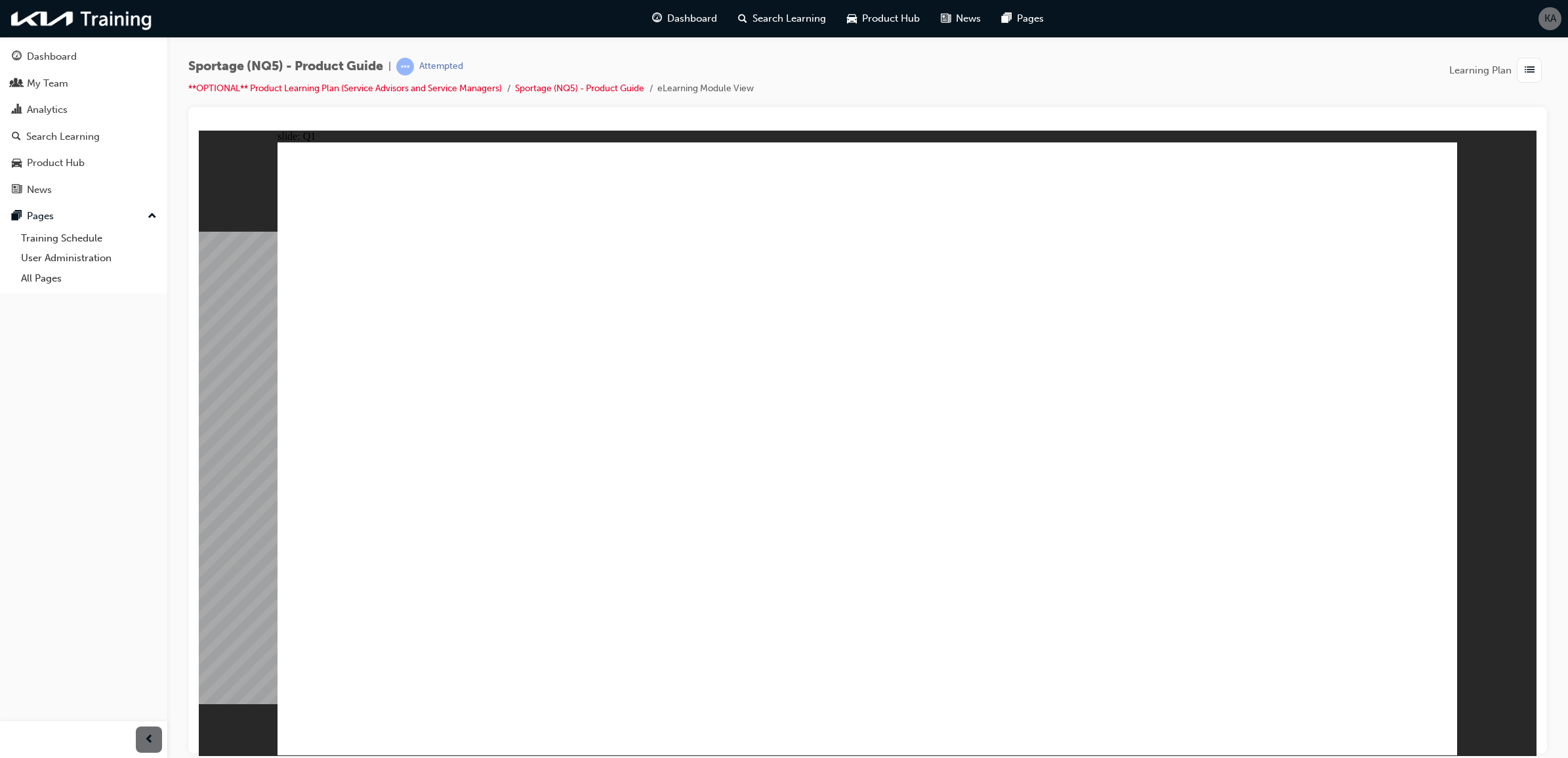
radio input "true"
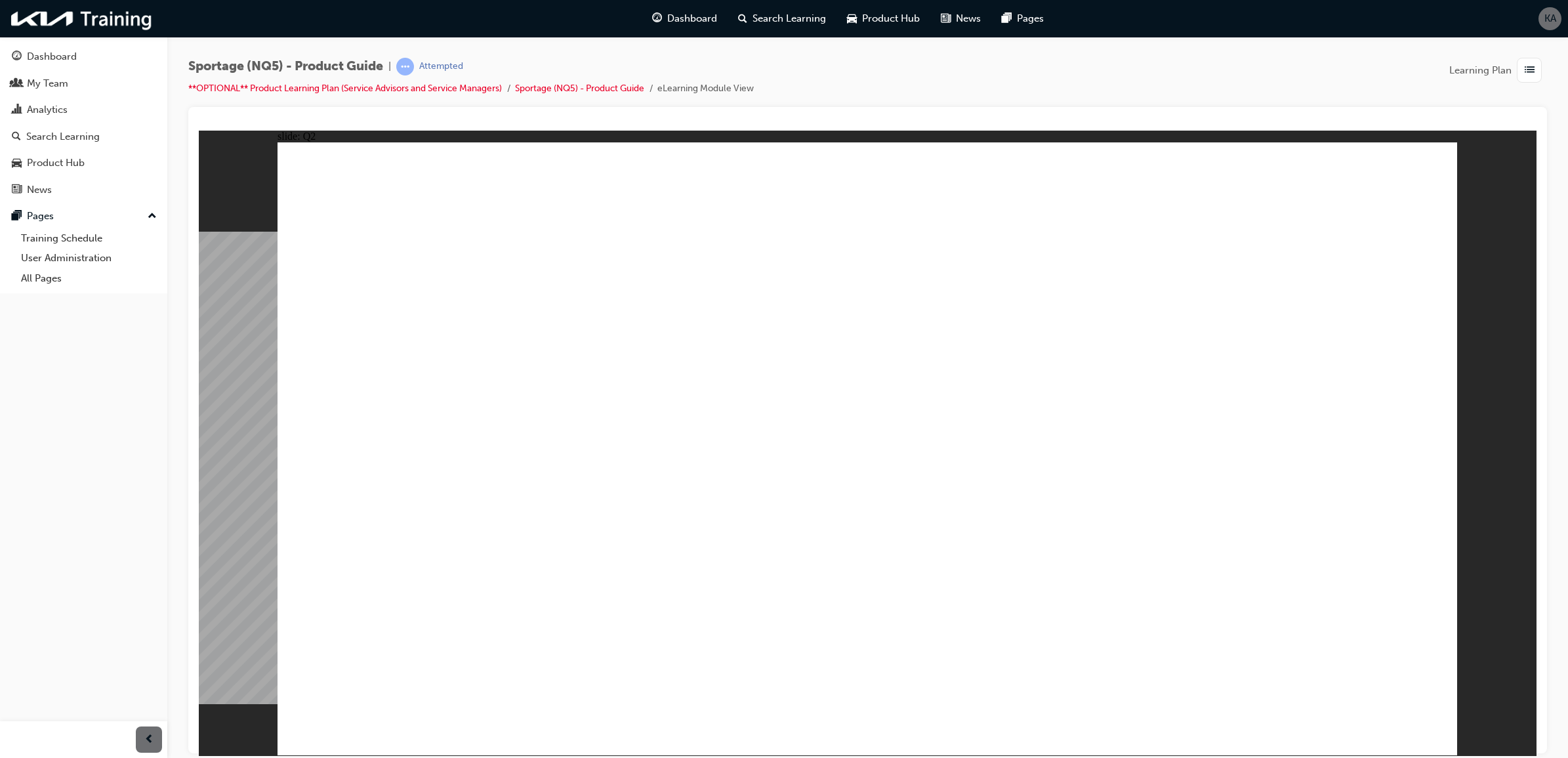
radio input "true"
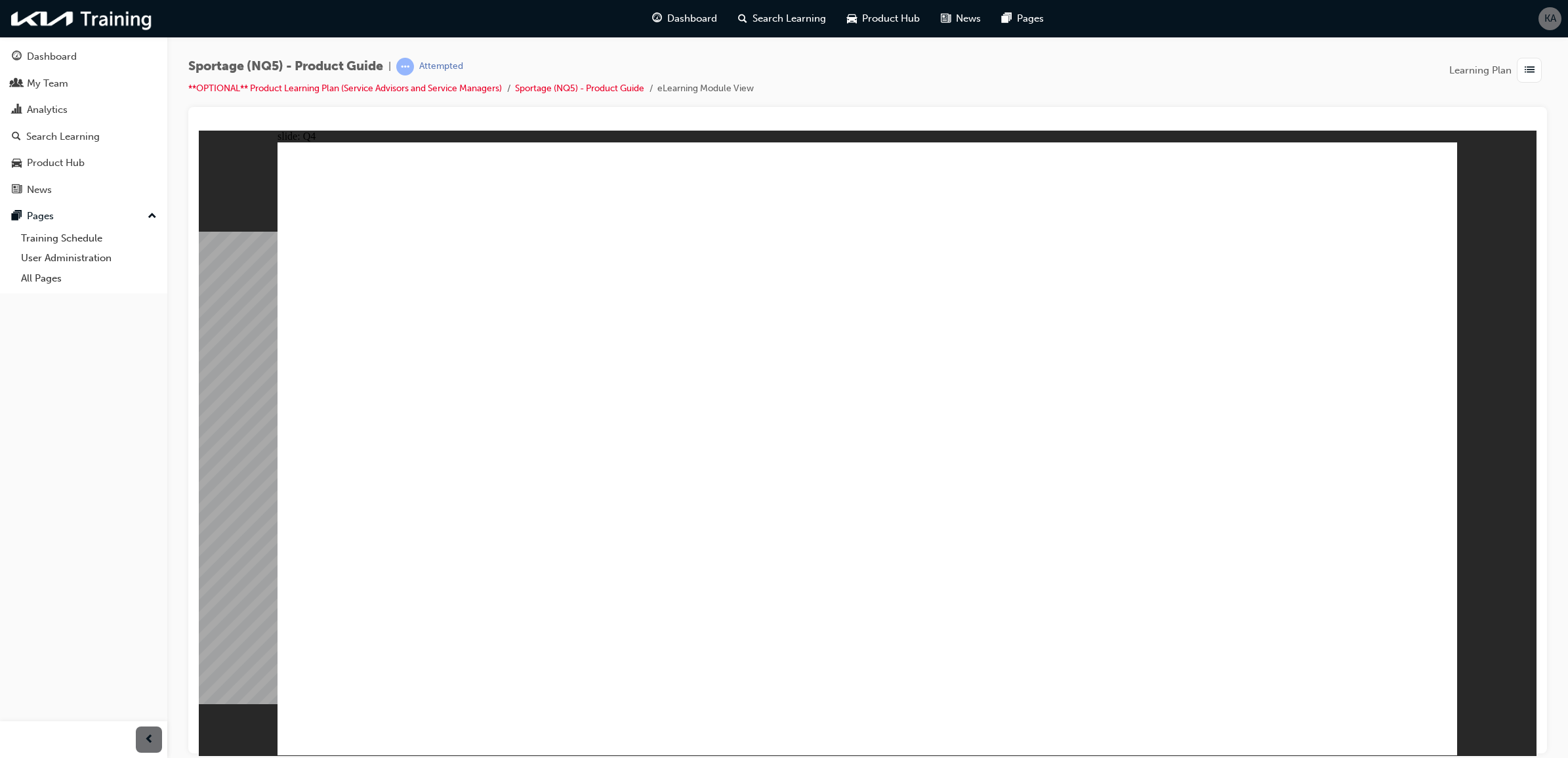
radio input "true"
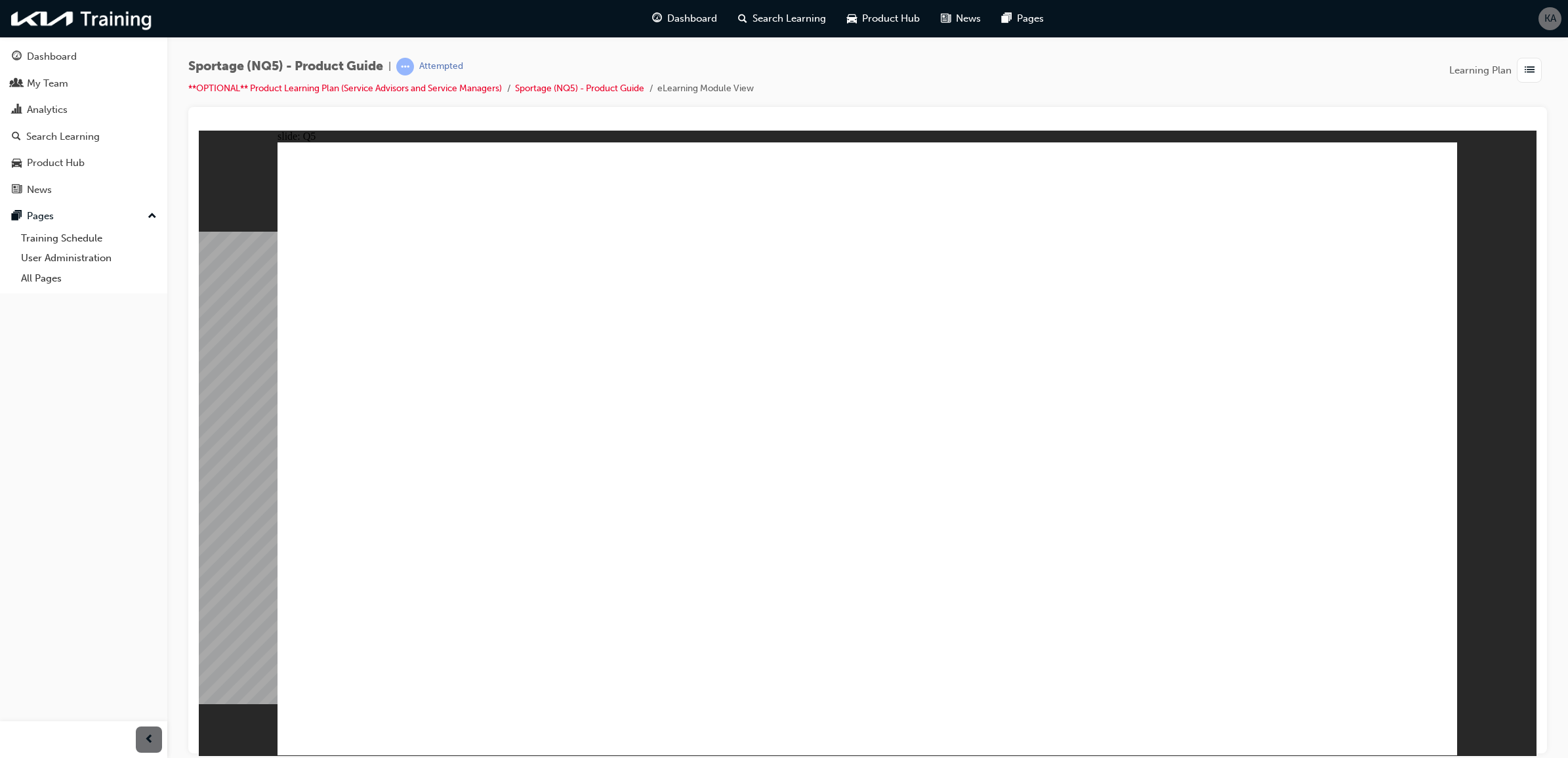
radio input "true"
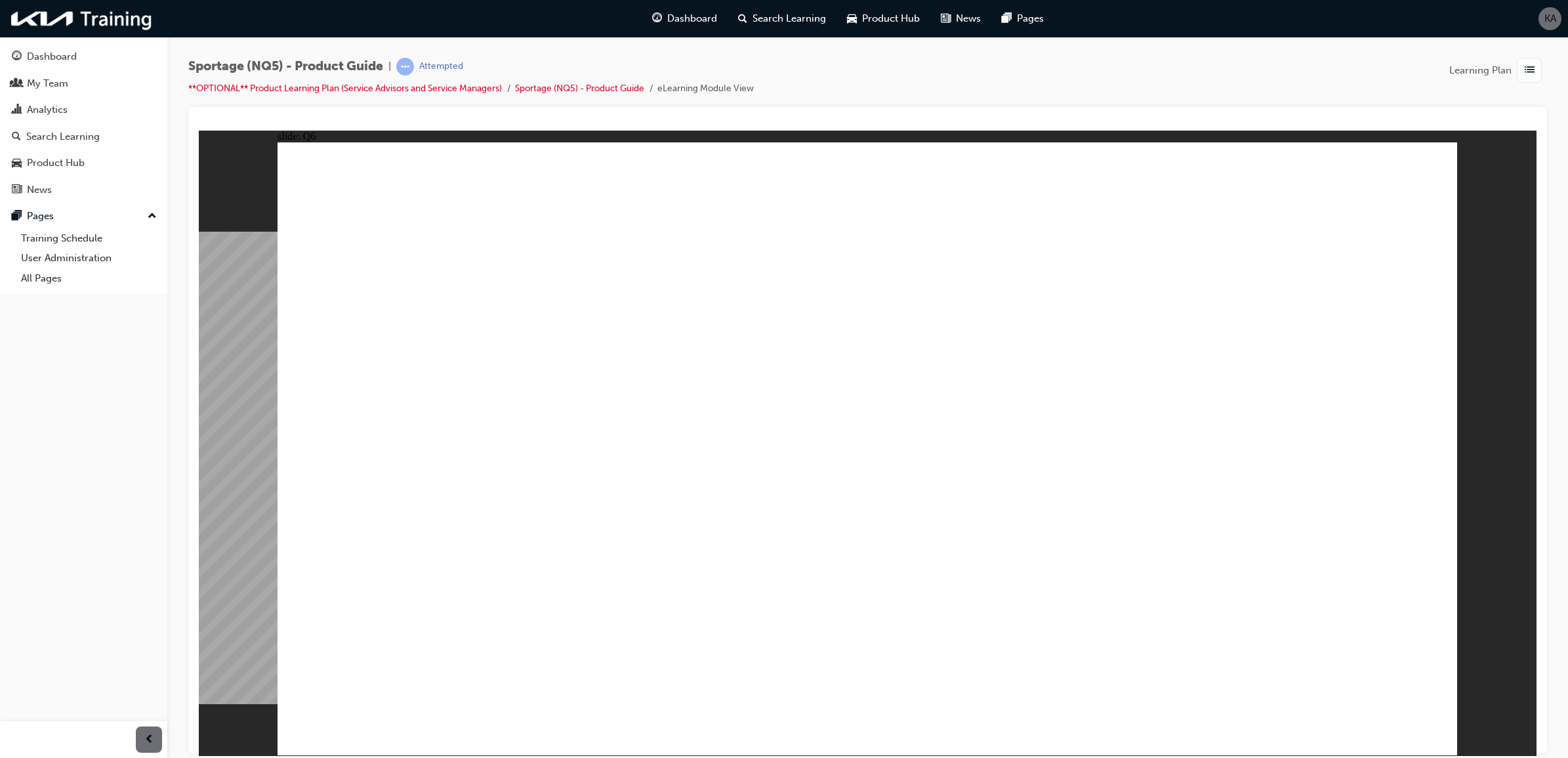
radio input "true"
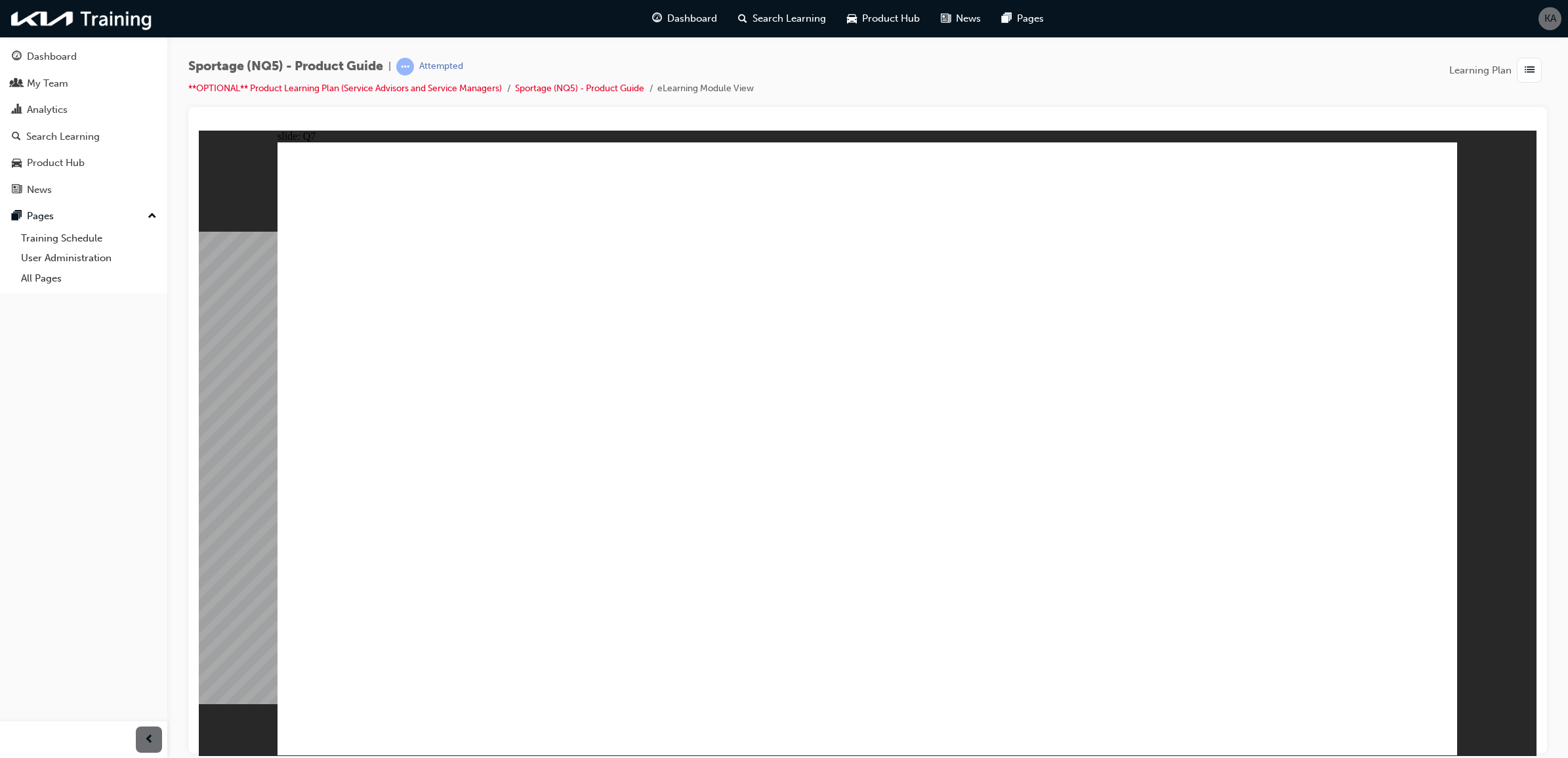
radio input "true"
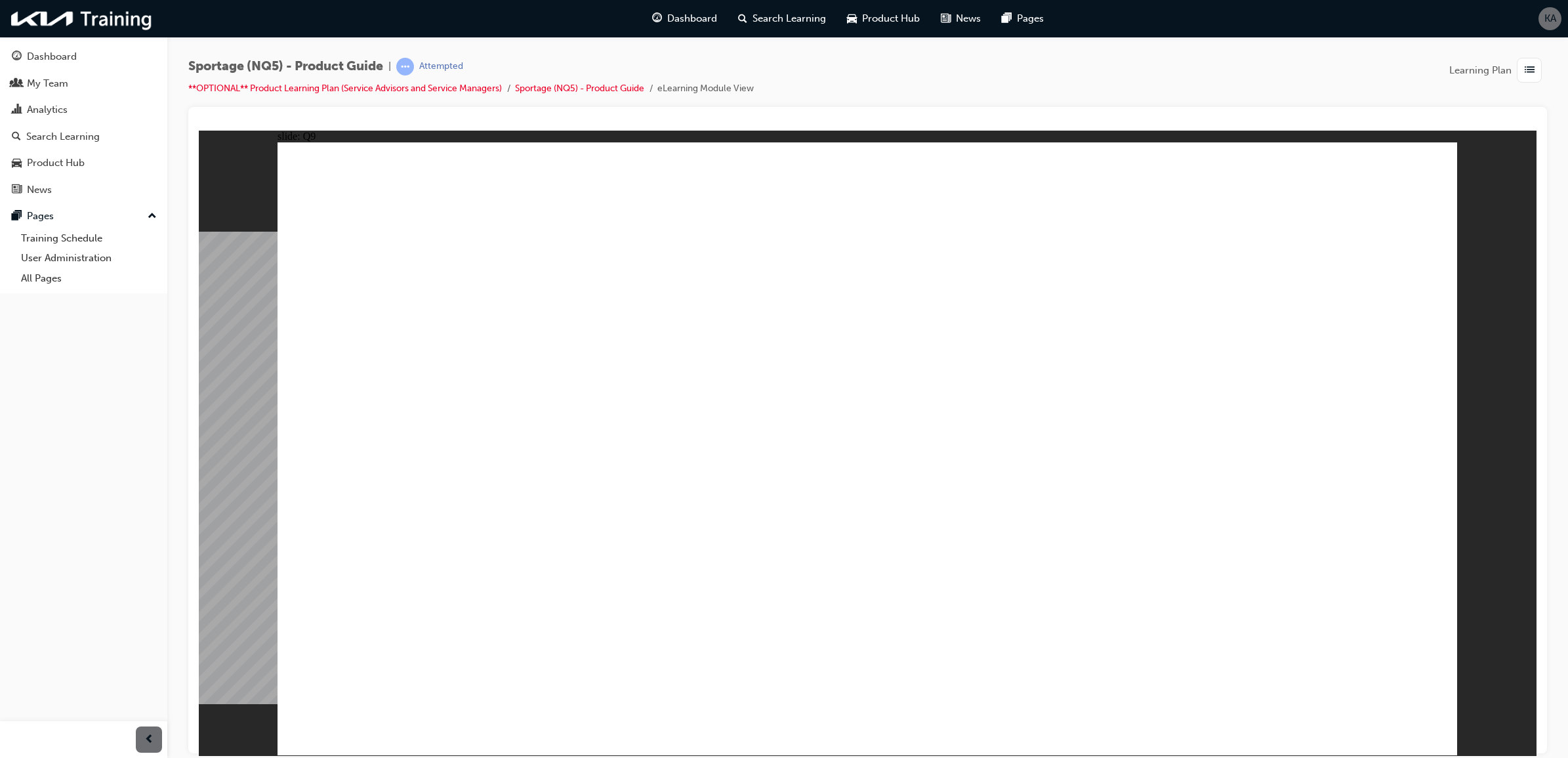
radio input "true"
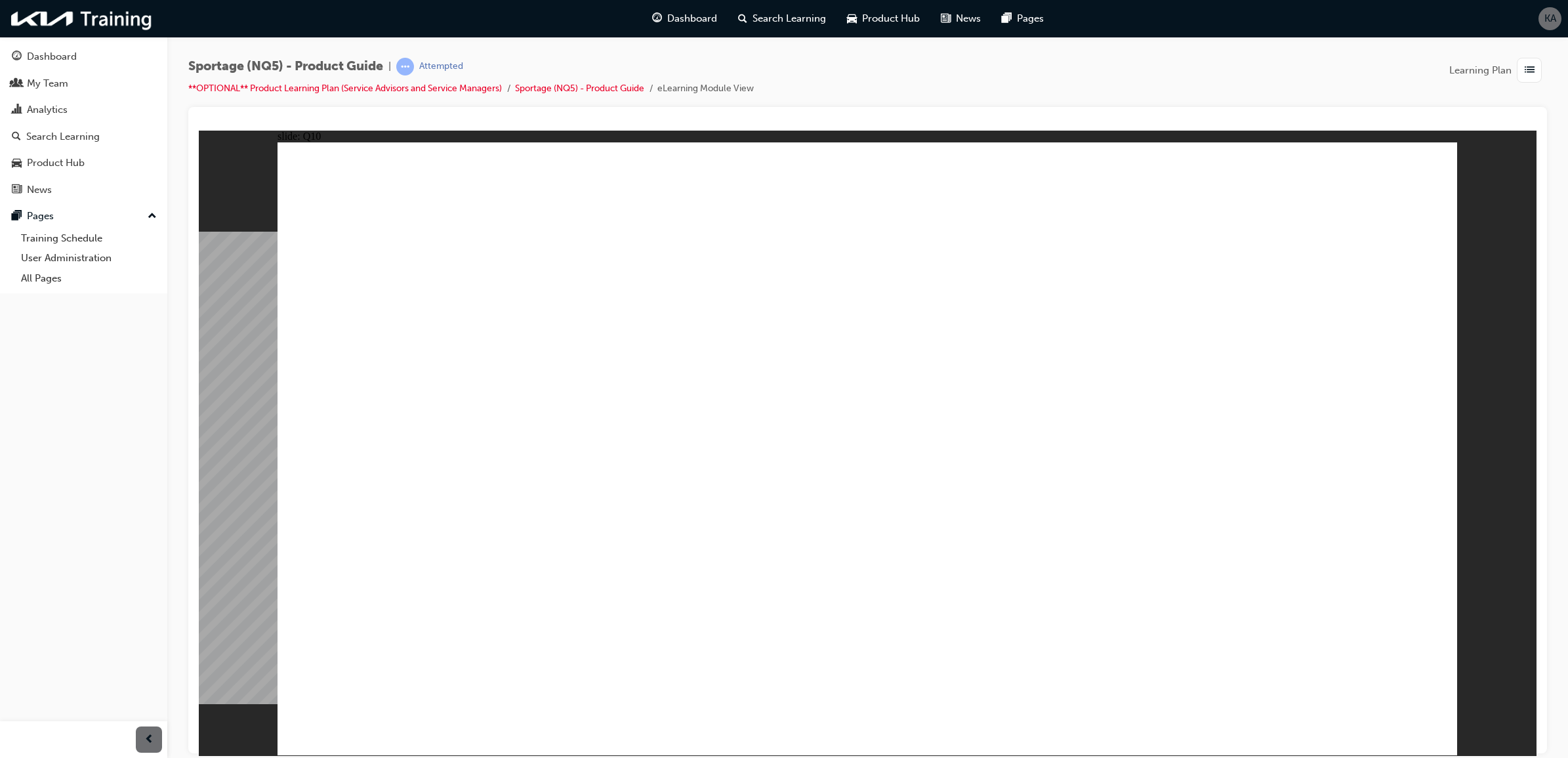
radio input "true"
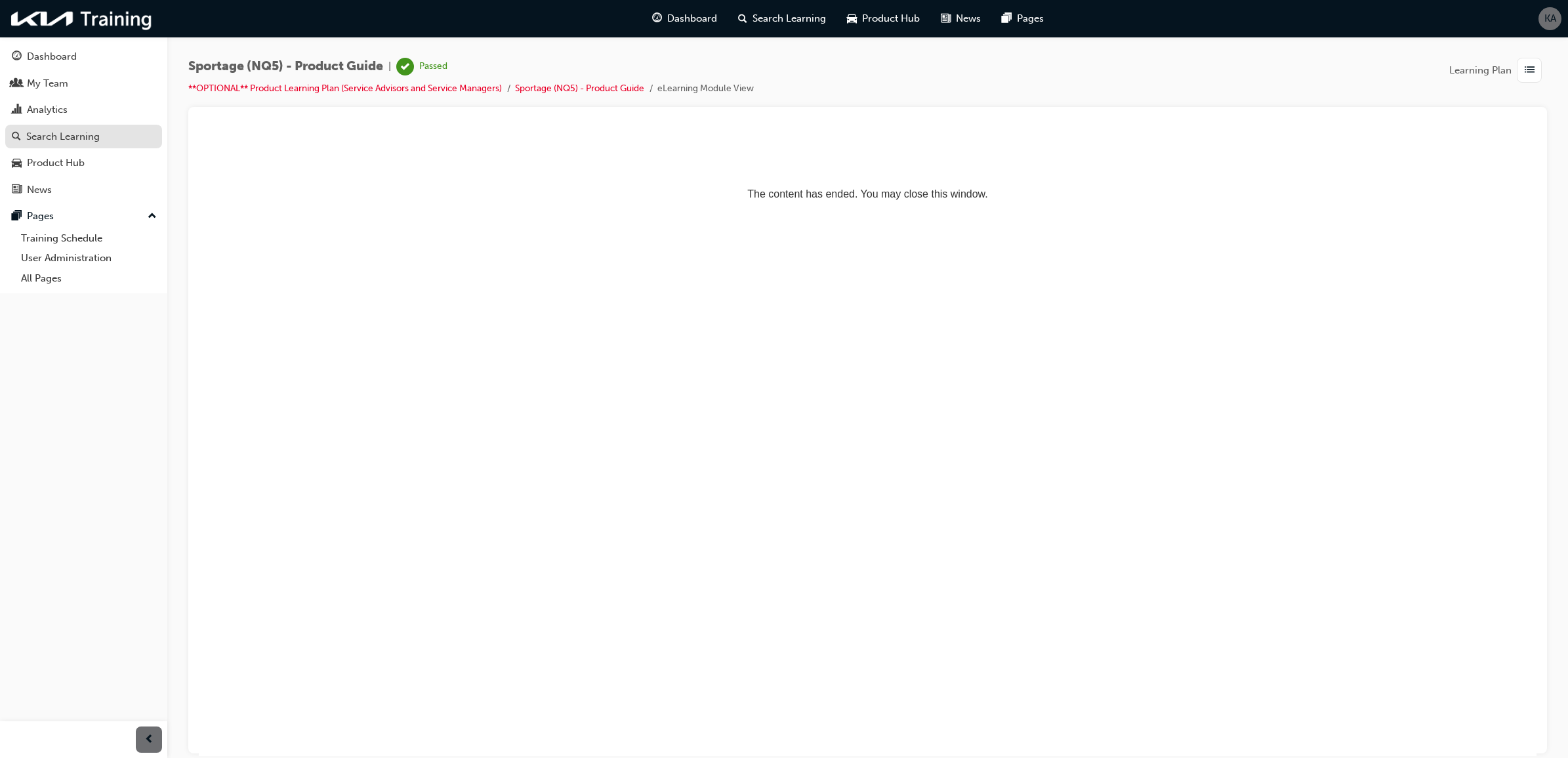
click at [118, 129] on div "Search Learning" at bounding box center [83, 136] width 144 height 16
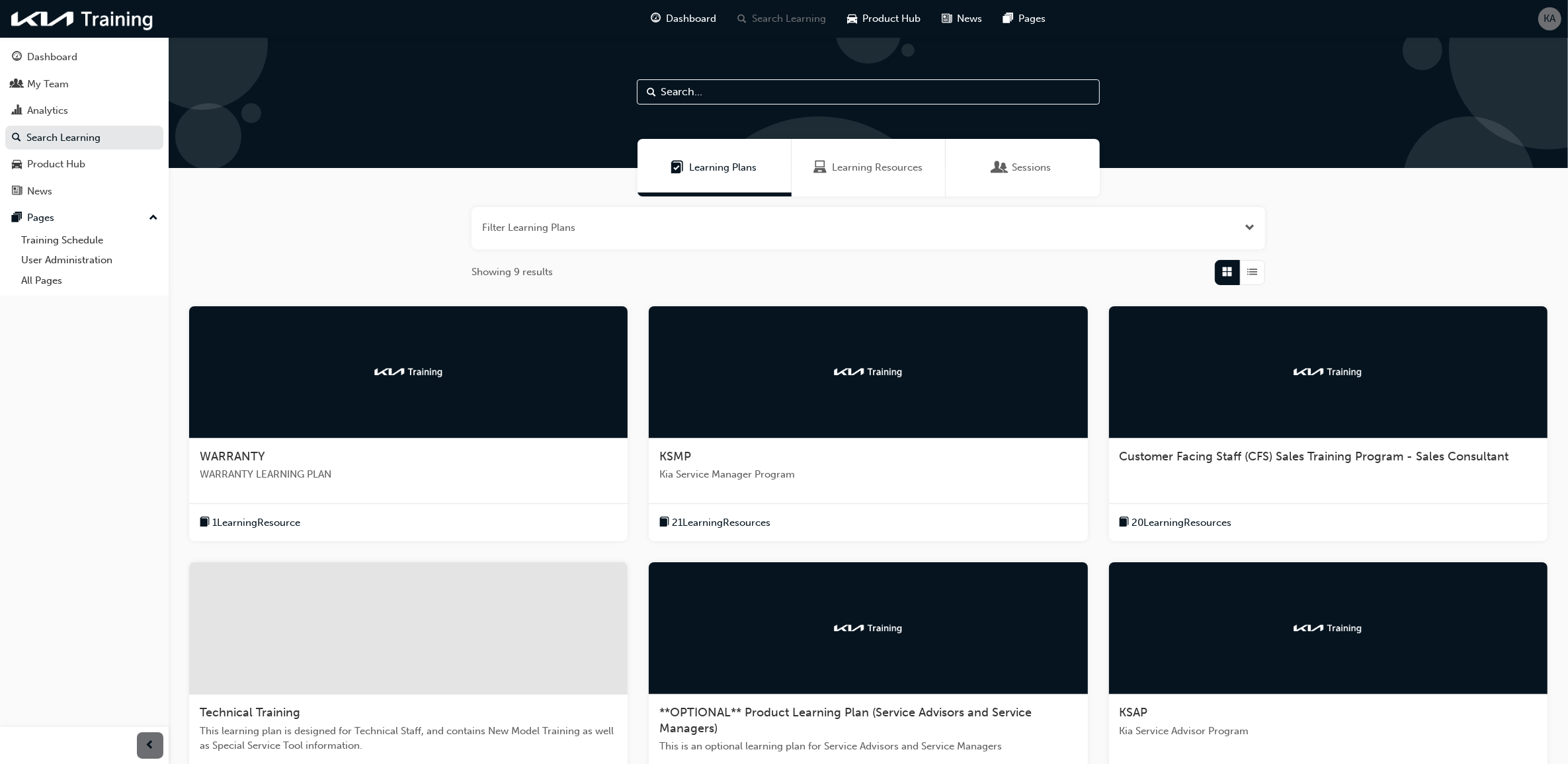
click at [864, 722] on div "**OPTIONAL** Product Learning Plan (Service Advisors and Service Managers)" at bounding box center [868, 720] width 417 height 31
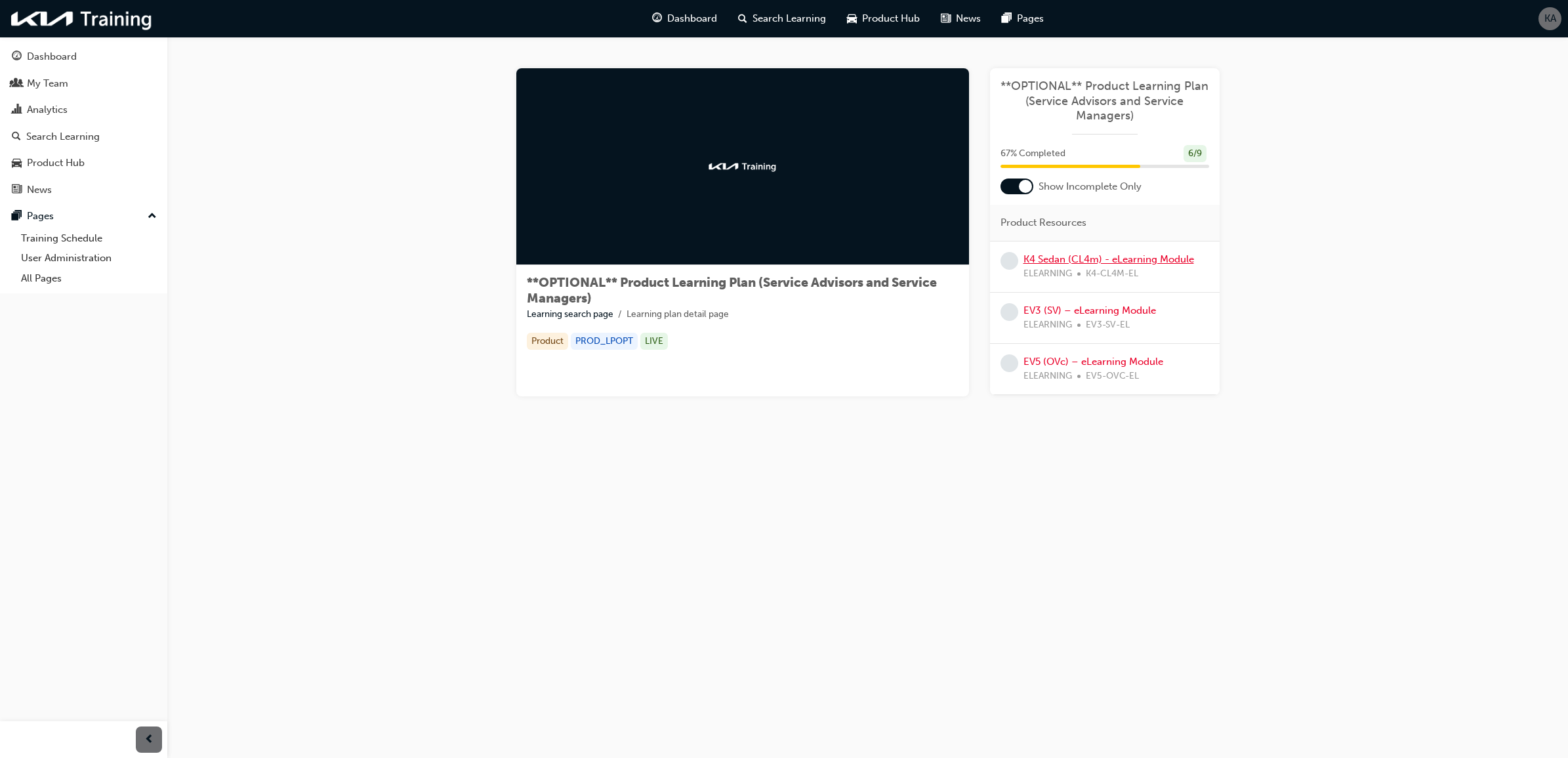
click at [1132, 254] on link "K4 Sedan (CL4m) - eLearning Module" at bounding box center [1108, 259] width 170 height 12
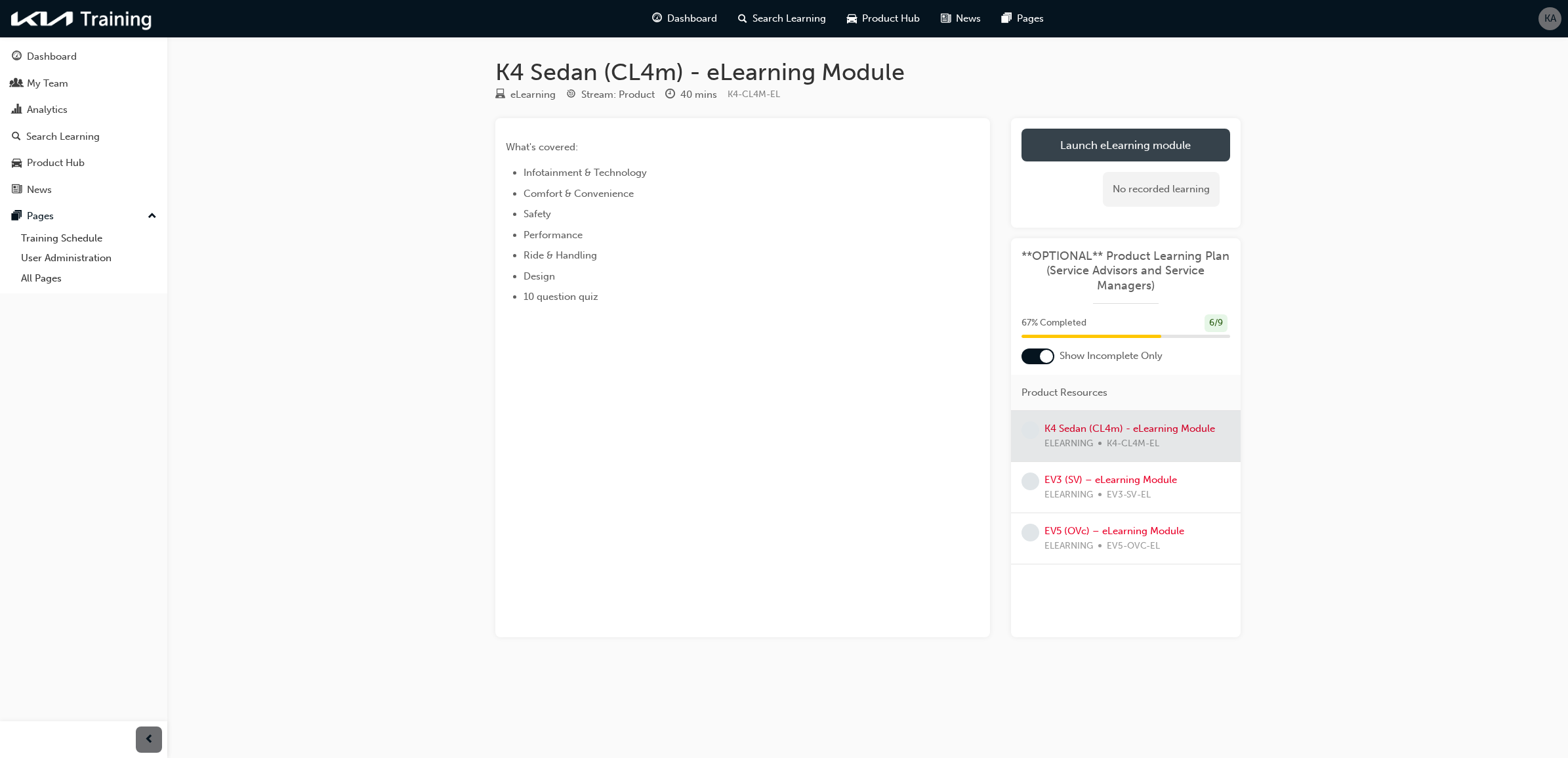
click at [1135, 155] on link "Launch eLearning module" at bounding box center [1125, 145] width 209 height 33
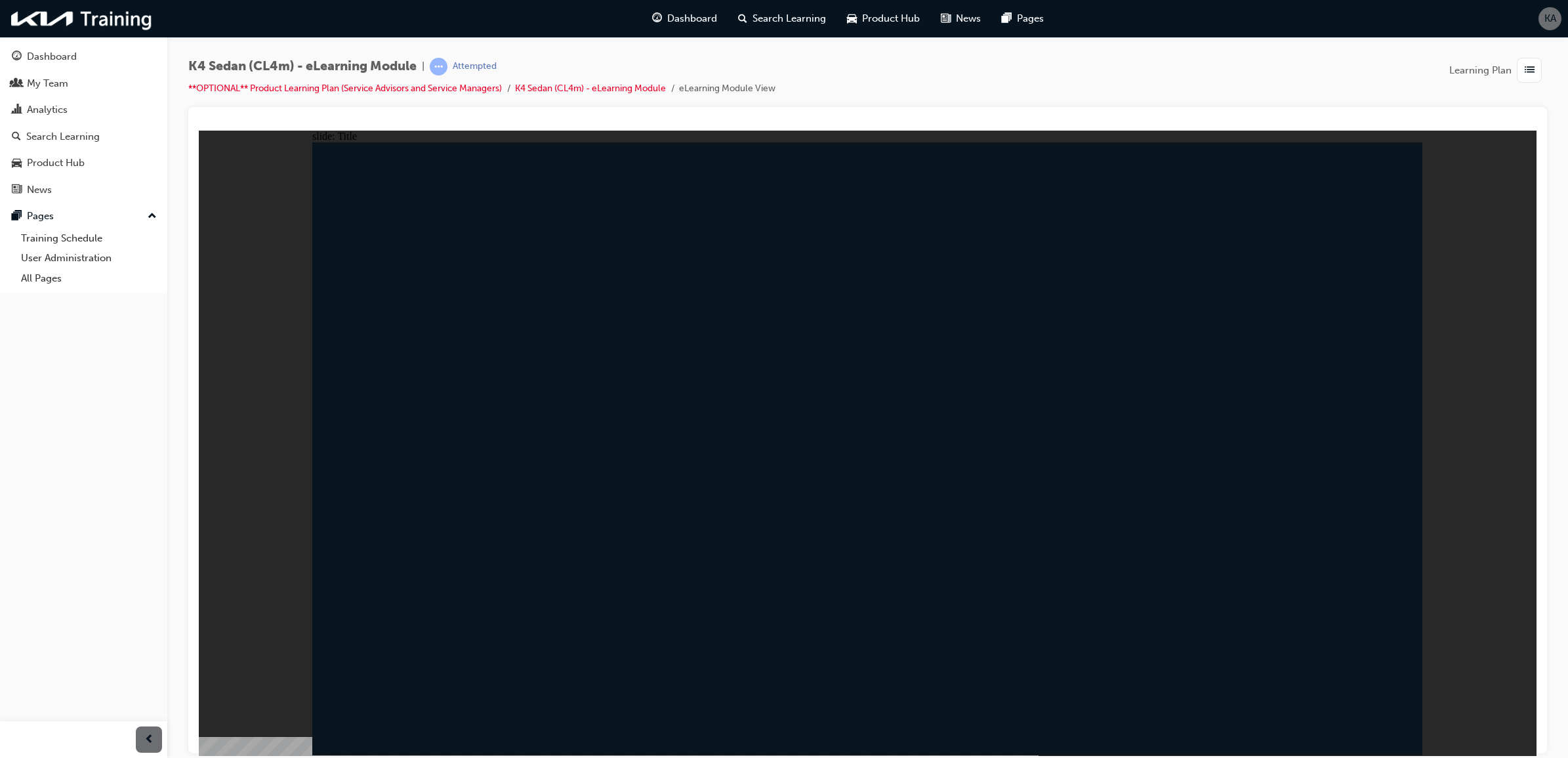
drag, startPoint x: 1379, startPoint y: 715, endPoint x: 1388, endPoint y: 720, distance: 10.3
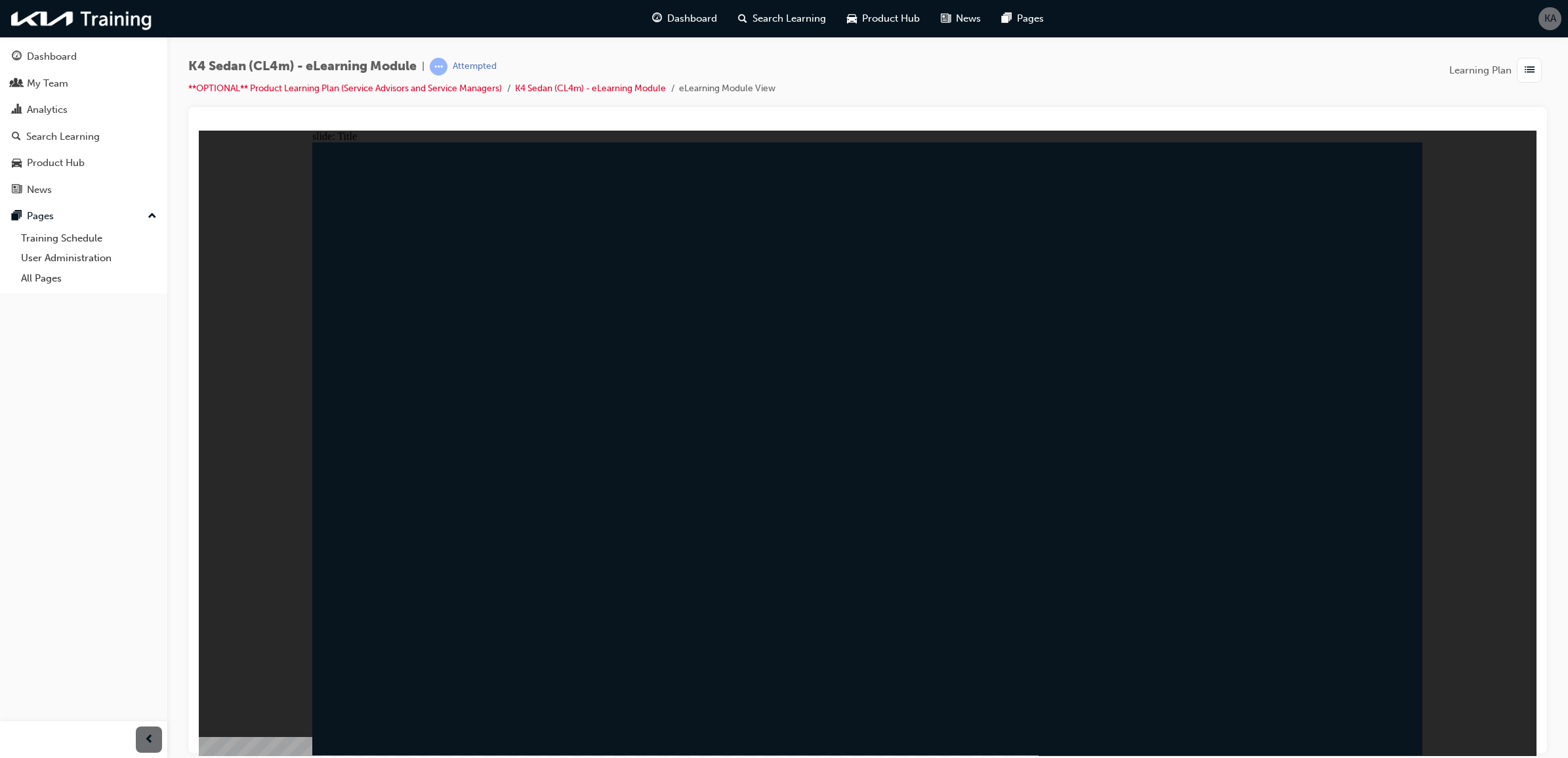
drag, startPoint x: 1366, startPoint y: 740, endPoint x: 1376, endPoint y: 732, distance: 12.8
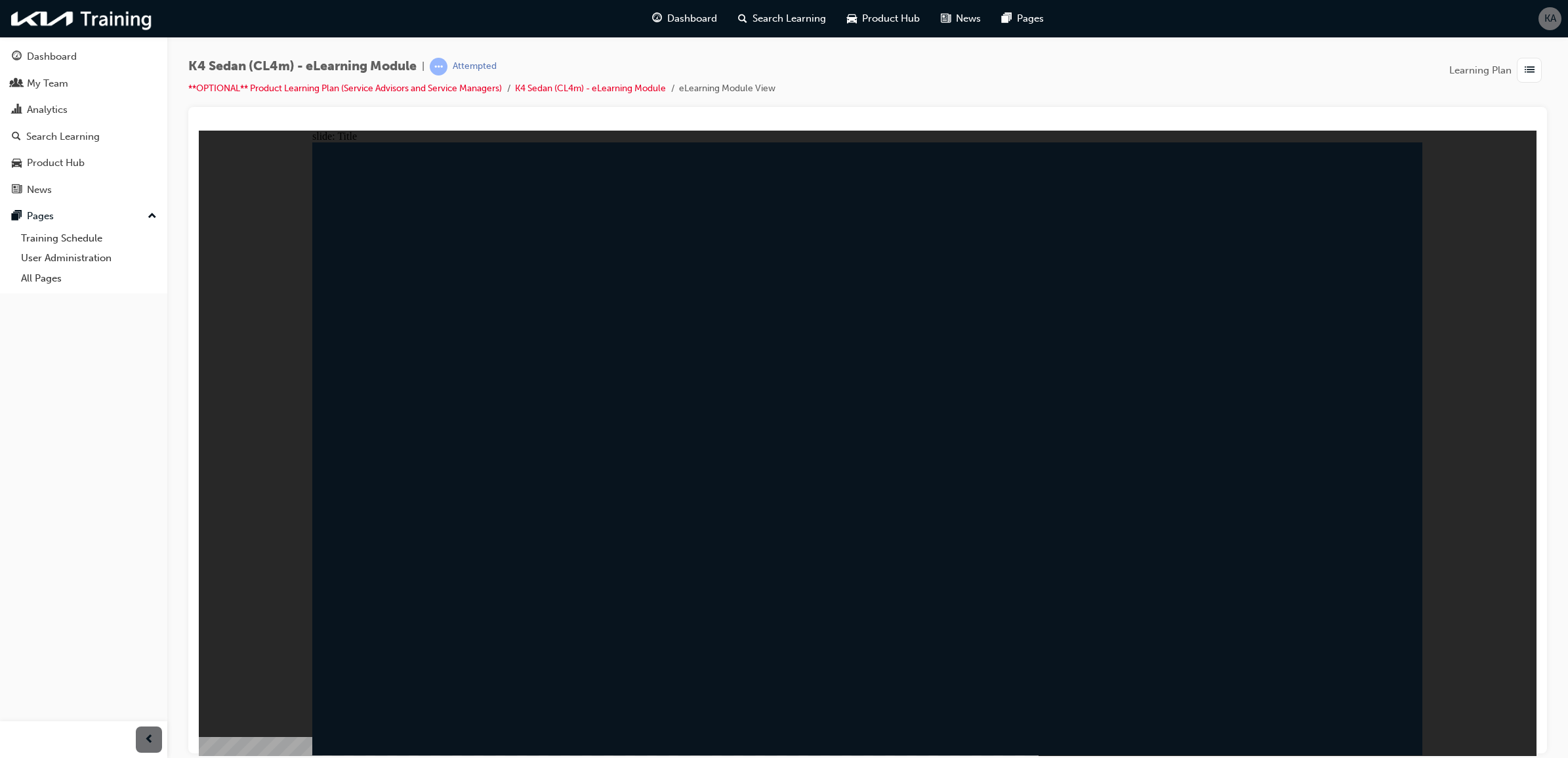
radio input "true"
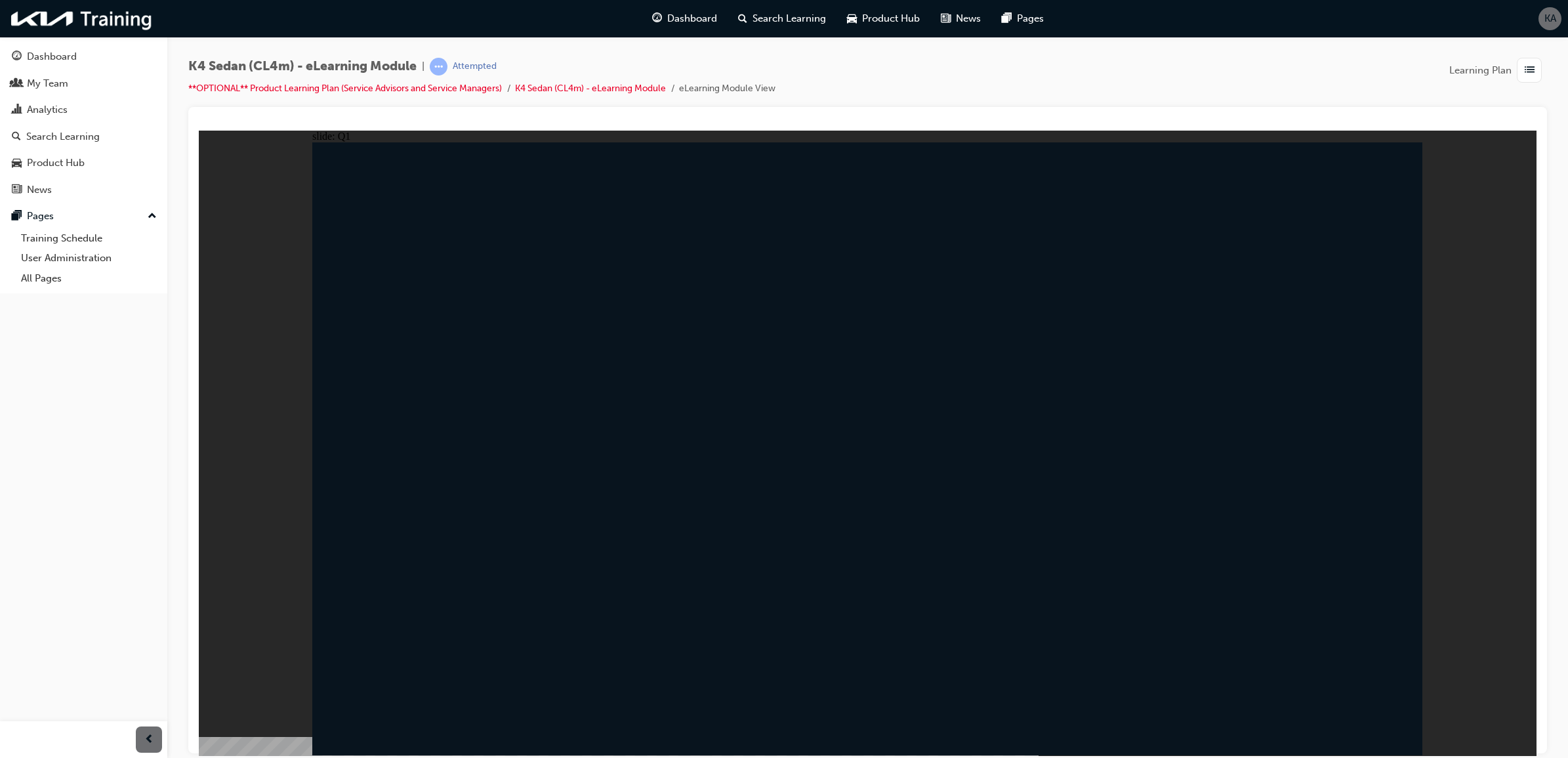
radio input "true"
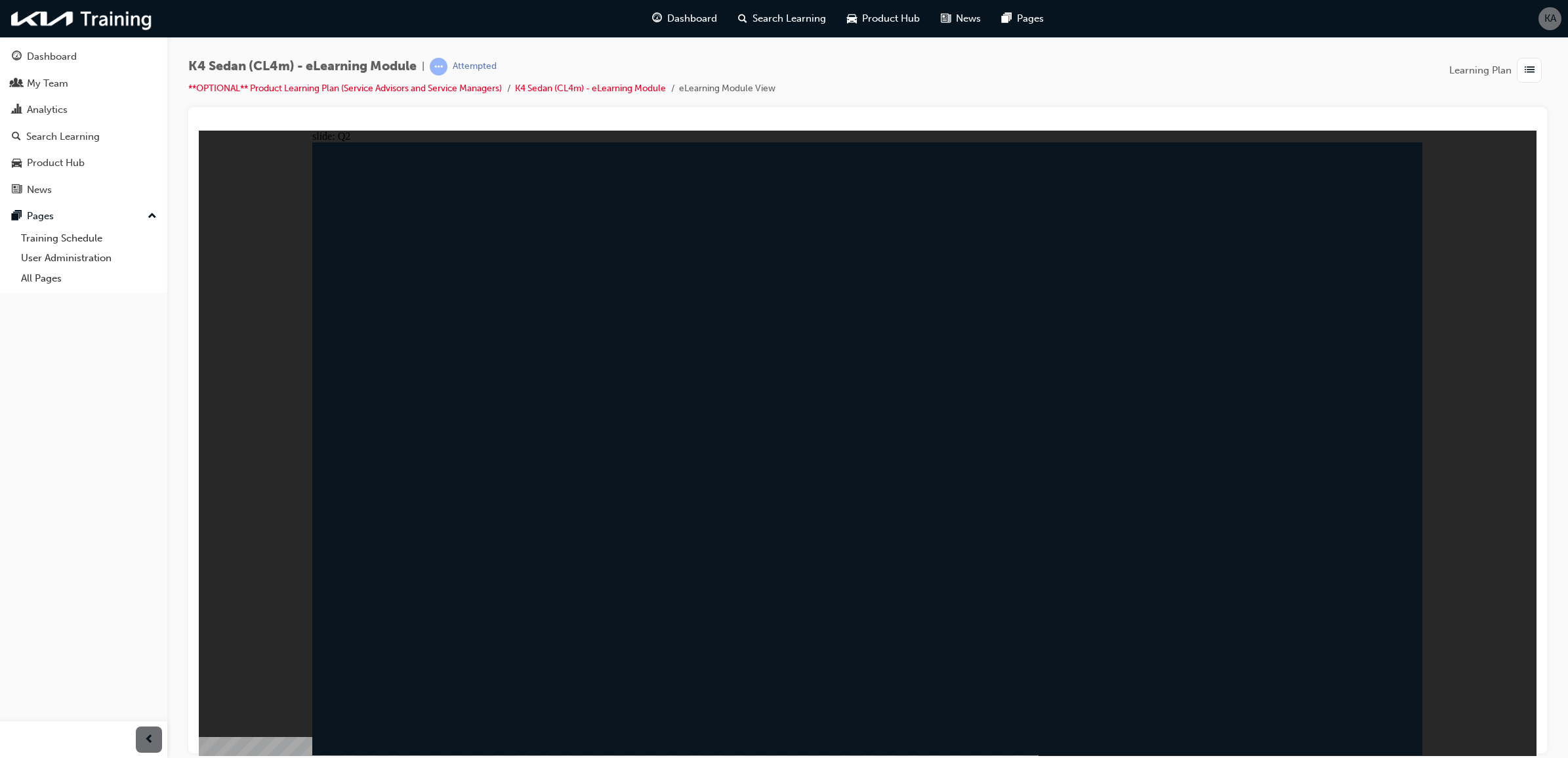
radio input "false"
radio input "true"
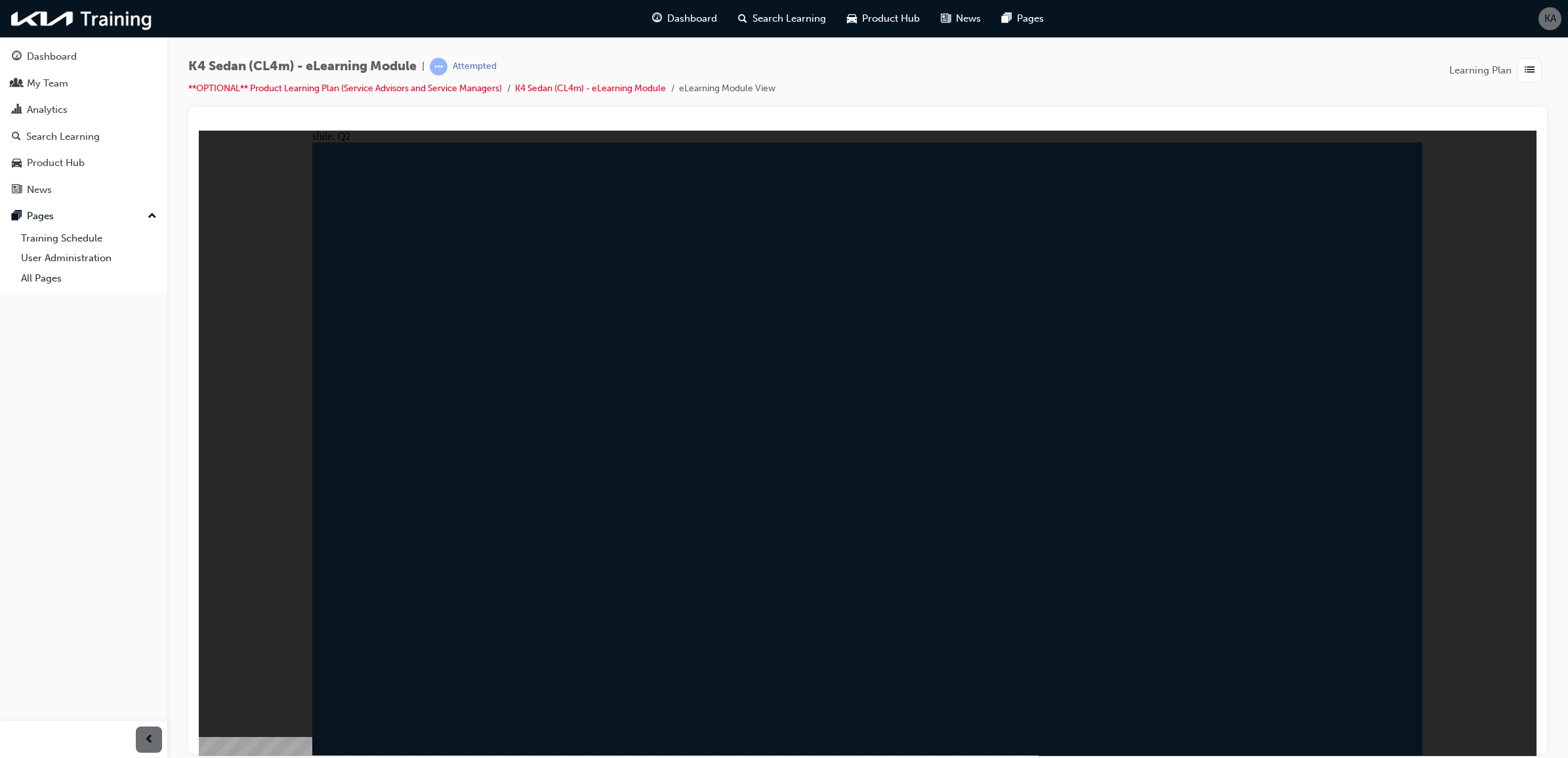
radio input "true"
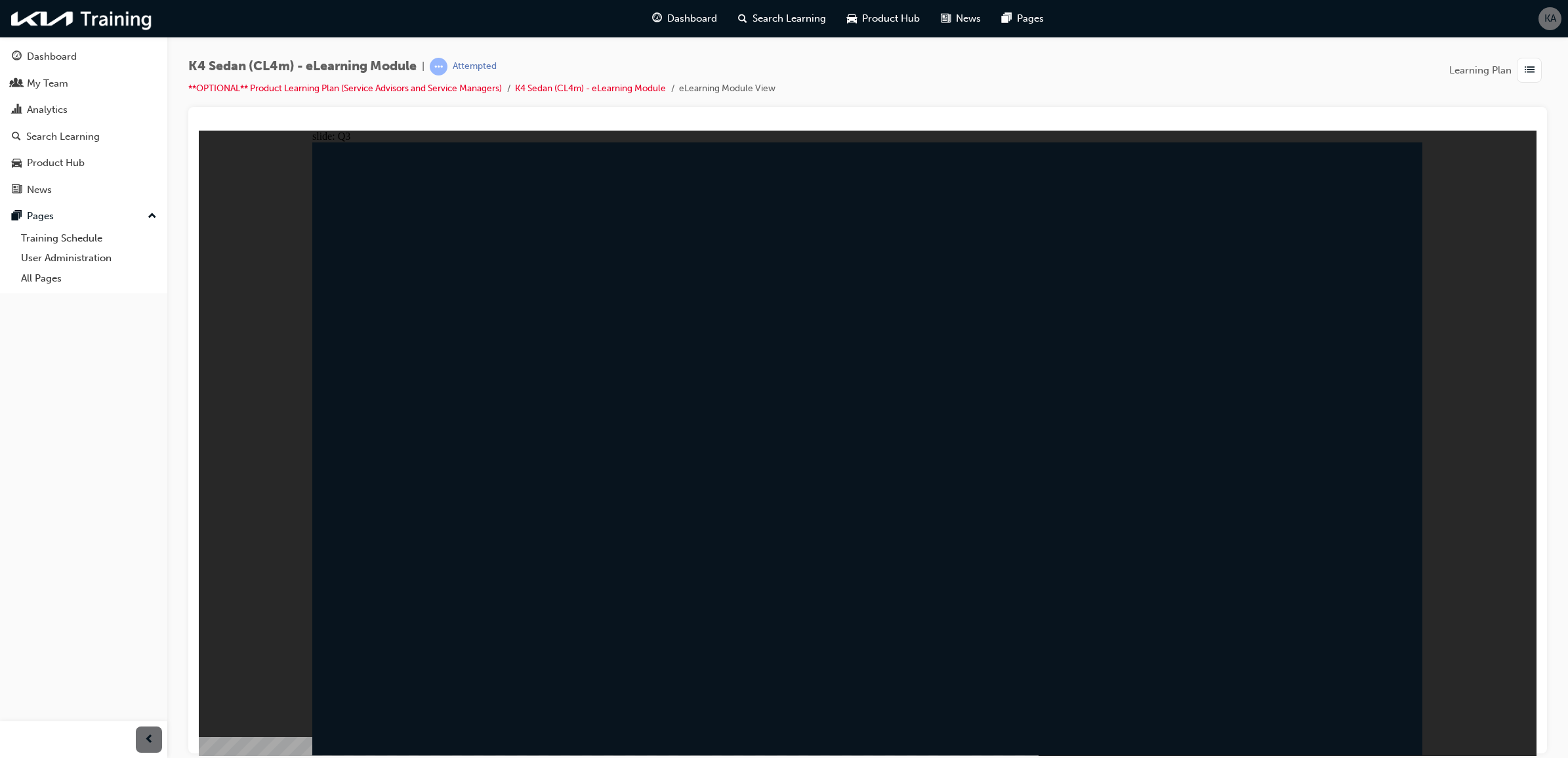
radio input "true"
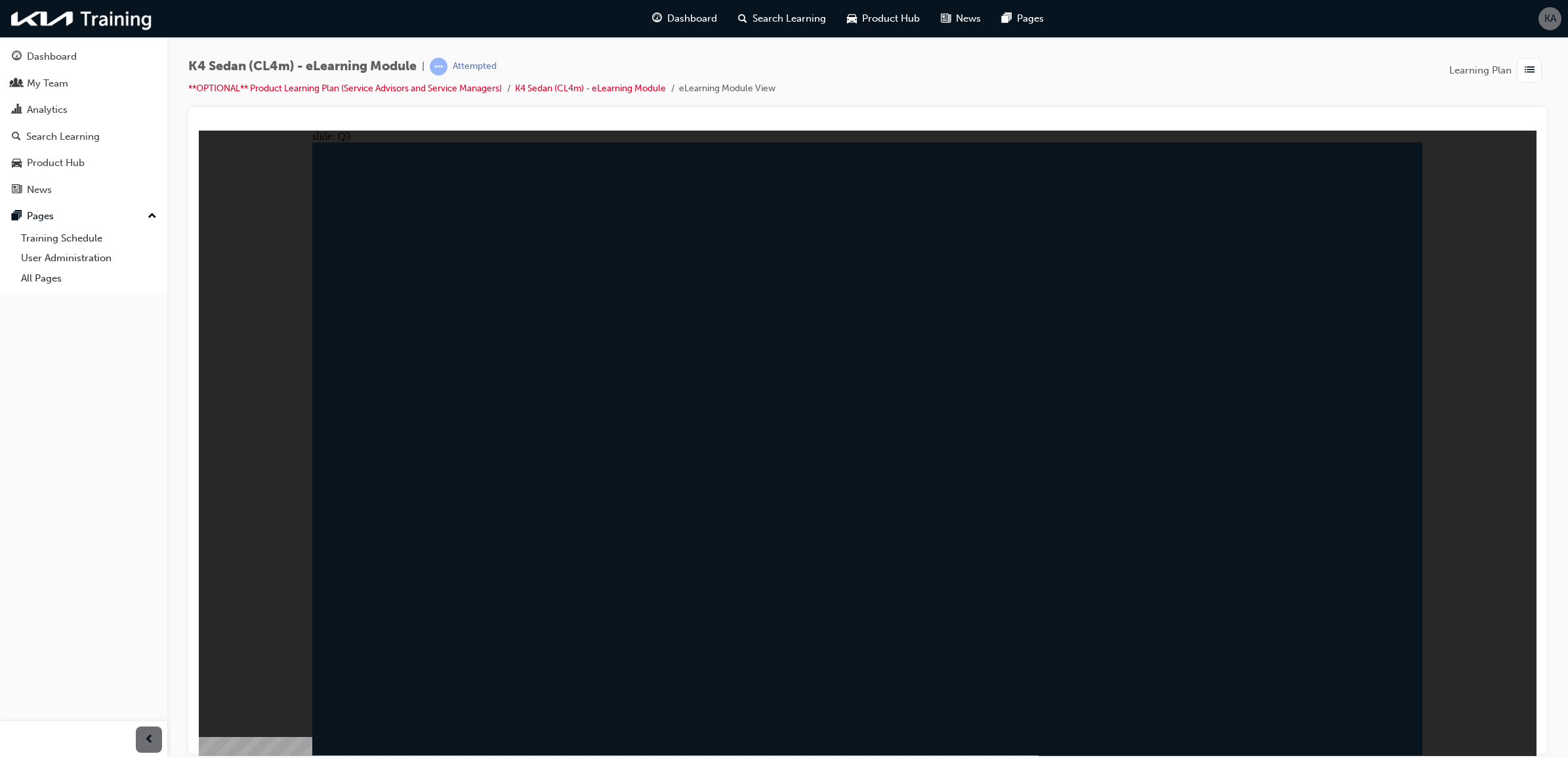
radio input "false"
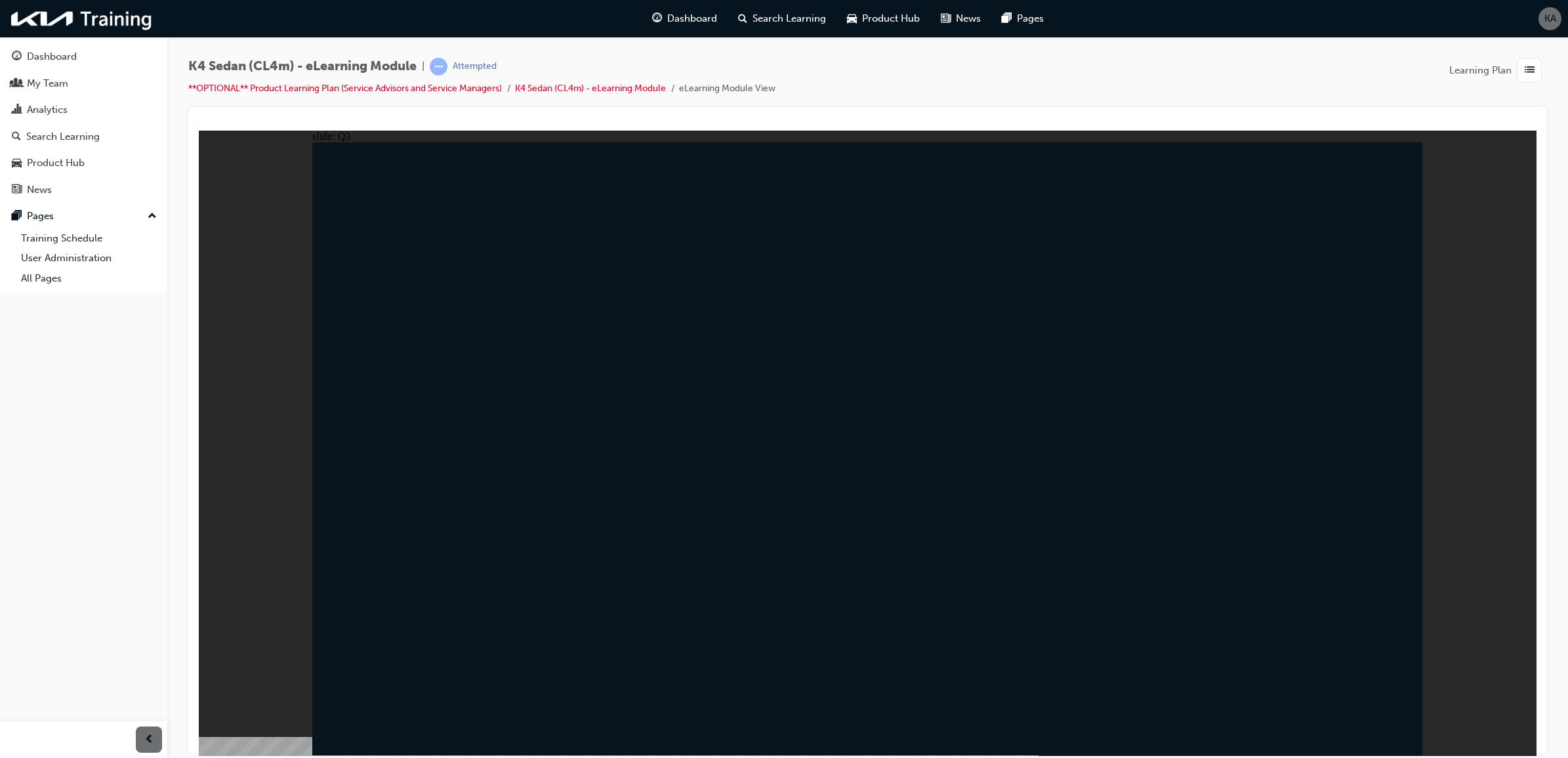
radio input "false"
radio input "true"
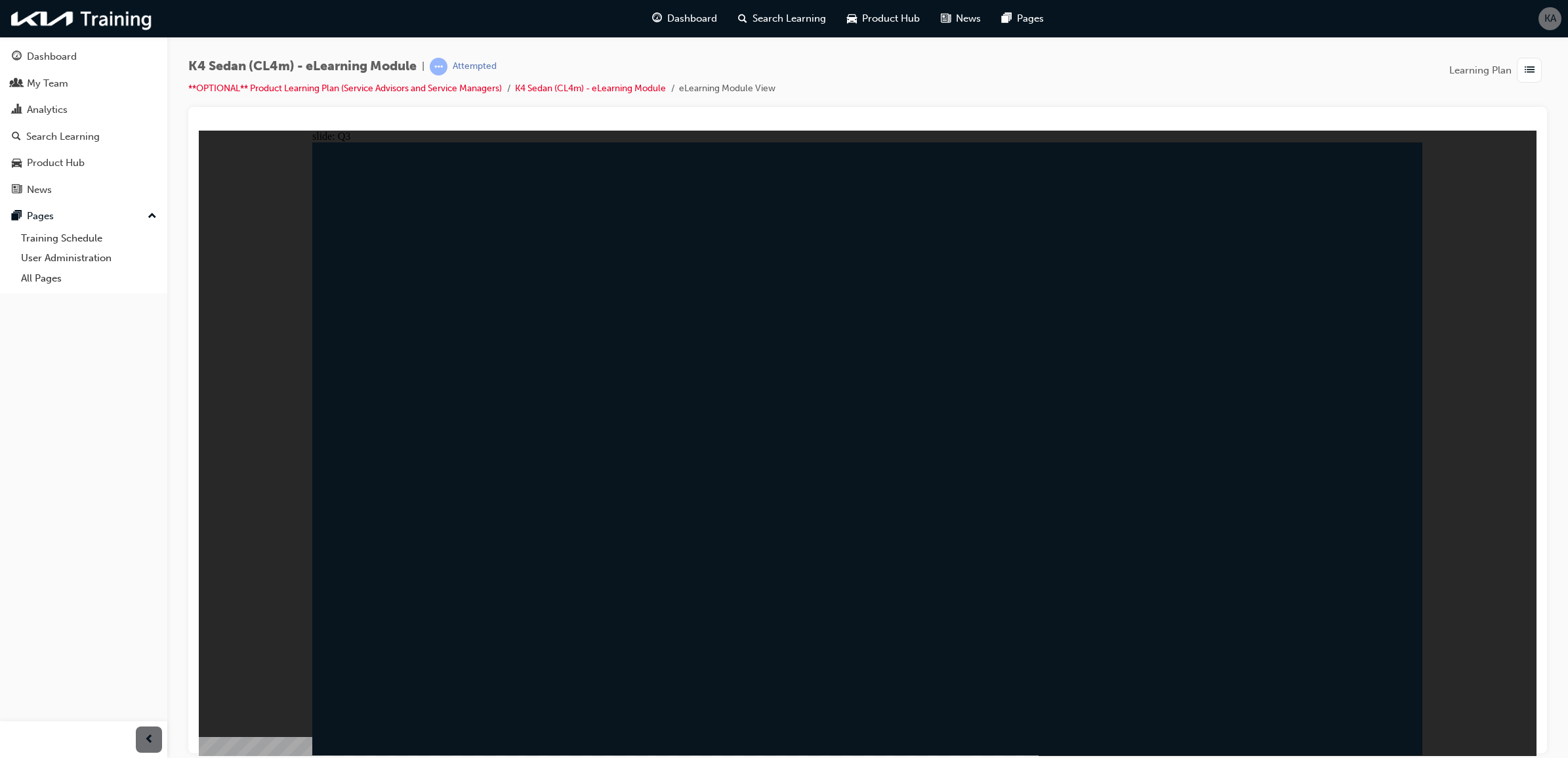
radio input "true"
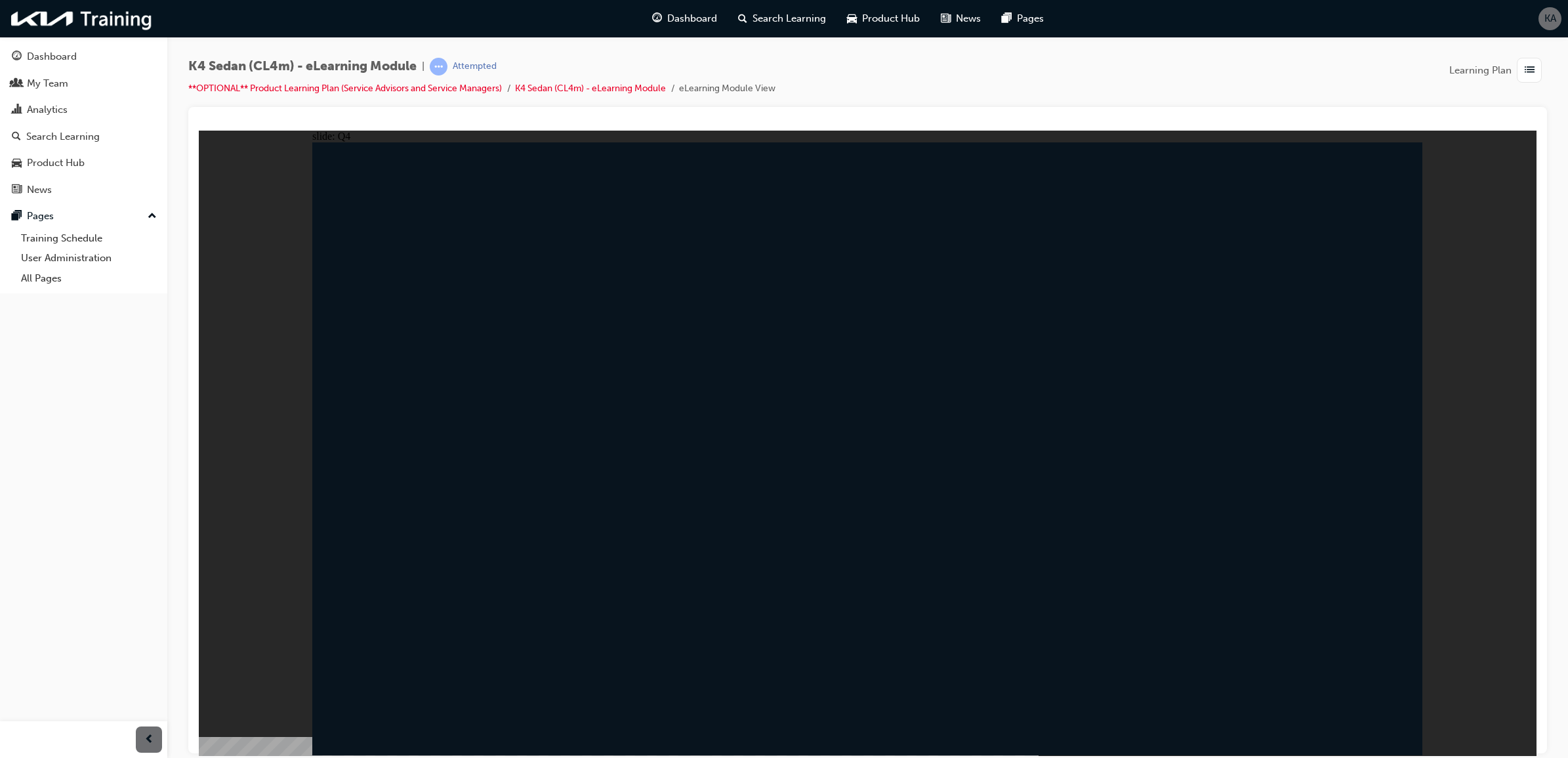
radio input "true"
drag, startPoint x: 1370, startPoint y: 643, endPoint x: 1313, endPoint y: 645, distance: 57.0
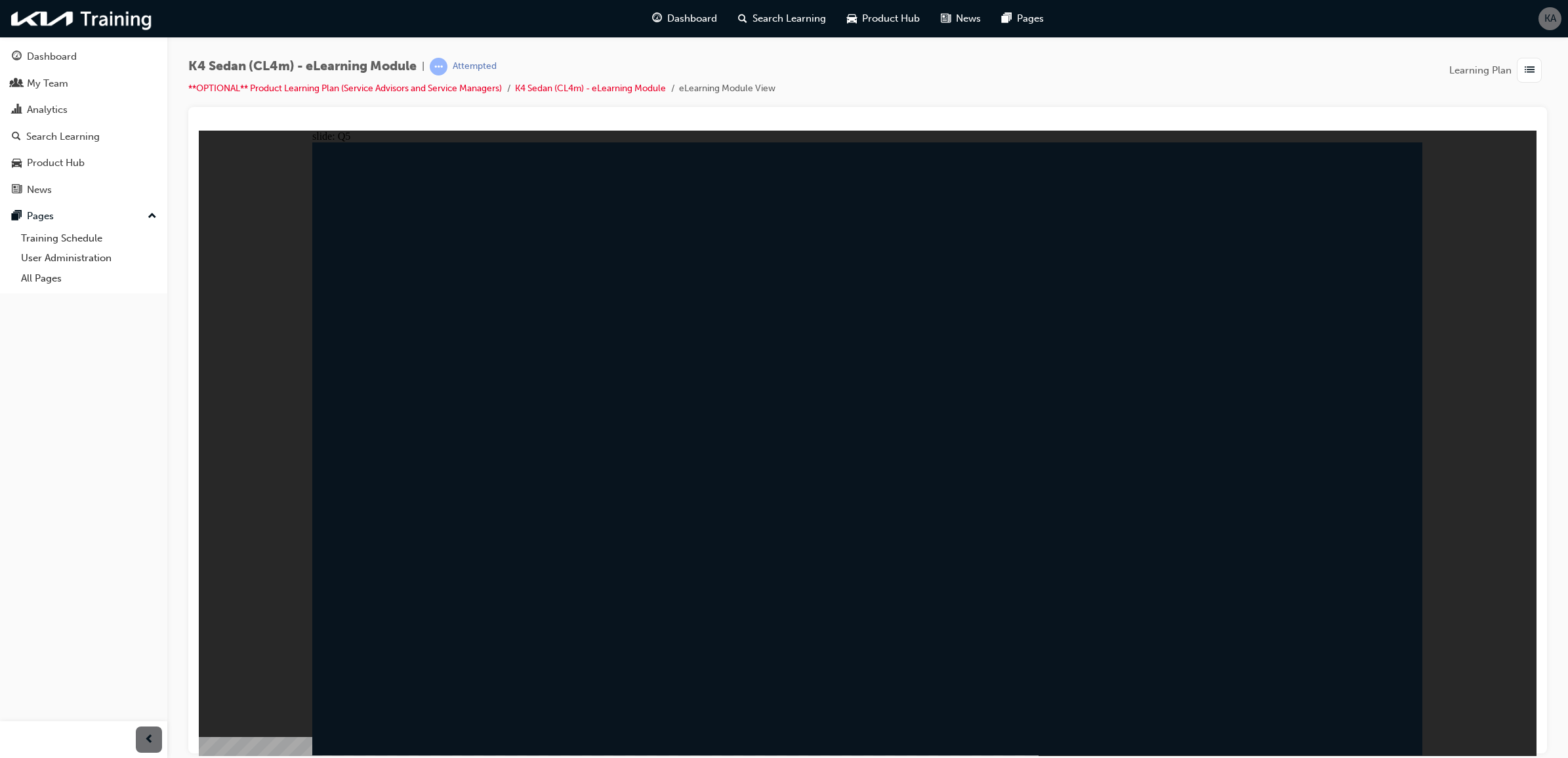
radio input "true"
drag, startPoint x: 1253, startPoint y: 652, endPoint x: 1265, endPoint y: 686, distance: 36.1
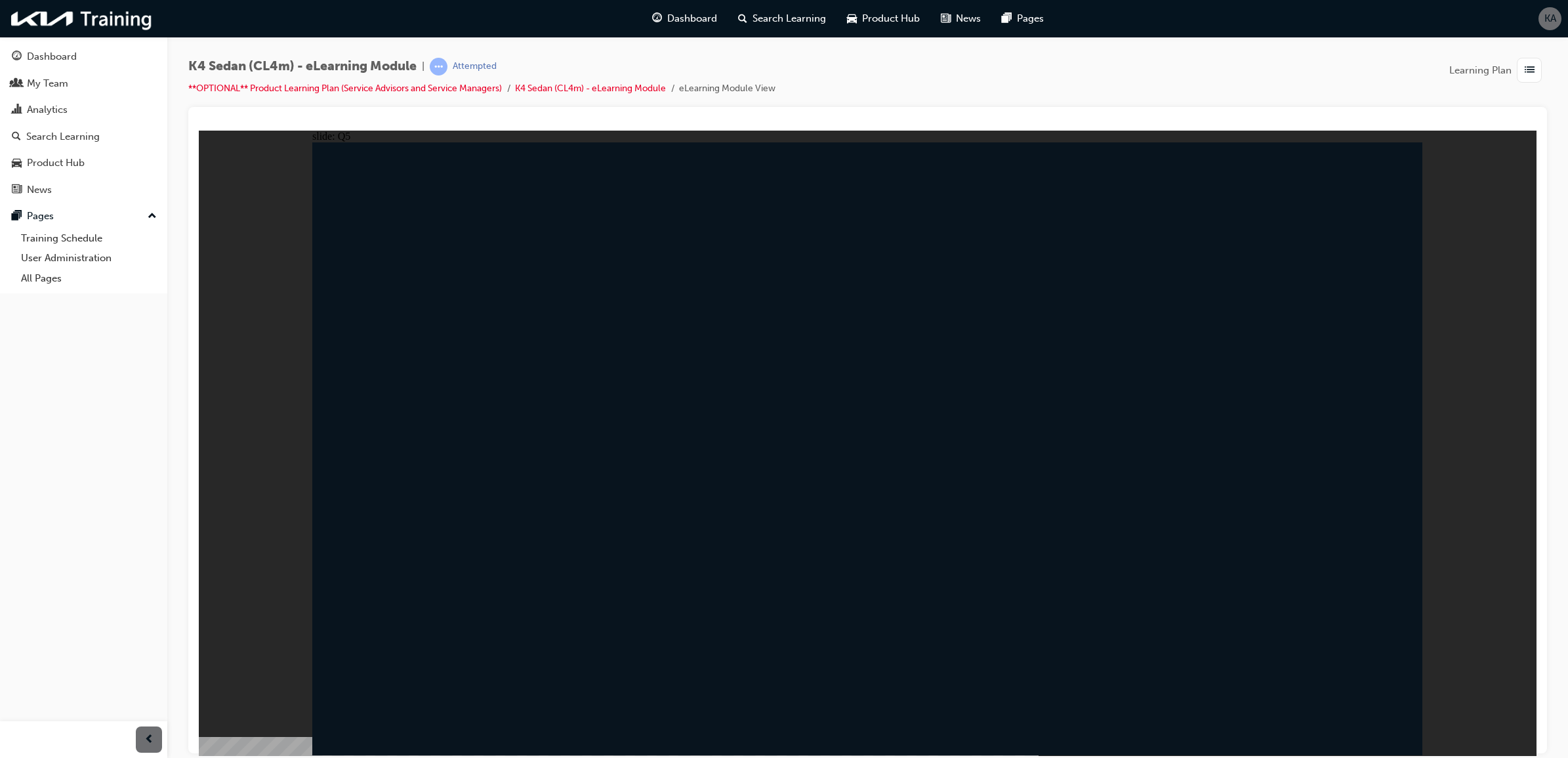
radio input "false"
radio input "true"
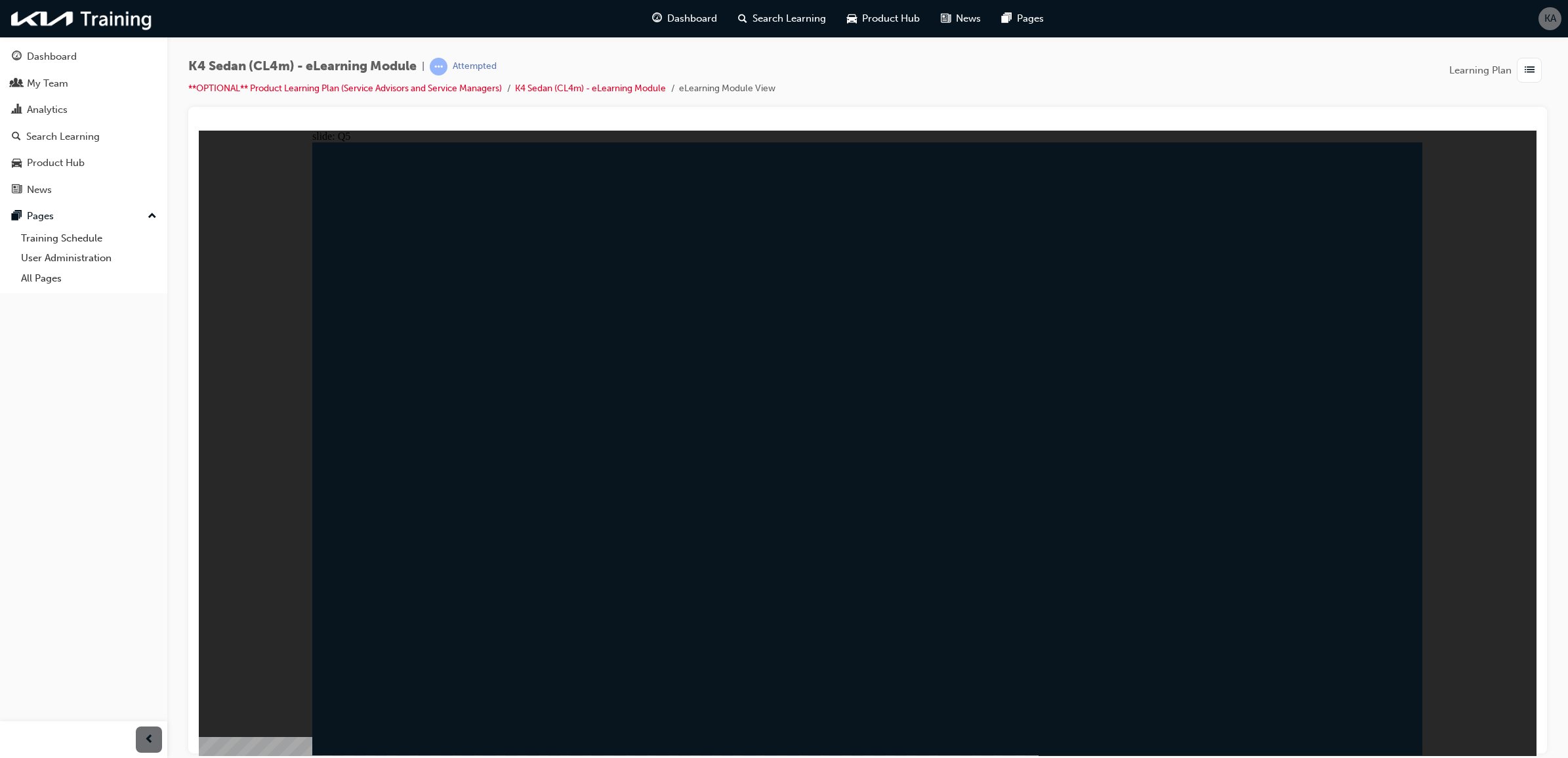
radio input "true"
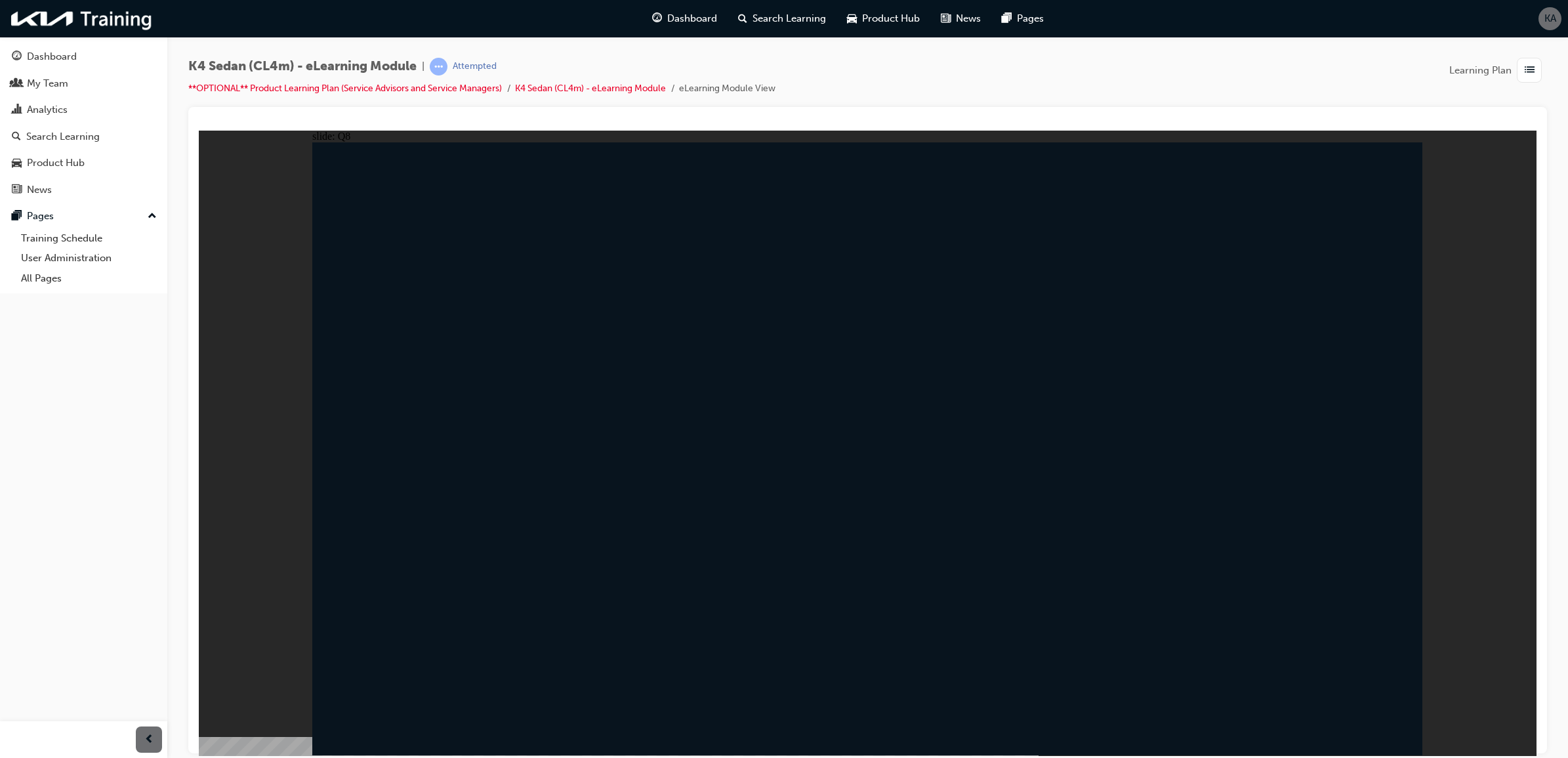
radio input "true"
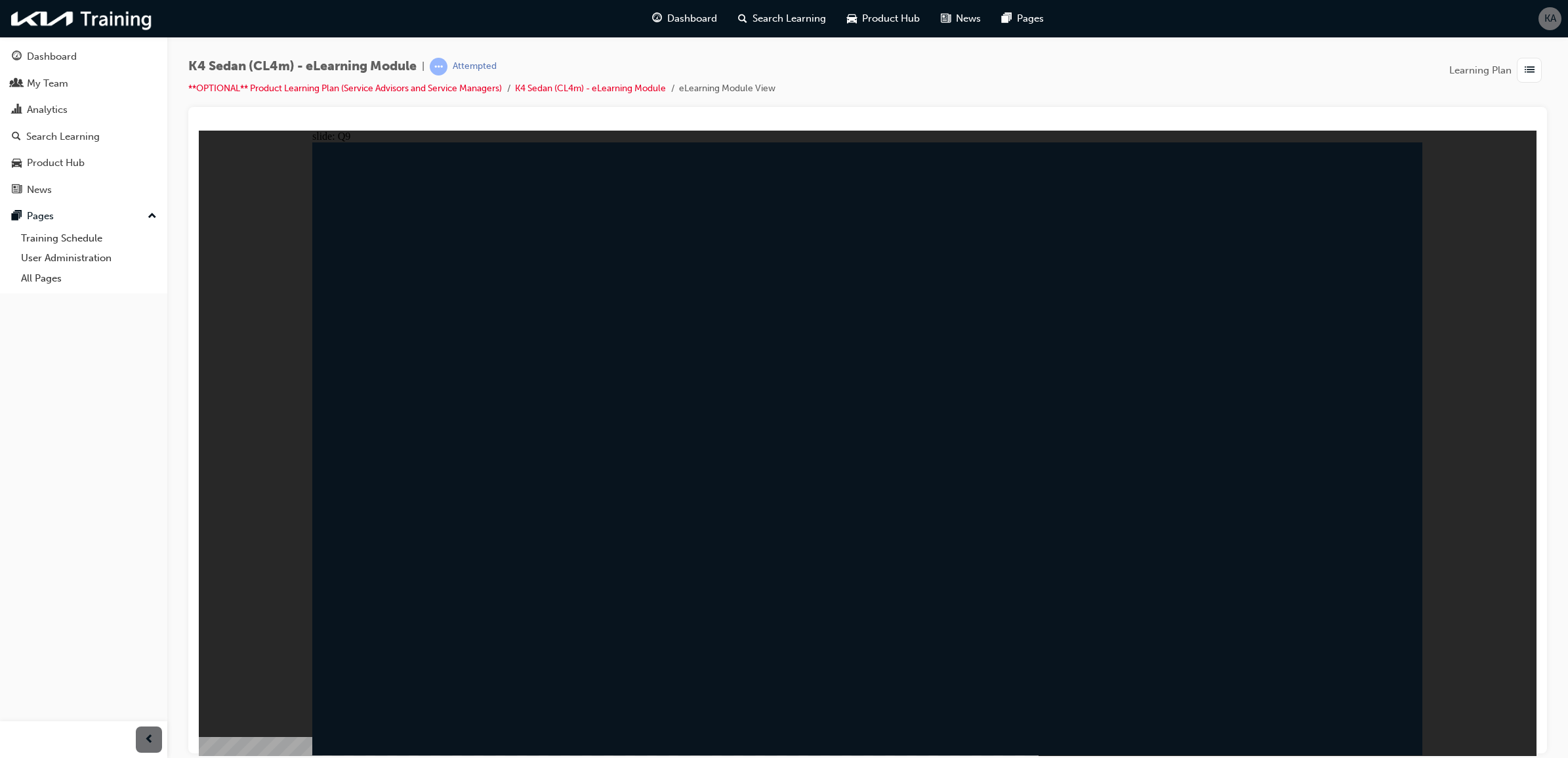
radio input "true"
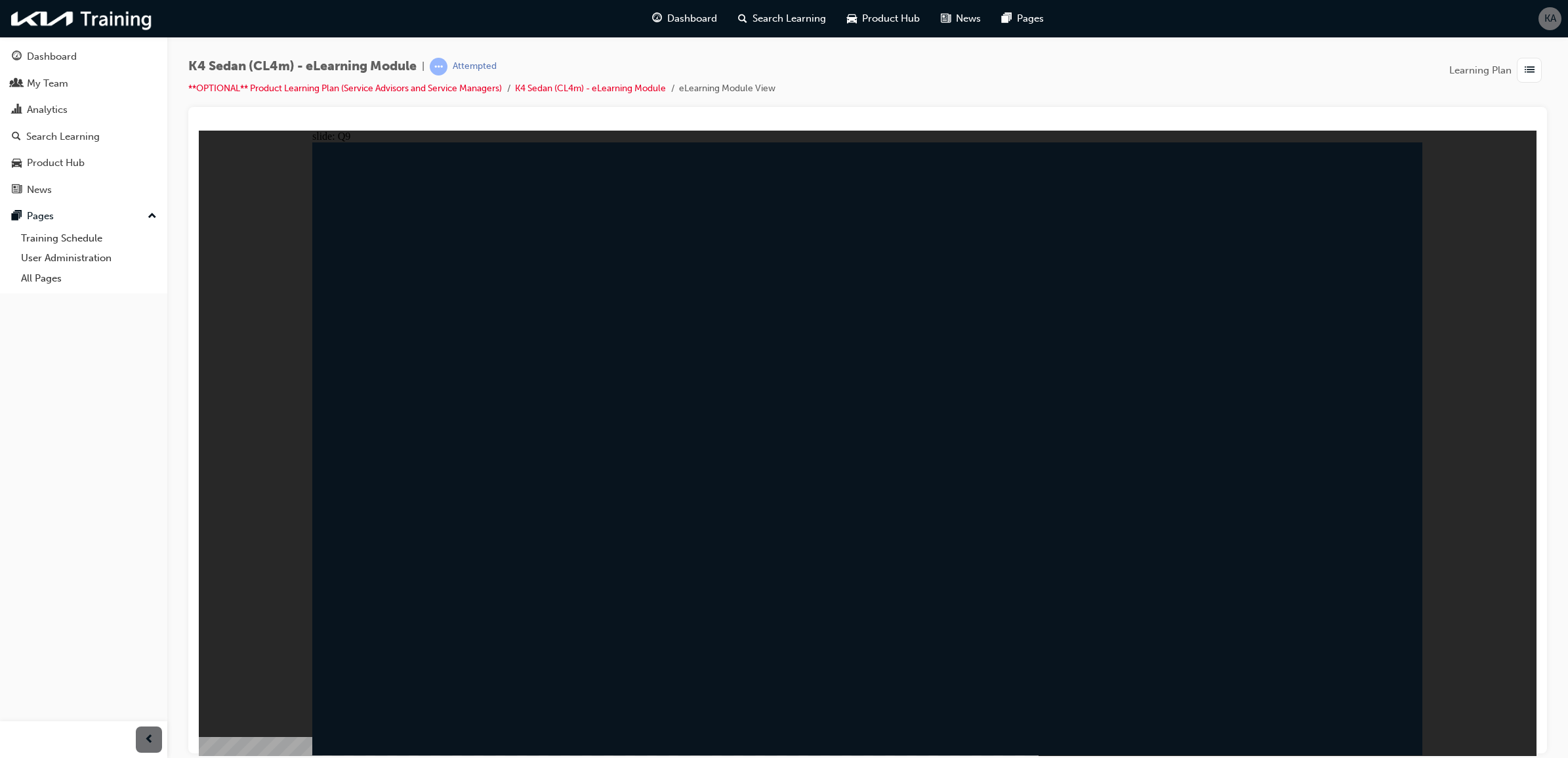
radio input "false"
radio input "true"
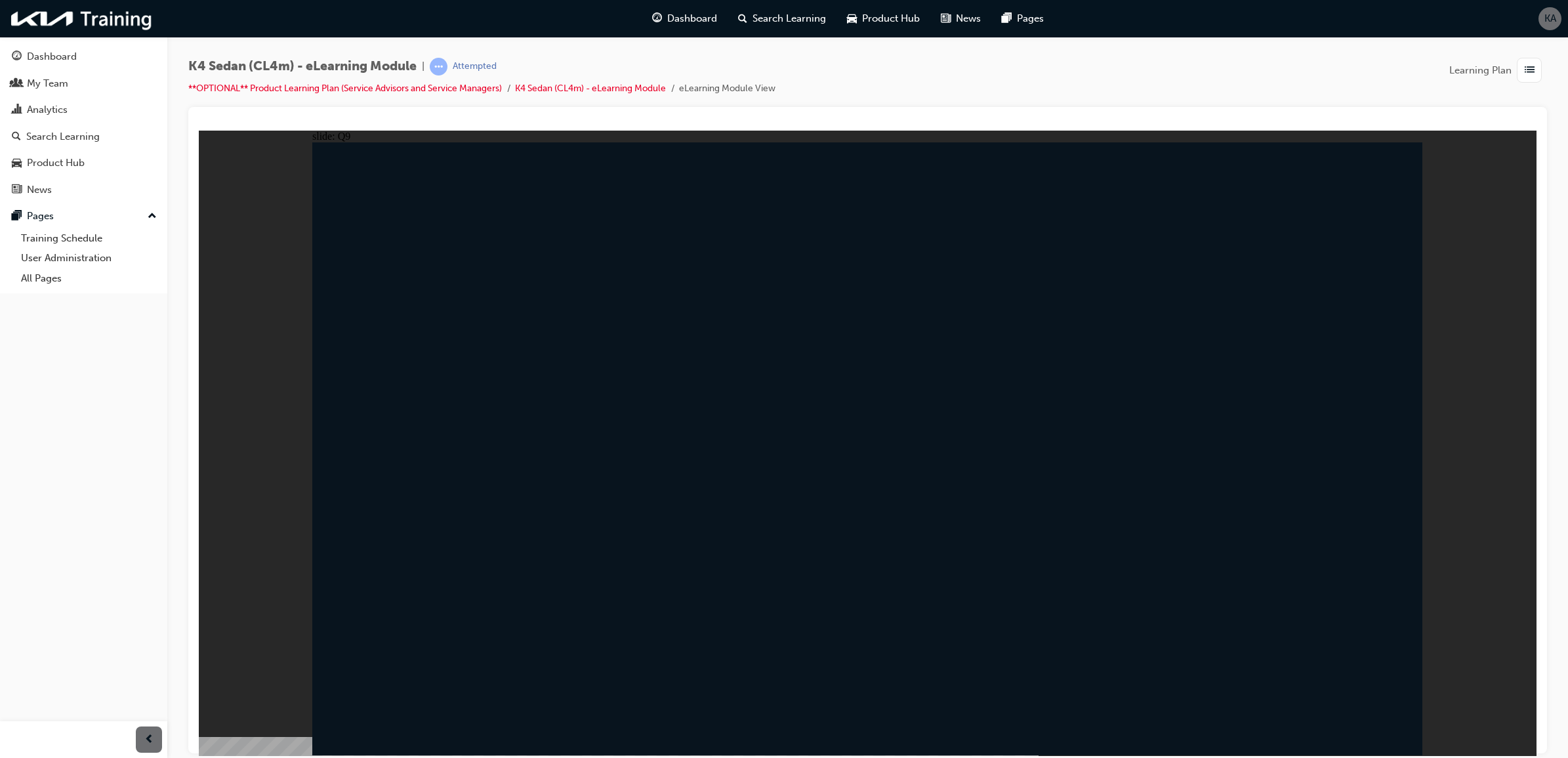
radio input "true"
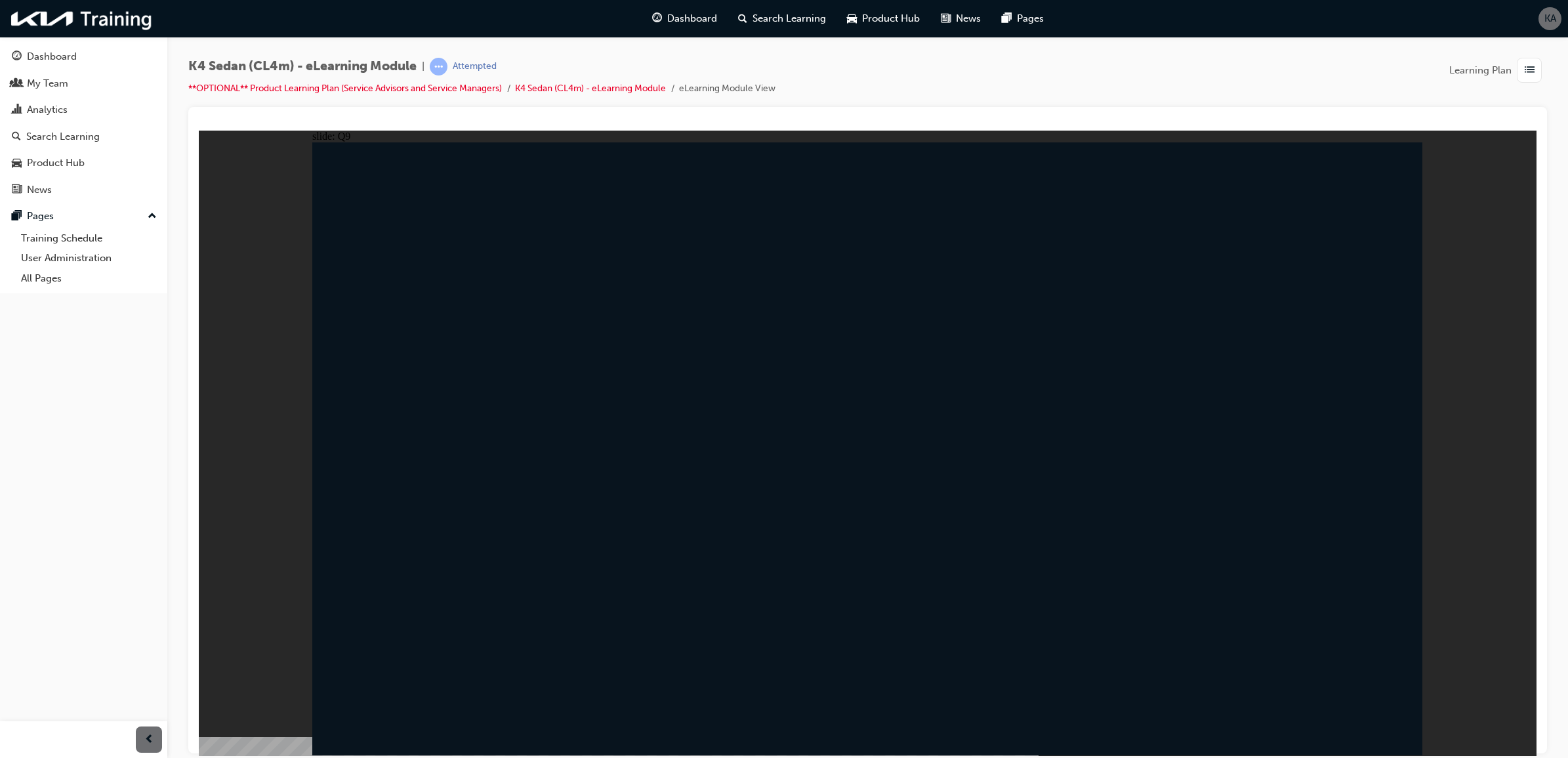
radio input "true"
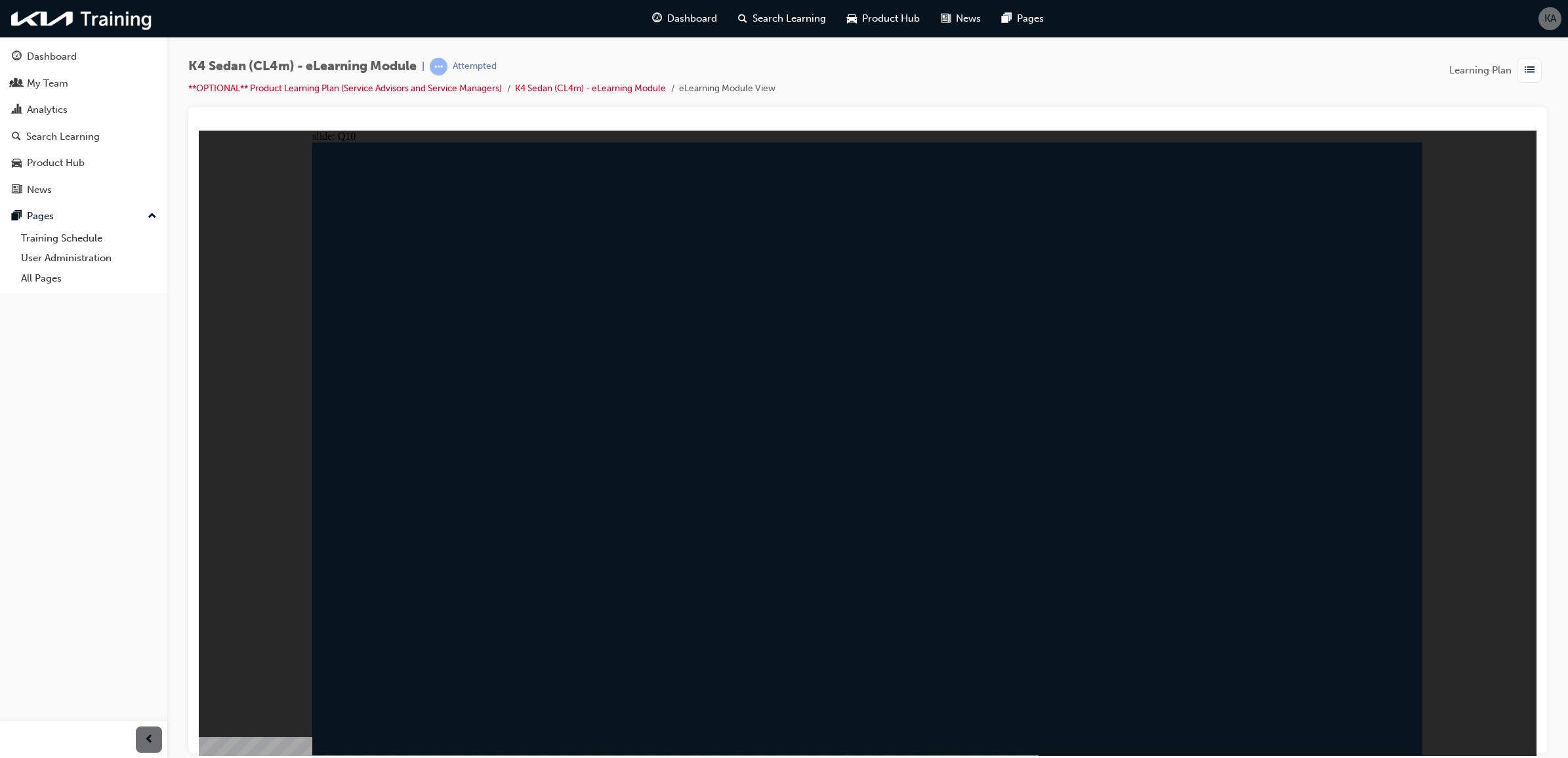
radio input "true"
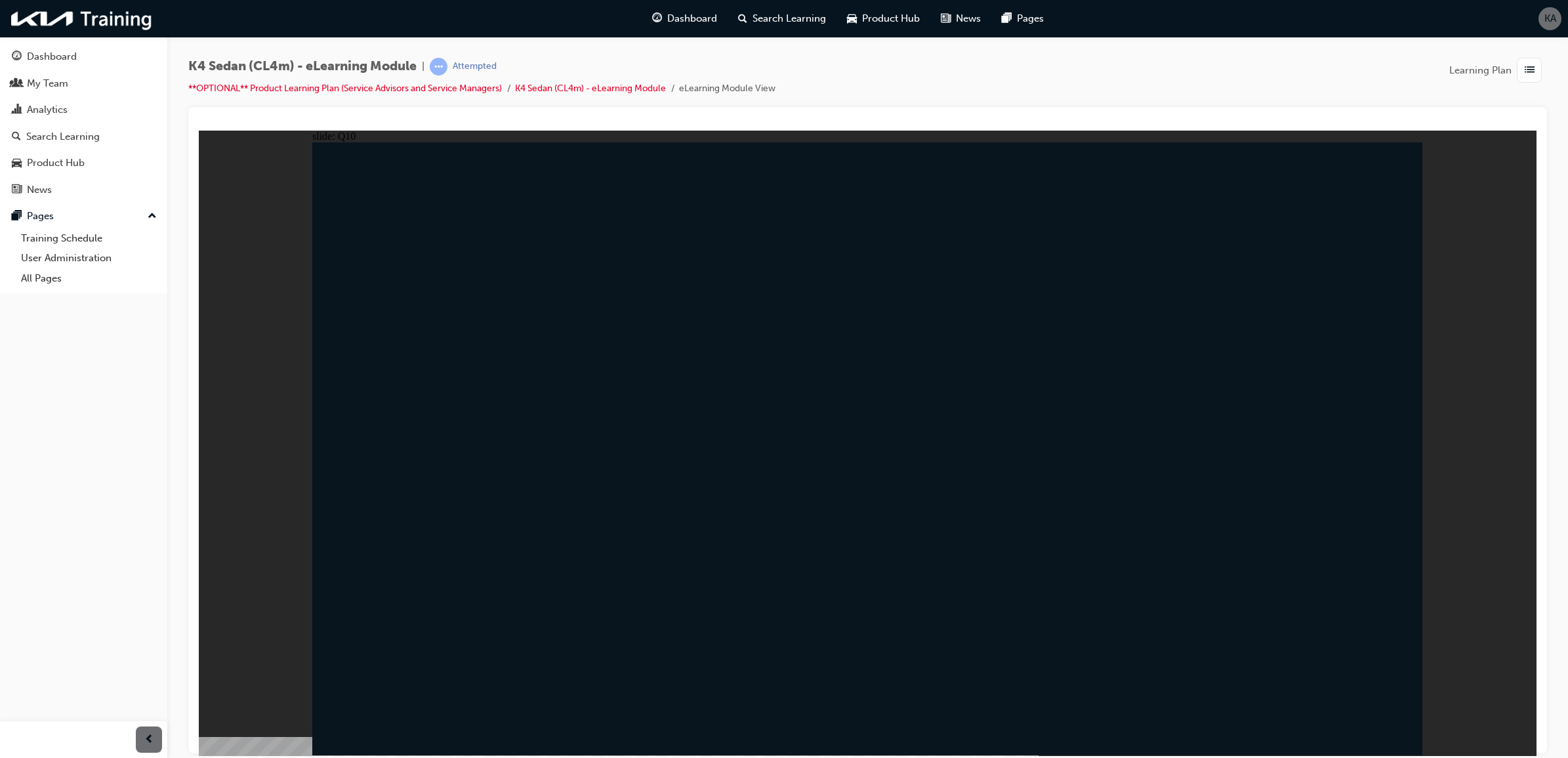
radio input "true"
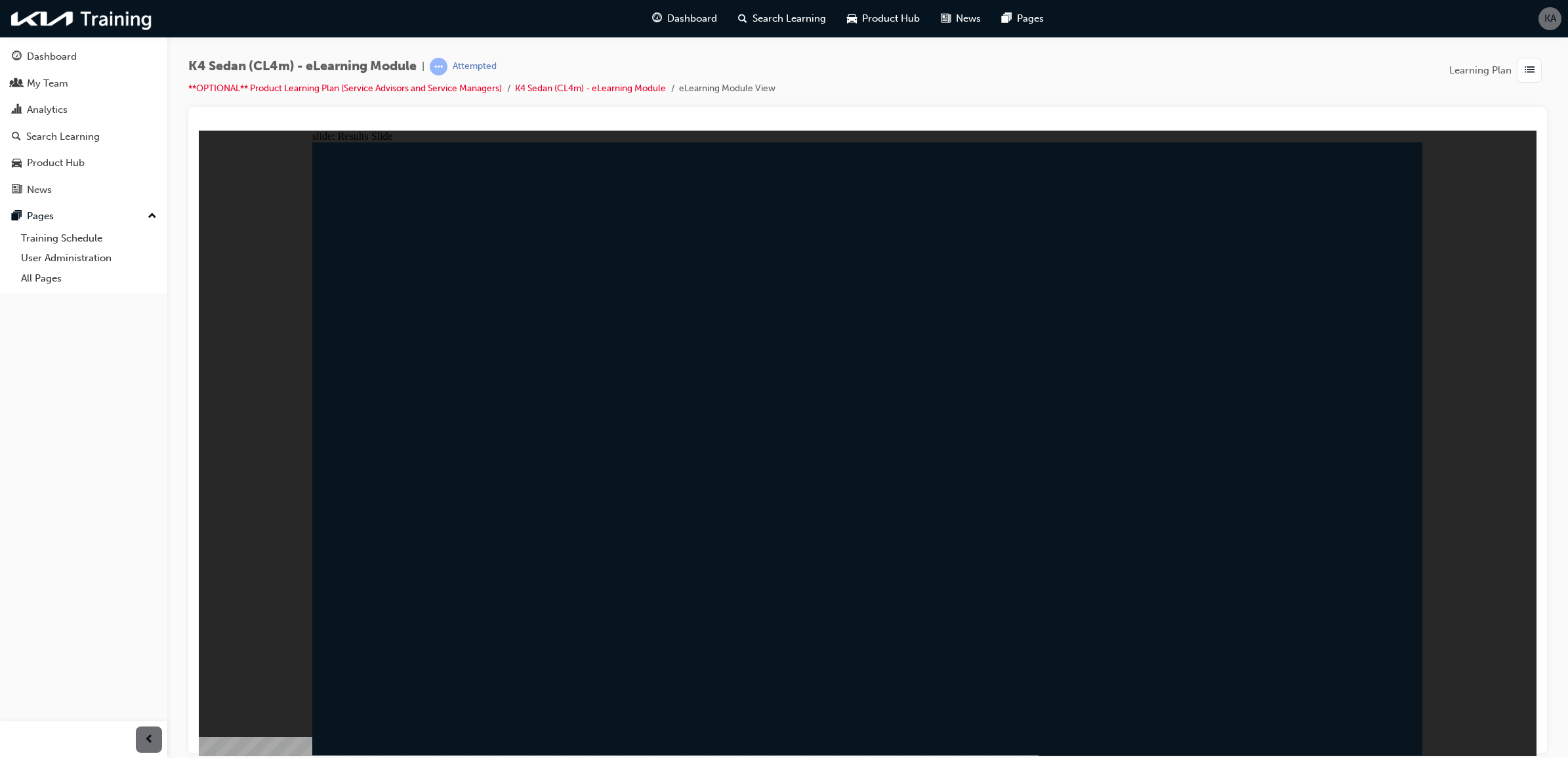
click at [95, 104] on div "Analytics" at bounding box center [83, 109] width 144 height 16
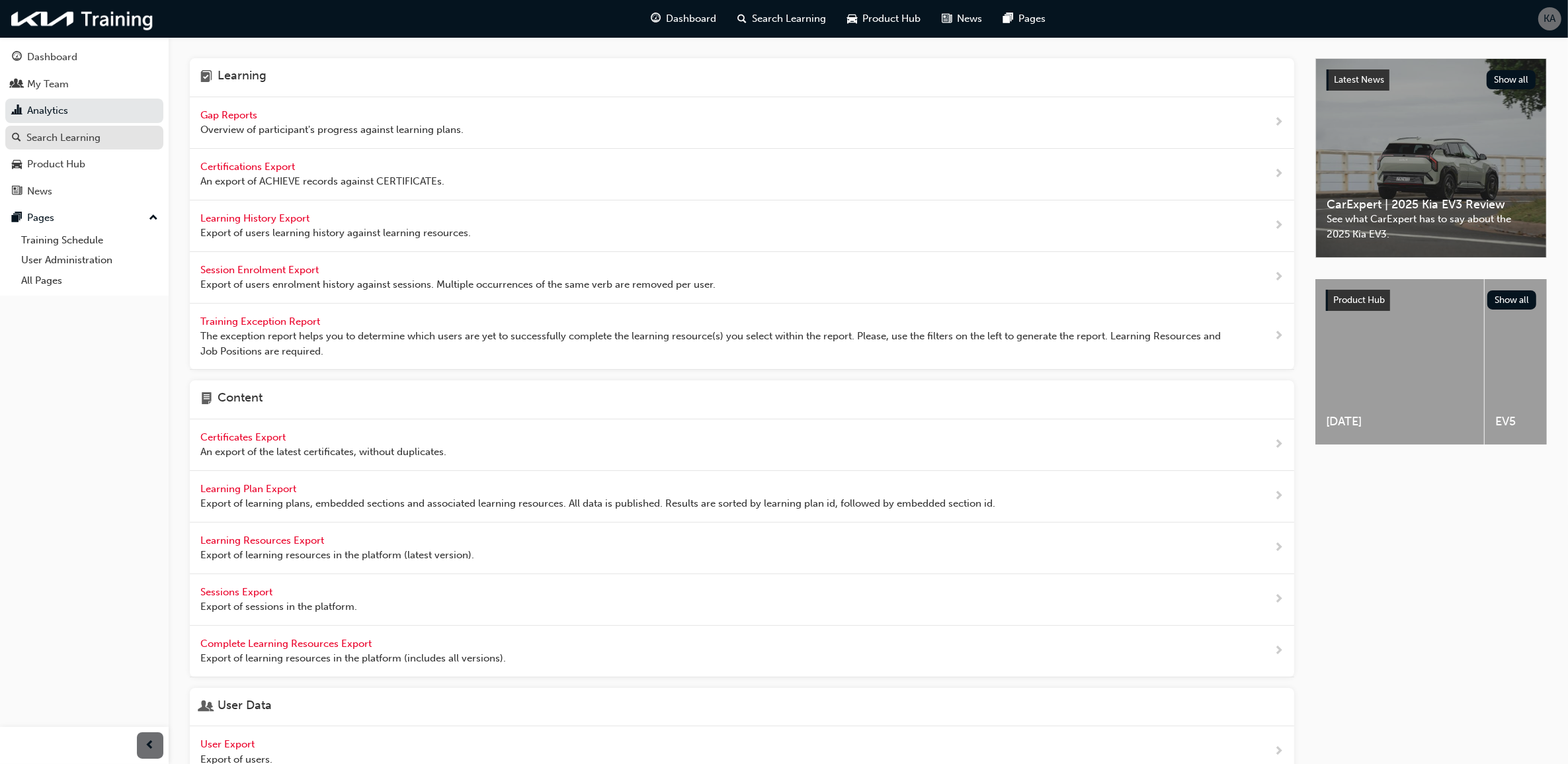
click at [74, 134] on div "Search Learning" at bounding box center [64, 138] width 74 height 15
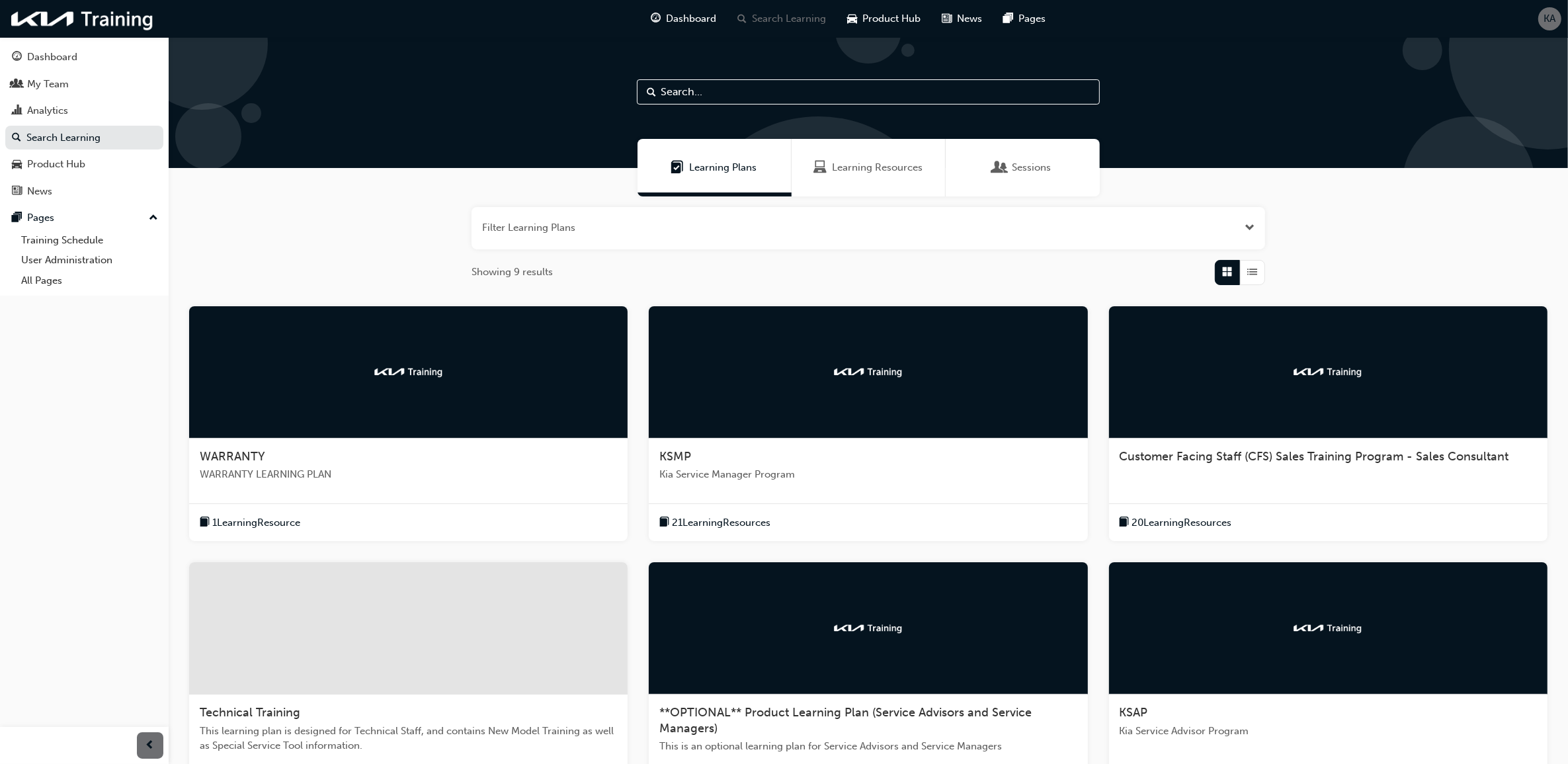
click at [872, 718] on span "**OPTIONAL** Product Learning Plan (Service Advisors and Service Managers)" at bounding box center [845, 719] width 372 height 30
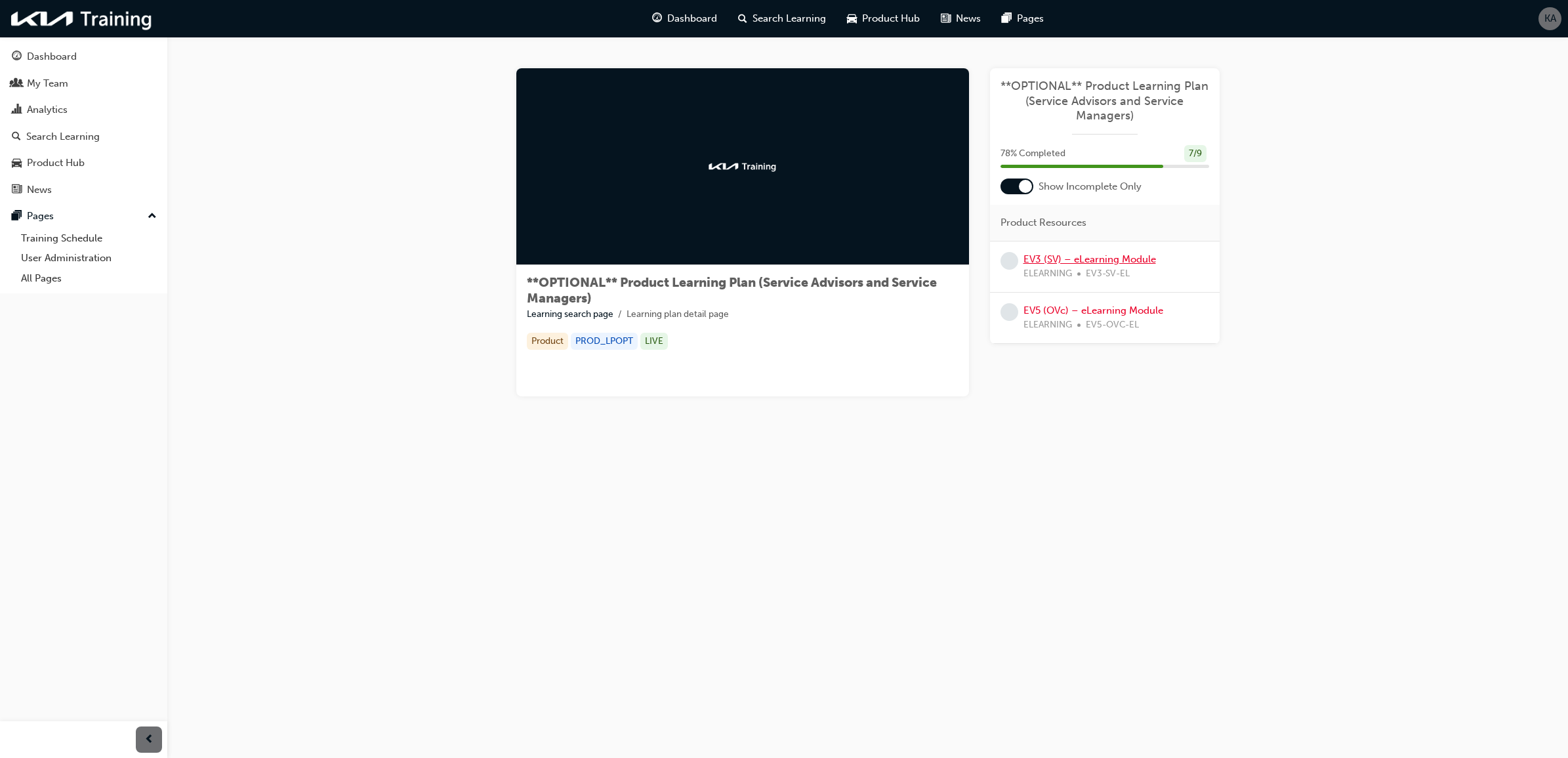
click at [1115, 261] on link "EV3 (SV) – eLearning Module" at bounding box center [1090, 259] width 133 height 12
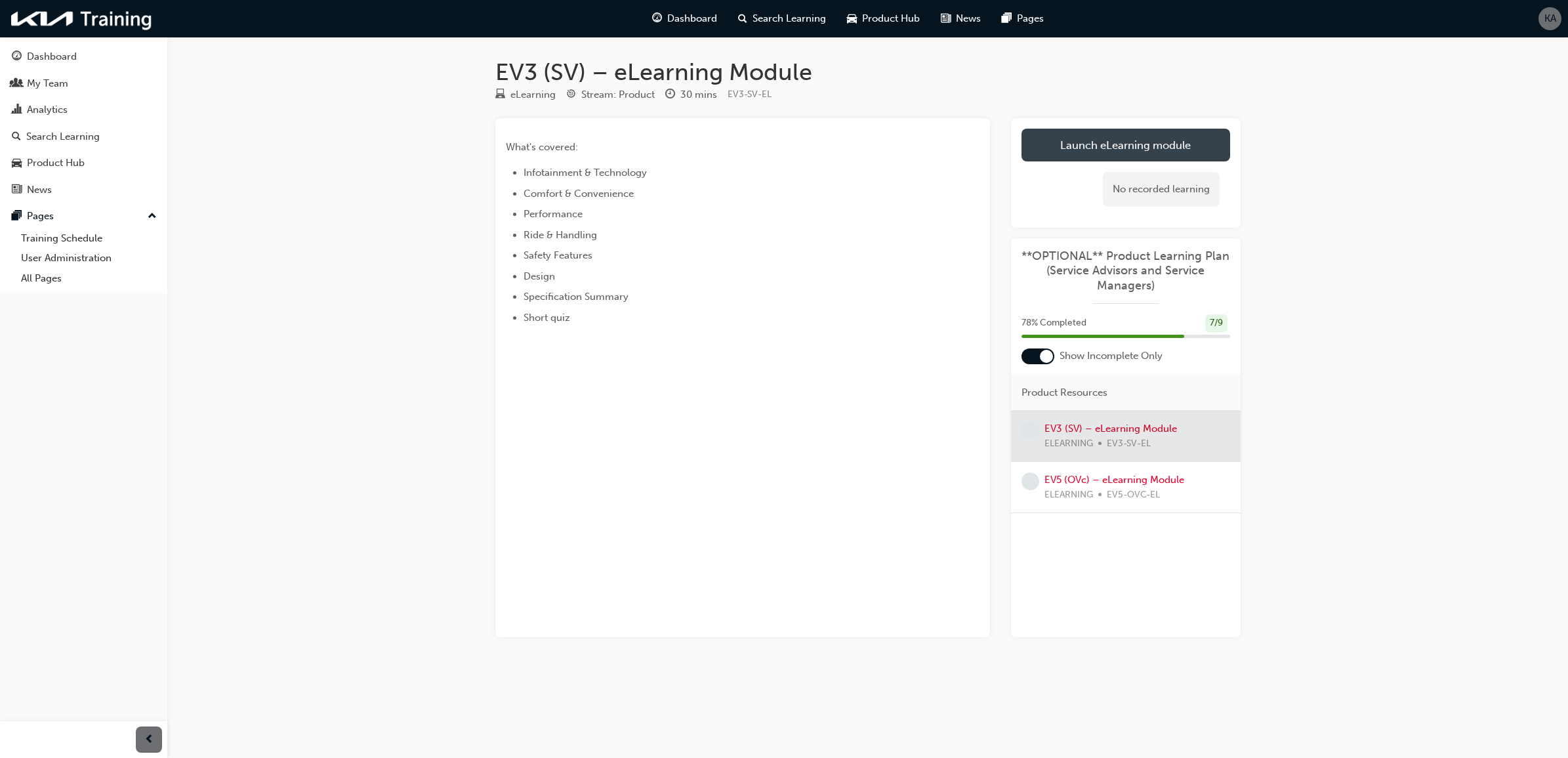
click at [1185, 135] on link "Launch eLearning module" at bounding box center [1125, 145] width 209 height 33
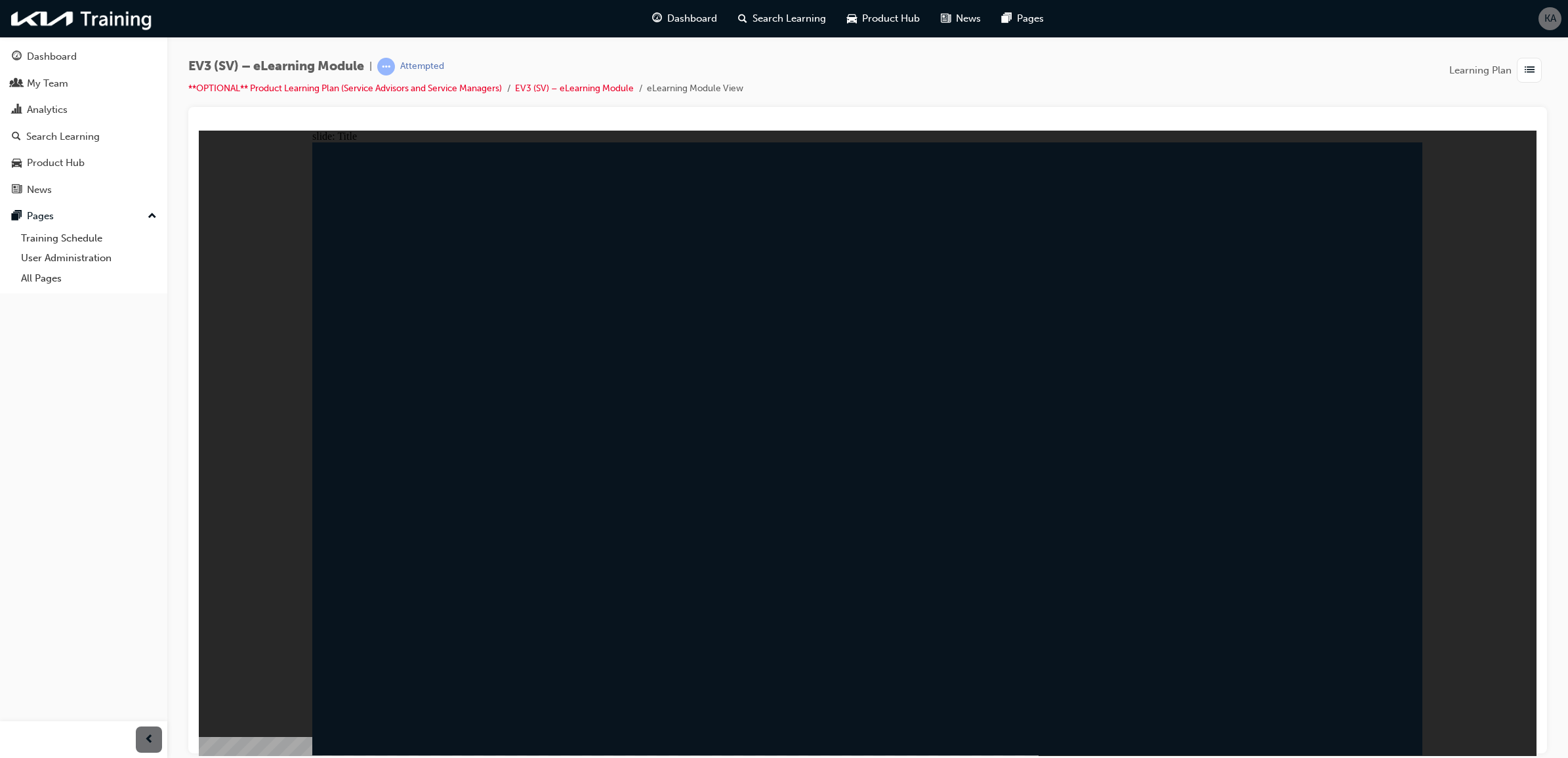
radio input "true"
drag, startPoint x: 1214, startPoint y: 623, endPoint x: 1223, endPoint y: 633, distance: 13.5
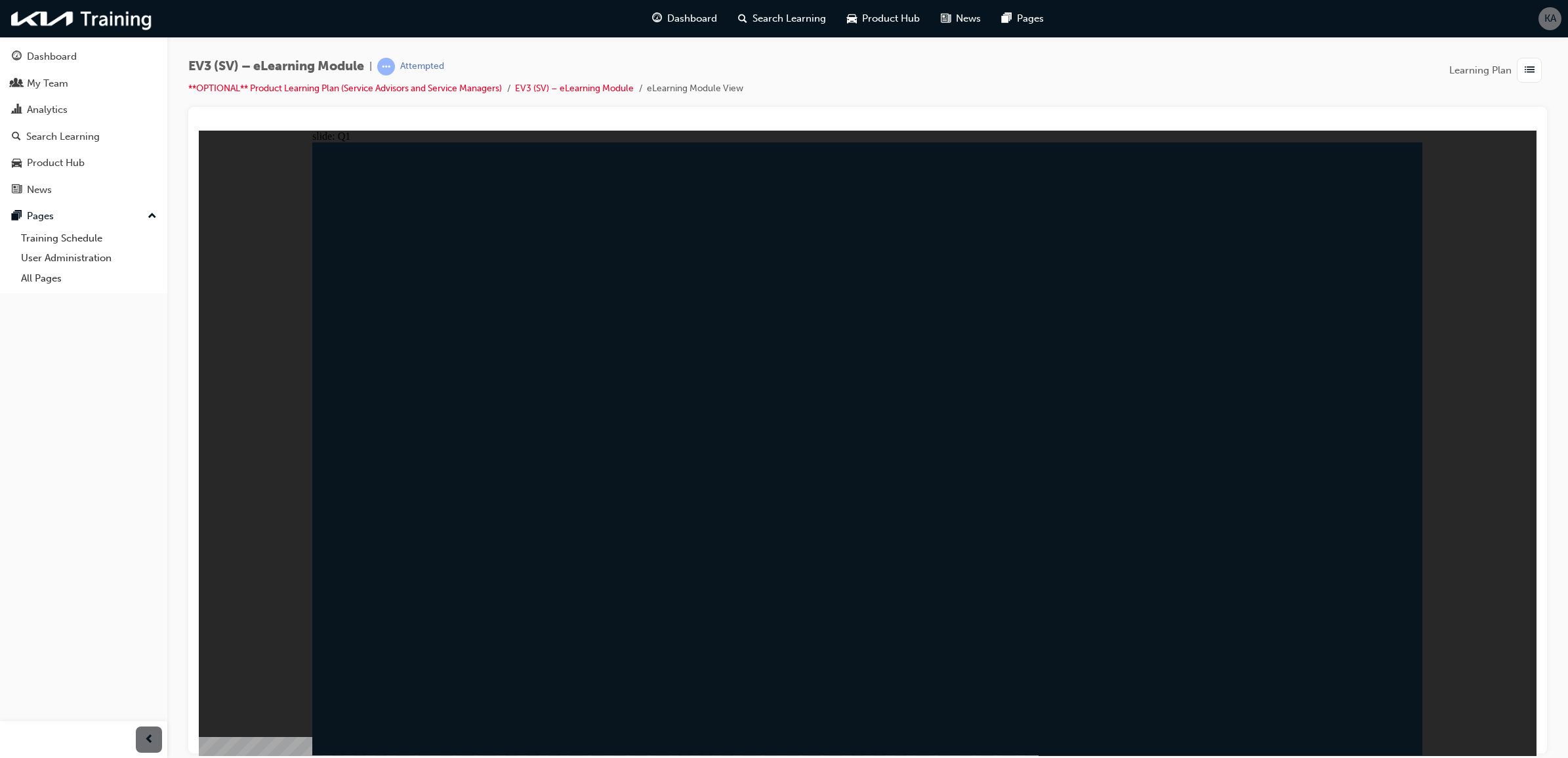
radio input "false"
radio input "true"
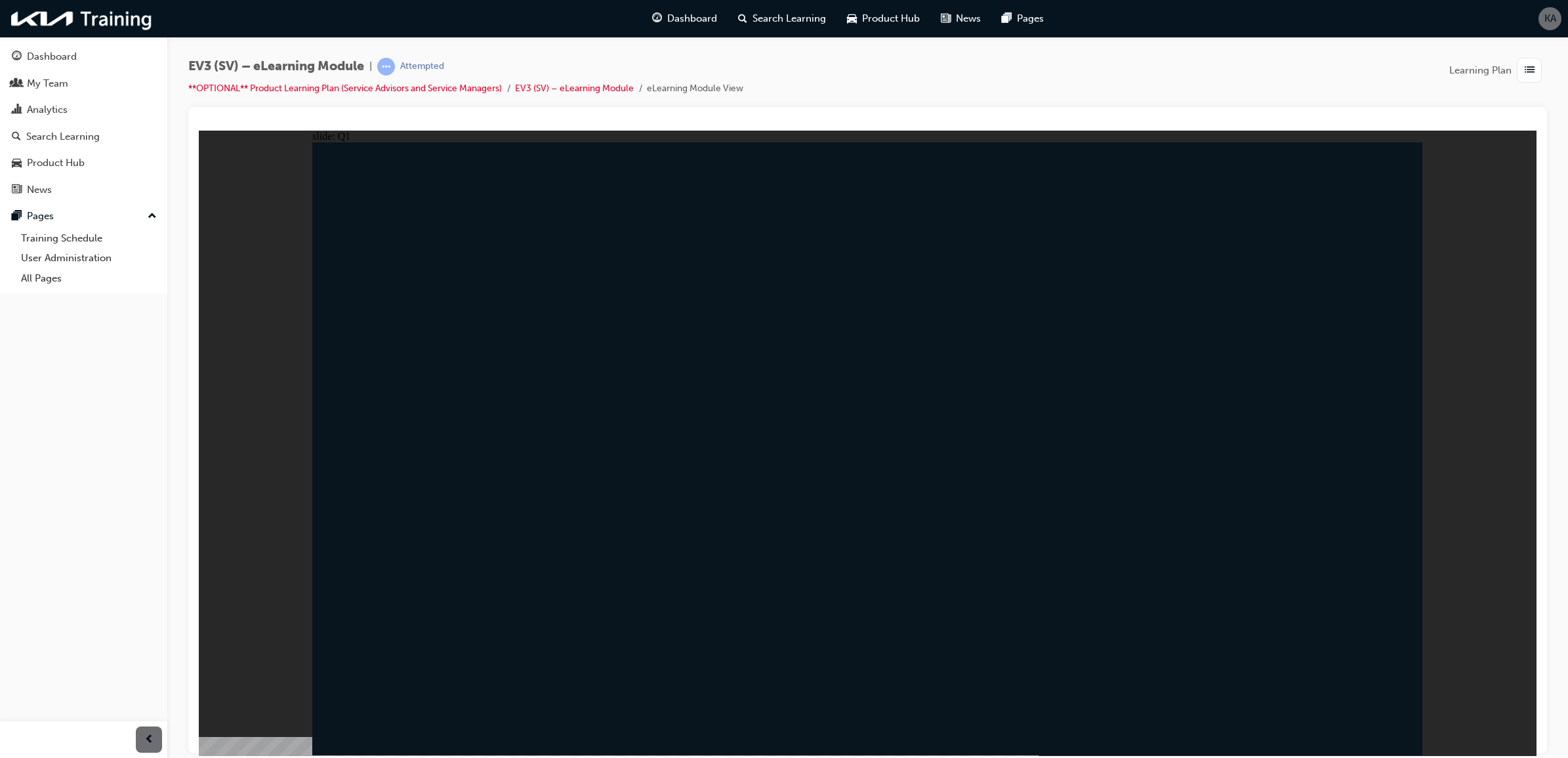
radio input "true"
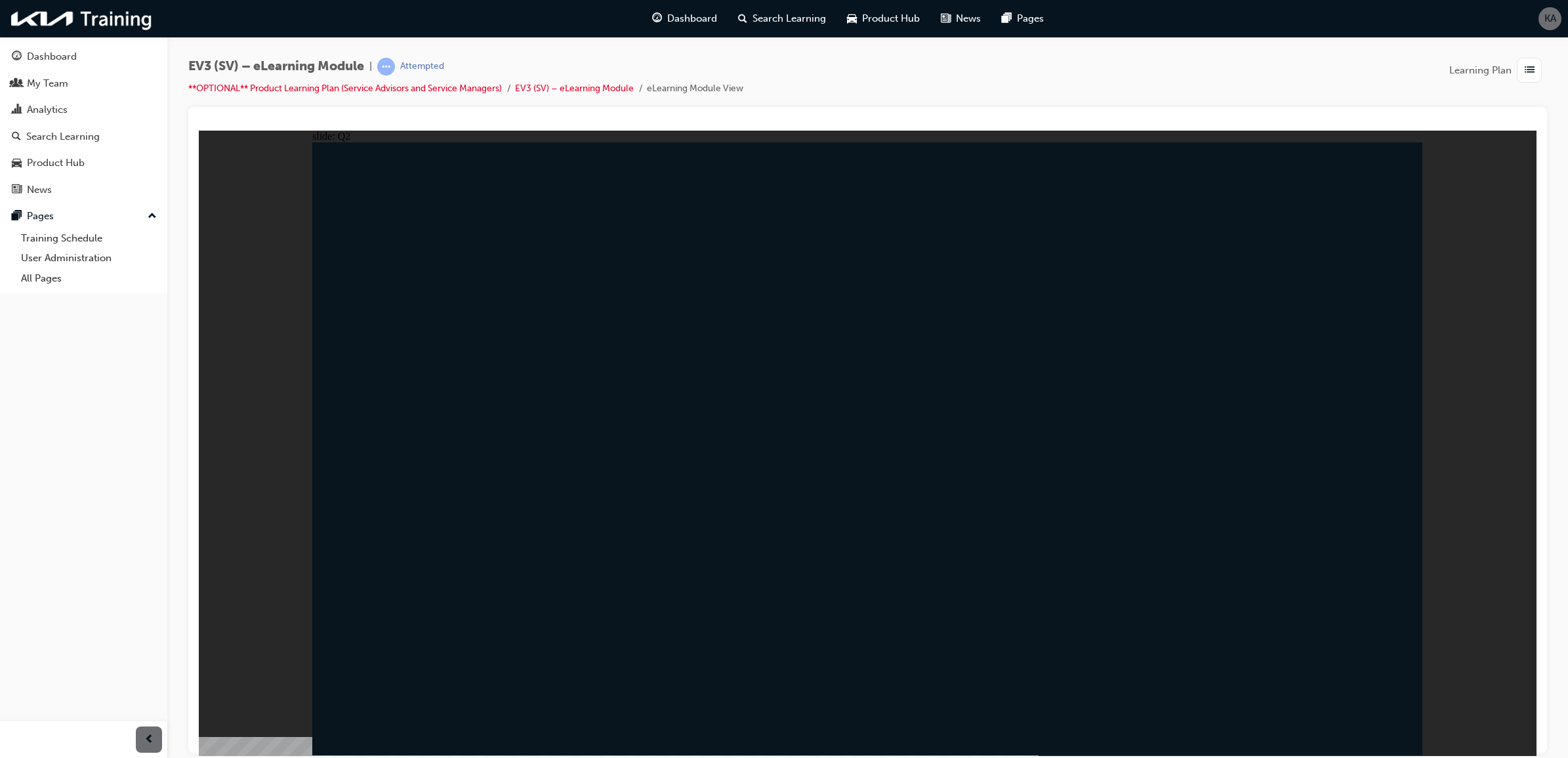
radio input "true"
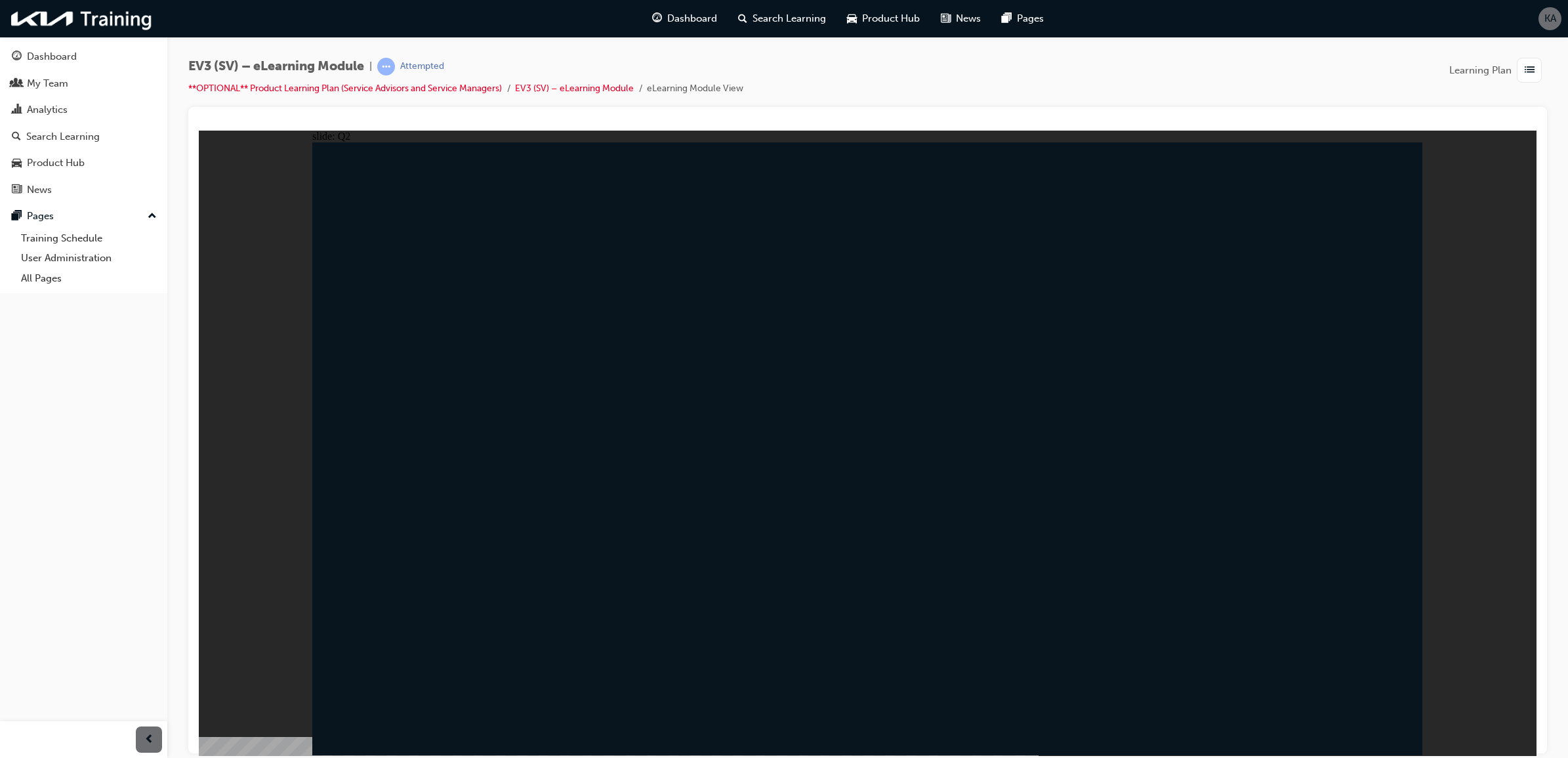
radio input "true"
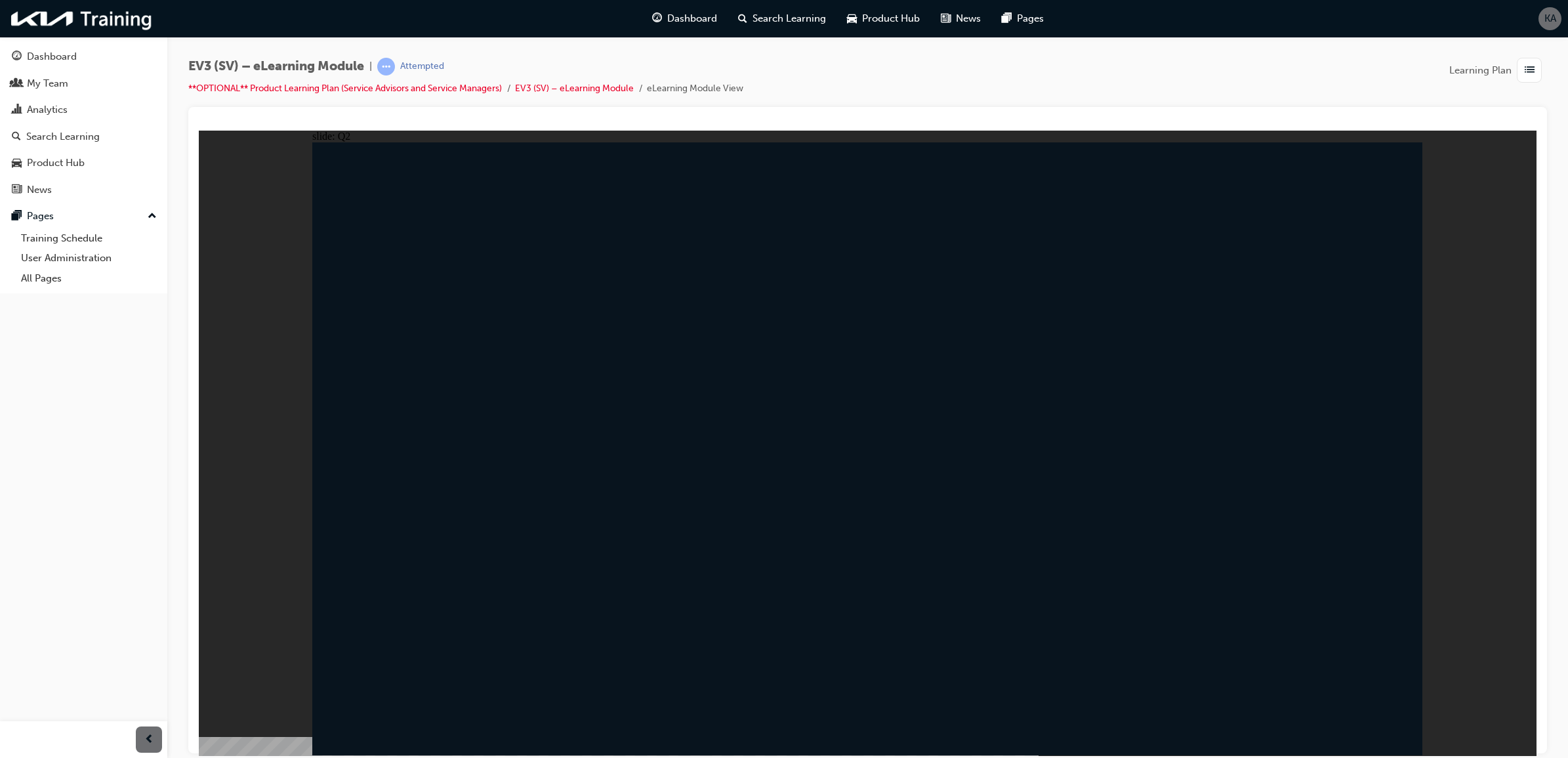
radio input "true"
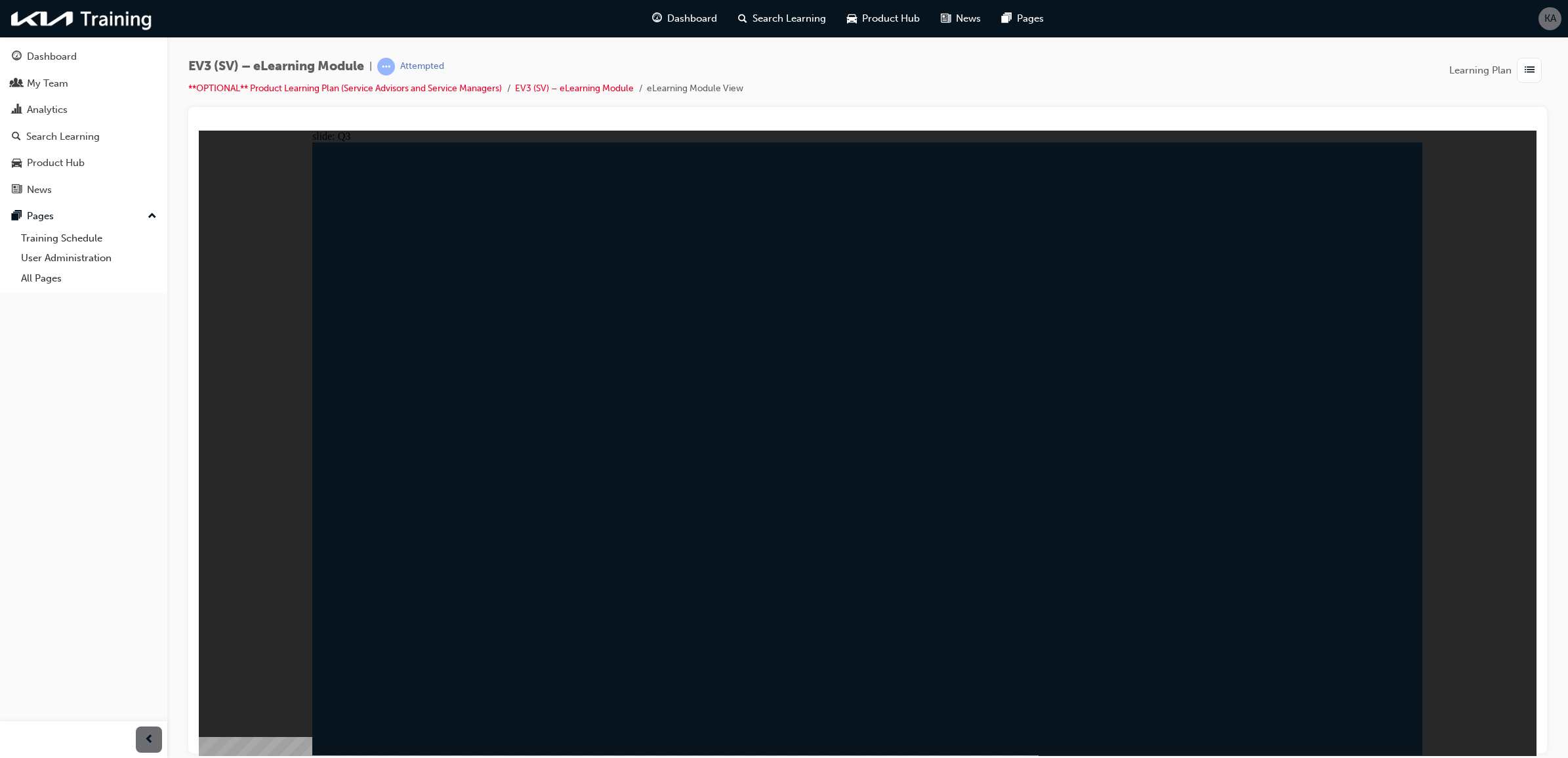
radio input "true"
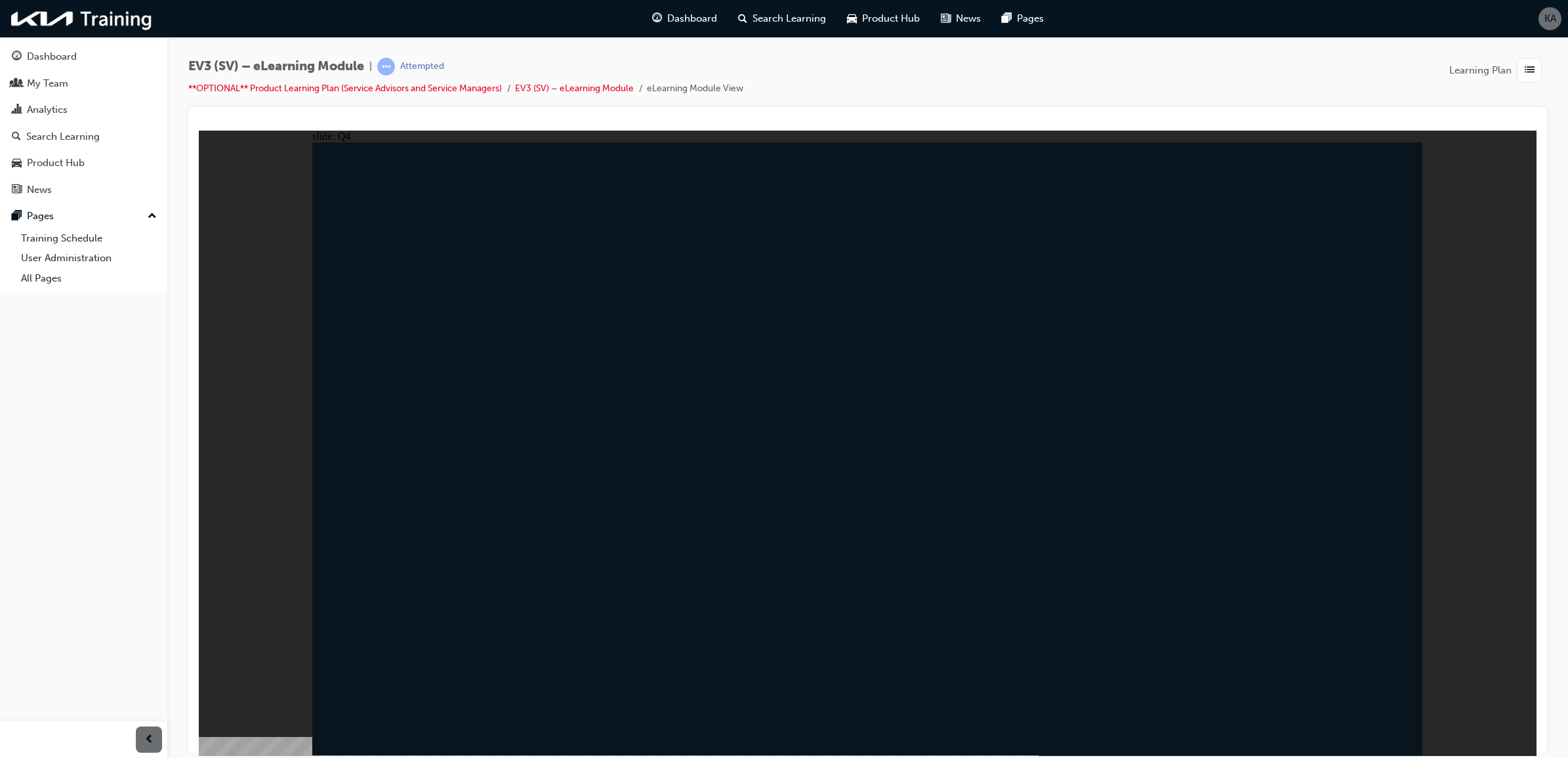
radio input "true"
drag, startPoint x: 1210, startPoint y: 643, endPoint x: 1228, endPoint y: 653, distance: 20.6
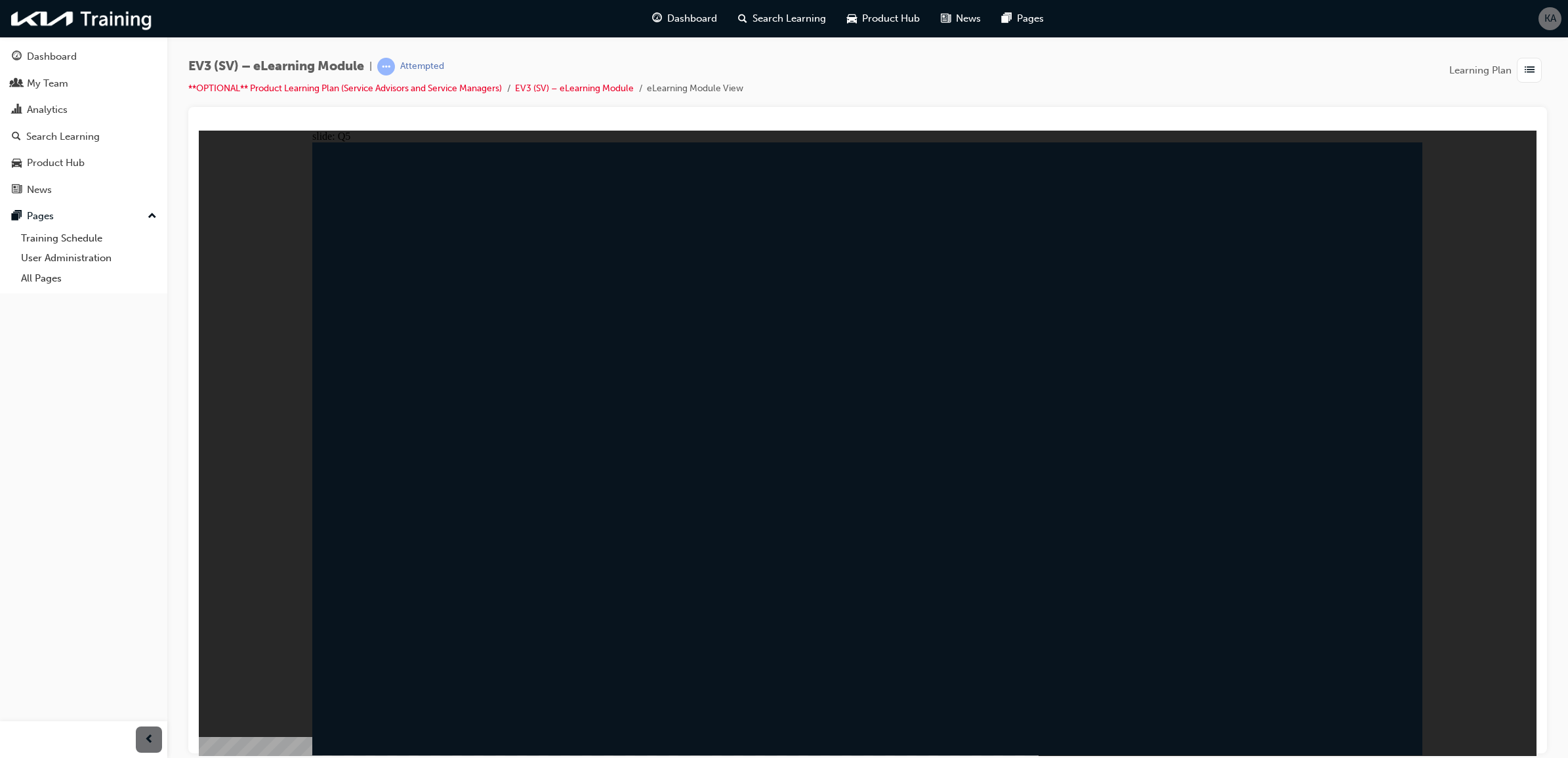
drag, startPoint x: 908, startPoint y: 540, endPoint x: 1067, endPoint y: 610, distance: 173.7
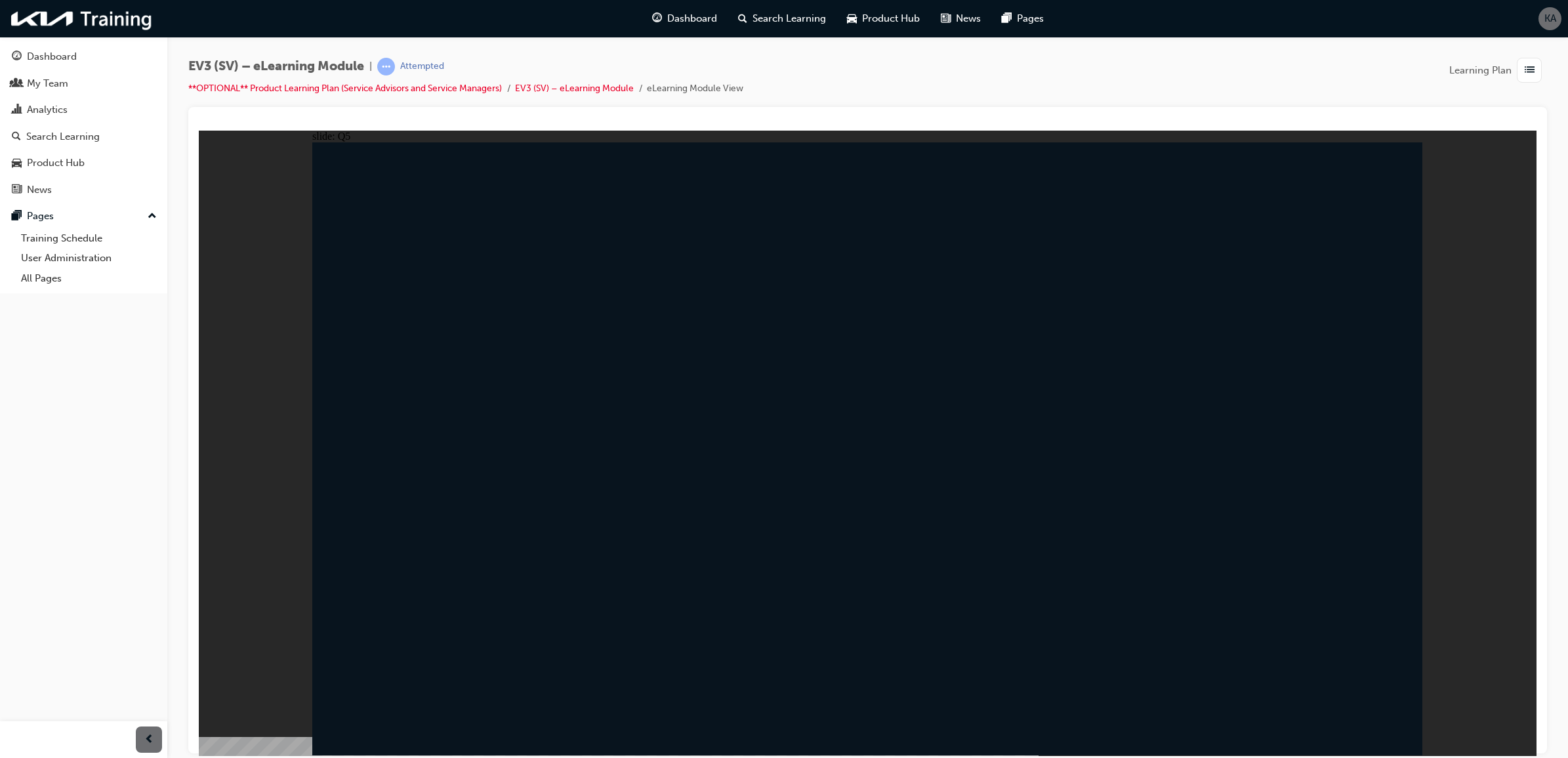
radio input "false"
radio input "true"
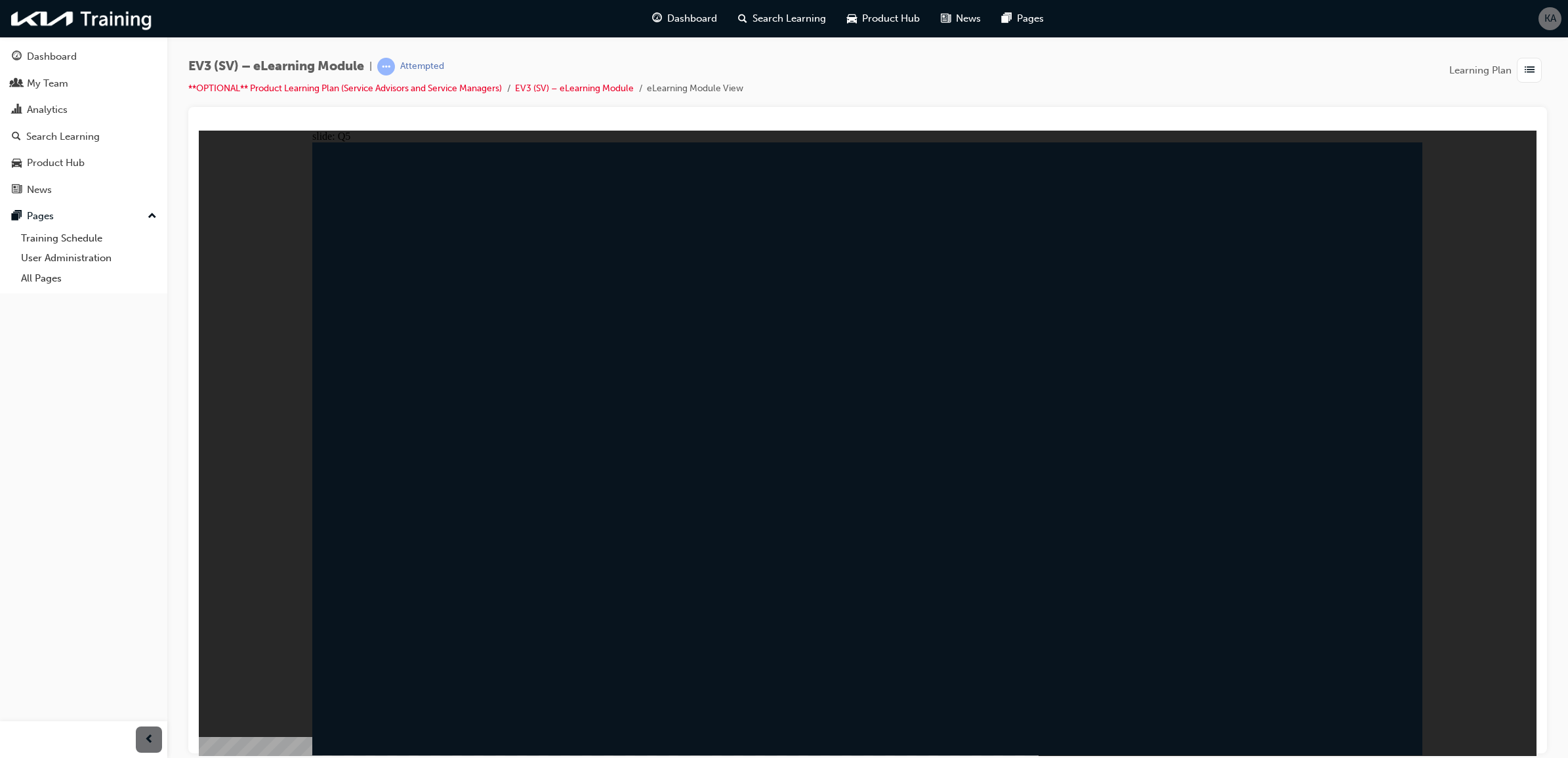
radio input "true"
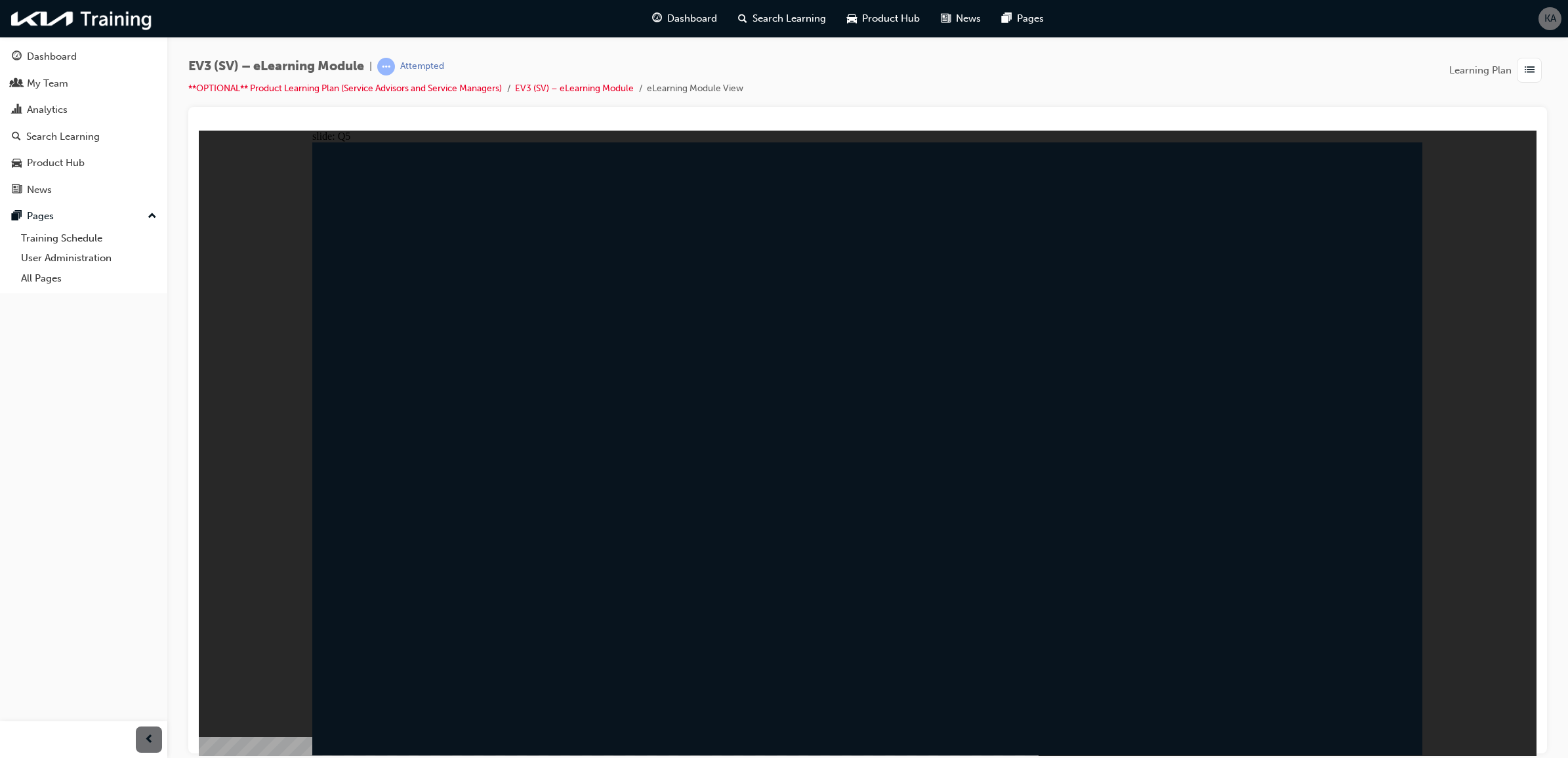
radio input "true"
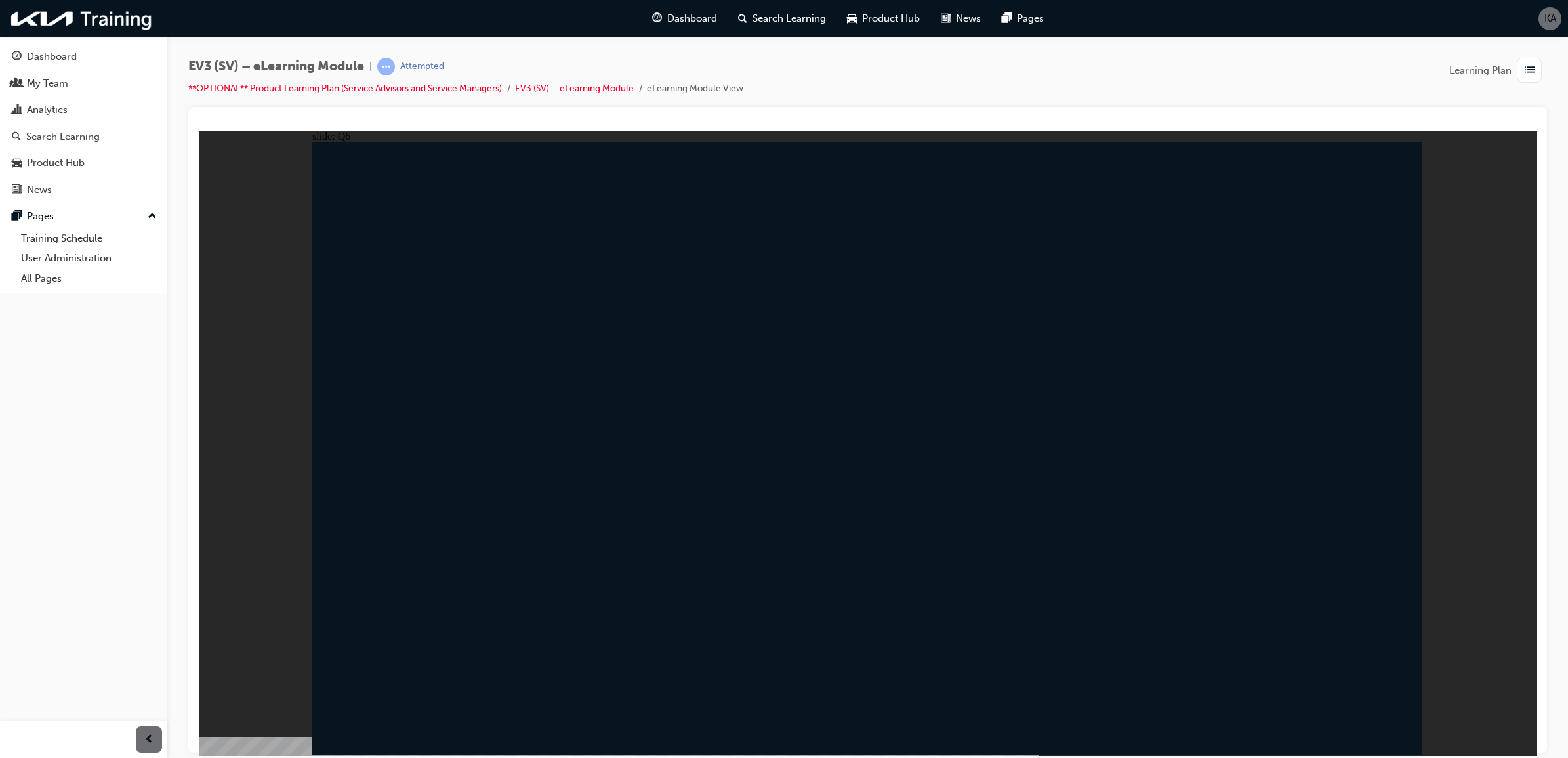
radio input "true"
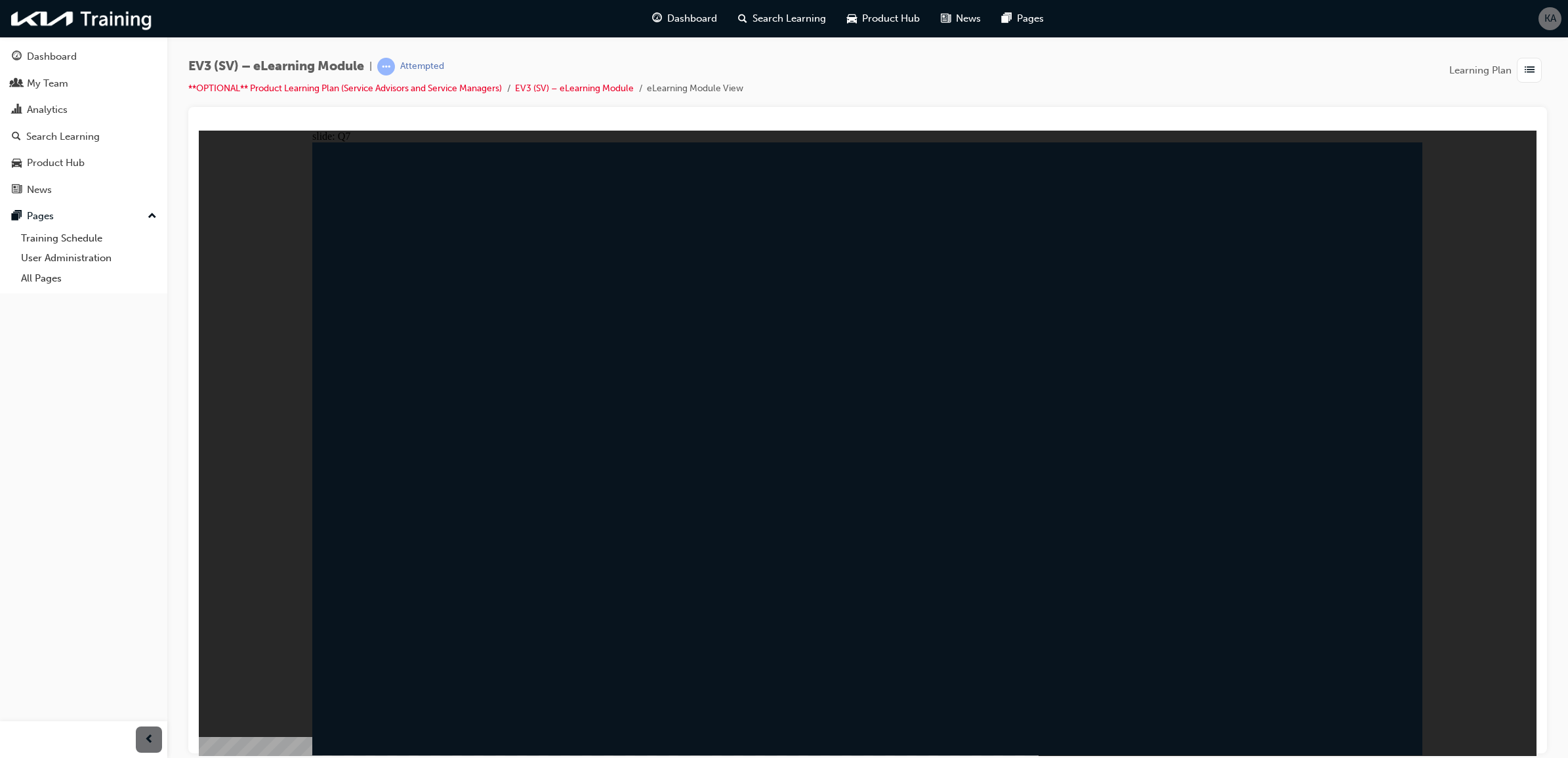
radio input "true"
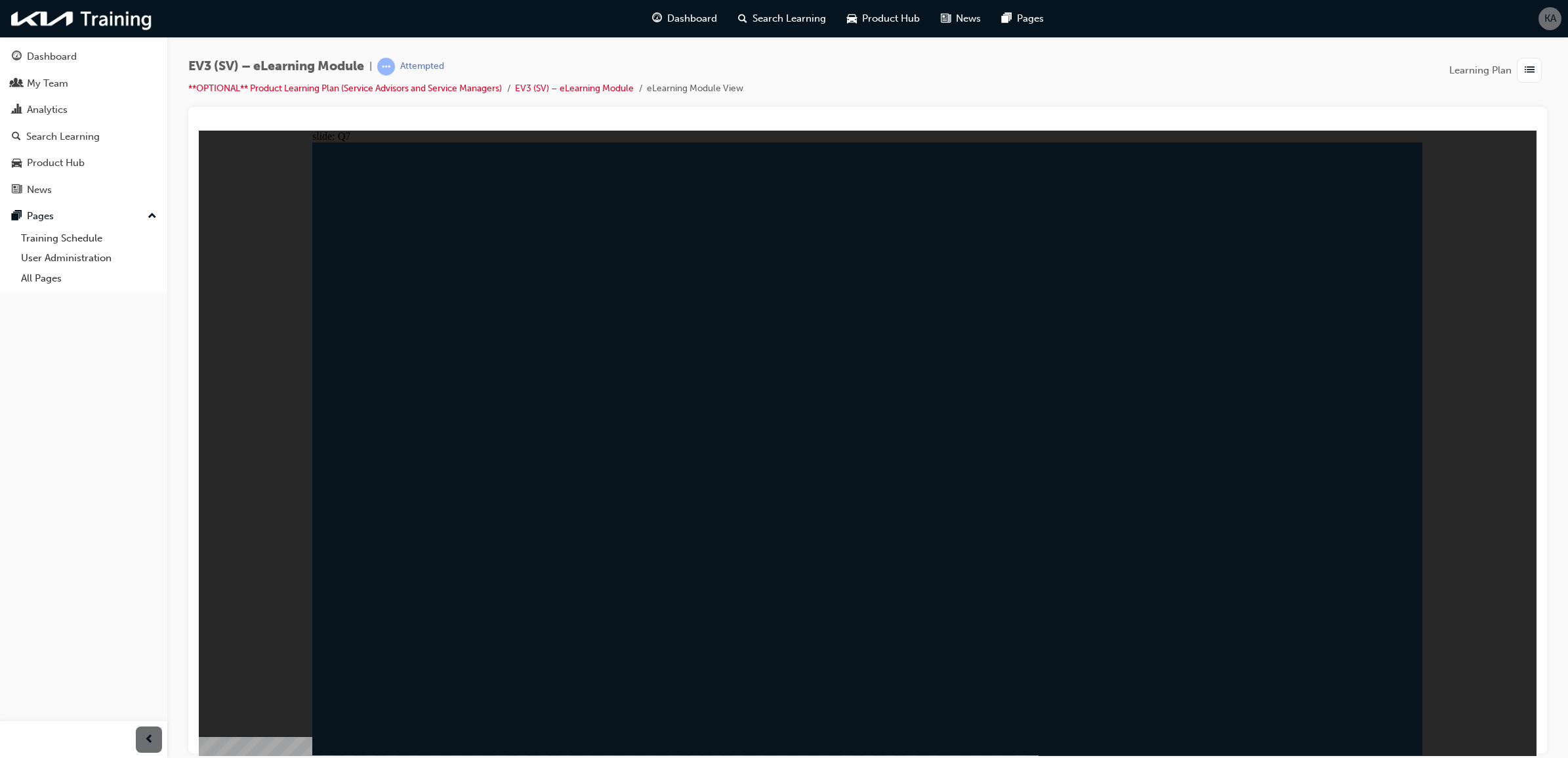
radio input "true"
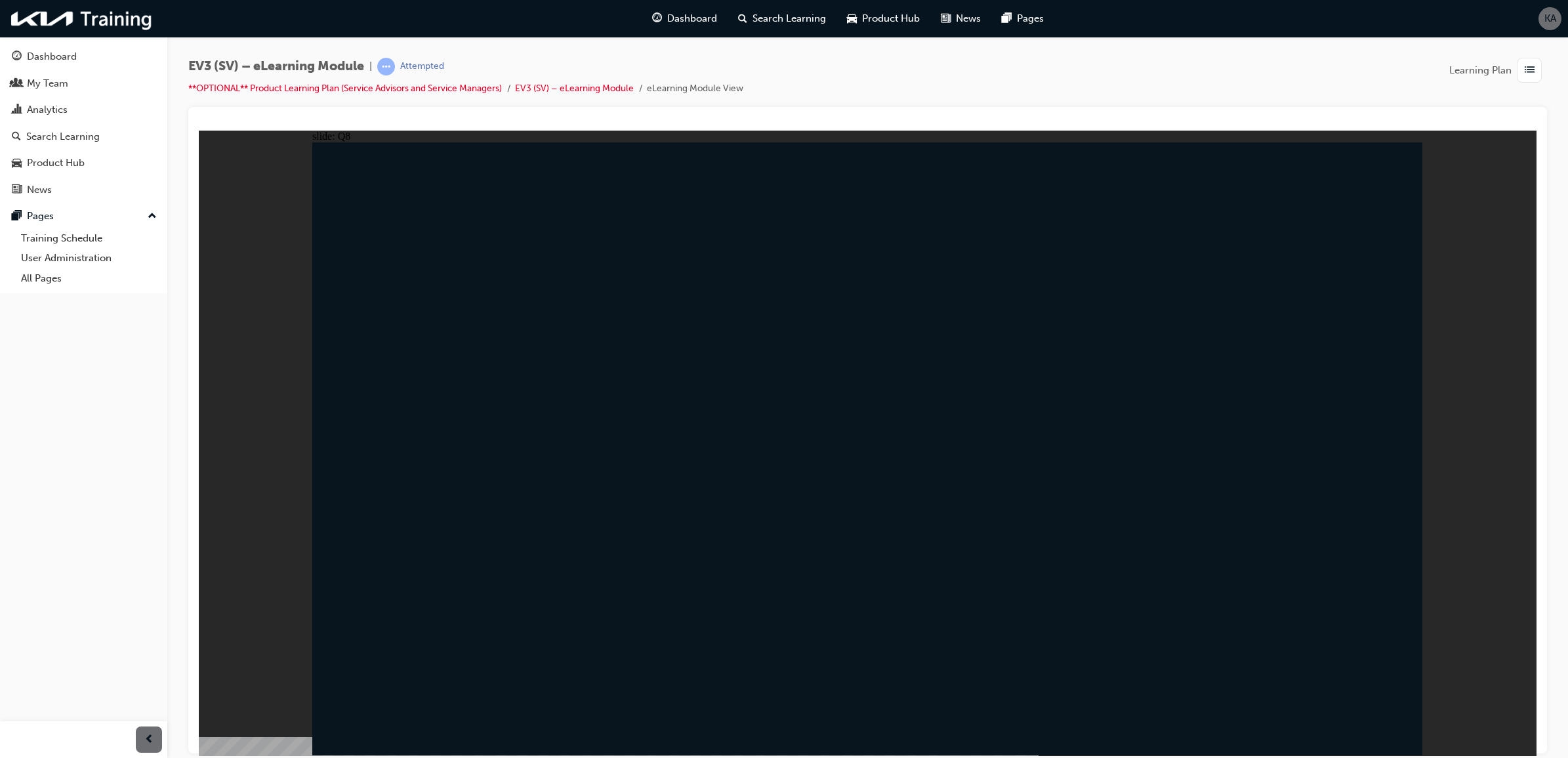
radio input "true"
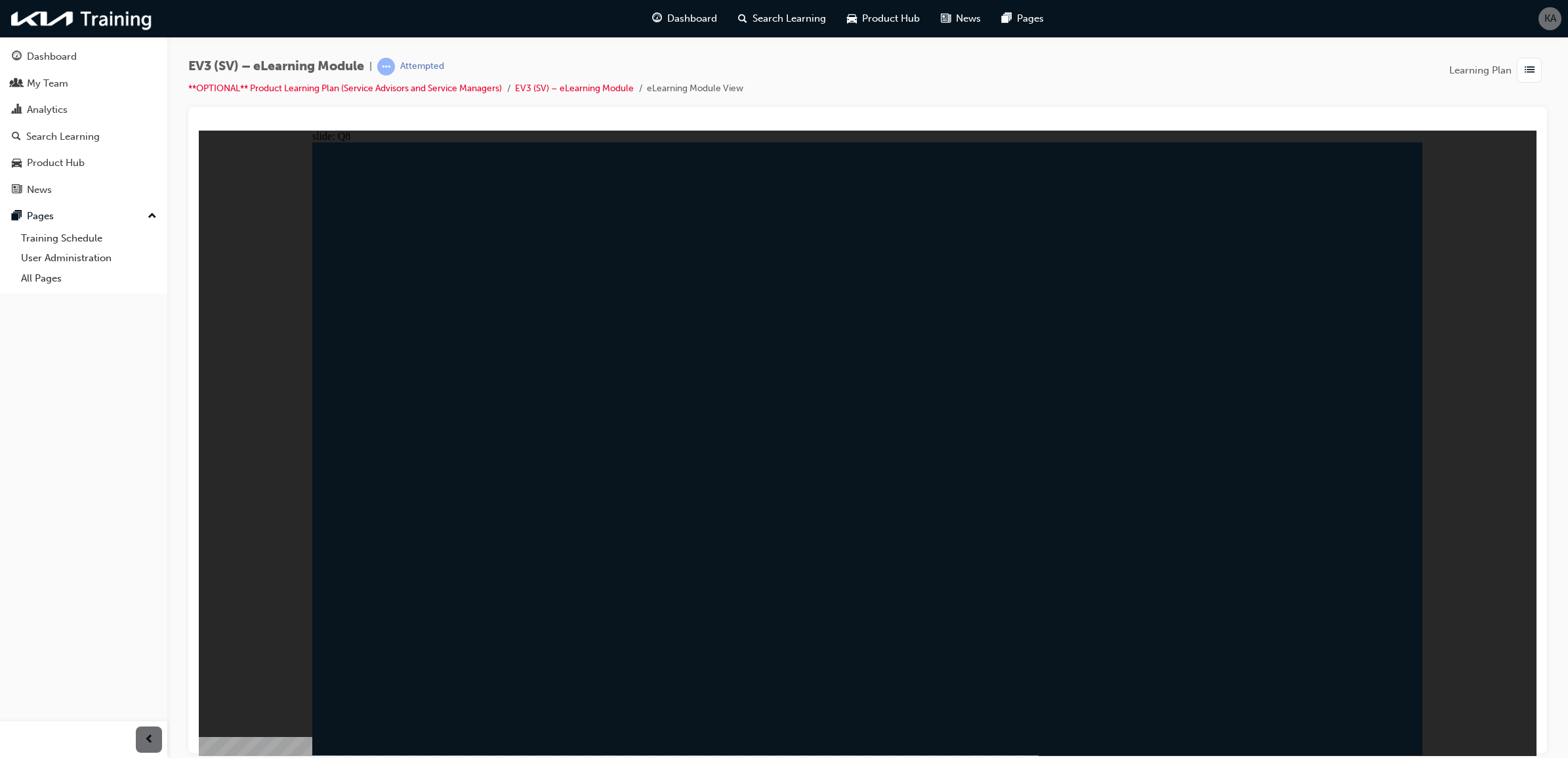
radio input "true"
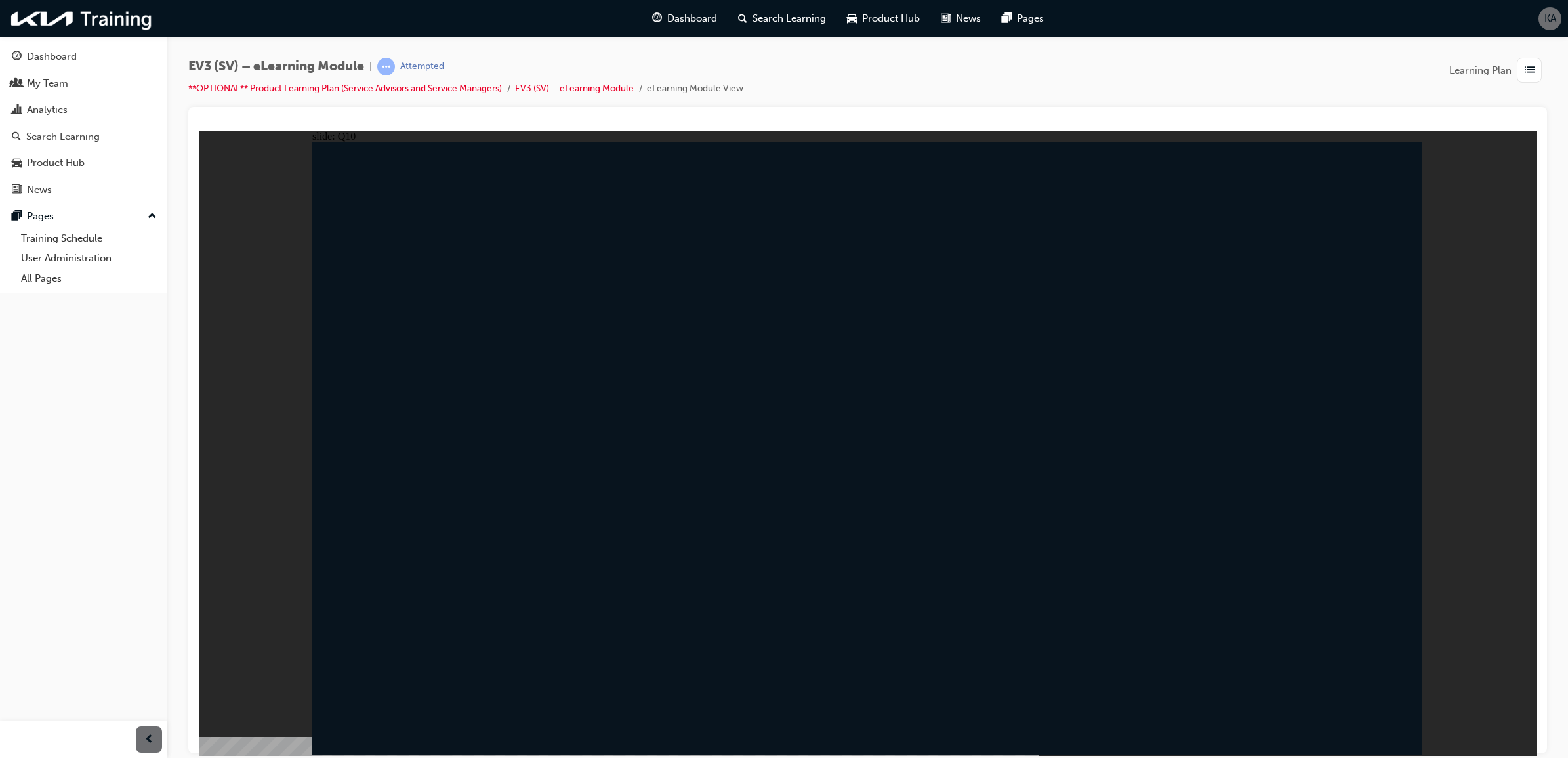
radio input "true"
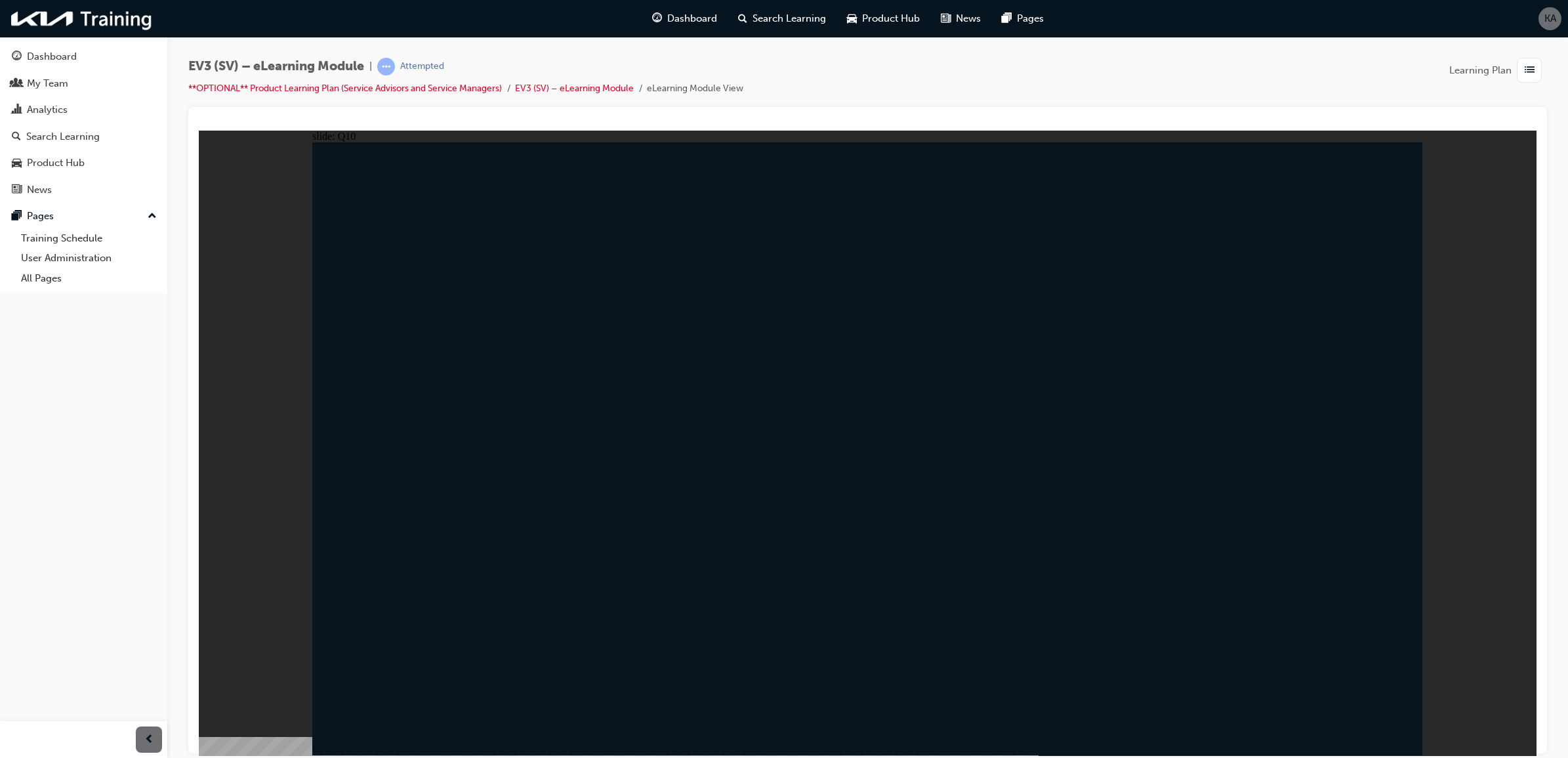
radio input "false"
radio input "true"
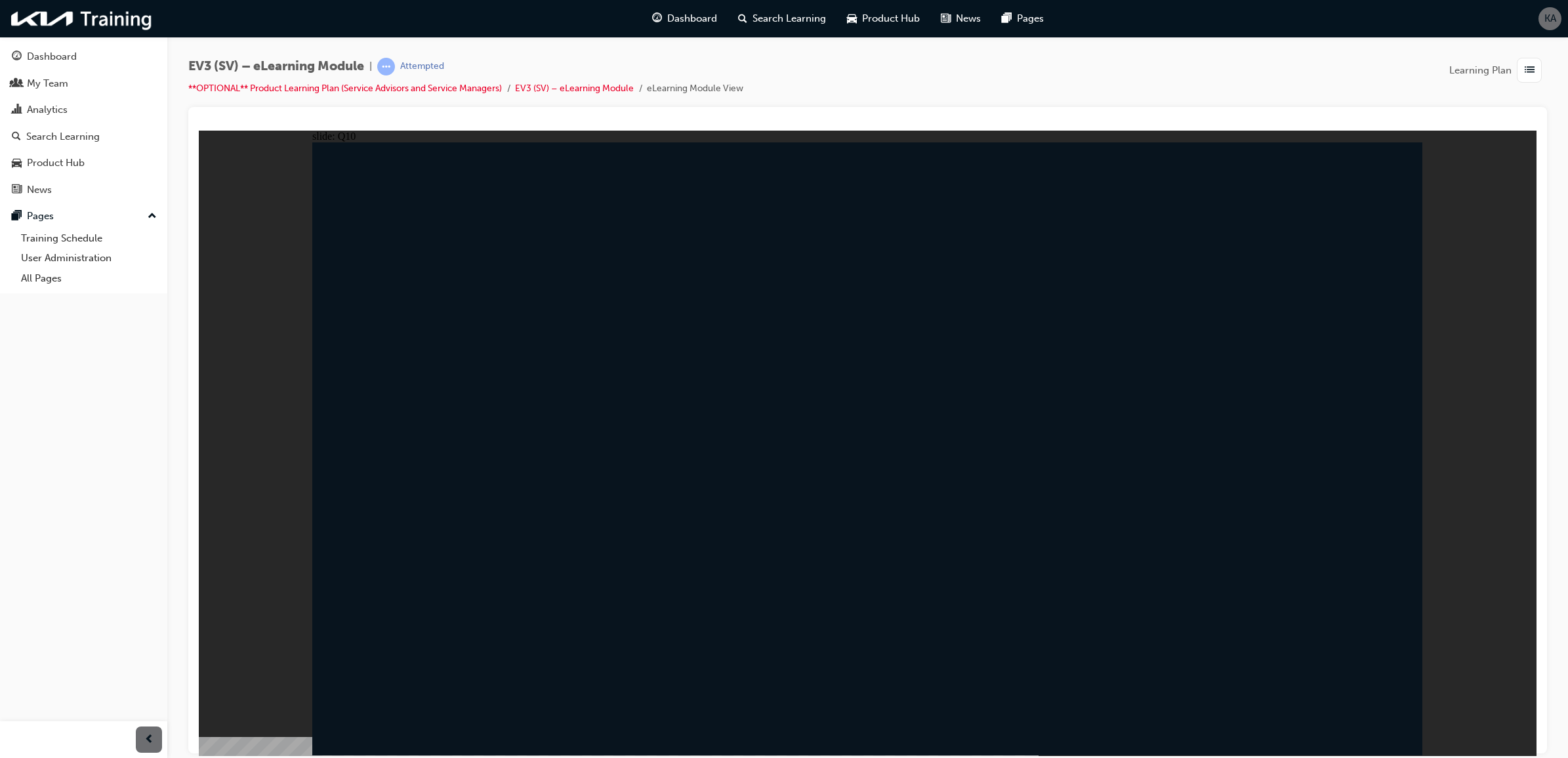
click at [109, 142] on div "Search Learning" at bounding box center [83, 136] width 144 height 16
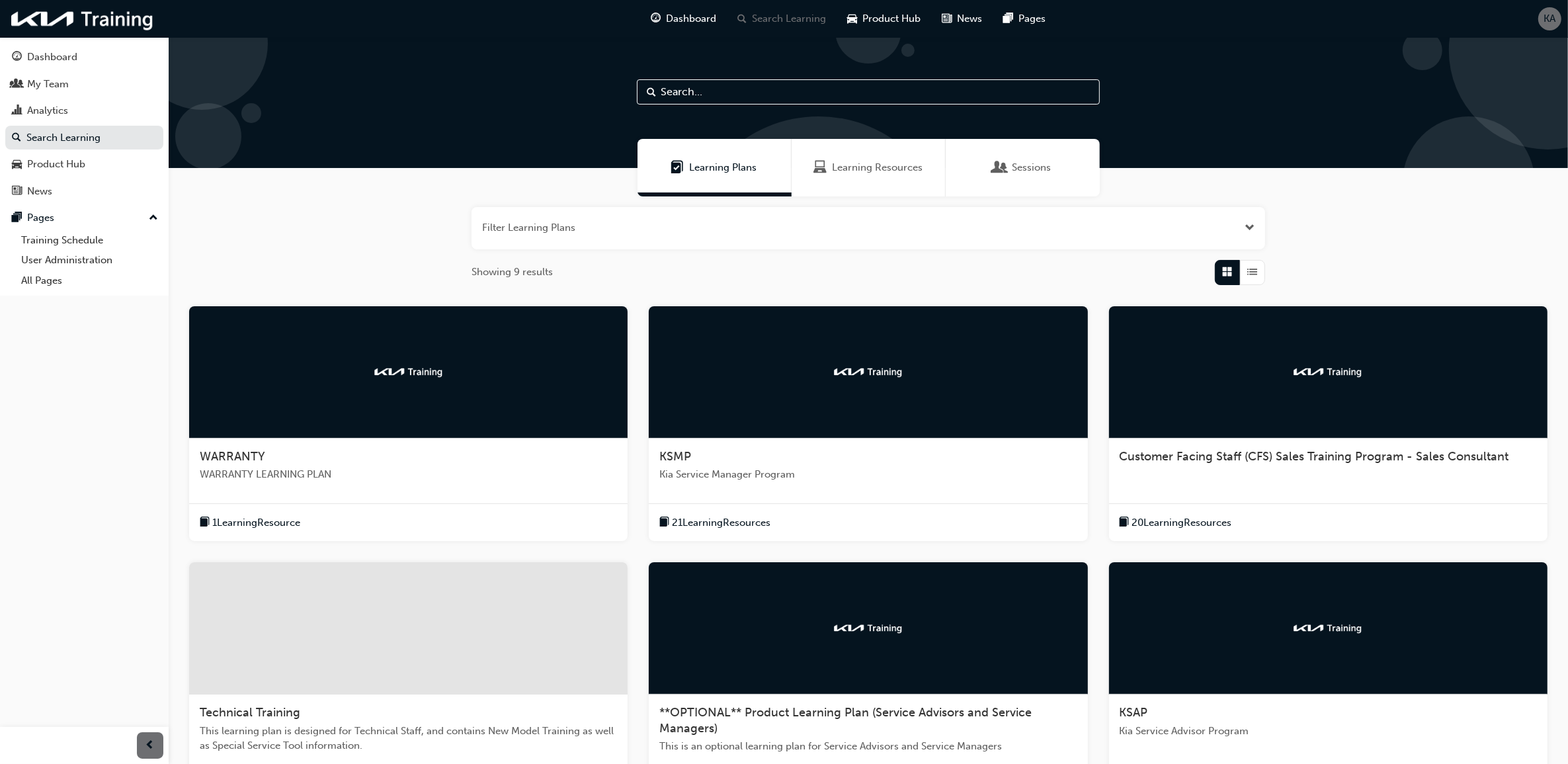
click at [864, 693] on div at bounding box center [868, 628] width 439 height 132
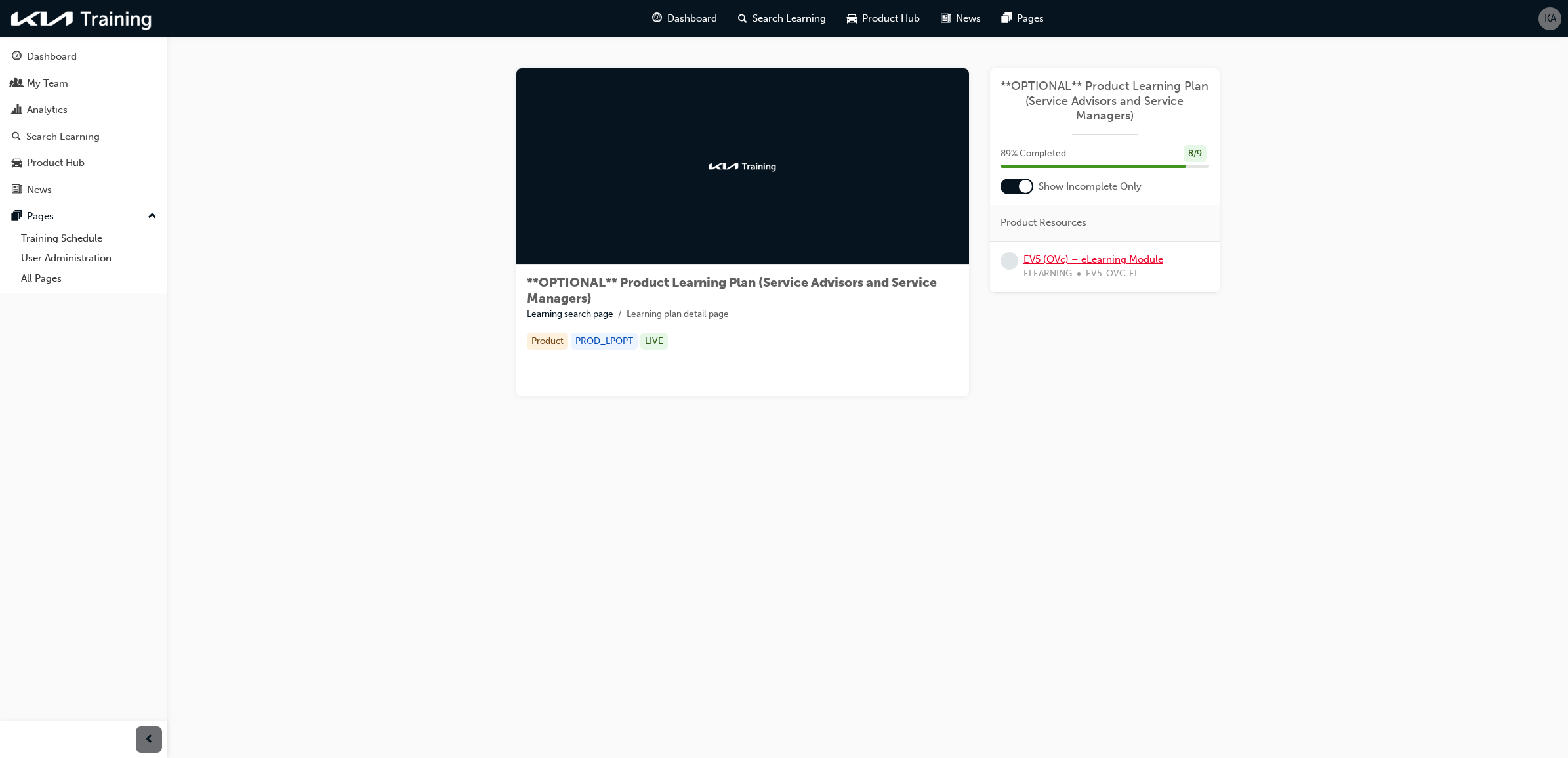
click at [1064, 255] on link "EV5 (OVc) – eLearning Module" at bounding box center [1093, 259] width 140 height 12
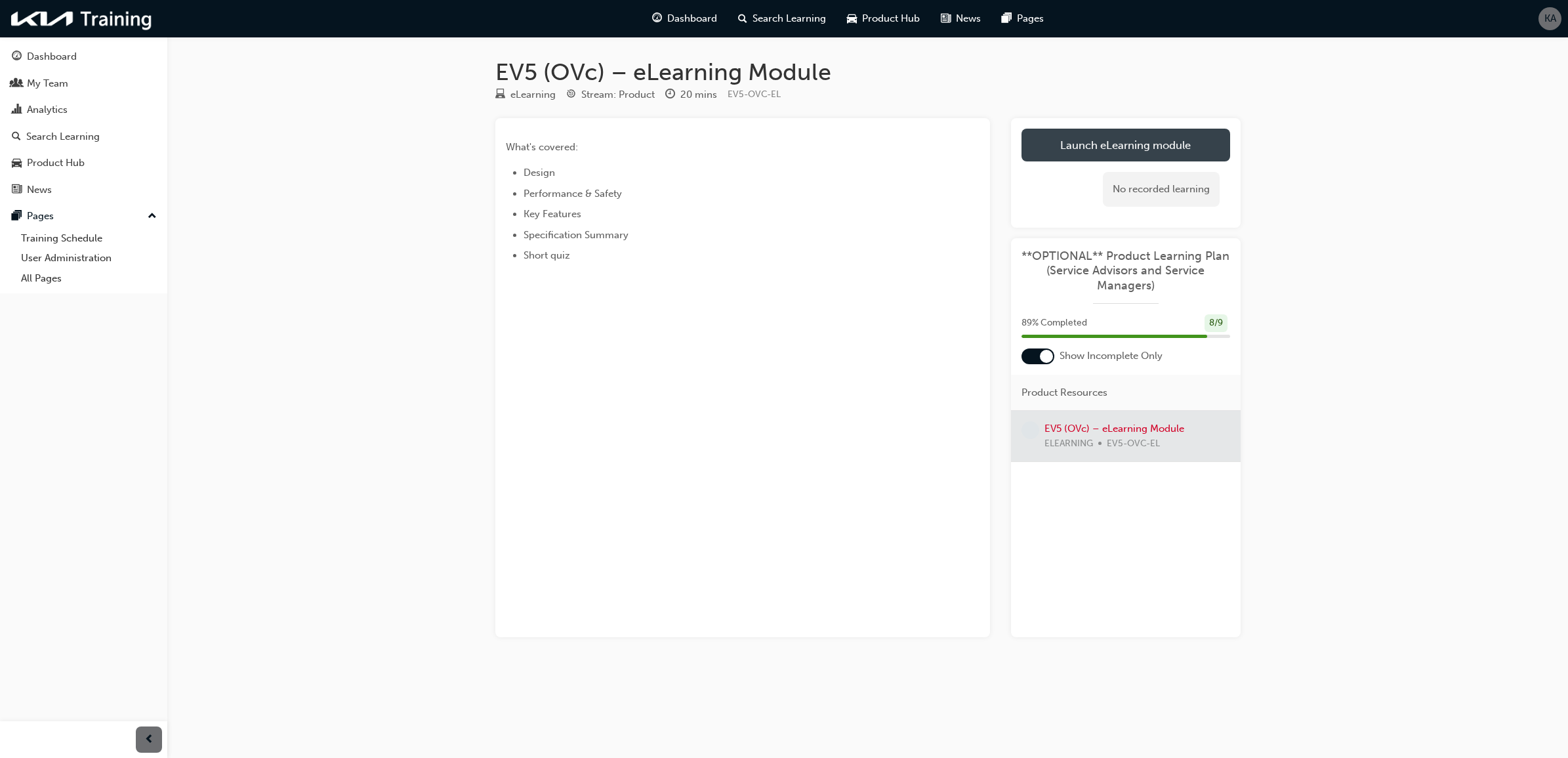
click at [1169, 154] on link "Launch eLearning module" at bounding box center [1125, 145] width 209 height 33
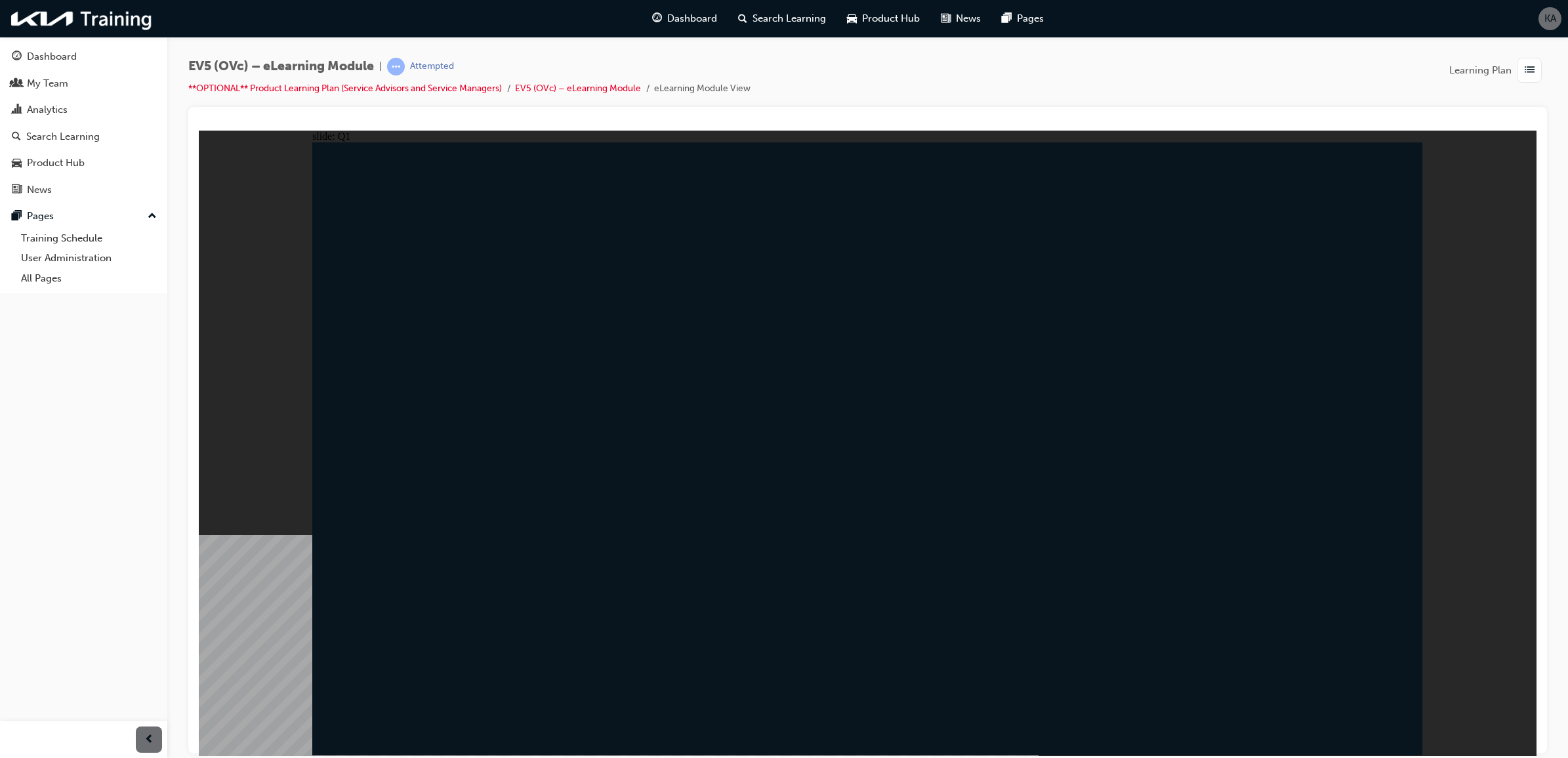
radio input "true"
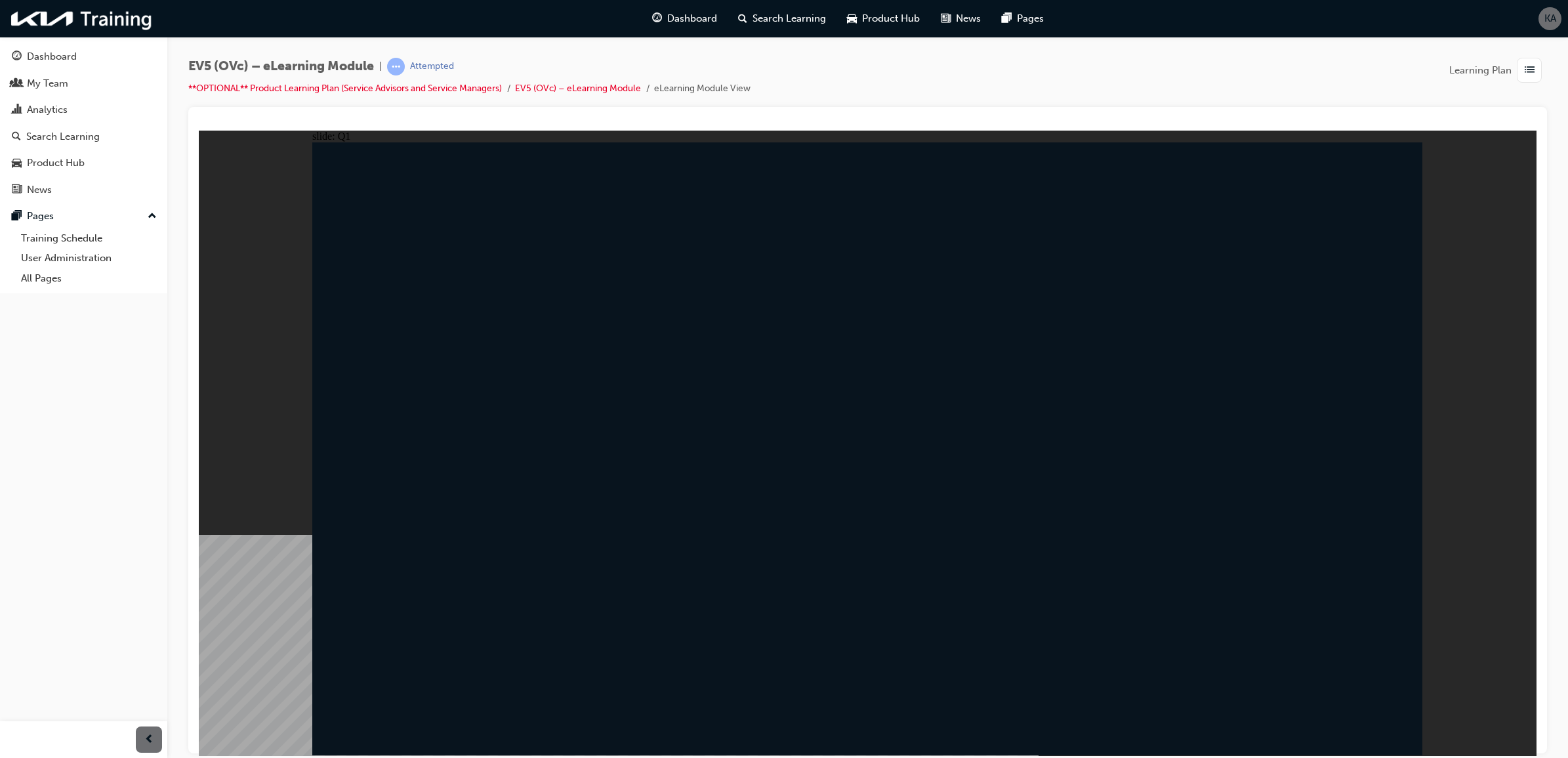
radio input "false"
radio input "true"
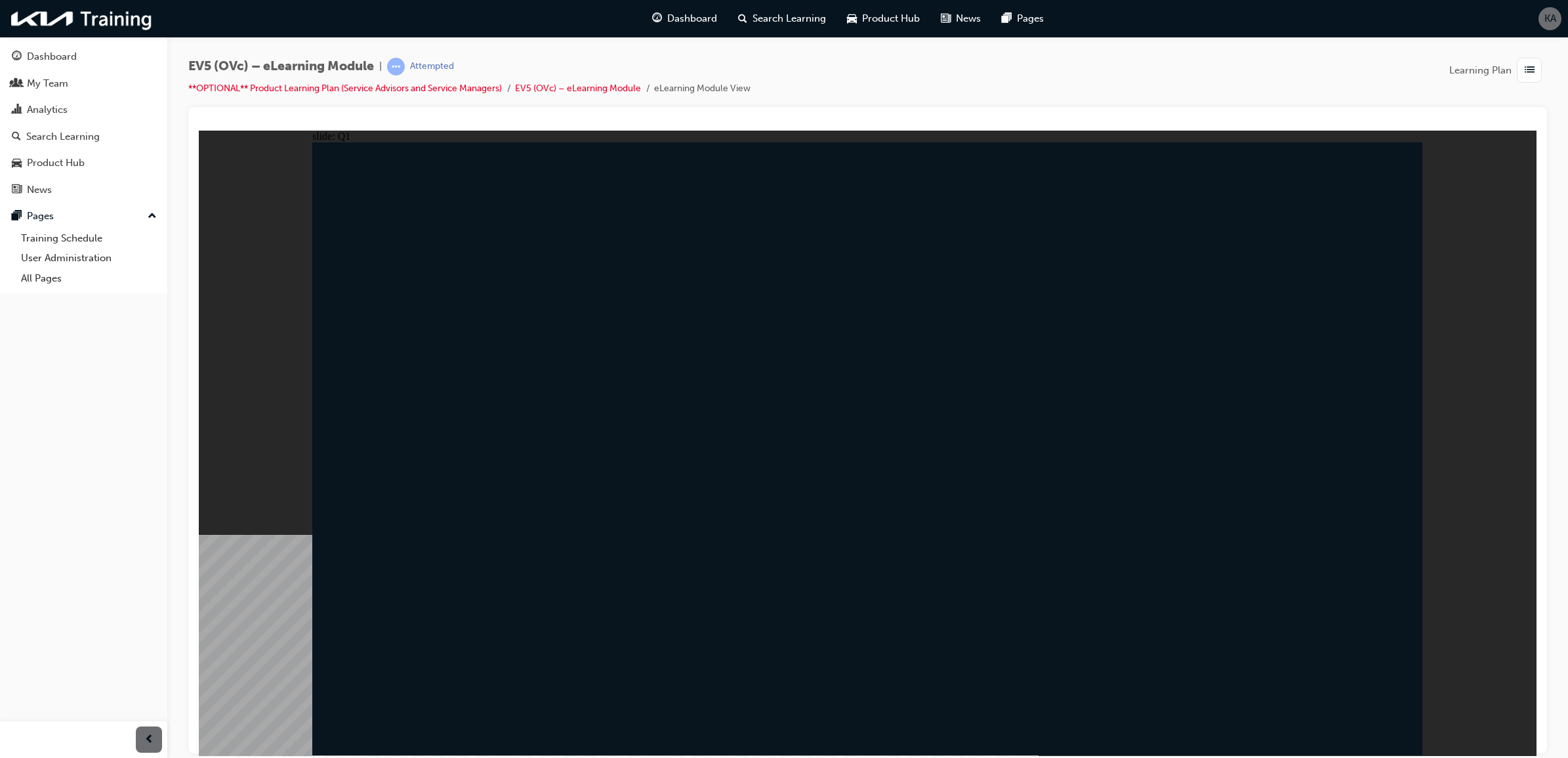
radio input "false"
radio input "true"
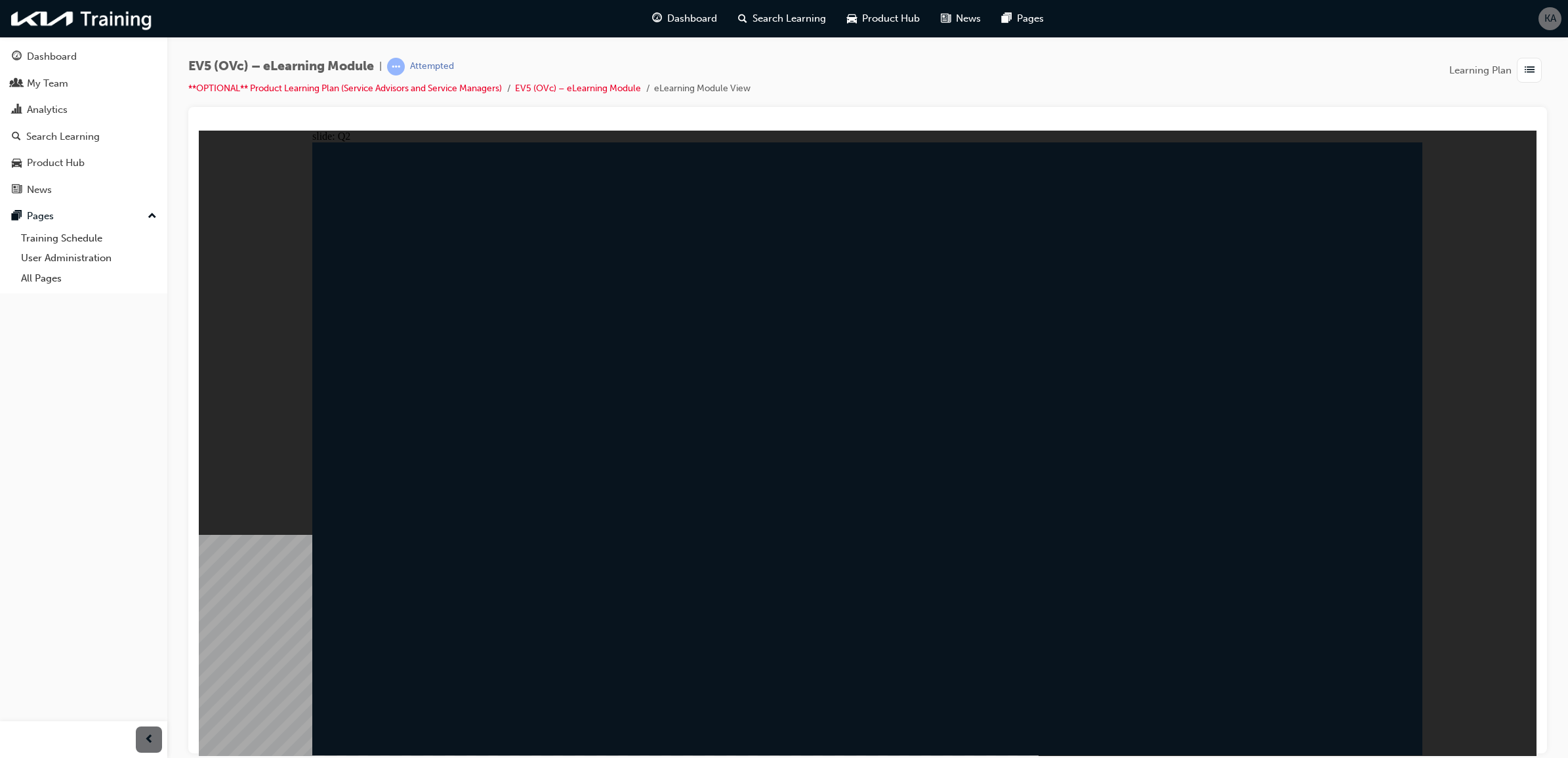
radio input "true"
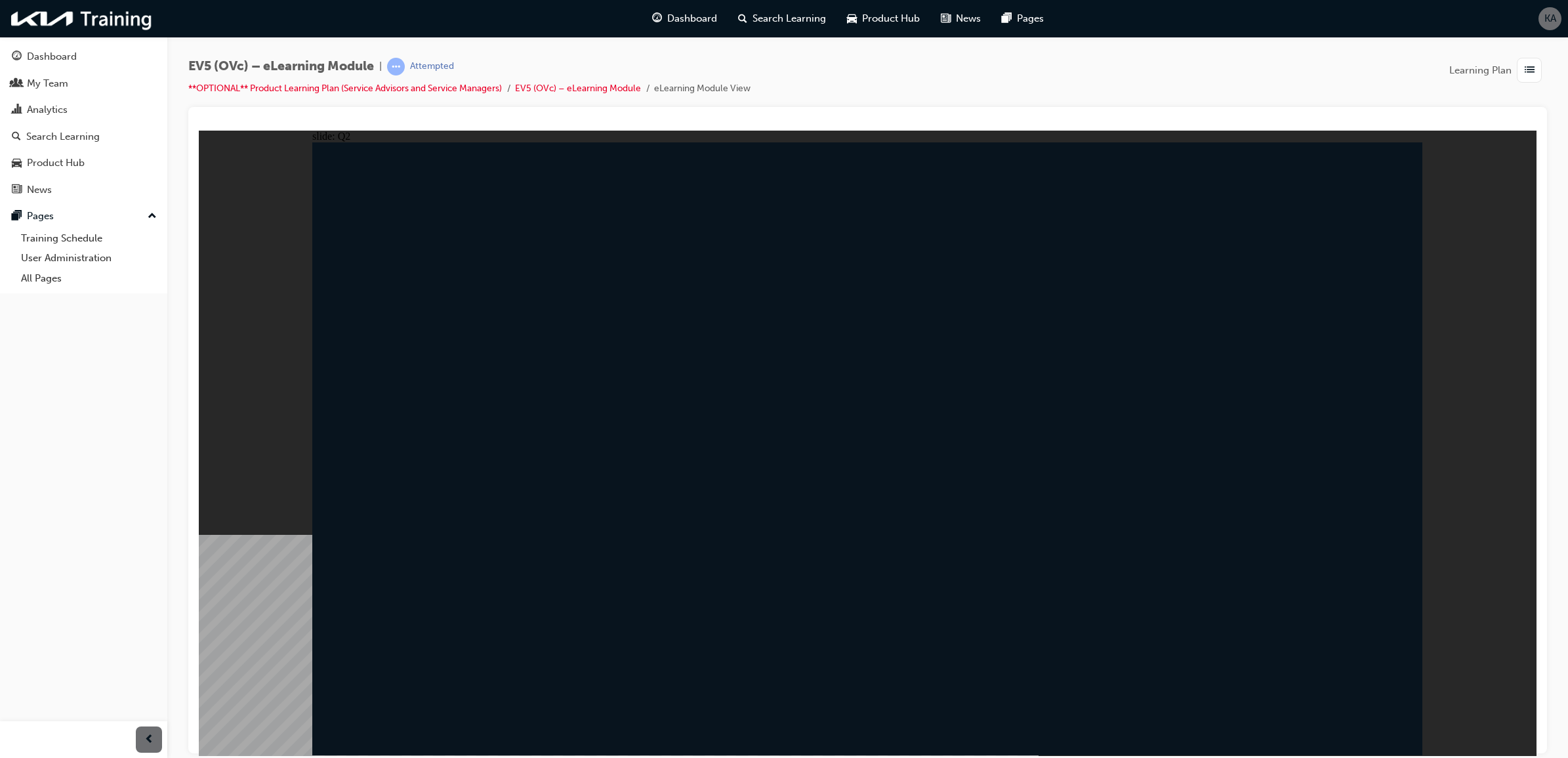
radio input "false"
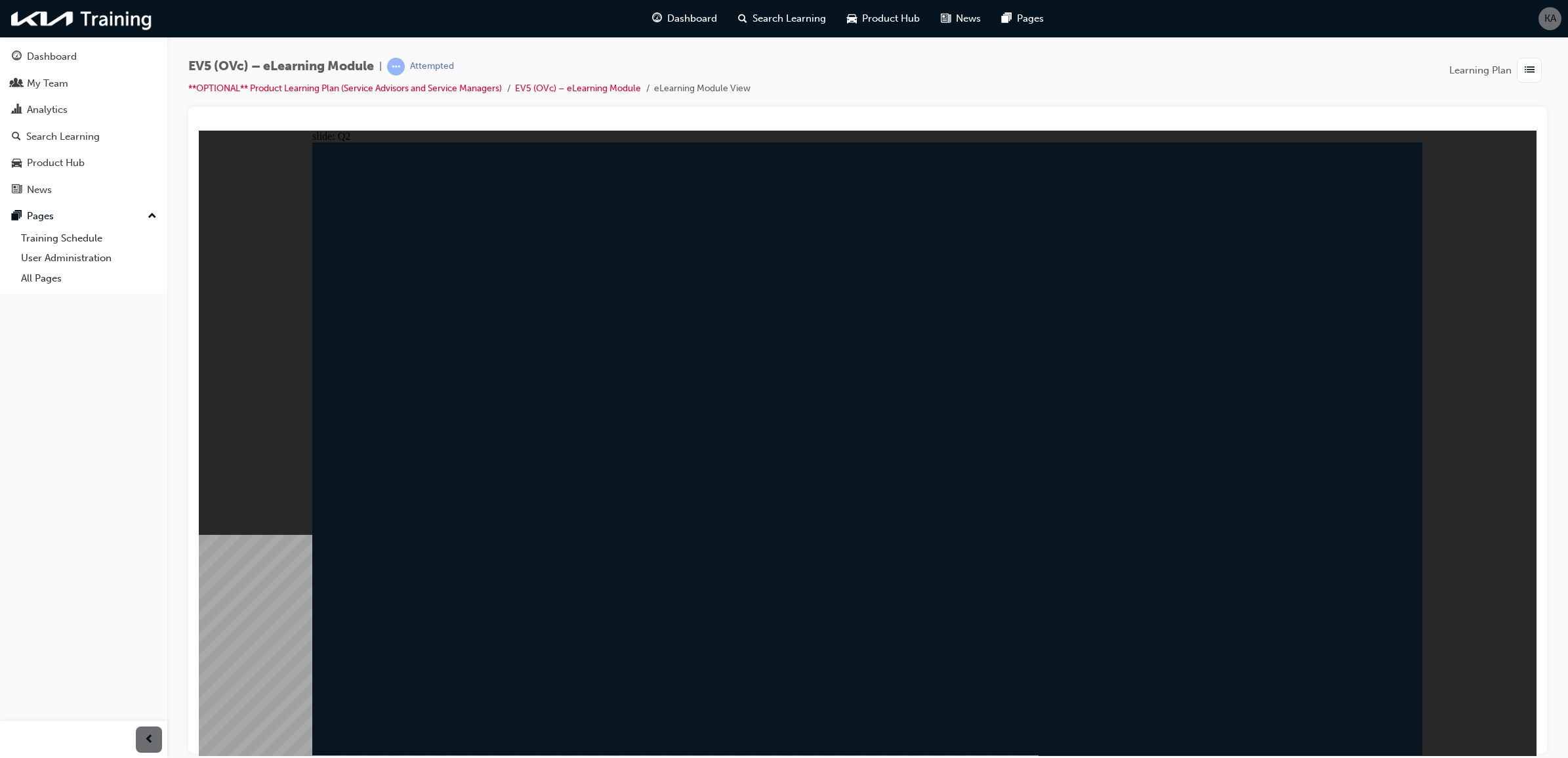
radio input "false"
radio input "true"
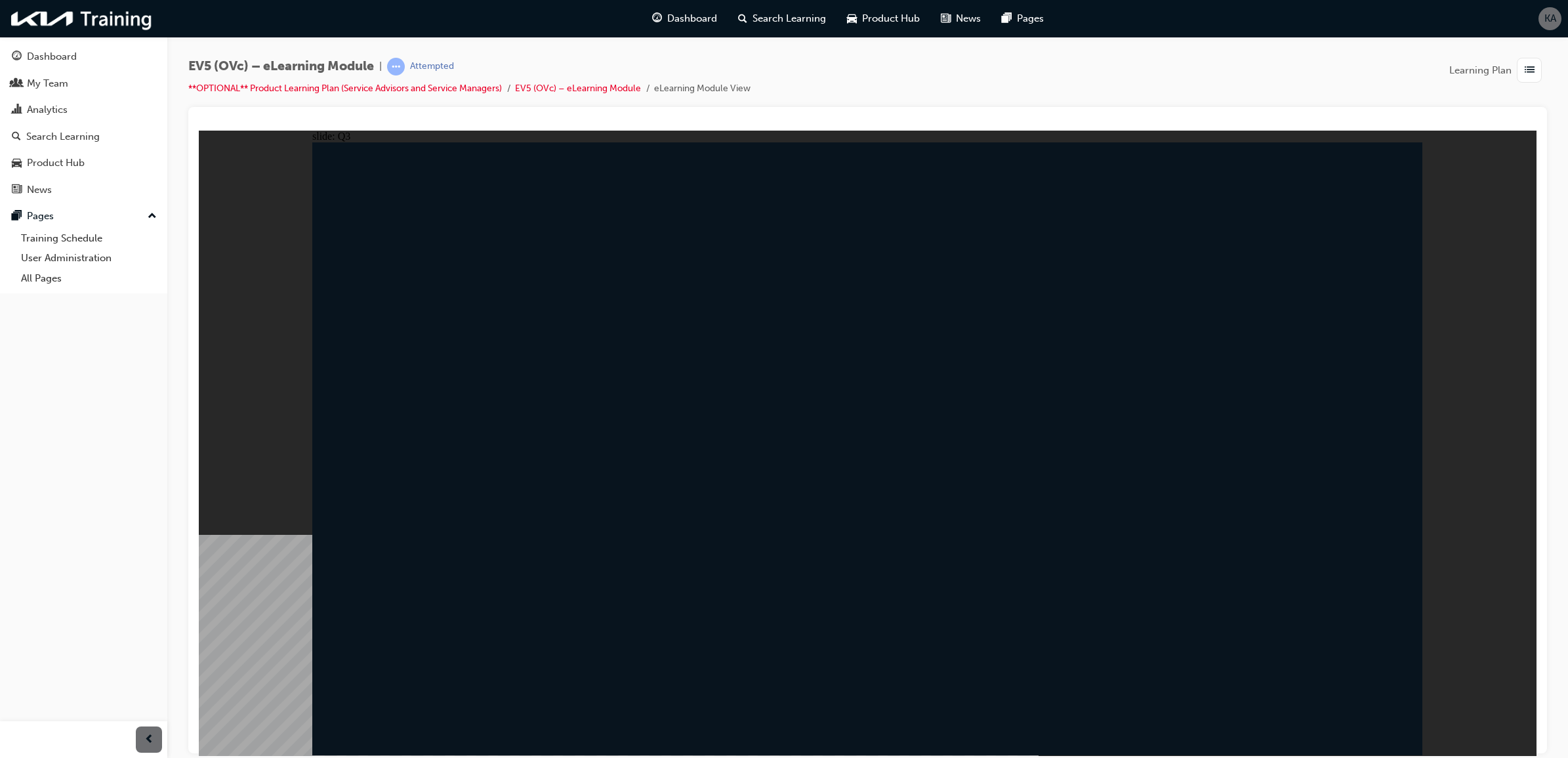
radio input "true"
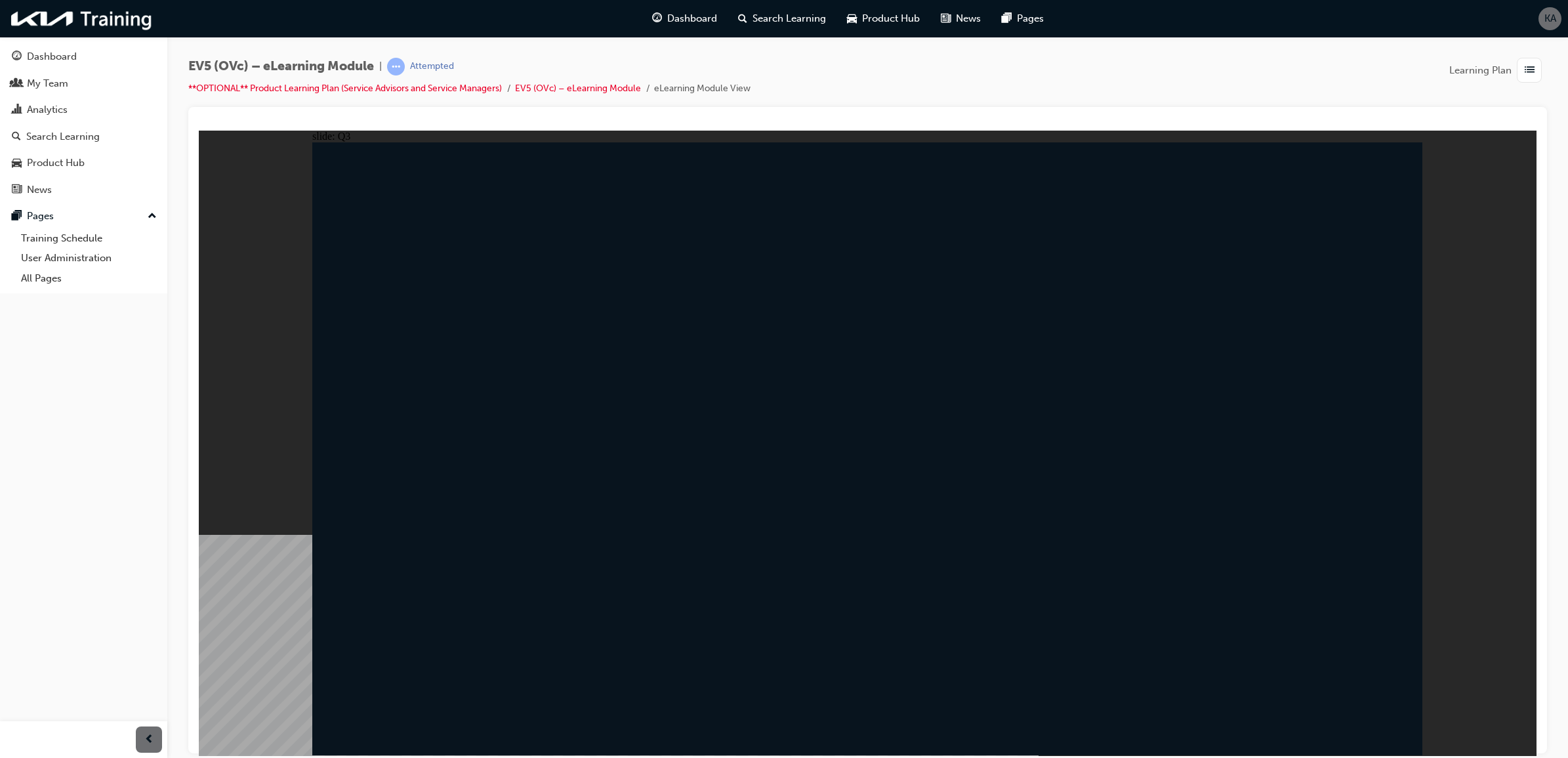
radio input "true"
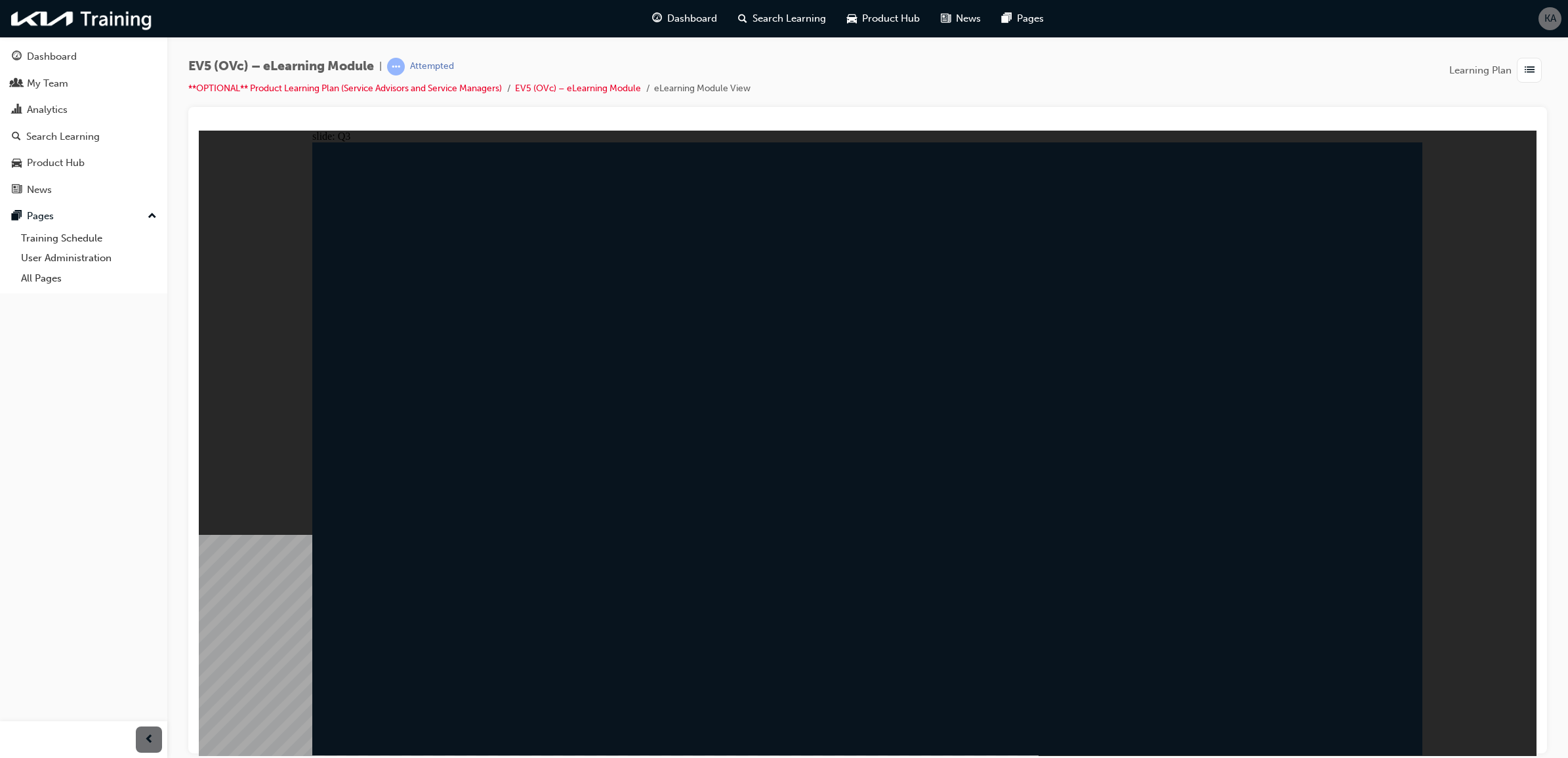
radio input "true"
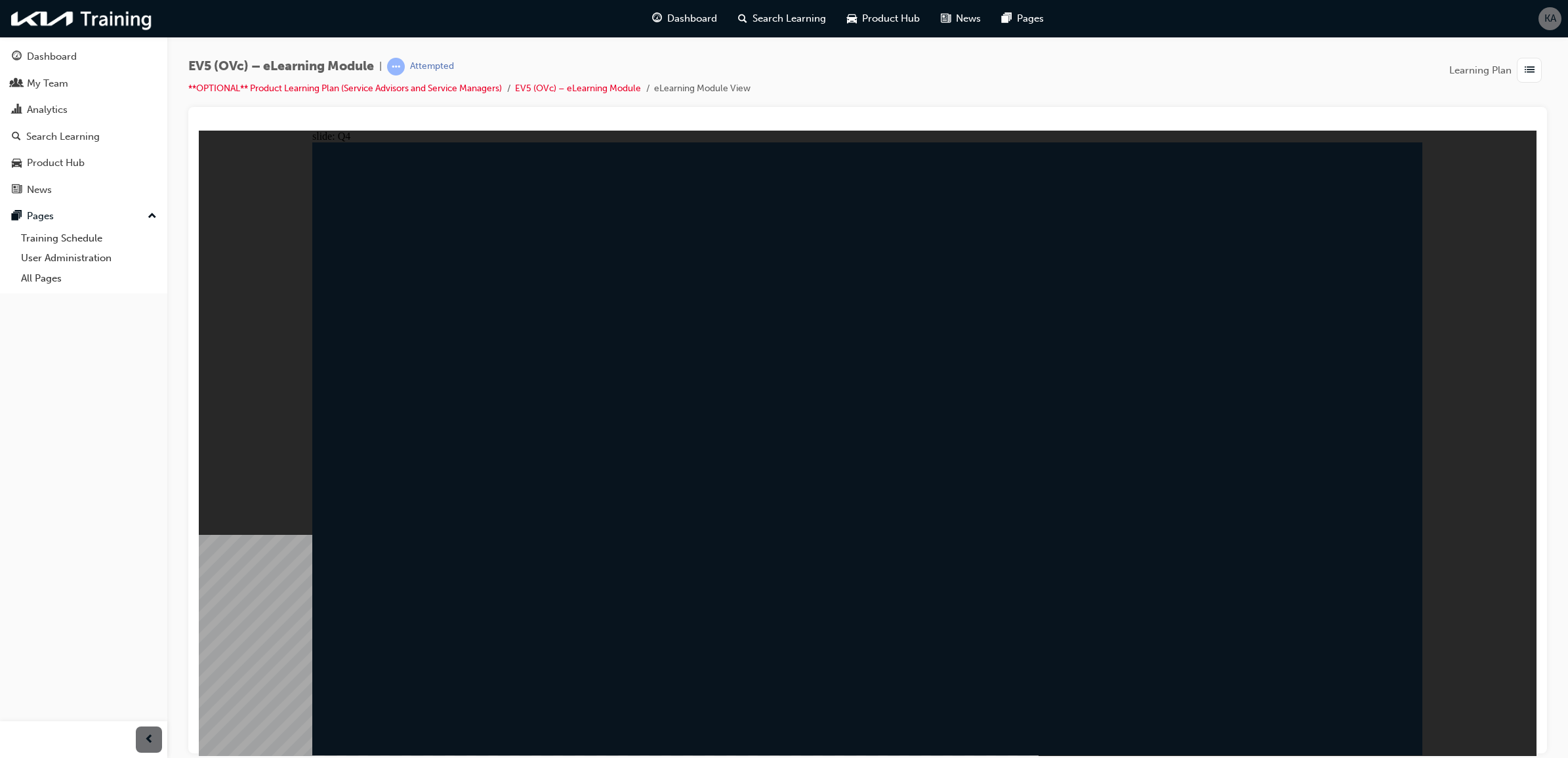
radio input "false"
radio input "true"
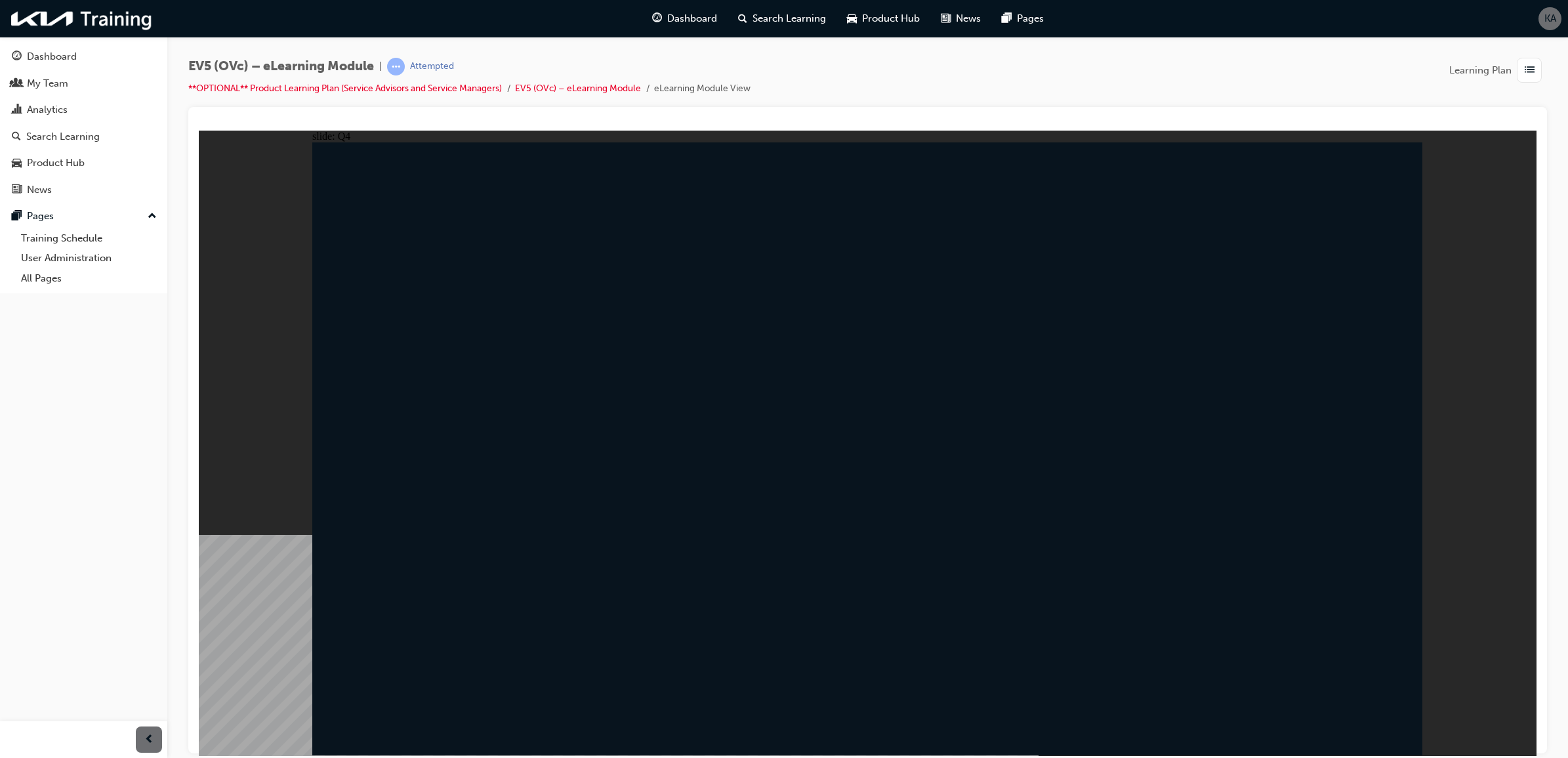
drag, startPoint x: 1242, startPoint y: 646, endPoint x: 1266, endPoint y: 652, distance: 24.7
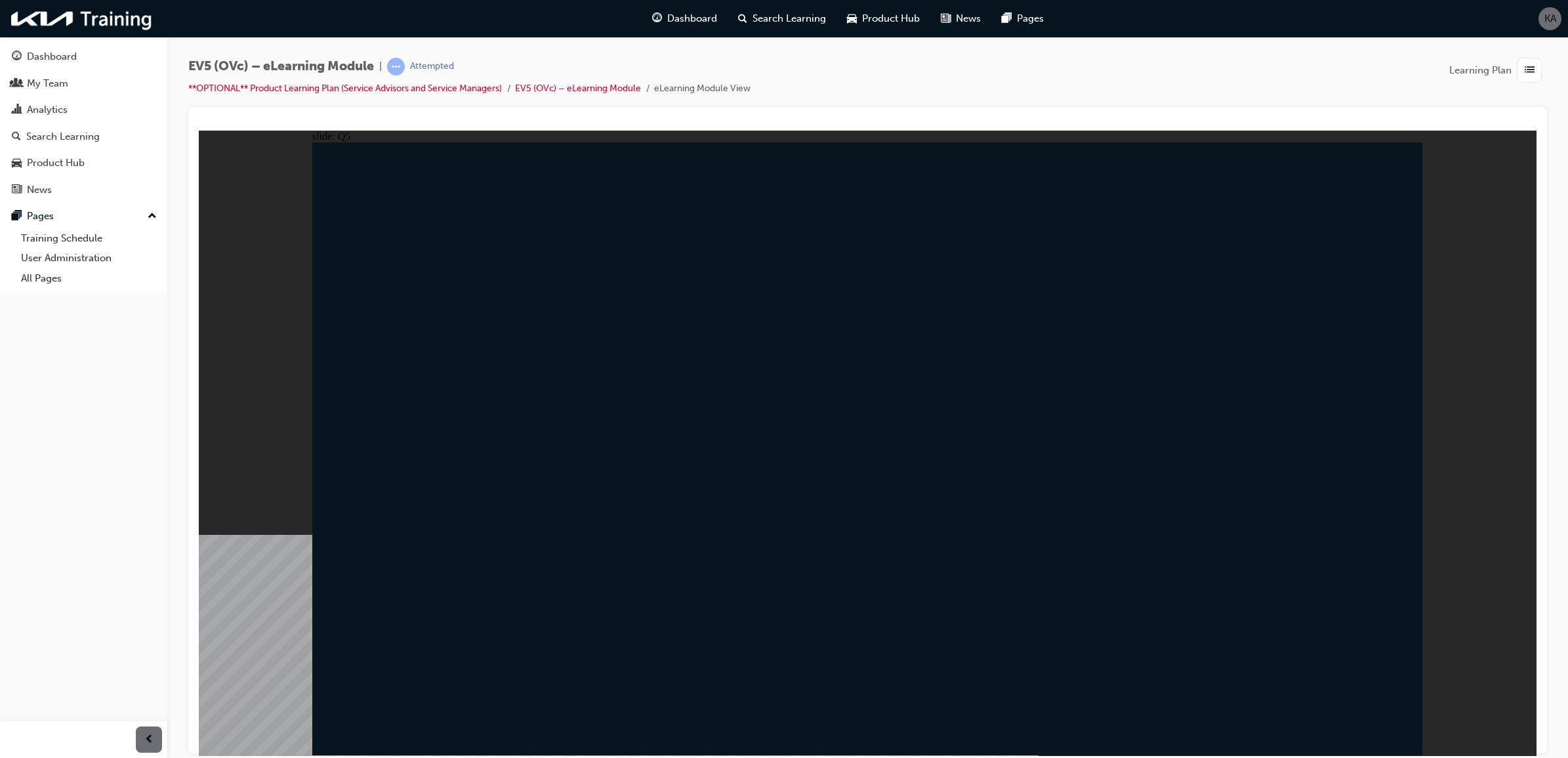
radio input "true"
drag, startPoint x: 926, startPoint y: 537, endPoint x: 942, endPoint y: 548, distance: 19.4
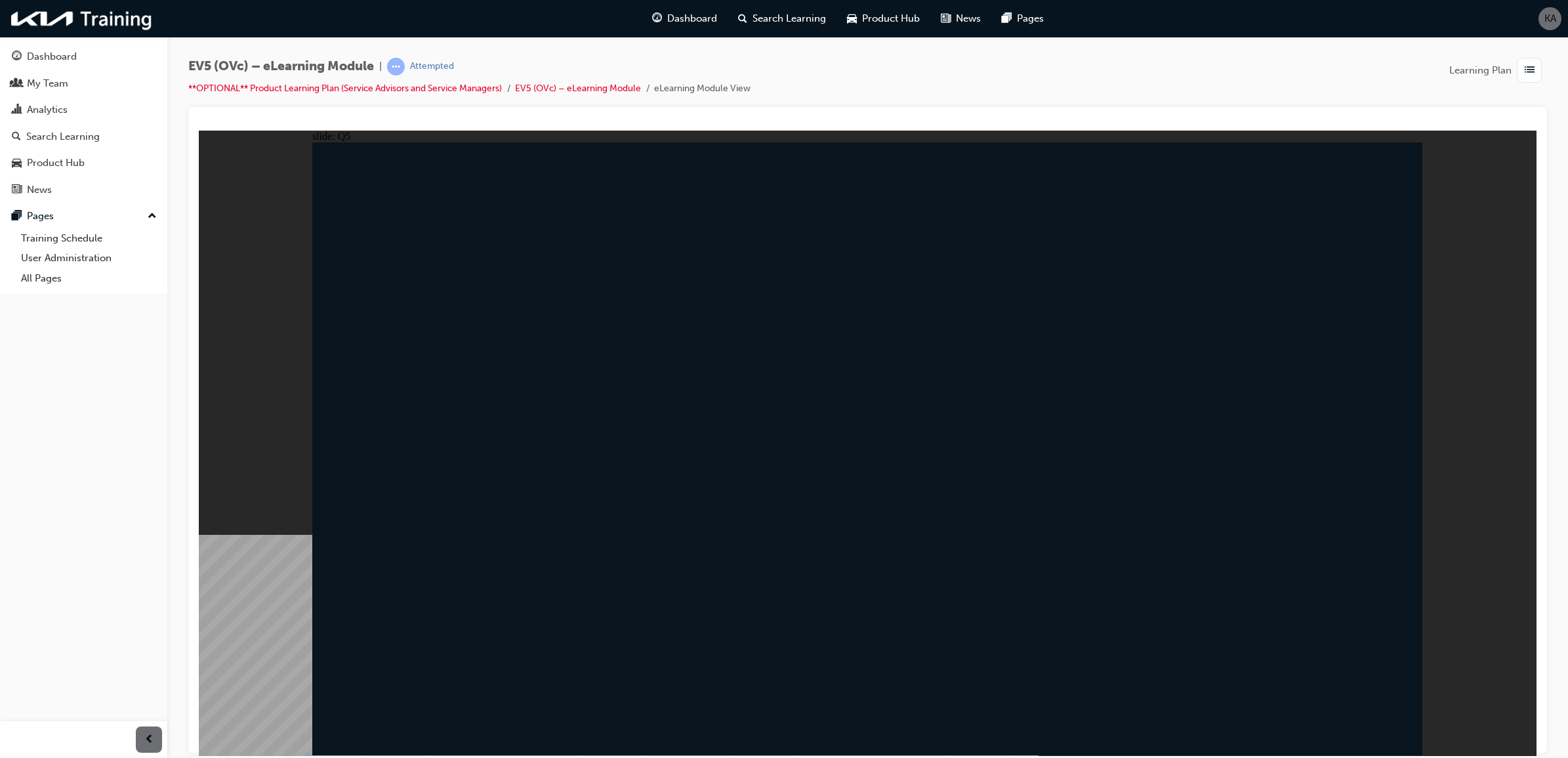
radio input "false"
radio input "true"
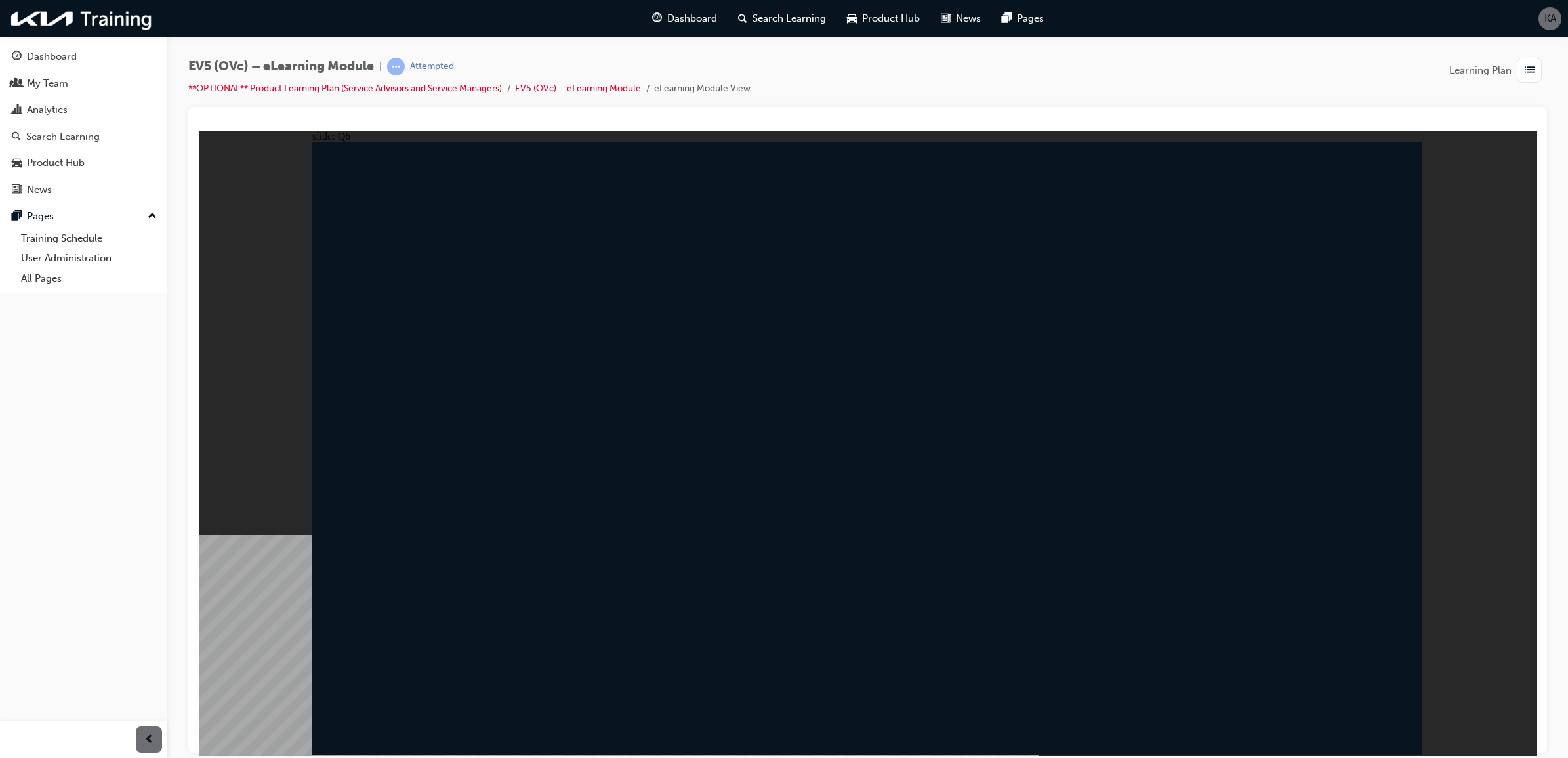
radio input "true"
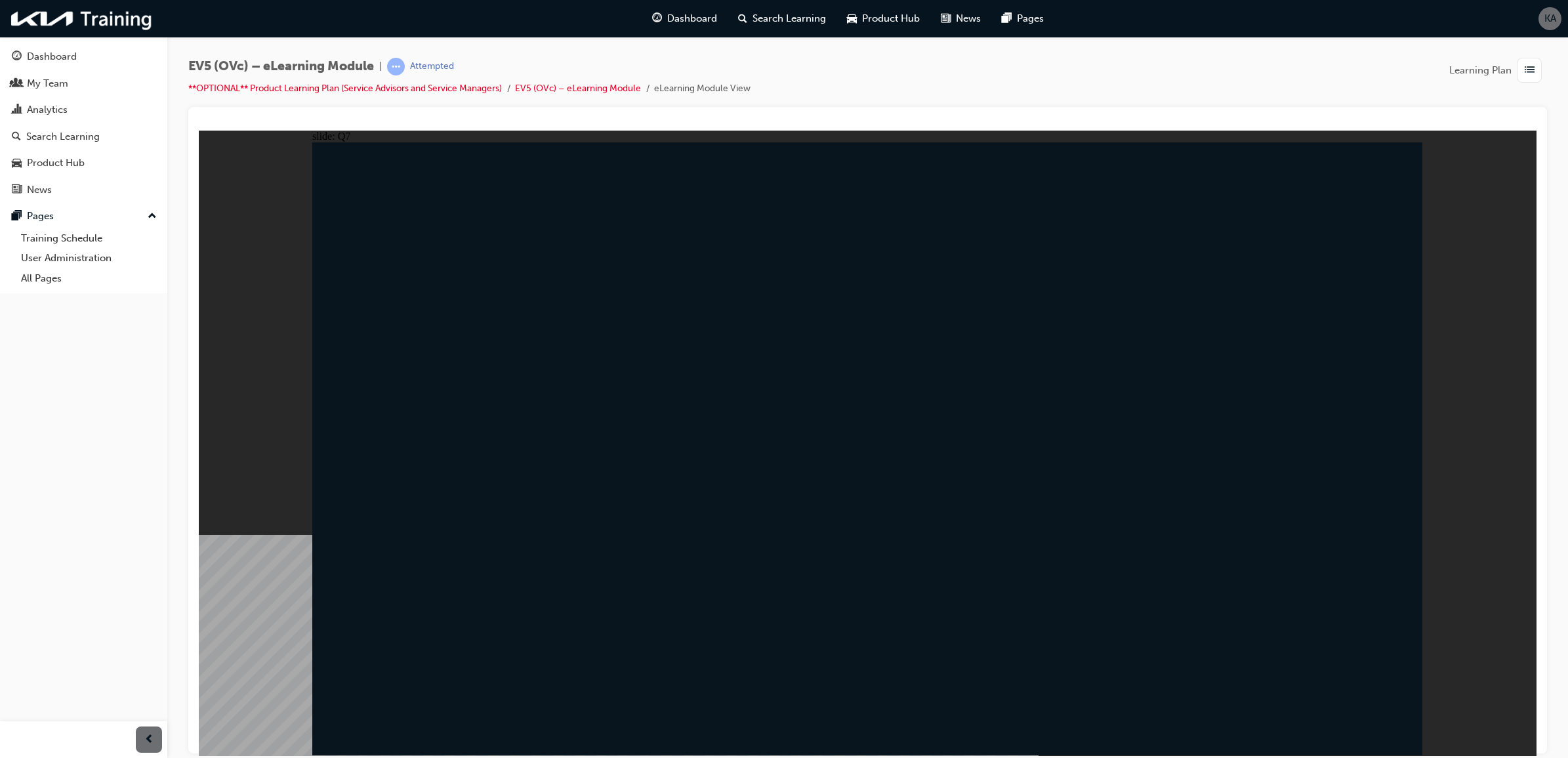
radio input "false"
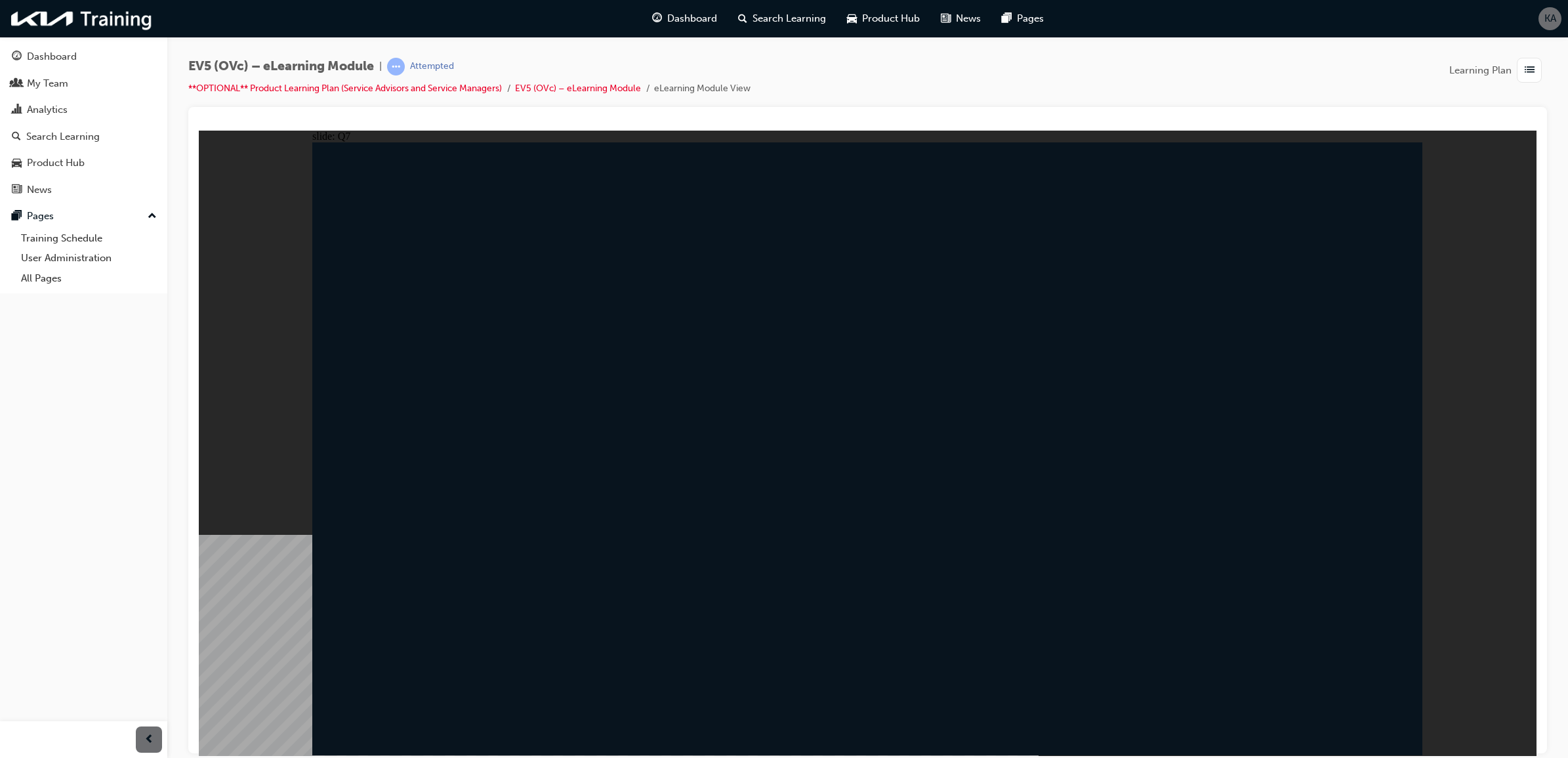
radio input "true"
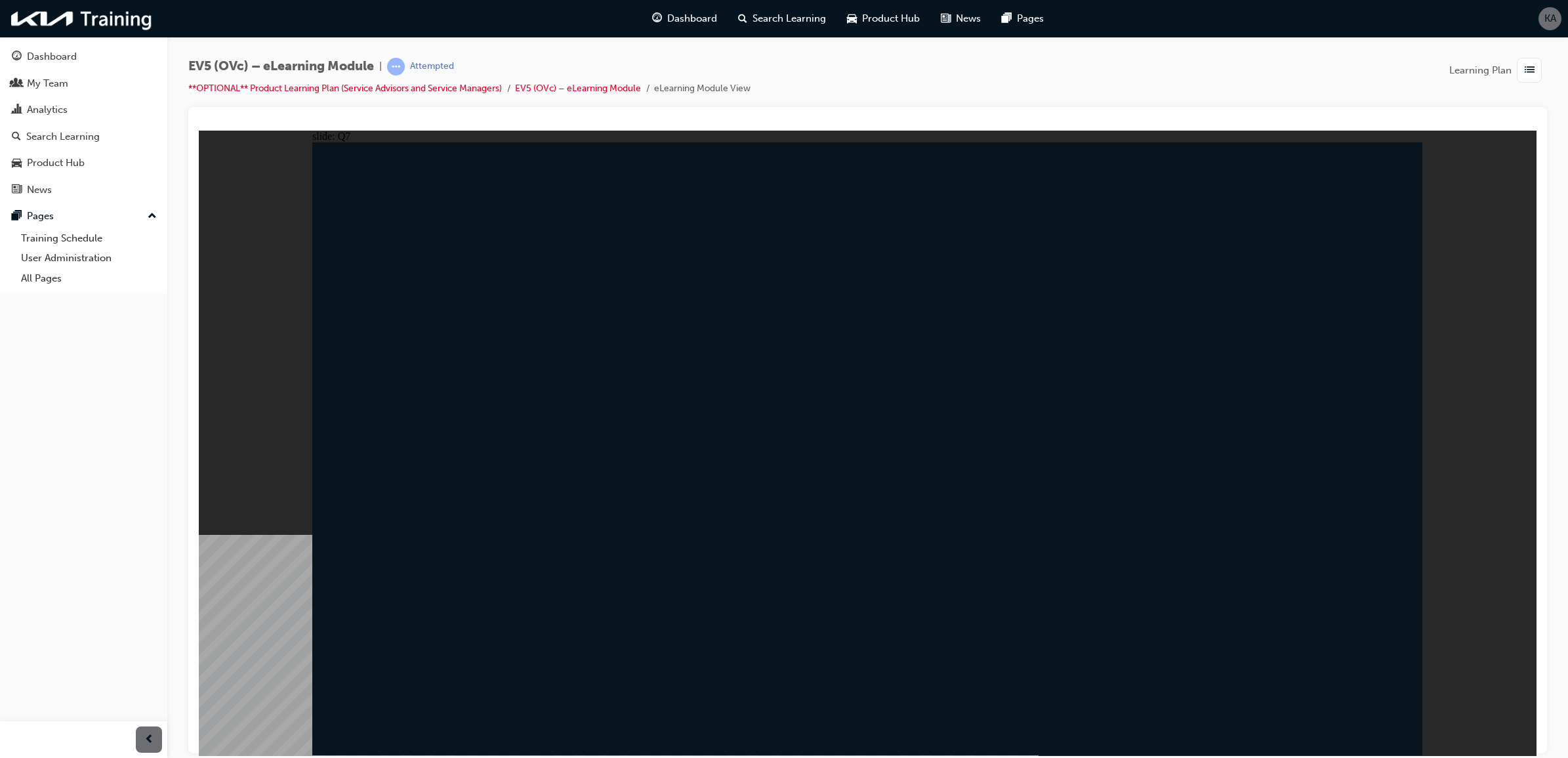
radio input "true"
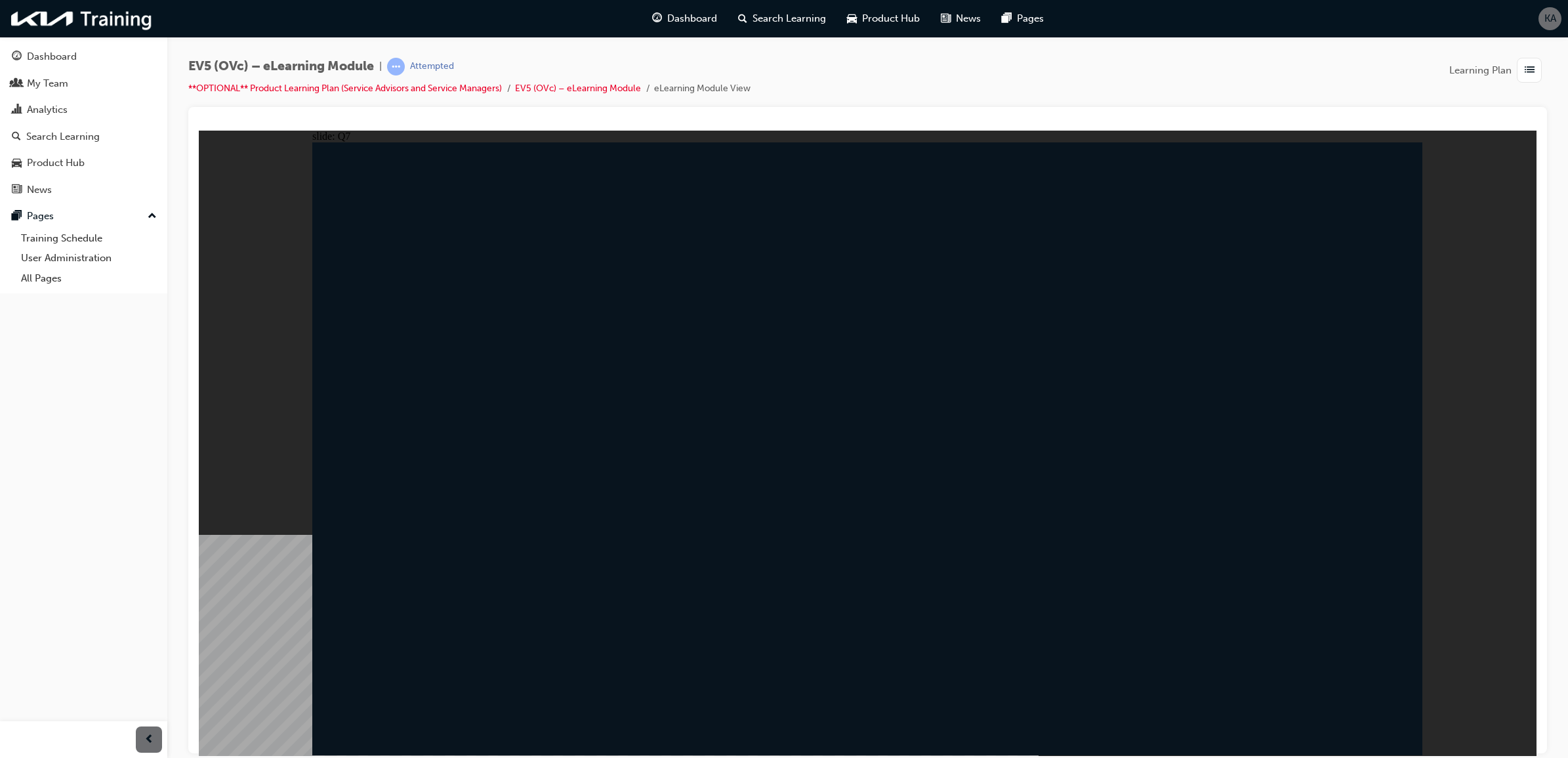
radio input "true"
drag, startPoint x: 1245, startPoint y: 634, endPoint x: 1253, endPoint y: 642, distance: 11.3
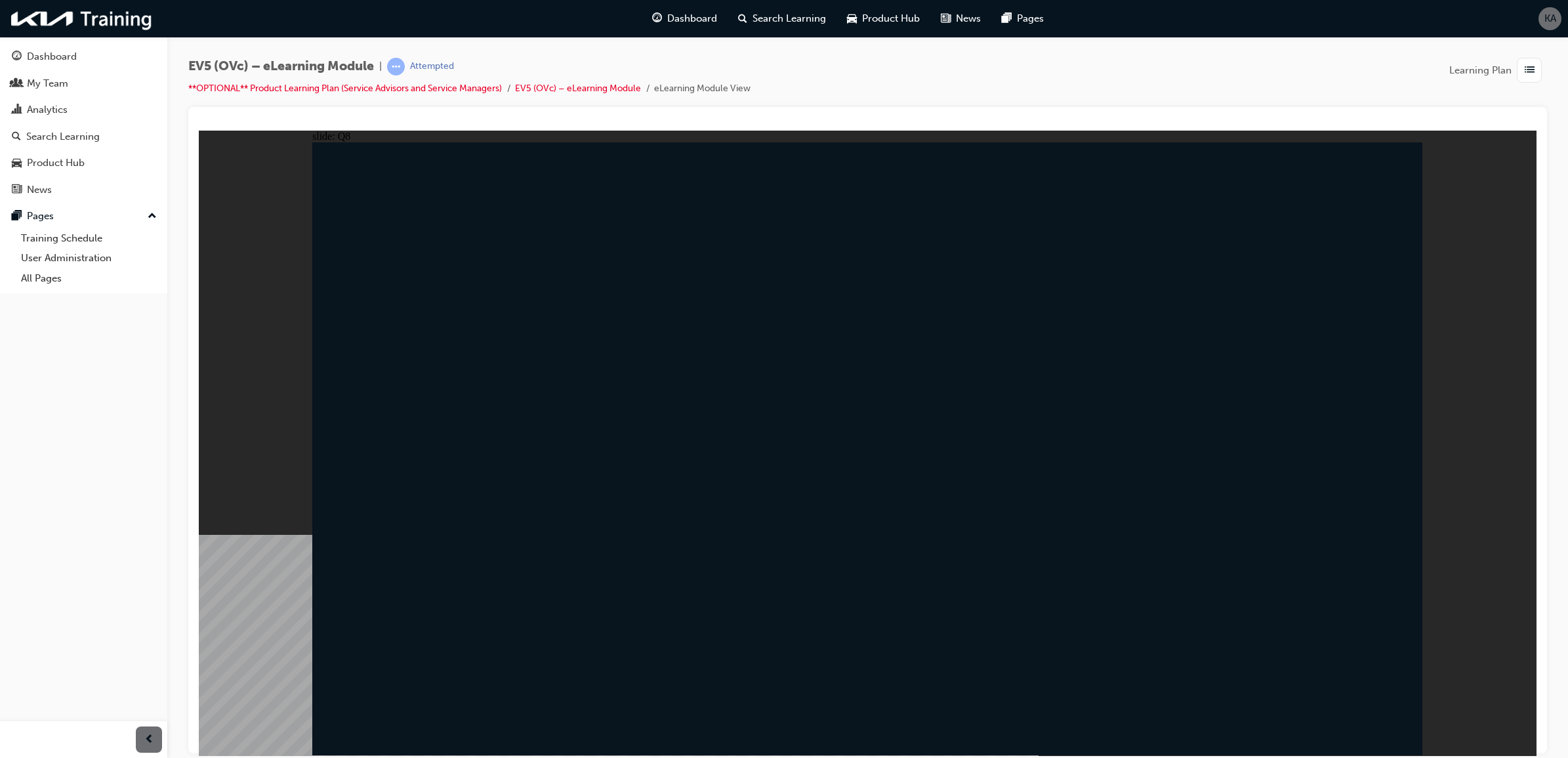
radio input "false"
radio input "true"
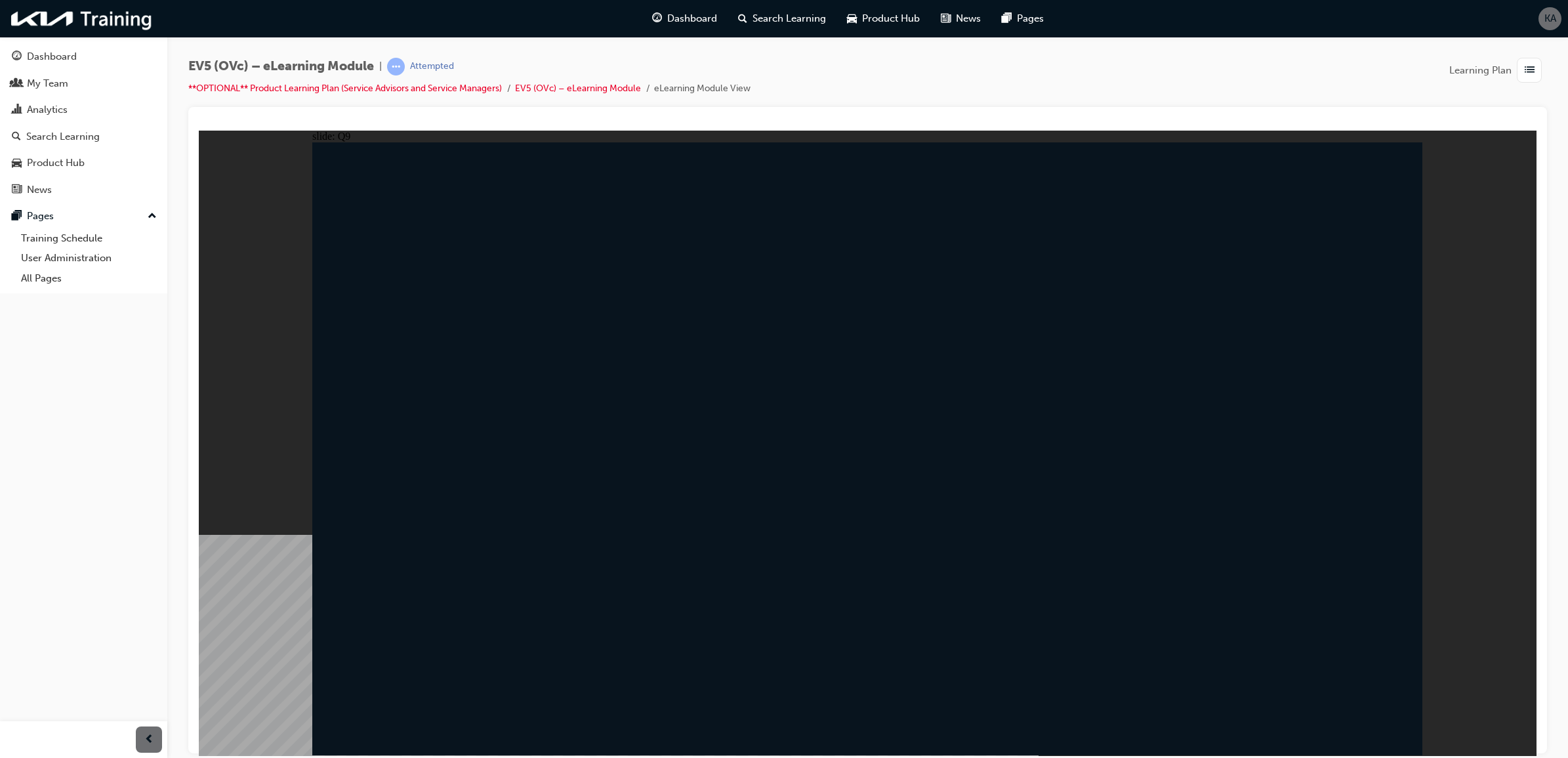
radio input "true"
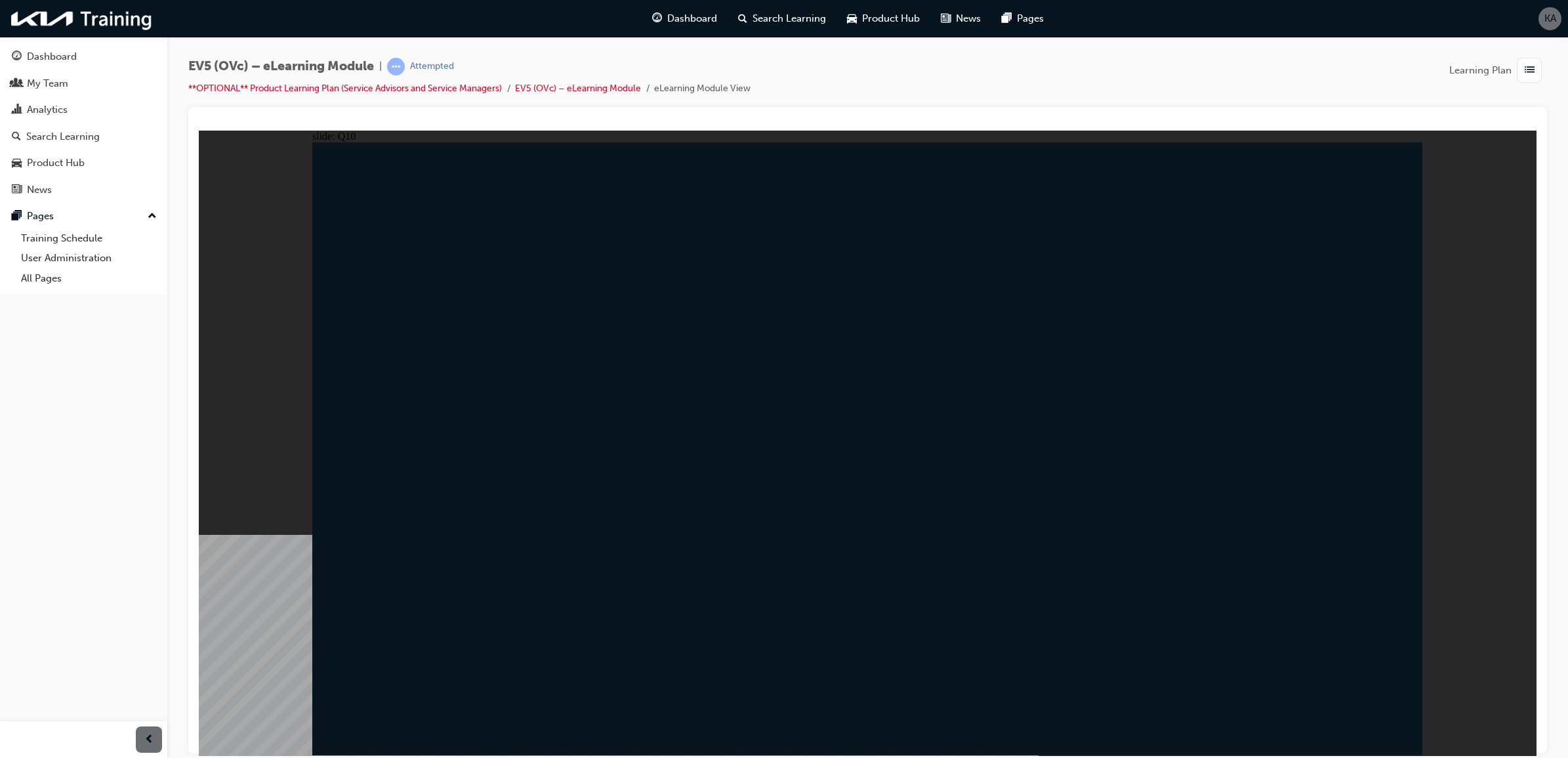
click at [127, 142] on div "Search Learning" at bounding box center [83, 136] width 144 height 16
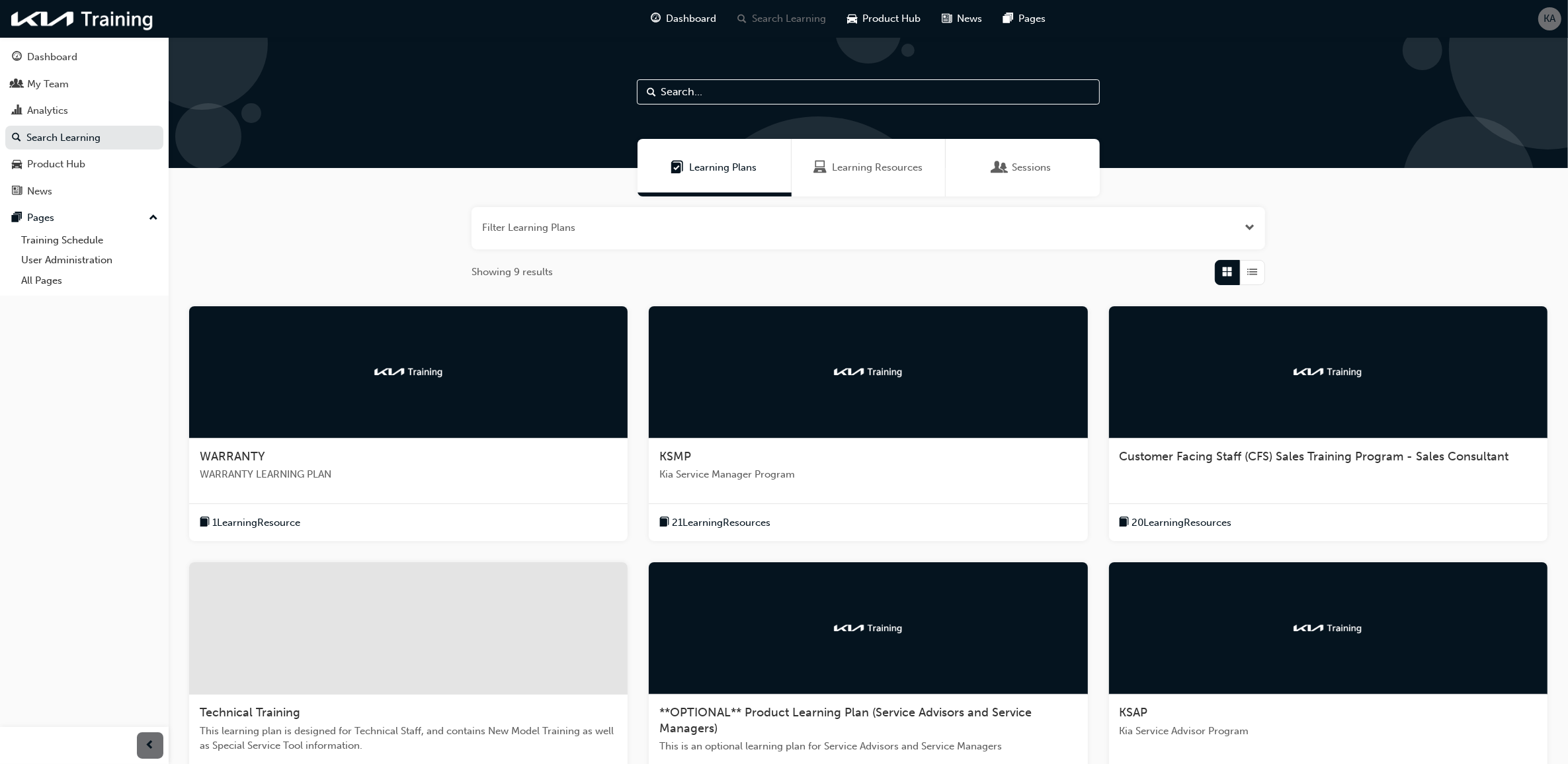
click at [439, 377] on img at bounding box center [409, 371] width 73 height 13
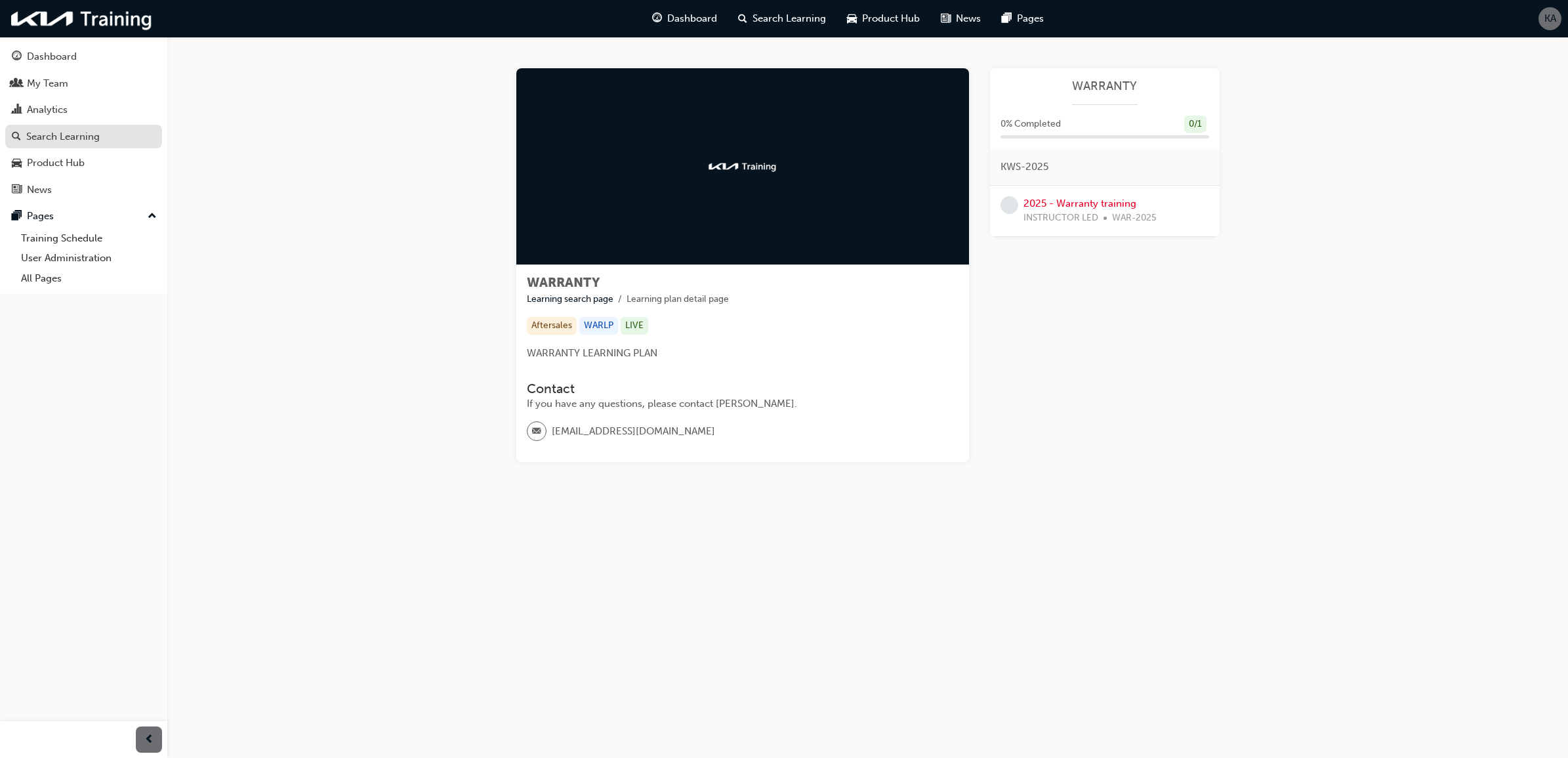
click at [86, 132] on div "Search Learning" at bounding box center [63, 137] width 73 height 15
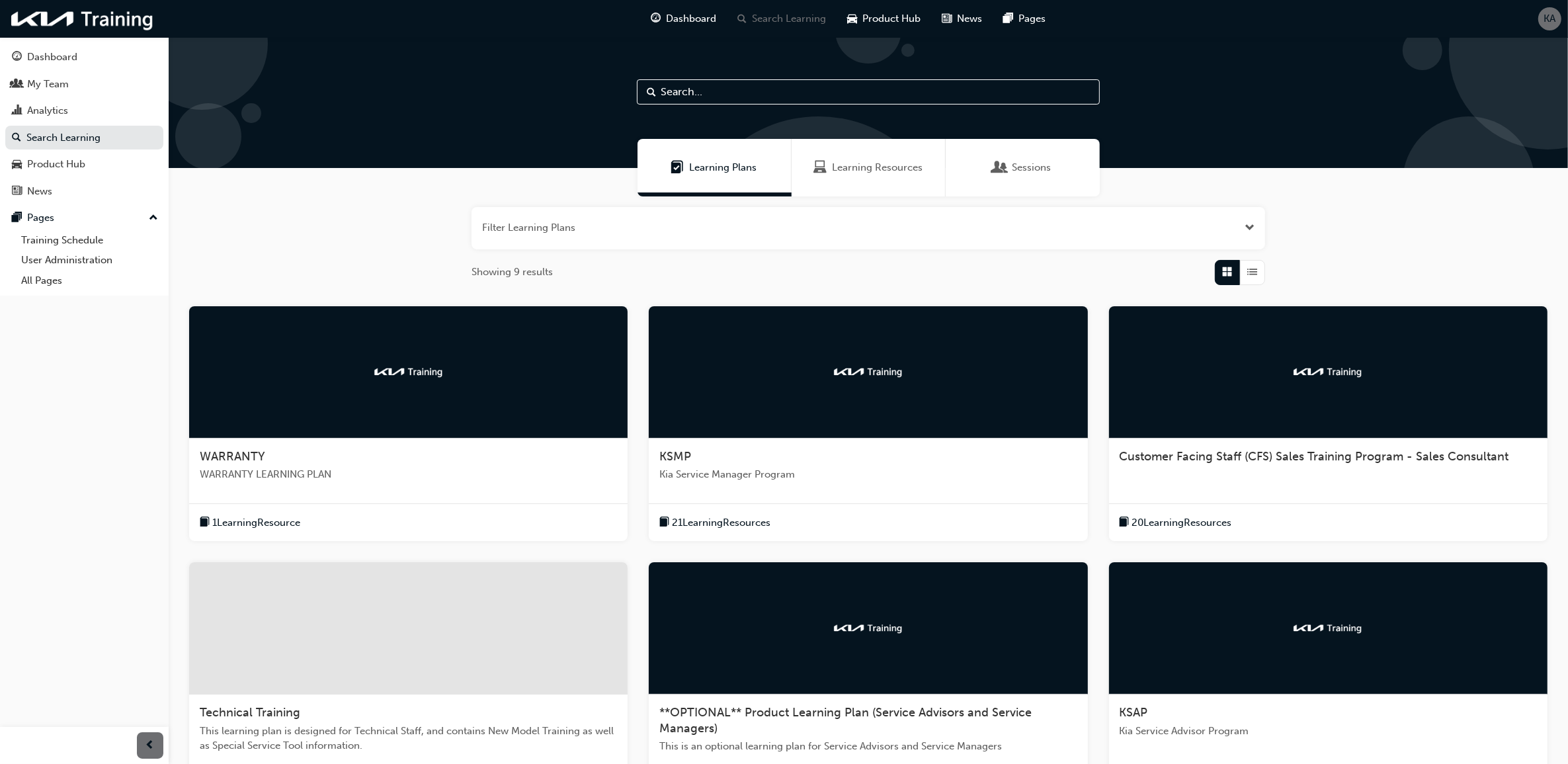
click at [728, 387] on div at bounding box center [868, 373] width 439 height 132
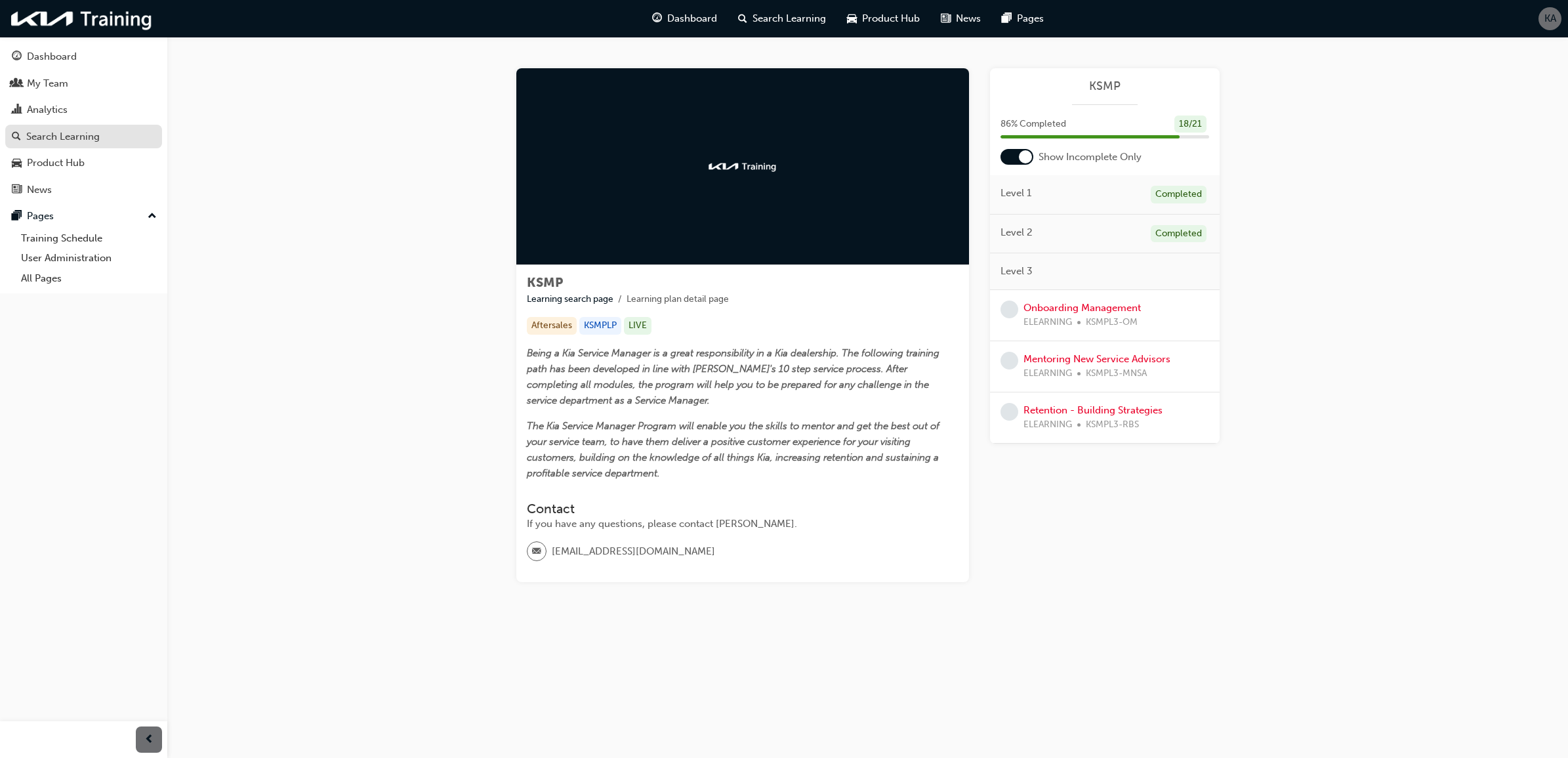
click at [99, 136] on div "Search Learning" at bounding box center [63, 137] width 73 height 15
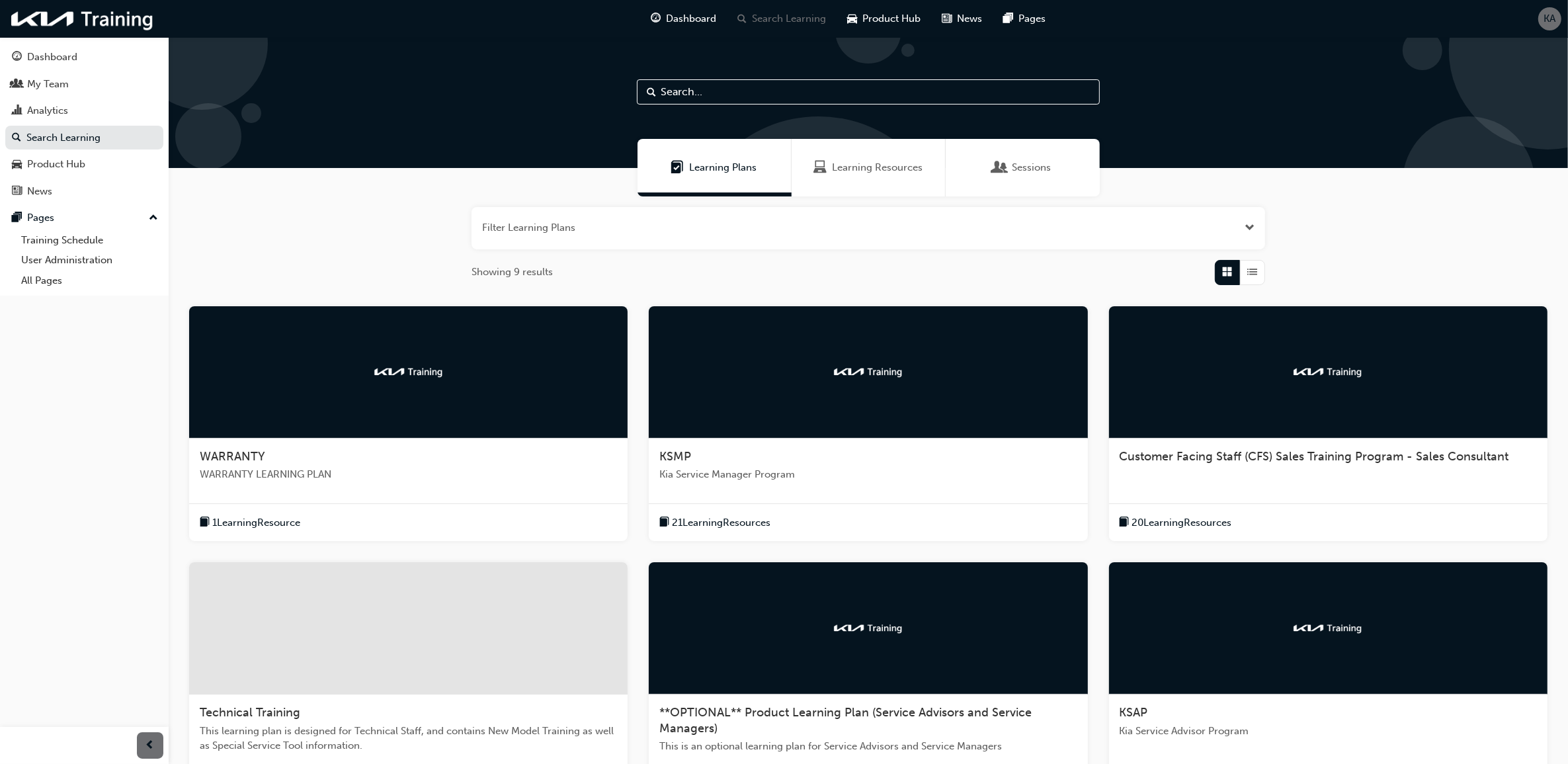
click at [1189, 391] on div at bounding box center [1328, 373] width 439 height 132
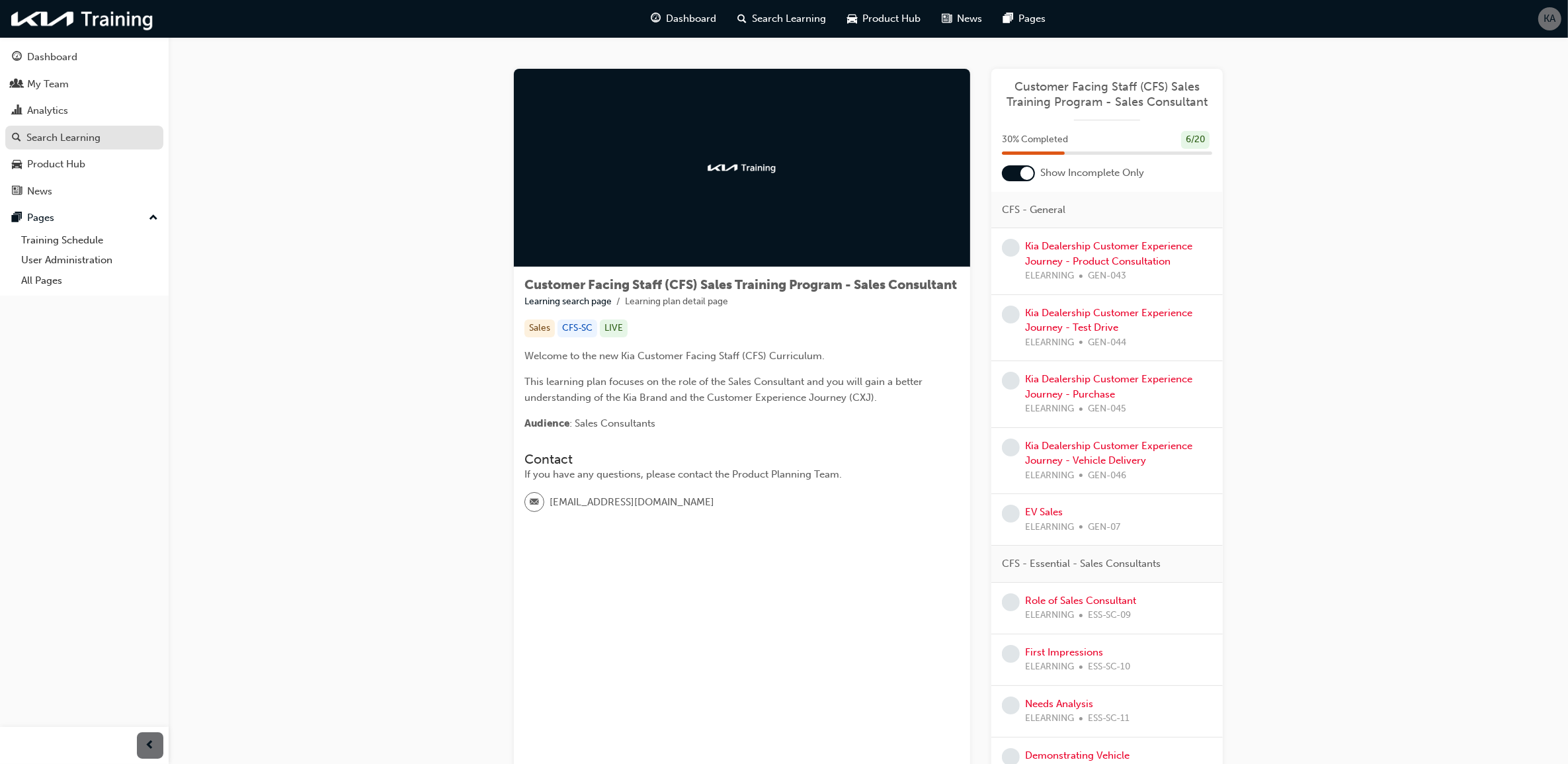
click at [116, 142] on div "Search Learning" at bounding box center [84, 137] width 145 height 16
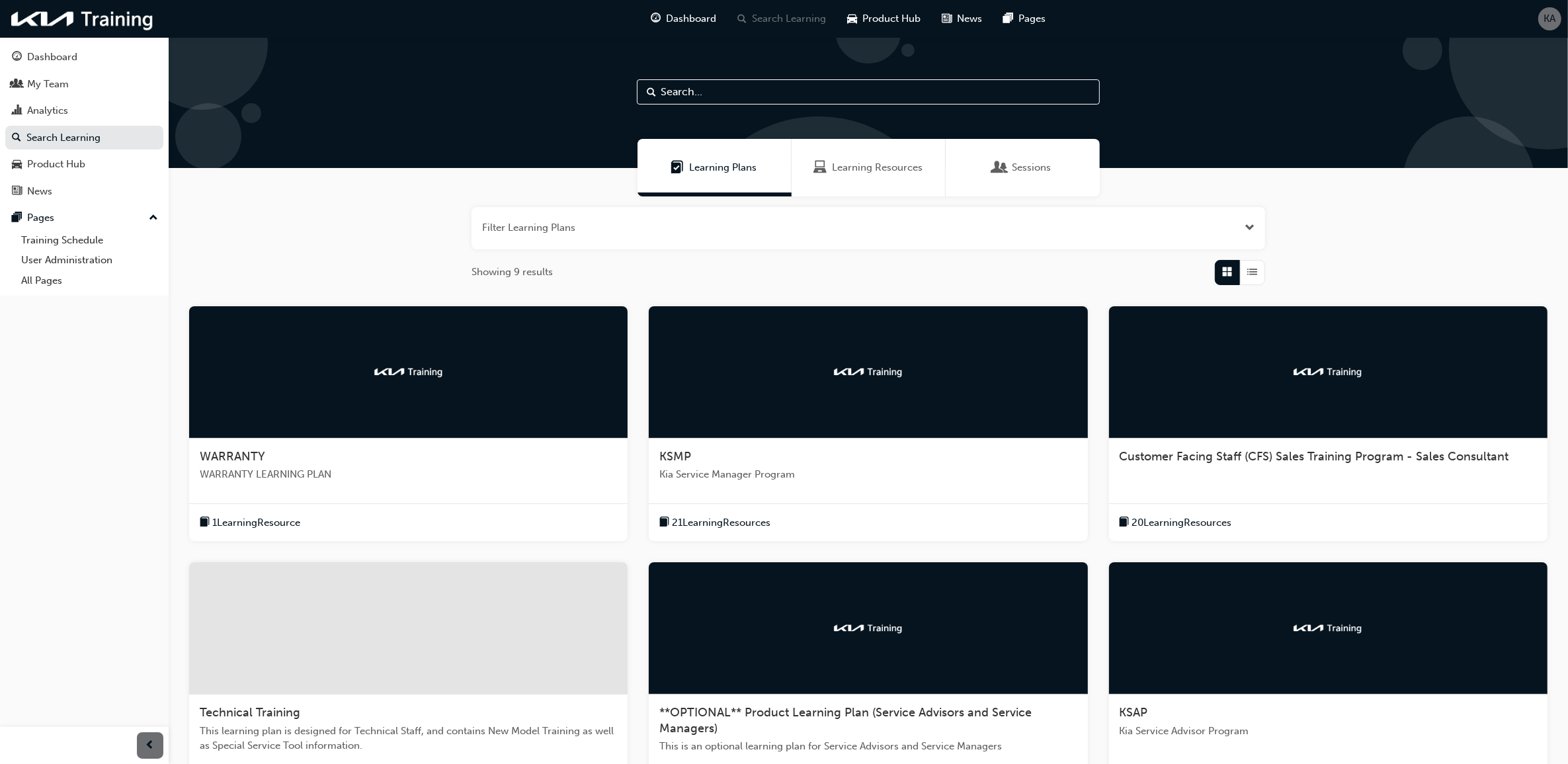
click at [514, 616] on div at bounding box center [408, 628] width 439 height 132
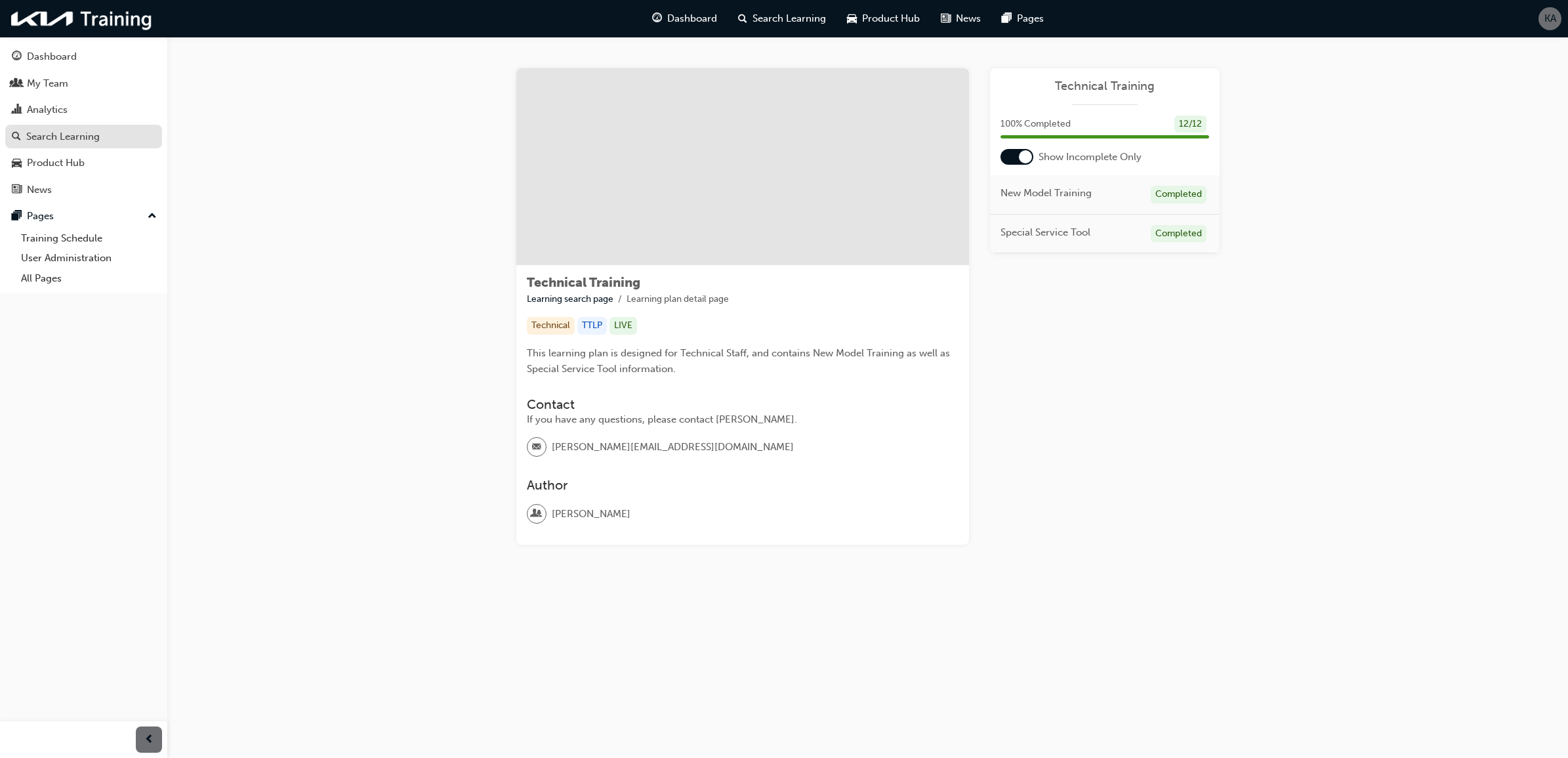
click at [101, 140] on div "Search Learning" at bounding box center [83, 136] width 144 height 16
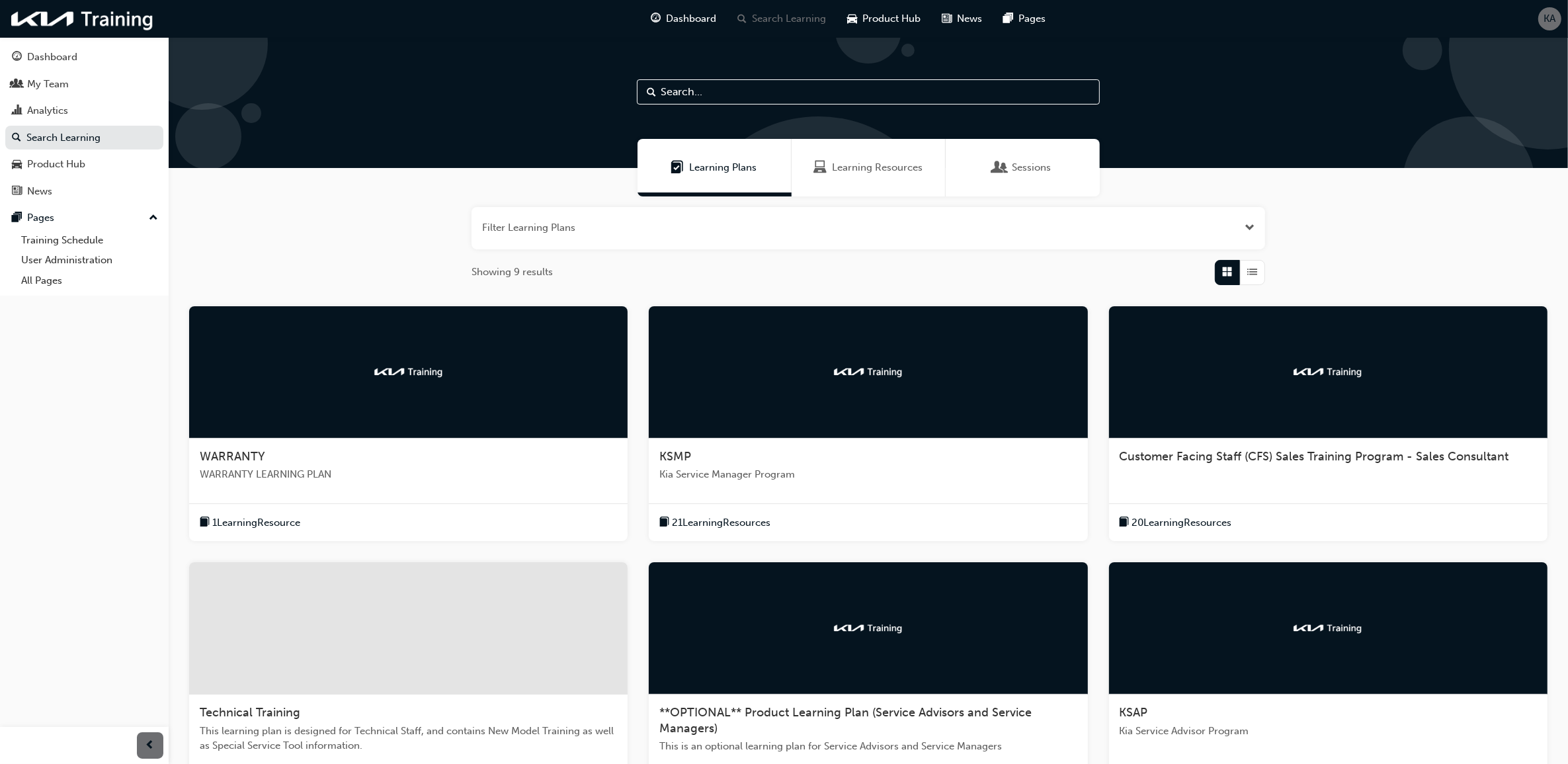
click at [808, 632] on div at bounding box center [868, 628] width 439 height 132
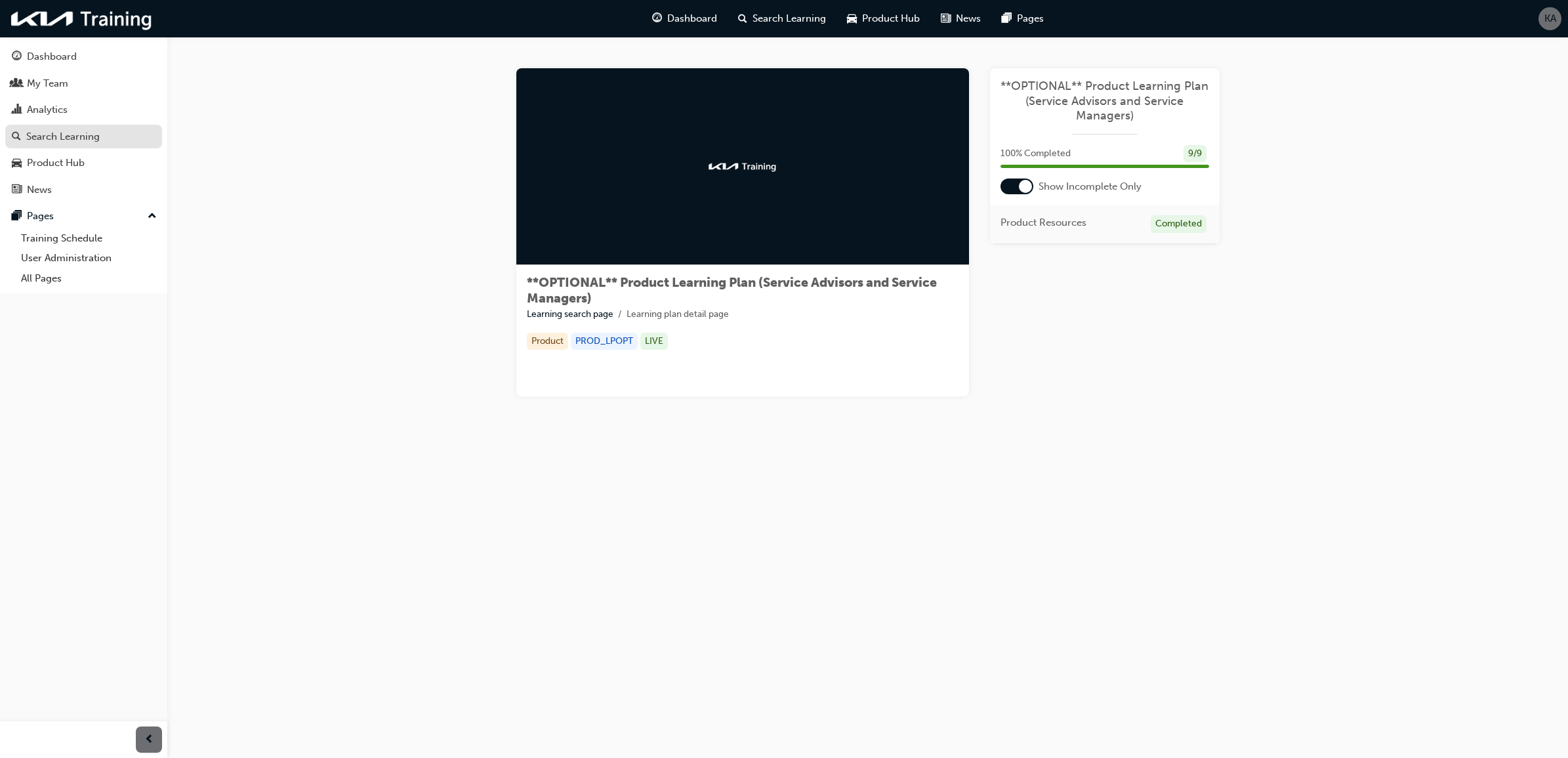
click at [96, 139] on div "Search Learning" at bounding box center [63, 137] width 73 height 15
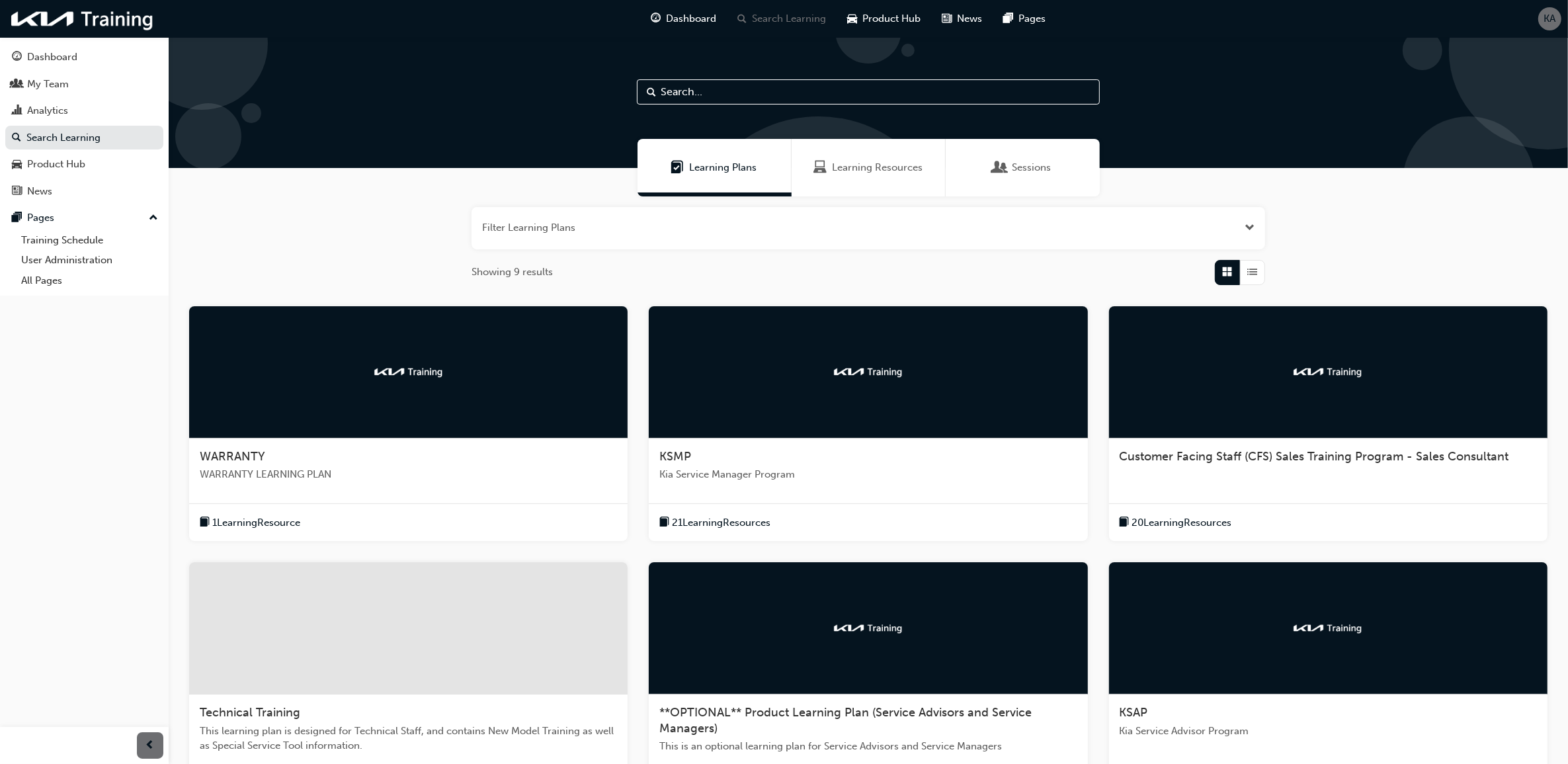
click at [1232, 685] on div at bounding box center [1328, 628] width 439 height 132
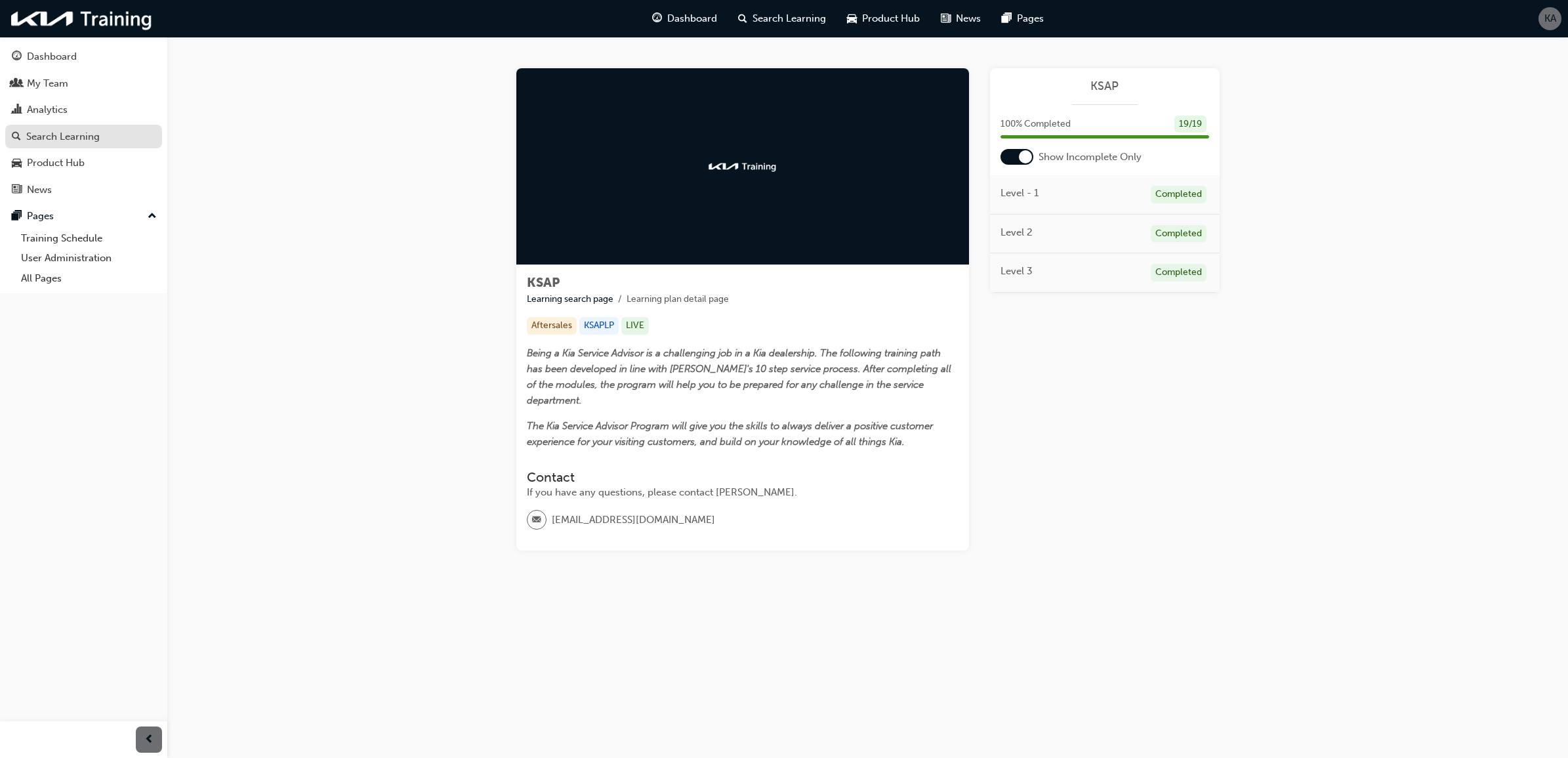
click at [112, 141] on div "Search Learning" at bounding box center [83, 136] width 144 height 16
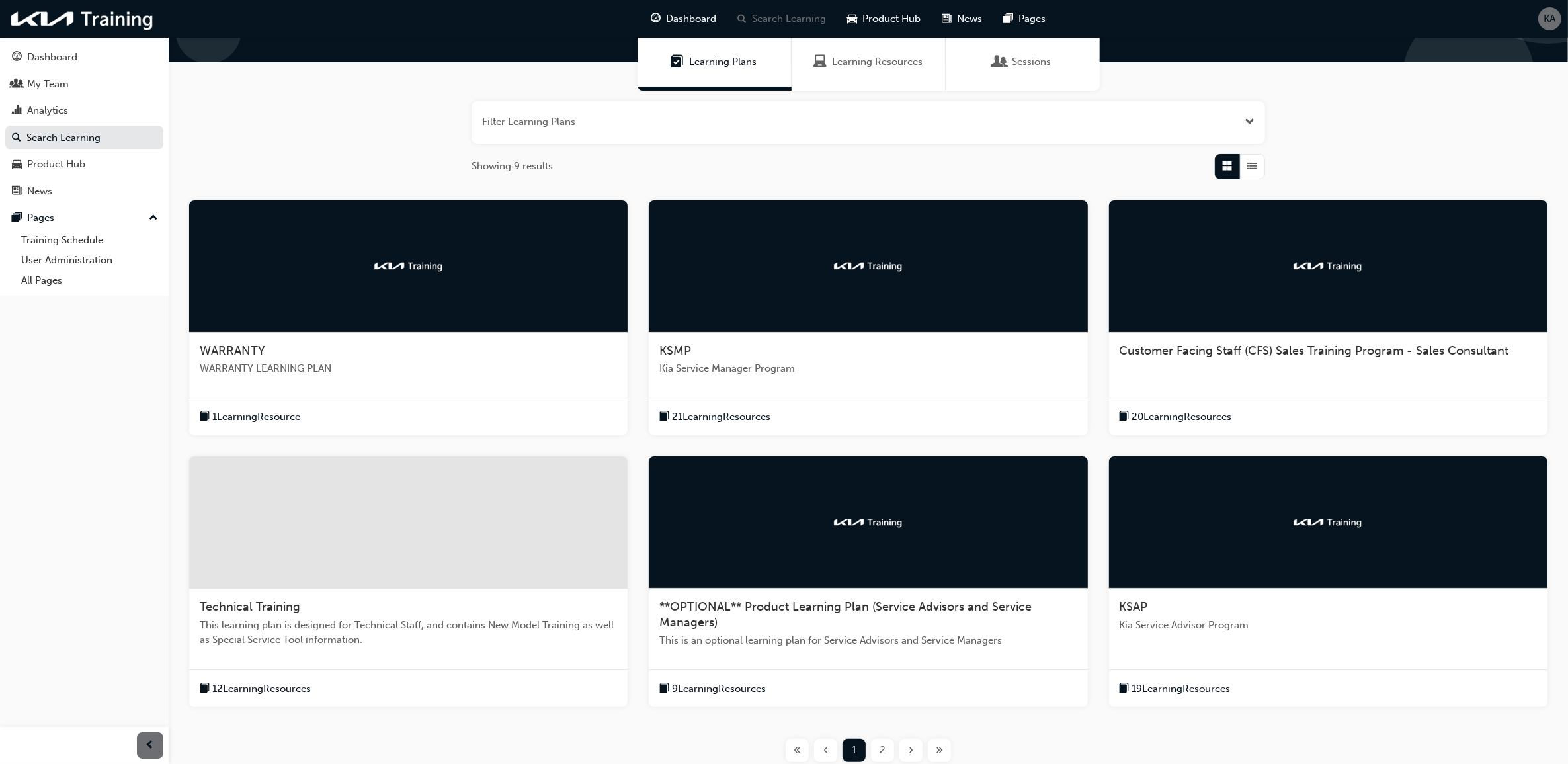
scroll to position [212, 0]
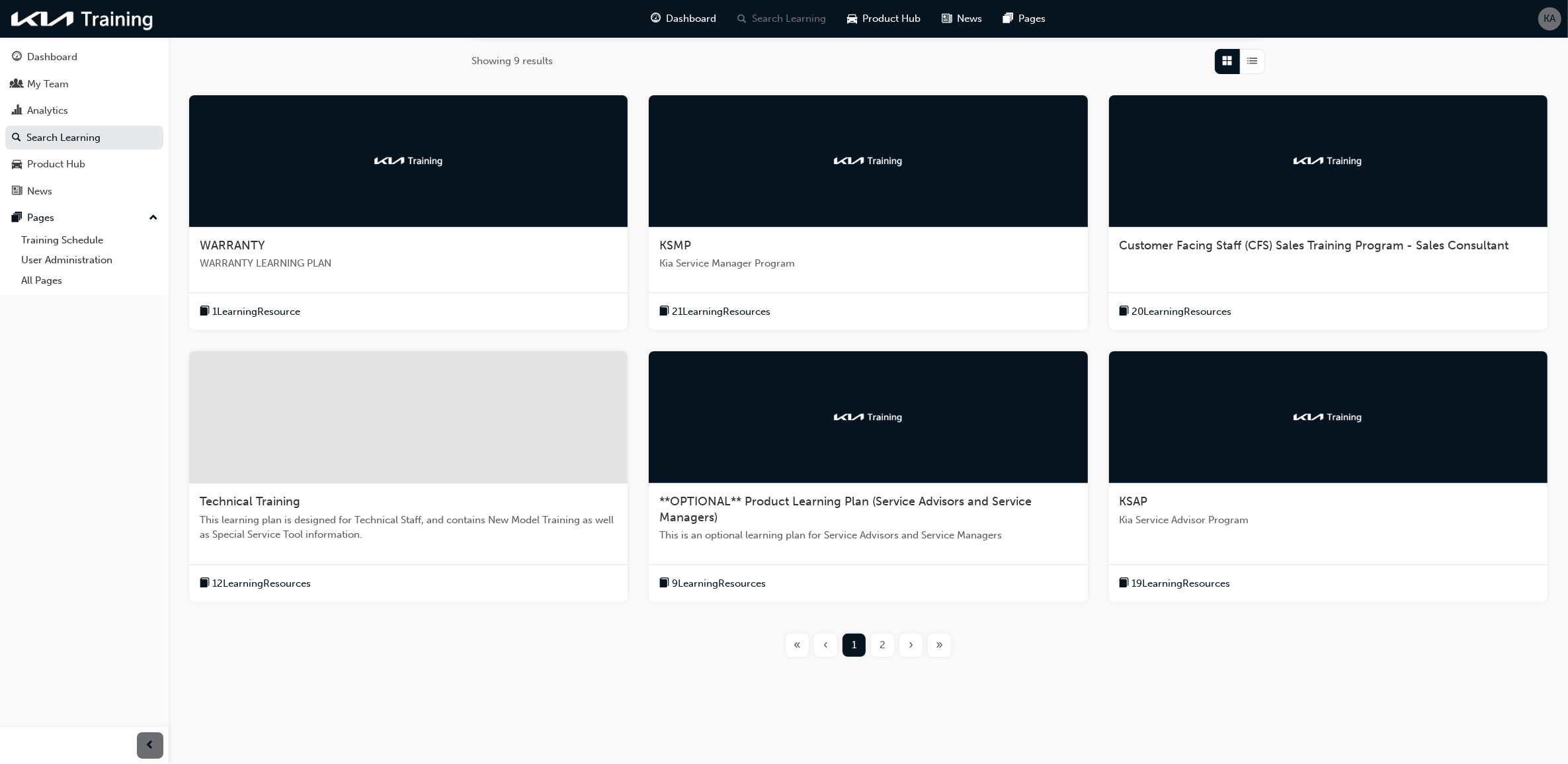
click at [877, 643] on div "2" at bounding box center [882, 645] width 23 height 23
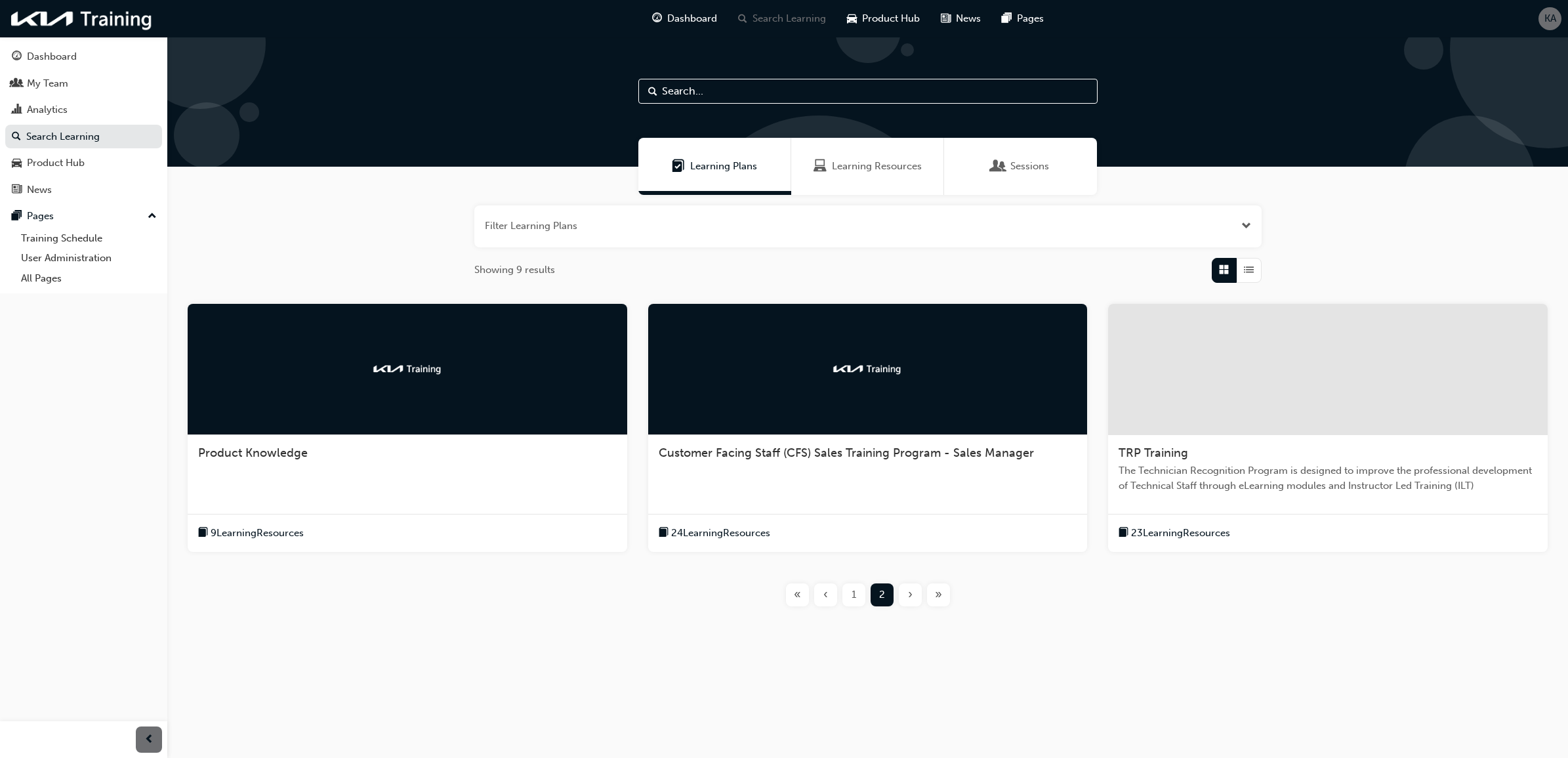
click at [378, 455] on div "Product Knowledge" at bounding box center [408, 453] width 419 height 15
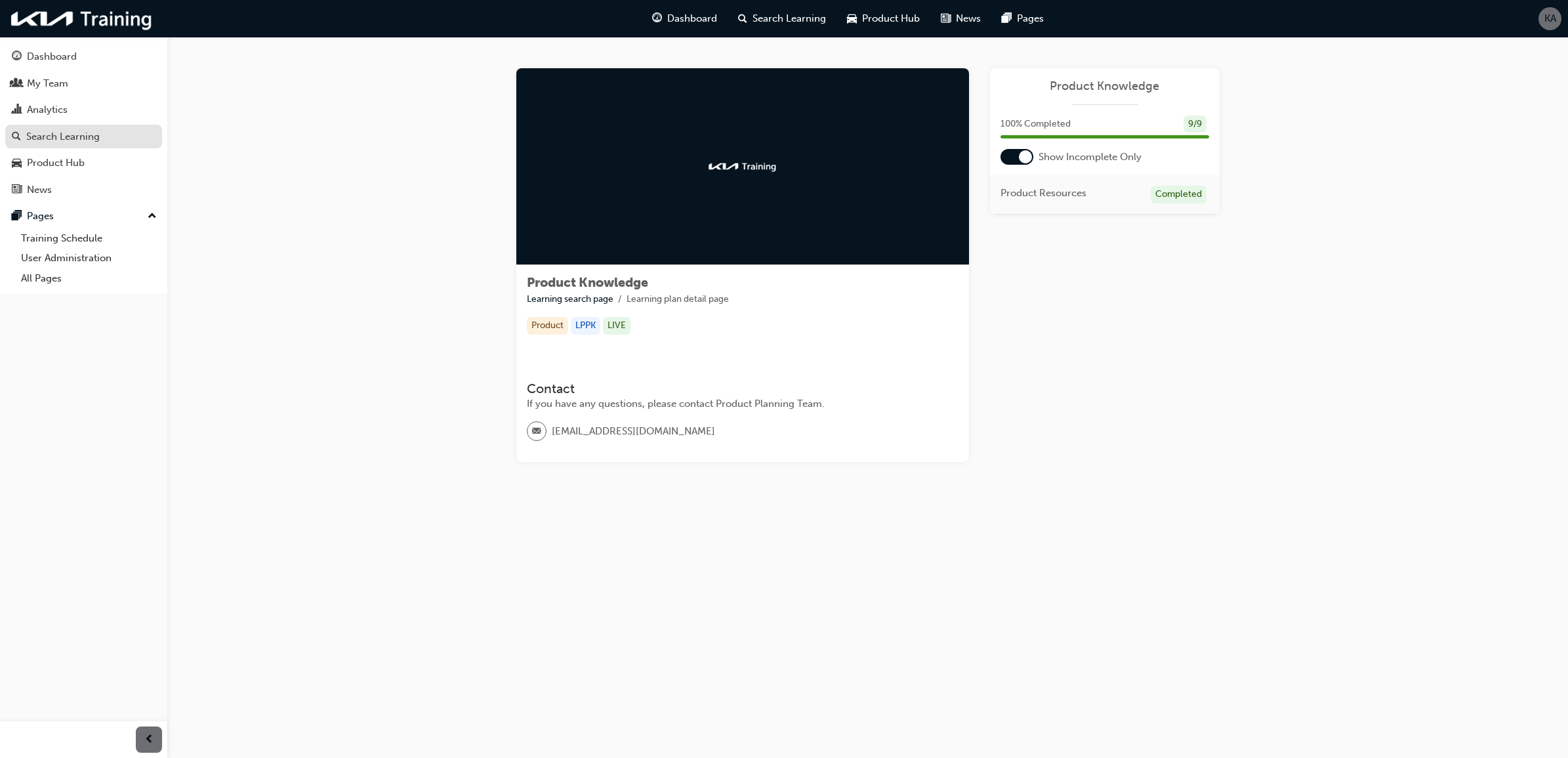
click at [95, 133] on div "Search Learning" at bounding box center [63, 137] width 73 height 15
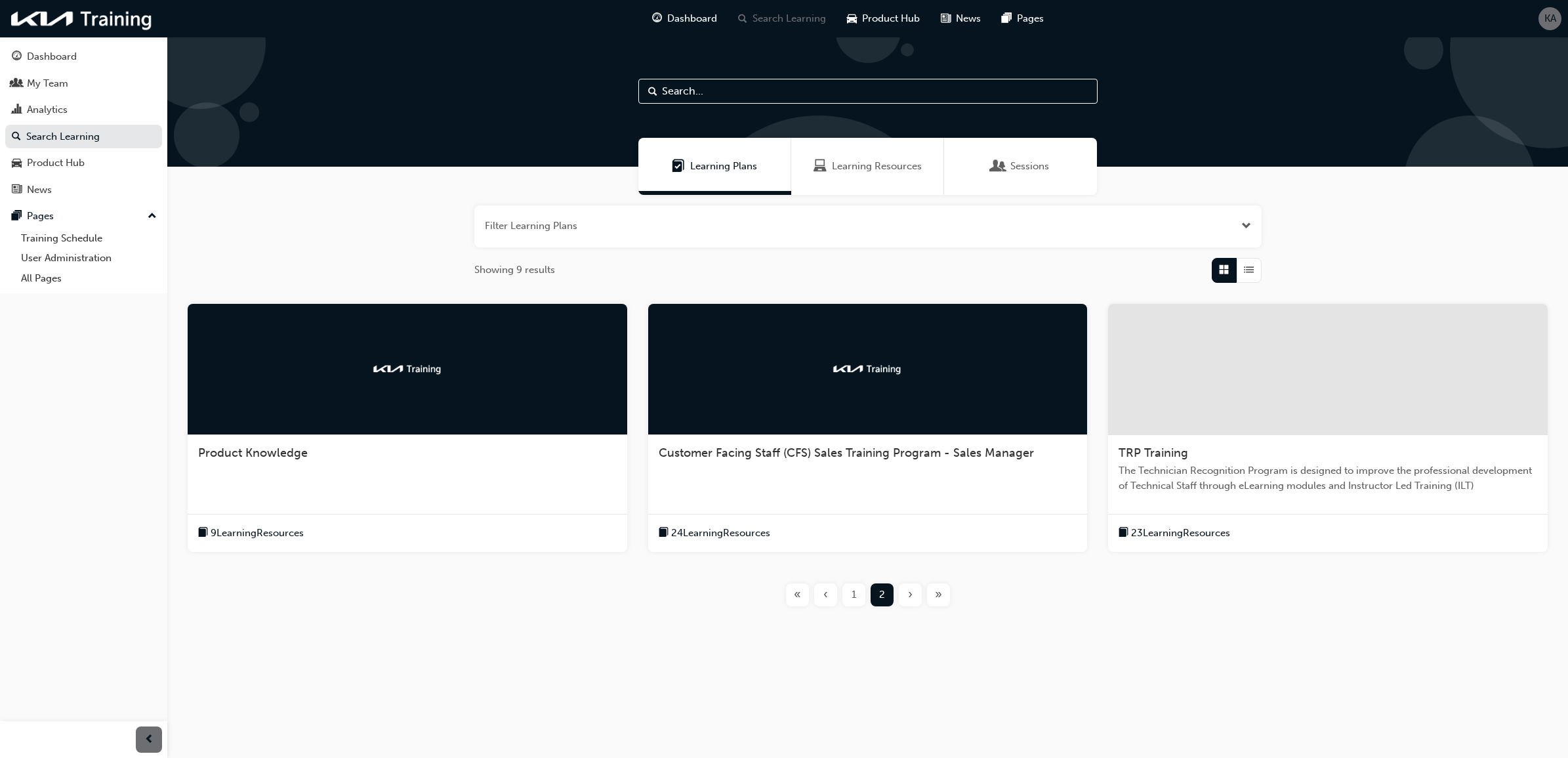
click at [853, 482] on div "Customer Facing Staff (CFS) Sales Training Program - Sales Manager" at bounding box center [867, 460] width 439 height 50
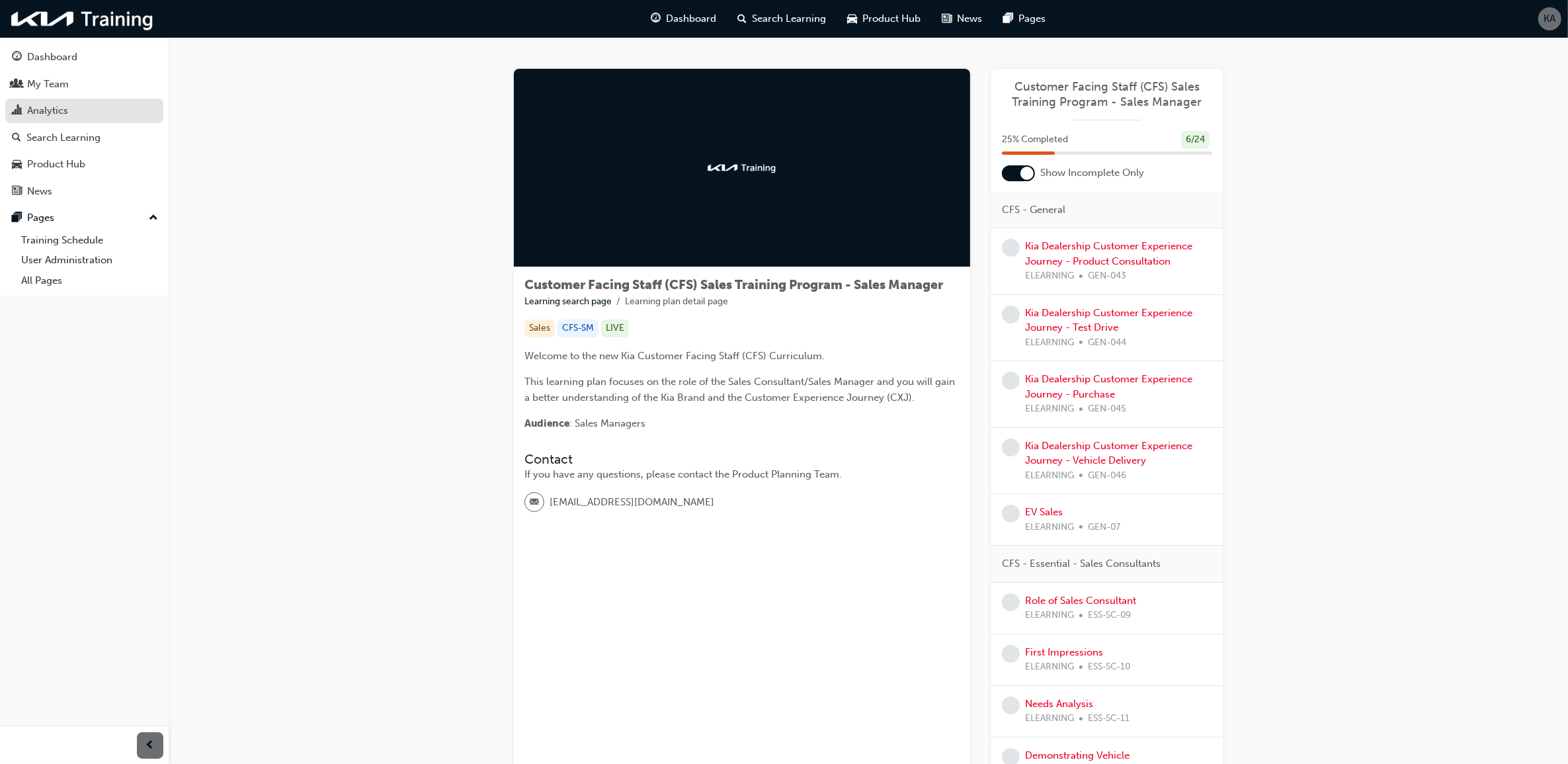
click at [81, 112] on div "Analytics" at bounding box center [84, 110] width 145 height 16
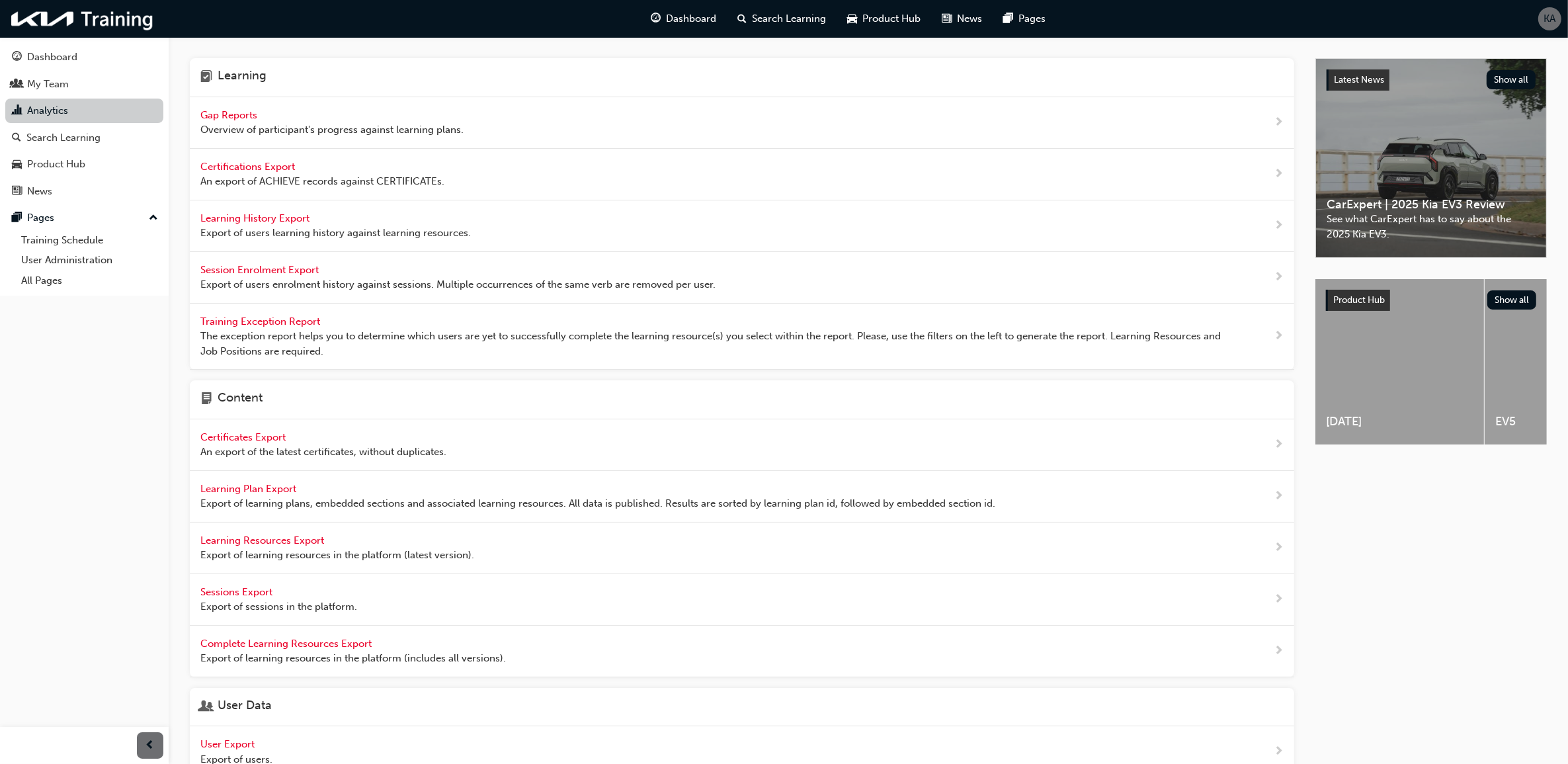
click at [39, 112] on link "Analytics" at bounding box center [84, 111] width 158 height 25
click at [53, 132] on div "Search Learning" at bounding box center [64, 138] width 74 height 15
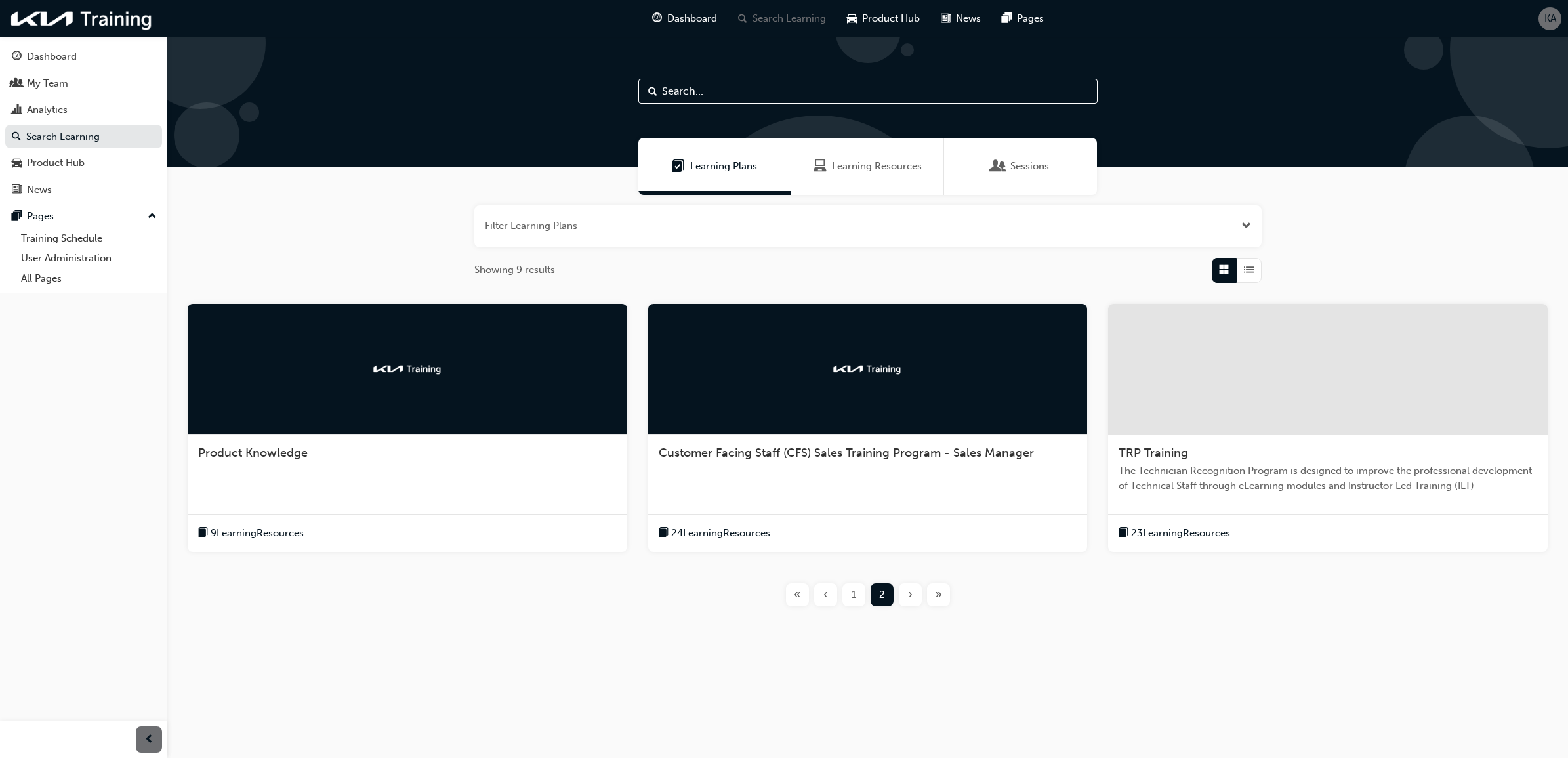
click at [1365, 514] on div "23 Learning Resources" at bounding box center [1327, 532] width 439 height 38
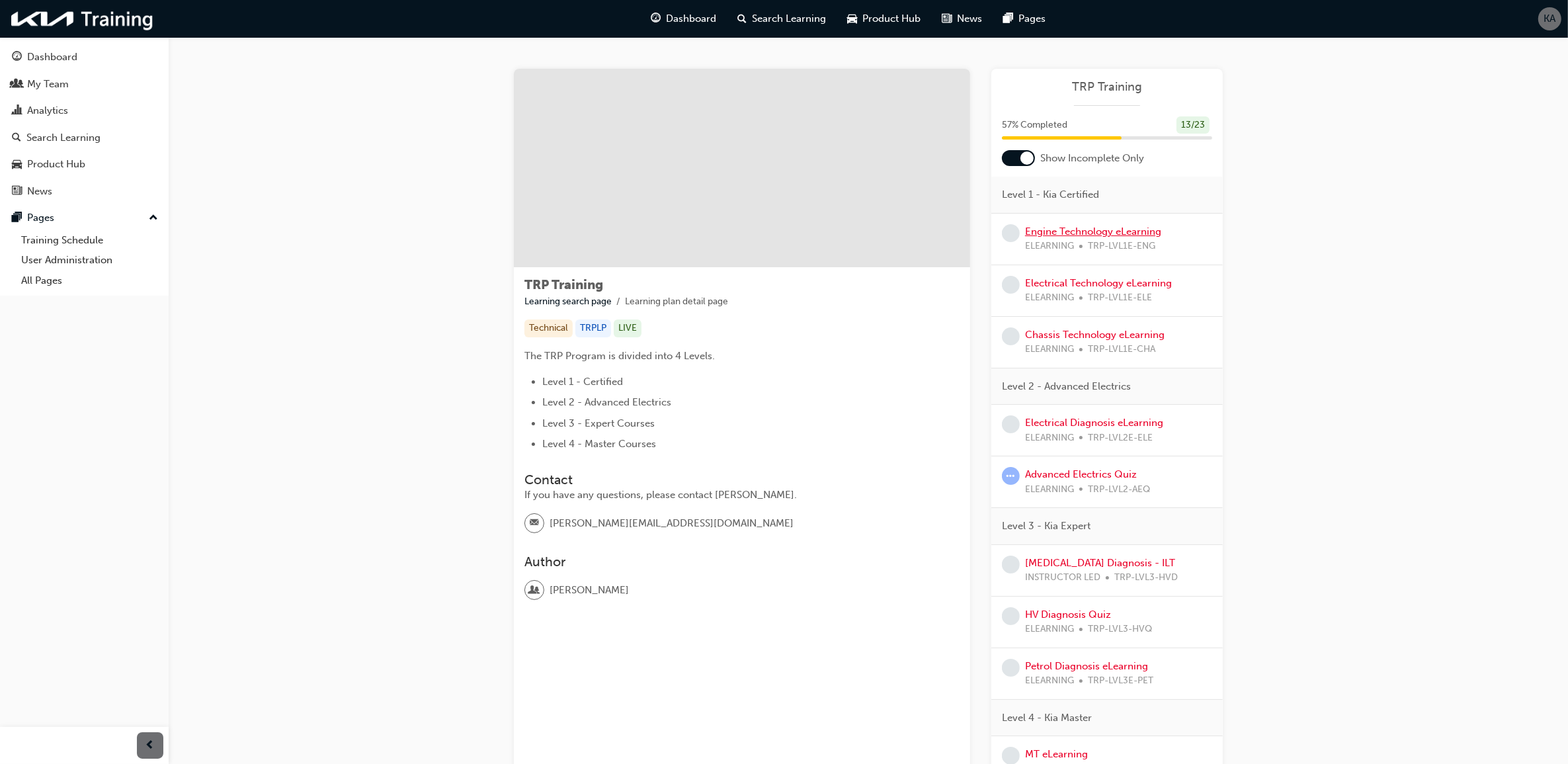
click at [1148, 230] on link "Engine Technology eLearning" at bounding box center [1093, 232] width 136 height 12
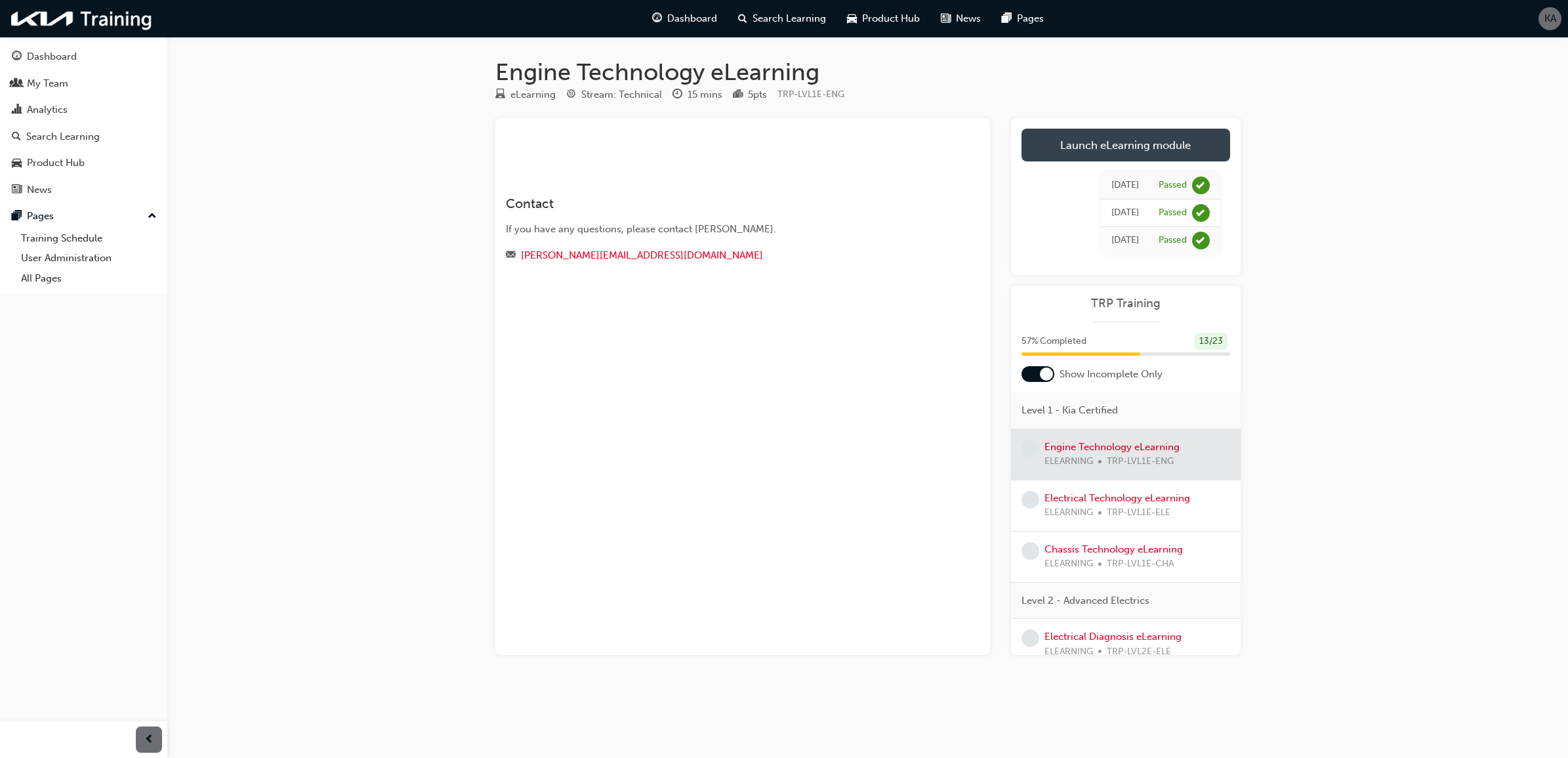
click at [1119, 153] on link "Launch eLearning module" at bounding box center [1125, 145] width 209 height 33
